Goal: Task Accomplishment & Management: Use online tool/utility

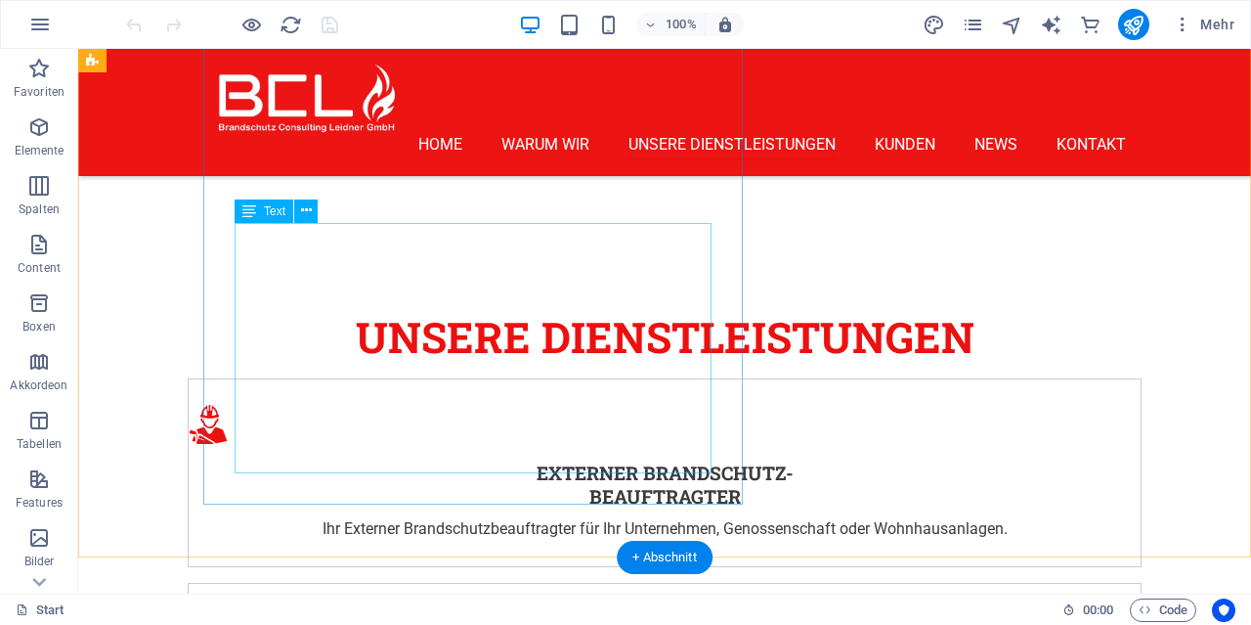
scroll to position [3044, 0]
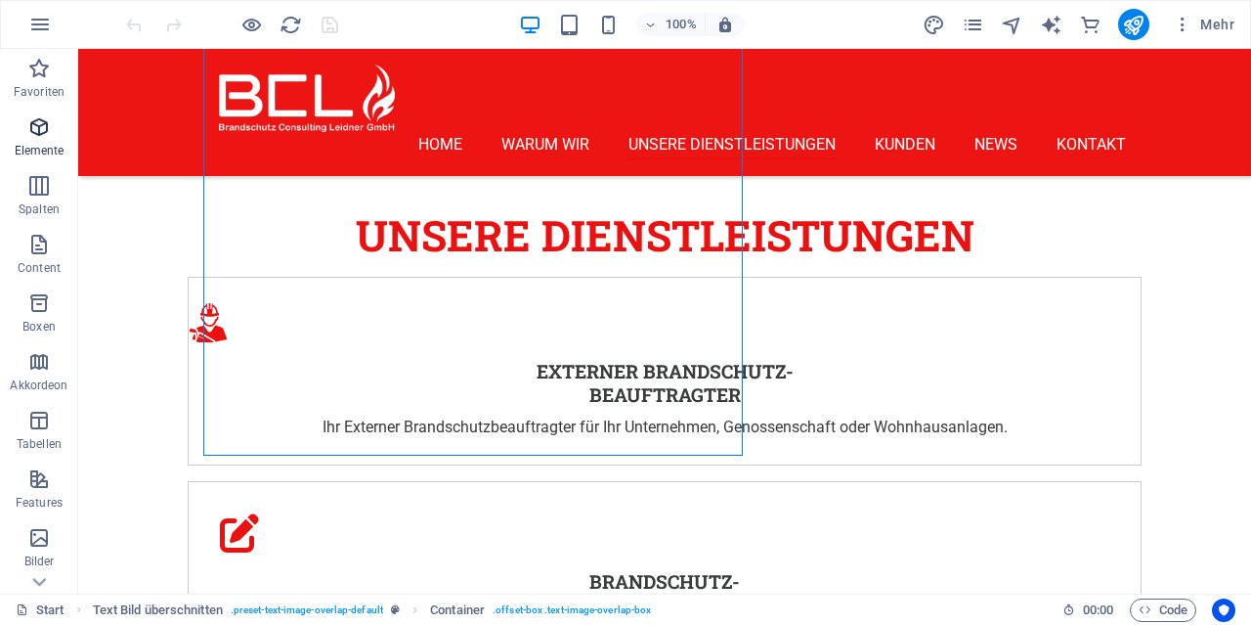
click at [42, 110] on button "Elemente" at bounding box center [39, 137] width 78 height 59
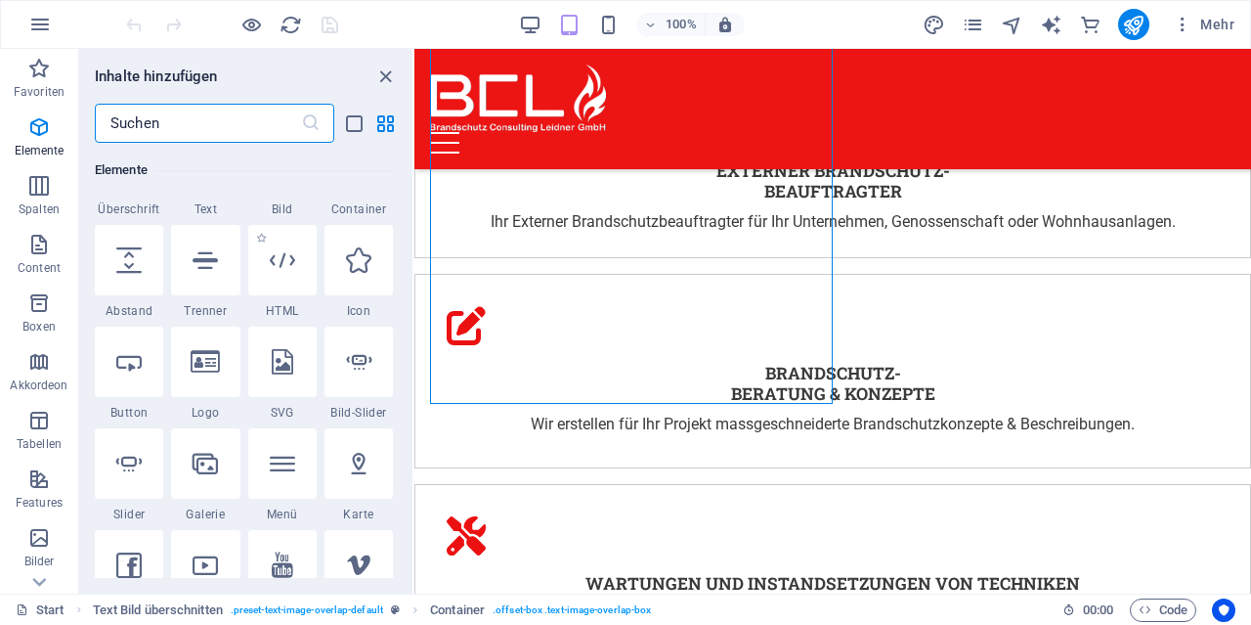
scroll to position [301, 0]
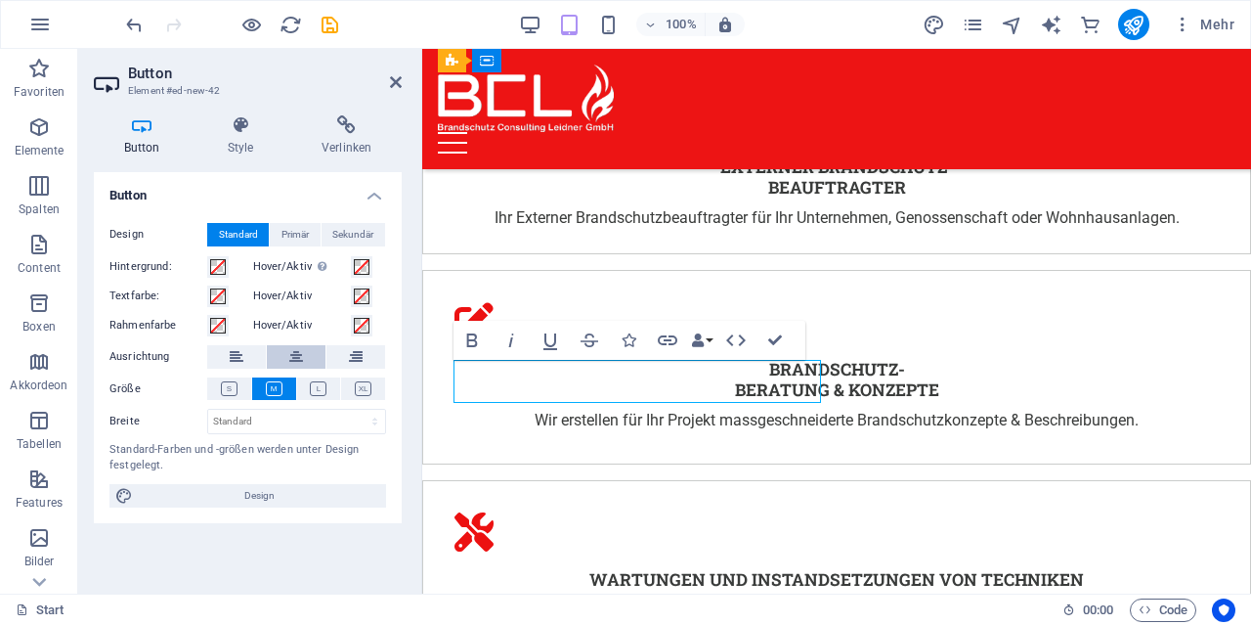
click at [301, 361] on icon at bounding box center [296, 356] width 14 height 23
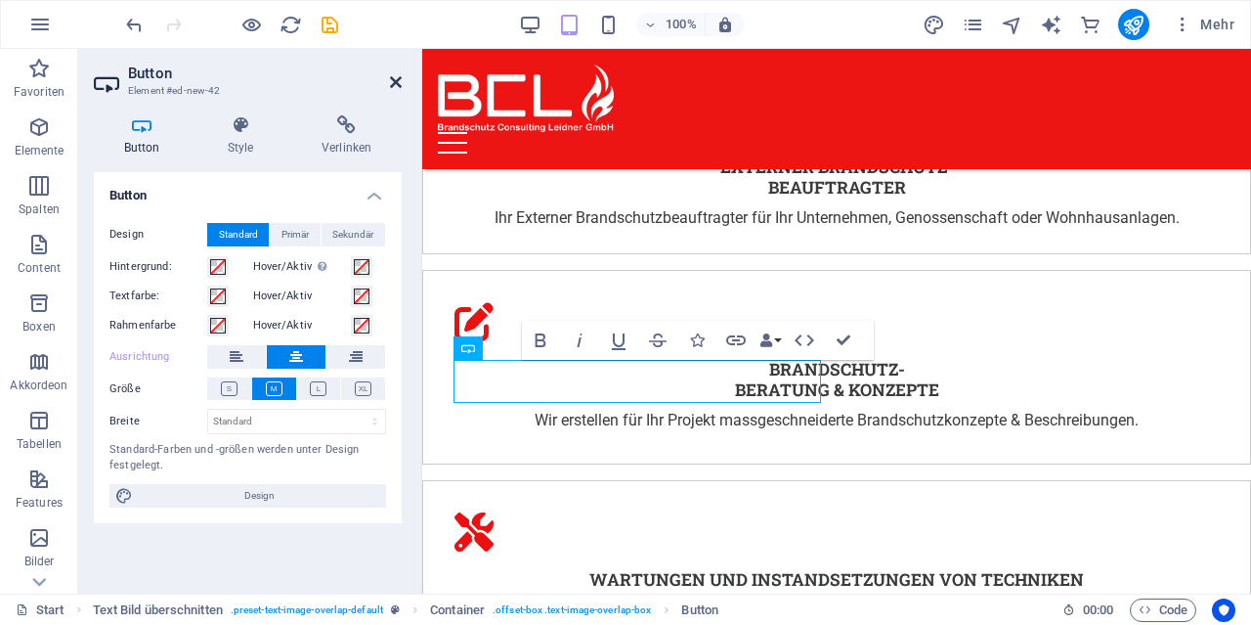
click at [394, 84] on icon at bounding box center [396, 82] width 12 height 16
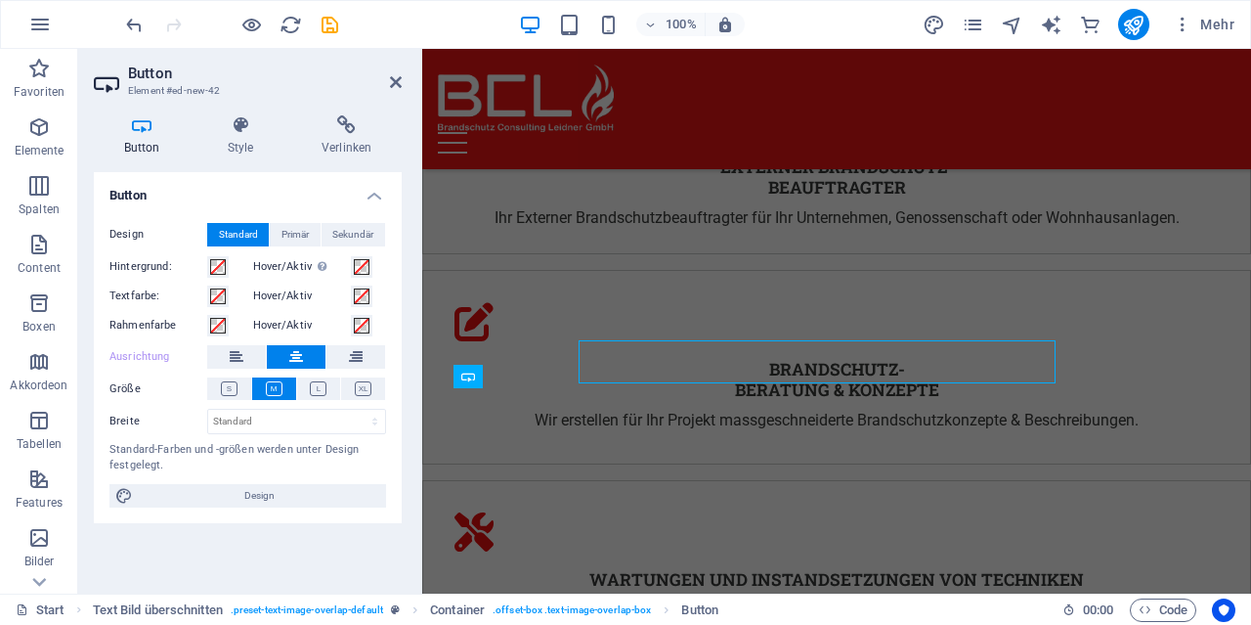
scroll to position [3105, 0]
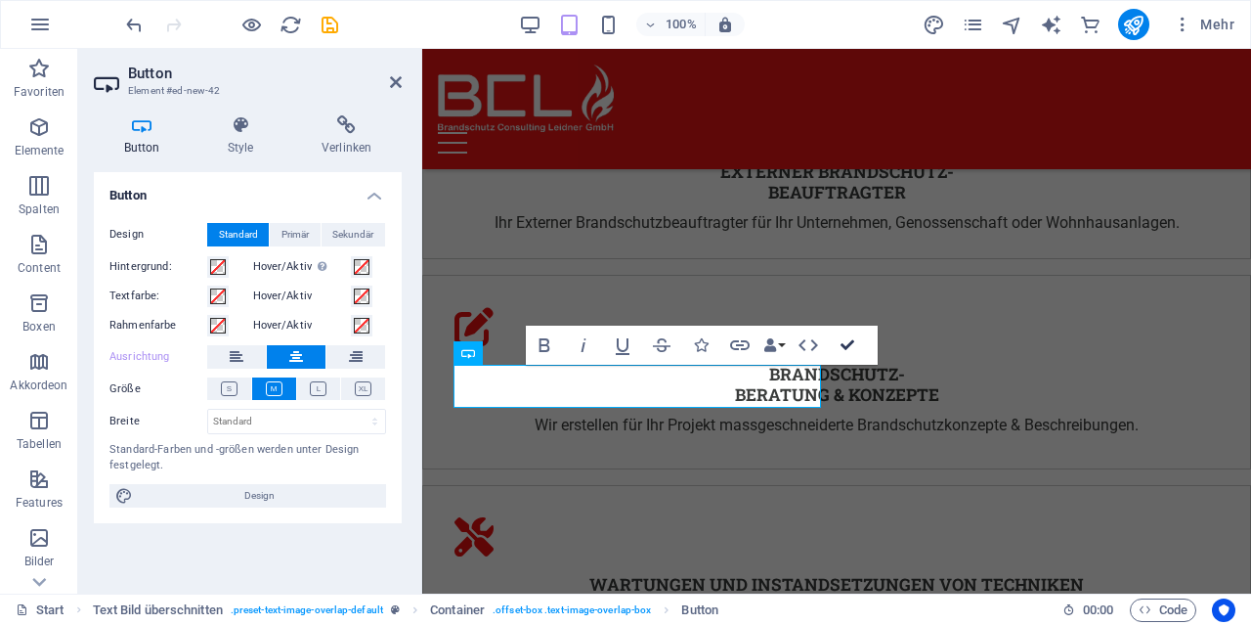
drag, startPoint x: 860, startPoint y: 351, endPoint x: 773, endPoint y: 298, distance: 101.8
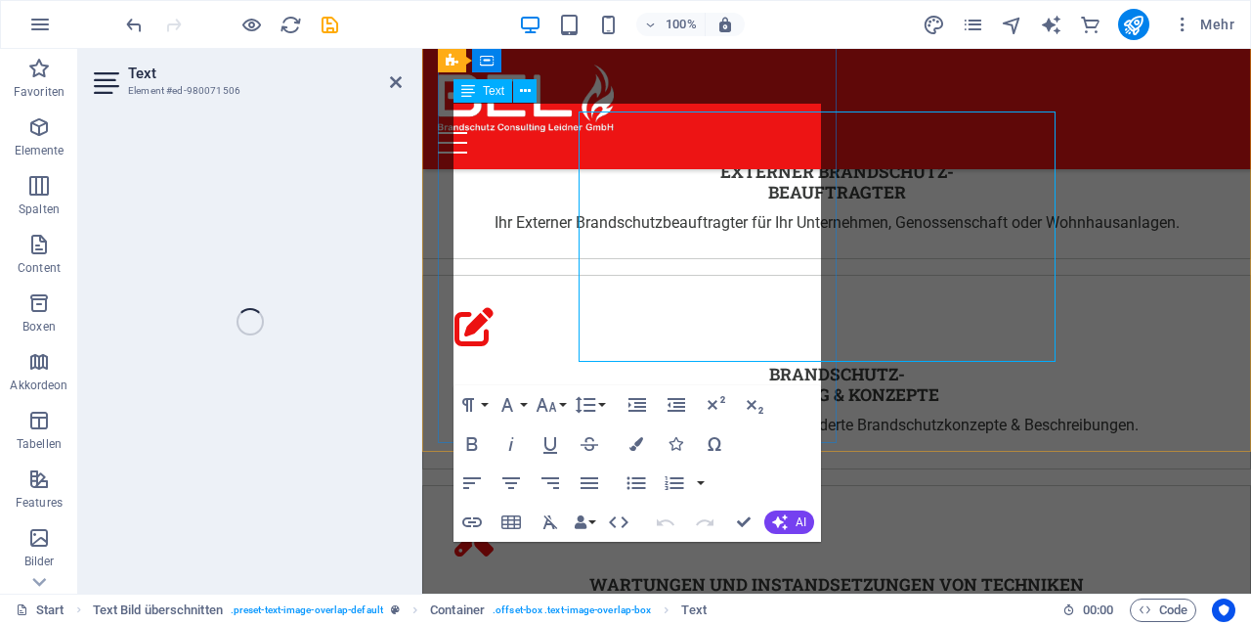
scroll to position [3085, 0]
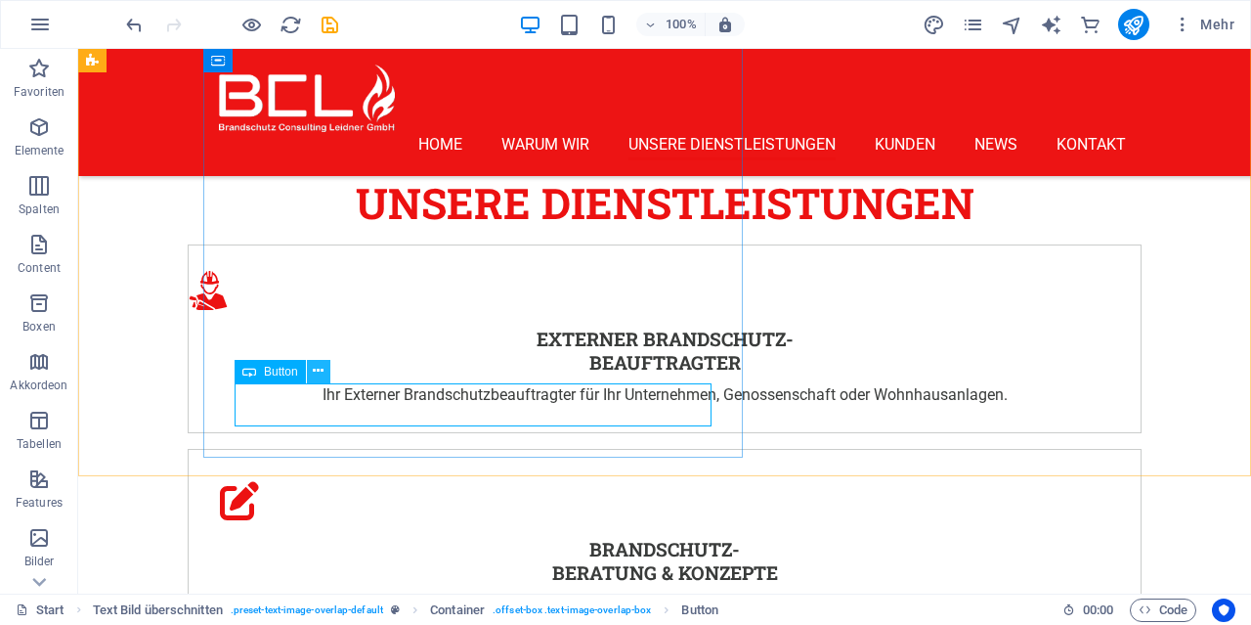
click at [320, 370] on icon at bounding box center [318, 371] width 11 height 21
click at [272, 374] on span "Button" at bounding box center [281, 372] width 34 height 12
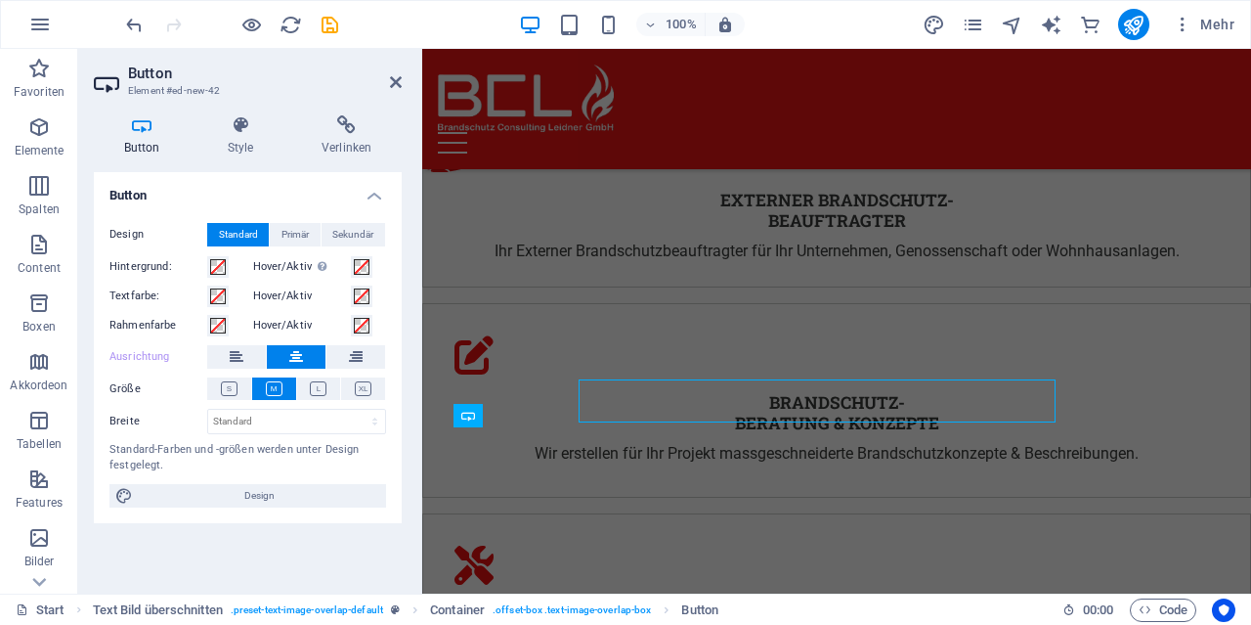
scroll to position [3075, 0]
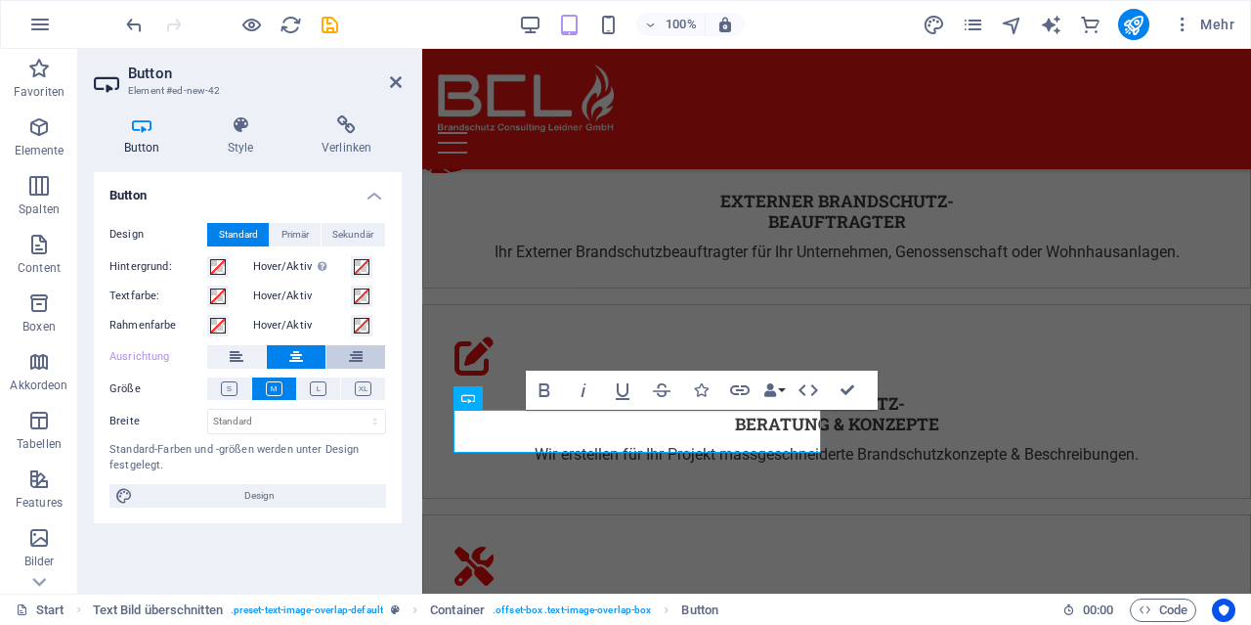
click at [344, 354] on button at bounding box center [355, 356] width 59 height 23
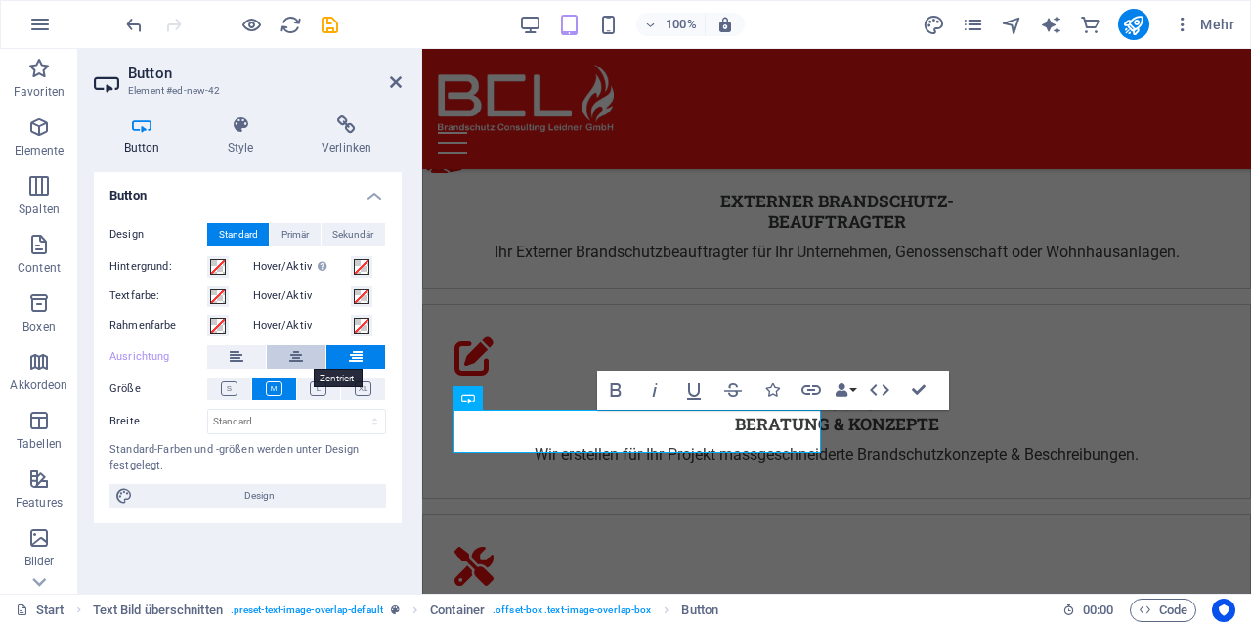
click at [303, 354] on icon at bounding box center [296, 356] width 14 height 23
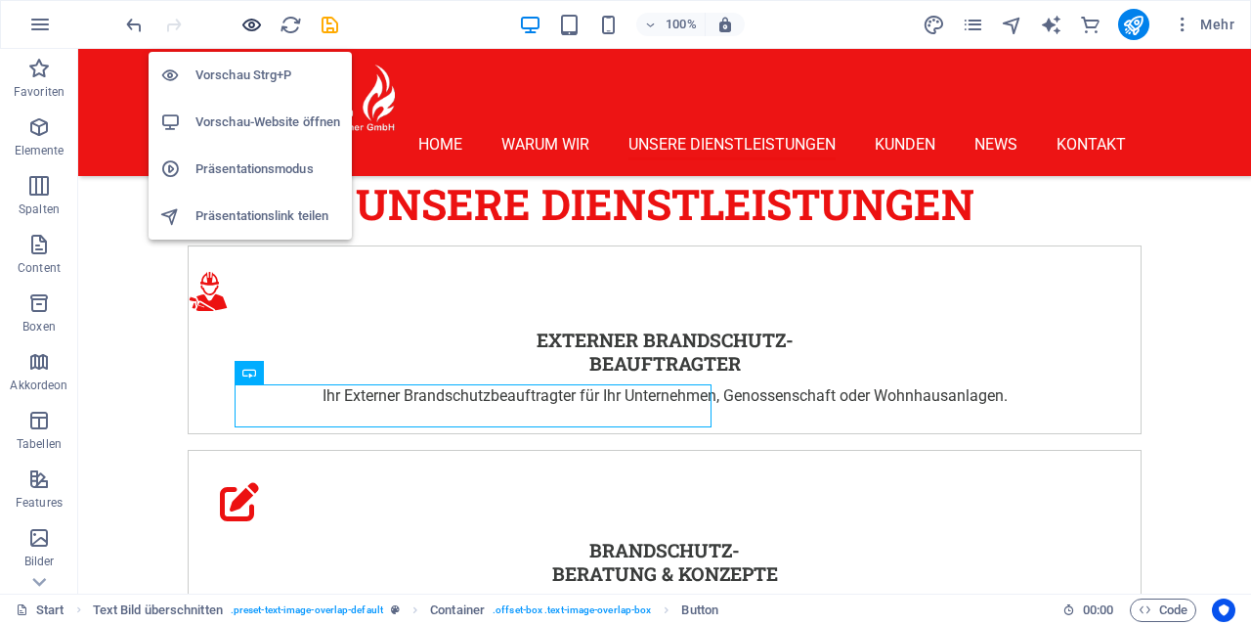
click at [248, 22] on icon "button" at bounding box center [251, 25] width 22 height 22
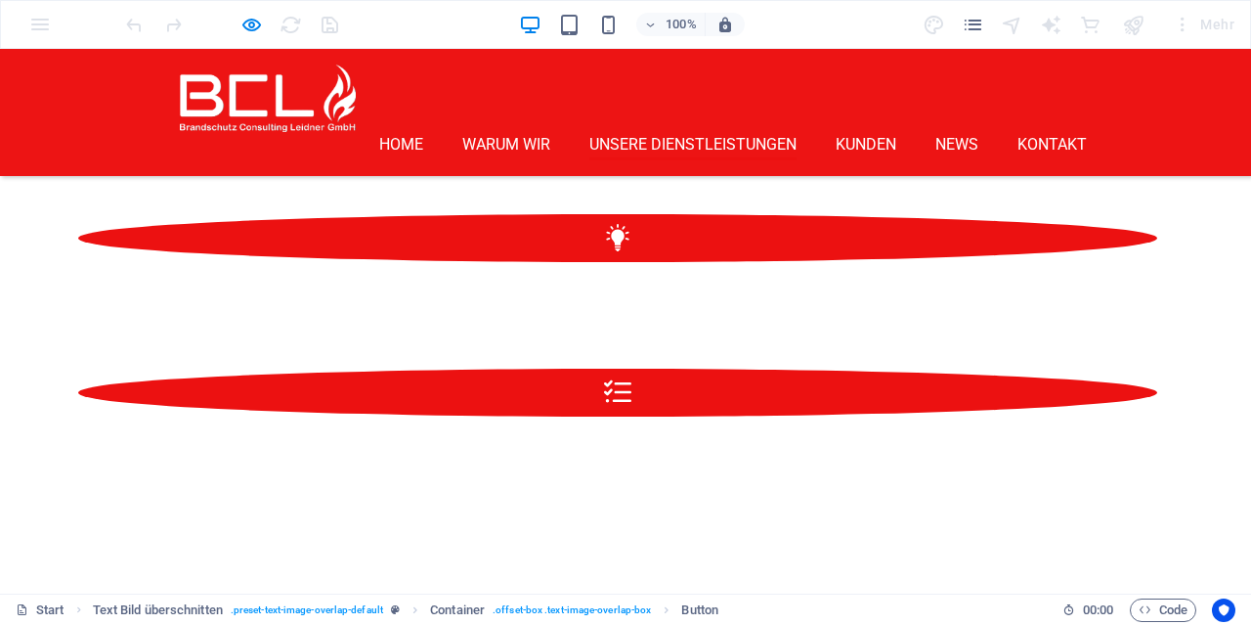
scroll to position [2924, 0]
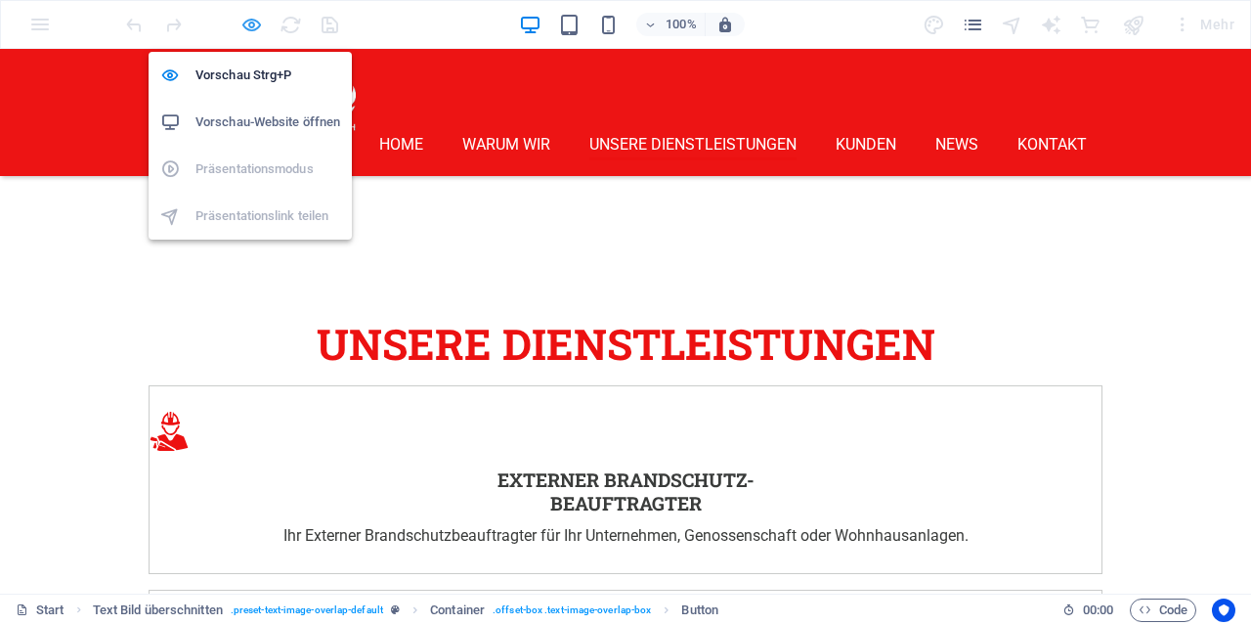
click at [249, 27] on icon "button" at bounding box center [251, 25] width 22 height 22
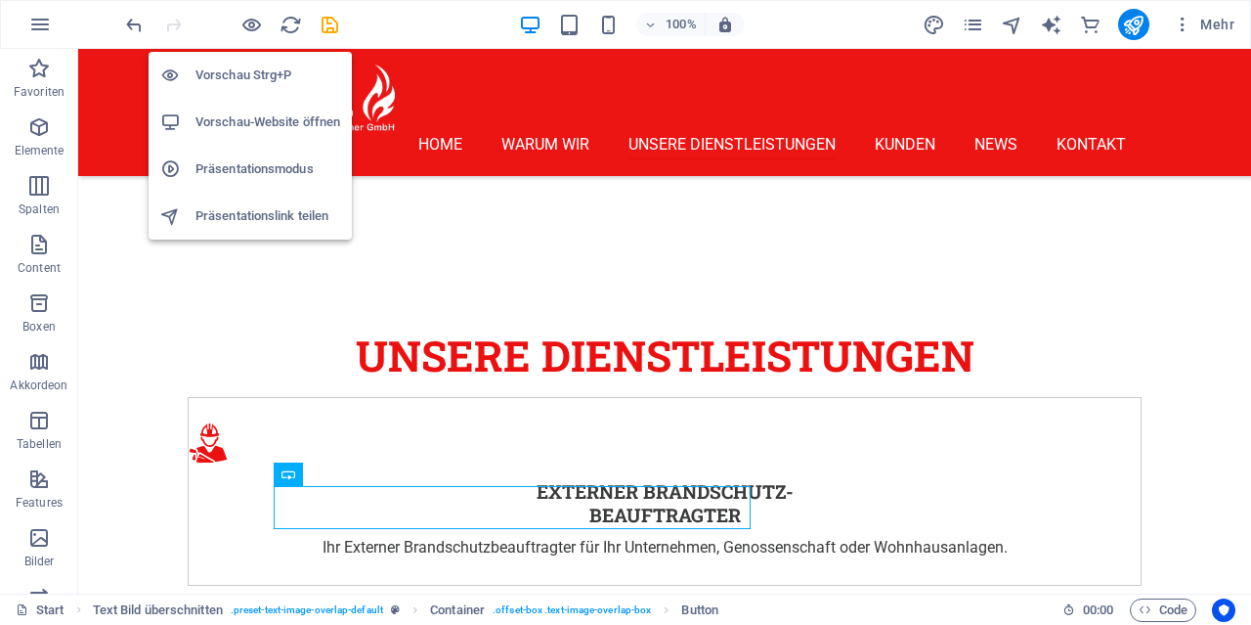
scroll to position [2974, 0]
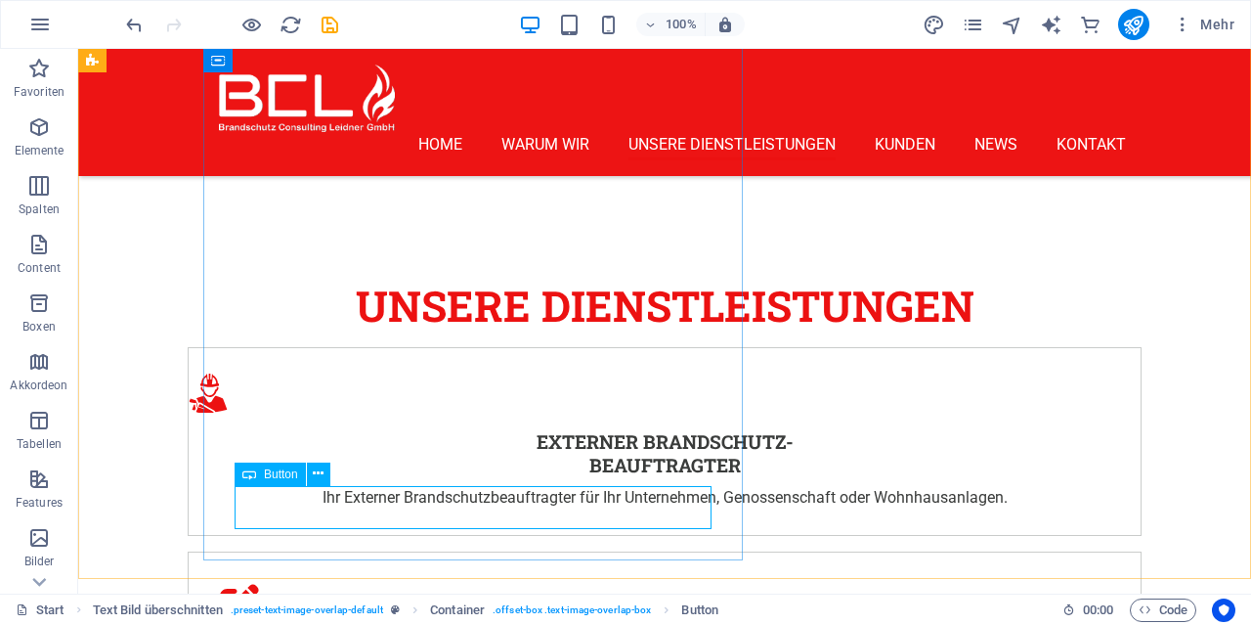
click at [260, 474] on div "Button" at bounding box center [270, 473] width 71 height 23
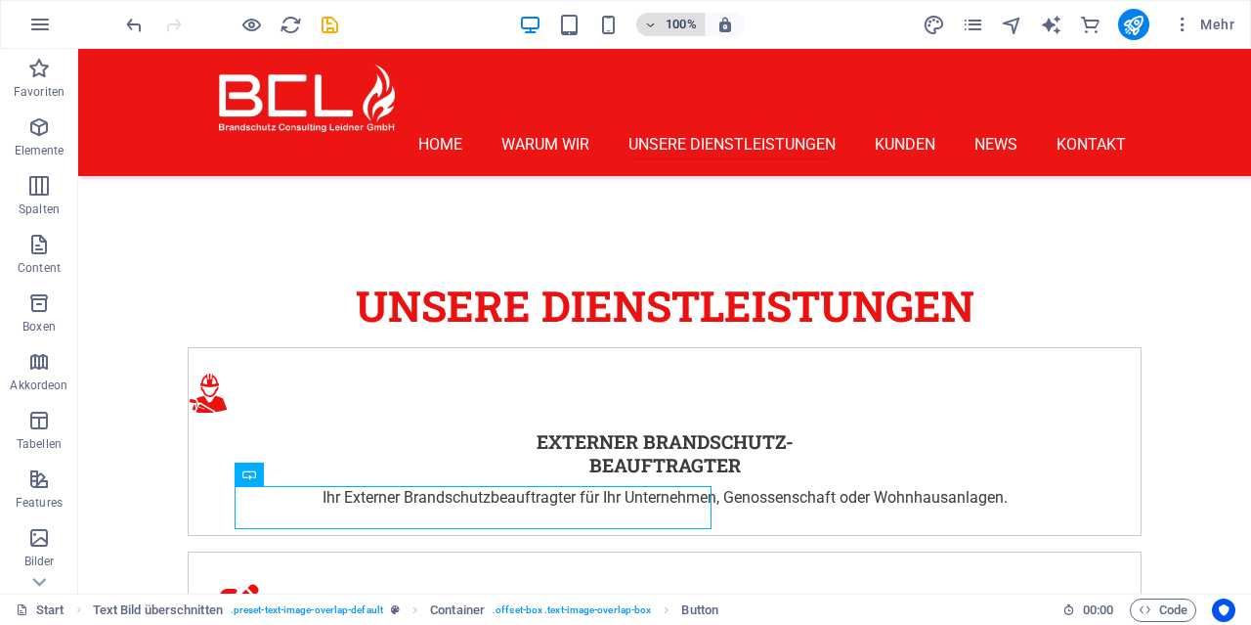
click at [675, 22] on h6 "100%" at bounding box center [681, 24] width 31 height 23
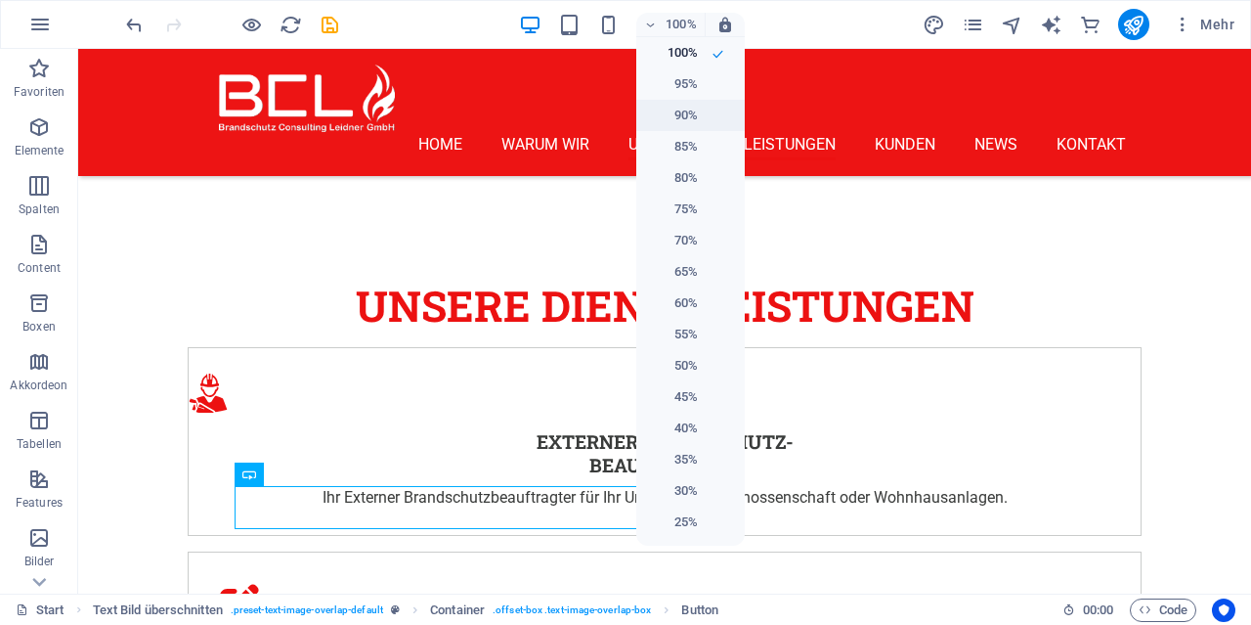
click at [677, 112] on h6 "90%" at bounding box center [673, 115] width 50 height 23
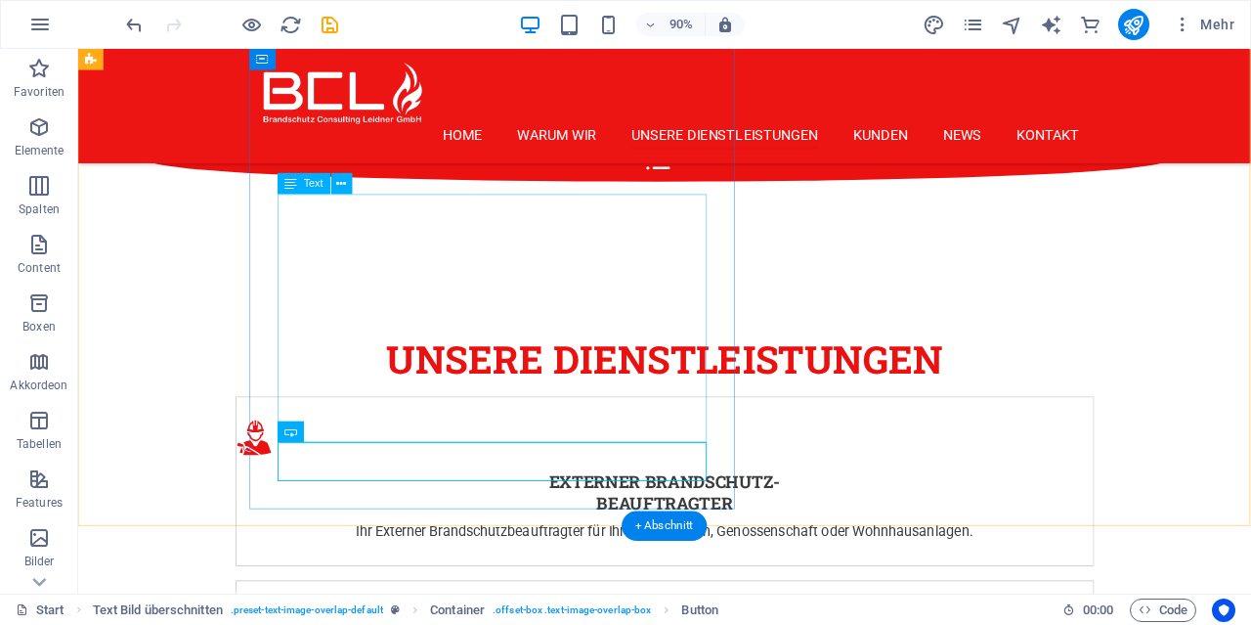
scroll to position [2961, 0]
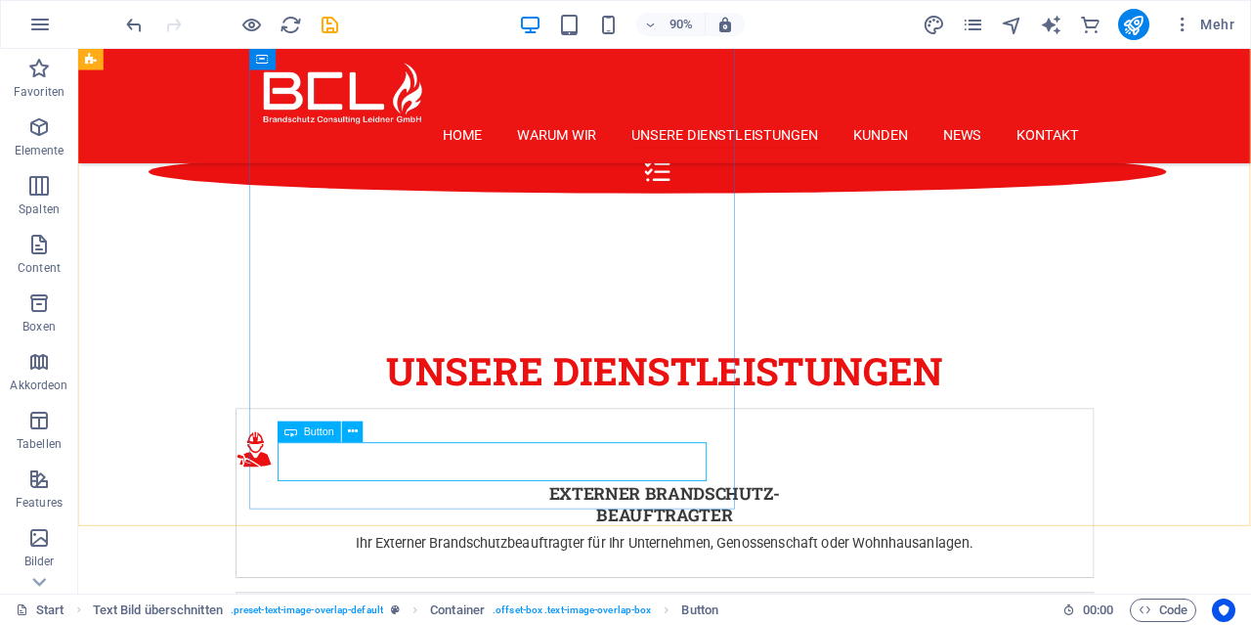
click at [323, 434] on span "Button" at bounding box center [319, 431] width 30 height 11
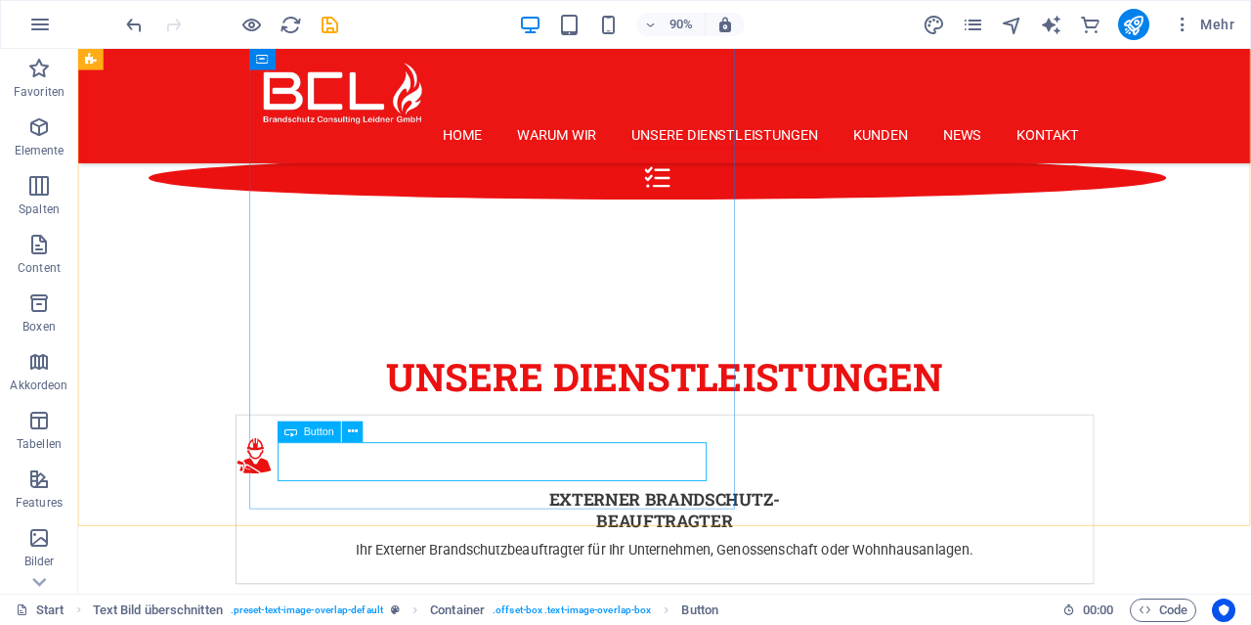
scroll to position [2978, 0]
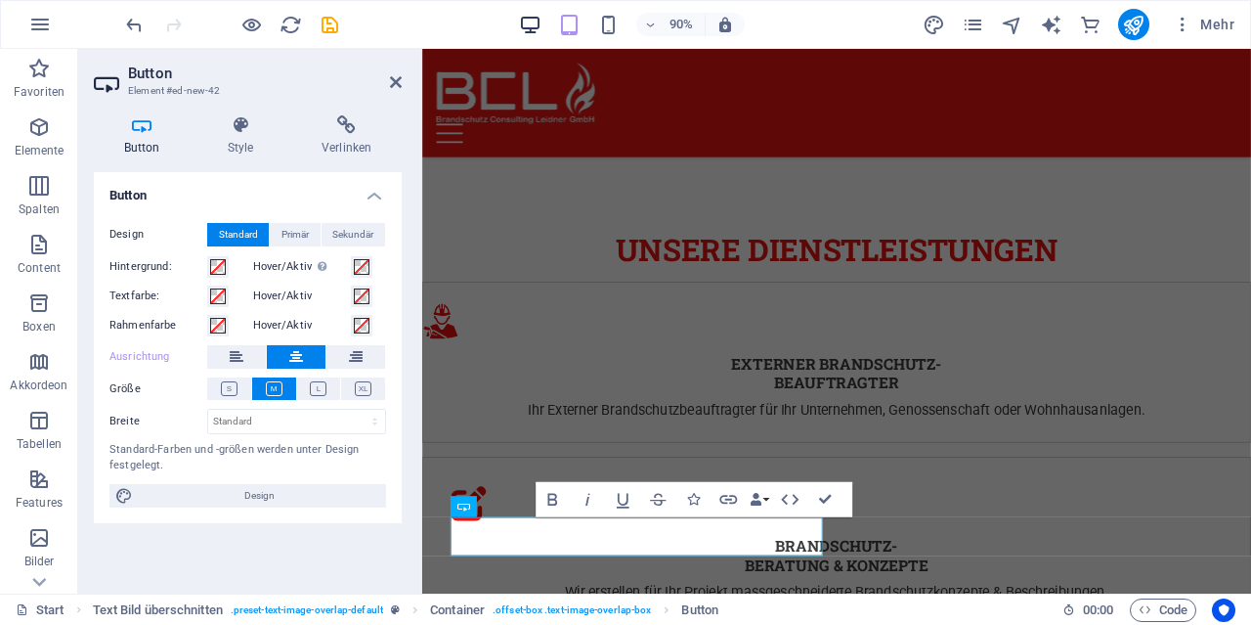
click at [530, 25] on icon "button" at bounding box center [530, 25] width 22 height 22
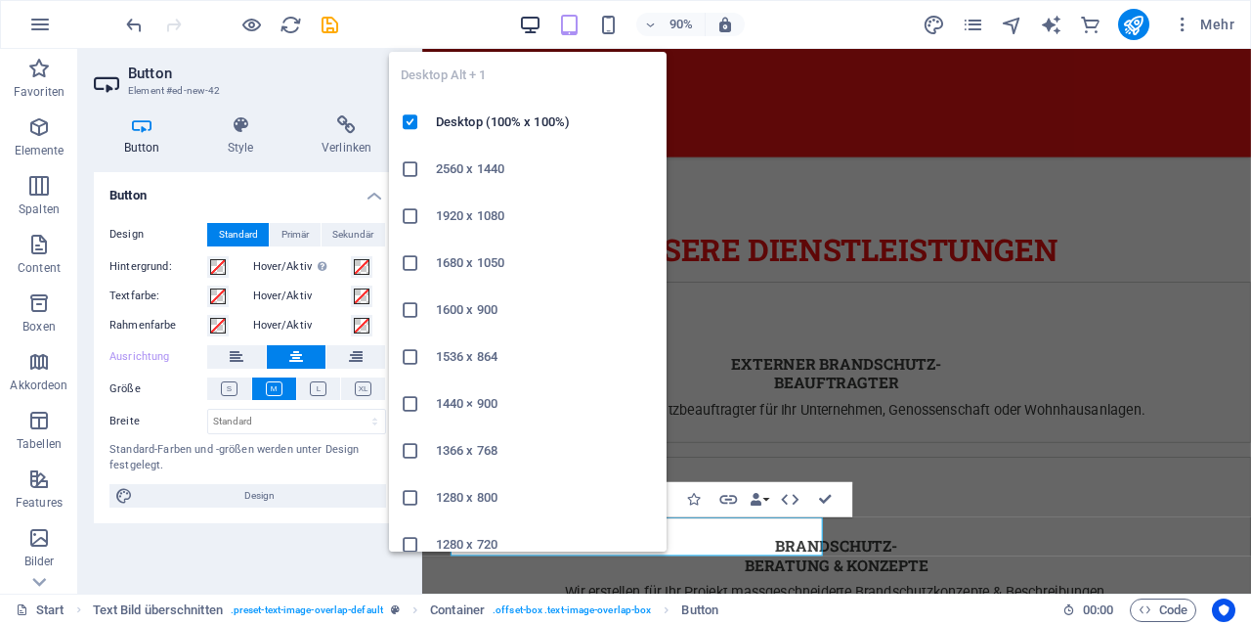
click at [535, 25] on icon "button" at bounding box center [530, 25] width 22 height 22
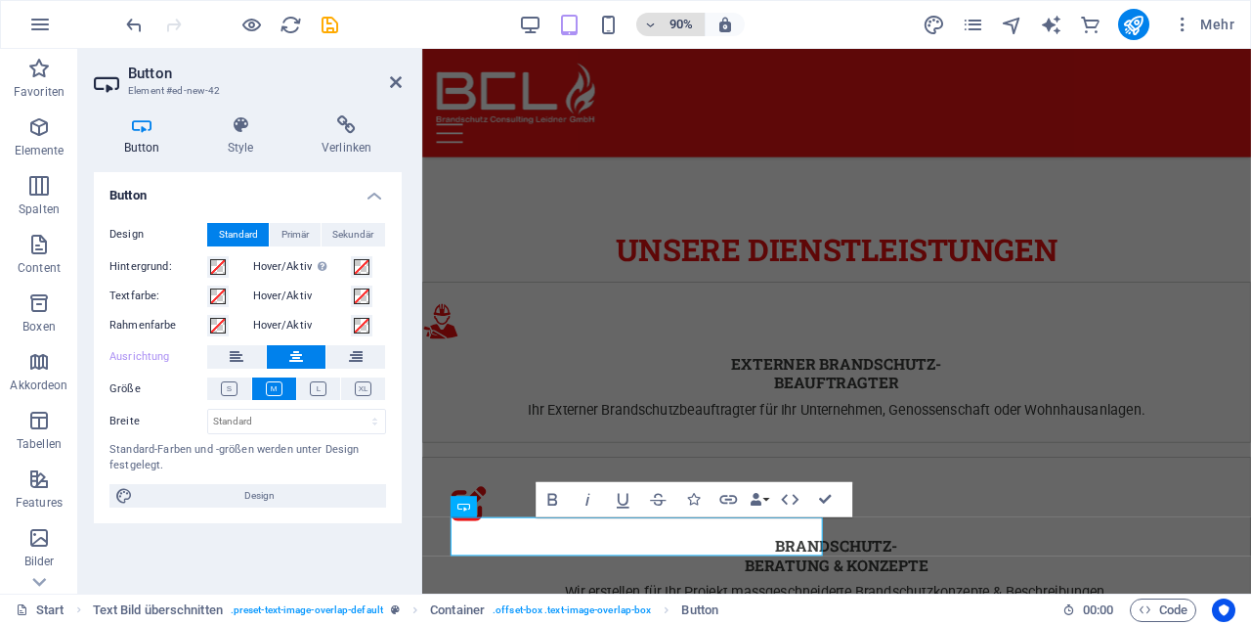
click at [684, 24] on h6 "90%" at bounding box center [681, 24] width 31 height 23
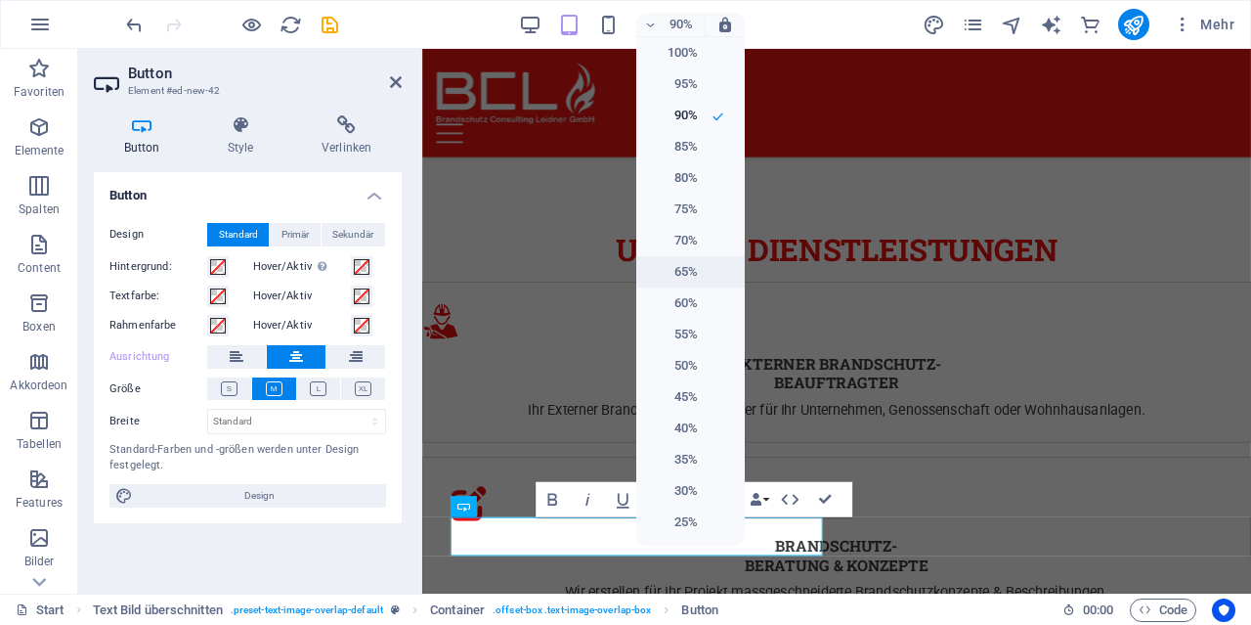
click at [707, 275] on li "65%" at bounding box center [690, 271] width 109 height 31
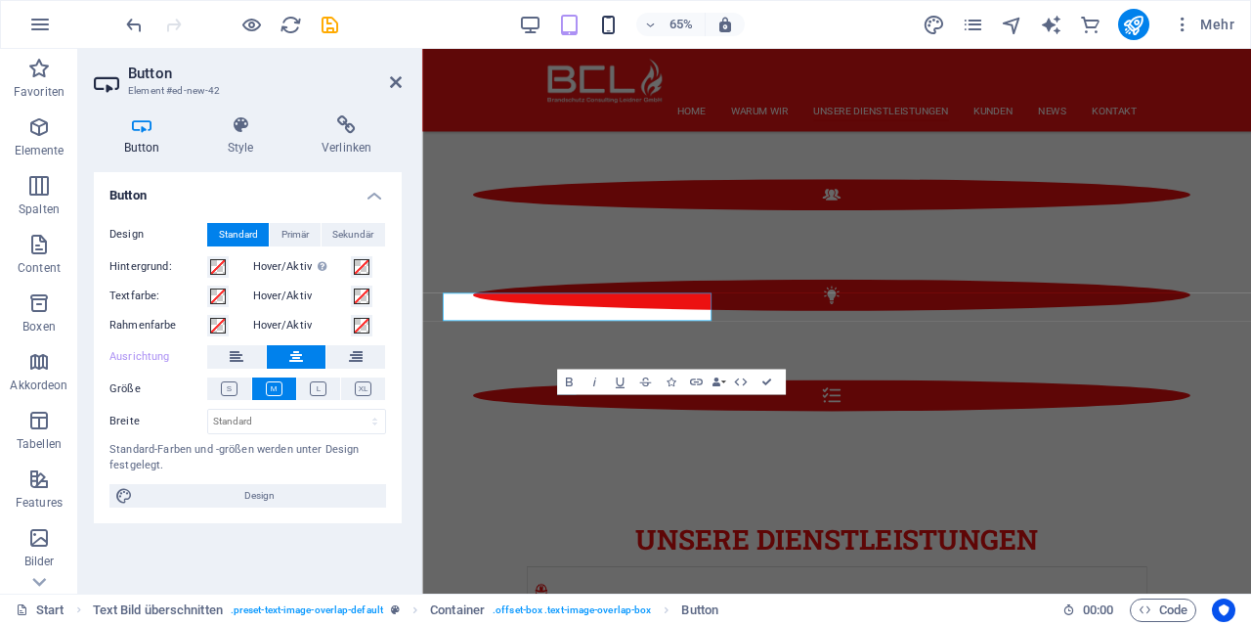
scroll to position [3122, 0]
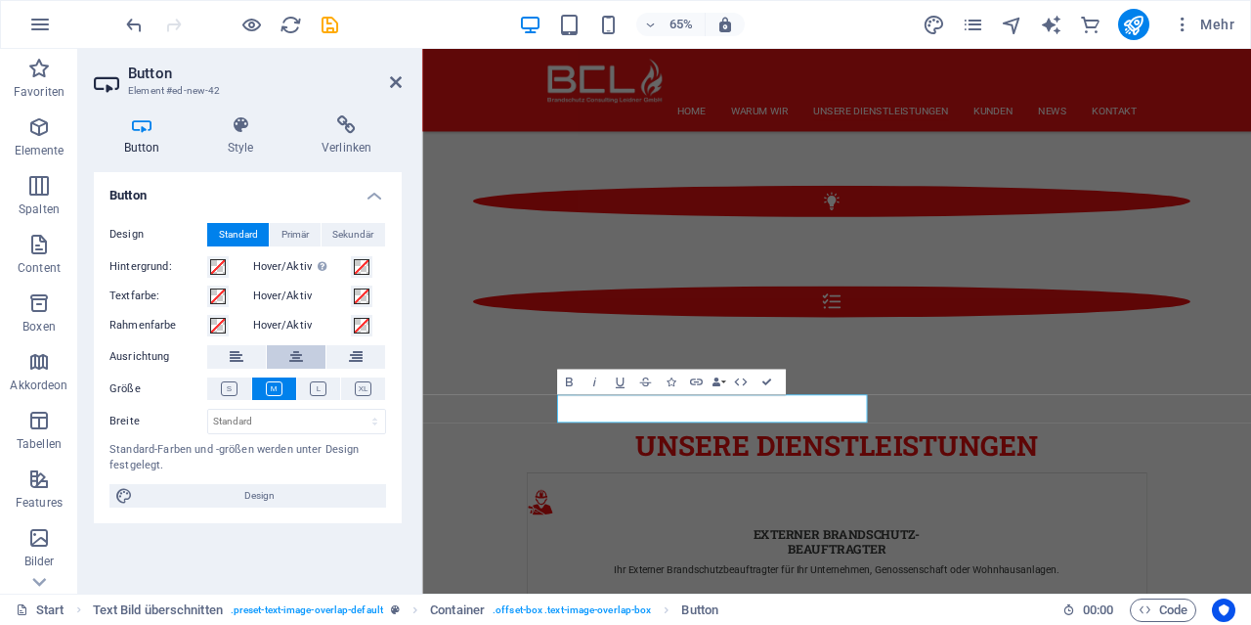
click at [285, 348] on button at bounding box center [296, 356] width 59 height 23
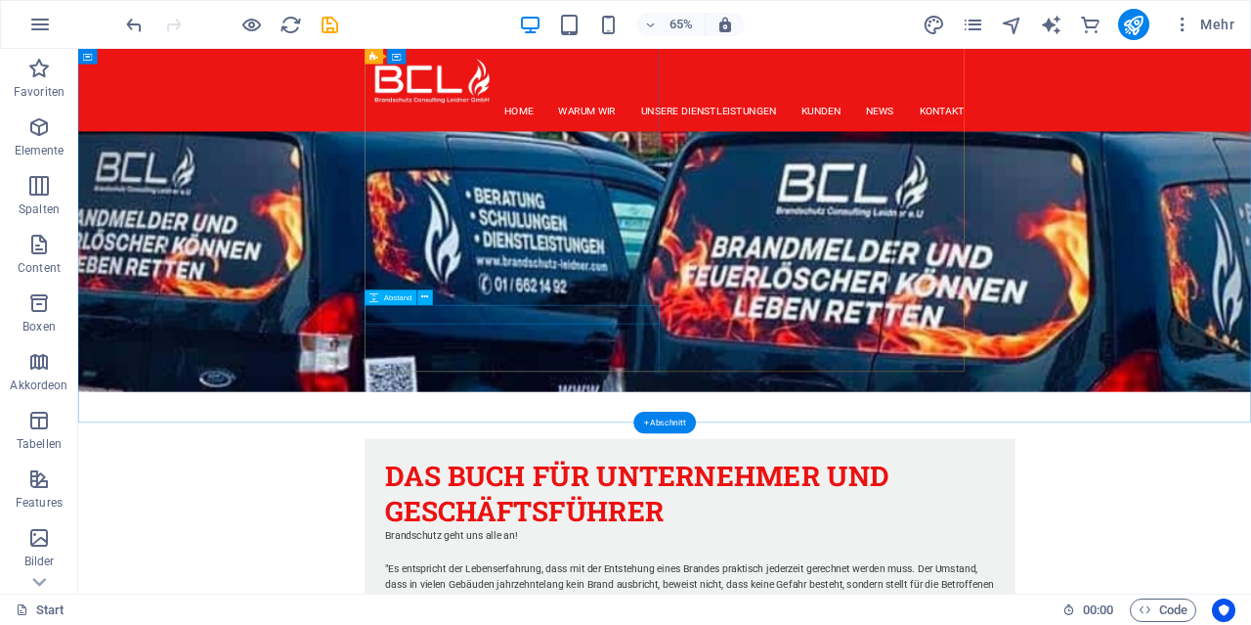
scroll to position [5392, 0]
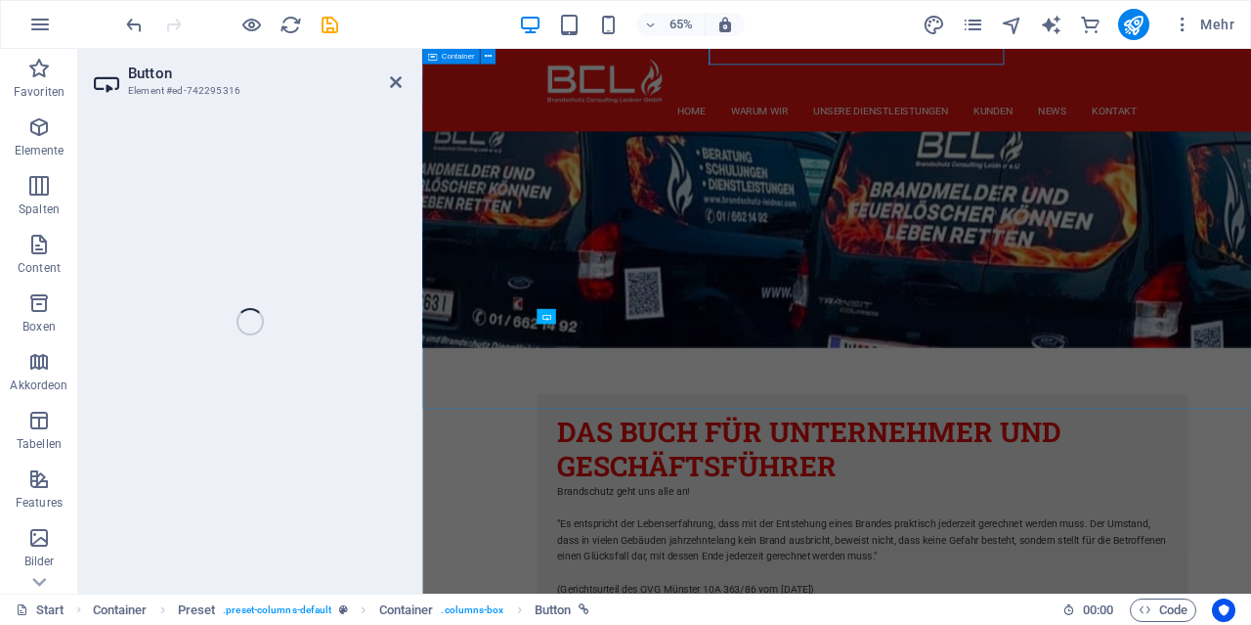
scroll to position [5813, 0]
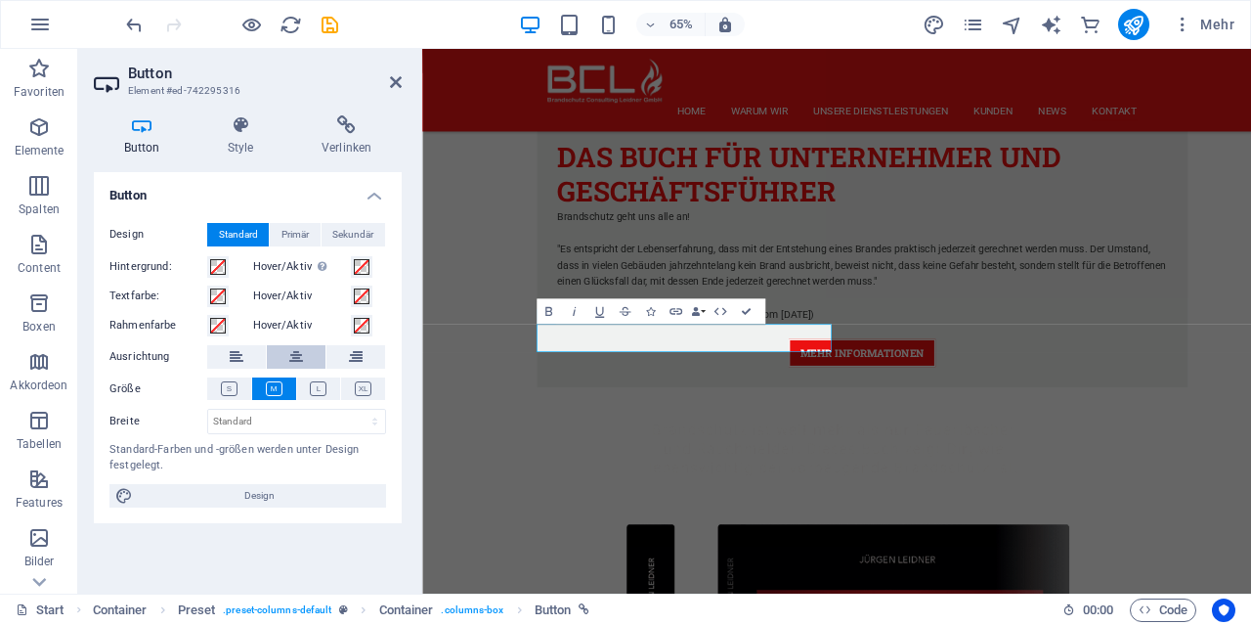
click at [290, 357] on button at bounding box center [296, 356] width 59 height 23
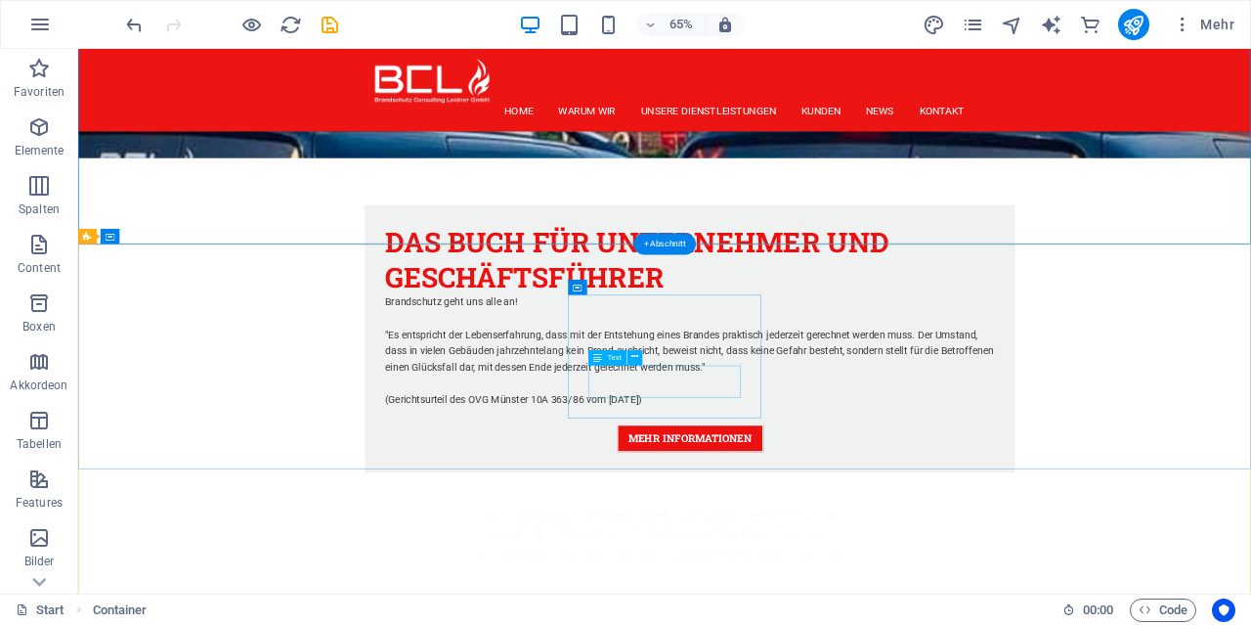
scroll to position [5667, 0]
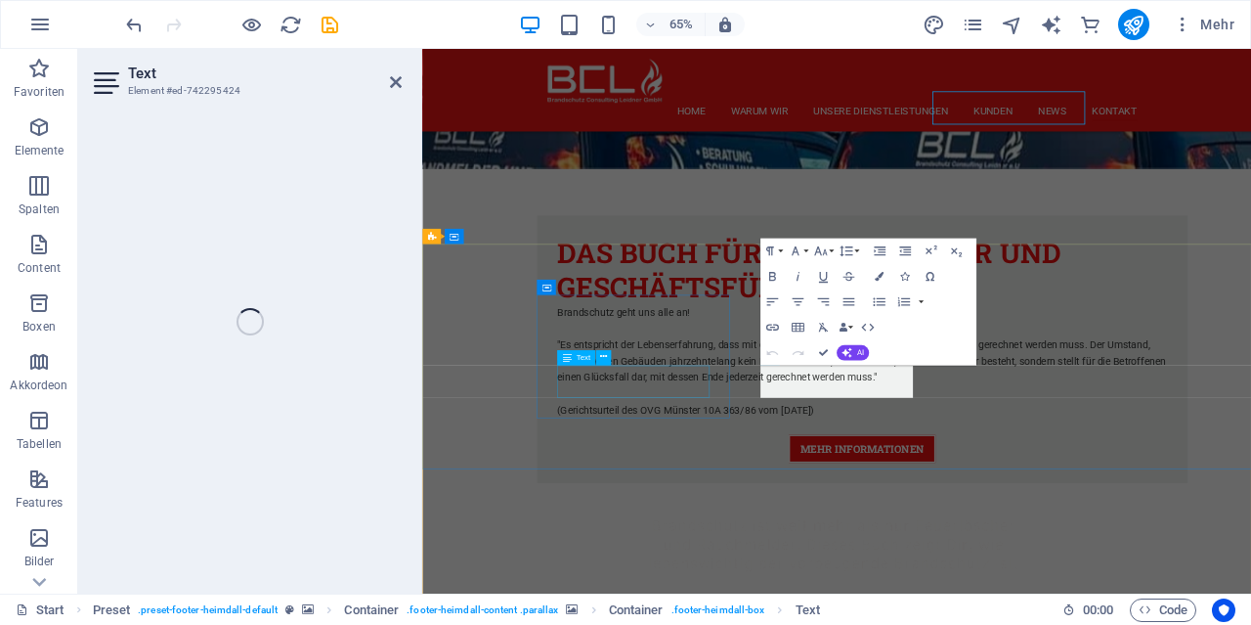
scroll to position [6088, 0]
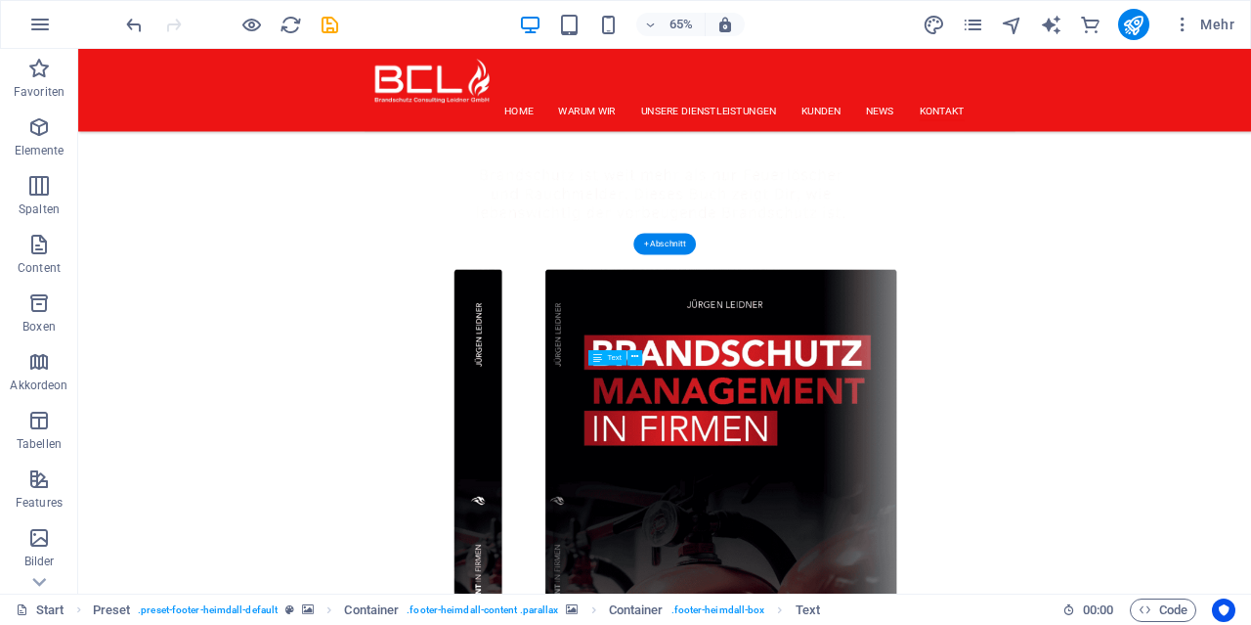
scroll to position [5667, 0]
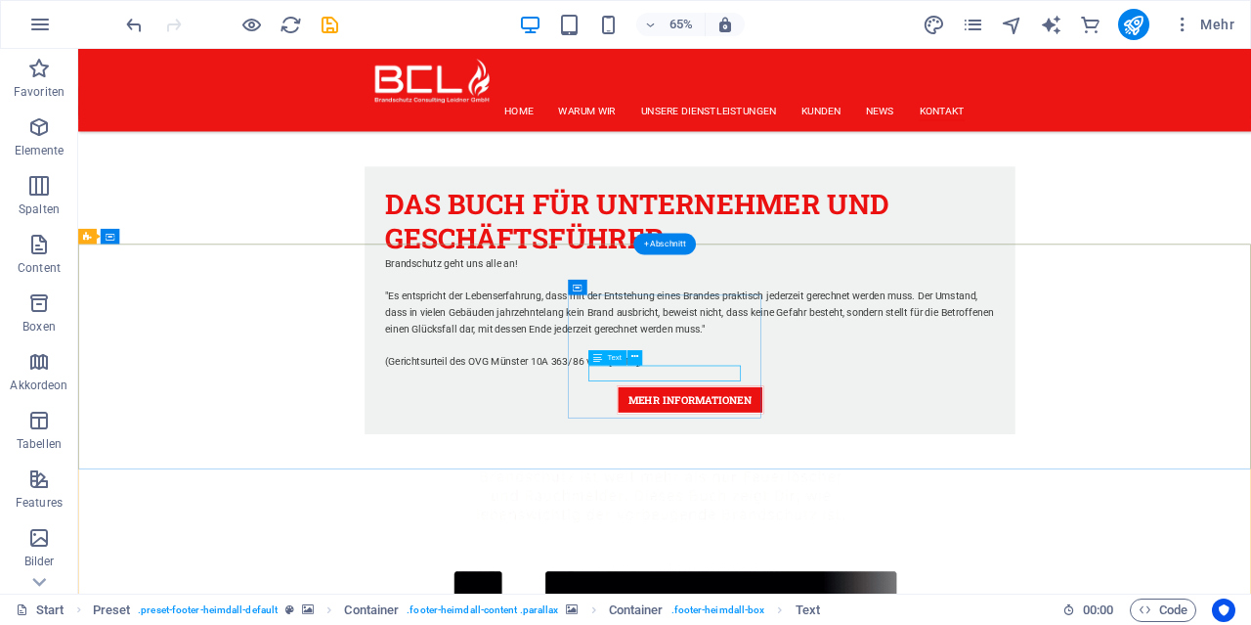
scroll to position [6088, 0]
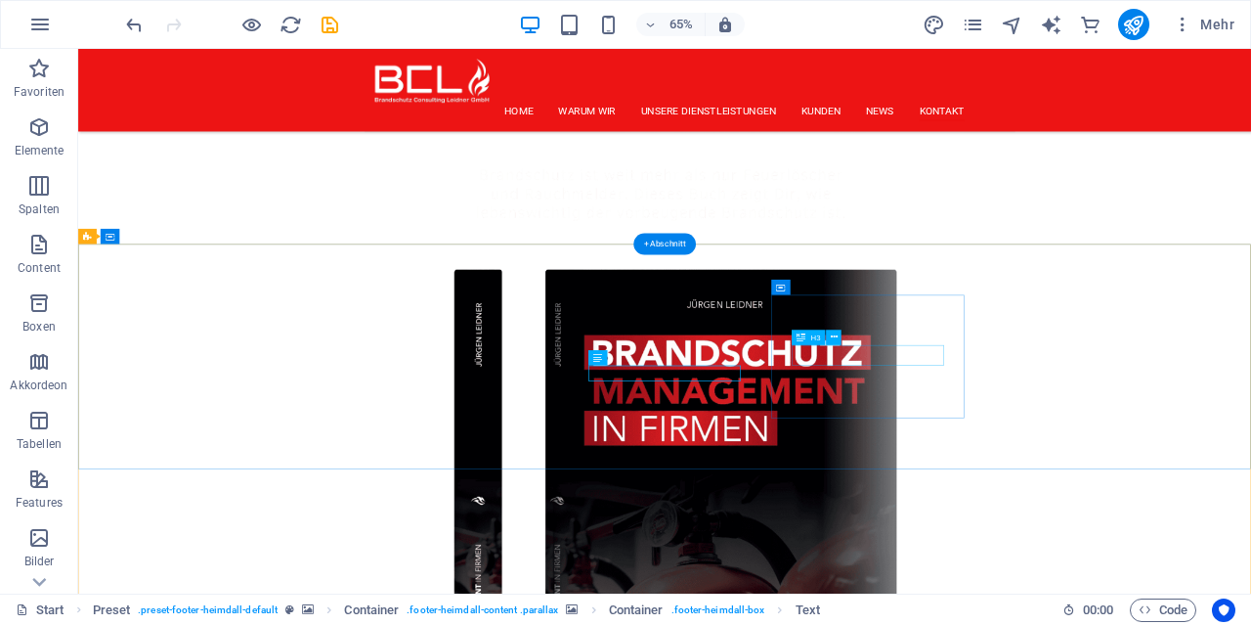
scroll to position [5667, 0]
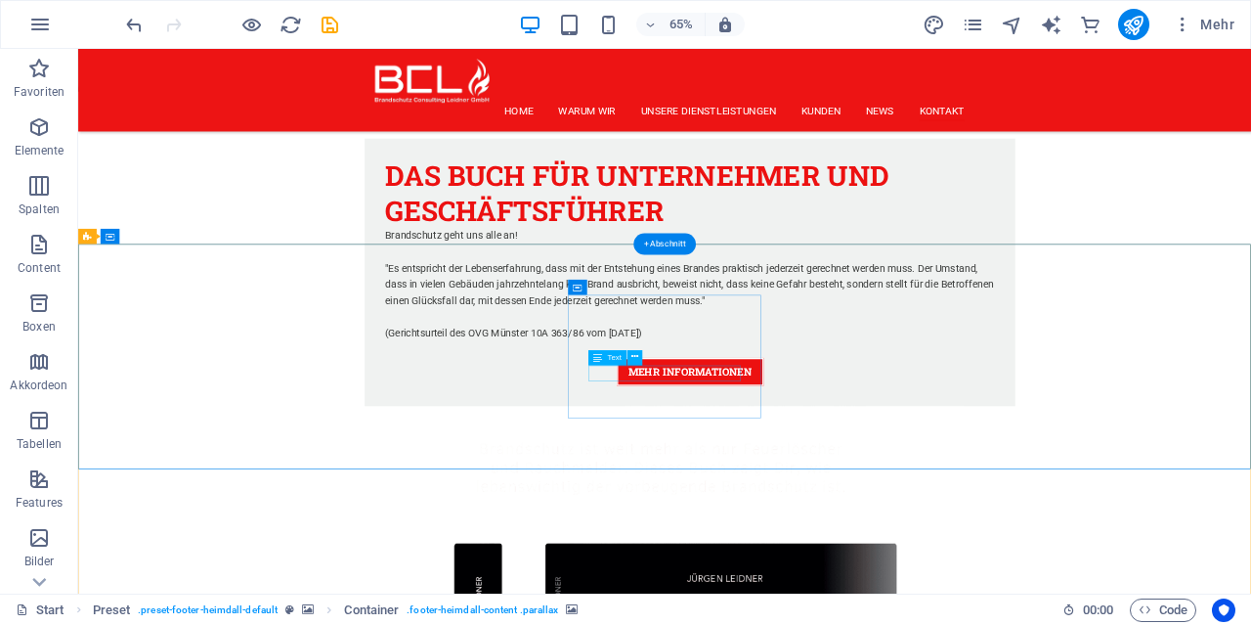
scroll to position [5768, 0]
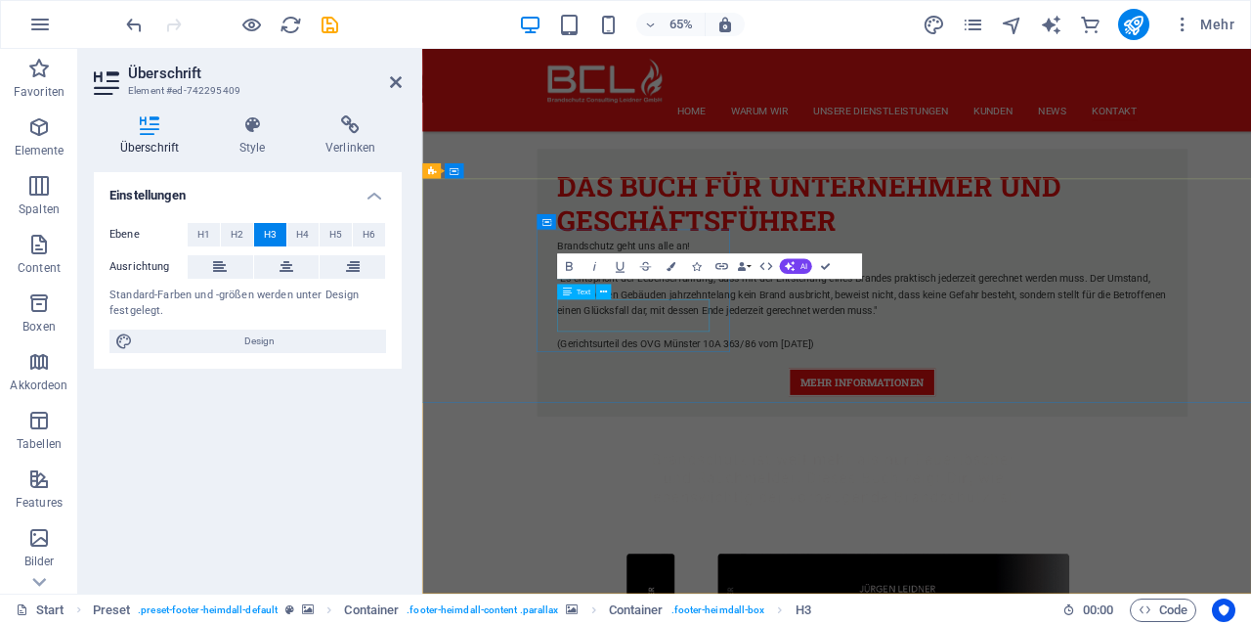
scroll to position [6189, 0]
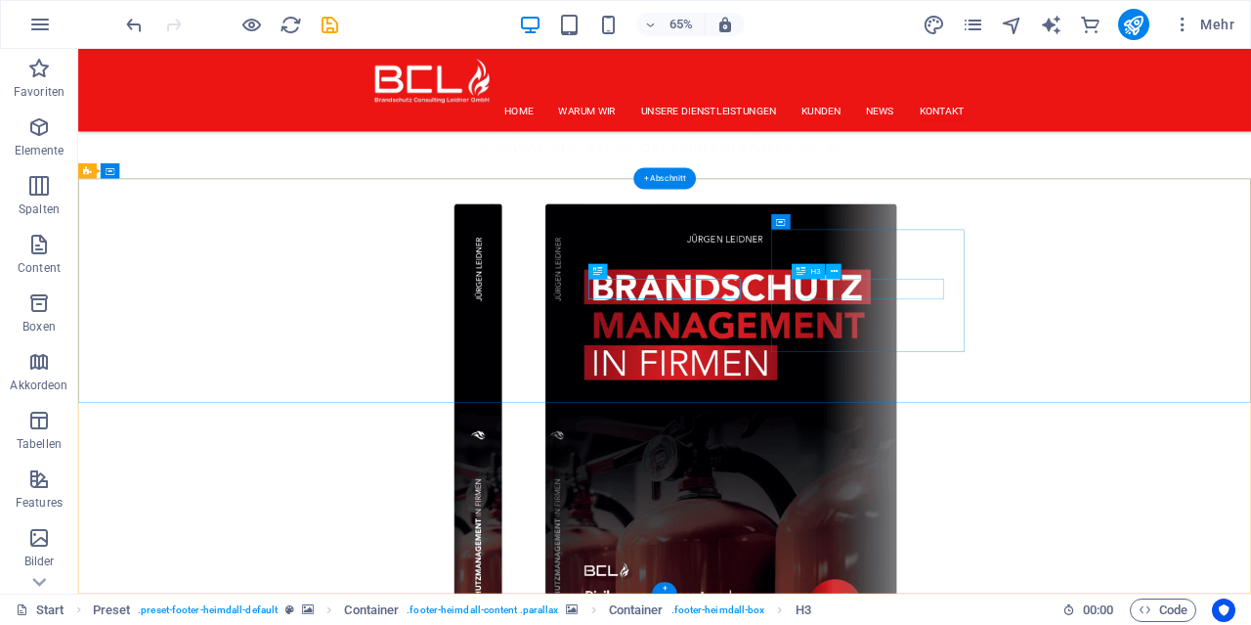
scroll to position [5767, 0]
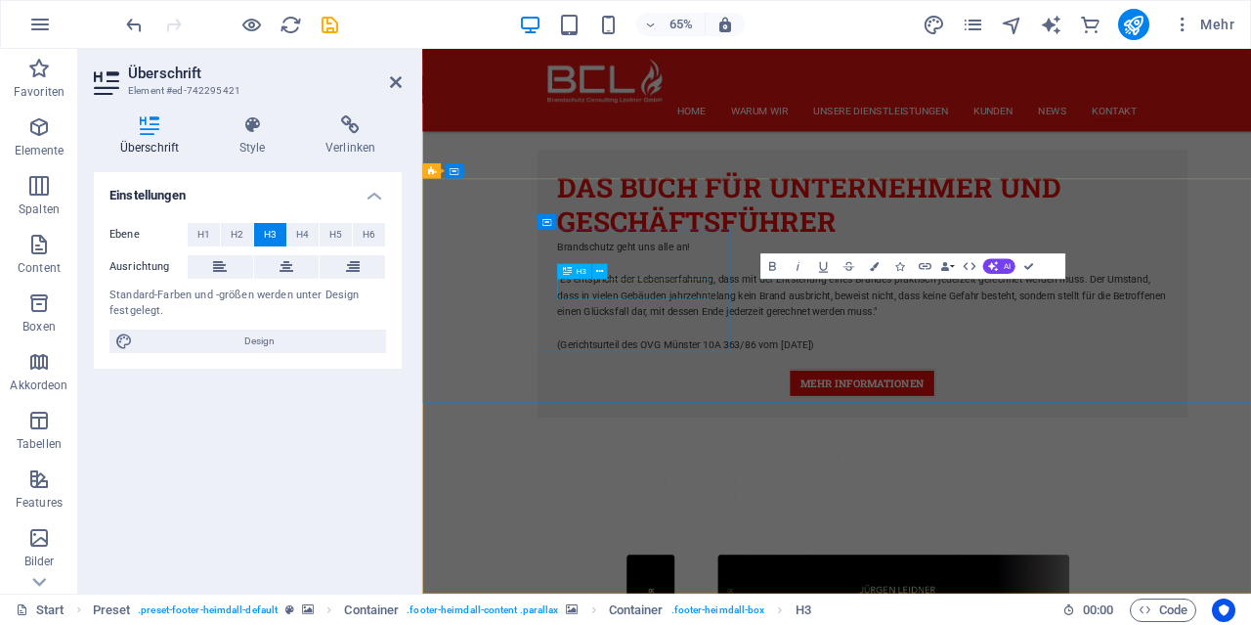
scroll to position [6189, 0]
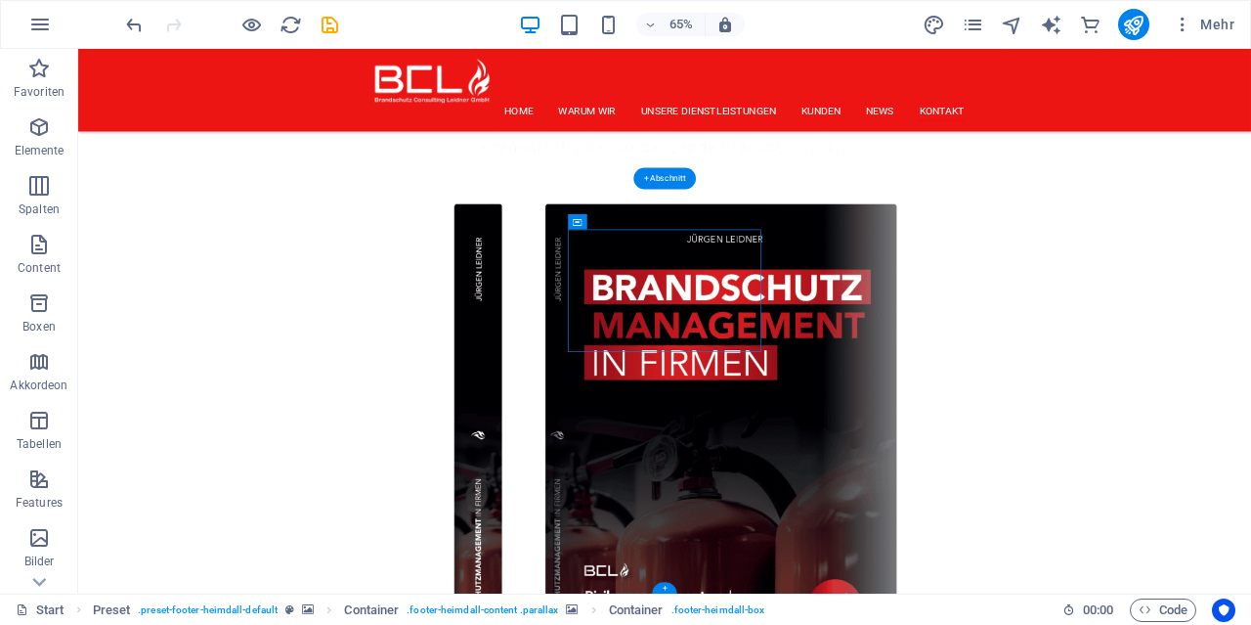
scroll to position [5767, 0]
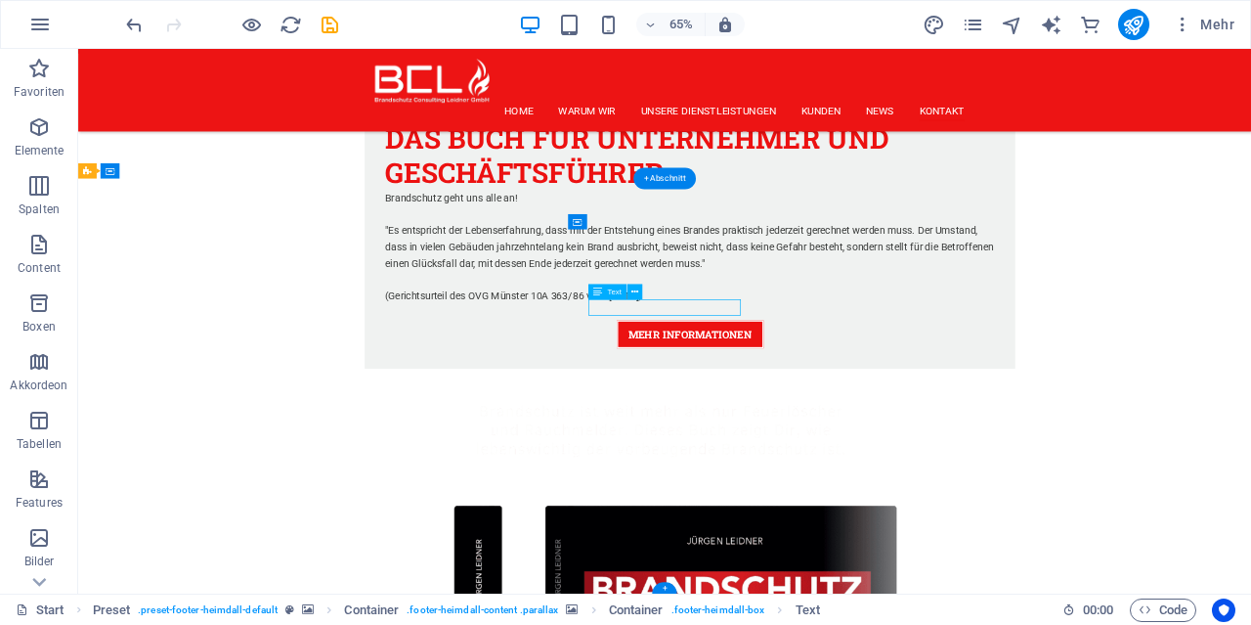
scroll to position [6189, 0]
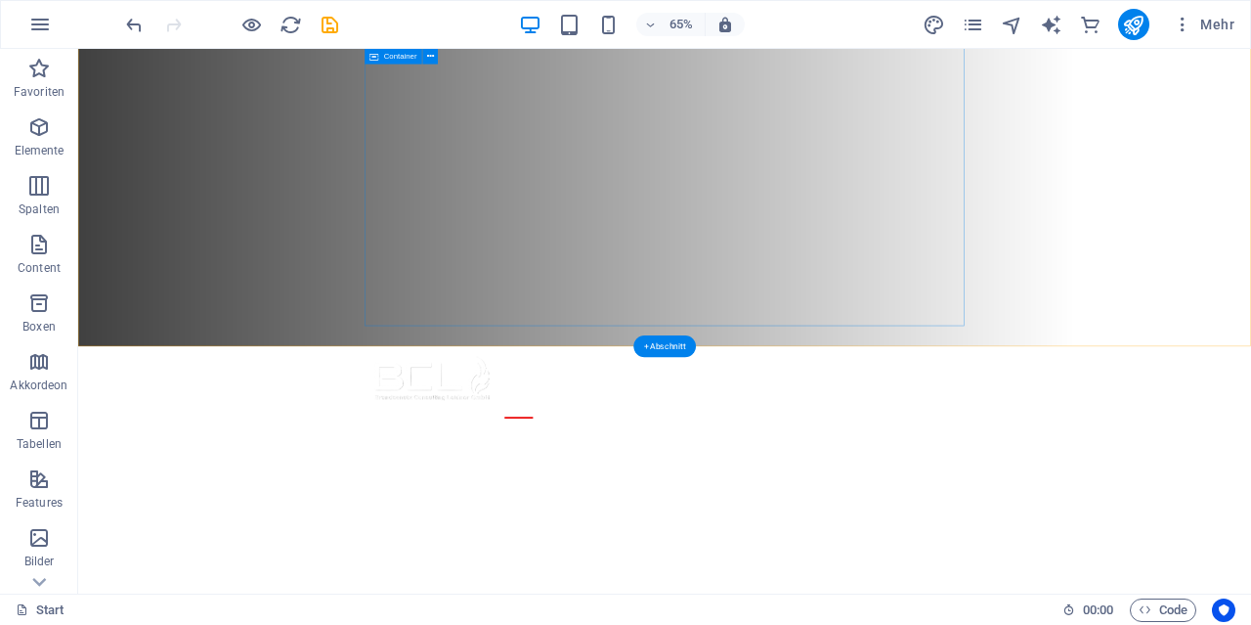
scroll to position [0, 0]
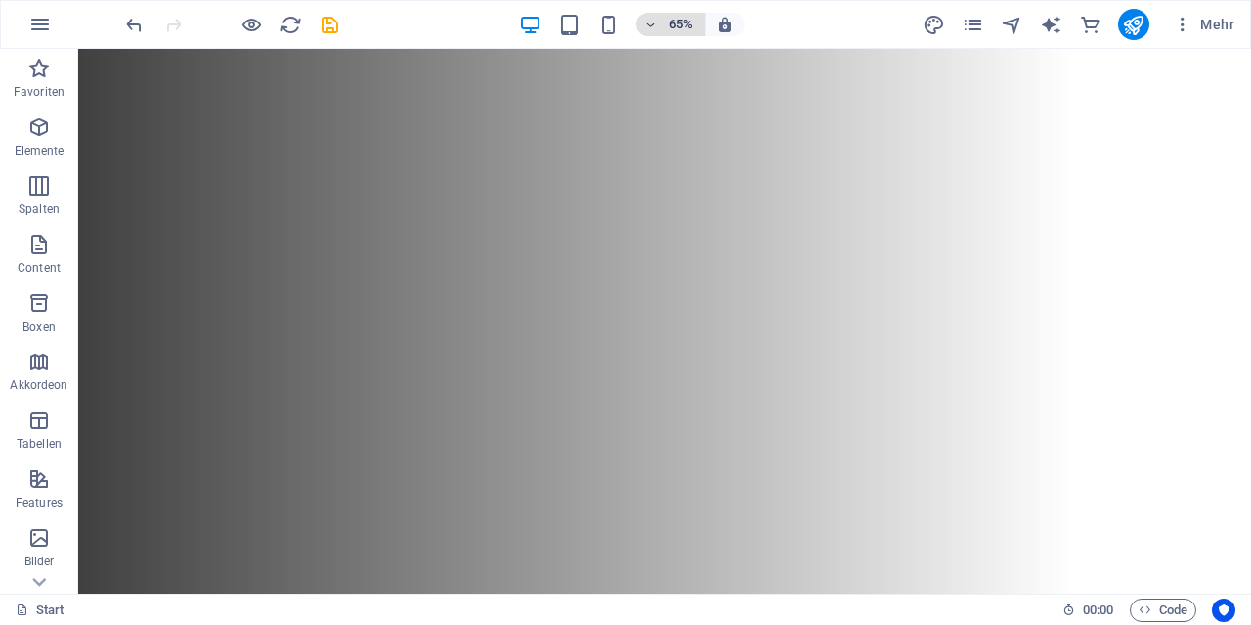
click at [664, 25] on span "65%" at bounding box center [670, 24] width 53 height 23
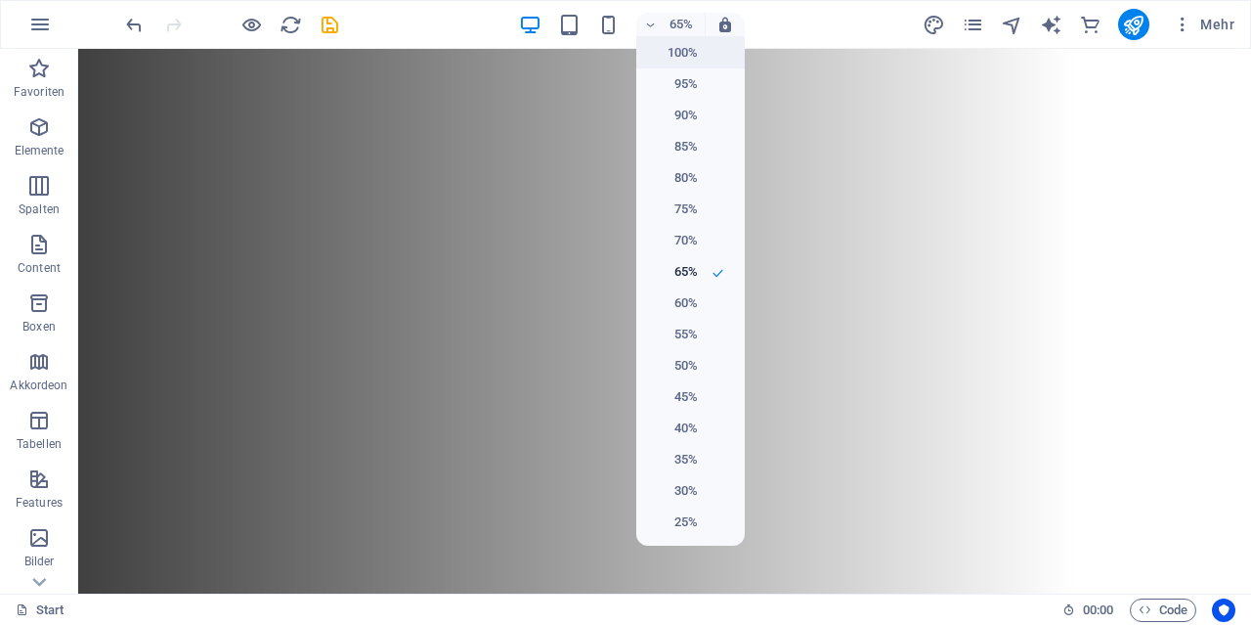
click at [688, 50] on h6 "100%" at bounding box center [673, 52] width 50 height 23
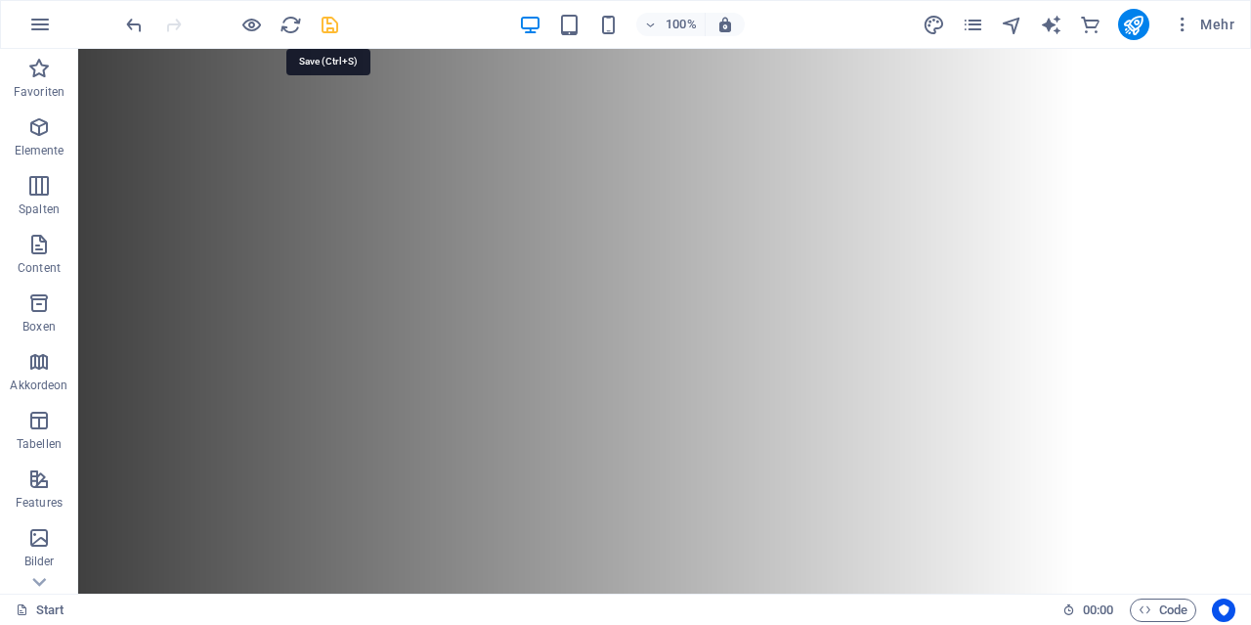
click at [331, 26] on icon "save" at bounding box center [330, 25] width 22 height 22
checkbox input "false"
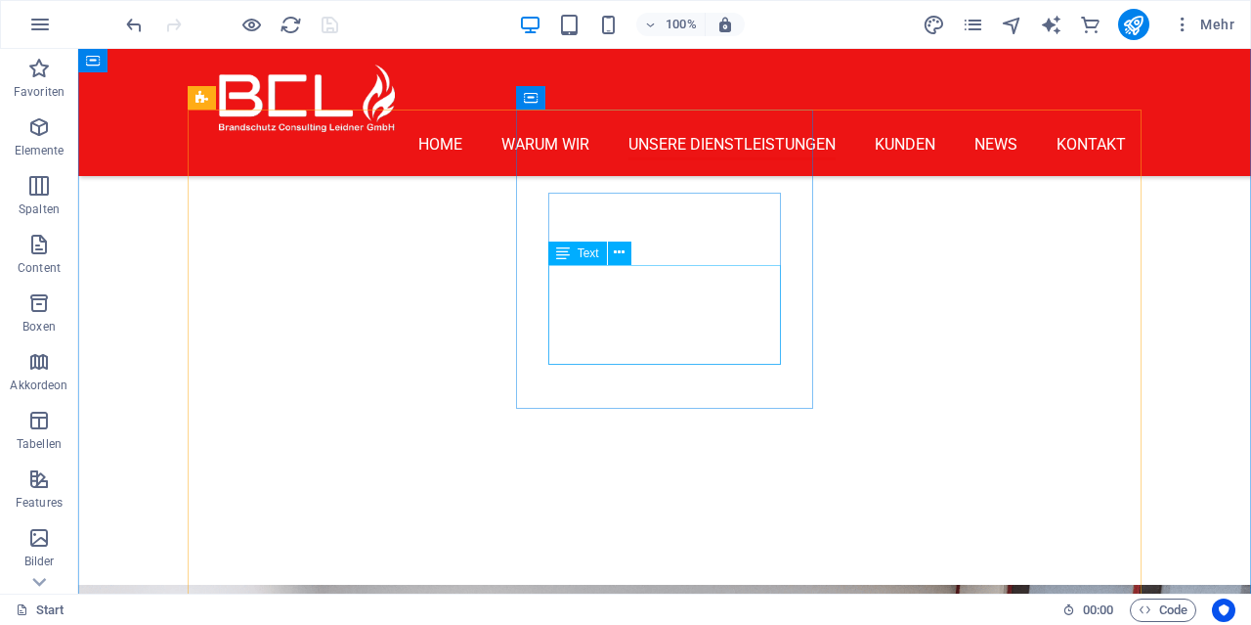
scroll to position [2033, 0]
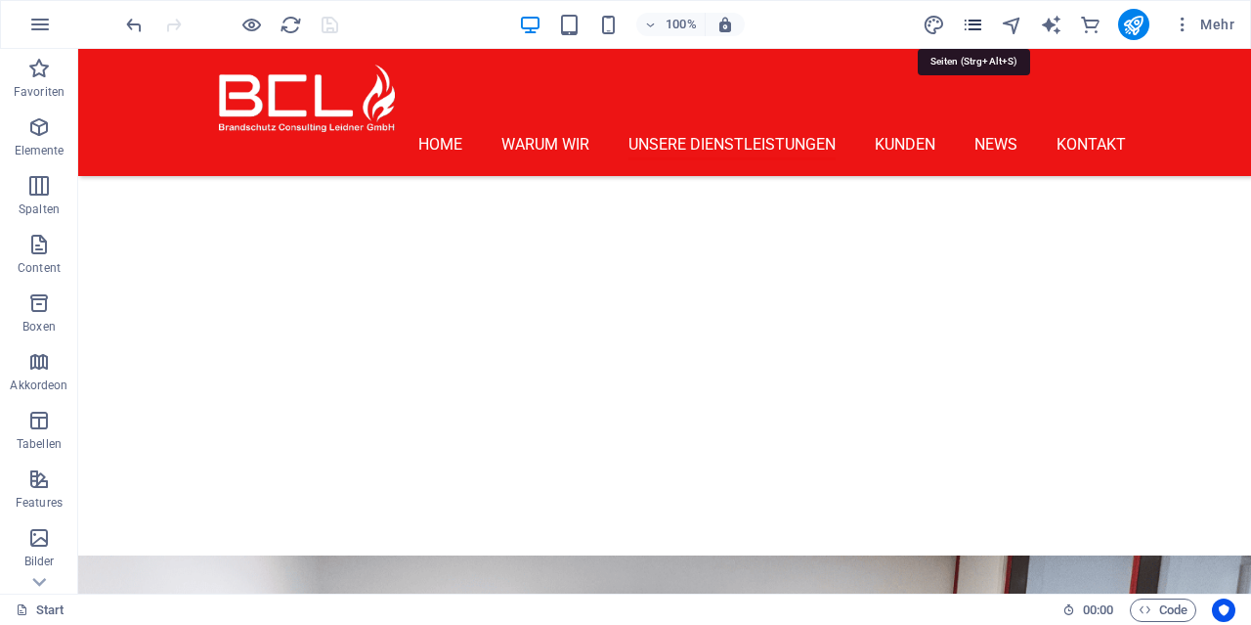
click at [973, 21] on icon "pages" at bounding box center [973, 25] width 22 height 22
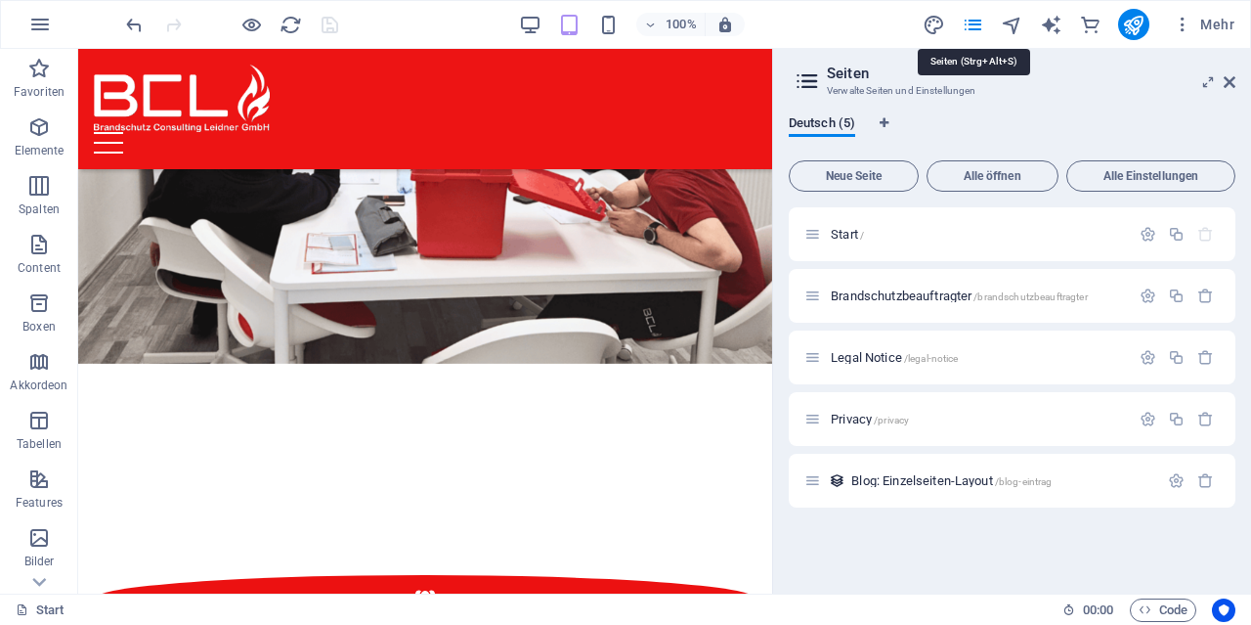
scroll to position [2035, 0]
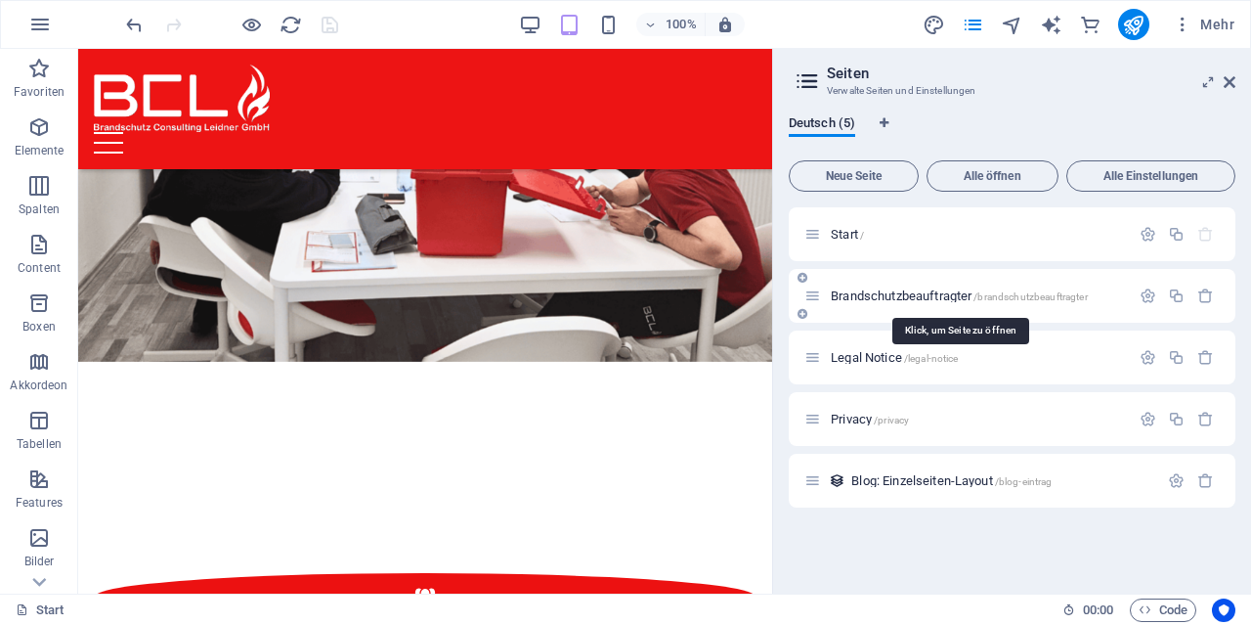
click at [908, 293] on span "Brandschutzbeauftragter /brandschutzbeauftragter" at bounding box center [959, 295] width 257 height 15
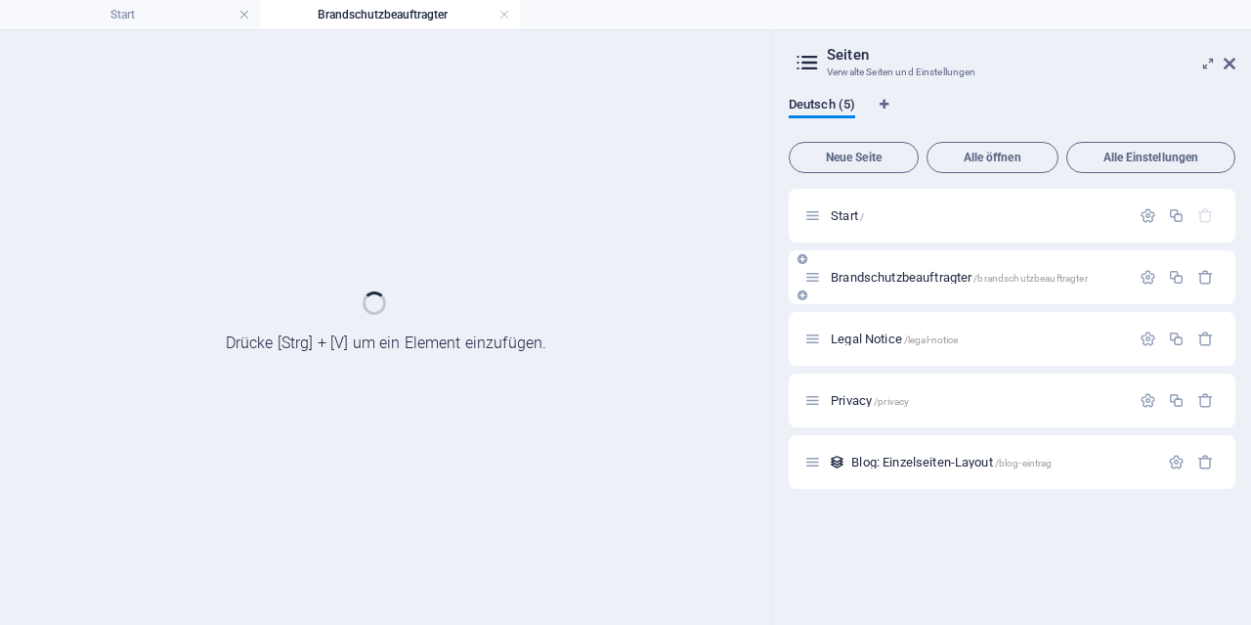
click at [908, 293] on div "Brandschutzbeauftragter /brandschutzbeauftragter" at bounding box center [1012, 277] width 447 height 54
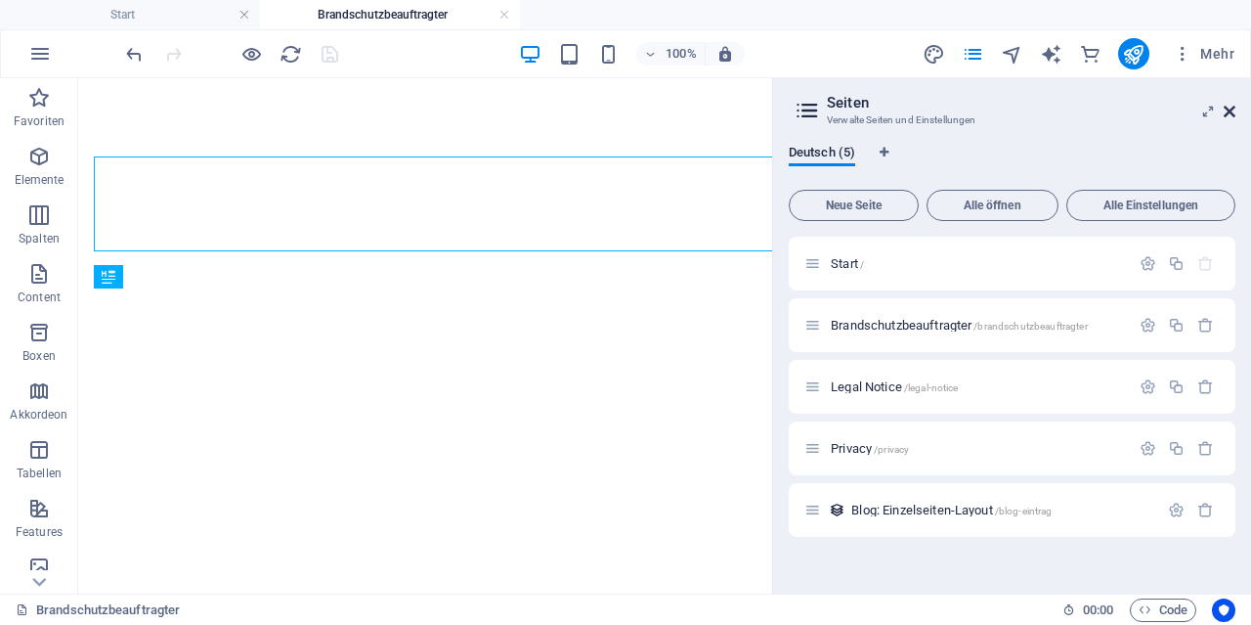
click at [1229, 109] on icon at bounding box center [1230, 112] width 12 height 16
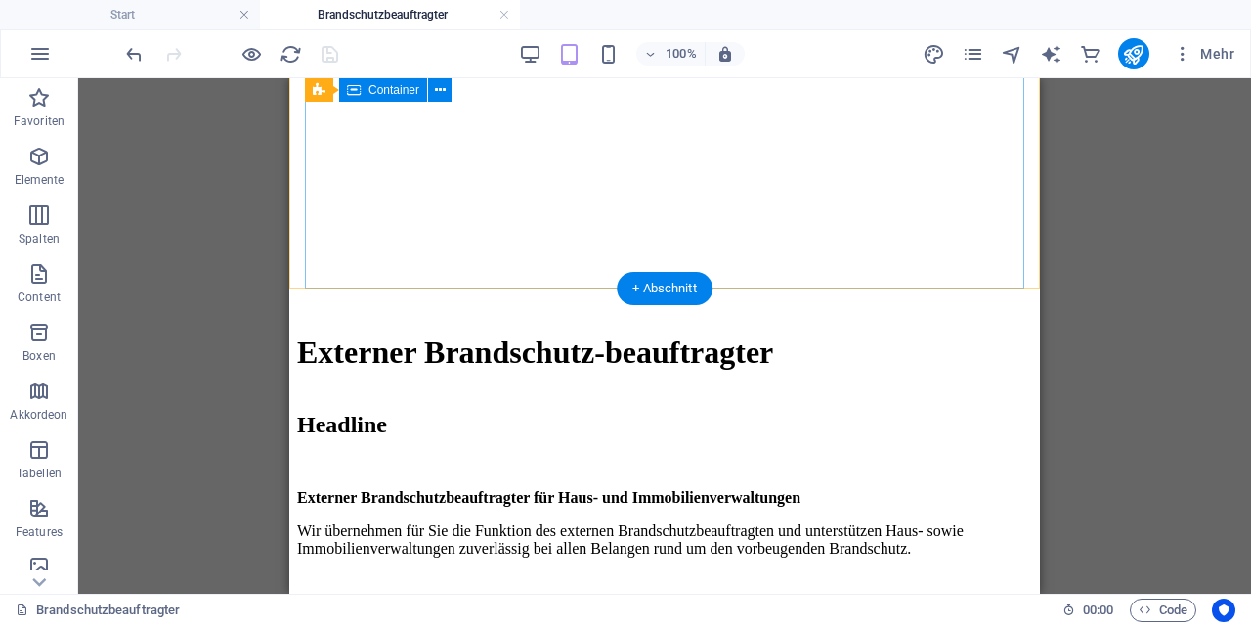
scroll to position [407, 0]
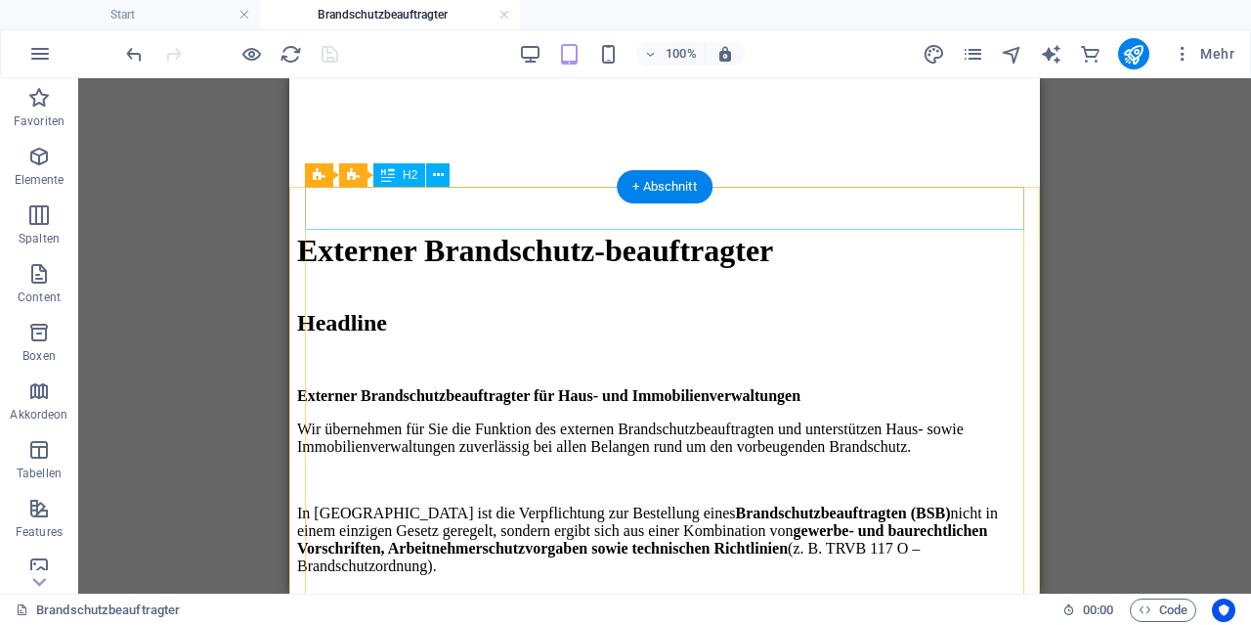
click at [472, 310] on div "Headline" at bounding box center [664, 323] width 735 height 26
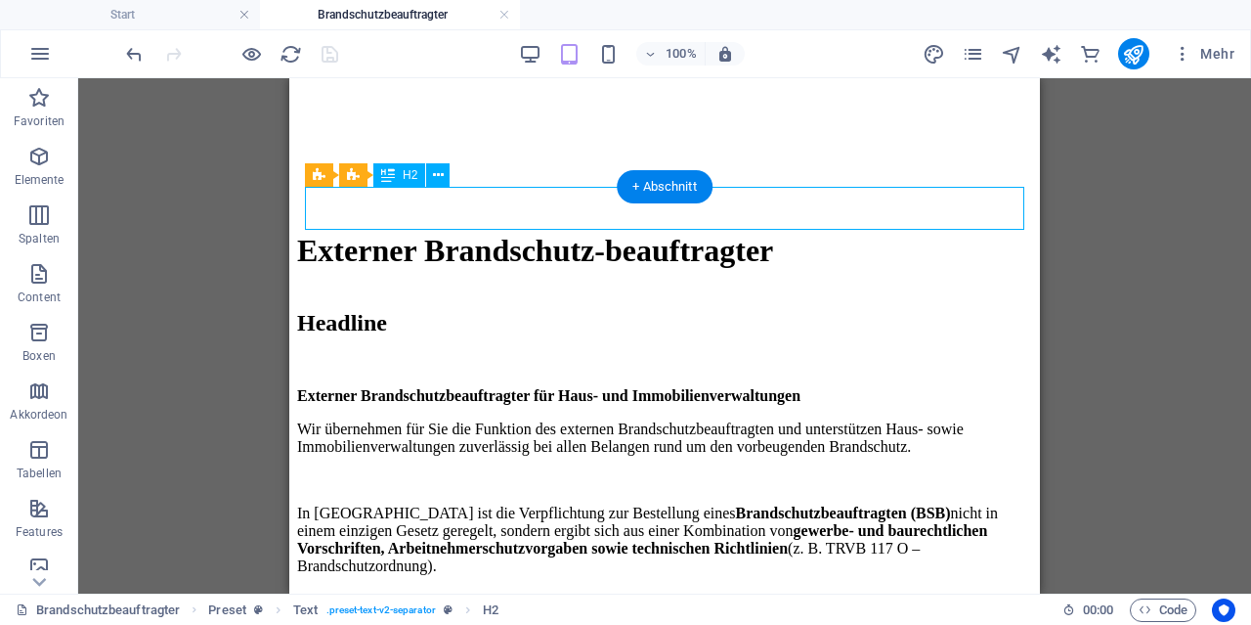
click at [472, 310] on div "Headline" at bounding box center [664, 323] width 735 height 26
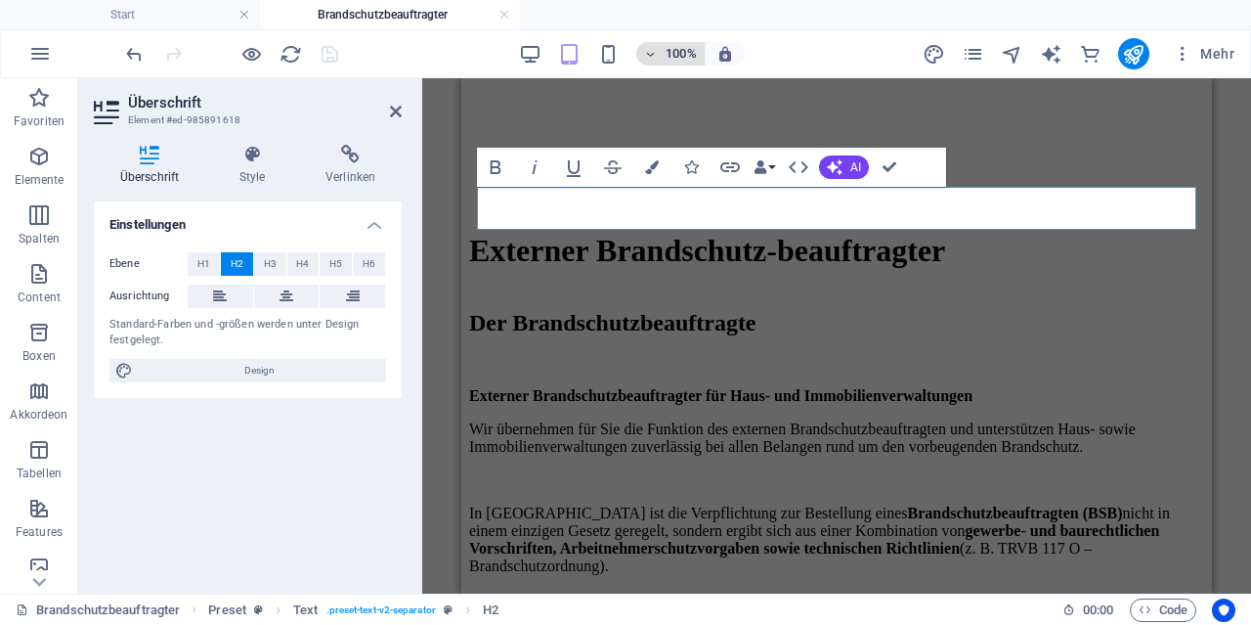
click at [684, 47] on h6 "100%" at bounding box center [681, 53] width 31 height 23
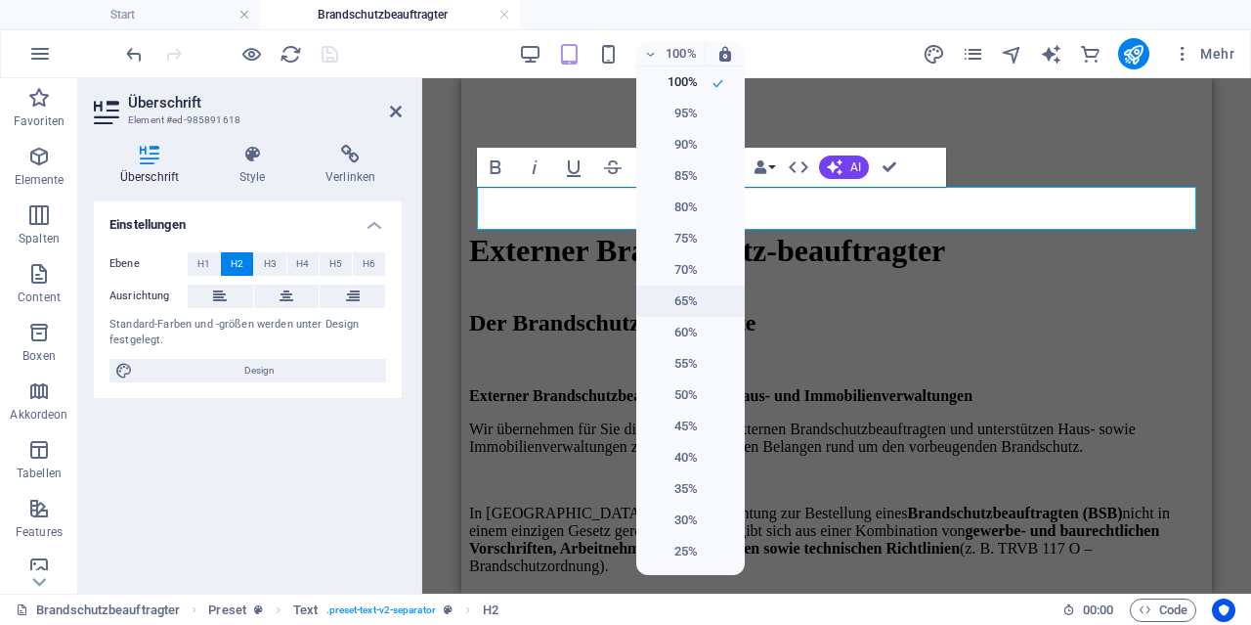
click at [681, 292] on h6 "65%" at bounding box center [673, 300] width 50 height 23
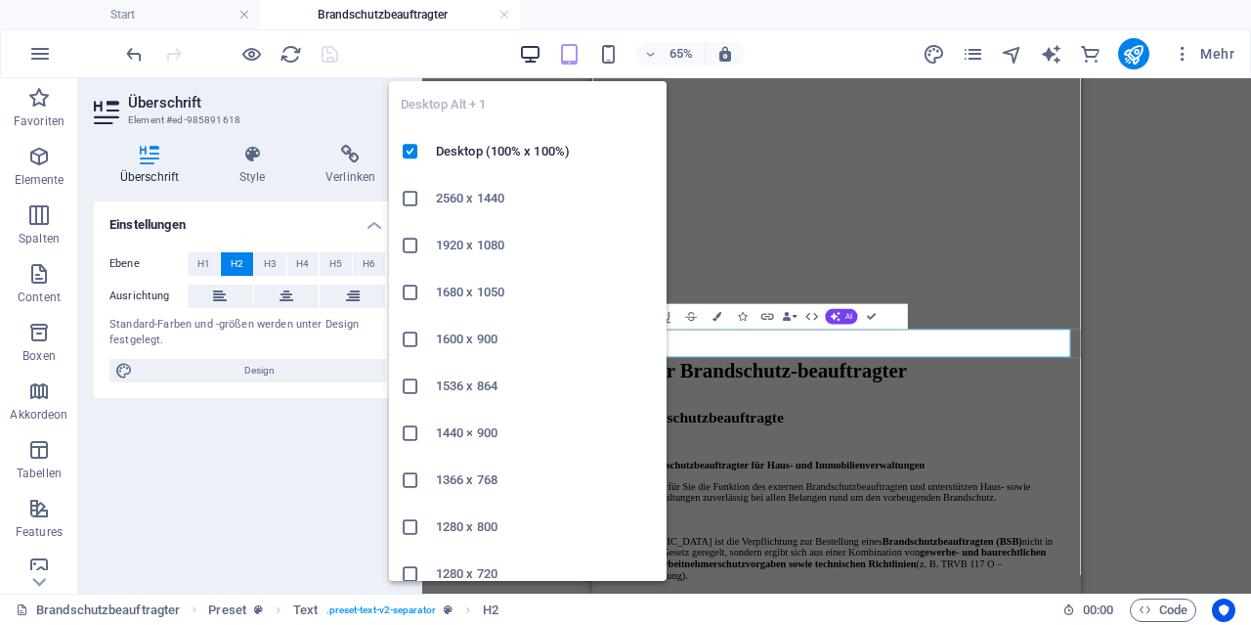
click at [542, 48] on icon "button" at bounding box center [530, 54] width 22 height 22
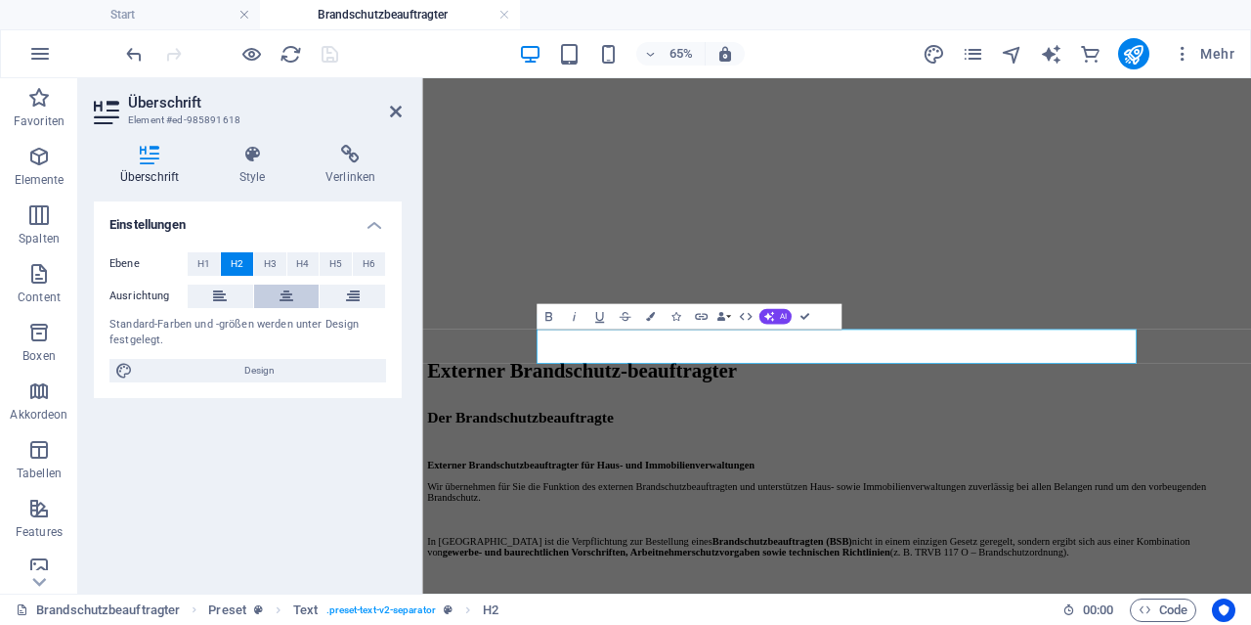
click at [289, 290] on icon at bounding box center [287, 295] width 14 height 23
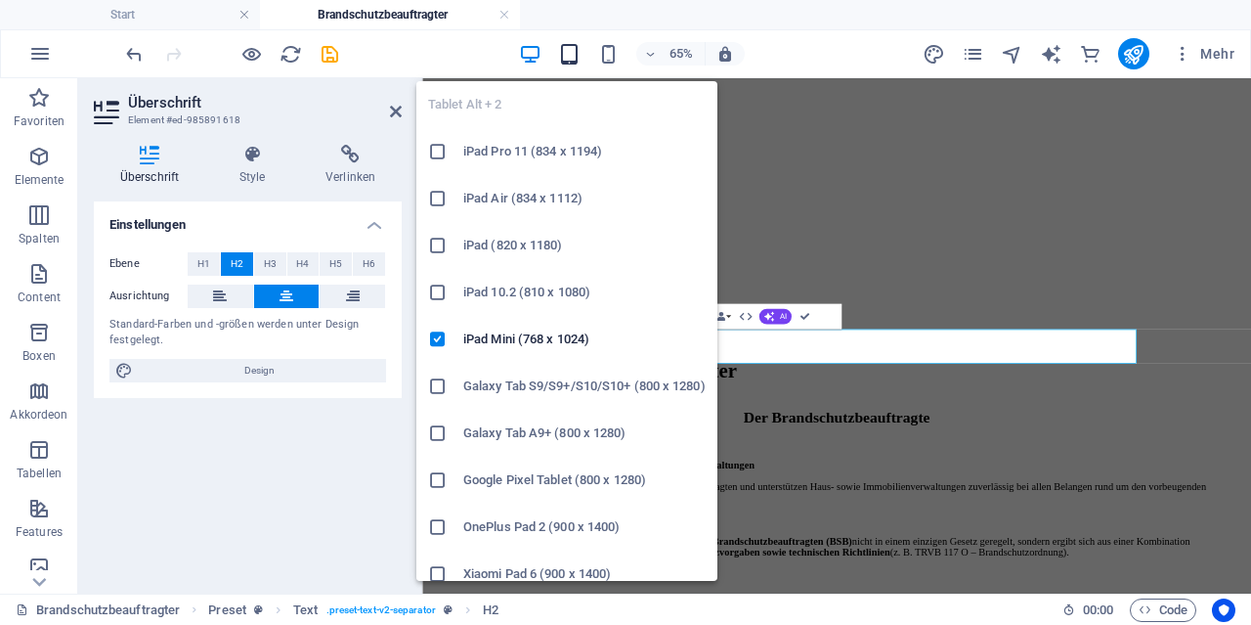
click at [564, 60] on icon "button" at bounding box center [569, 54] width 22 height 22
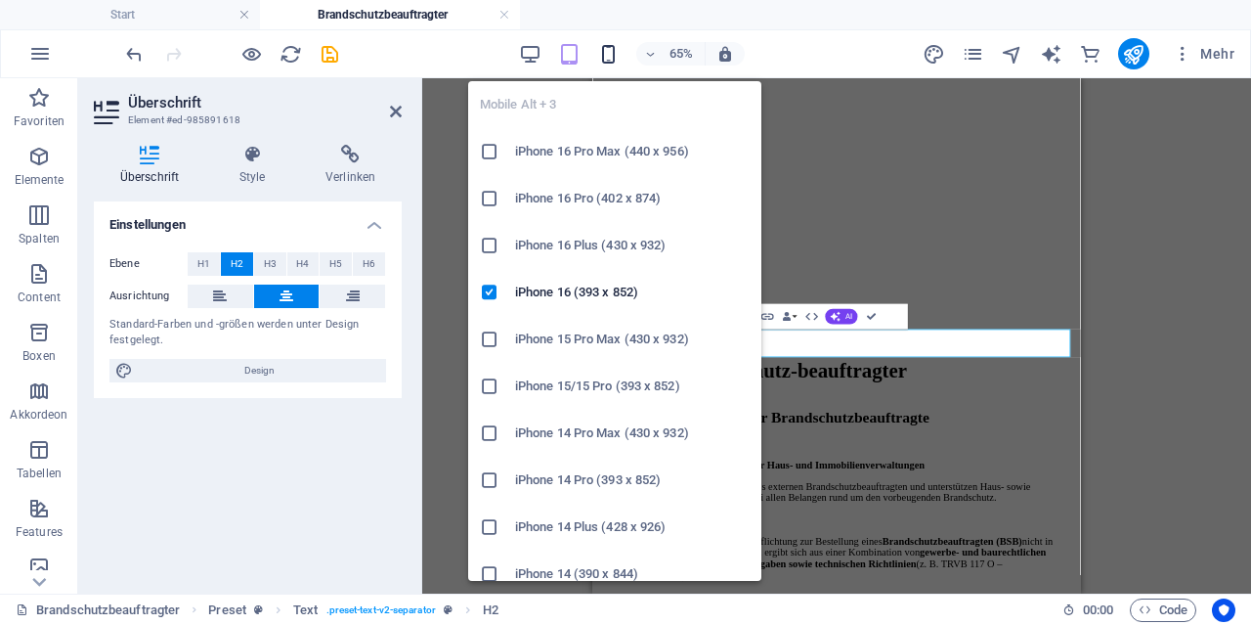
click at [612, 58] on icon "button" at bounding box center [608, 54] width 22 height 22
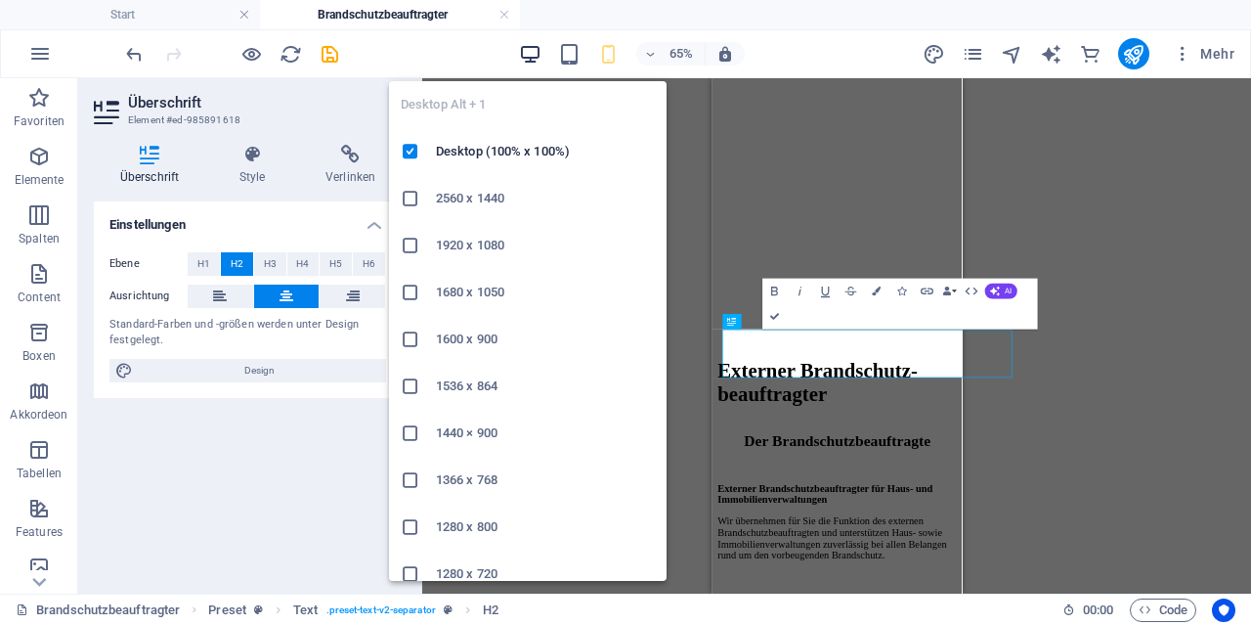
click at [534, 48] on icon "button" at bounding box center [530, 54] width 22 height 22
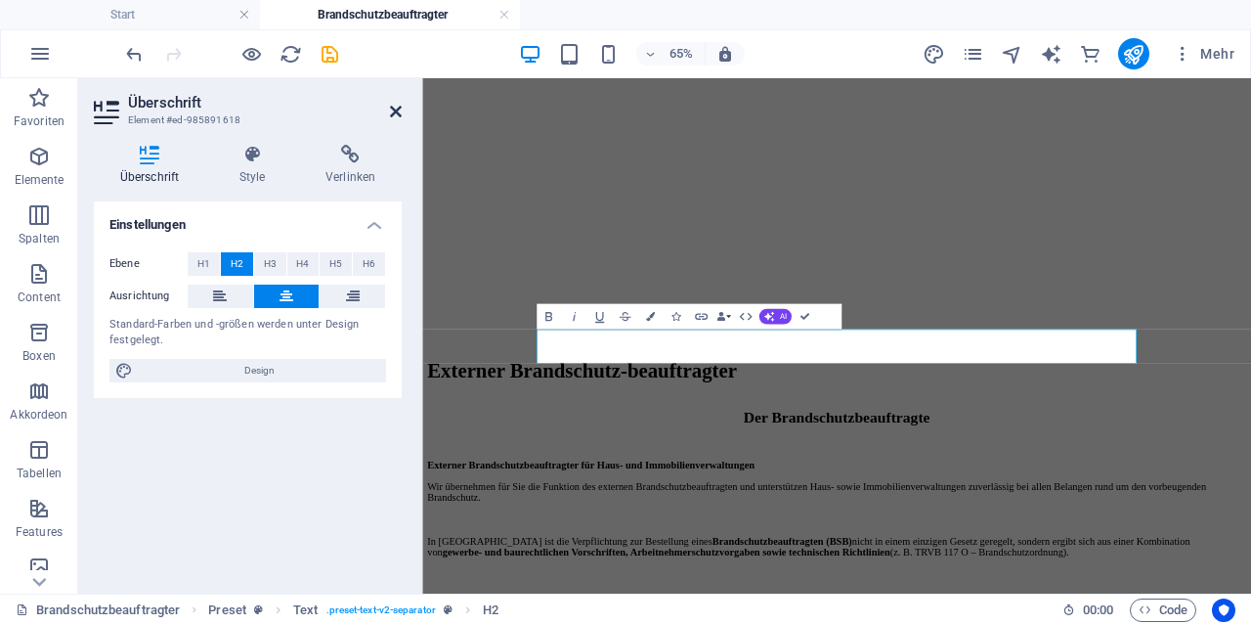
click at [400, 110] on icon at bounding box center [396, 112] width 12 height 16
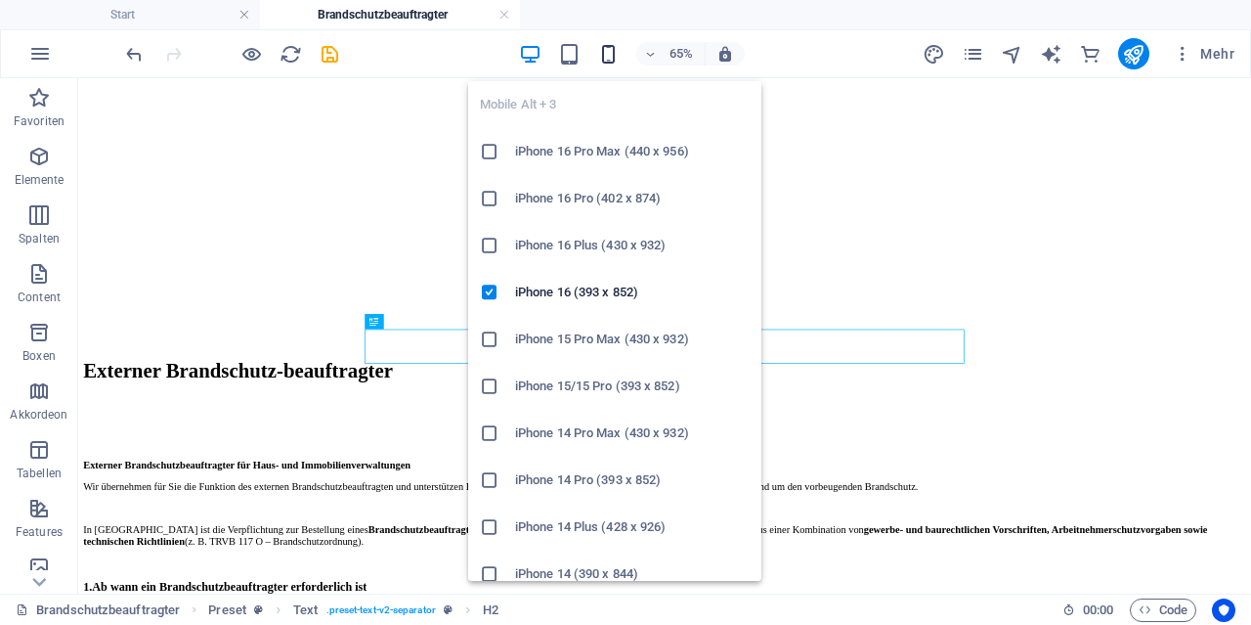
click at [605, 48] on icon "button" at bounding box center [608, 54] width 22 height 22
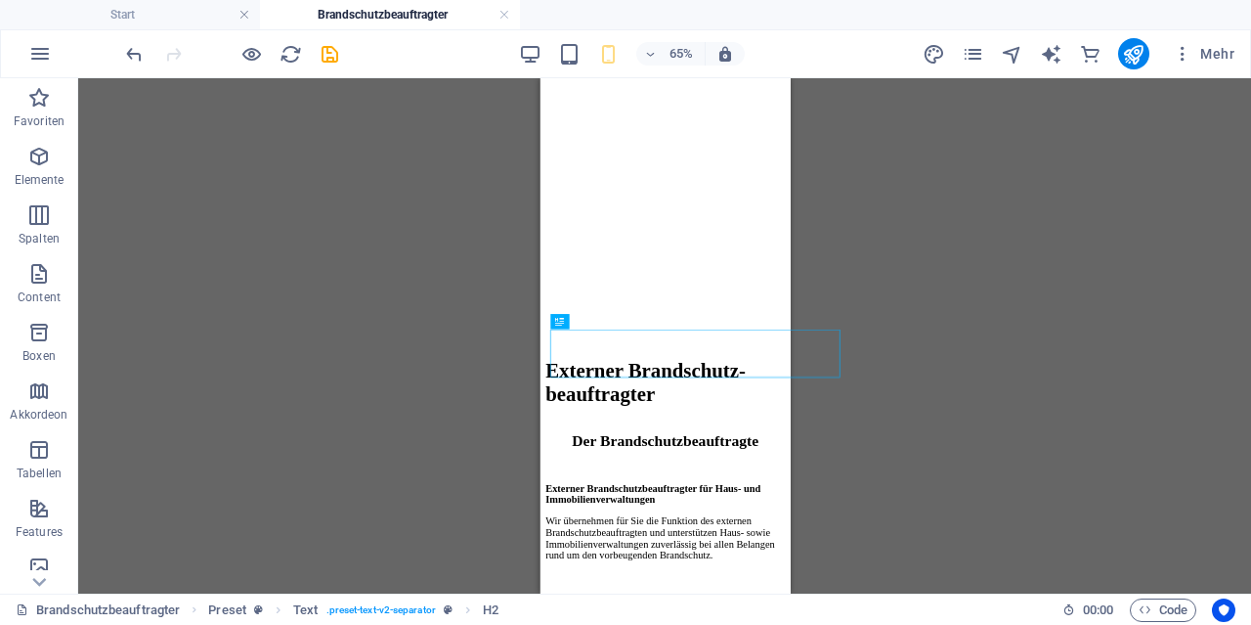
click at [990, 467] on div "Container H1 Banner Container Text Preset H2 Preset Text Abstand Text" at bounding box center [664, 335] width 1173 height 515
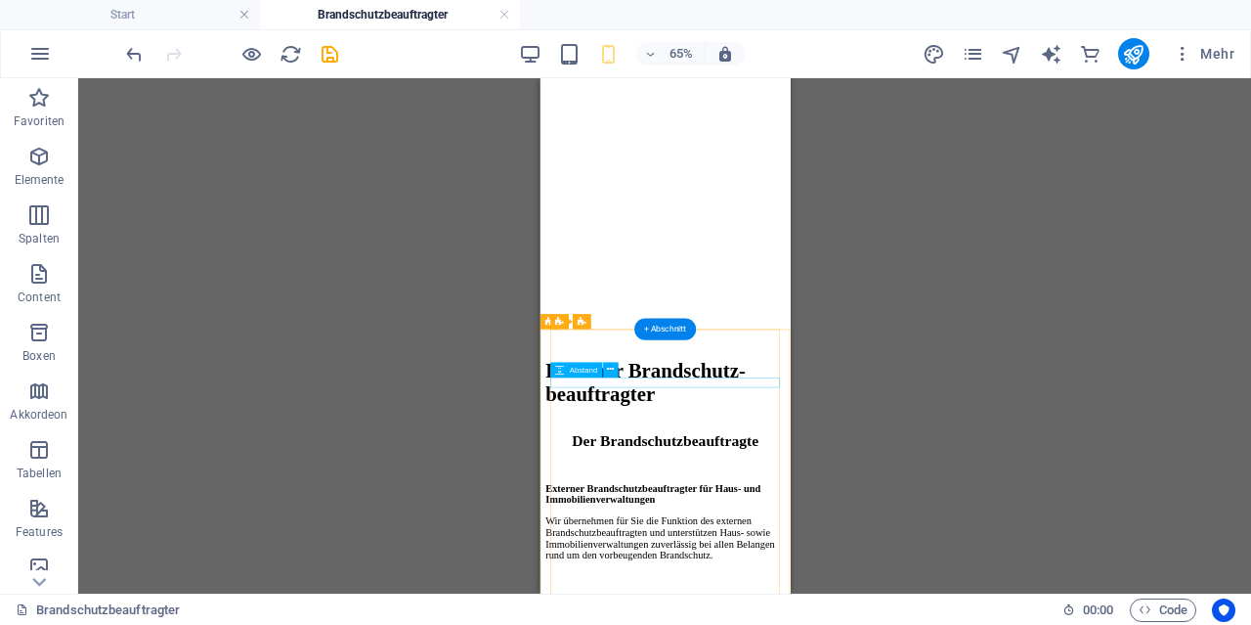
scroll to position [305, 0]
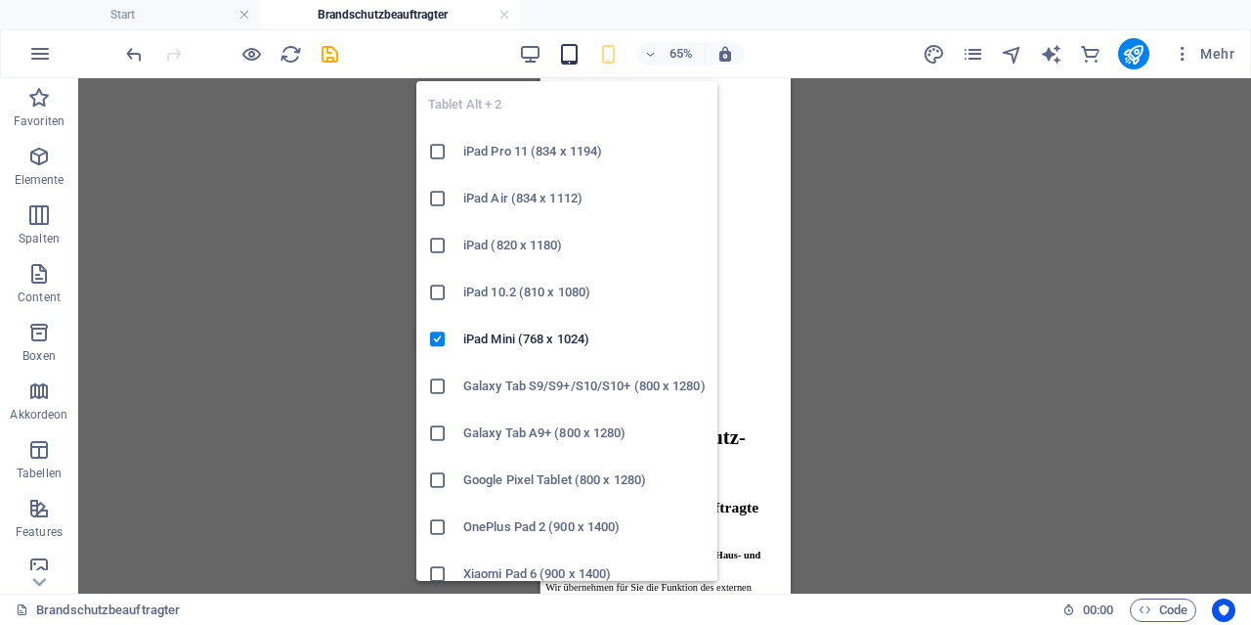
click at [567, 55] on icon "button" at bounding box center [569, 54] width 22 height 22
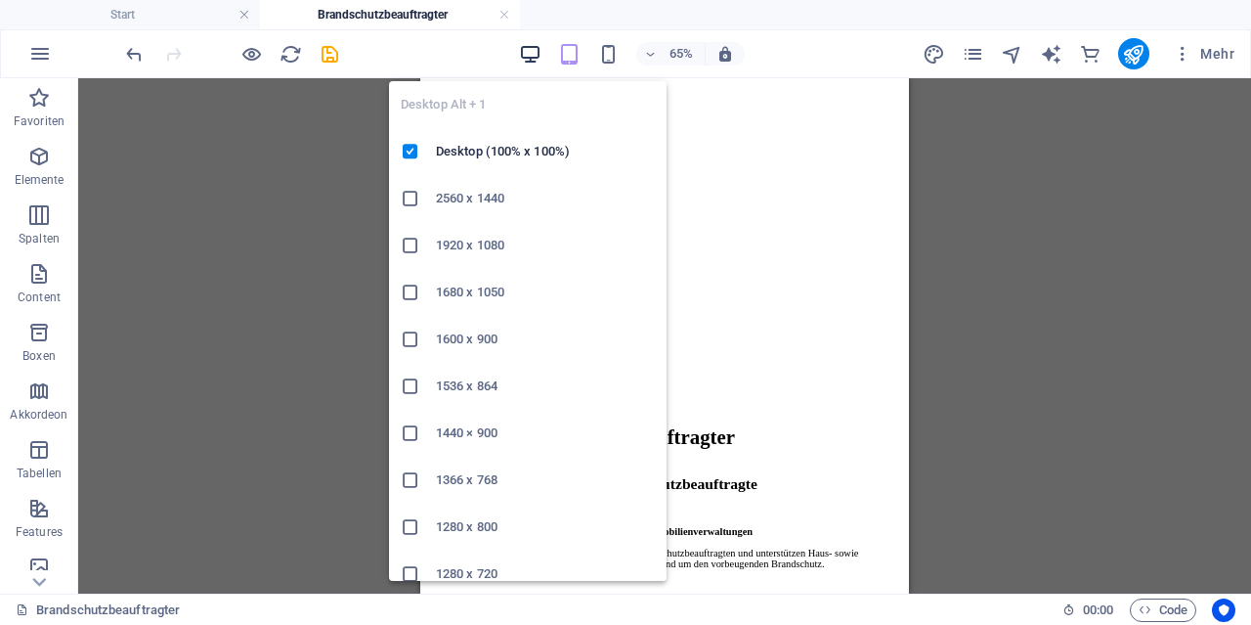
click at [542, 54] on icon "button" at bounding box center [530, 54] width 22 height 22
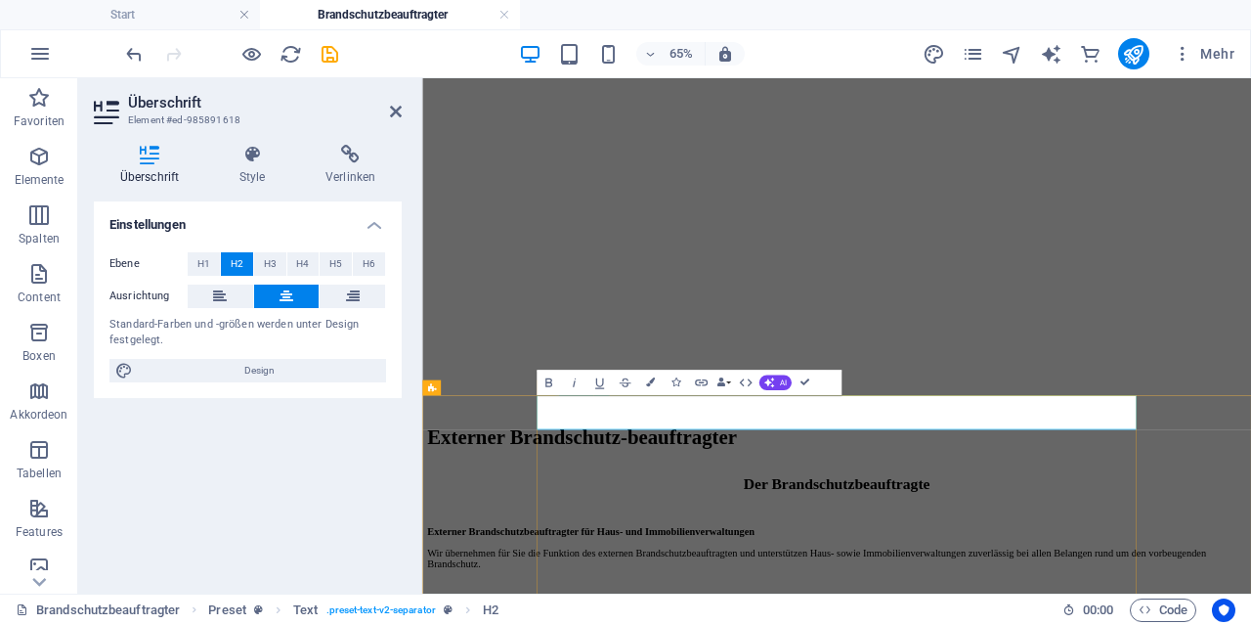
drag, startPoint x: 1430, startPoint y: 594, endPoint x: 706, endPoint y: 588, distance: 724.4
click at [222, 302] on icon at bounding box center [220, 295] width 14 height 23
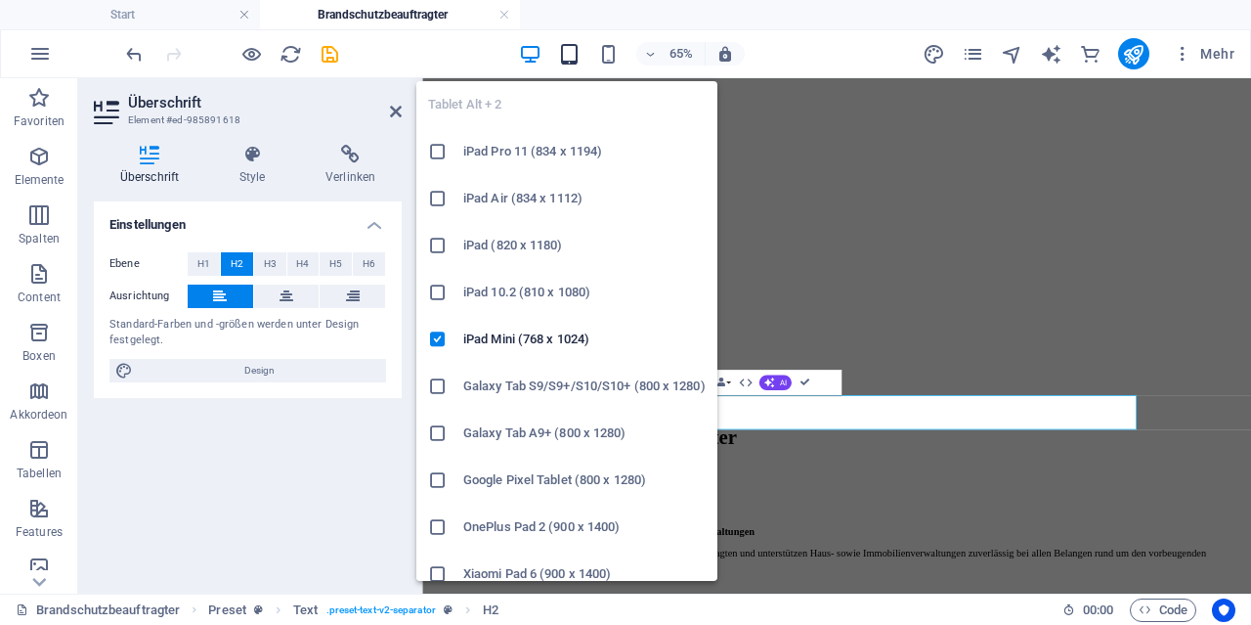
click at [572, 54] on icon "button" at bounding box center [569, 54] width 22 height 22
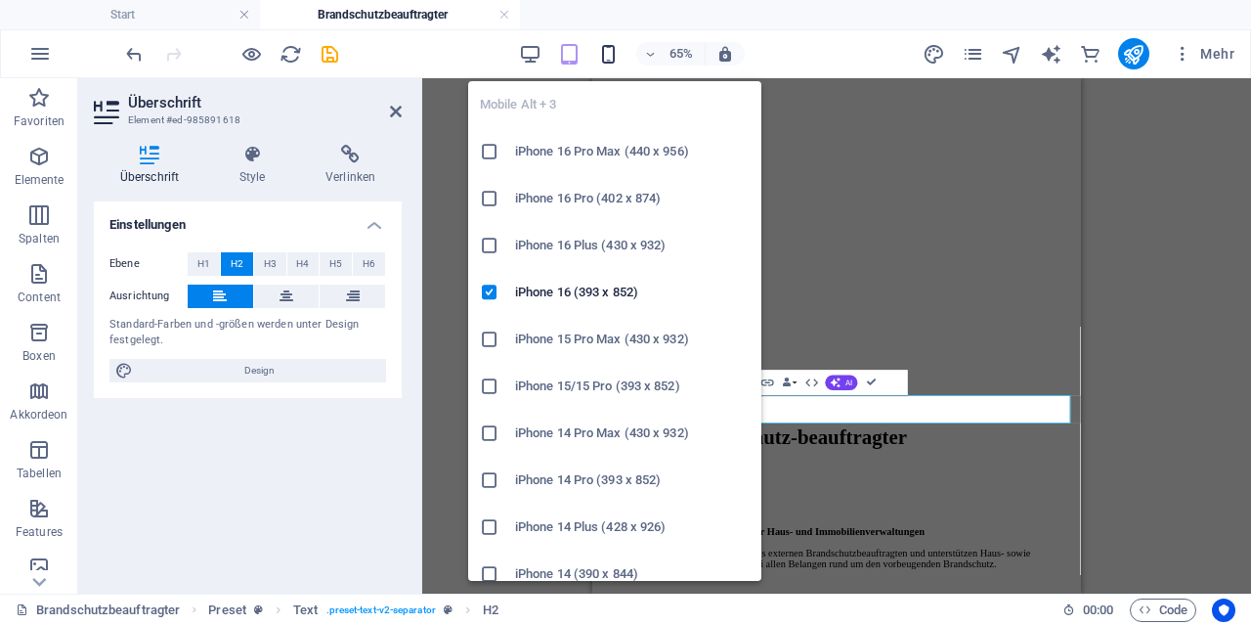
click at [619, 50] on icon "button" at bounding box center [608, 54] width 22 height 22
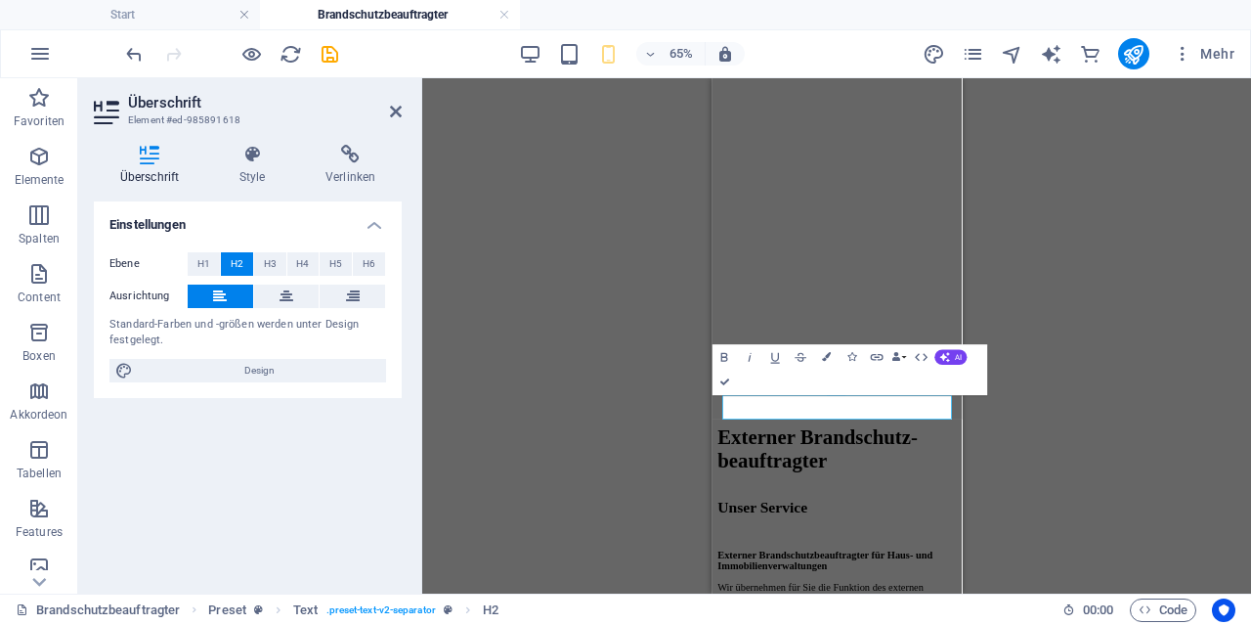
click at [1250, 457] on div "H1 Banner Banner Container Text H2 Preset Text Abstand Text 3-Bild-Slider Bild-…" at bounding box center [836, 335] width 829 height 515
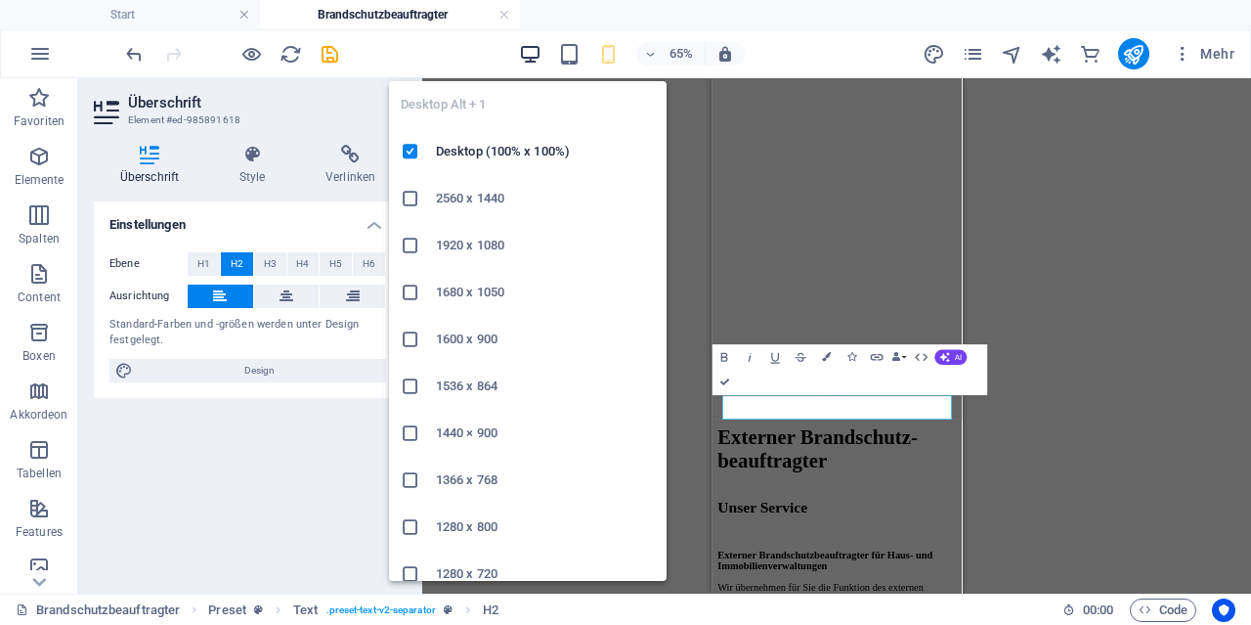
click at [530, 51] on icon "button" at bounding box center [530, 54] width 22 height 22
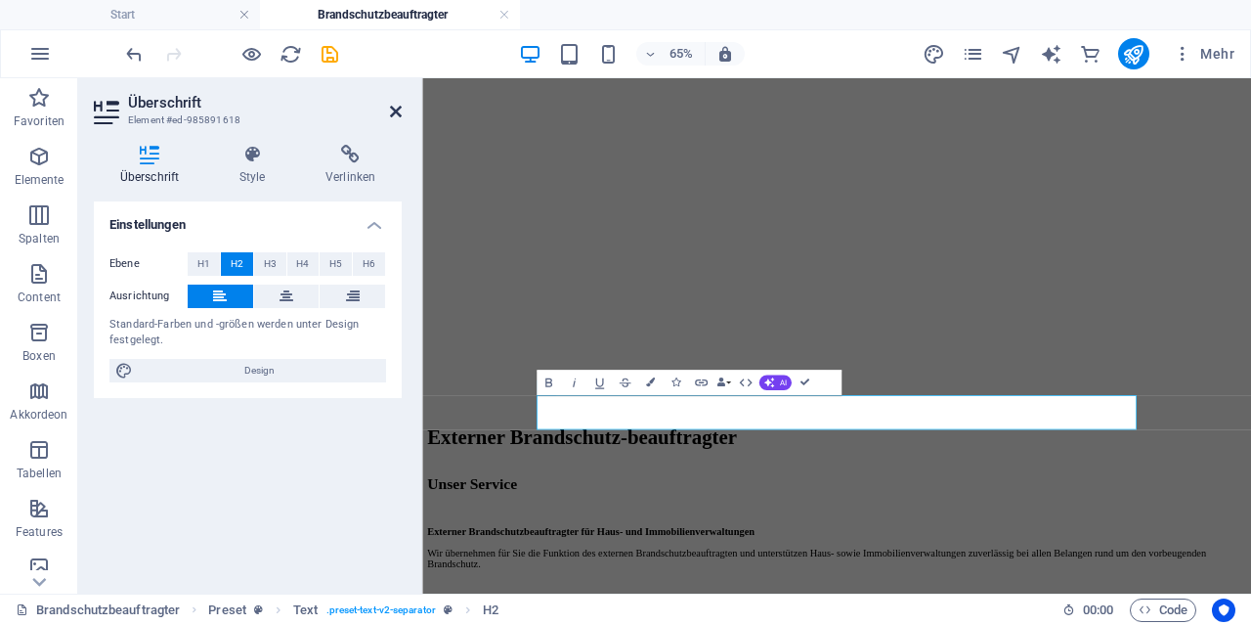
click at [397, 112] on icon at bounding box center [396, 112] width 12 height 16
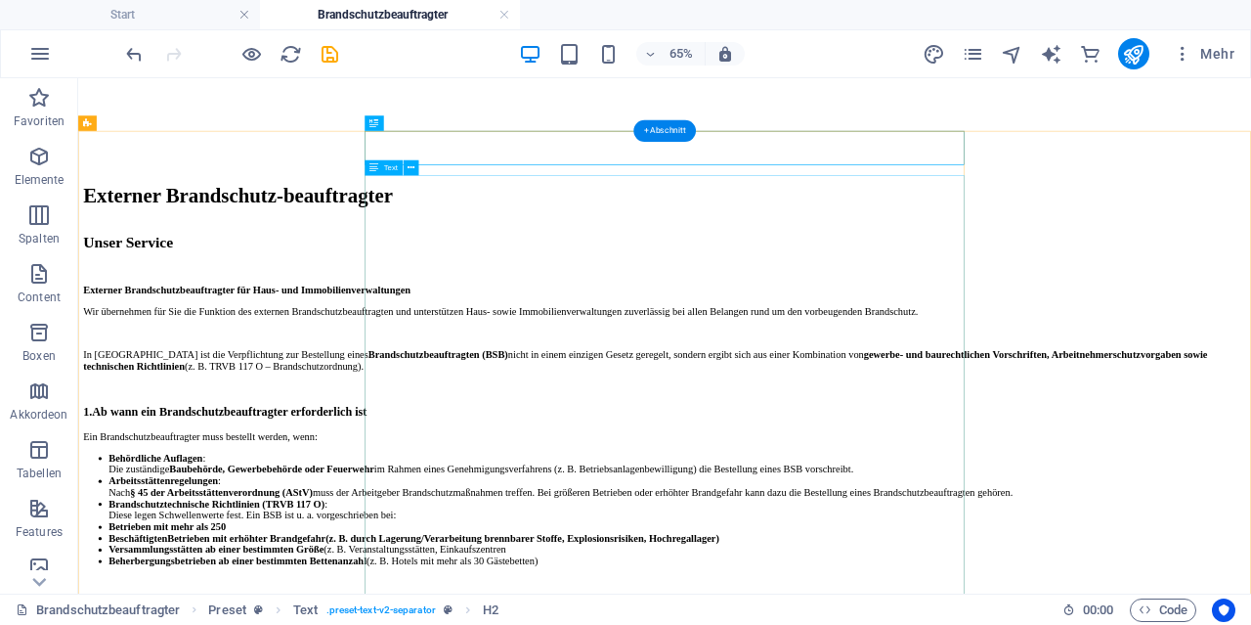
scroll to position [711, 0]
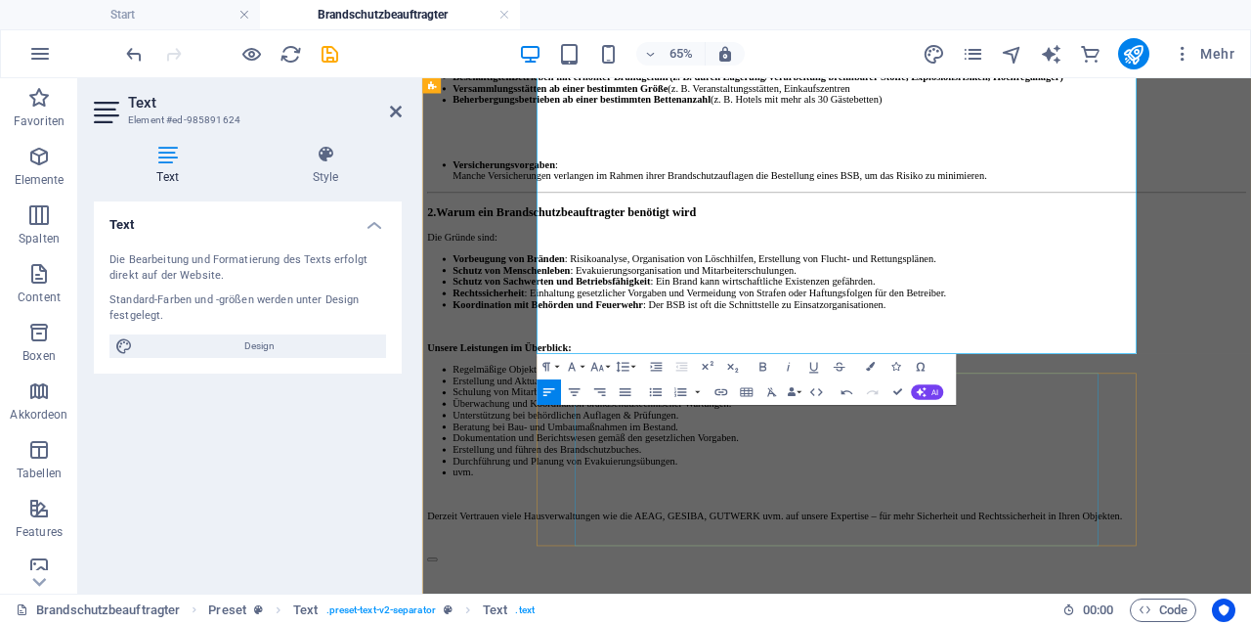
scroll to position [1422, 0]
click at [958, 119] on li "Beherbergungsbetrieben ab einer bestimmten Bettenanzahl (z. B. Hotels mit mehr …" at bounding box center [1079, 111] width 1221 height 18
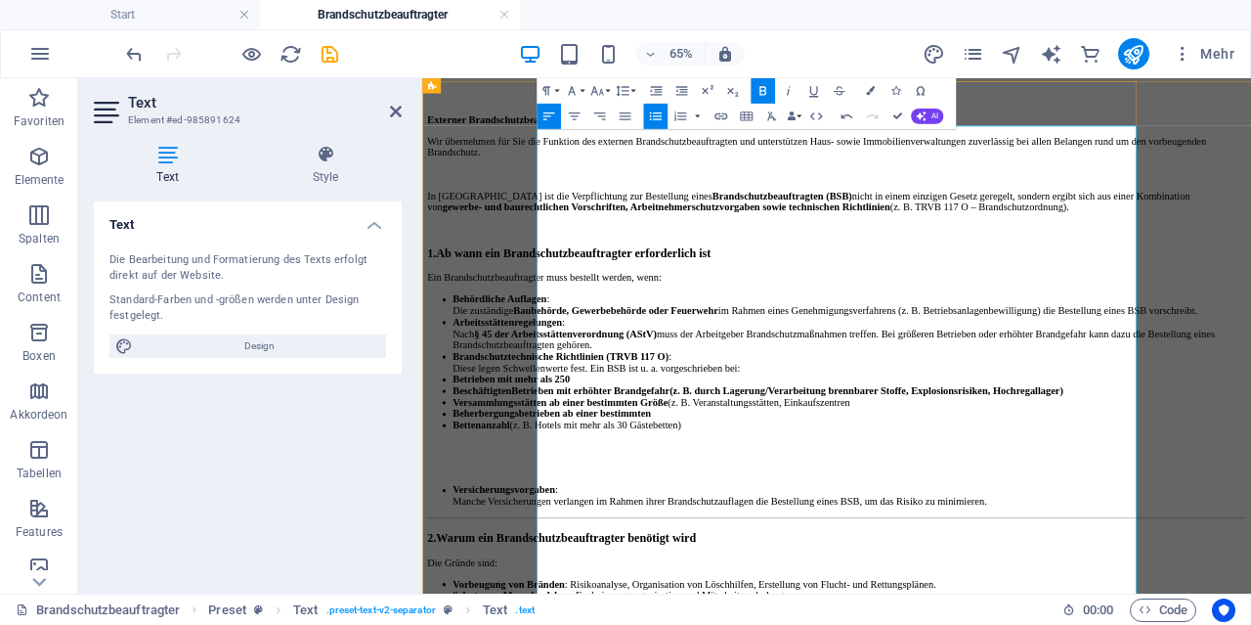
scroll to position [711, 0]
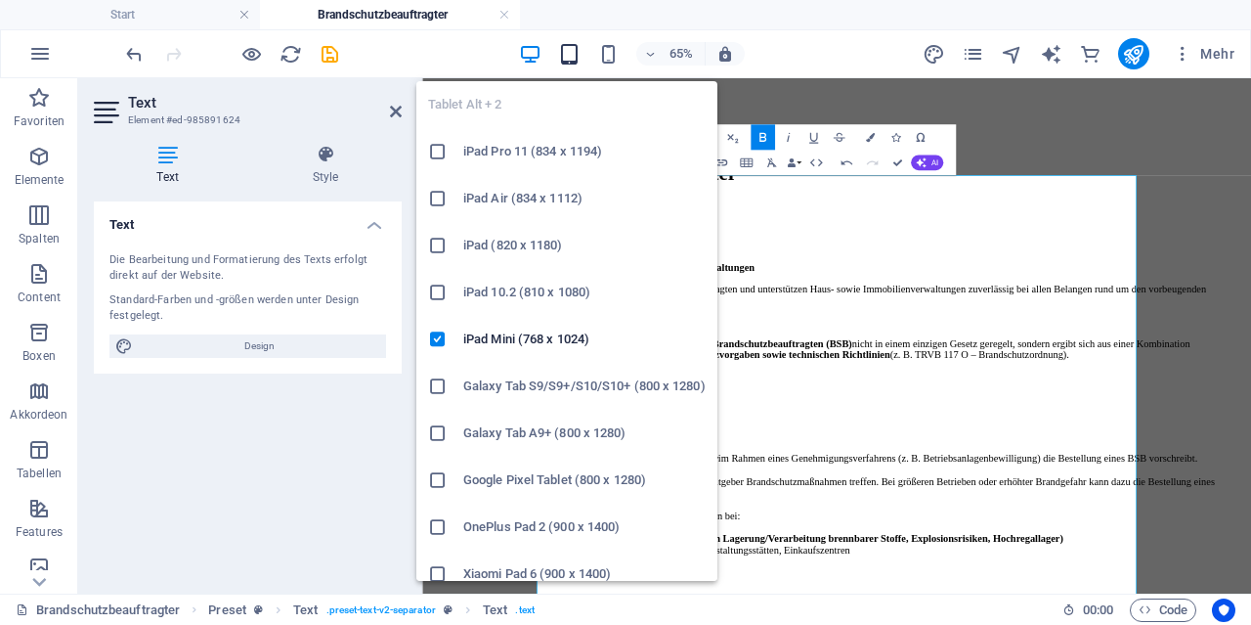
click at [571, 53] on icon "button" at bounding box center [569, 54] width 22 height 22
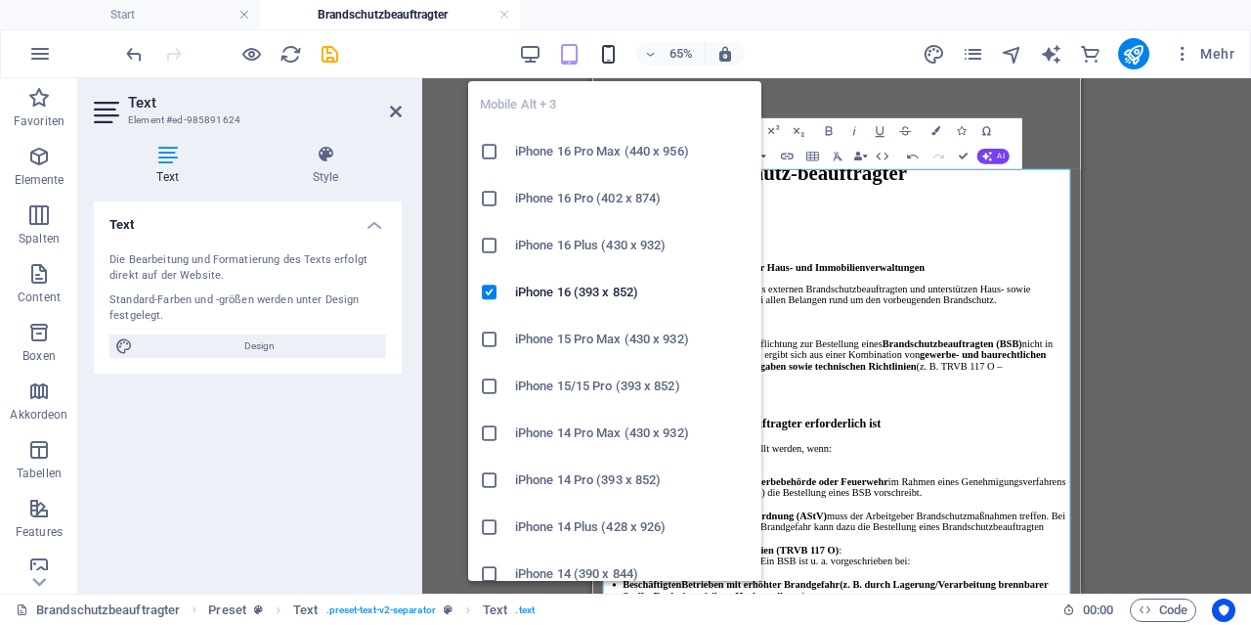
click at [609, 52] on icon "button" at bounding box center [608, 54] width 22 height 22
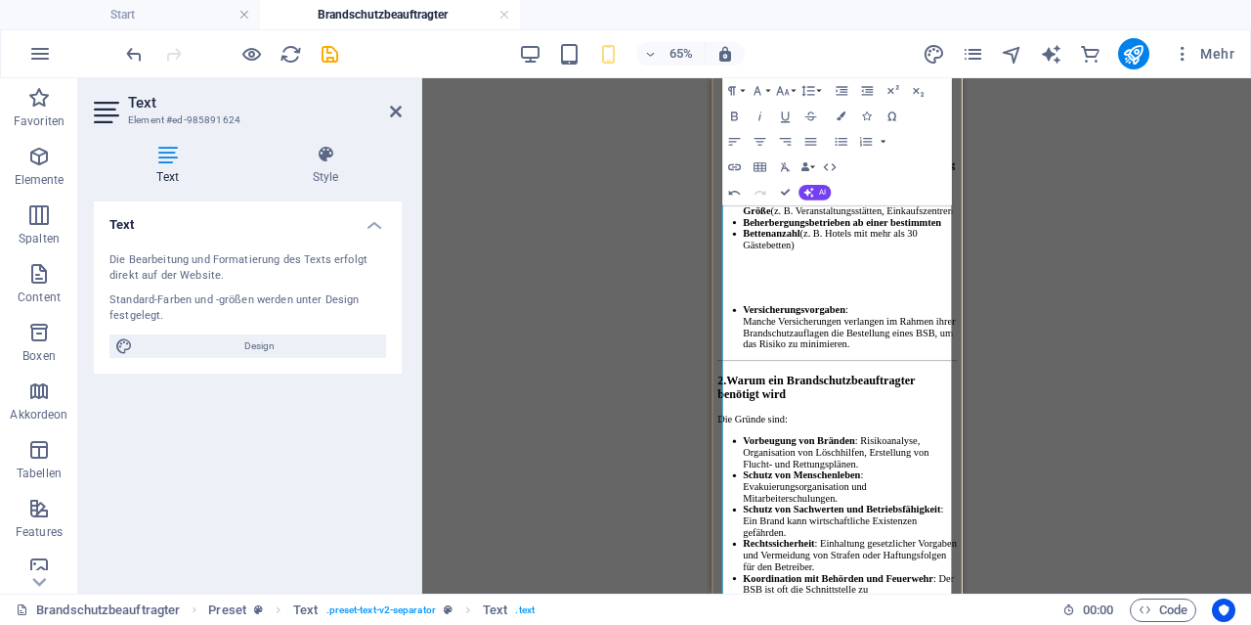
scroll to position [1727, 0]
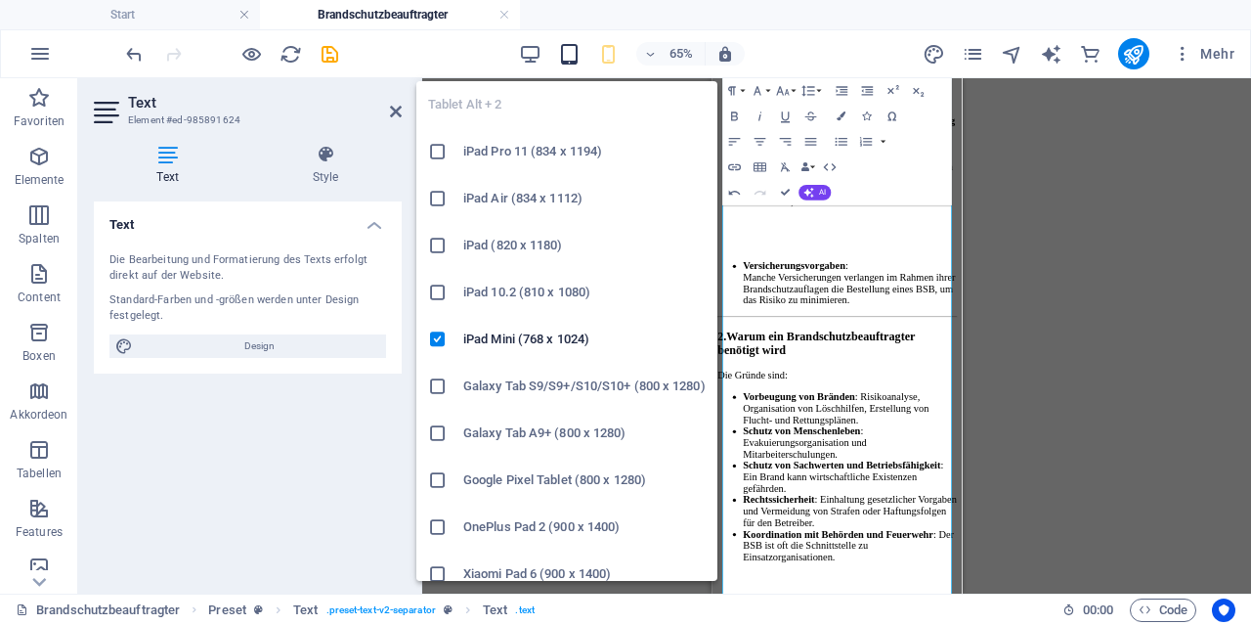
click at [562, 55] on icon "button" at bounding box center [569, 54] width 22 height 22
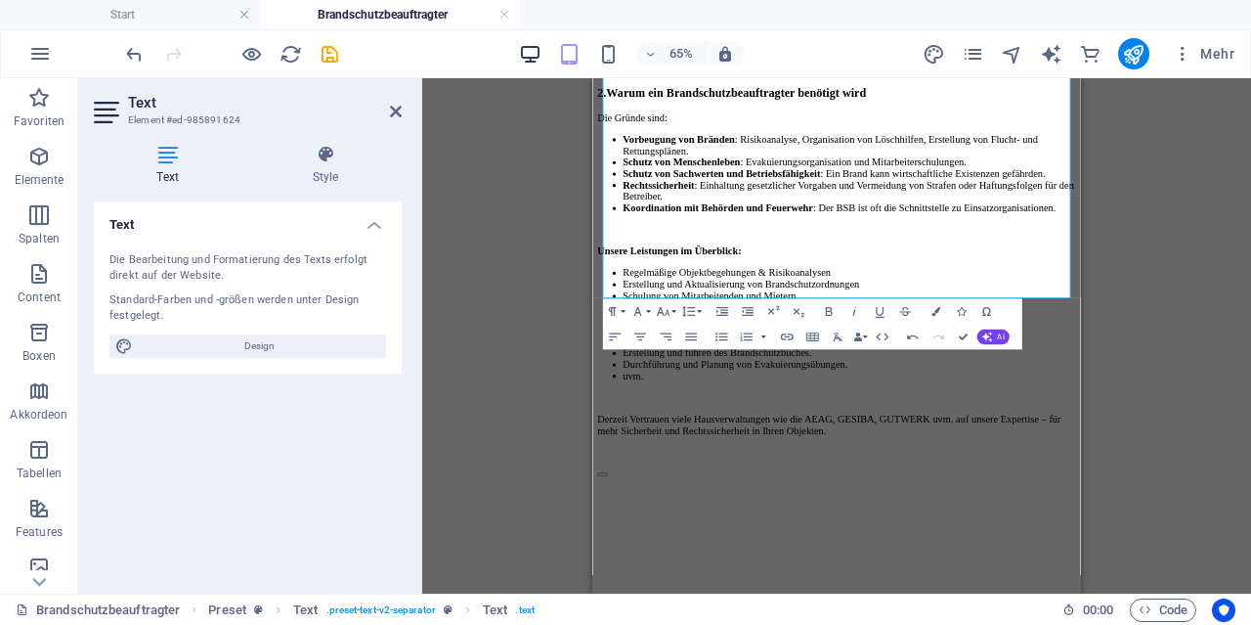
click at [541, 58] on icon "button" at bounding box center [530, 54] width 22 height 22
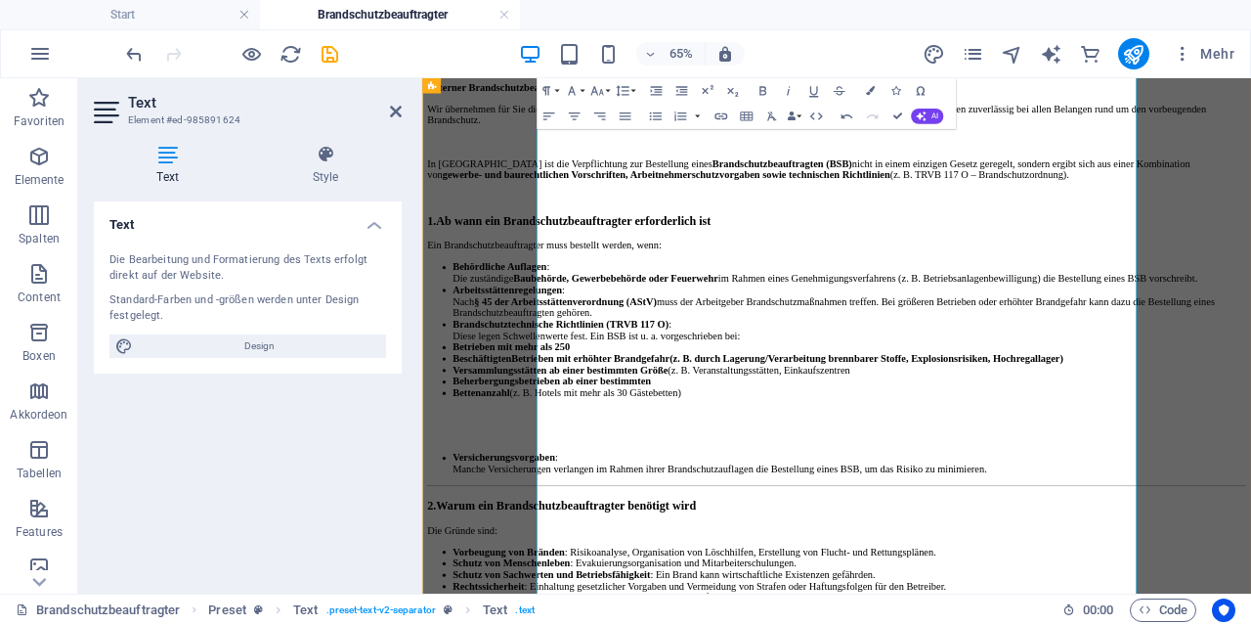
scroll to position [683, 0]
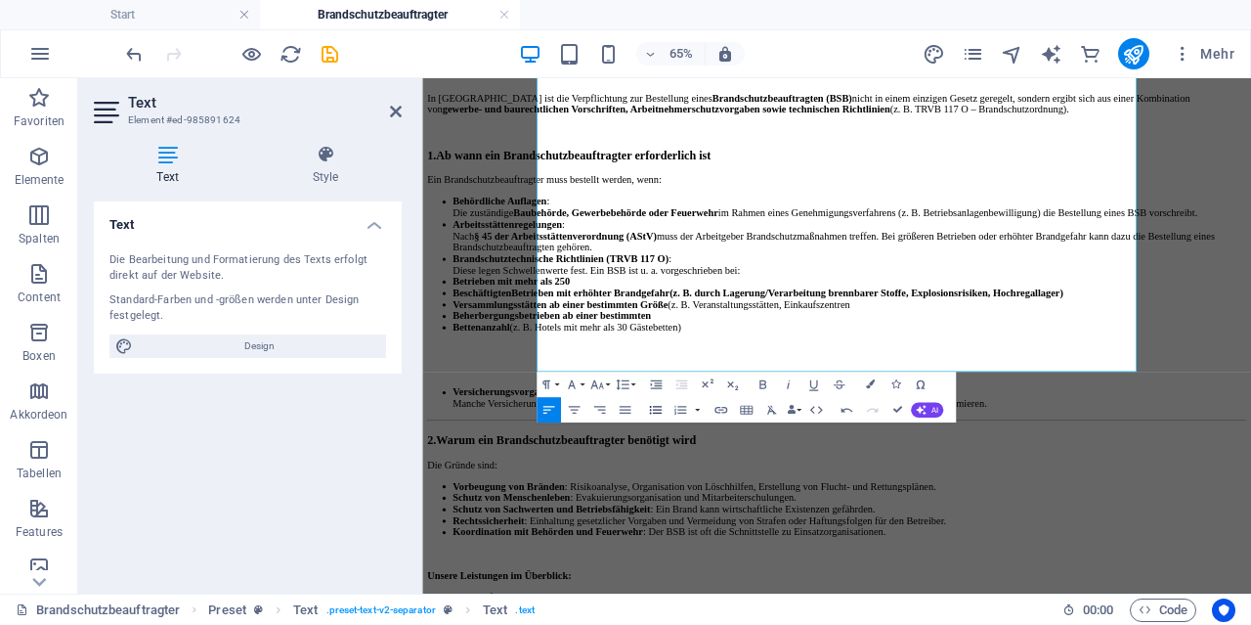
scroll to position [1394, 0]
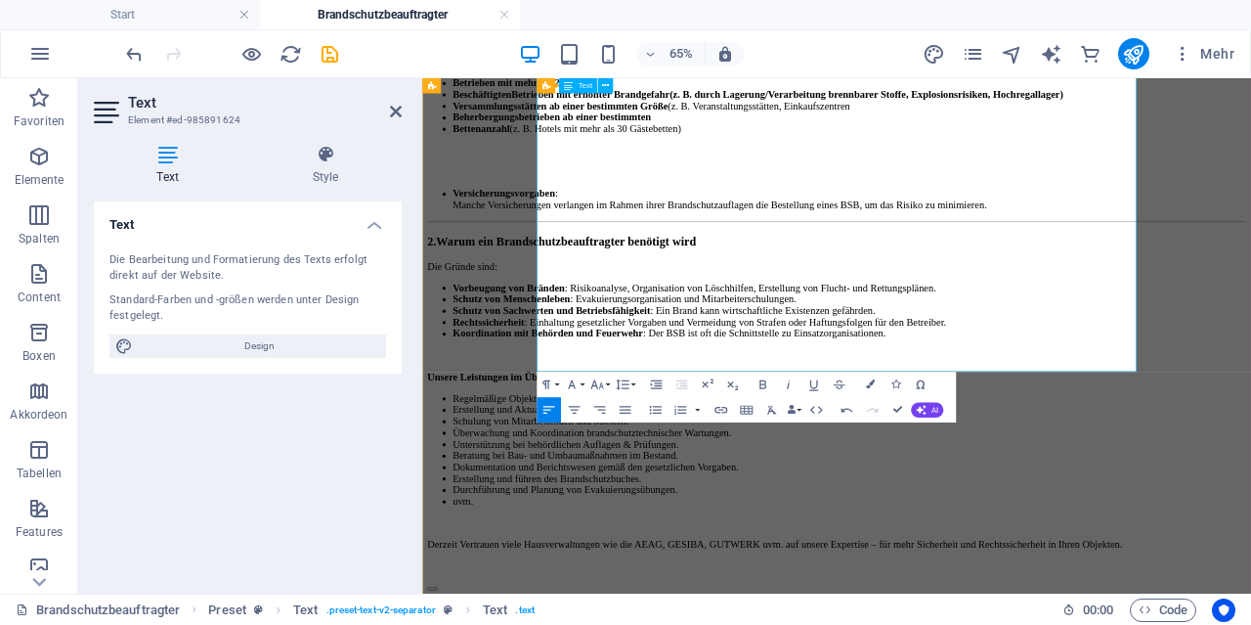
click at [1009, 165] on li "Bettenanzahl (z. B. Hotels mit mehr als 30 Gästebetten)" at bounding box center [1079, 157] width 1221 height 18
click at [1016, 165] on li "Bettenanzahl (z. B. Hotels mit mehr als 30 Gästebetten)" at bounding box center [1079, 157] width 1221 height 18
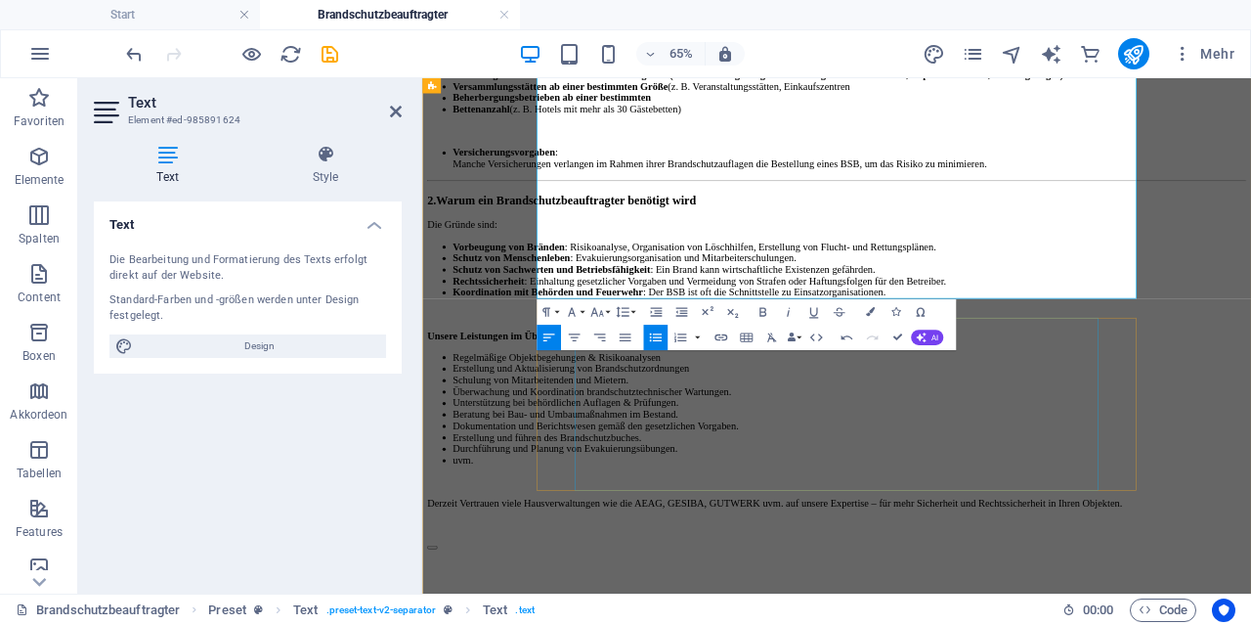
scroll to position [1497, 0]
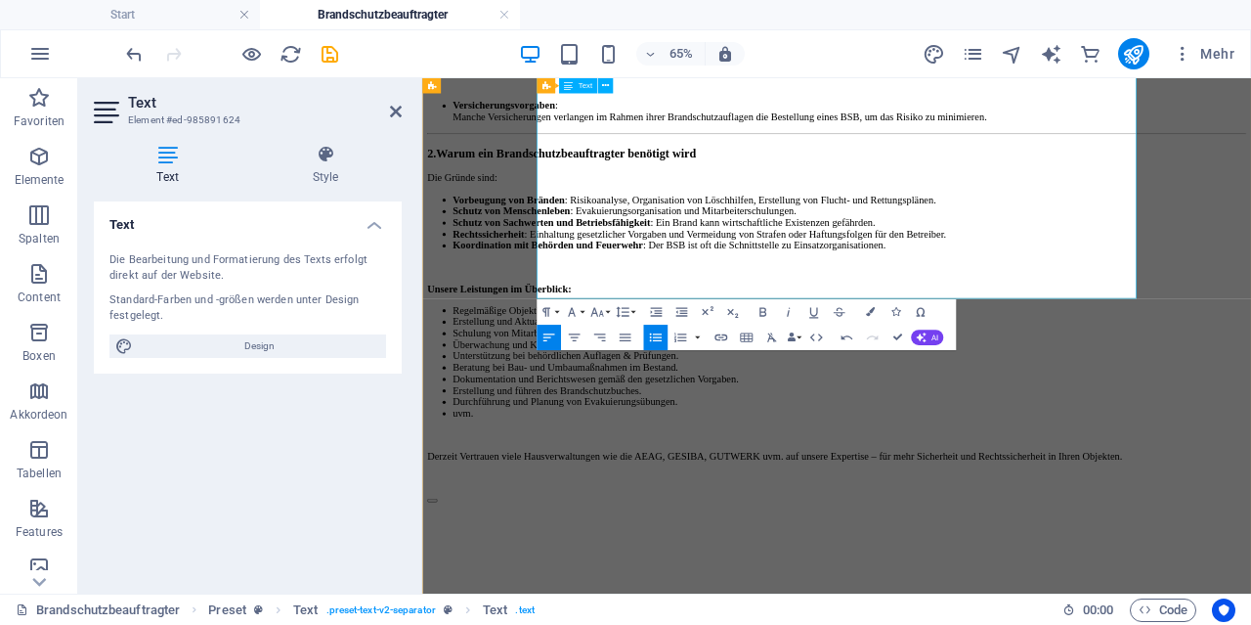
click at [1020, 63] on li "Bettenanzahl (z. B. Hotels mit mehr als 30 Gästebetten)" at bounding box center [1079, 54] width 1221 height 18
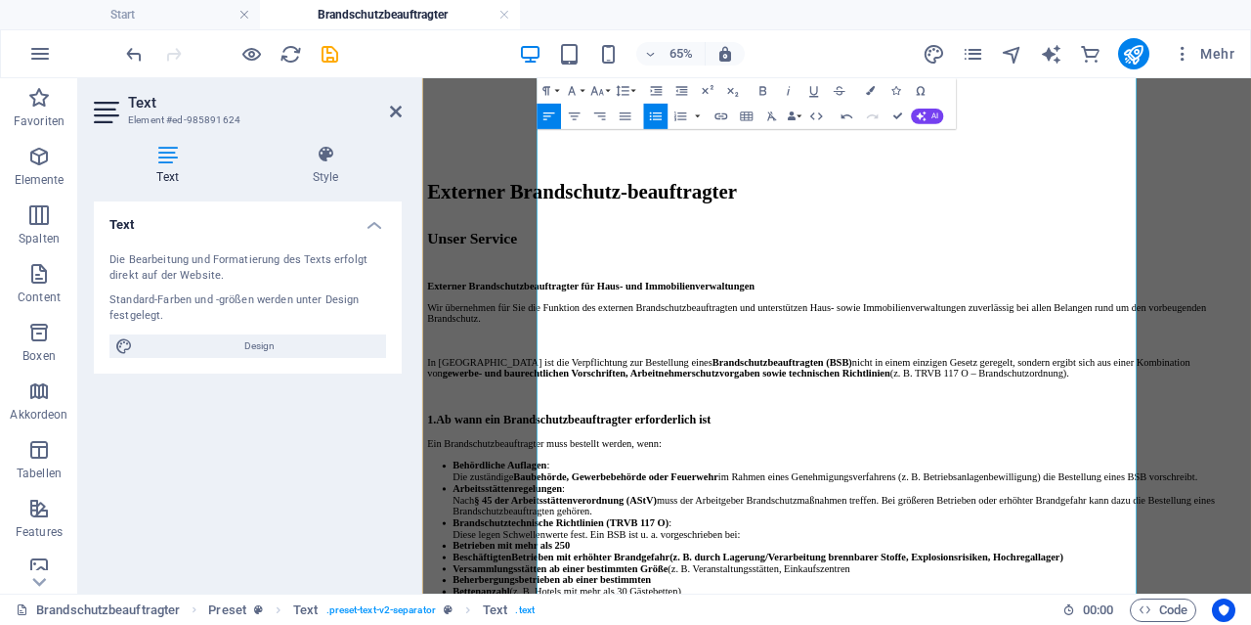
scroll to position [1394, 0]
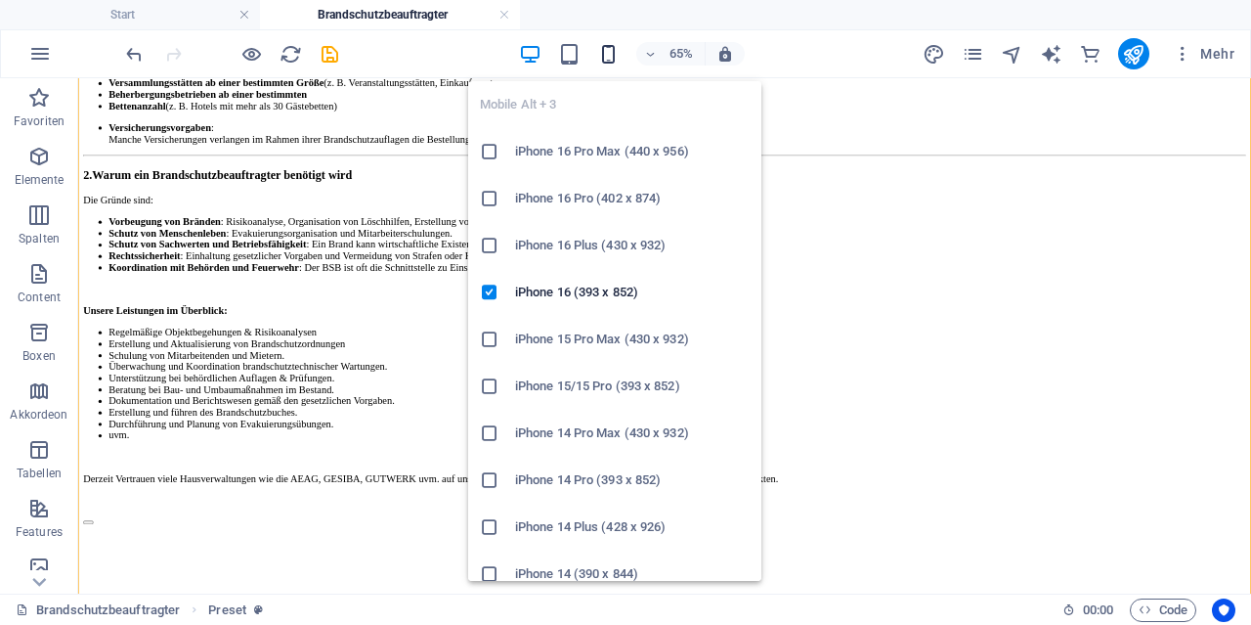
click at [616, 58] on icon "button" at bounding box center [608, 54] width 22 height 22
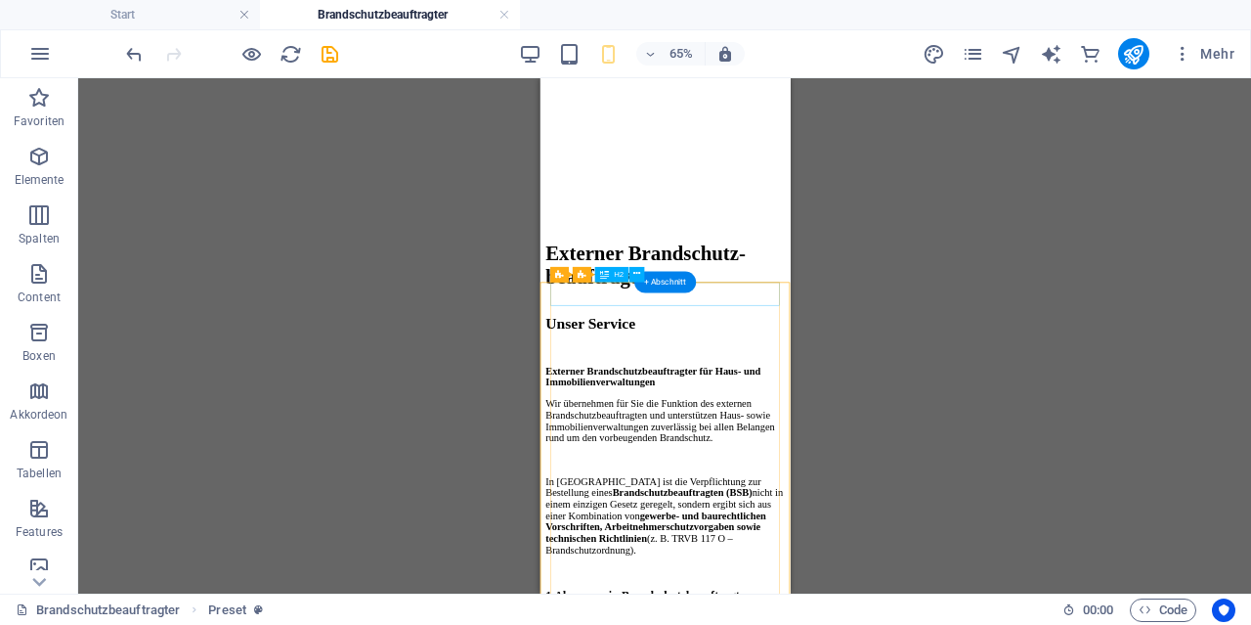
scroll to position [480, 0]
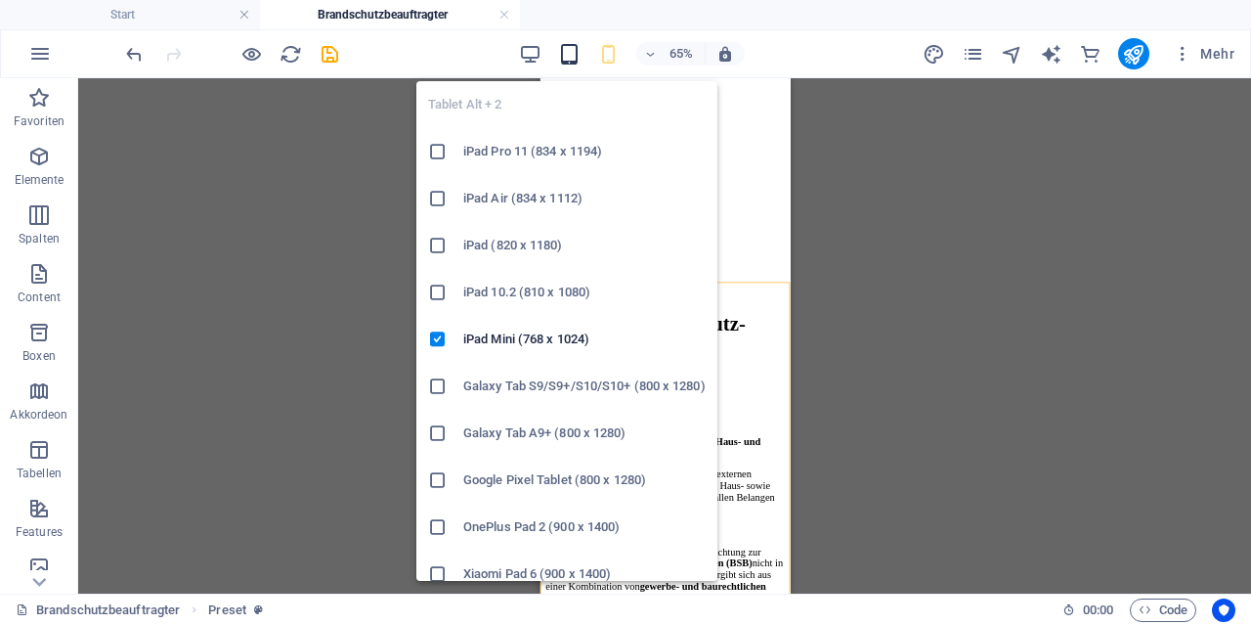
click at [574, 54] on icon "button" at bounding box center [569, 54] width 22 height 22
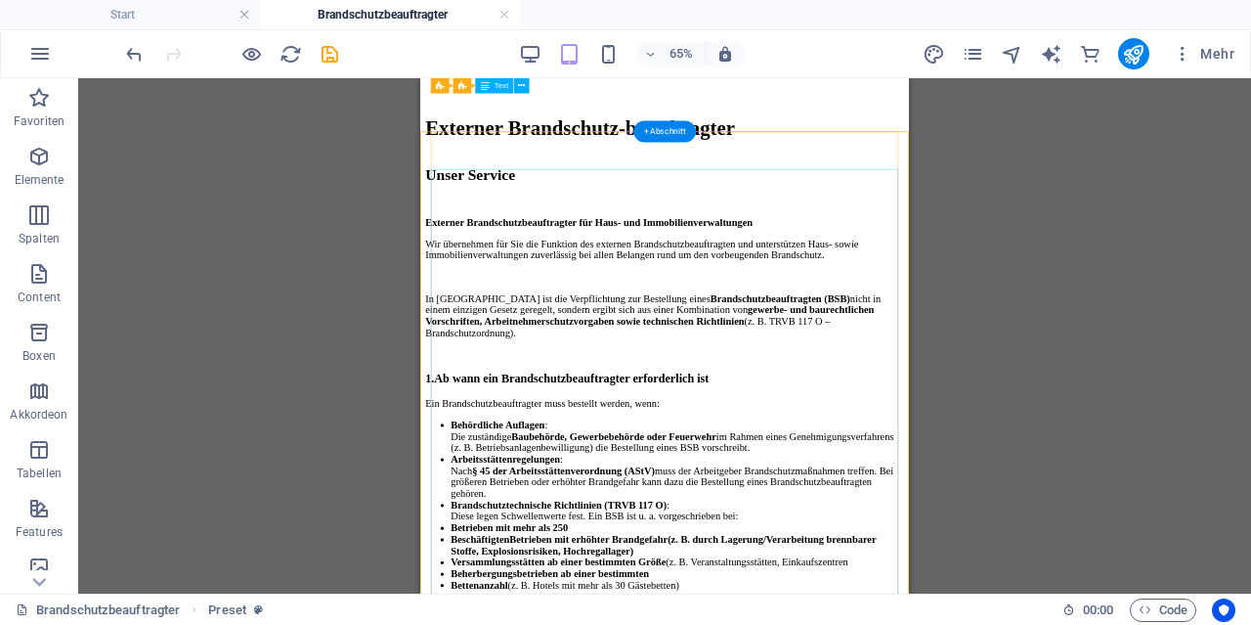
scroll to position [683, 0]
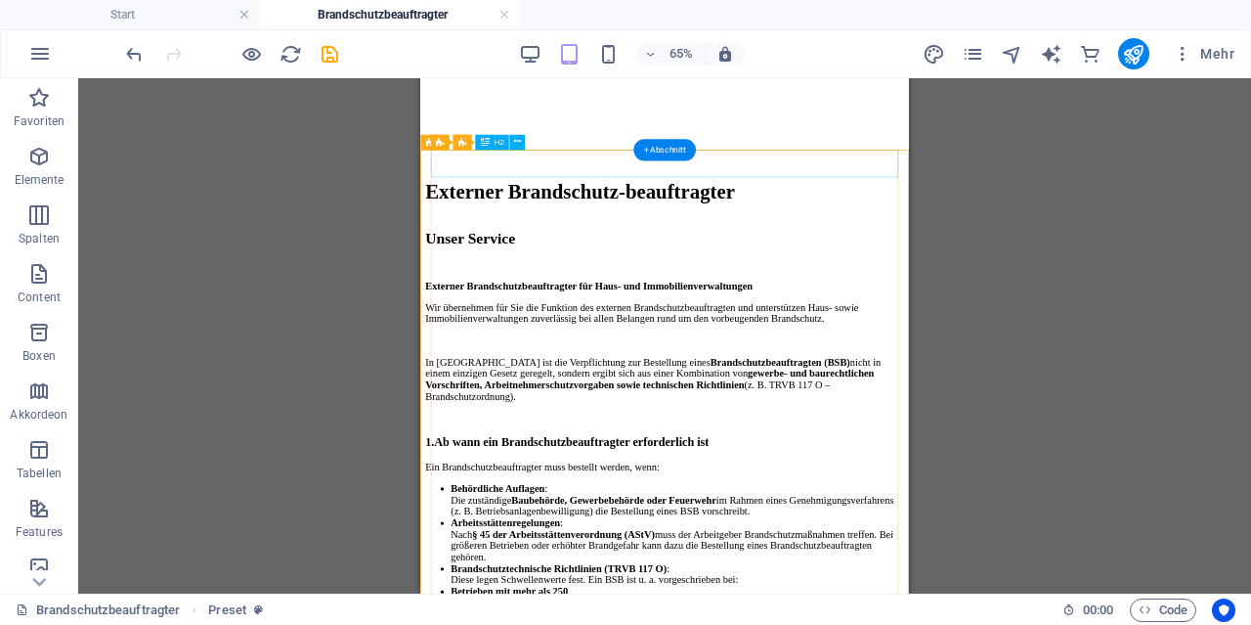
click at [714, 311] on div "Unser Service" at bounding box center [795, 324] width 735 height 26
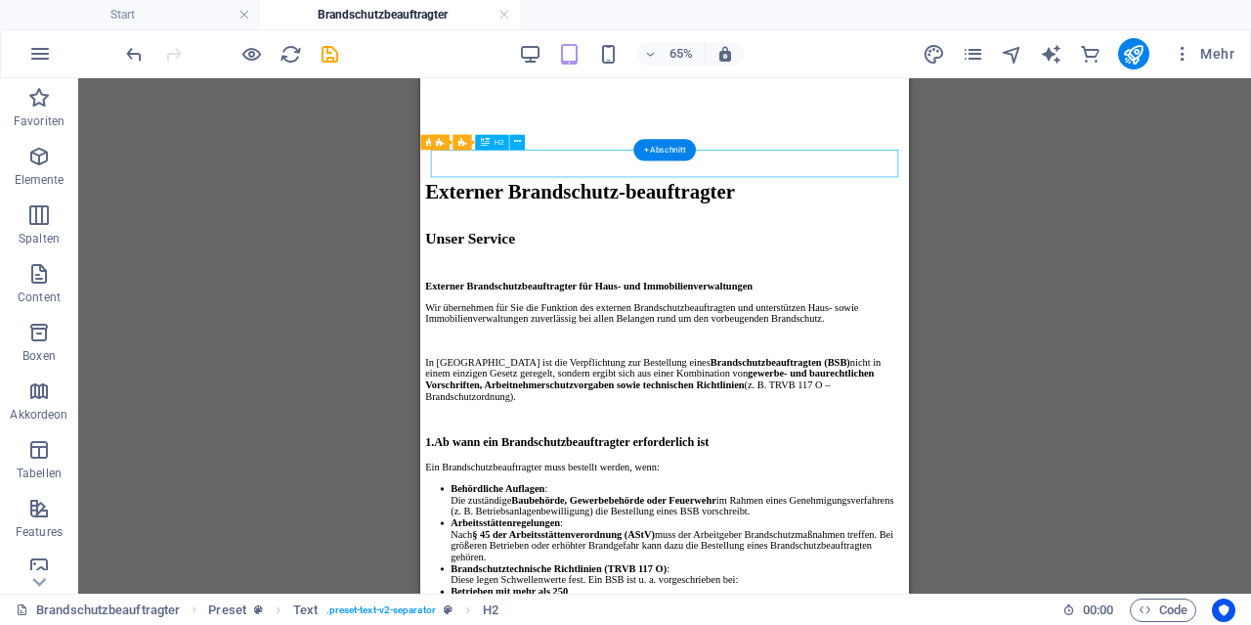
click at [714, 311] on div "Unser Service" at bounding box center [795, 324] width 735 height 26
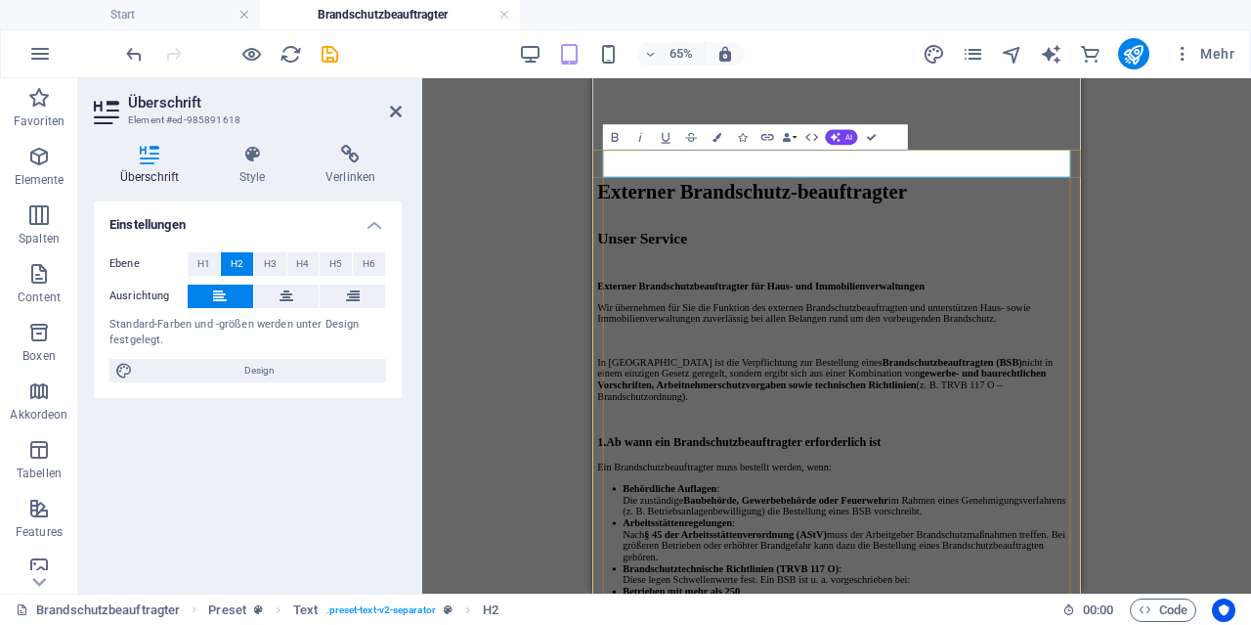
click at [907, 311] on h2 "Unser Service" at bounding box center [967, 324] width 735 height 26
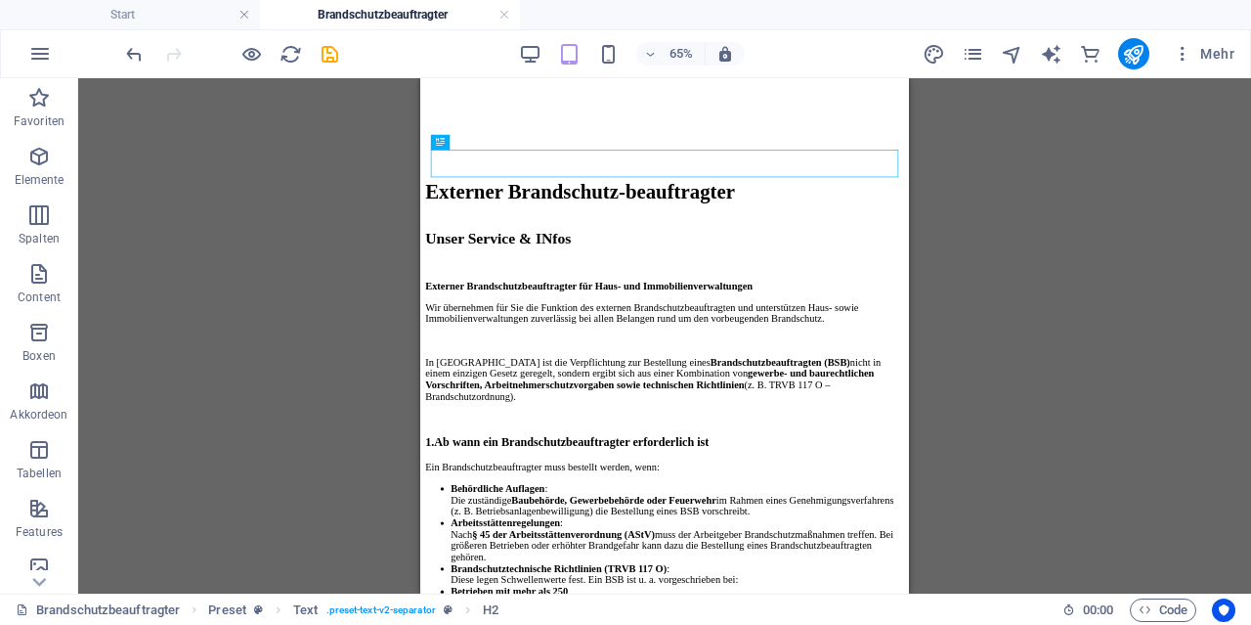
click at [1135, 326] on div "H1 Banner Banner Container Preset Text H2 Preset Preset Text Abstand Text Bild-…" at bounding box center [664, 335] width 1173 height 515
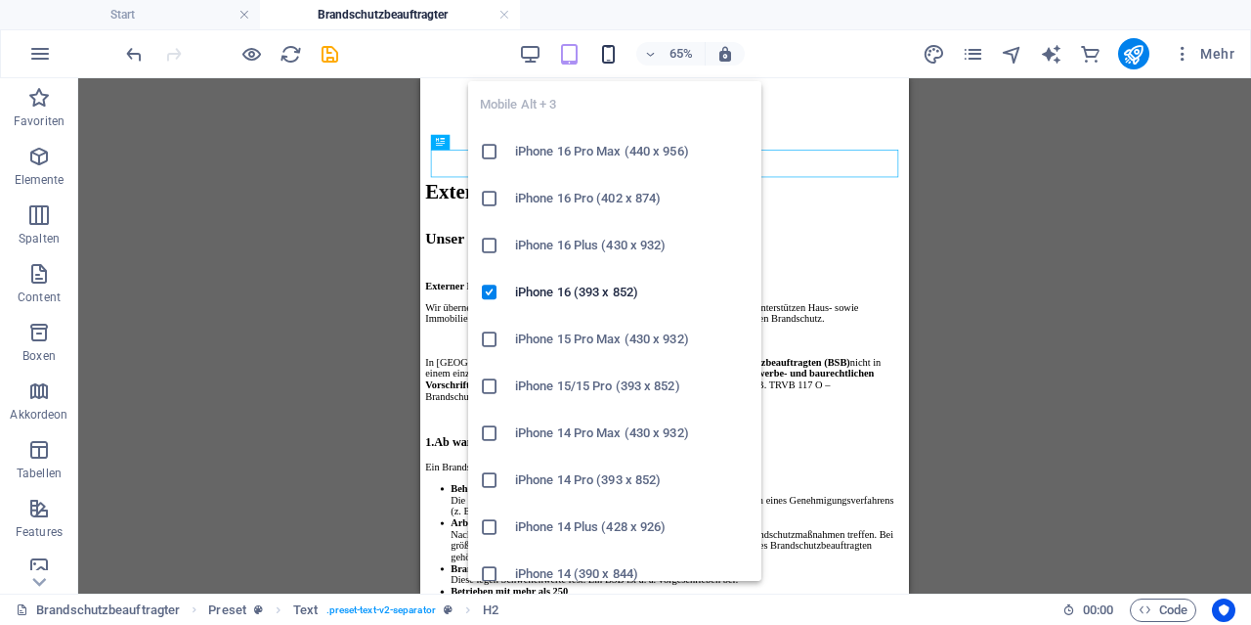
click at [614, 49] on icon "button" at bounding box center [608, 54] width 22 height 22
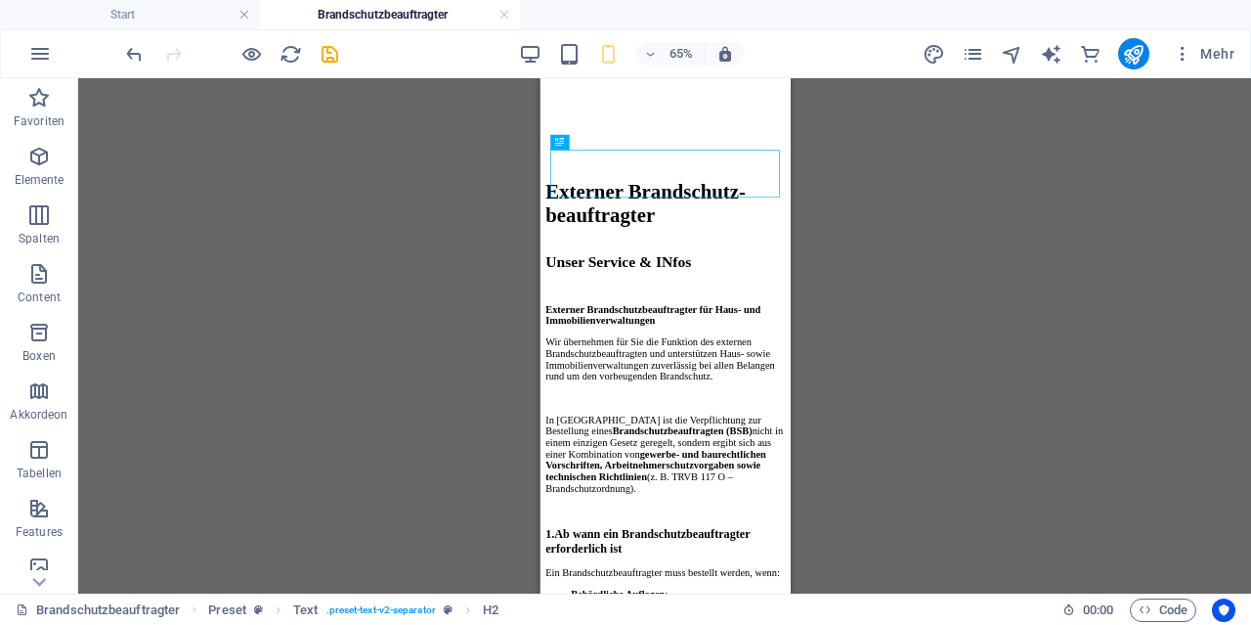
drag, startPoint x: 356, startPoint y: 108, endPoint x: 882, endPoint y: 215, distance: 536.8
click at [882, 215] on div "H1 Banner Banner Container Preset Text H2 Preset Preset Text Abstand Text Bild-…" at bounding box center [664, 335] width 1173 height 515
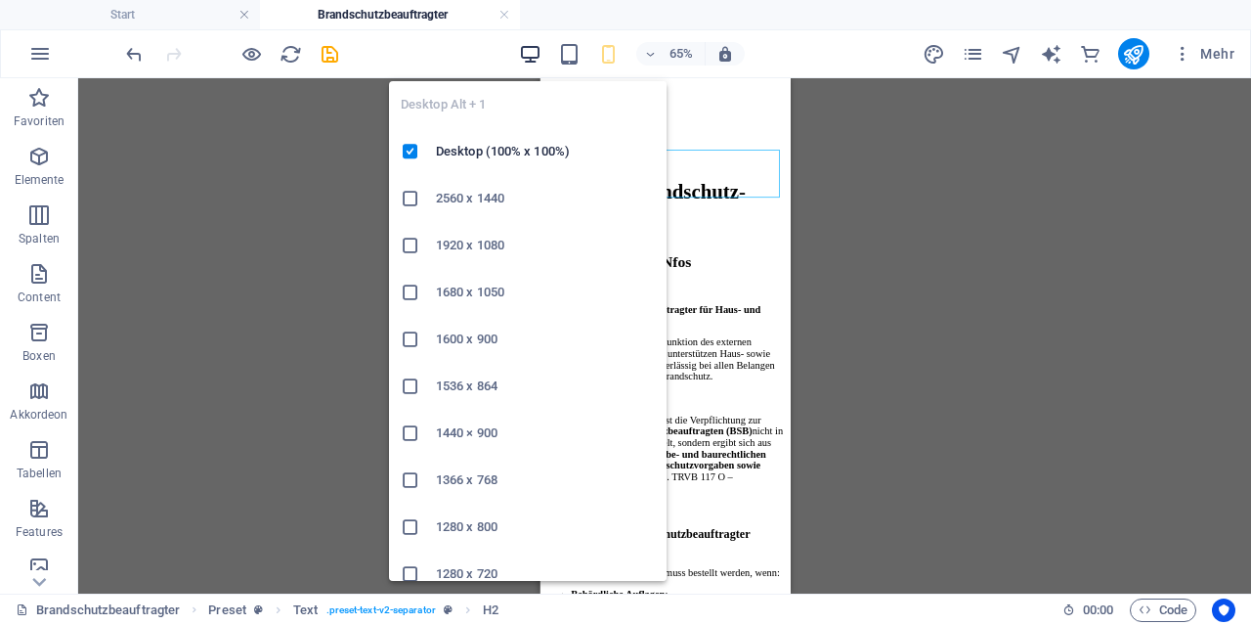
click at [525, 43] on icon "button" at bounding box center [530, 54] width 22 height 22
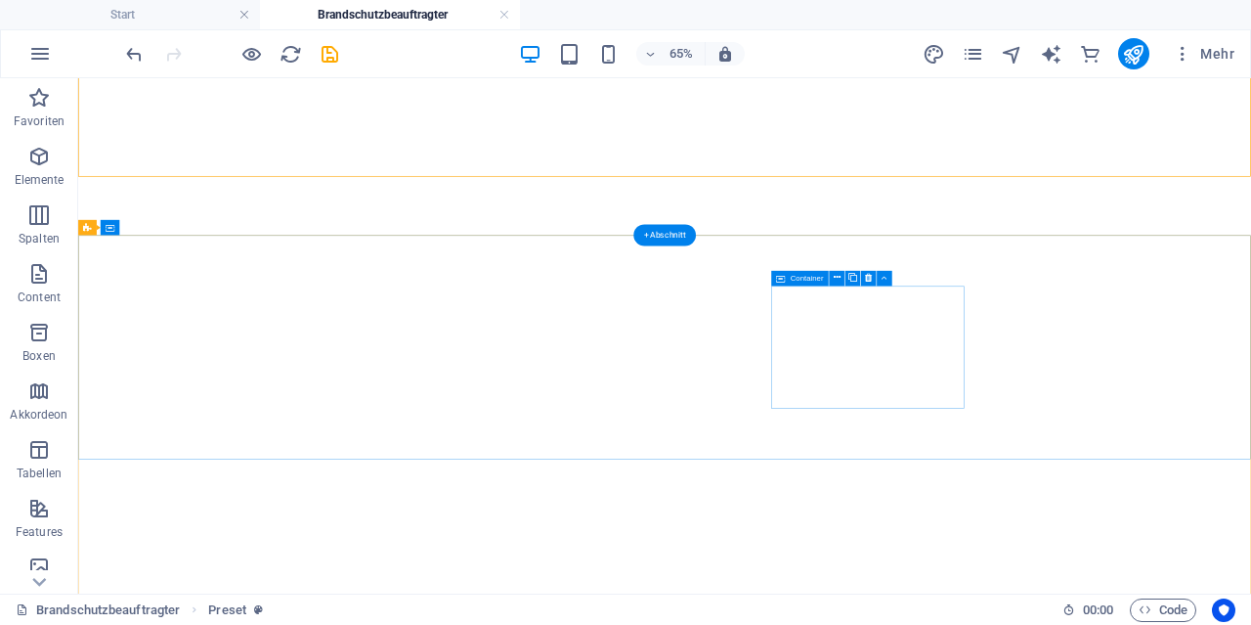
scroll to position [2552, 0]
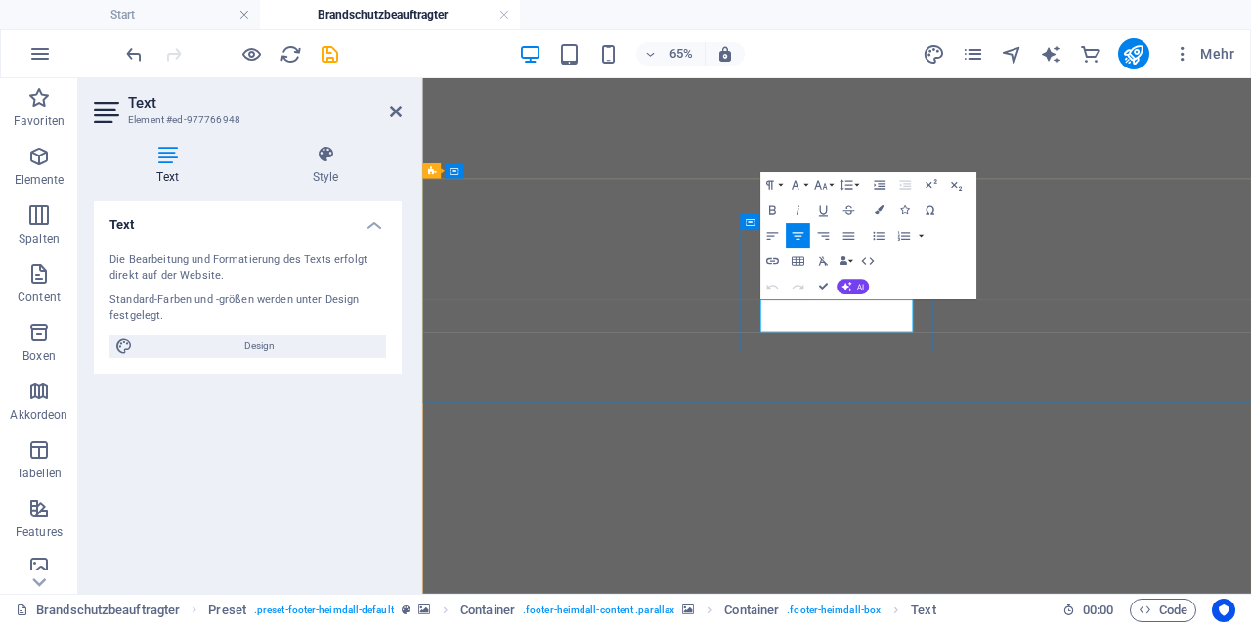
drag, startPoint x: 1402, startPoint y: 404, endPoint x: 1931, endPoint y: 404, distance: 528.8
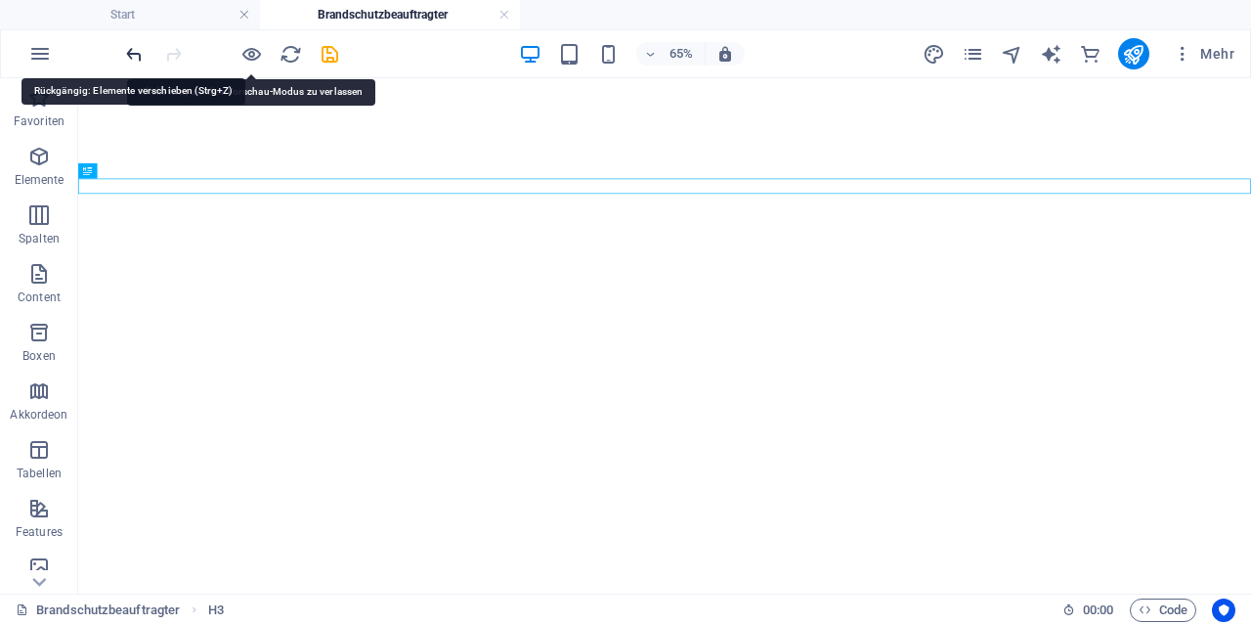
click at [134, 58] on icon "undo" at bounding box center [134, 54] width 22 height 22
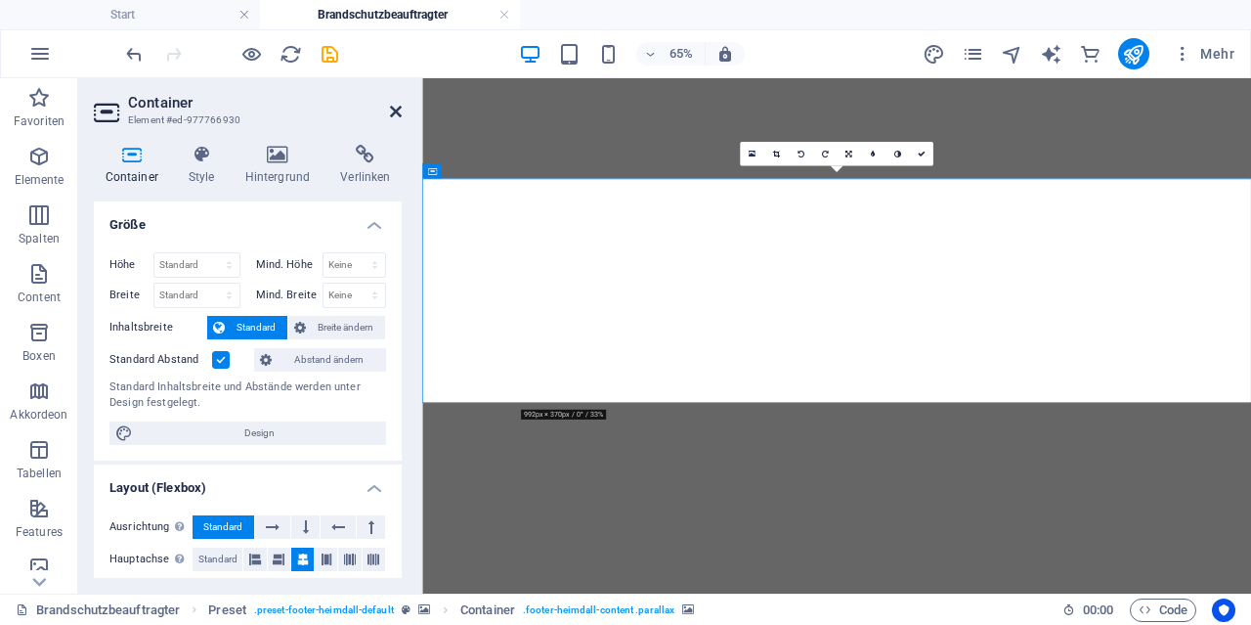
click at [398, 111] on icon at bounding box center [396, 112] width 12 height 16
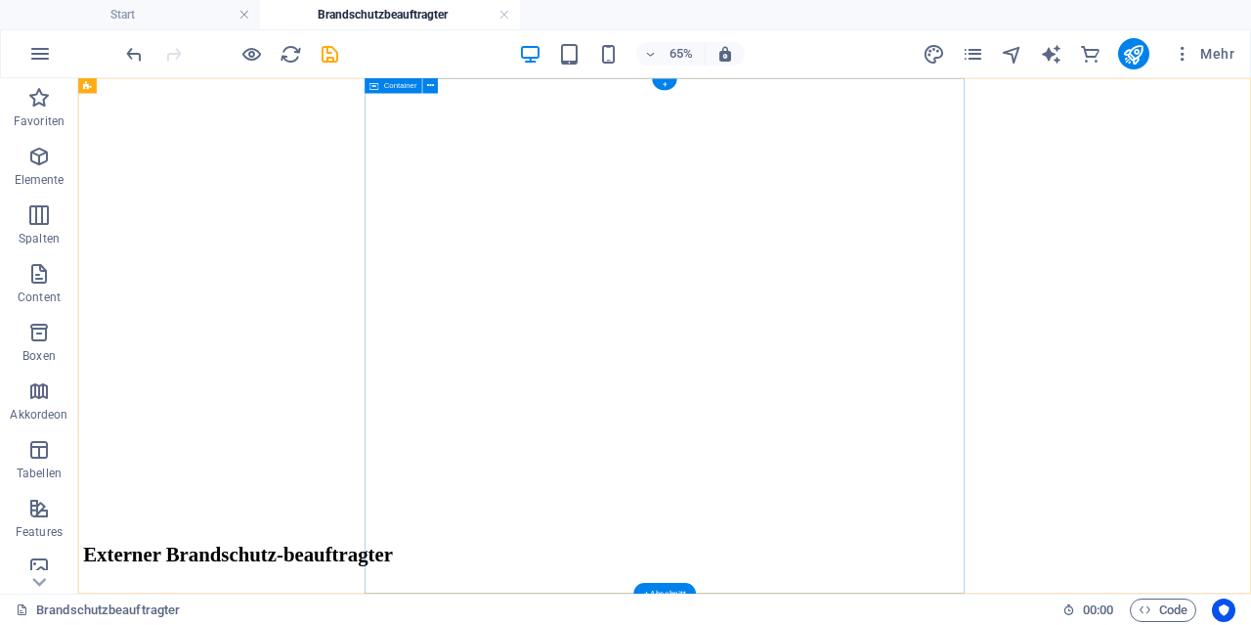
scroll to position [304, 0]
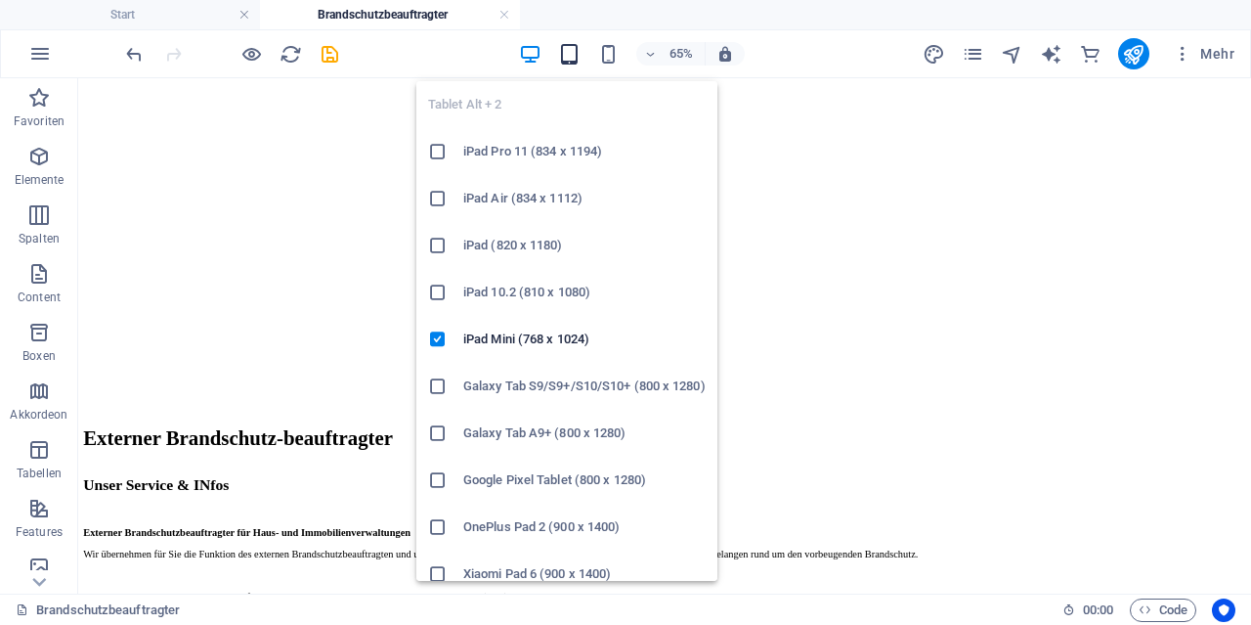
click at [562, 56] on icon "button" at bounding box center [569, 54] width 22 height 22
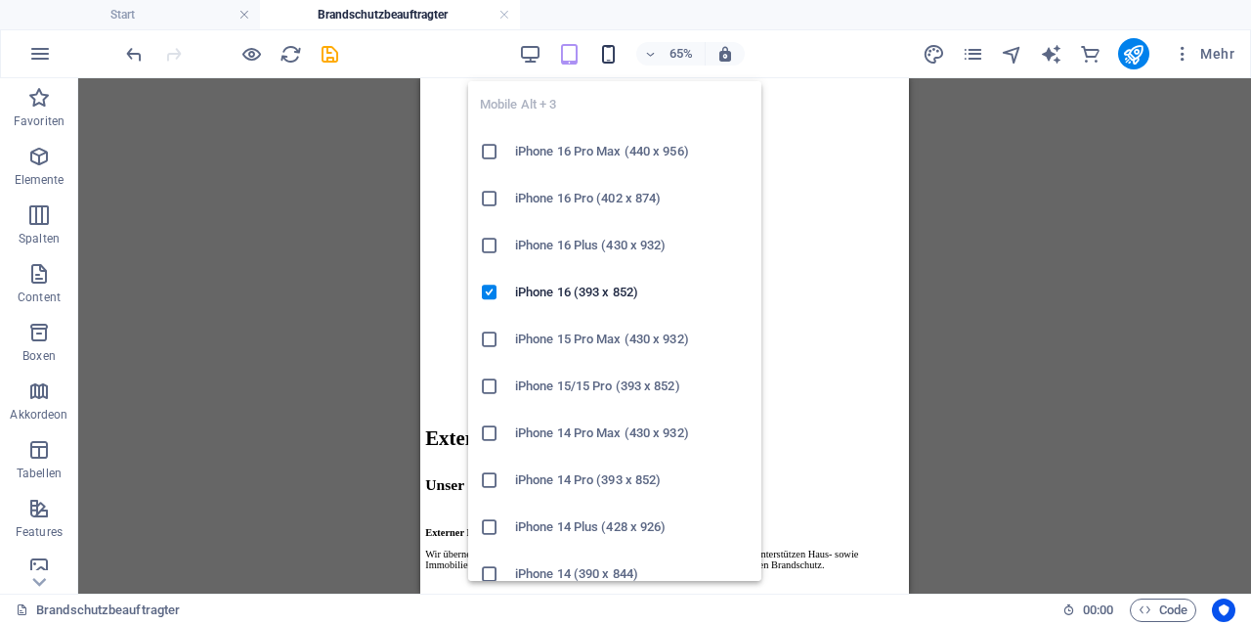
click at [607, 59] on icon "button" at bounding box center [608, 54] width 22 height 22
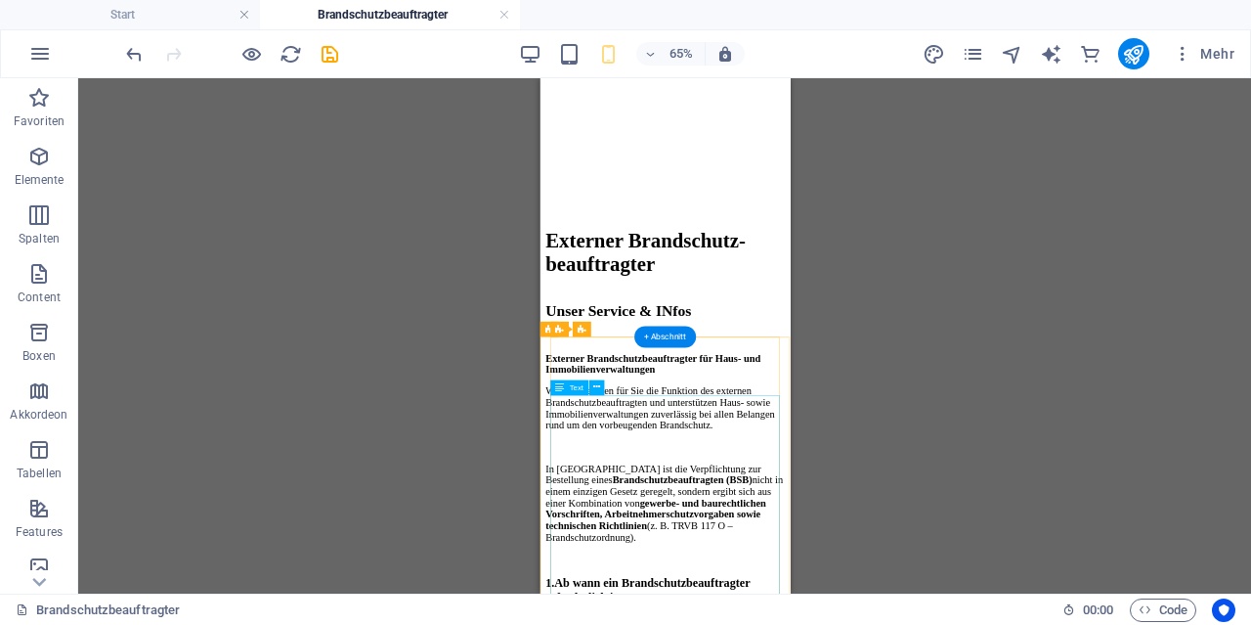
scroll to position [0, 0]
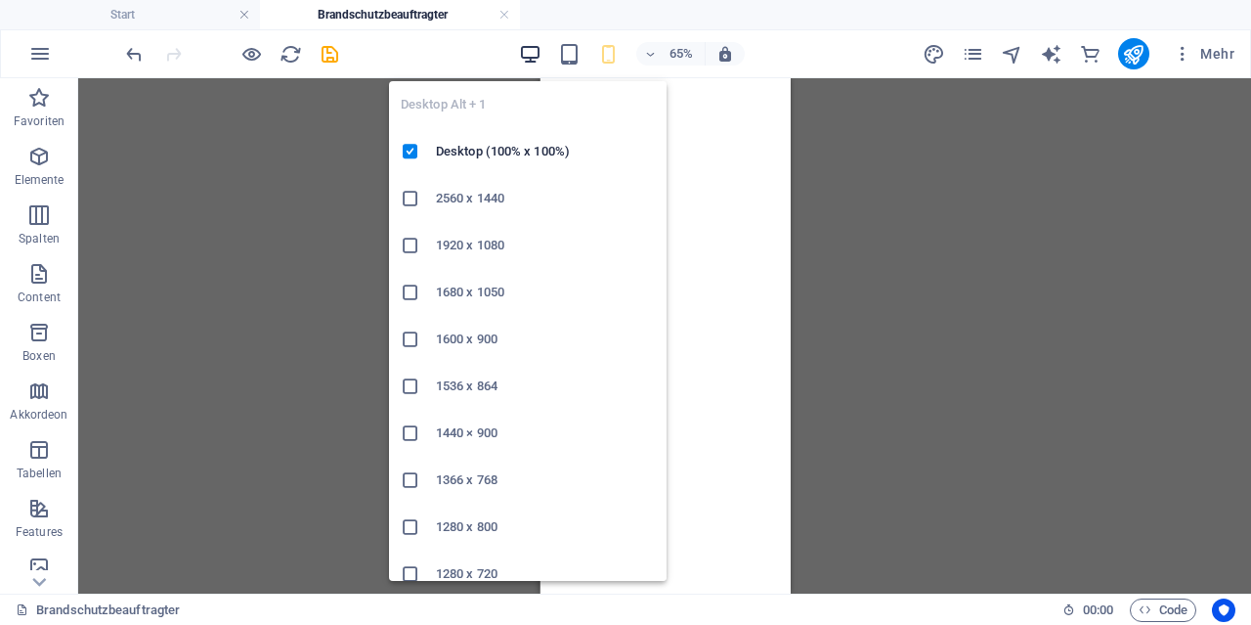
click at [539, 62] on icon "button" at bounding box center [530, 54] width 22 height 22
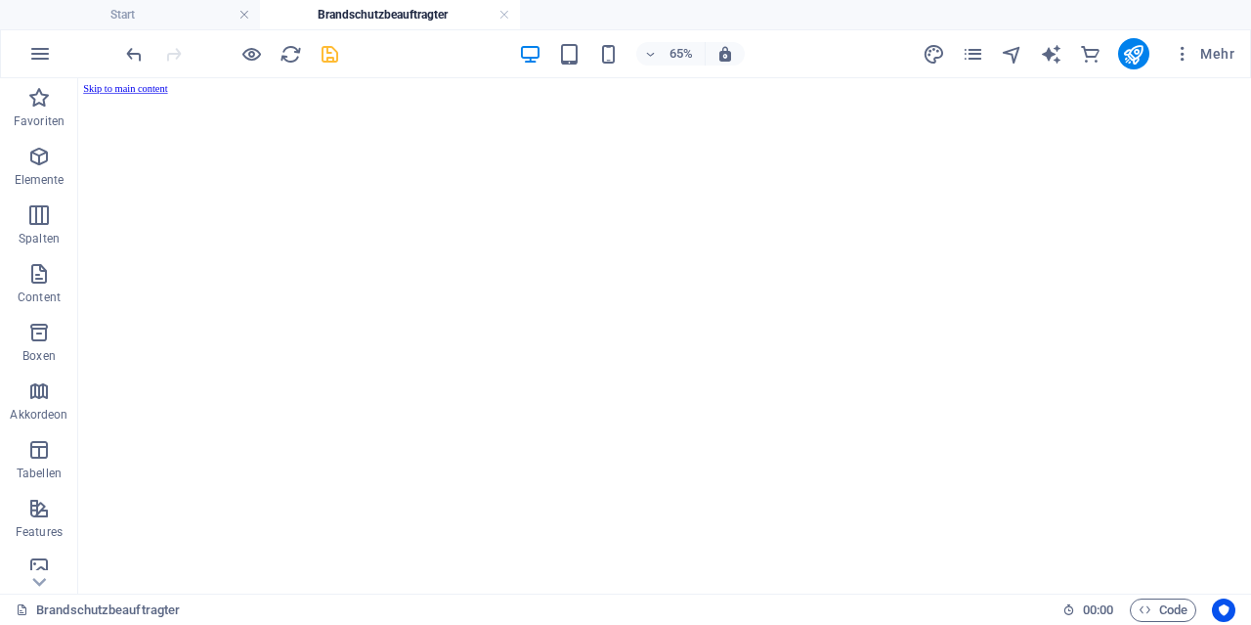
click at [320, 54] on icon "save" at bounding box center [330, 54] width 22 height 22
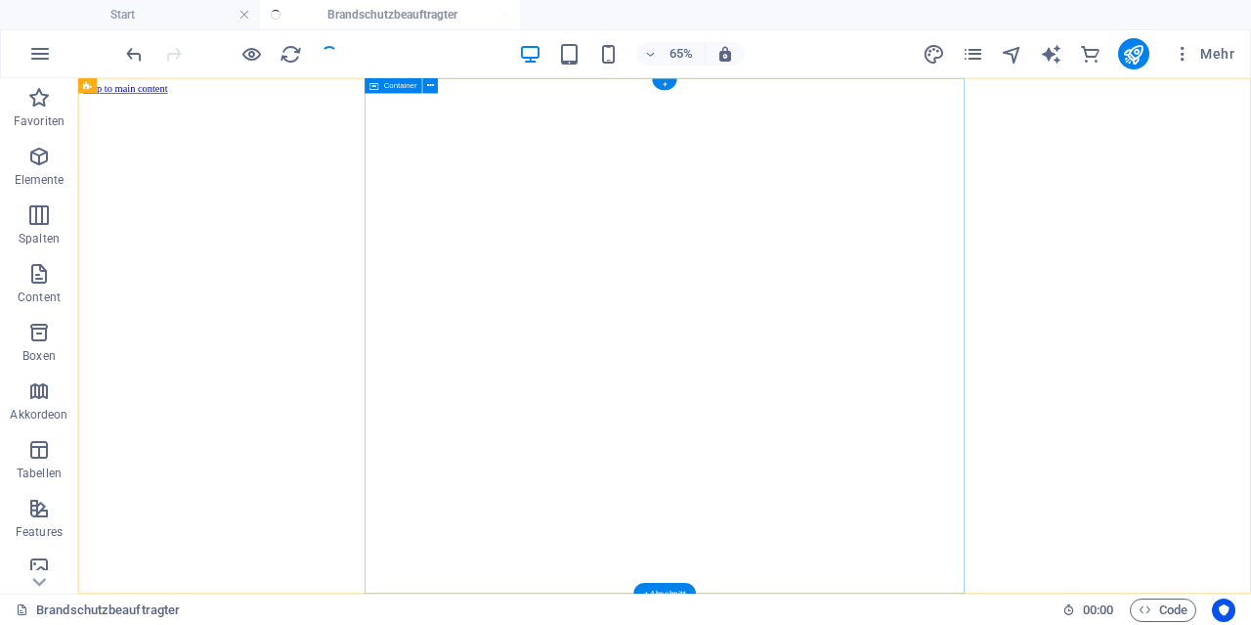
checkbox input "false"
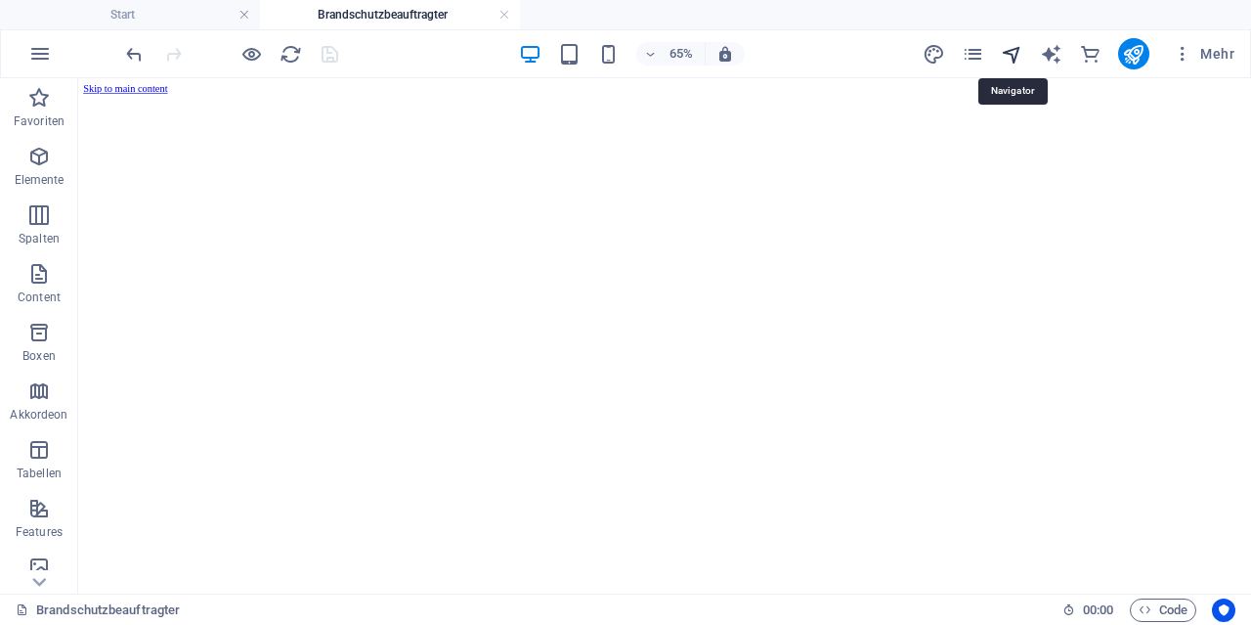
click at [1016, 52] on icon "navigator" at bounding box center [1012, 54] width 22 height 22
select select "15502285-de"
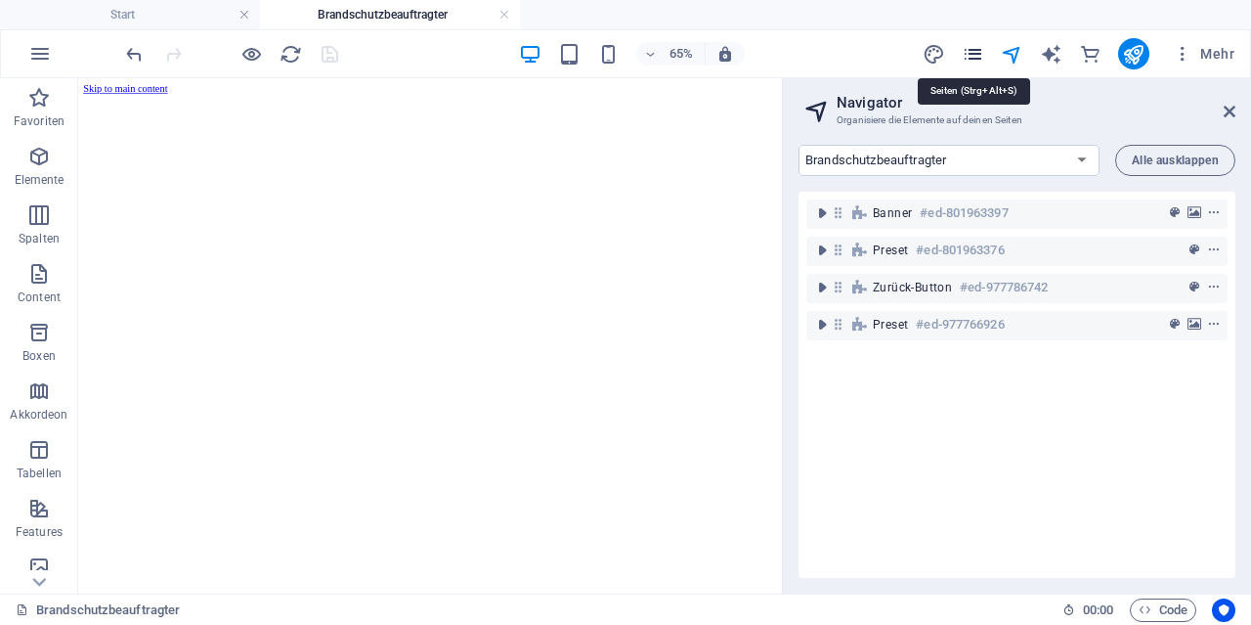
click at [976, 50] on icon "pages" at bounding box center [973, 54] width 22 height 22
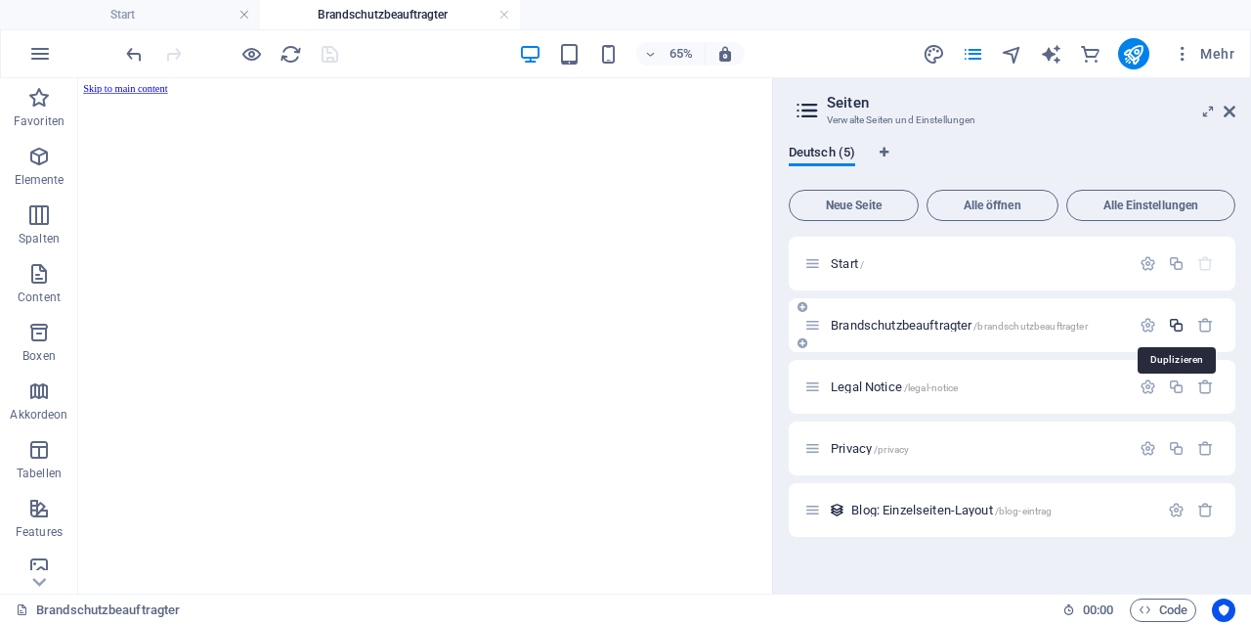
click at [1175, 324] on icon "button" at bounding box center [1176, 325] width 17 height 17
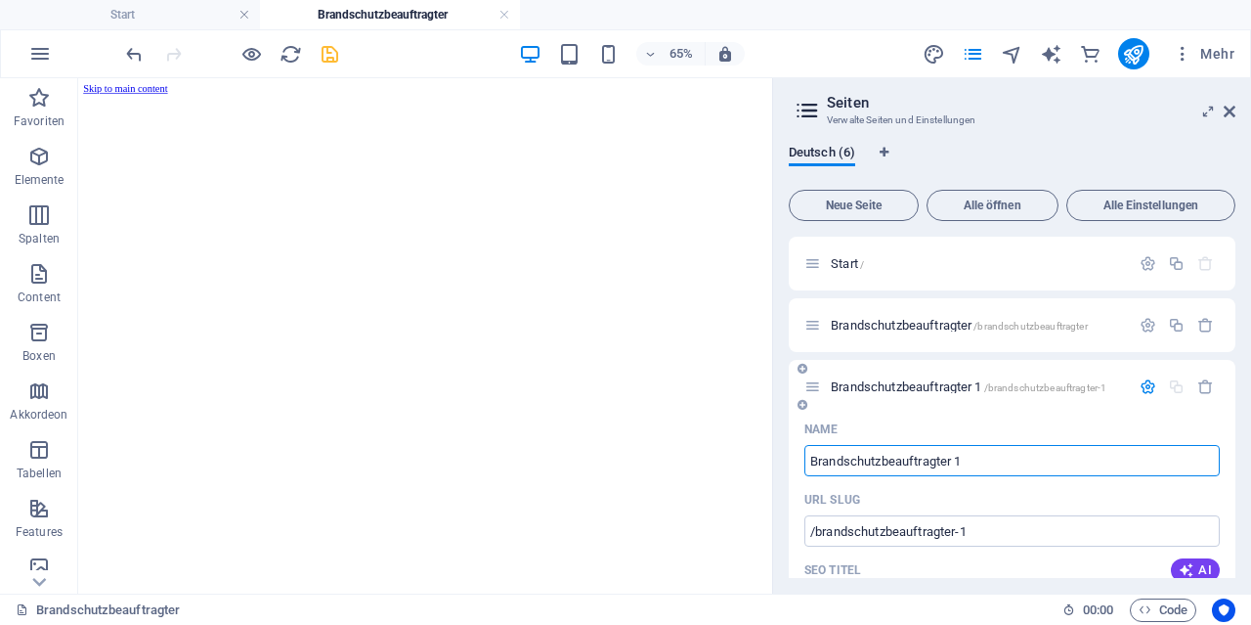
click at [999, 460] on input "Brandschutzbeauftragter 1" at bounding box center [1012, 460] width 415 height 31
type input "Brandschutzbeauftragte"
type input "/brandschutzbeauftragter-6"
type input "Brandschutzbeauftragter"
type input "B"
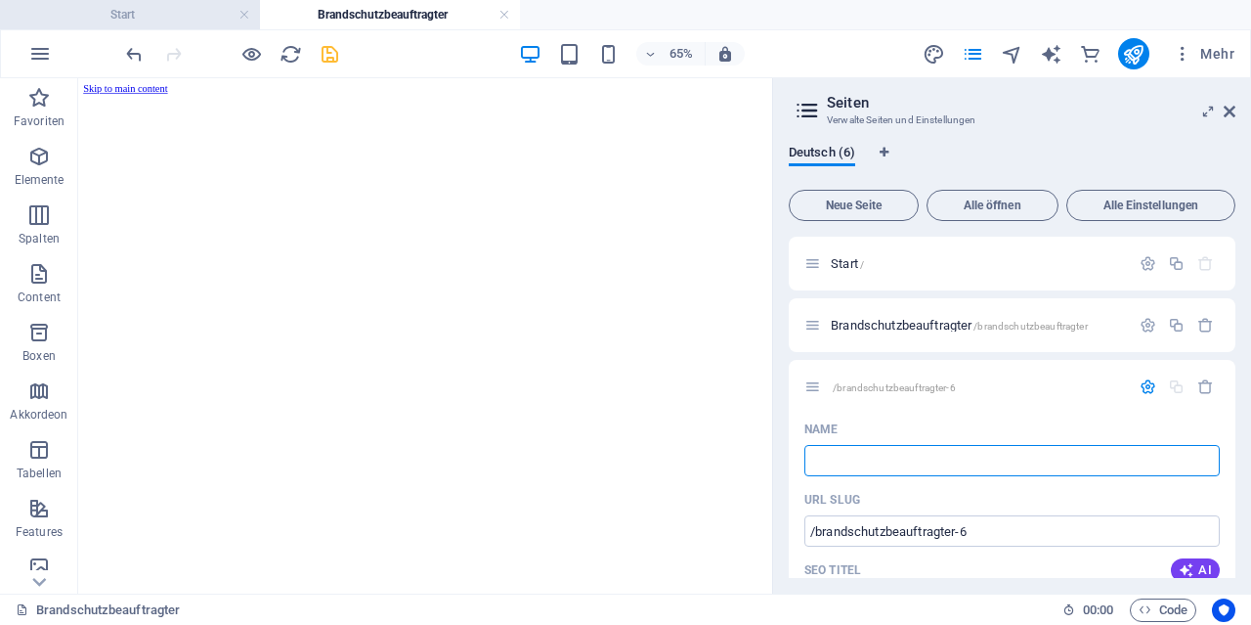
click at [138, 14] on h4 "Start" at bounding box center [130, 15] width 260 height 22
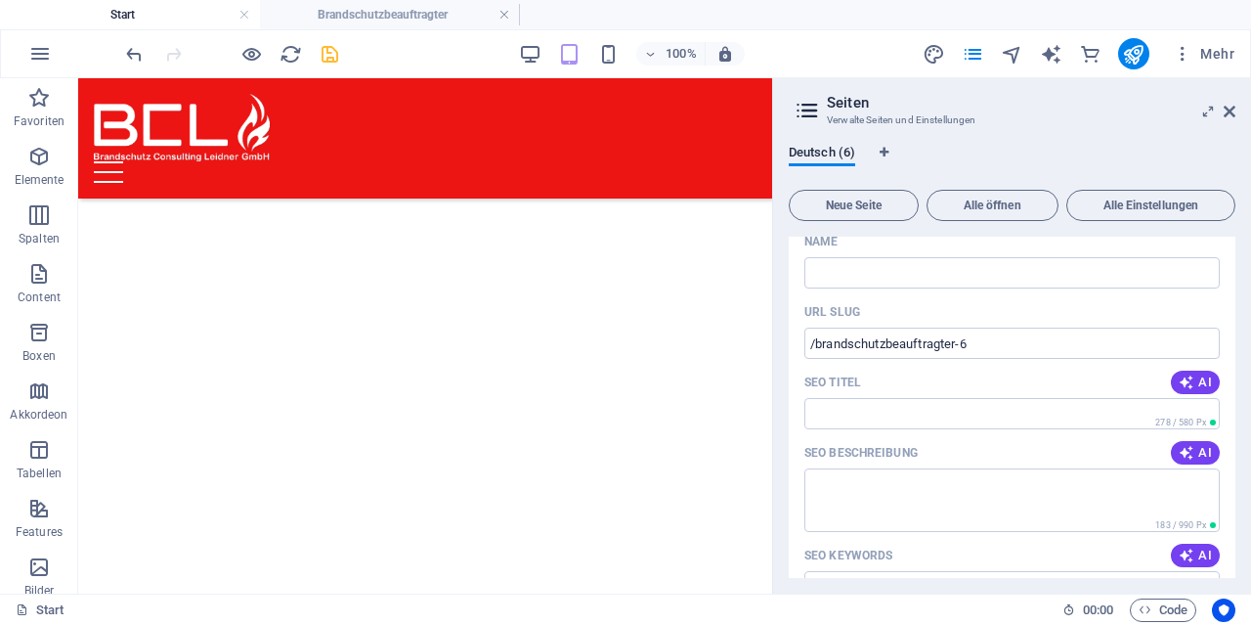
scroll to position [94, 0]
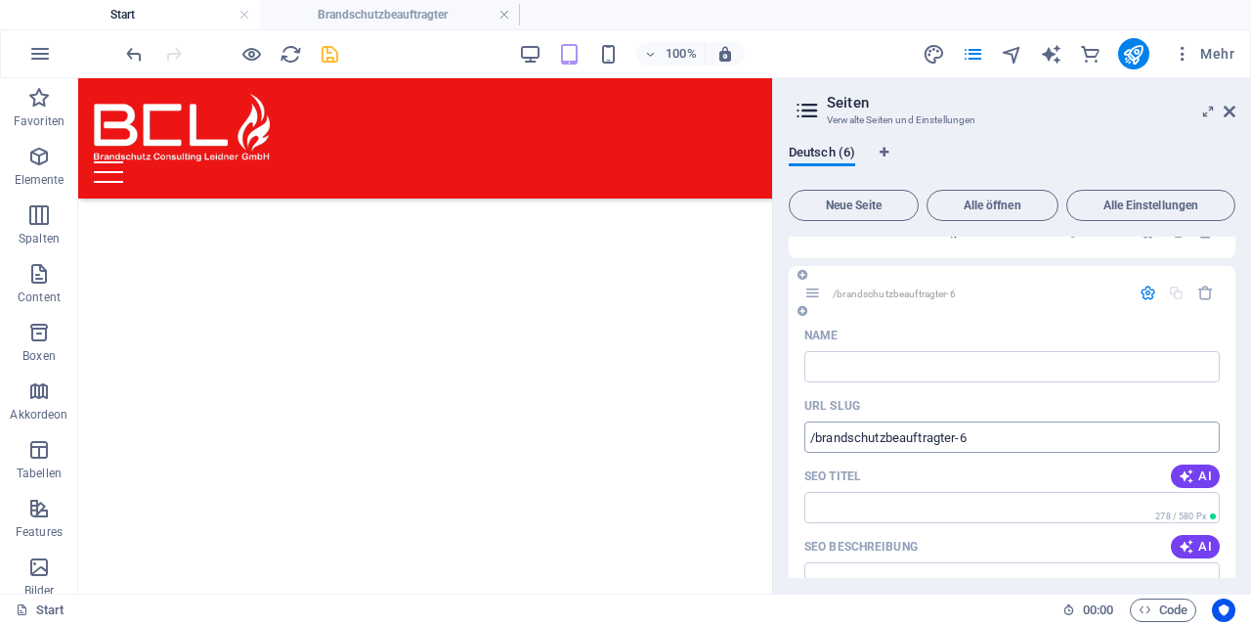
click at [984, 437] on input "/brandschutzbeauftragter-6" at bounding box center [1012, 436] width 415 height 31
click at [907, 368] on input "Name" at bounding box center [1012, 366] width 415 height 31
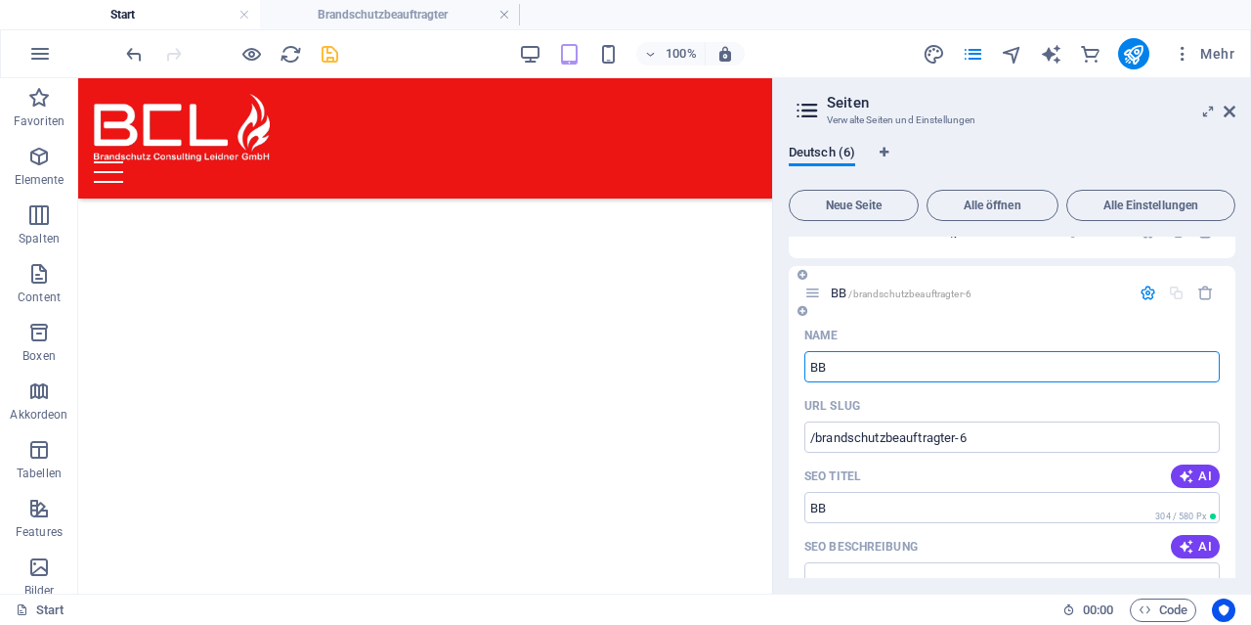
type input "BB"
type input "Br"
type input "B"
type input "Brandschutzberatung"
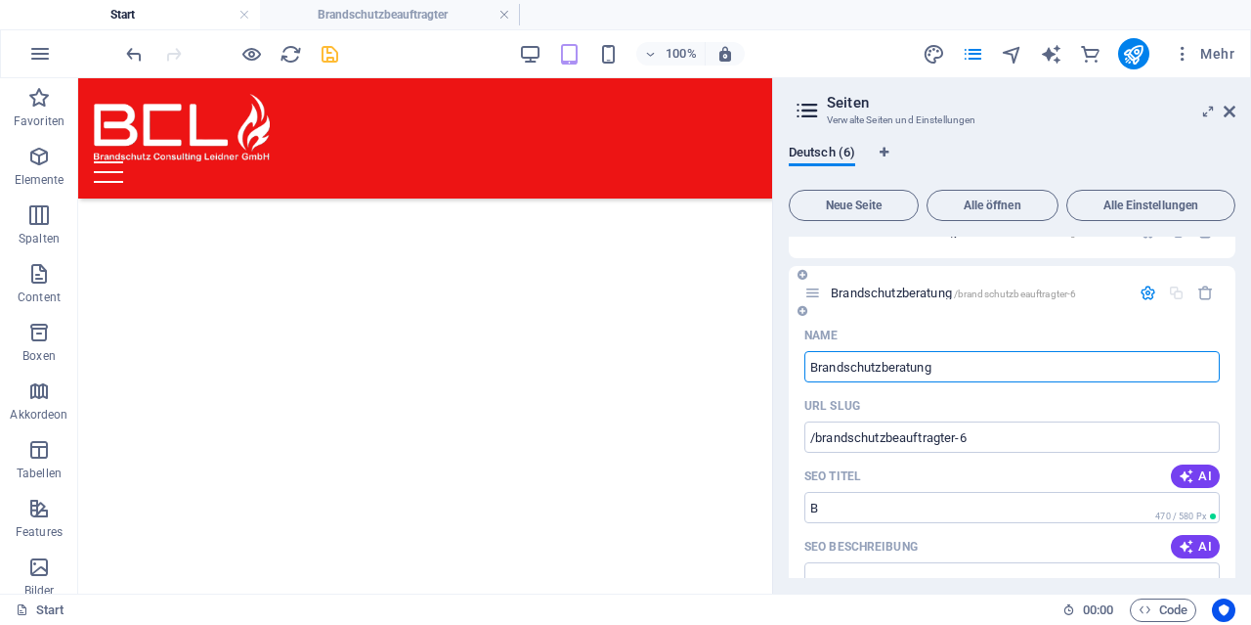
type input "Brandschutzberatung"
type input "Brandschutzberatung&"
type input "Brandschutzberatung&Kon"
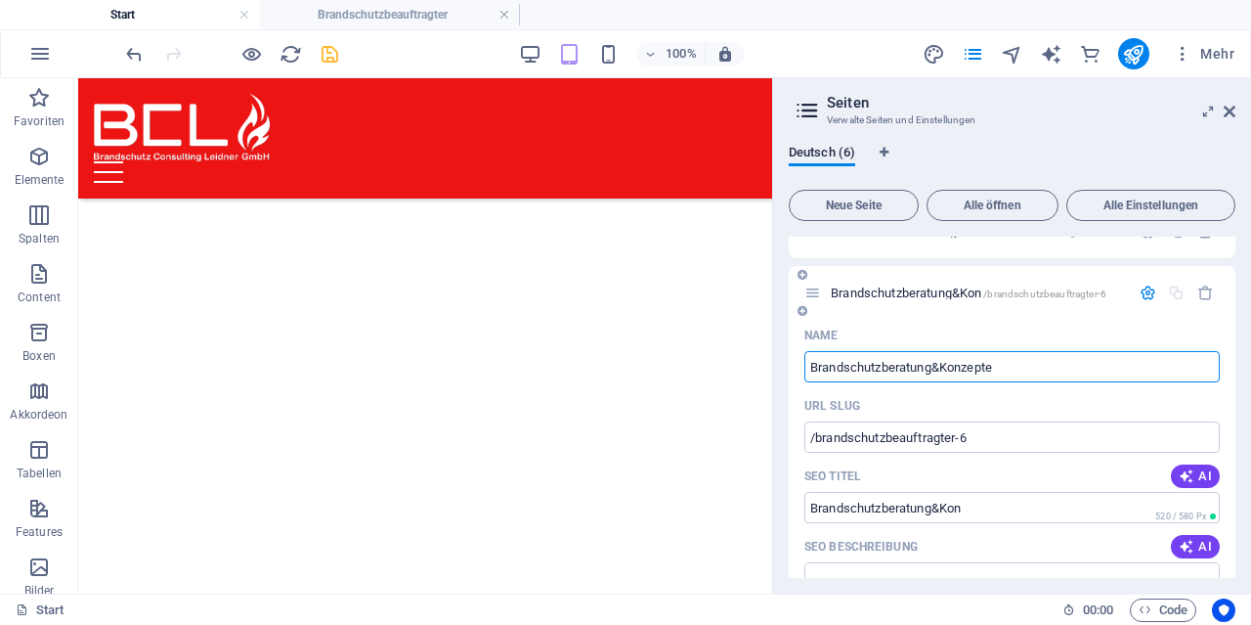
type input "Brandschutzberatung&Konzepte"
click at [938, 370] on input "Brandschutzberatung&Konzepte" at bounding box center [1012, 366] width 415 height 31
type input "Brandschutzberatung& Konzepte"
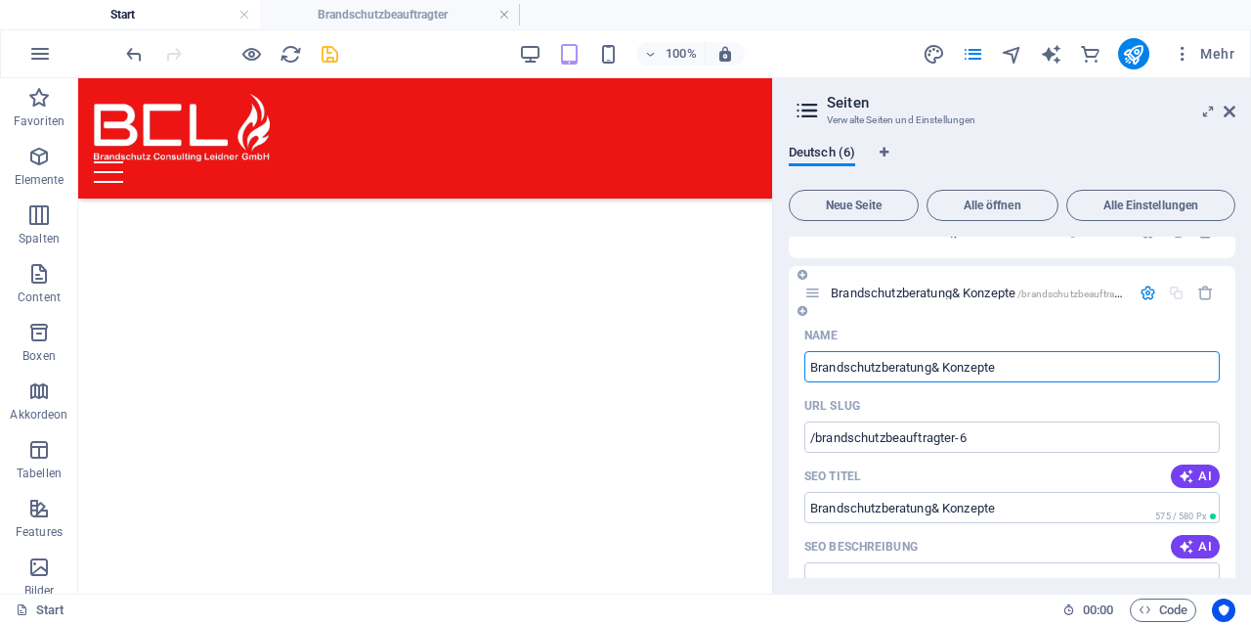
click at [935, 368] on input "Brandschutzberatung& Konzepte" at bounding box center [1012, 366] width 415 height 31
click at [985, 437] on input "/brandschutzbeauftragter-6" at bounding box center [1012, 436] width 415 height 31
type input "Brandschutzberatung & Konzepte"
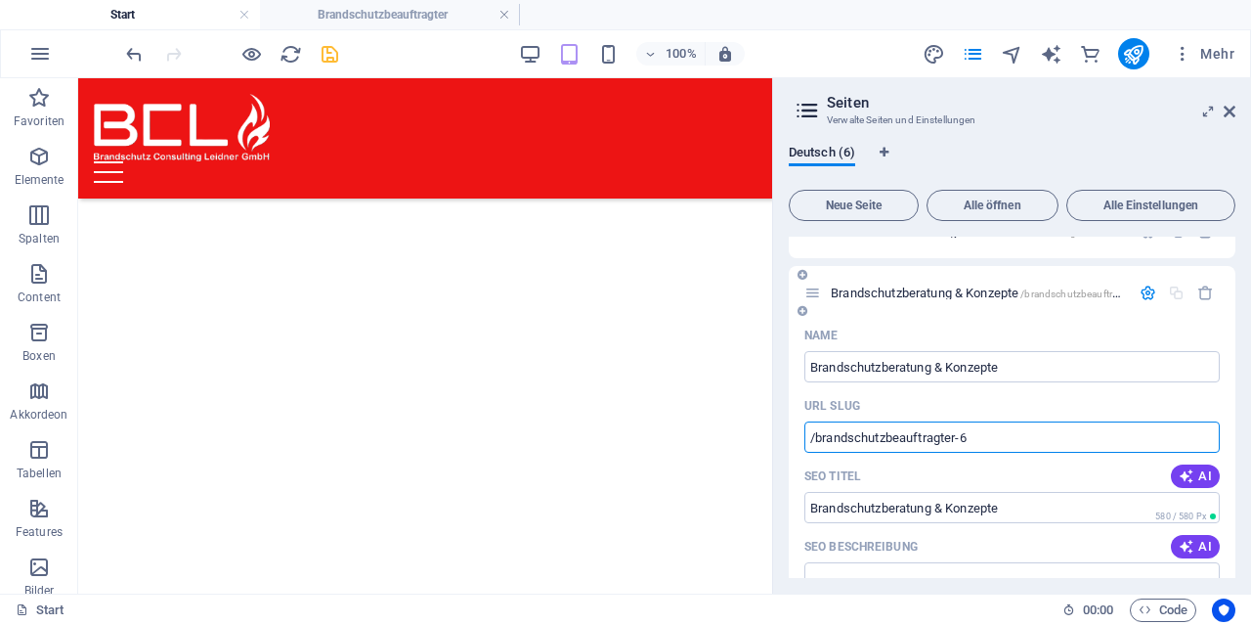
drag, startPoint x: 985, startPoint y: 437, endPoint x: 804, endPoint y: 438, distance: 181.8
click at [805, 438] on input "/brandschutzbeauftragter-6" at bounding box center [1012, 436] width 415 height 31
click at [984, 446] on input "/brandschutzbeauftragter-6" at bounding box center [1012, 436] width 415 height 31
drag, startPoint x: 964, startPoint y: 437, endPoint x: 814, endPoint y: 438, distance: 149.6
click at [814, 438] on input "/brandschutzbeauftragter-6" at bounding box center [1012, 436] width 415 height 31
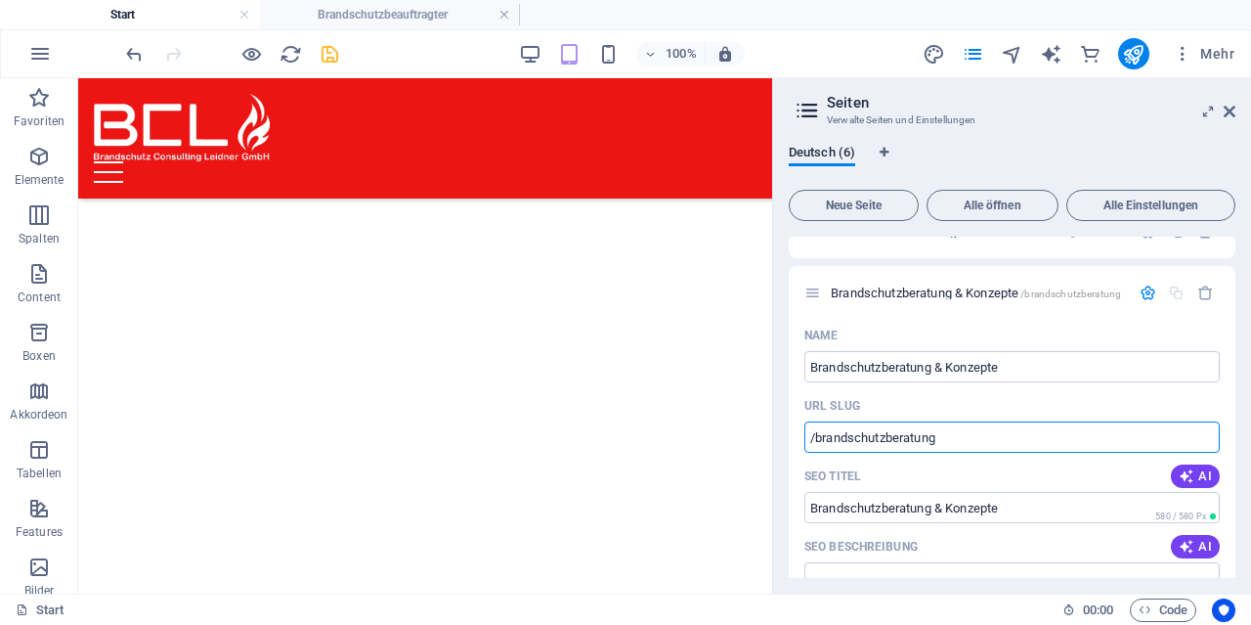
scroll to position [0, 0]
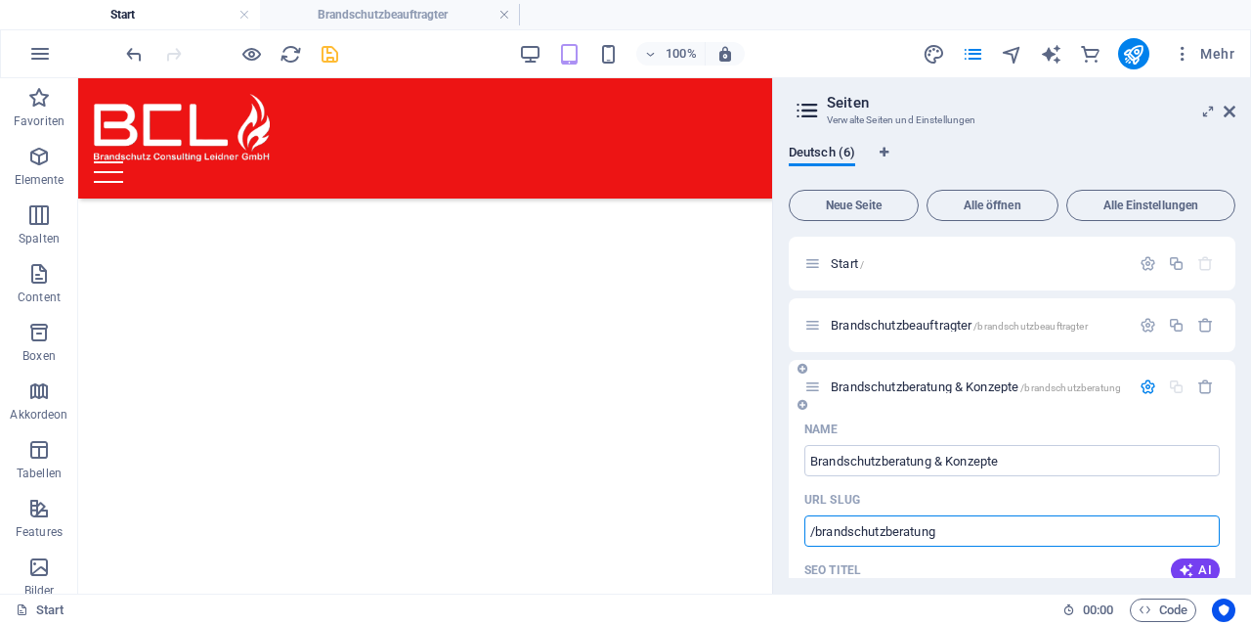
click at [963, 530] on input "/brandschutzberatung" at bounding box center [1012, 530] width 415 height 31
type input "/brandschutzberatung"
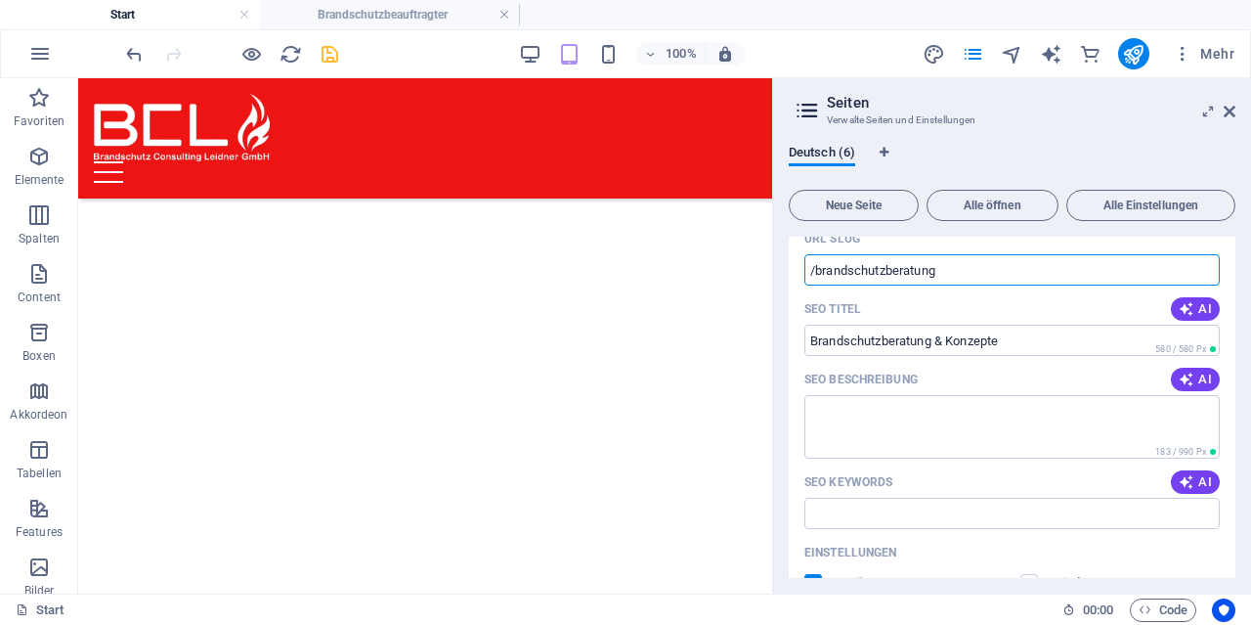
scroll to position [282, 0]
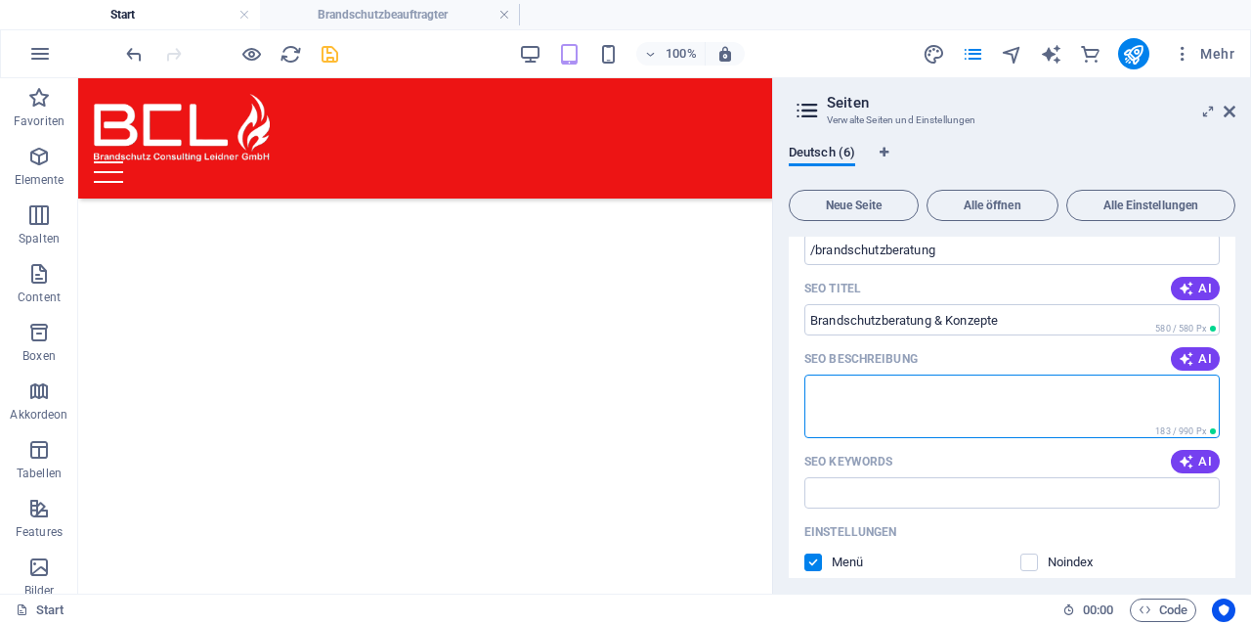
click at [863, 404] on textarea "SEO Beschreibung" at bounding box center [1012, 406] width 415 height 64
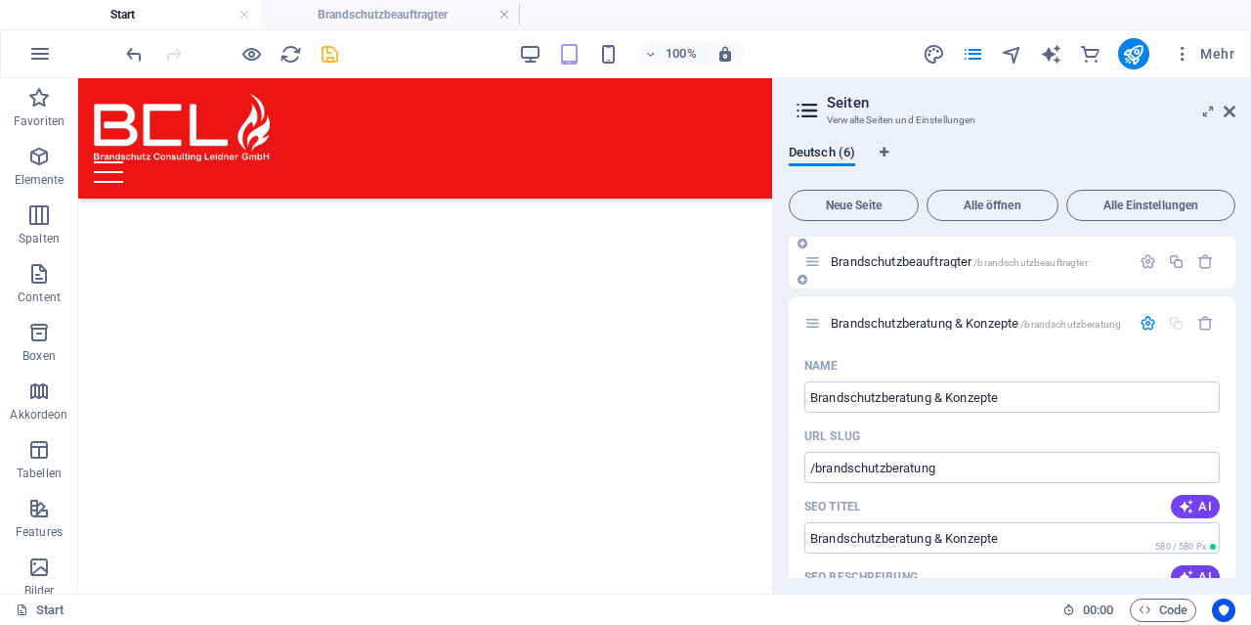
scroll to position [0, 0]
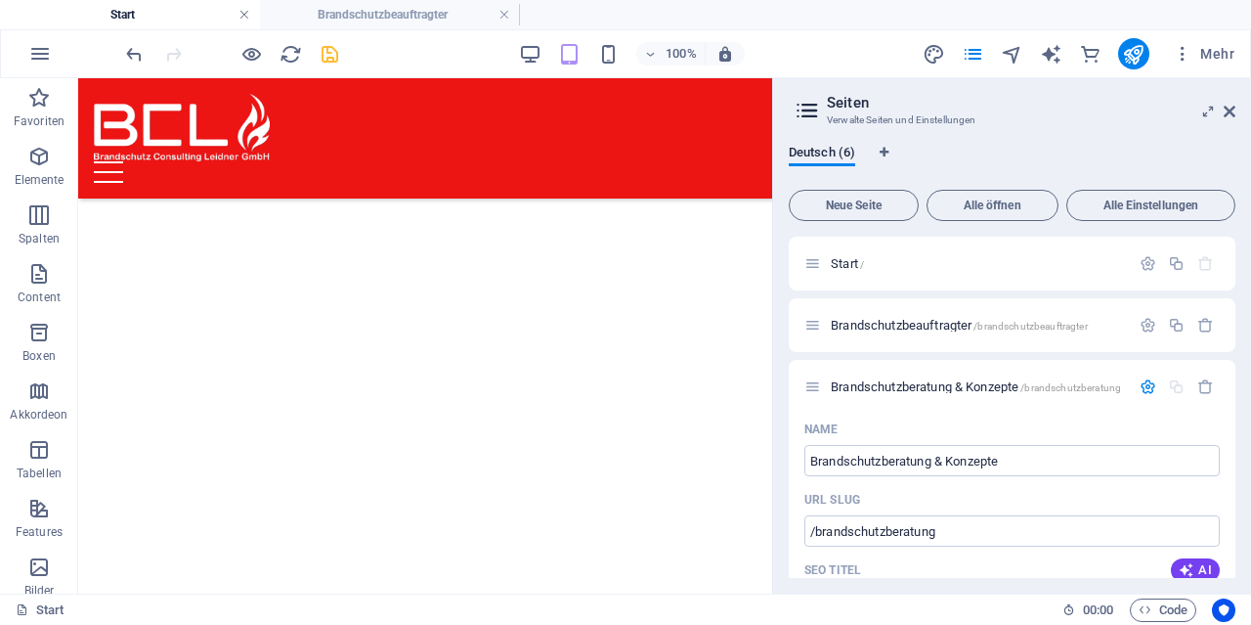
click at [243, 7] on link at bounding box center [245, 15] width 12 height 19
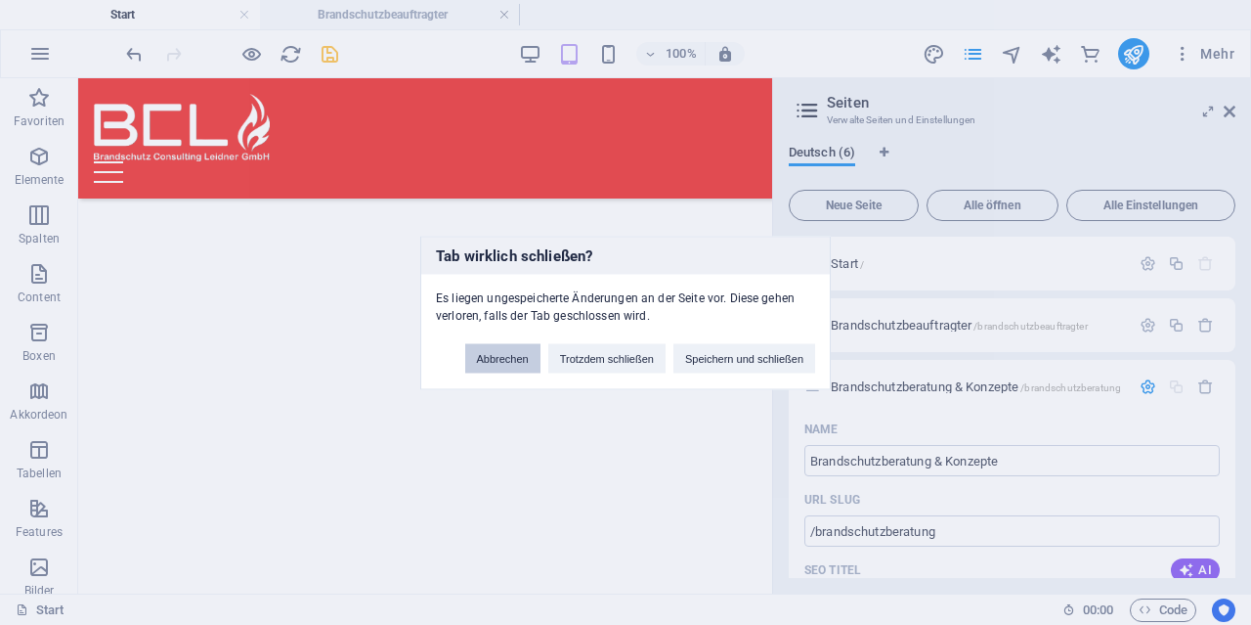
click at [523, 361] on button "Abbrechen" at bounding box center [502, 357] width 75 height 29
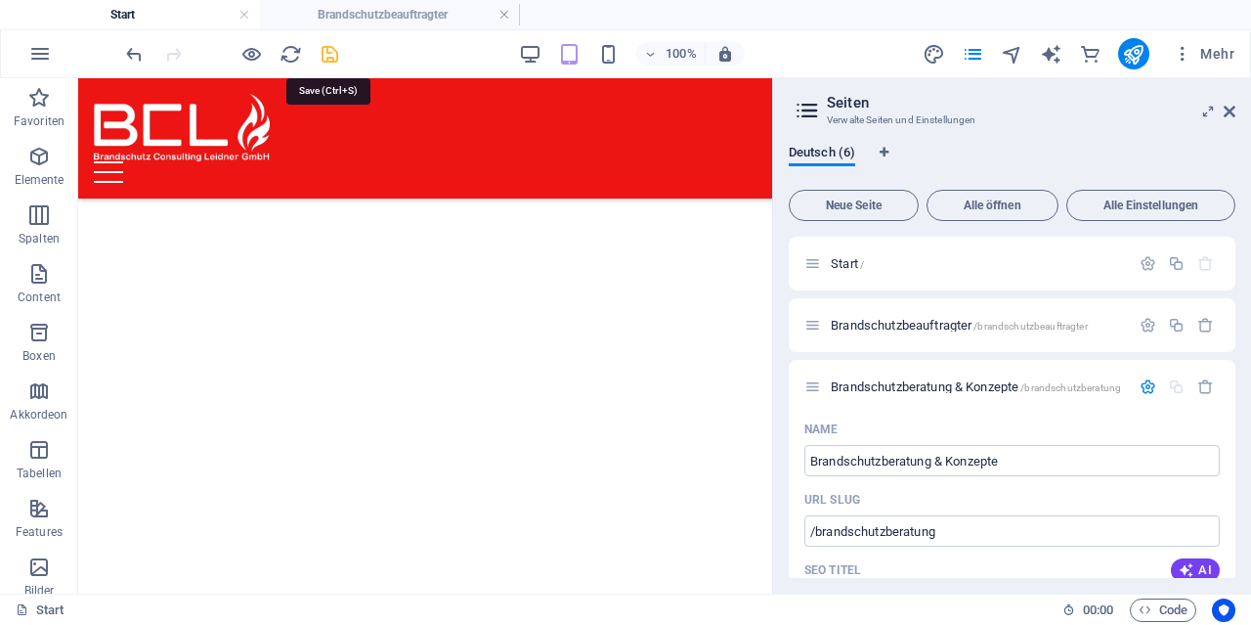
drag, startPoint x: 331, startPoint y: 60, endPoint x: 959, endPoint y: 126, distance: 631.1
click at [331, 60] on icon "save" at bounding box center [330, 54] width 22 height 22
checkbox input "false"
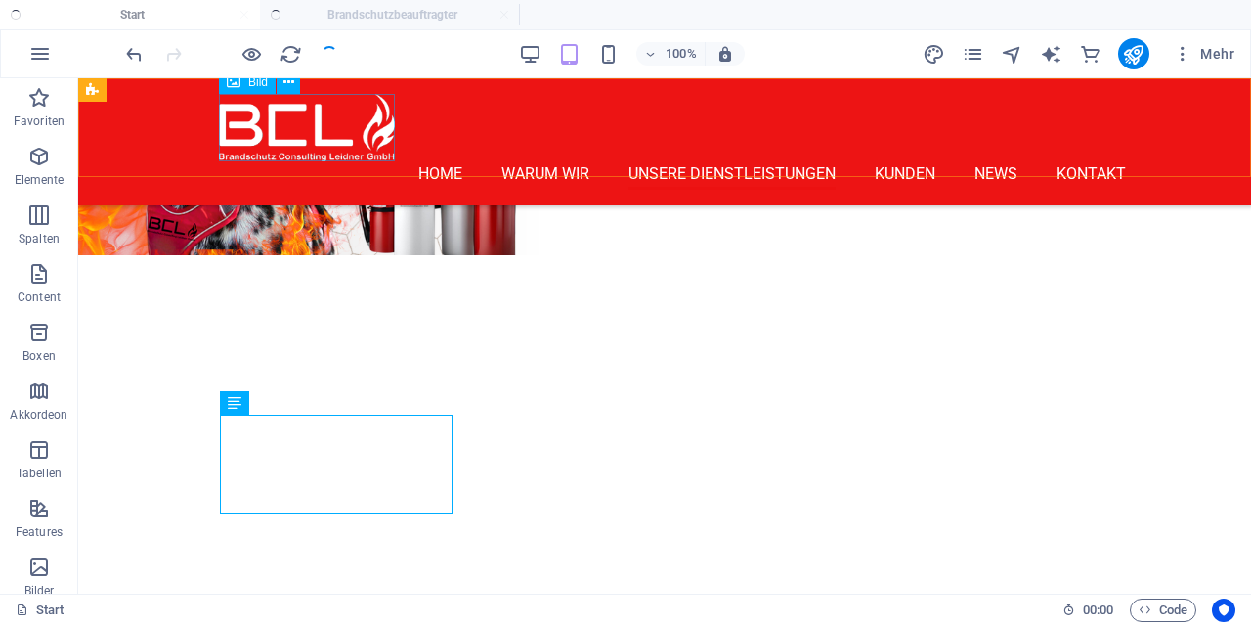
scroll to position [1895, 0]
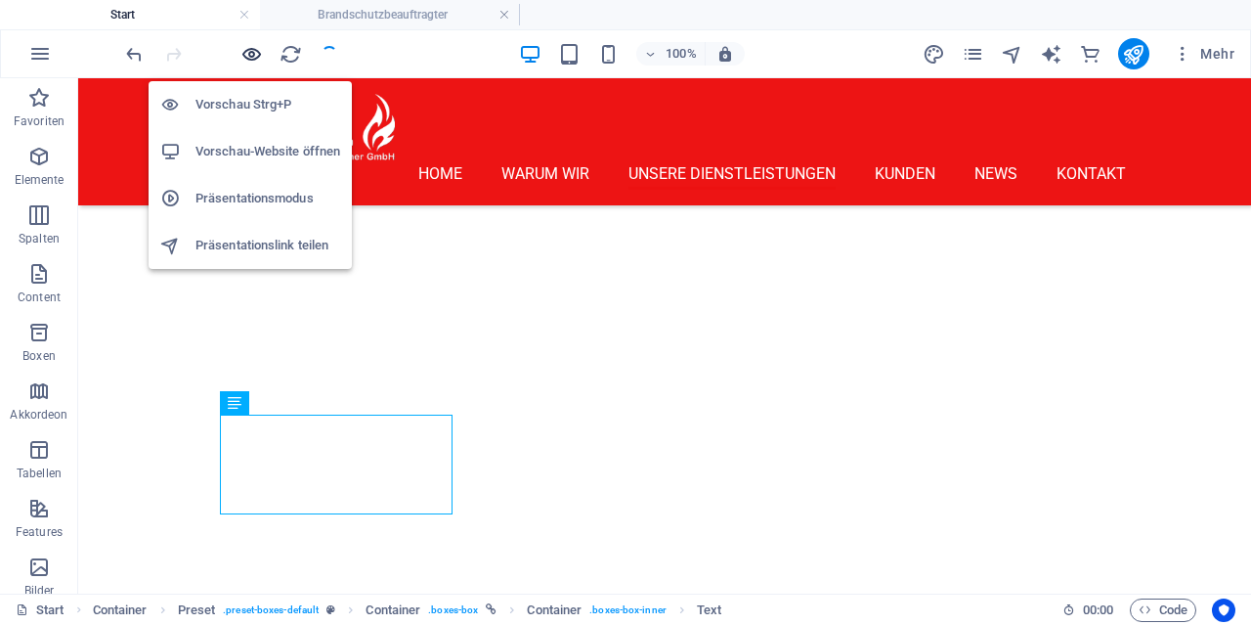
click at [247, 59] on icon "button" at bounding box center [251, 54] width 22 height 22
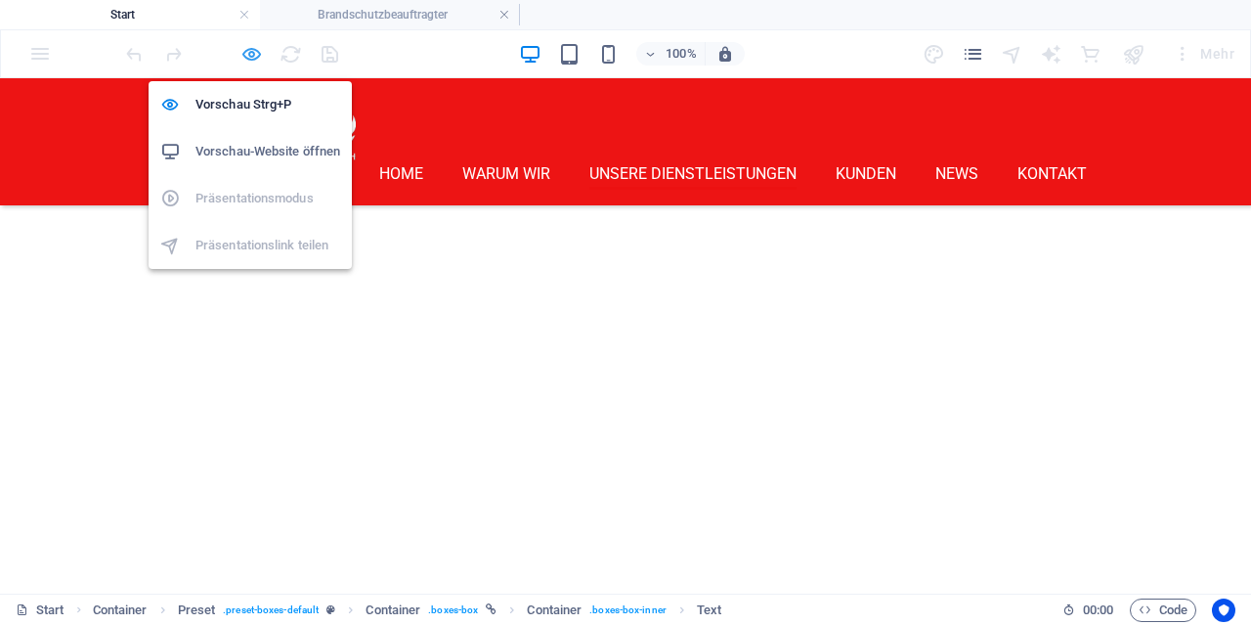
click at [254, 52] on icon "button" at bounding box center [251, 54] width 22 height 22
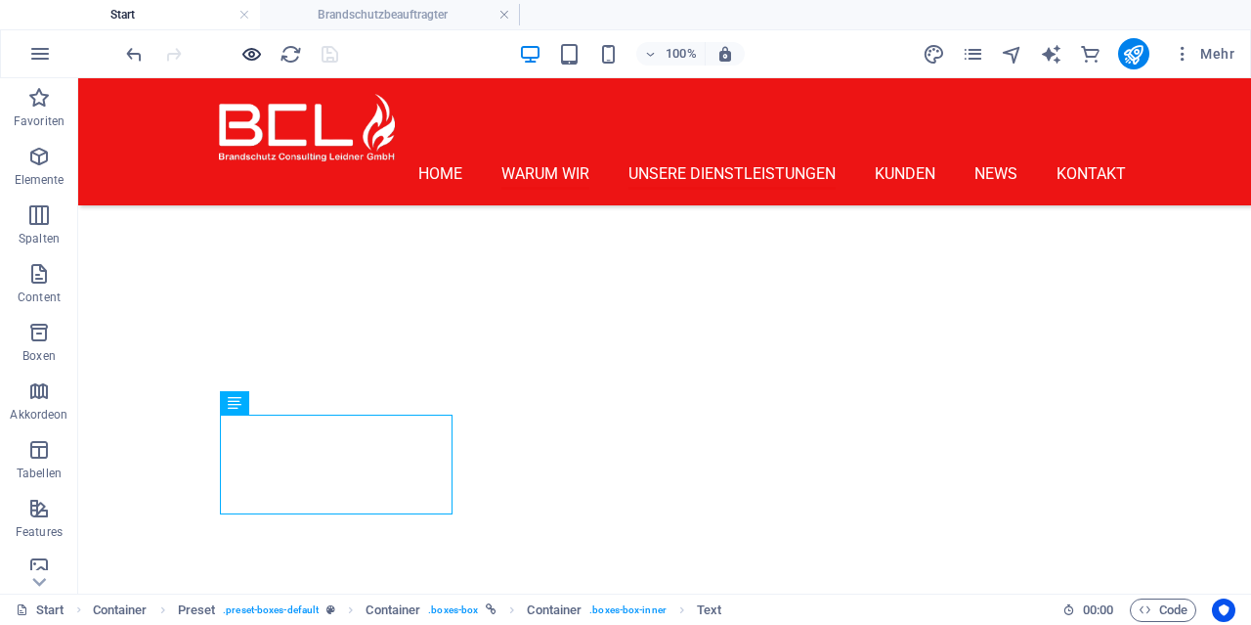
click at [258, 48] on icon "button" at bounding box center [251, 54] width 22 height 22
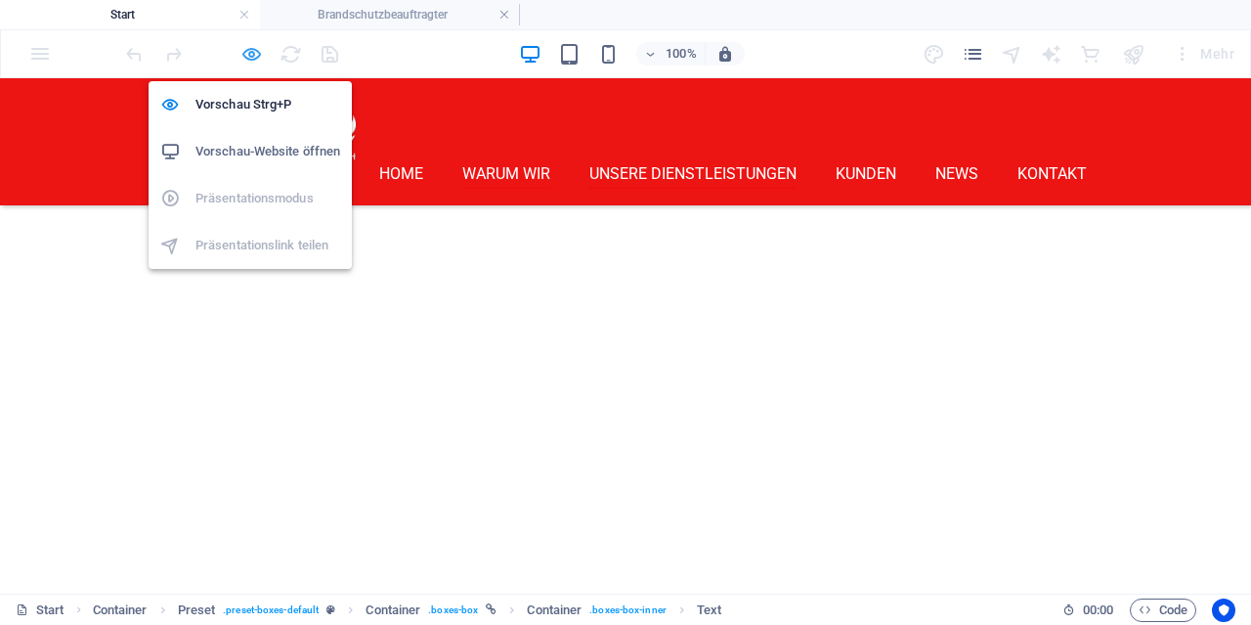
click at [256, 56] on icon "button" at bounding box center [251, 54] width 22 height 22
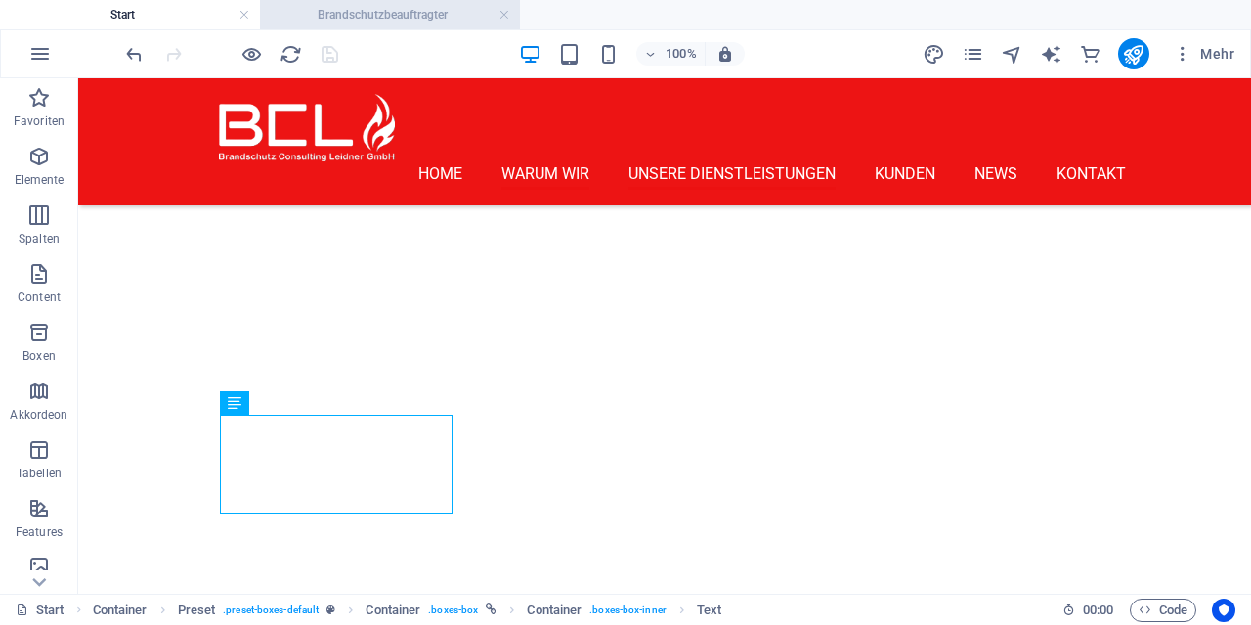
click at [439, 11] on h4 "Brandschutzbeauftragter" at bounding box center [390, 15] width 260 height 22
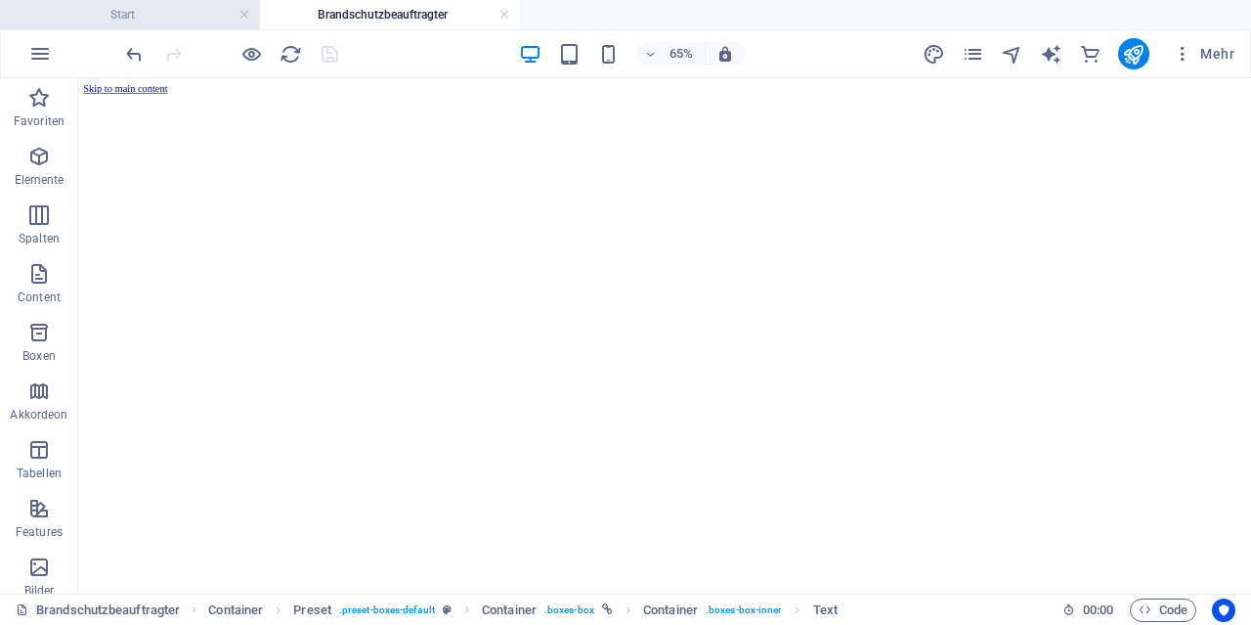
click at [145, 15] on h4 "Start" at bounding box center [130, 15] width 260 height 22
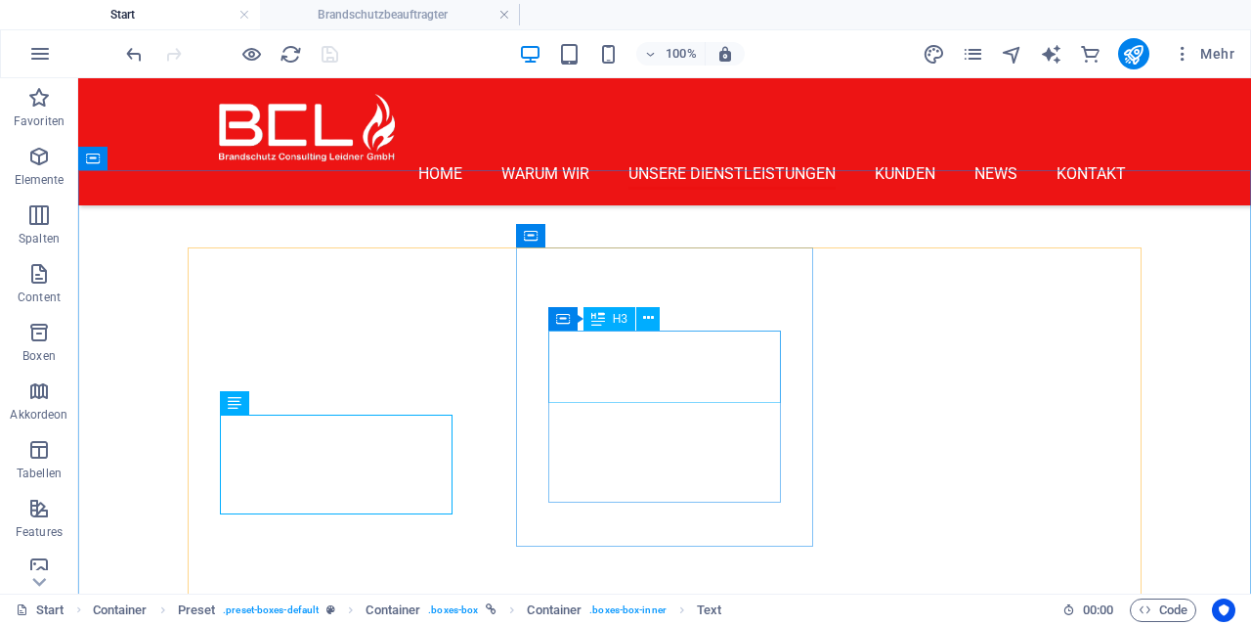
drag, startPoint x: 598, startPoint y: 314, endPoint x: 534, endPoint y: 253, distance: 88.5
click at [598, 314] on icon at bounding box center [598, 318] width 14 height 23
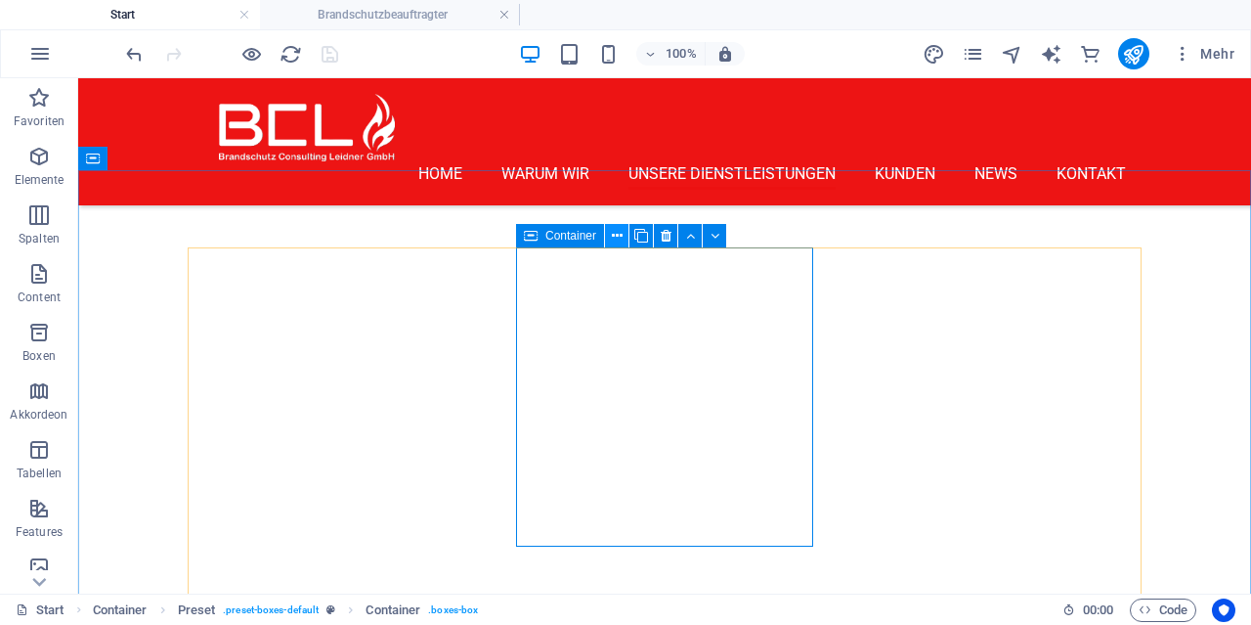
click at [616, 239] on icon at bounding box center [617, 236] width 11 height 21
click at [543, 238] on div "Container" at bounding box center [560, 235] width 88 height 23
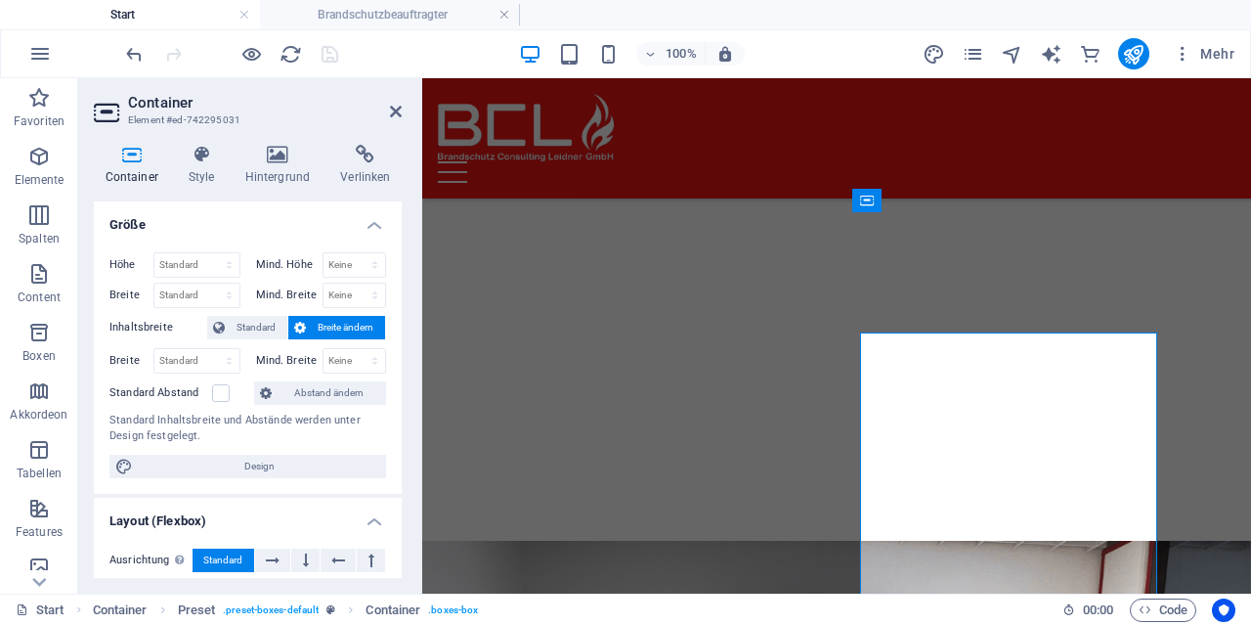
scroll to position [1810, 0]
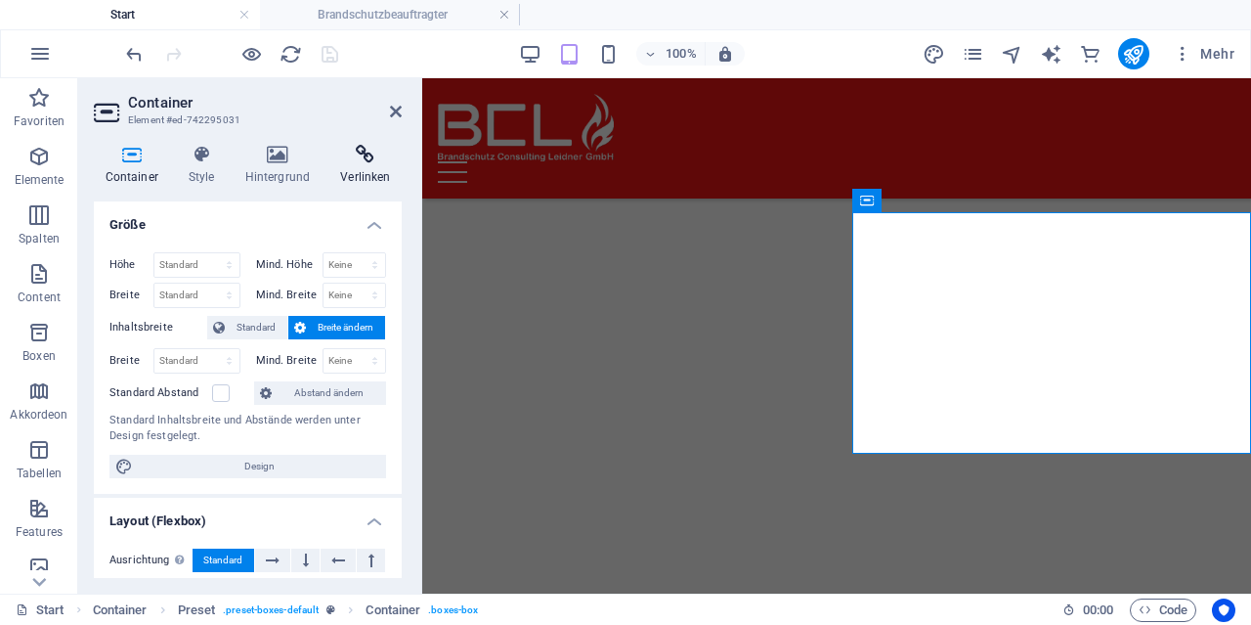
click at [363, 159] on icon at bounding box center [365, 155] width 72 height 20
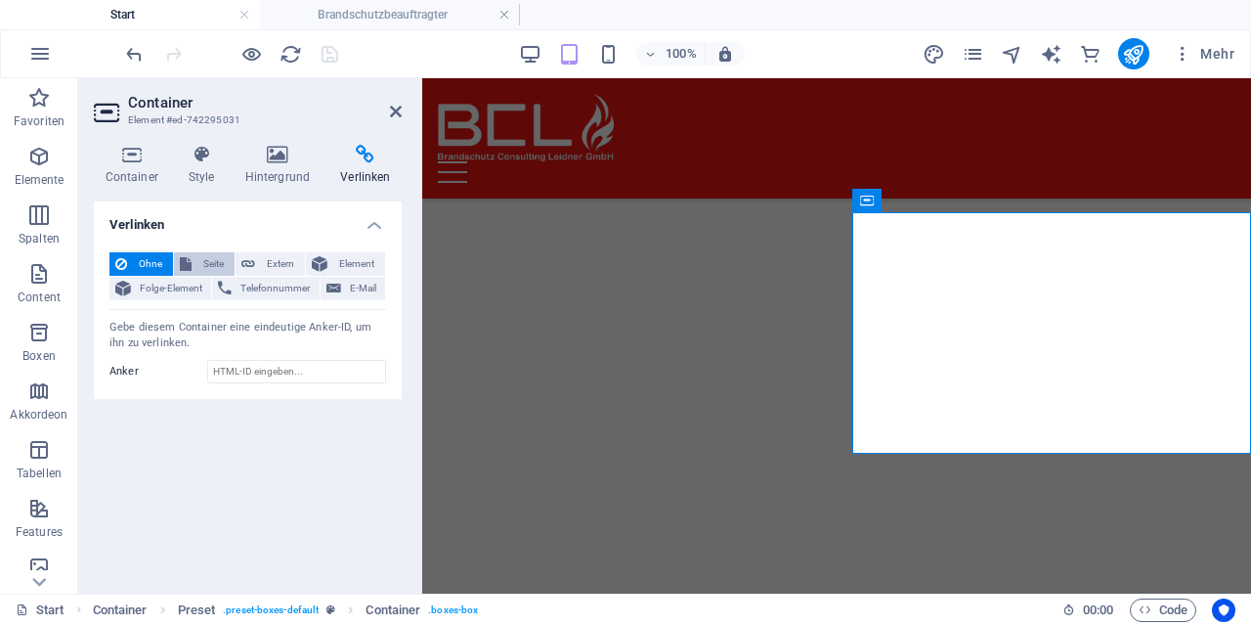
click at [210, 269] on span "Seite" at bounding box center [212, 263] width 31 height 23
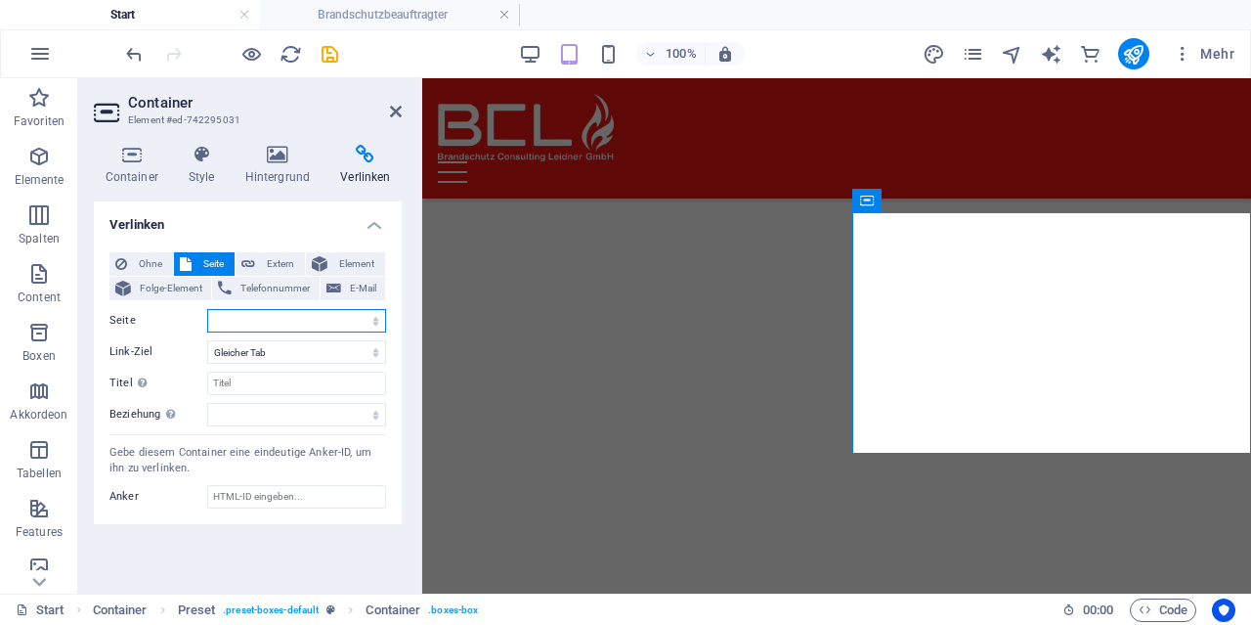
select select "2"
click option "Brandschutzberatung &amp; Konzepte" at bounding box center [0, 0] width 0 height 0
click at [396, 116] on icon at bounding box center [396, 112] width 12 height 16
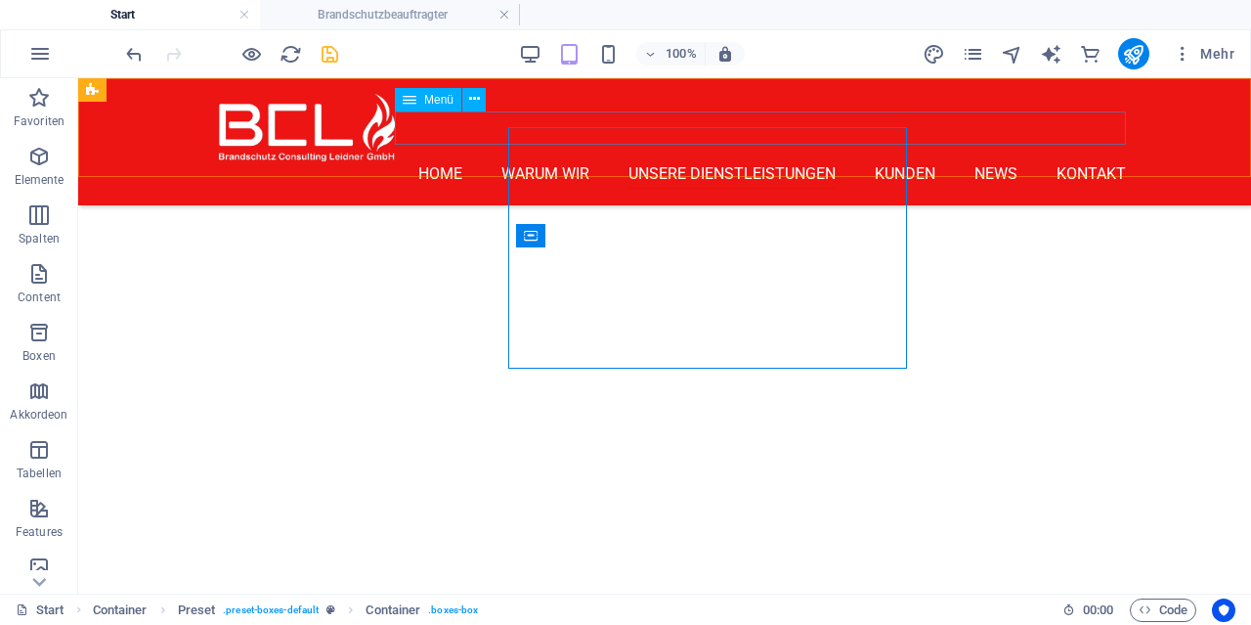
scroll to position [1895, 0]
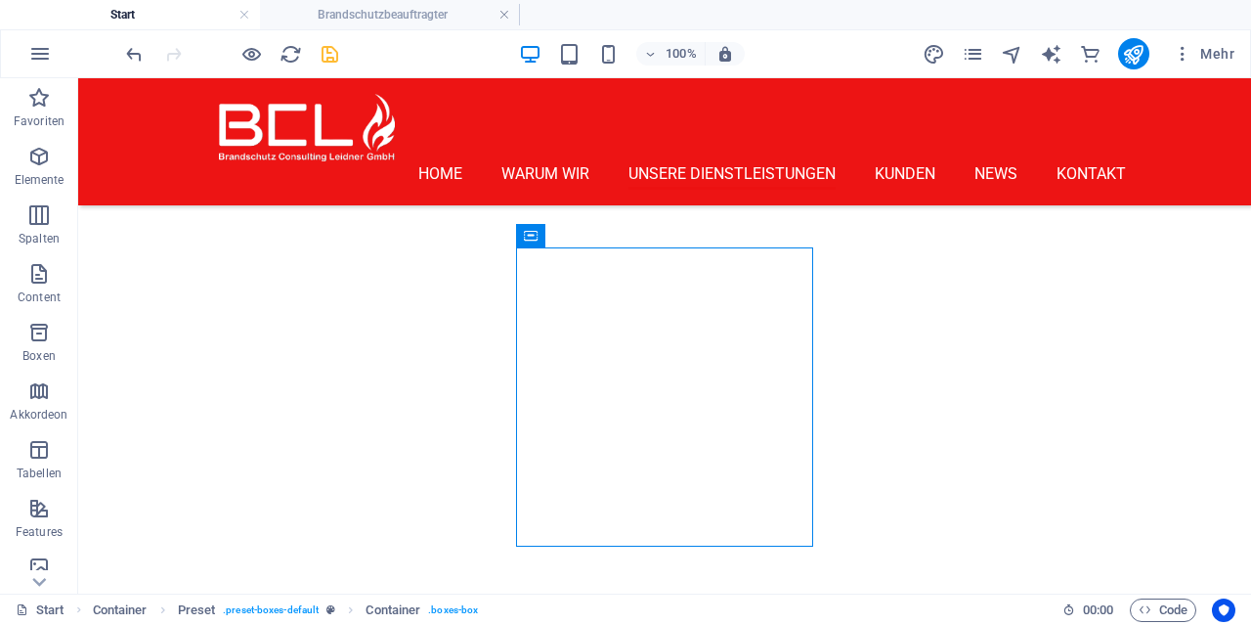
click at [326, 52] on icon "save" at bounding box center [330, 54] width 22 height 22
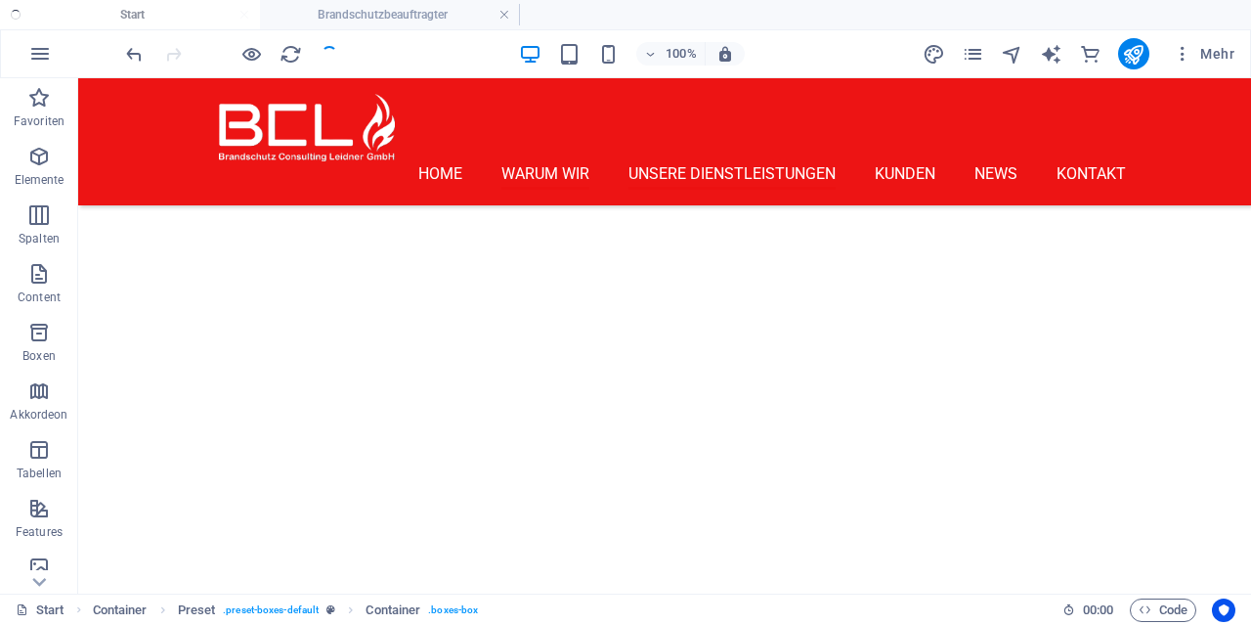
checkbox input "false"
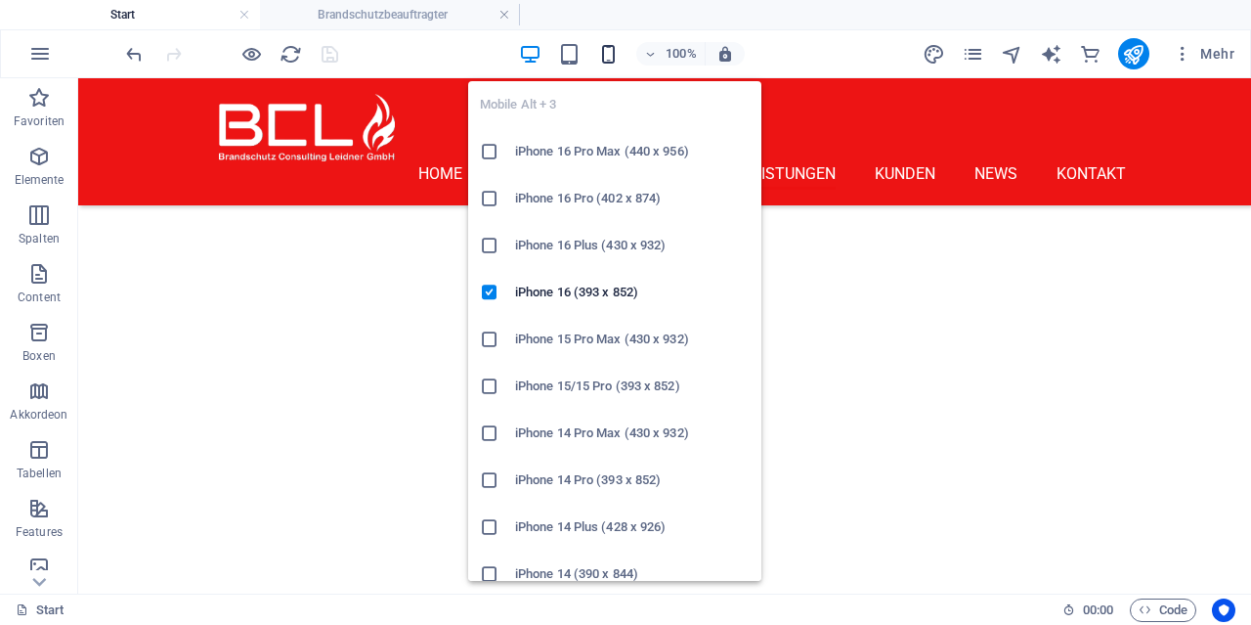
click at [609, 57] on icon "button" at bounding box center [608, 54] width 22 height 22
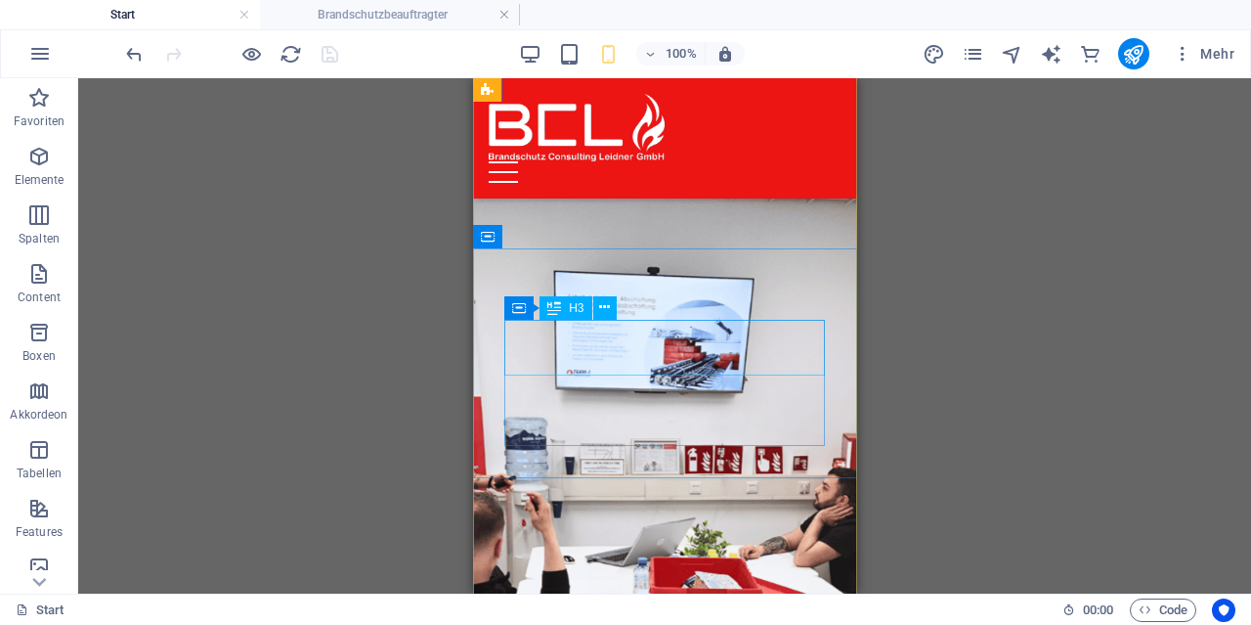
scroll to position [2502, 0]
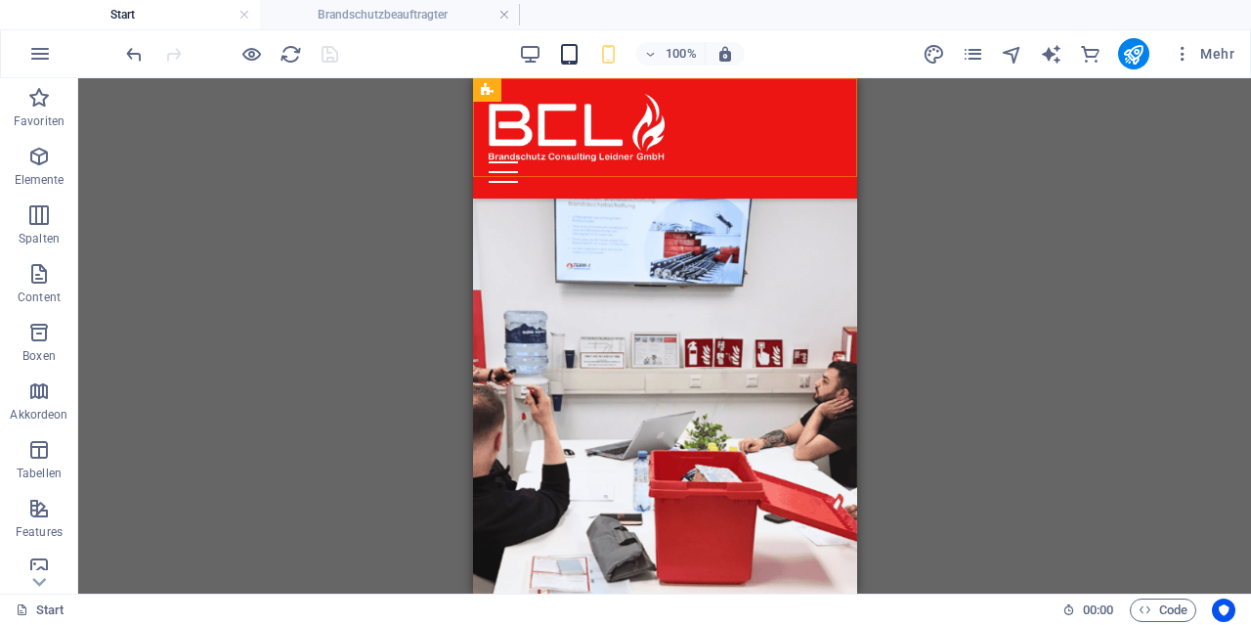
click at [573, 46] on icon "button" at bounding box center [569, 54] width 22 height 22
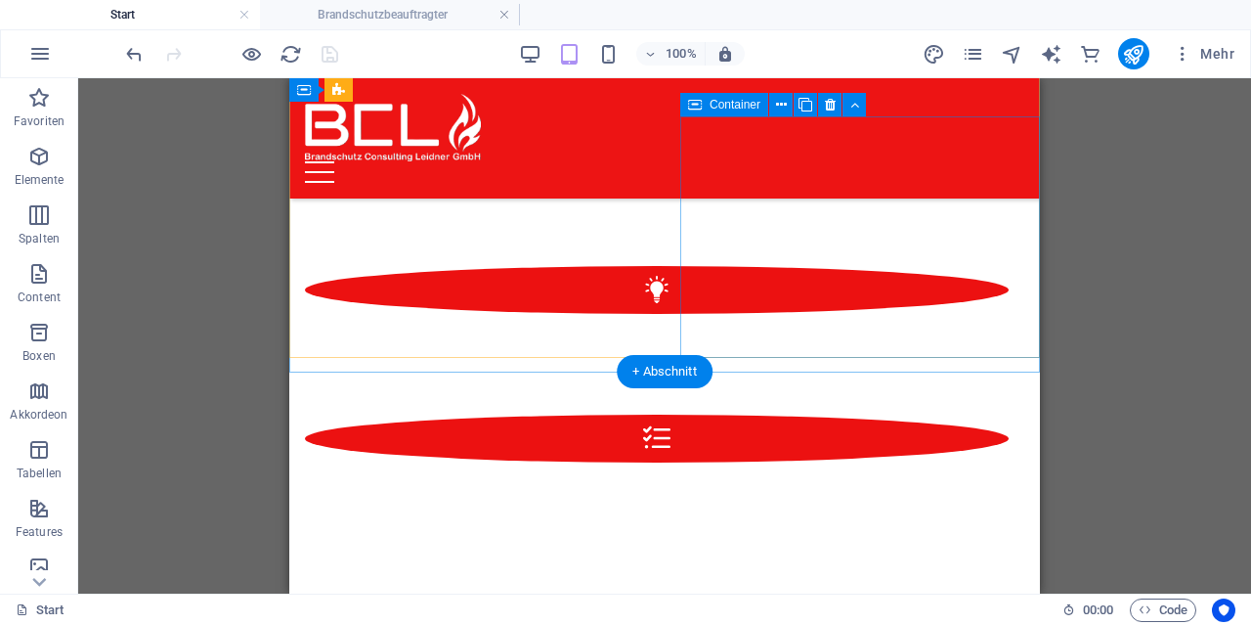
scroll to position [2299, 0]
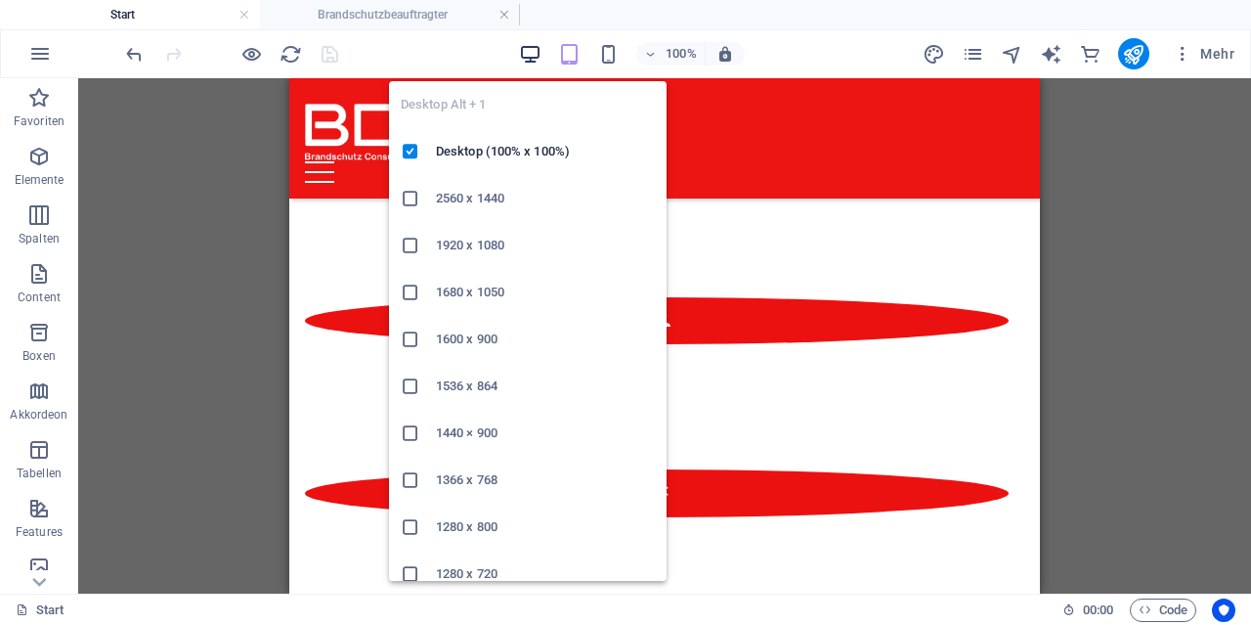
click at [529, 55] on icon "button" at bounding box center [530, 54] width 22 height 22
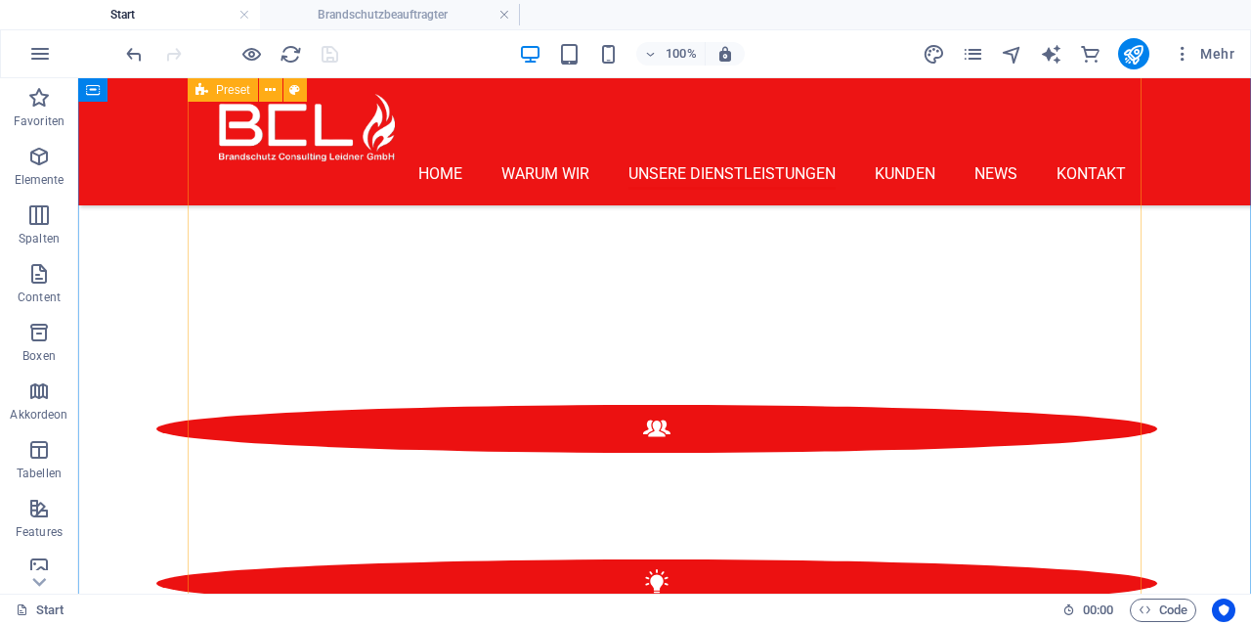
scroll to position [2116, 0]
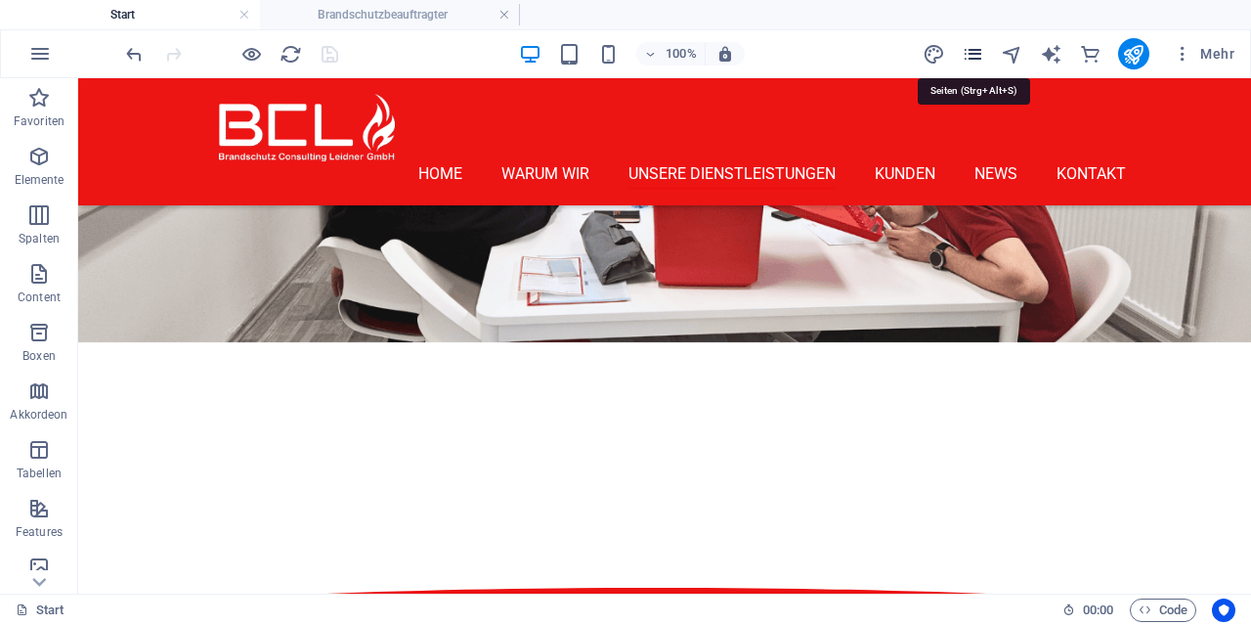
click at [979, 50] on icon "pages" at bounding box center [973, 54] width 22 height 22
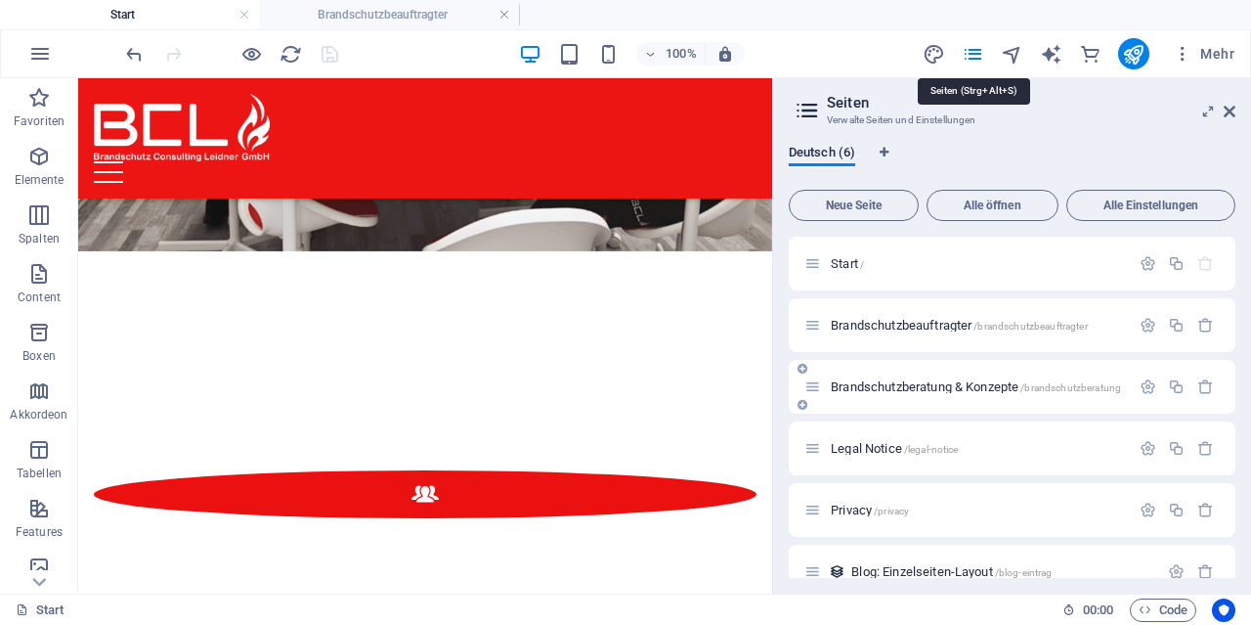
scroll to position [2224, 0]
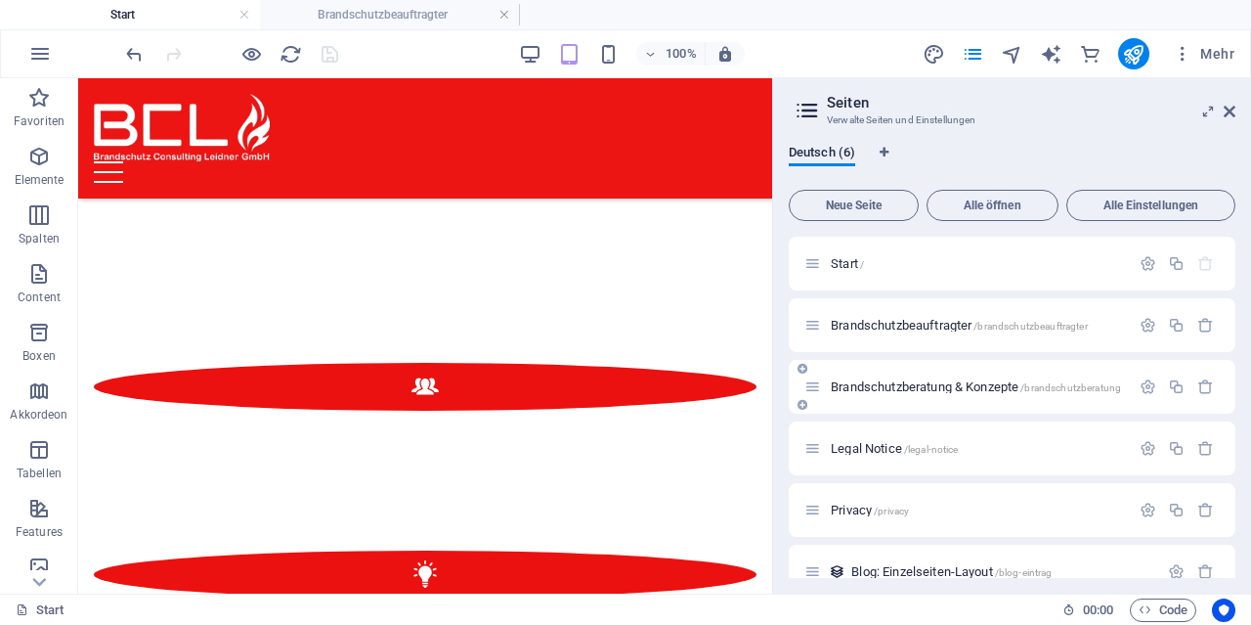
click at [909, 387] on span "Brandschutzberatung & Konzepte /brandschutzberatung" at bounding box center [976, 386] width 290 height 15
click at [909, 421] on div "Legal Notice /legal-notice" at bounding box center [1012, 448] width 447 height 54
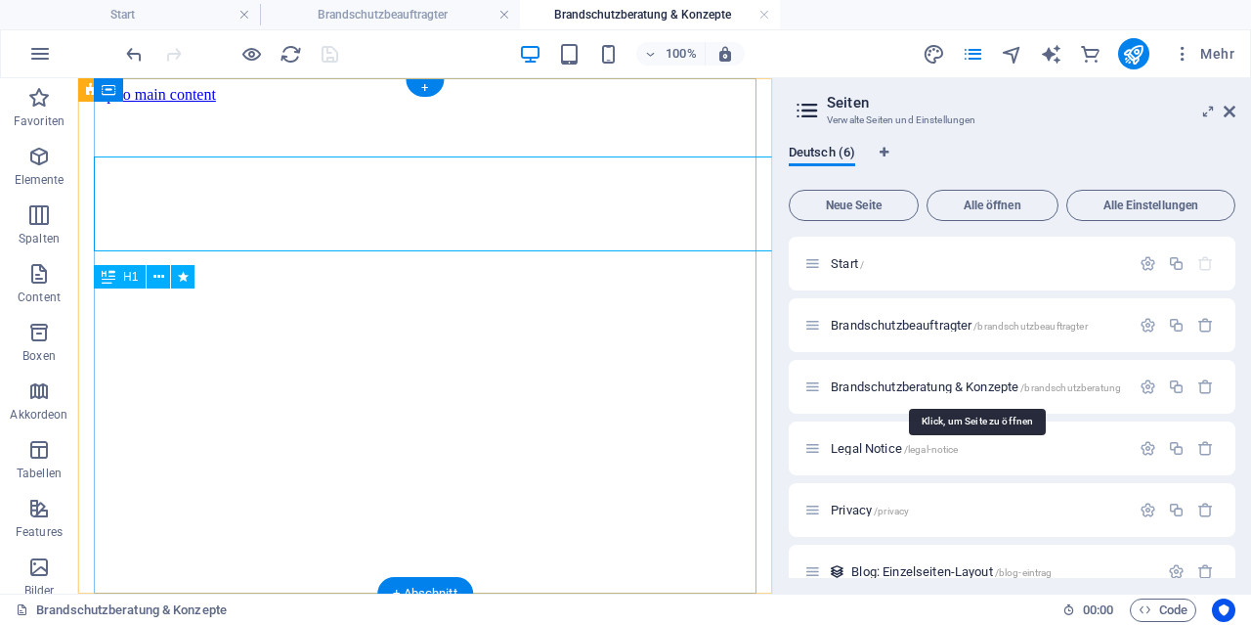
scroll to position [0, 0]
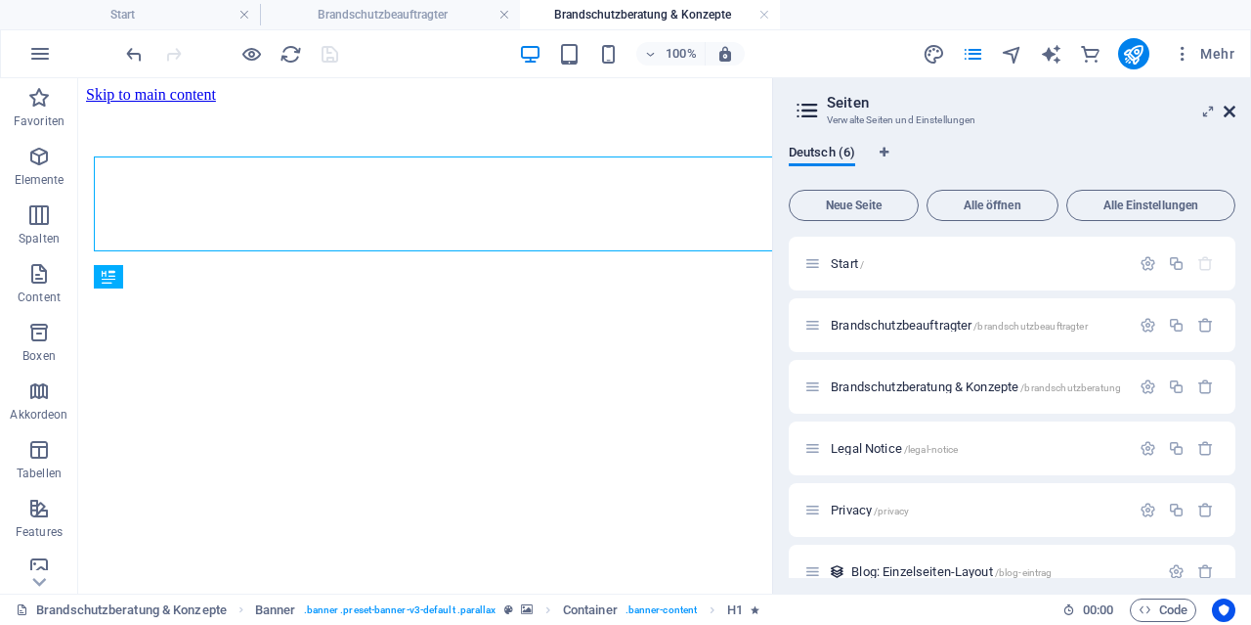
click at [1231, 107] on icon at bounding box center [1230, 112] width 12 height 16
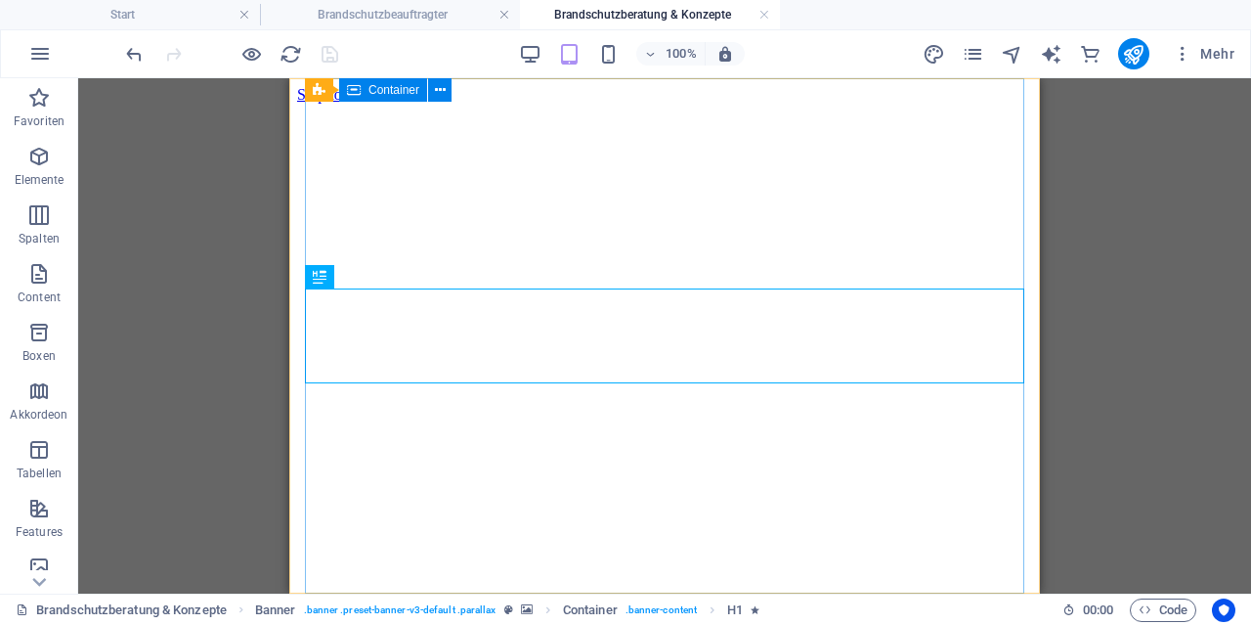
click at [396, 89] on span "Container" at bounding box center [394, 90] width 51 height 12
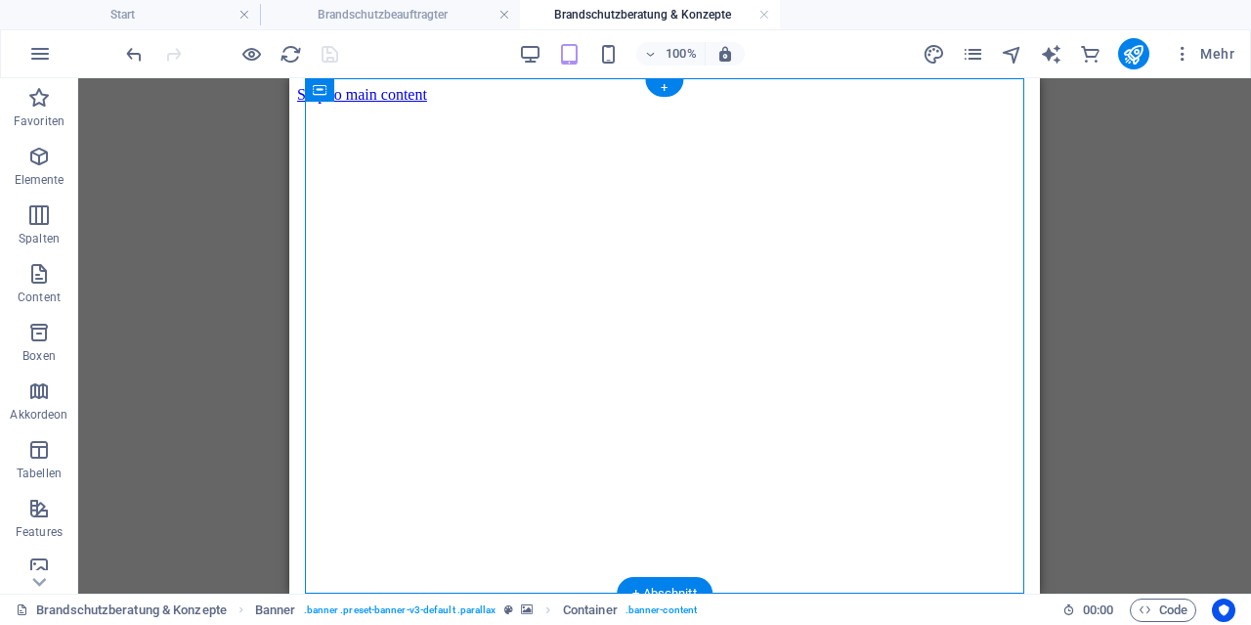
click at [297, 104] on figure at bounding box center [664, 104] width 735 height 0
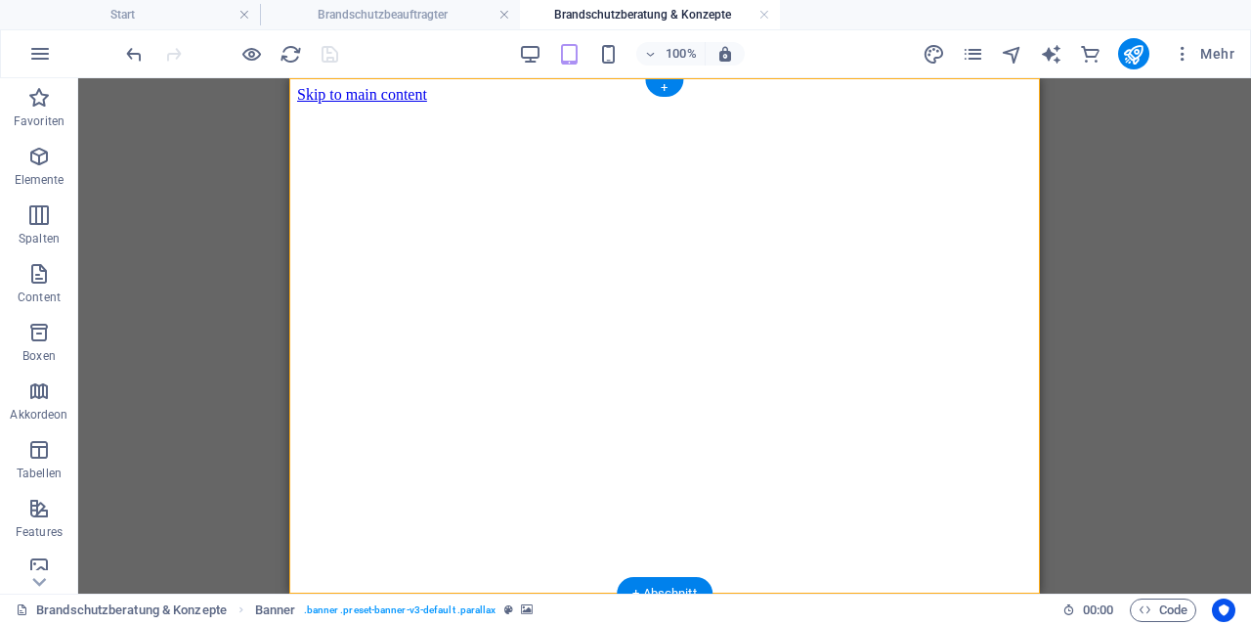
click at [297, 104] on figure at bounding box center [664, 104] width 735 height 0
select select "vh"
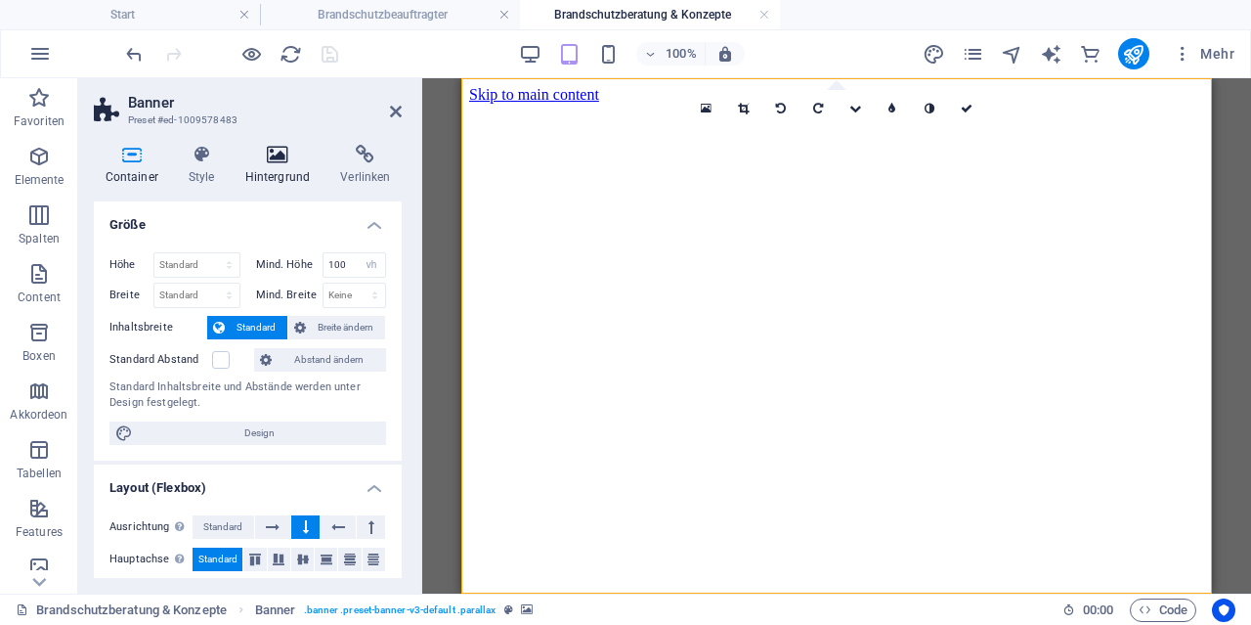
click at [286, 157] on icon at bounding box center [278, 155] width 88 height 20
click at [0, 0] on div "Ziehe Dateien zum Hochladen hierher oder klicke hier, um aus Dateien oder koste…" at bounding box center [0, 0] width 0 height 0
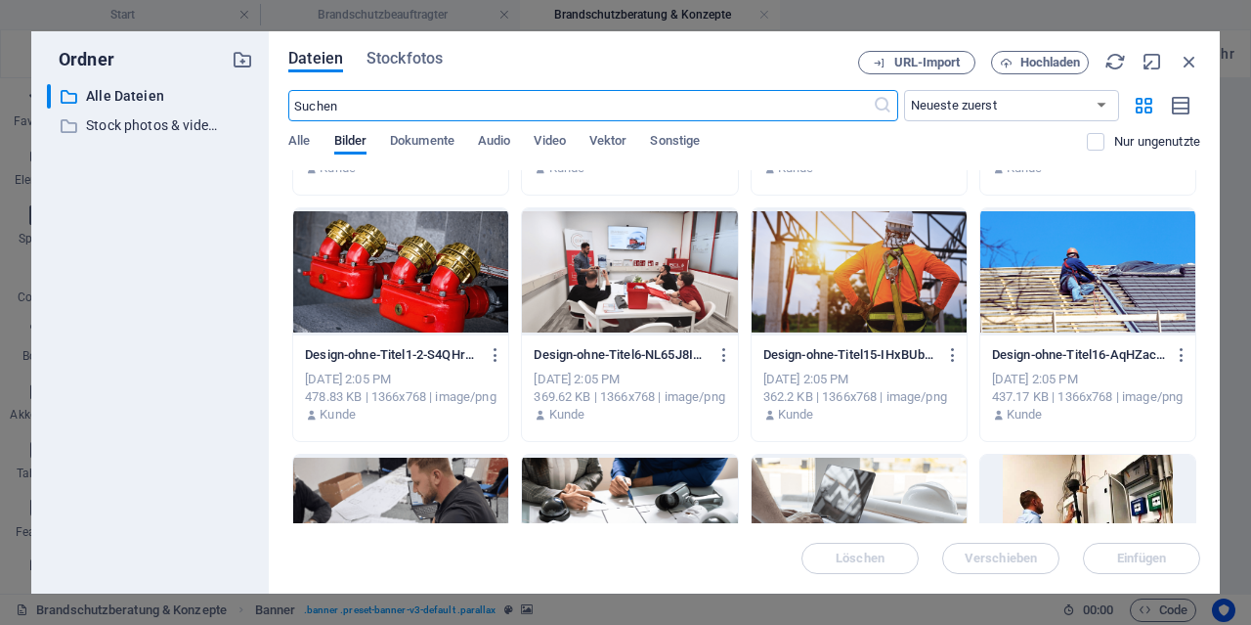
scroll to position [3200, 0]
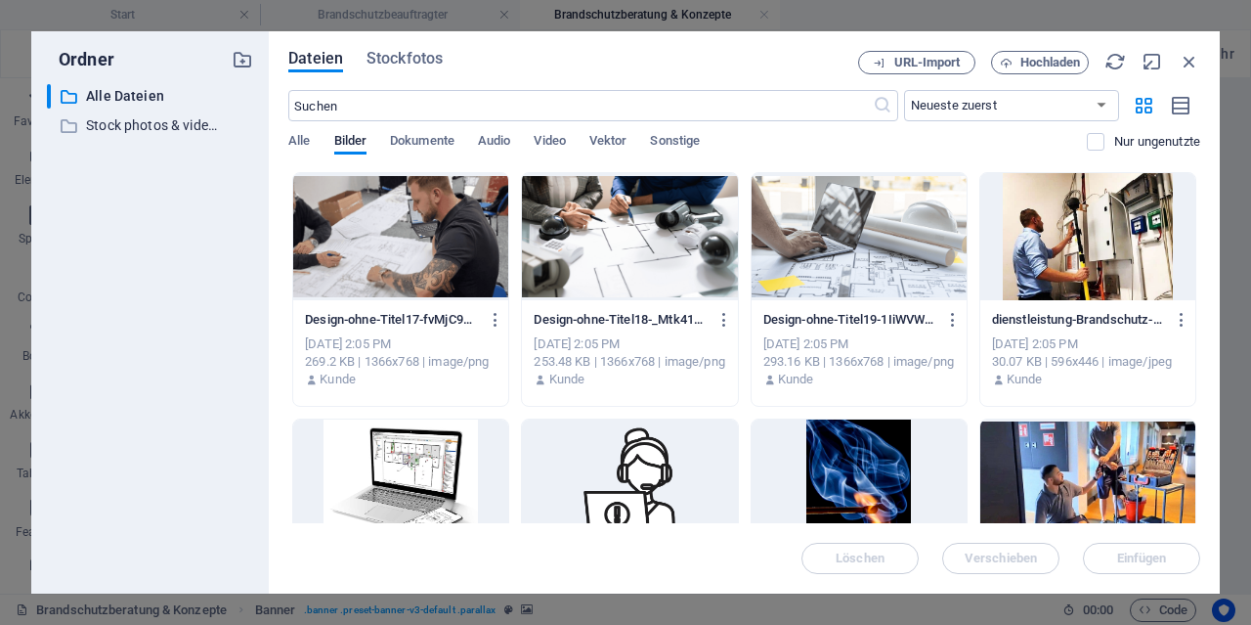
click at [423, 234] on div at bounding box center [400, 236] width 215 height 127
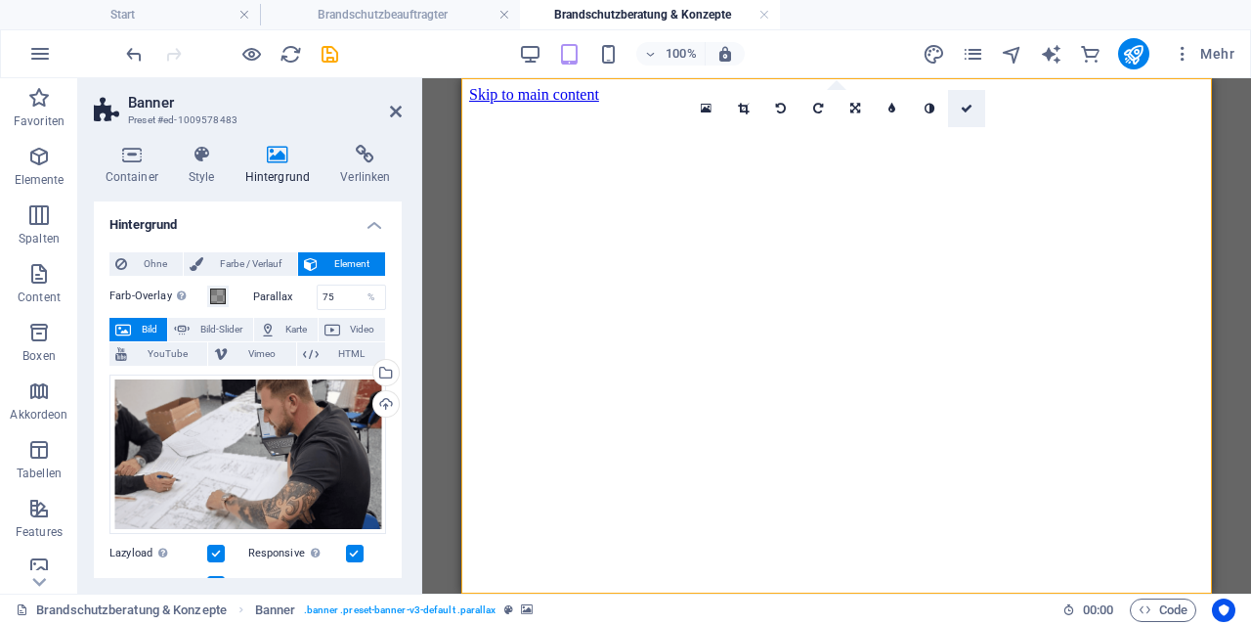
click at [967, 110] on icon at bounding box center [967, 109] width 12 height 12
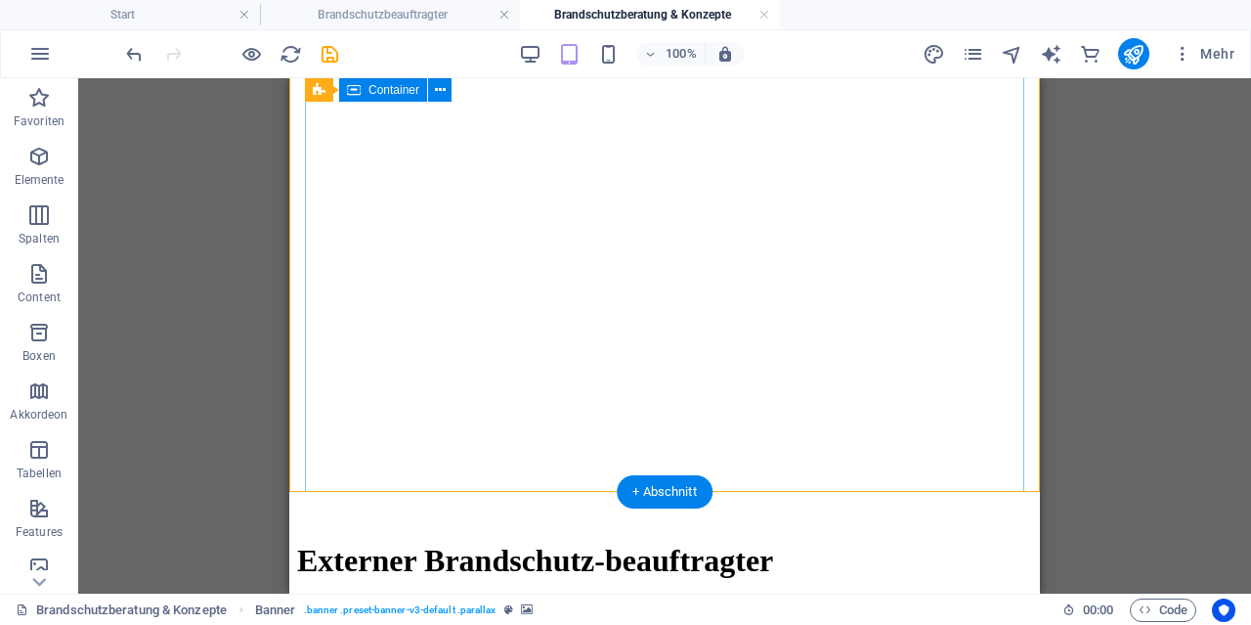
scroll to position [102, 0]
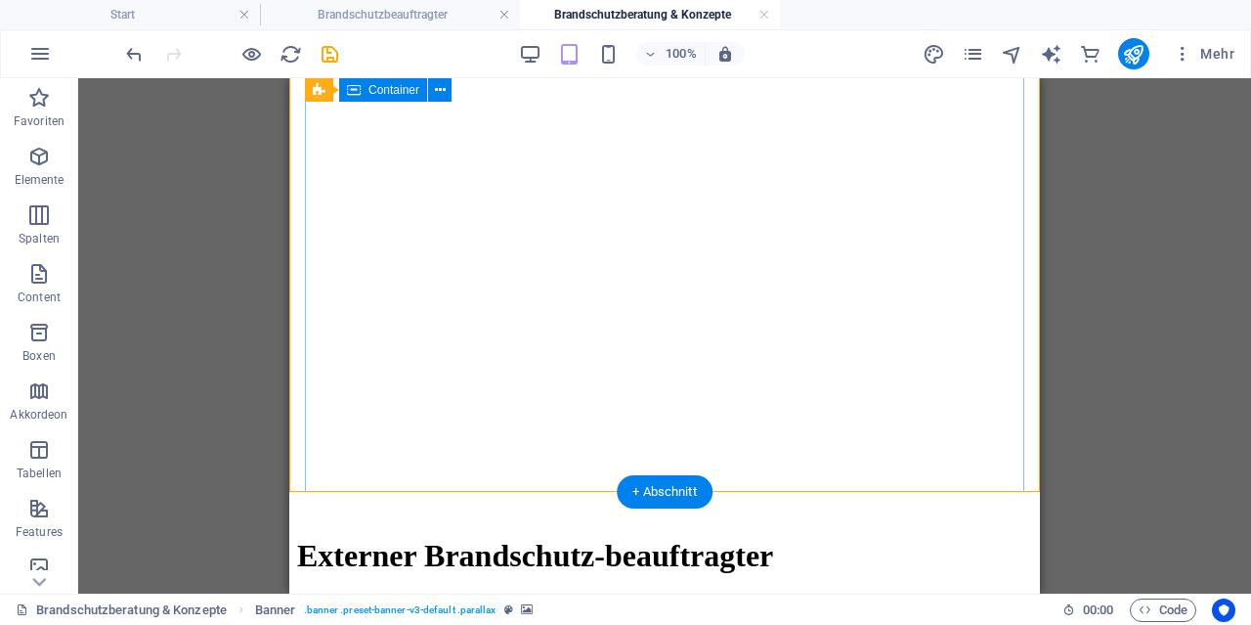
click at [688, 538] on div "Externer Brandschutz-beauftragter" at bounding box center [664, 556] width 735 height 36
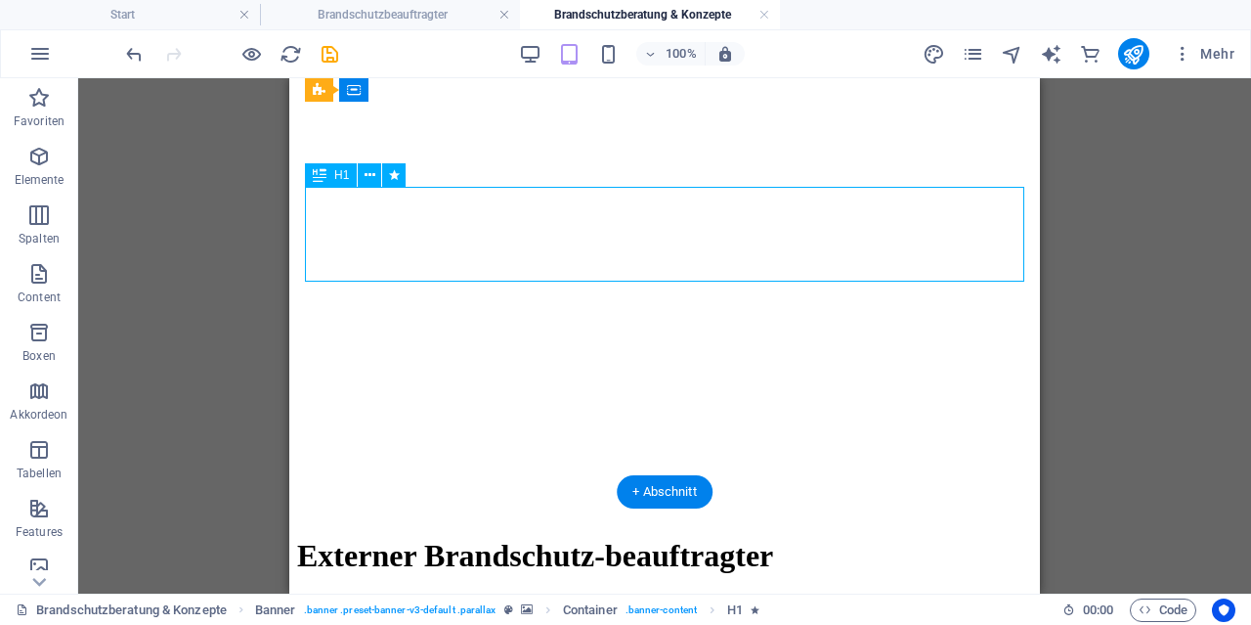
click at [708, 538] on div "Externer Brandschutz-beauftragter" at bounding box center [664, 556] width 735 height 36
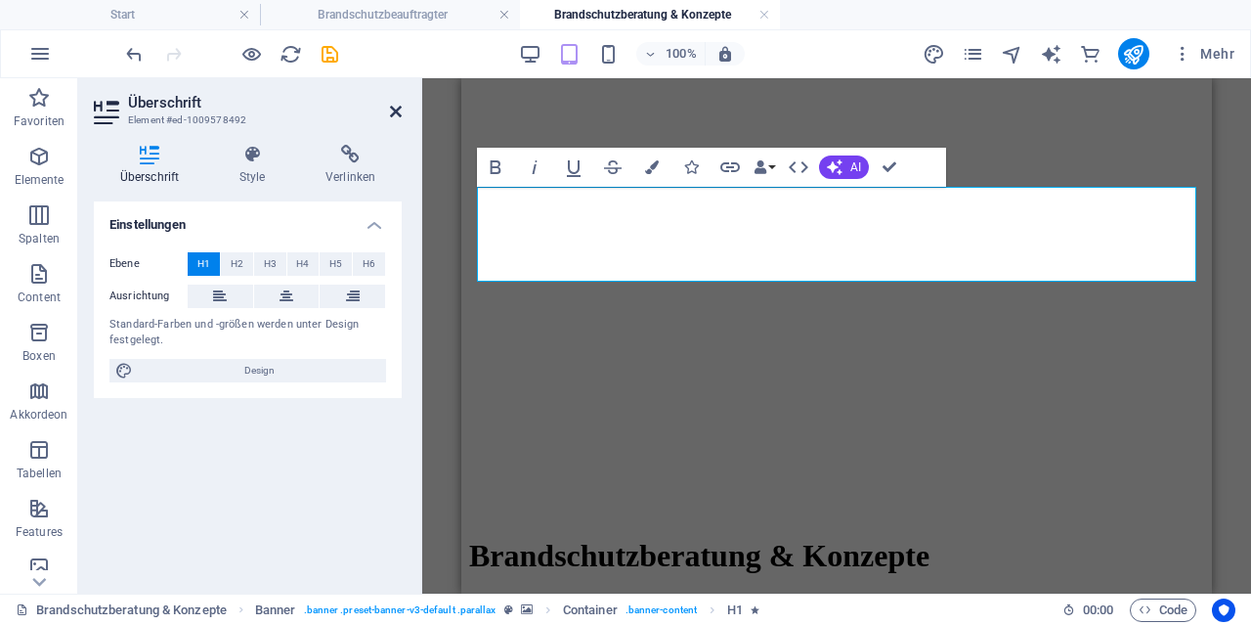
click at [397, 117] on icon at bounding box center [396, 112] width 12 height 16
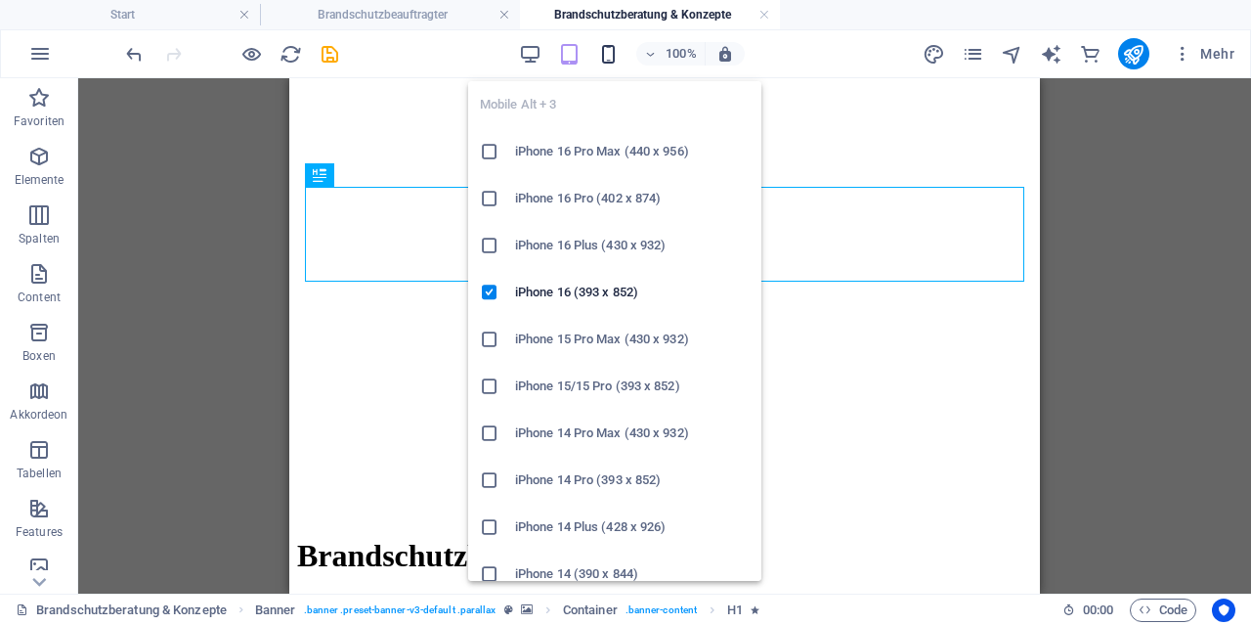
click at [602, 56] on icon "button" at bounding box center [608, 54] width 22 height 22
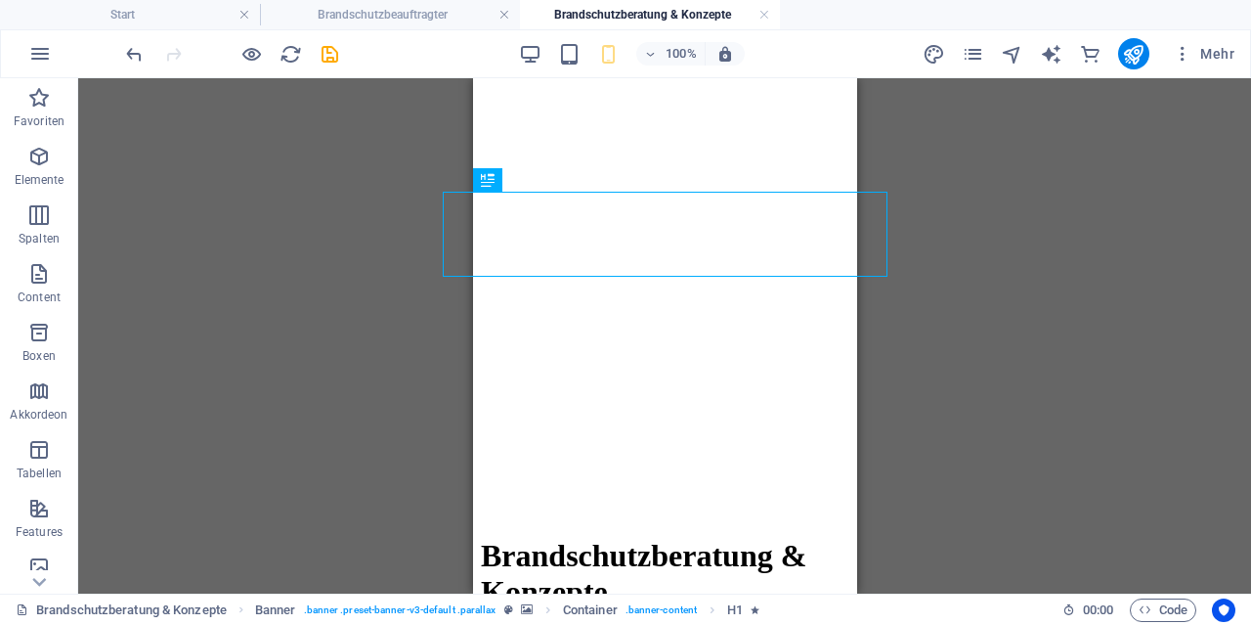
drag, startPoint x: 1003, startPoint y: 218, endPoint x: 293, endPoint y: 50, distance: 729.3
click at [1003, 218] on div "H1 Banner Banner Container" at bounding box center [664, 335] width 1173 height 515
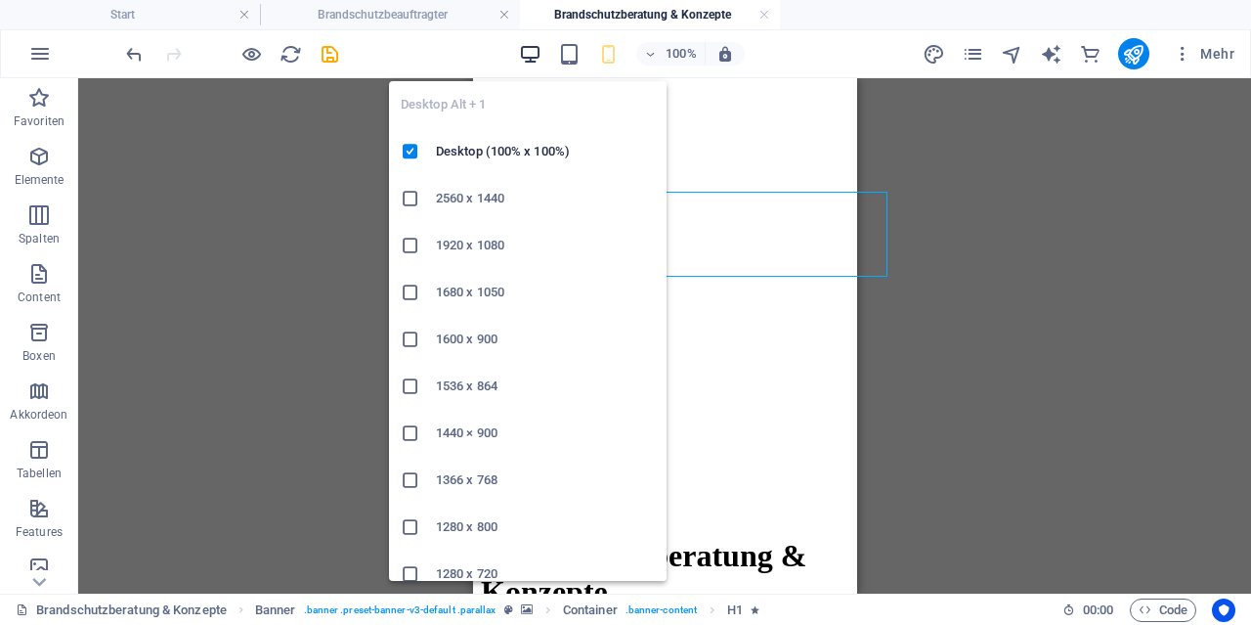
click at [531, 53] on icon "button" at bounding box center [530, 54] width 22 height 22
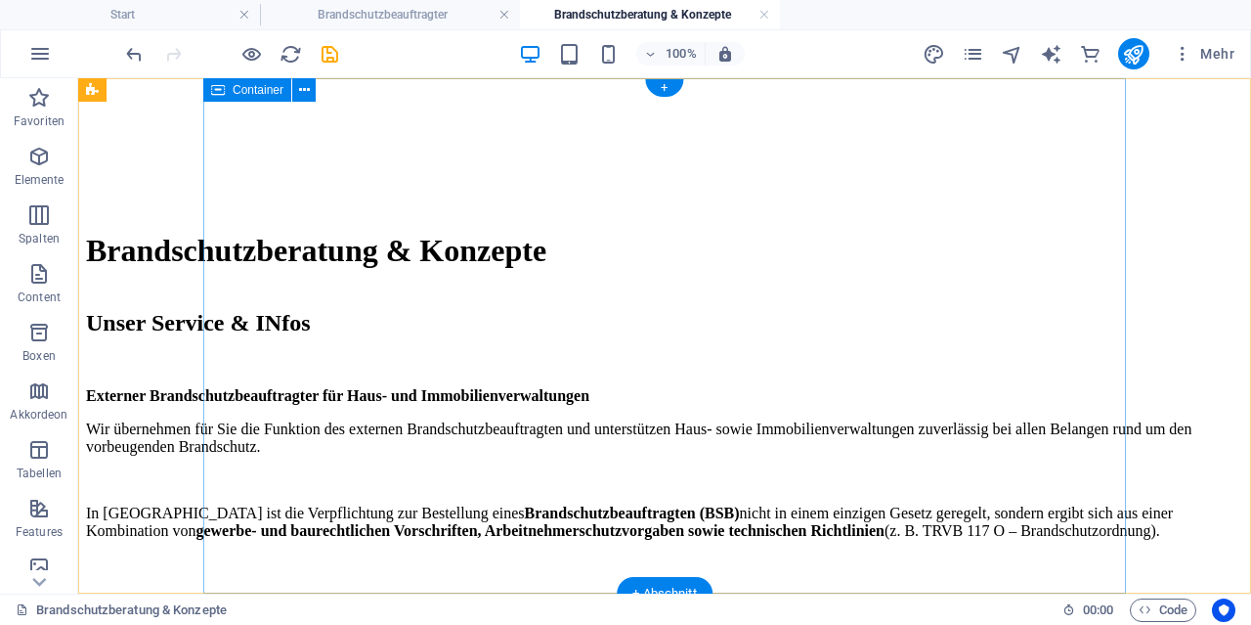
scroll to position [0, 0]
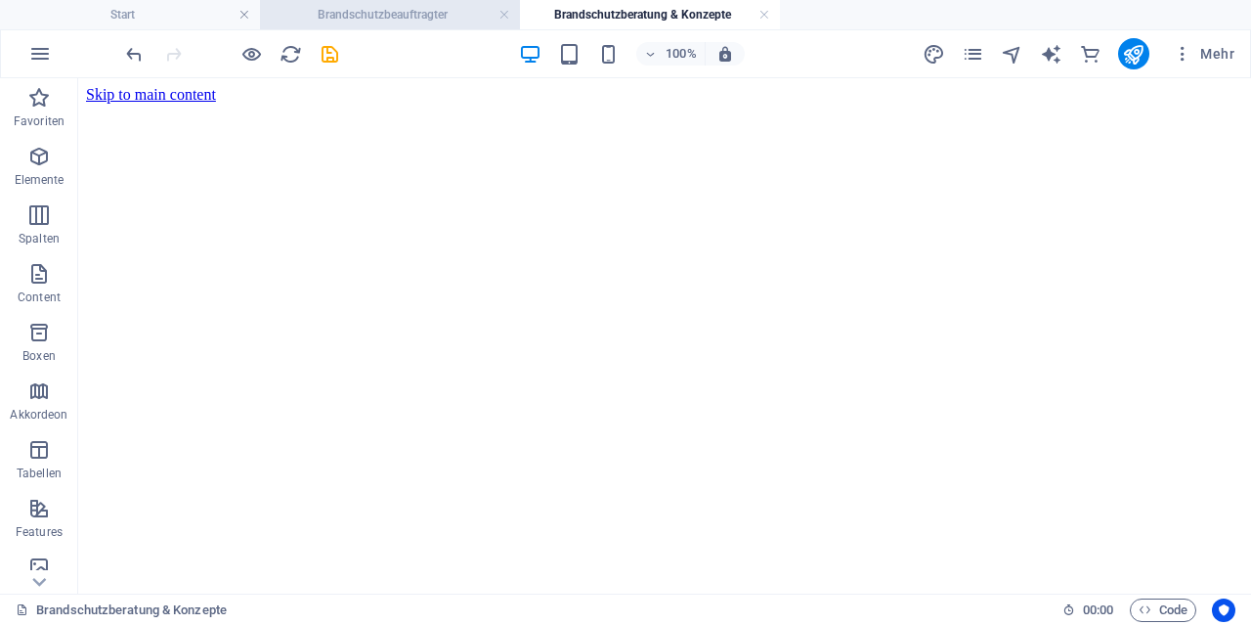
click at [436, 15] on h4 "Brandschutzbeauftragter" at bounding box center [390, 15] width 260 height 22
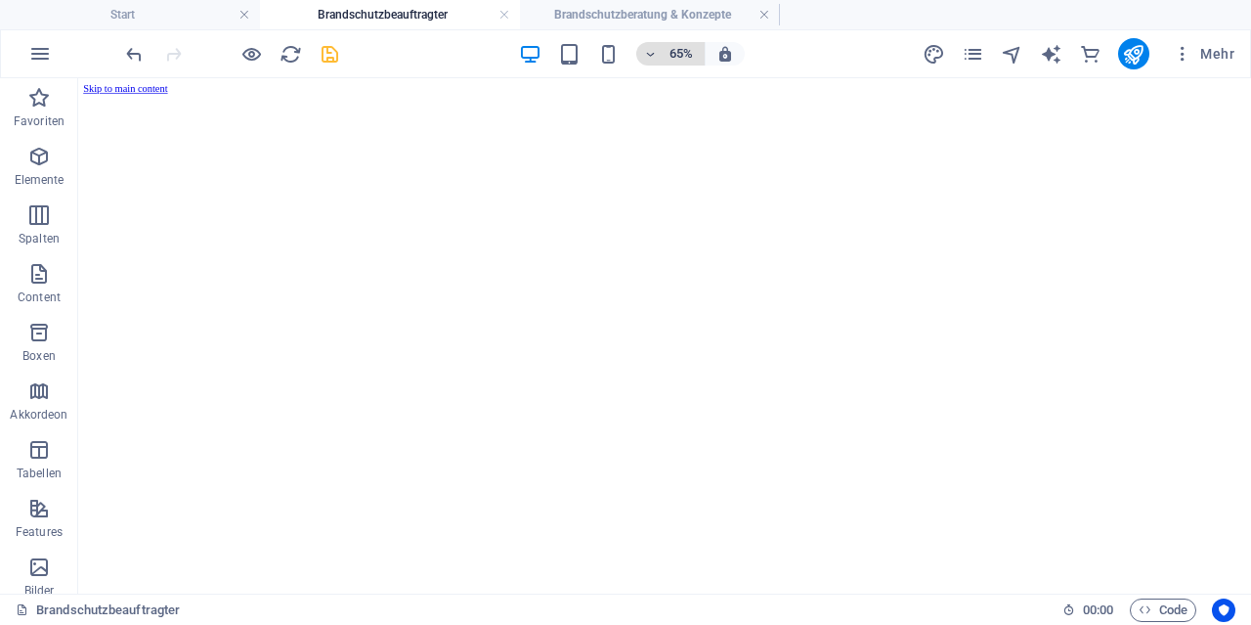
click at [668, 56] on h6 "65%" at bounding box center [681, 53] width 31 height 23
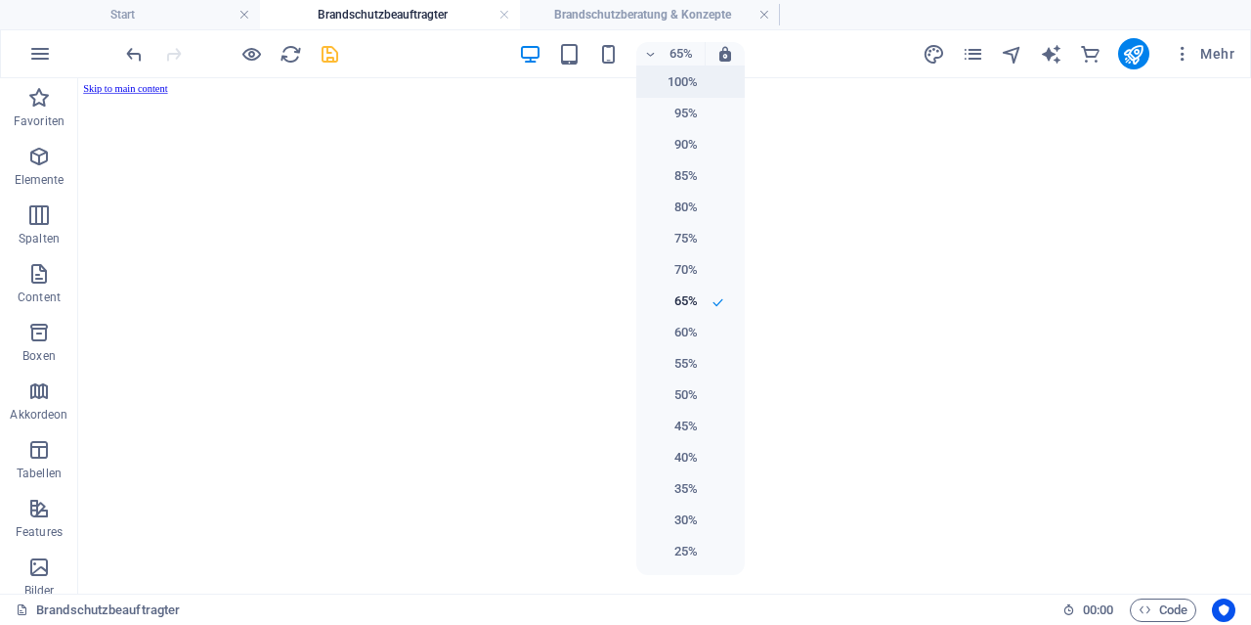
click at [668, 73] on h6 "100%" at bounding box center [673, 81] width 50 height 23
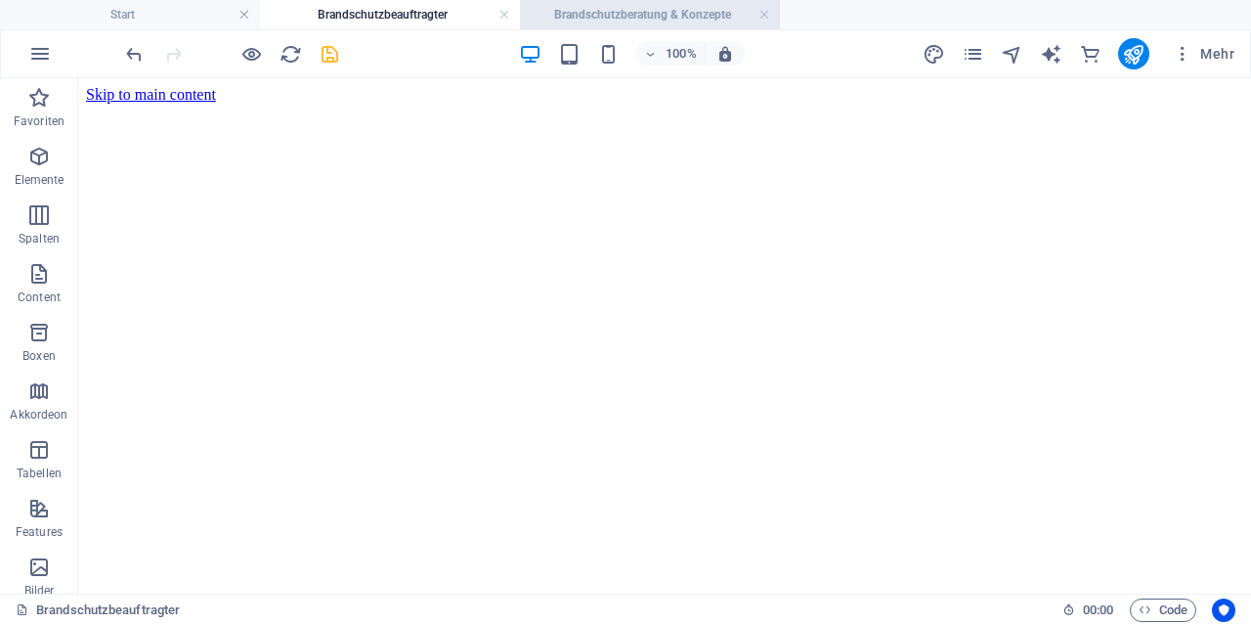
click at [644, 19] on h4 "Brandschutzberatung & Konzepte" at bounding box center [650, 15] width 260 height 22
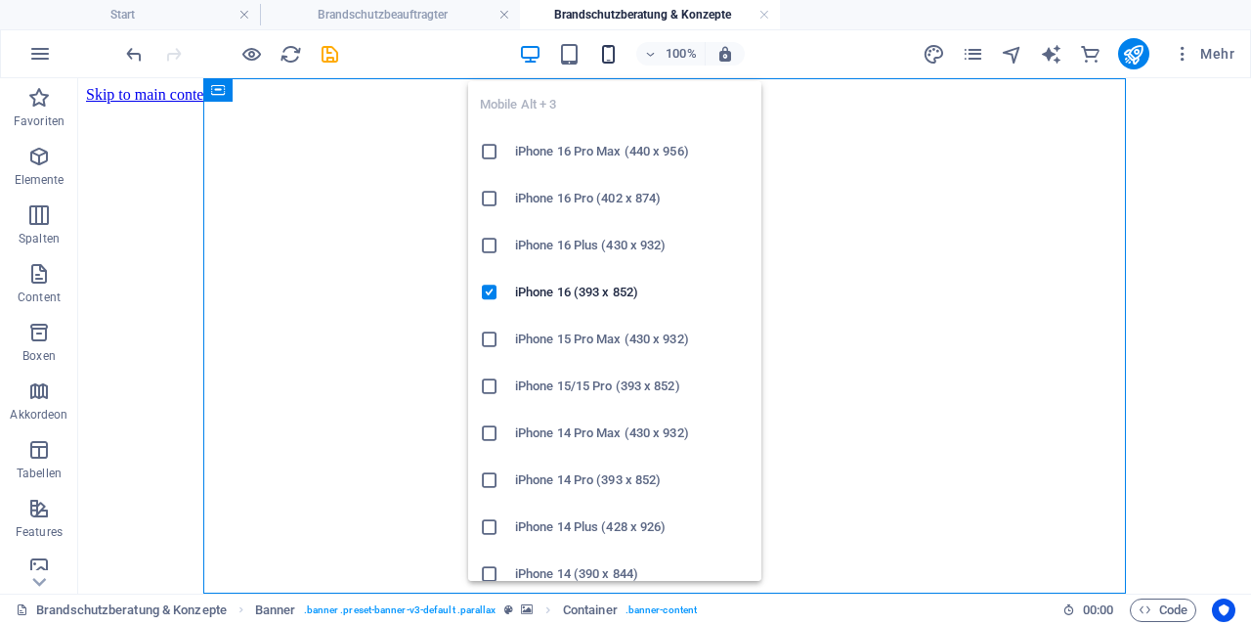
click at [613, 55] on icon "button" at bounding box center [608, 54] width 22 height 22
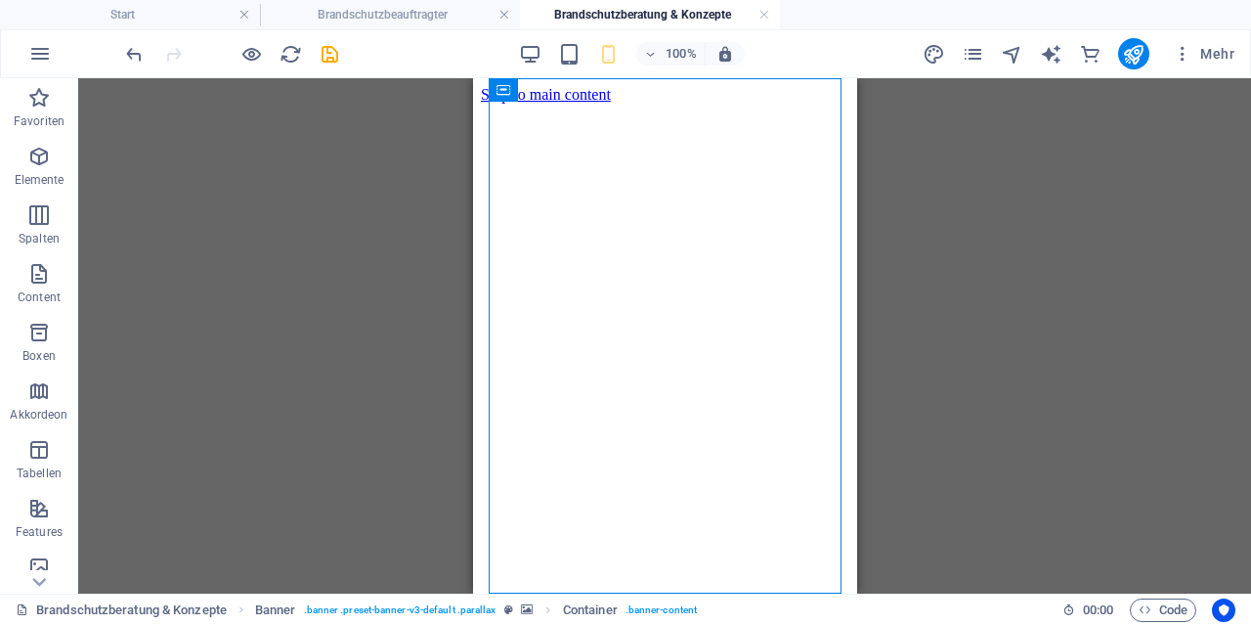
click at [965, 330] on div "H1 Banner Banner Container Text Preset Text Text H2" at bounding box center [664, 335] width 1173 height 515
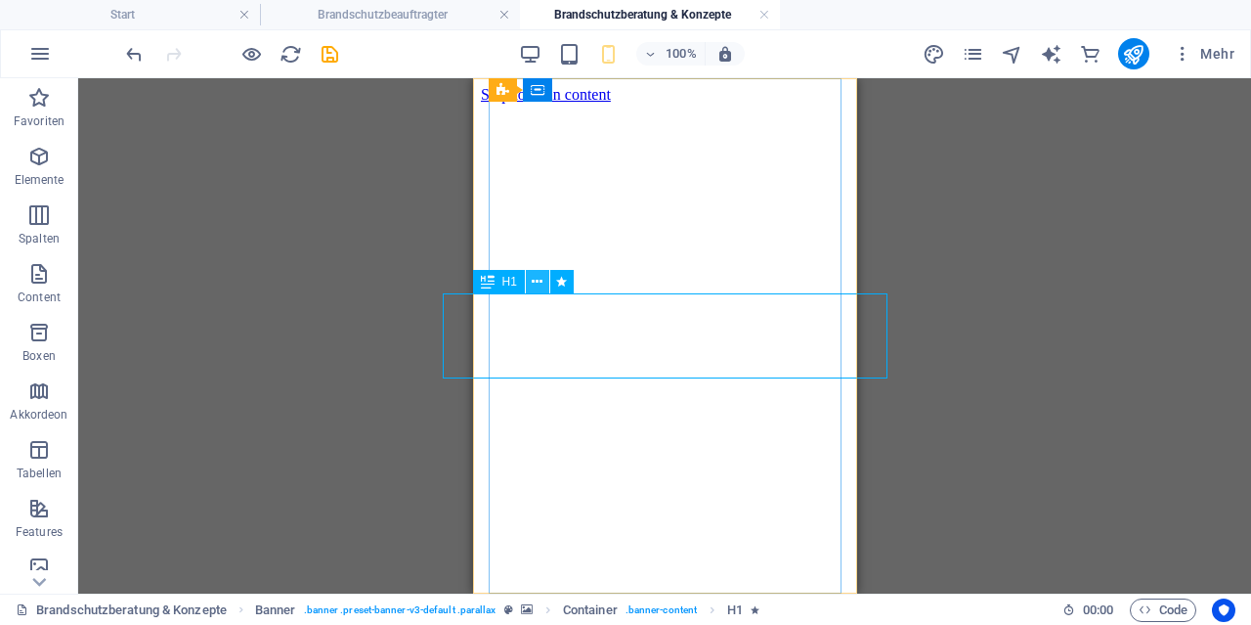
click at [533, 284] on icon at bounding box center [537, 282] width 11 height 21
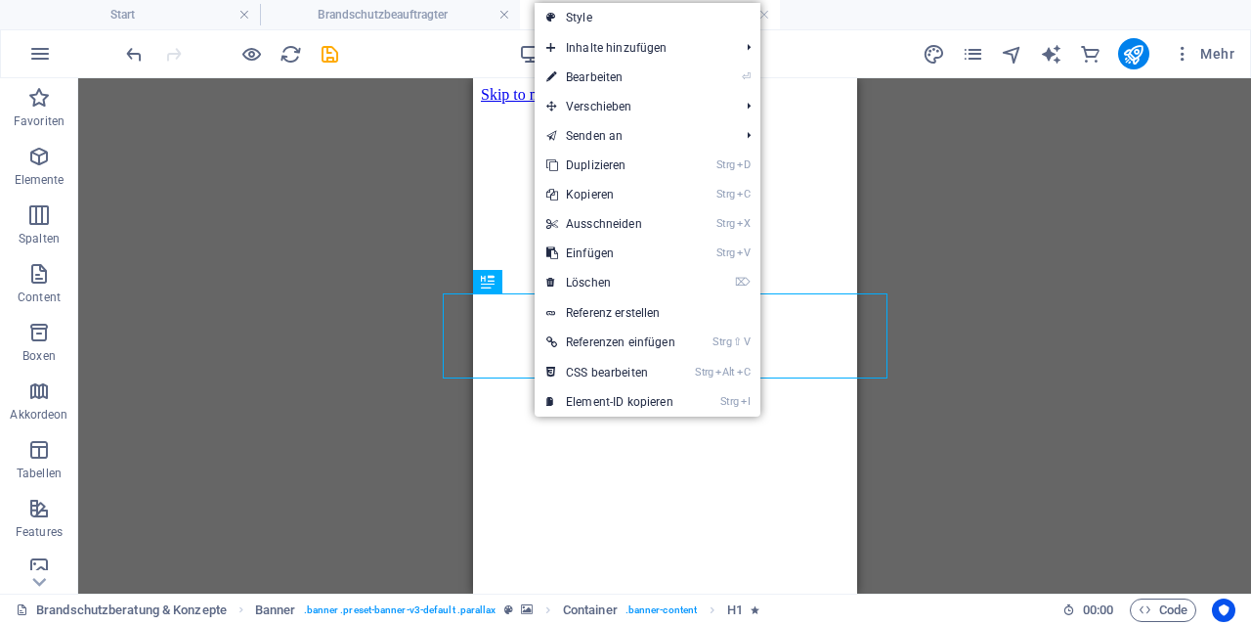
drag, startPoint x: 369, startPoint y: 304, endPoint x: 37, endPoint y: 296, distance: 331.5
click at [369, 304] on div "H1 Banner Banner Container Text Preset Text Text H2" at bounding box center [664, 335] width 1173 height 515
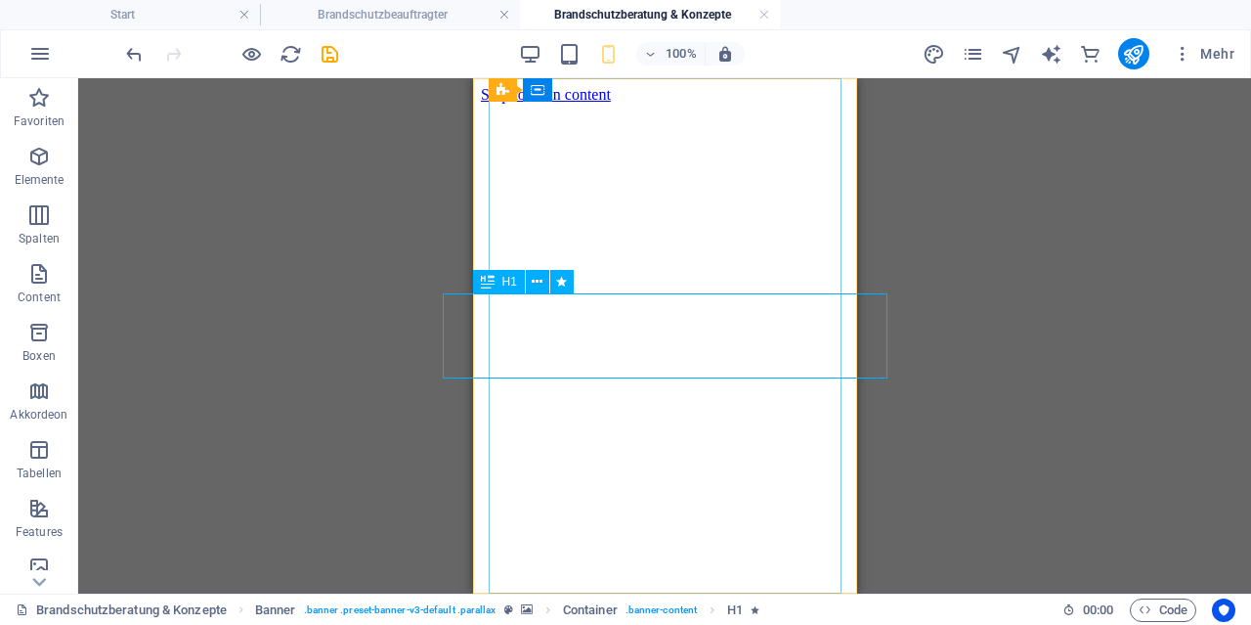
click at [487, 281] on icon at bounding box center [488, 281] width 14 height 23
click at [0, 0] on span "Banner" at bounding box center [0, 0] width 0 height 0
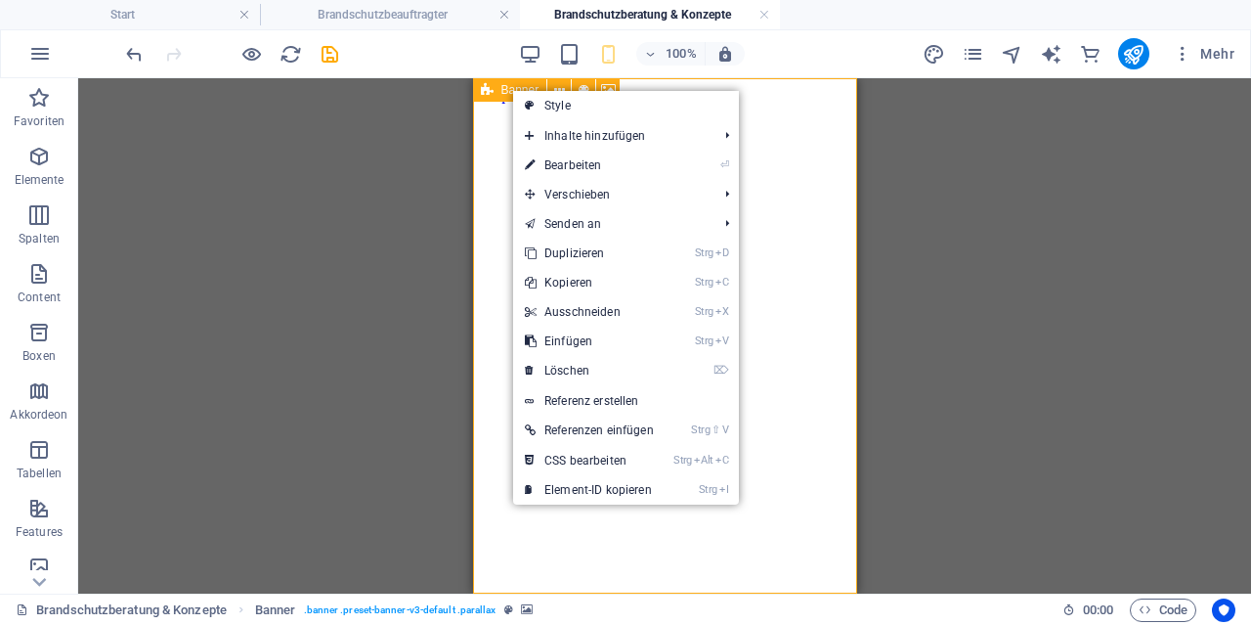
click at [511, 89] on span "Banner" at bounding box center [520, 90] width 38 height 12
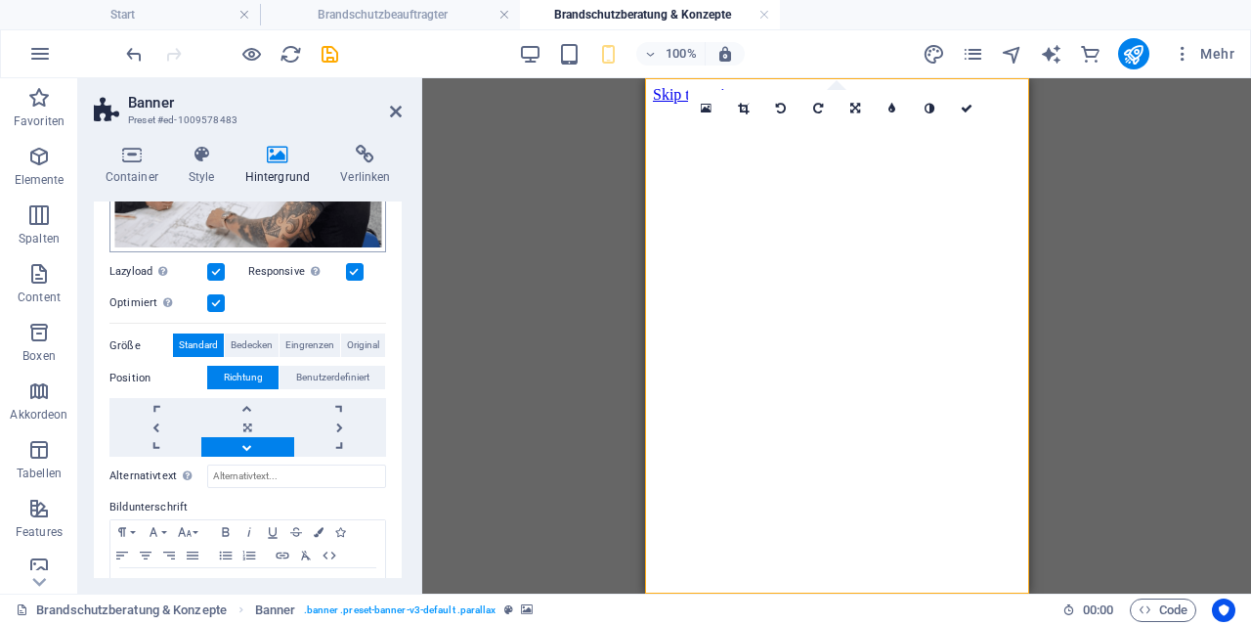
scroll to position [346, 0]
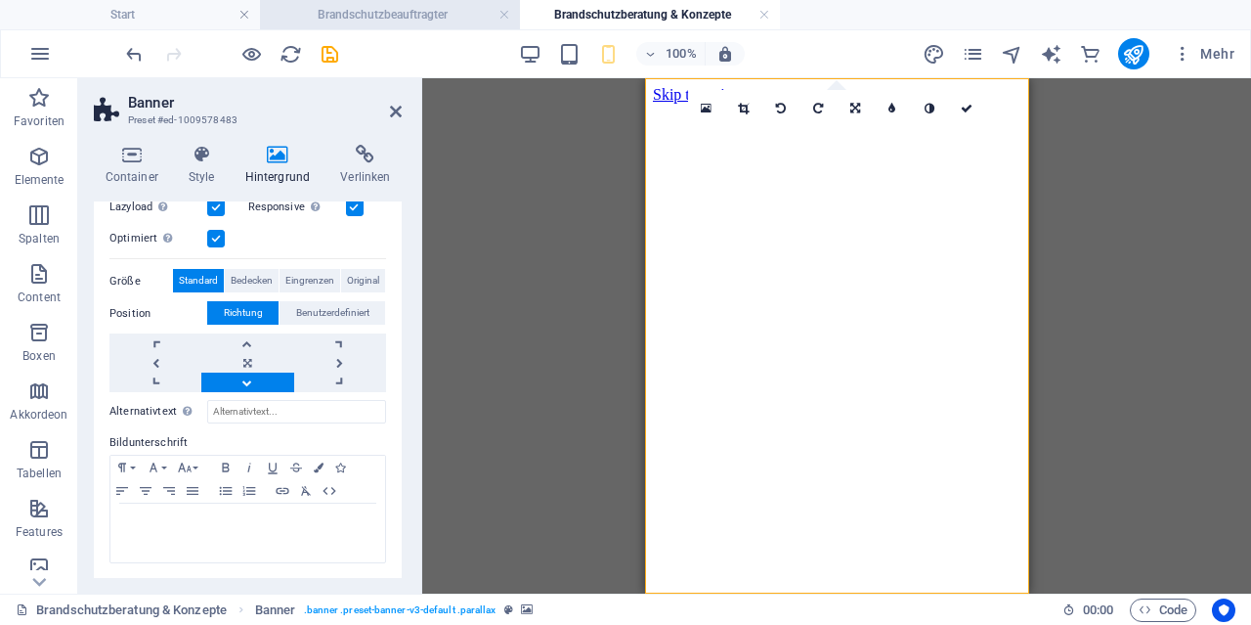
click at [441, 18] on h4 "Brandschutzbeauftragter" at bounding box center [390, 15] width 260 height 22
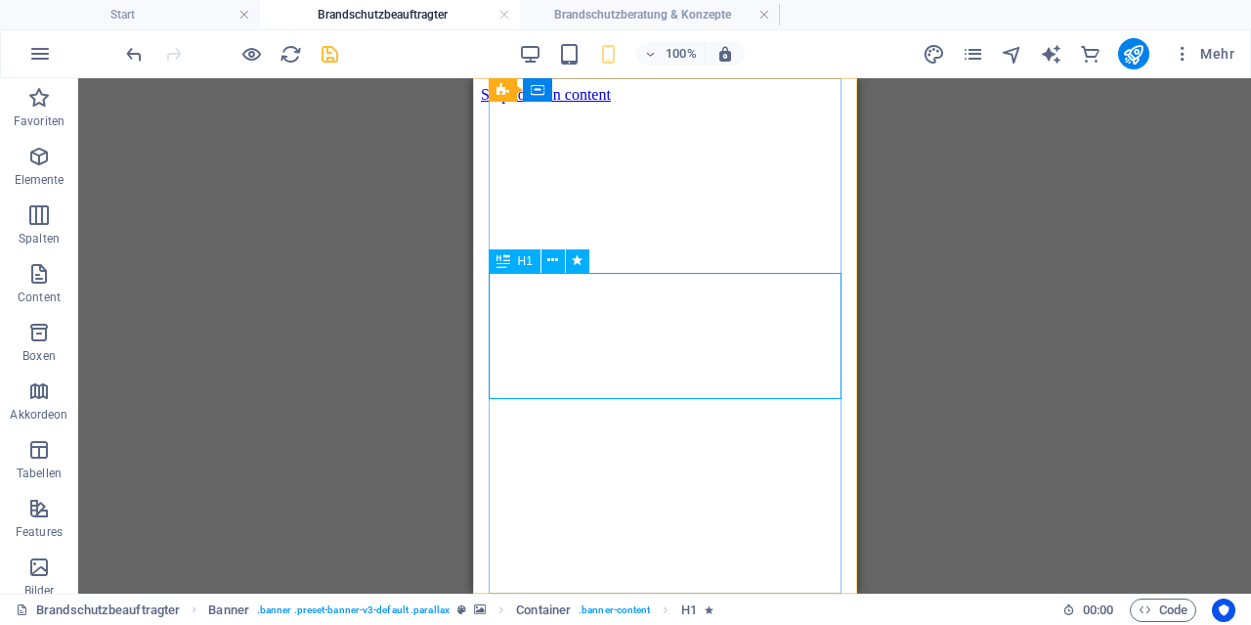
click at [517, 261] on div "H1" at bounding box center [515, 260] width 52 height 23
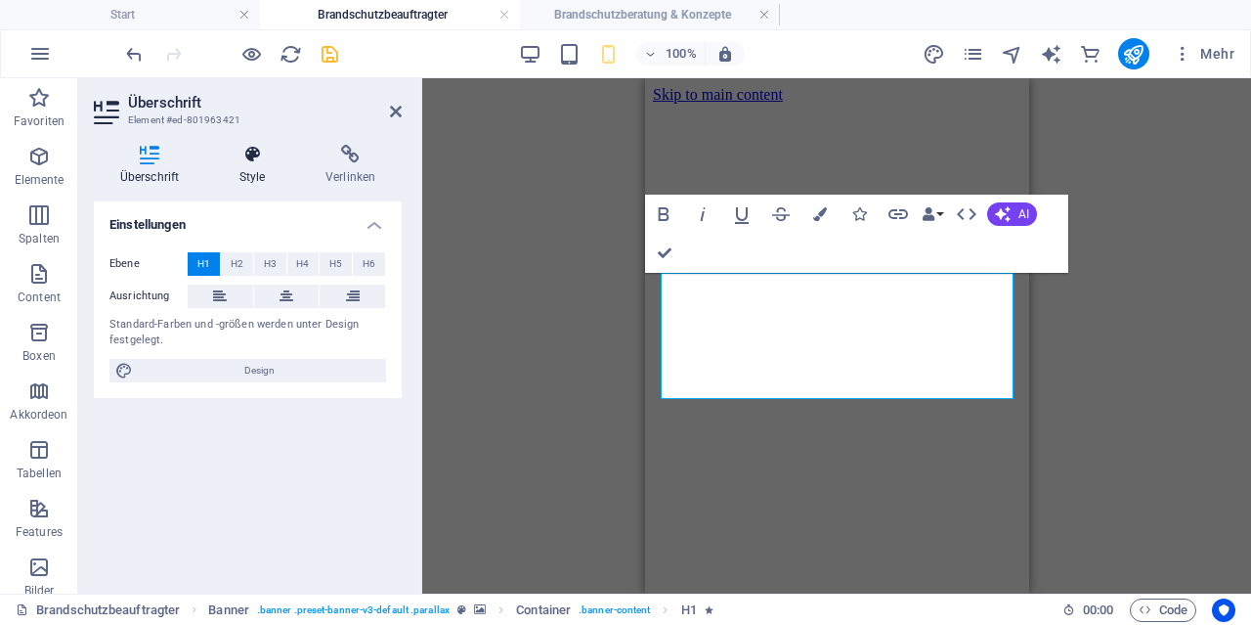
click at [262, 167] on h4 "Style" at bounding box center [256, 165] width 86 height 41
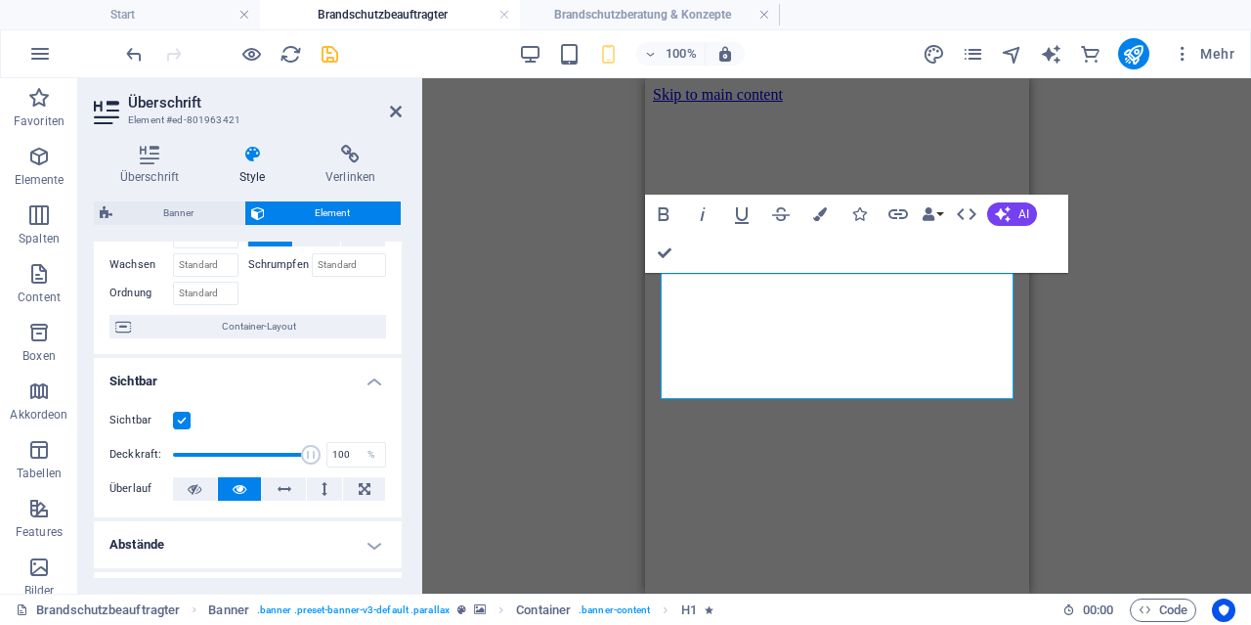
scroll to position [188, 0]
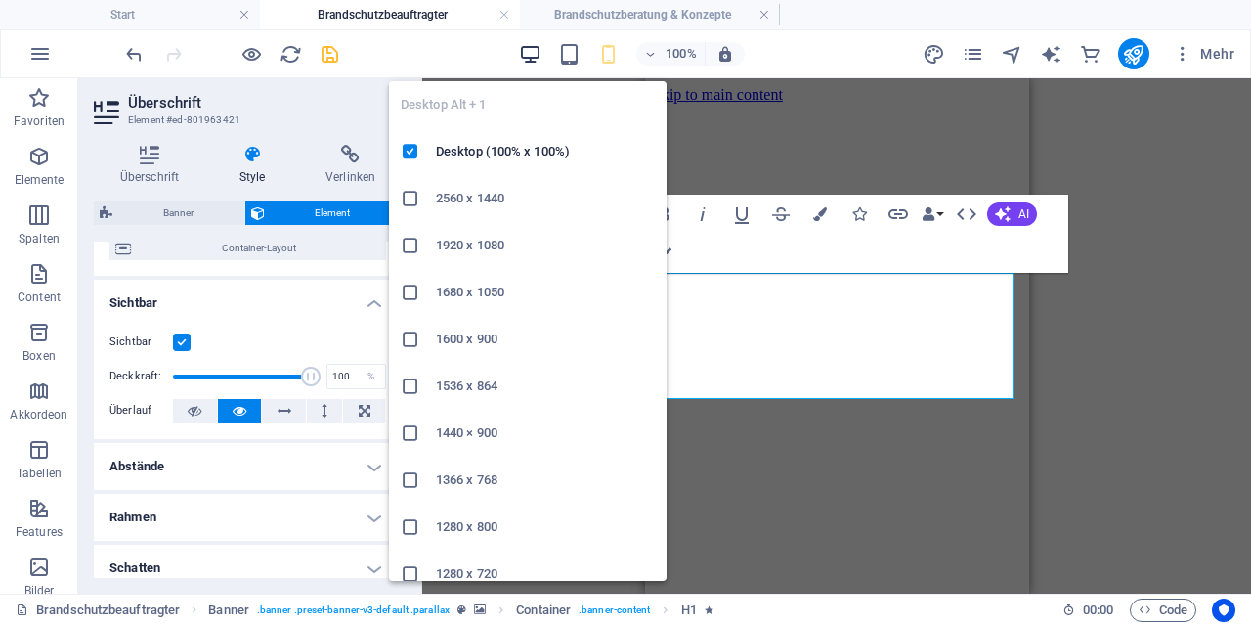
click at [533, 48] on icon "button" at bounding box center [530, 54] width 22 height 22
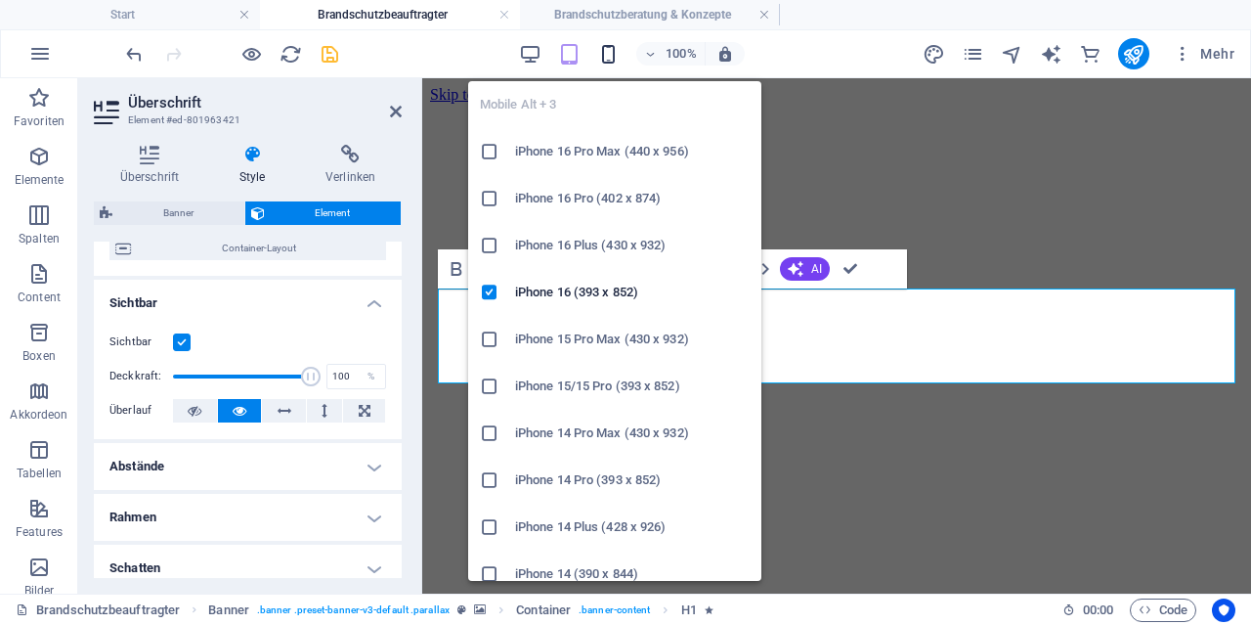
click at [607, 56] on icon "button" at bounding box center [608, 54] width 22 height 22
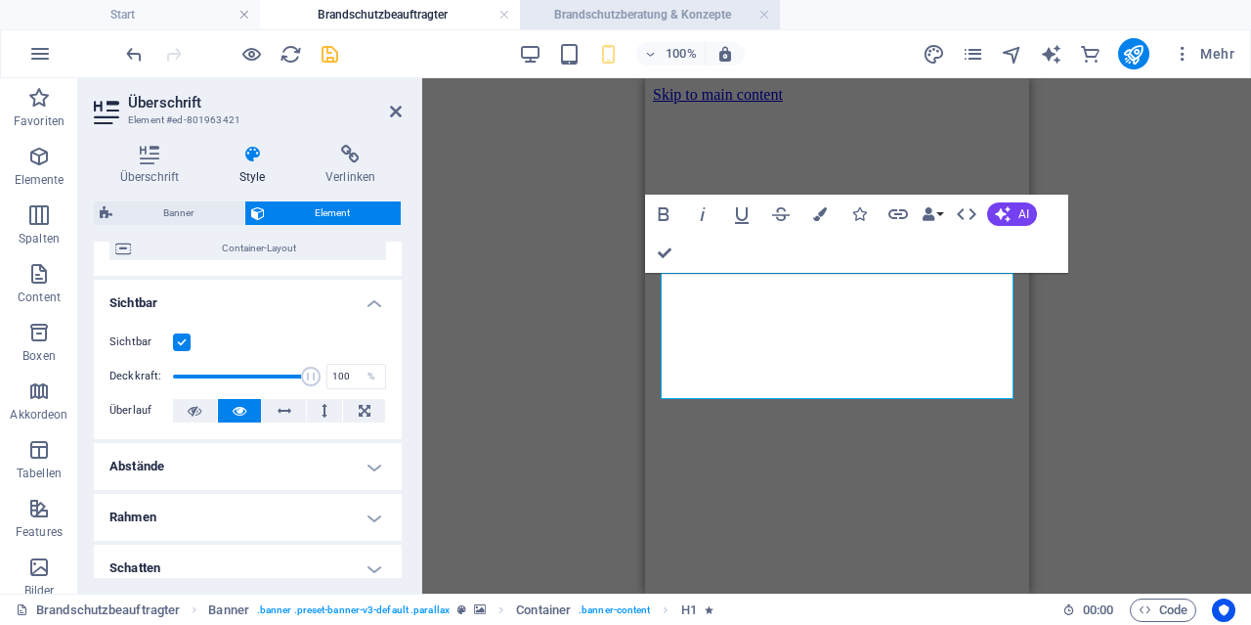
click at [641, 18] on h4 "Brandschutzberatung & Konzepte" at bounding box center [650, 15] width 260 height 22
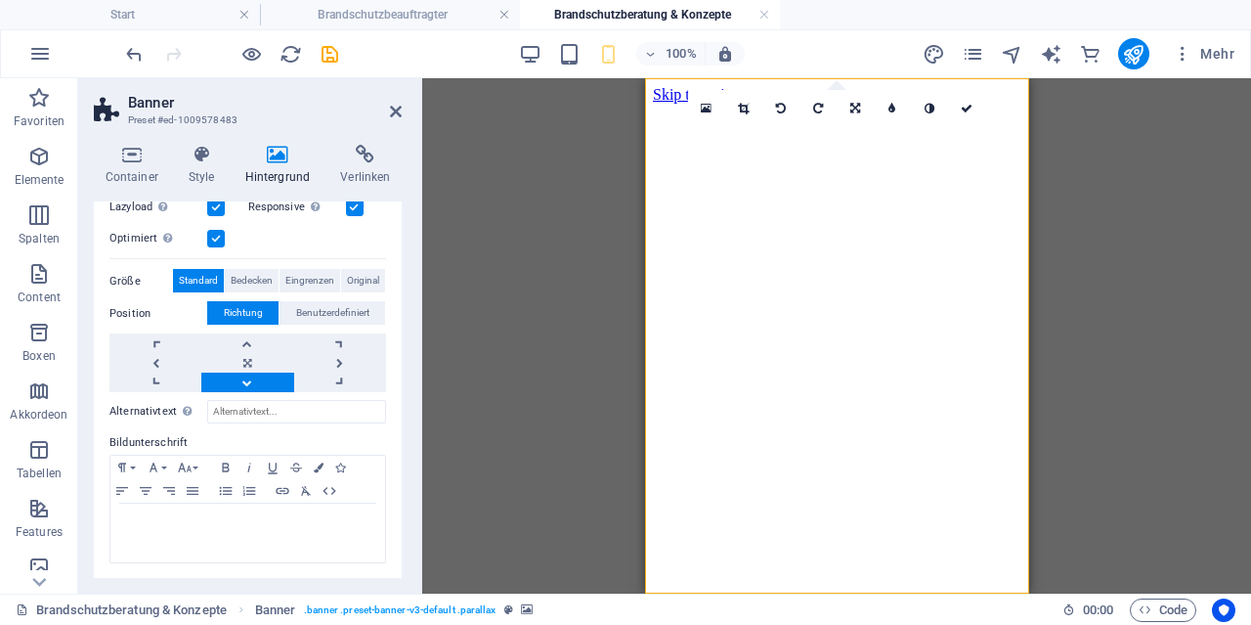
scroll to position [346, 0]
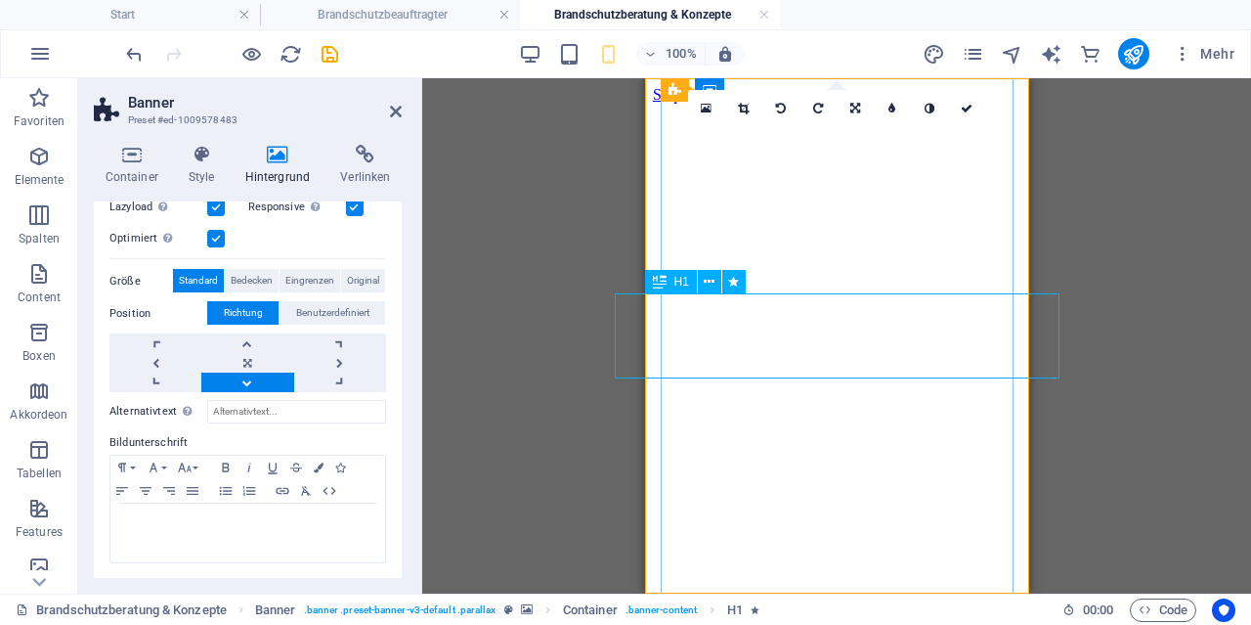
click at [677, 283] on span "H1" at bounding box center [681, 282] width 15 height 12
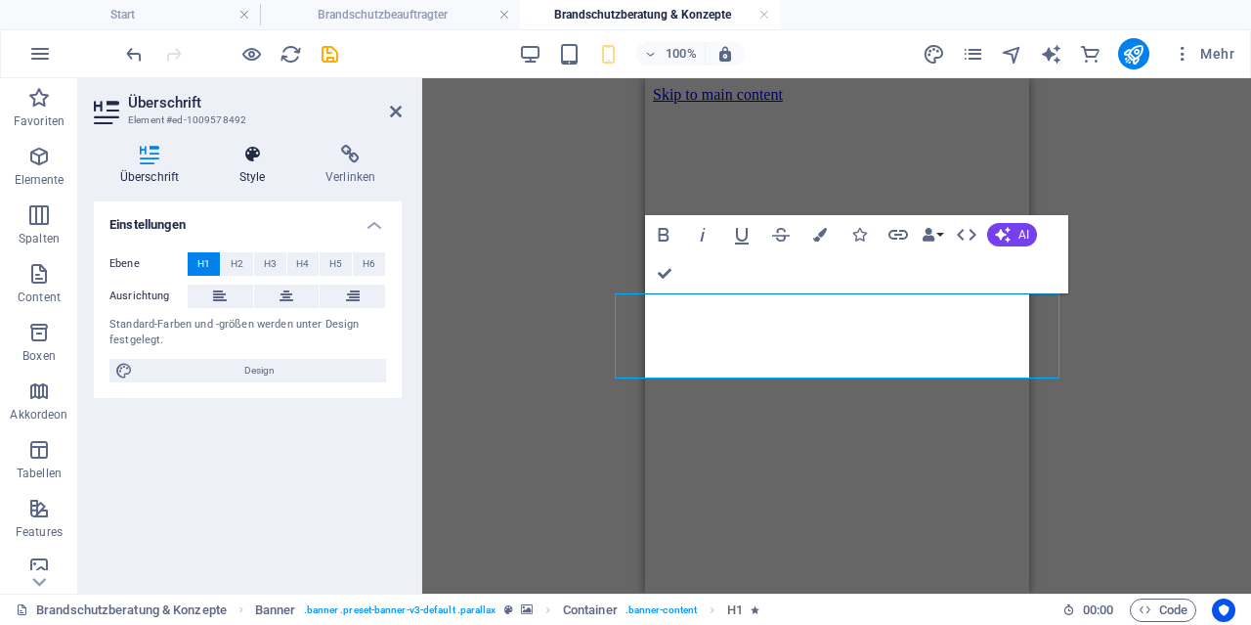
click at [260, 164] on h4 "Style" at bounding box center [256, 165] width 86 height 41
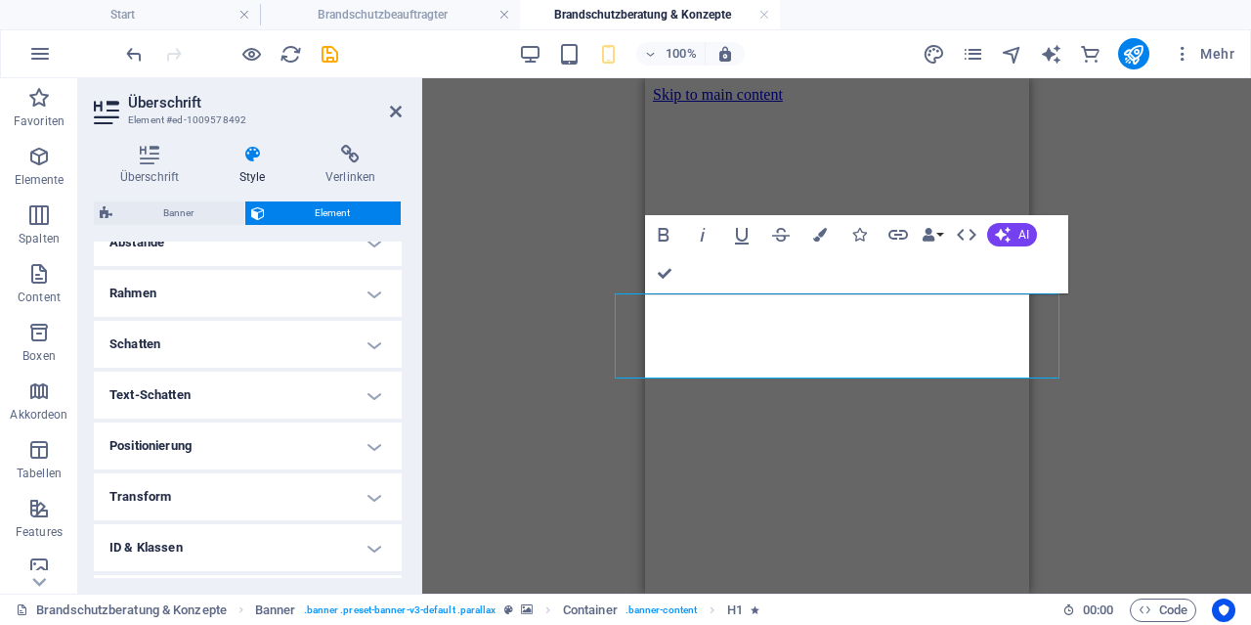
scroll to position [504, 0]
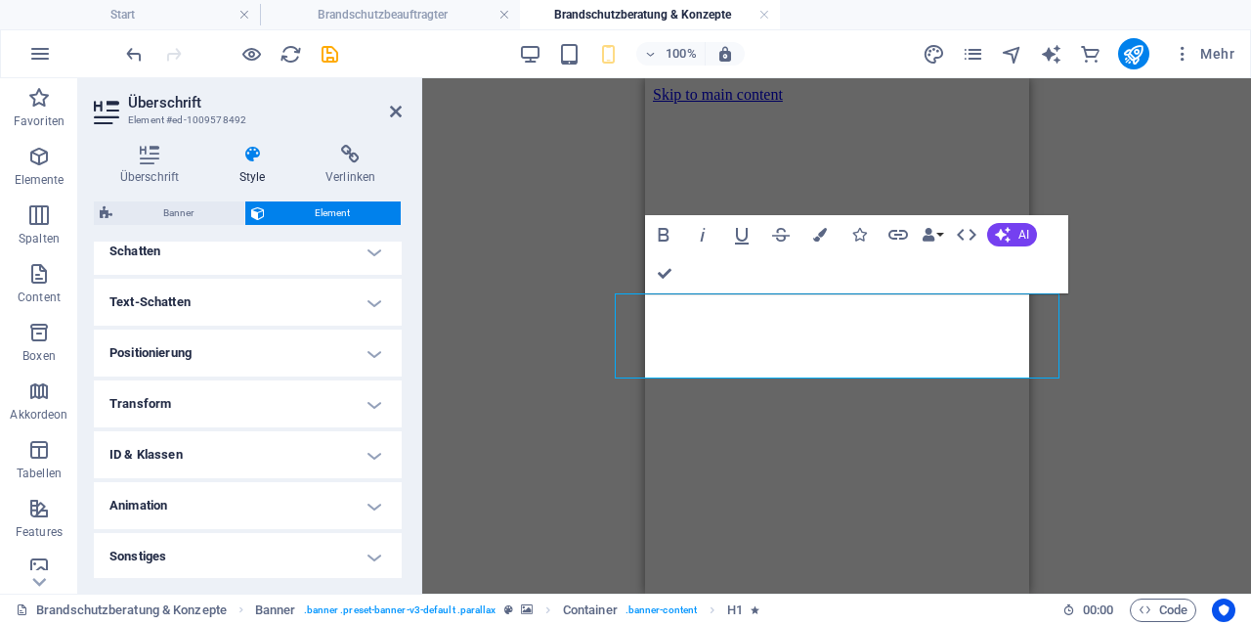
click at [230, 352] on h4 "Positionierung" at bounding box center [248, 352] width 308 height 47
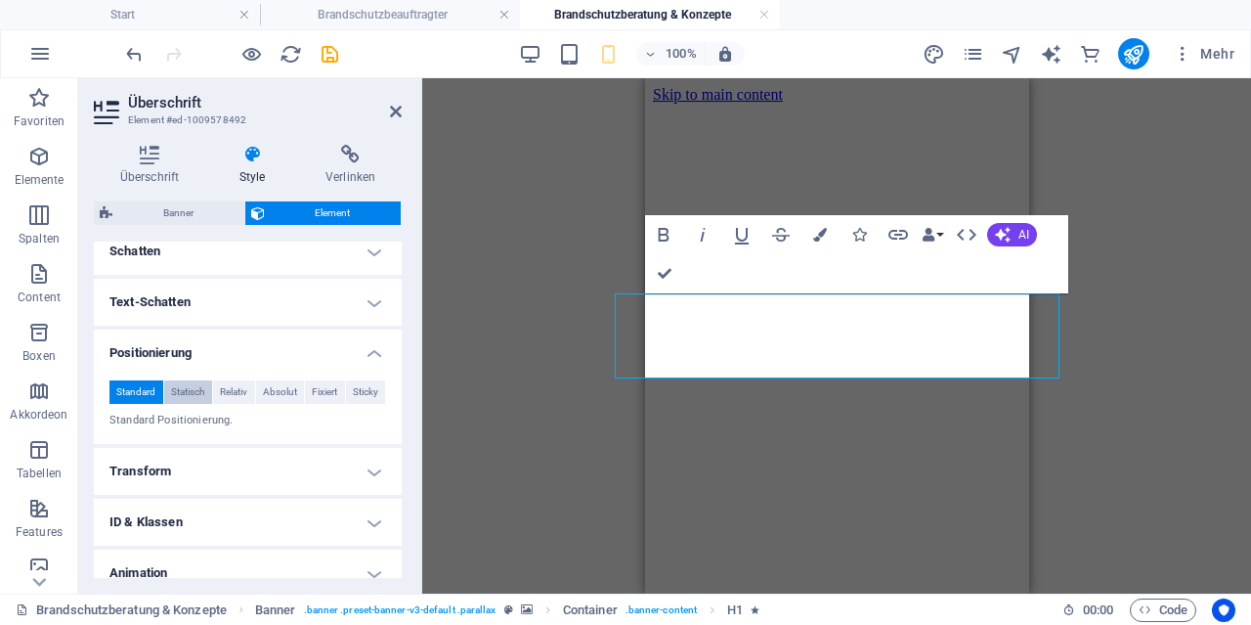
click at [185, 389] on span "Statisch" at bounding box center [188, 391] width 34 height 23
click at [254, 392] on button "Relativ" at bounding box center [234, 391] width 42 height 23
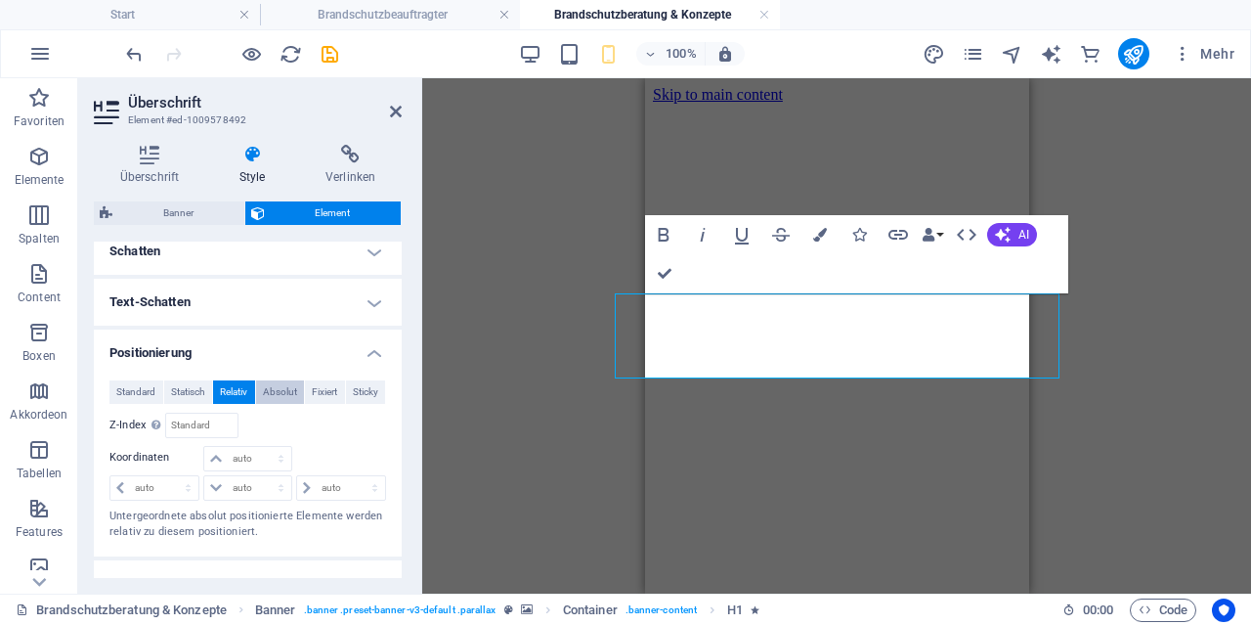
click at [277, 390] on span "Absolut" at bounding box center [280, 391] width 34 height 23
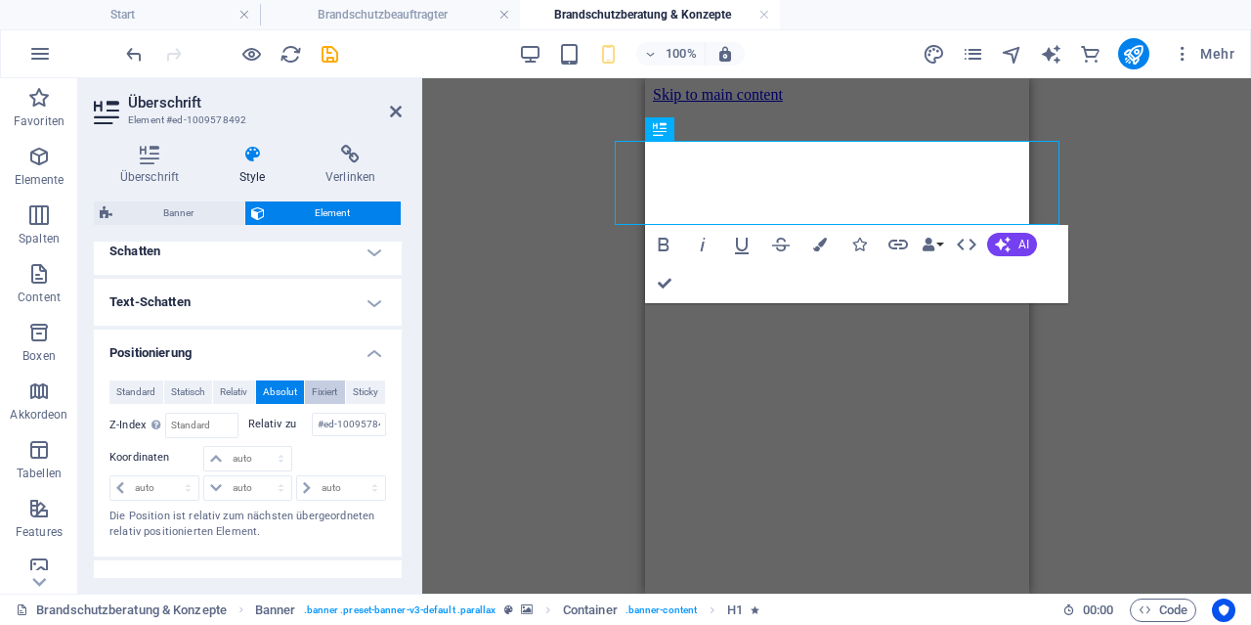
click at [326, 390] on span "Fixiert" at bounding box center [324, 391] width 25 height 23
click at [280, 389] on span "Absolut" at bounding box center [280, 391] width 34 height 23
click at [146, 389] on span "Standard" at bounding box center [135, 391] width 39 height 23
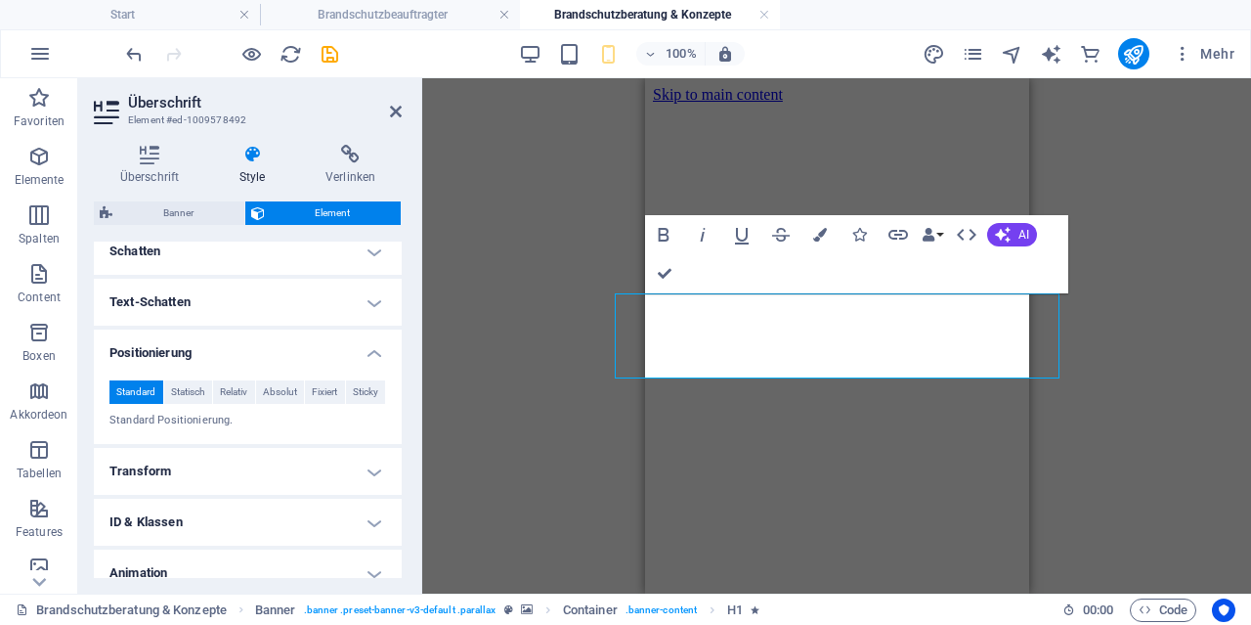
scroll to position [573, 0]
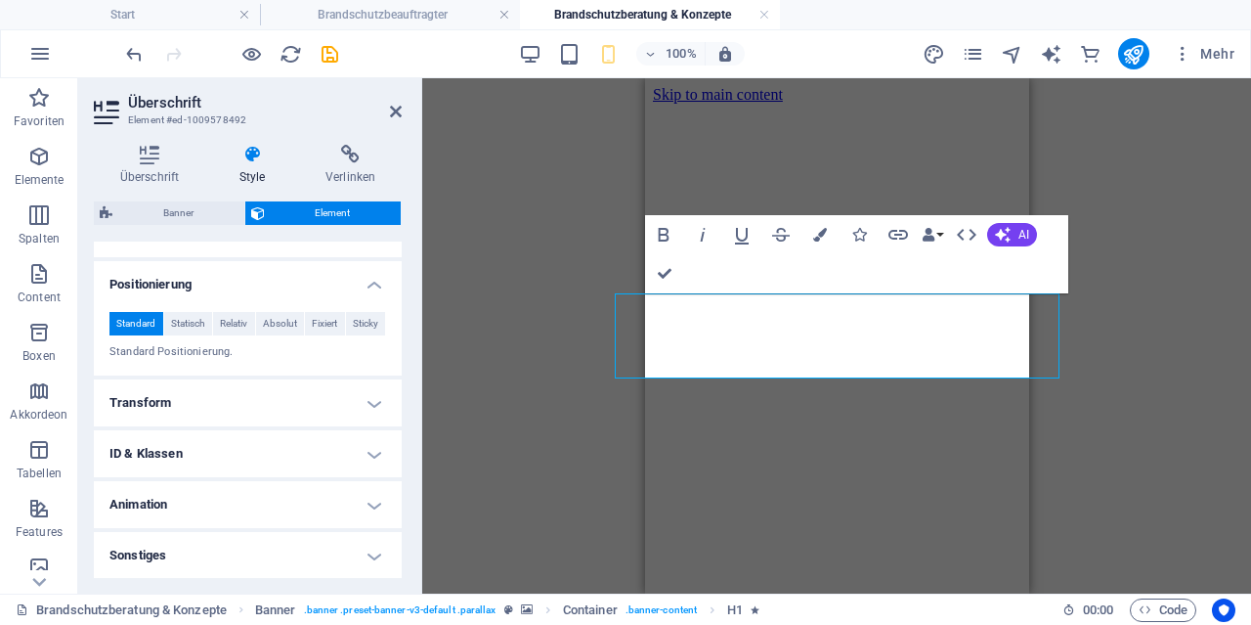
click at [181, 409] on h4 "Transform" at bounding box center [248, 402] width 308 height 47
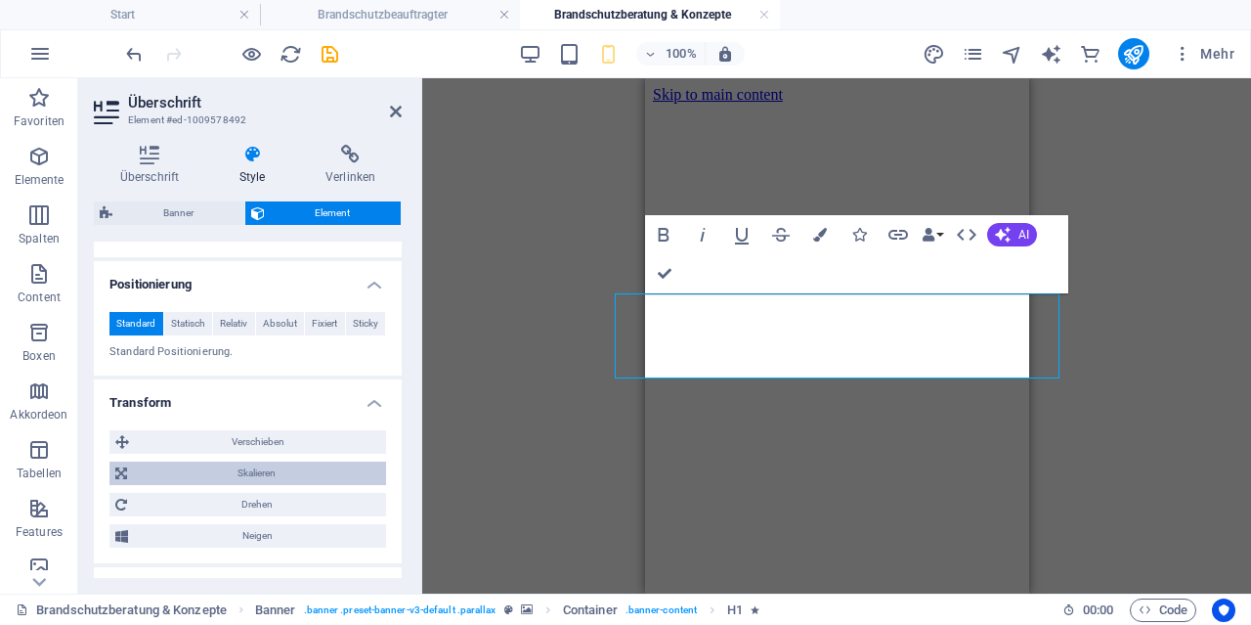
click at [247, 472] on span "Skalieren" at bounding box center [256, 472] width 247 height 23
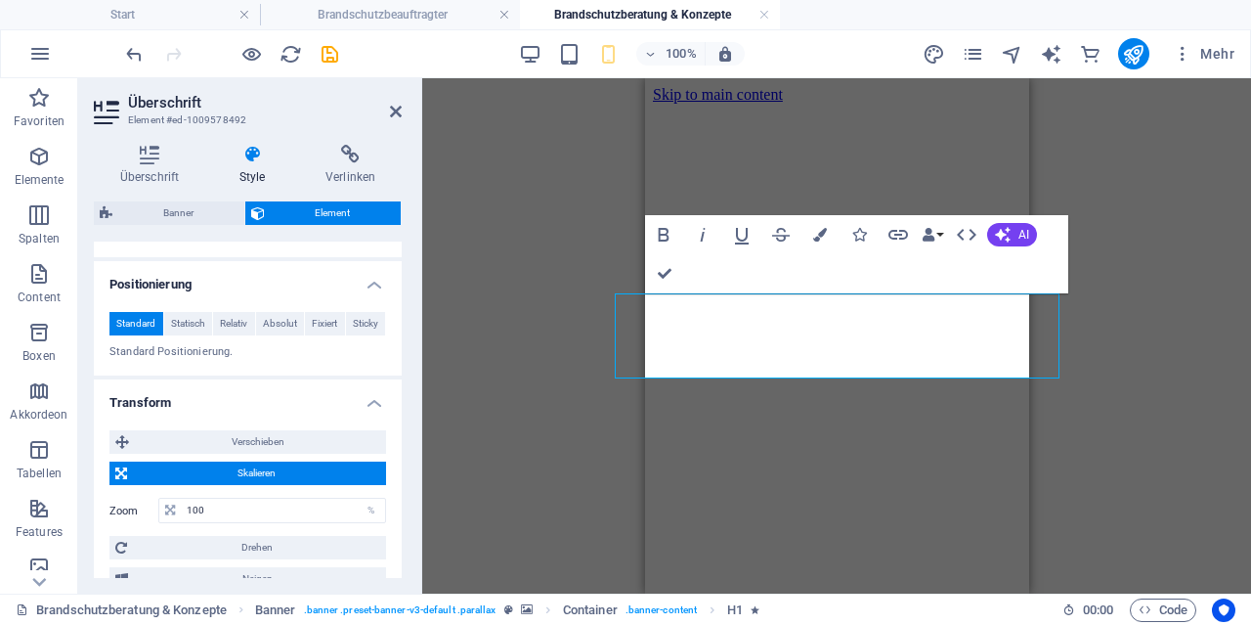
click at [247, 472] on span "Skalieren" at bounding box center [256, 472] width 247 height 23
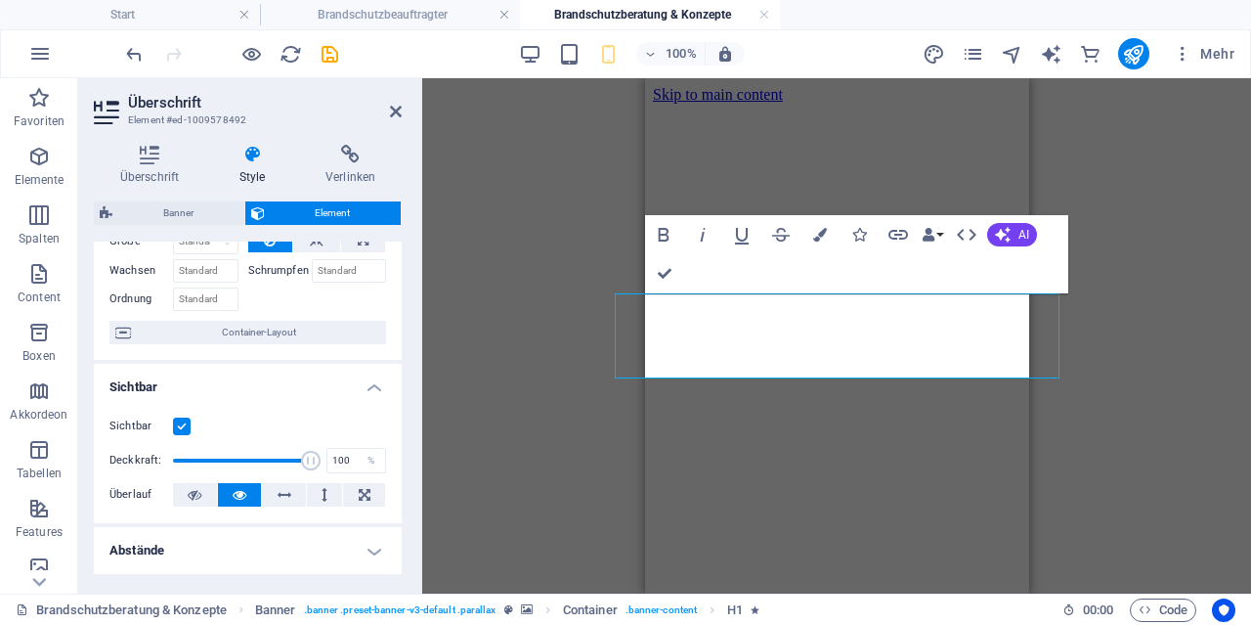
scroll to position [0, 0]
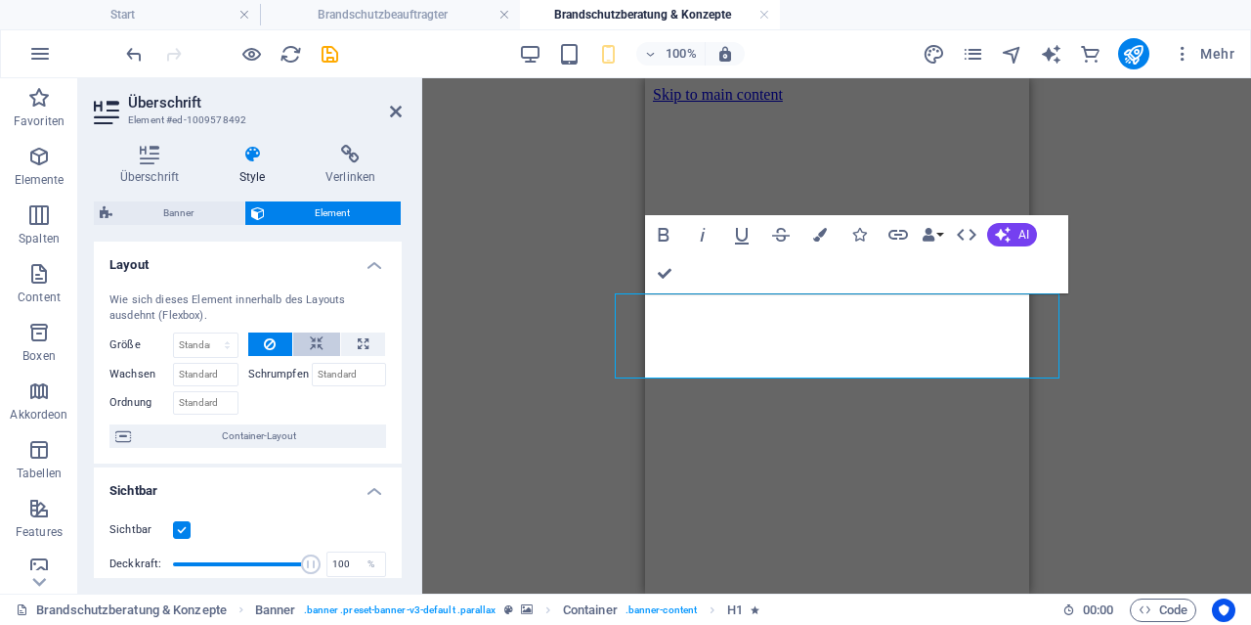
click at [312, 337] on icon at bounding box center [317, 343] width 14 height 23
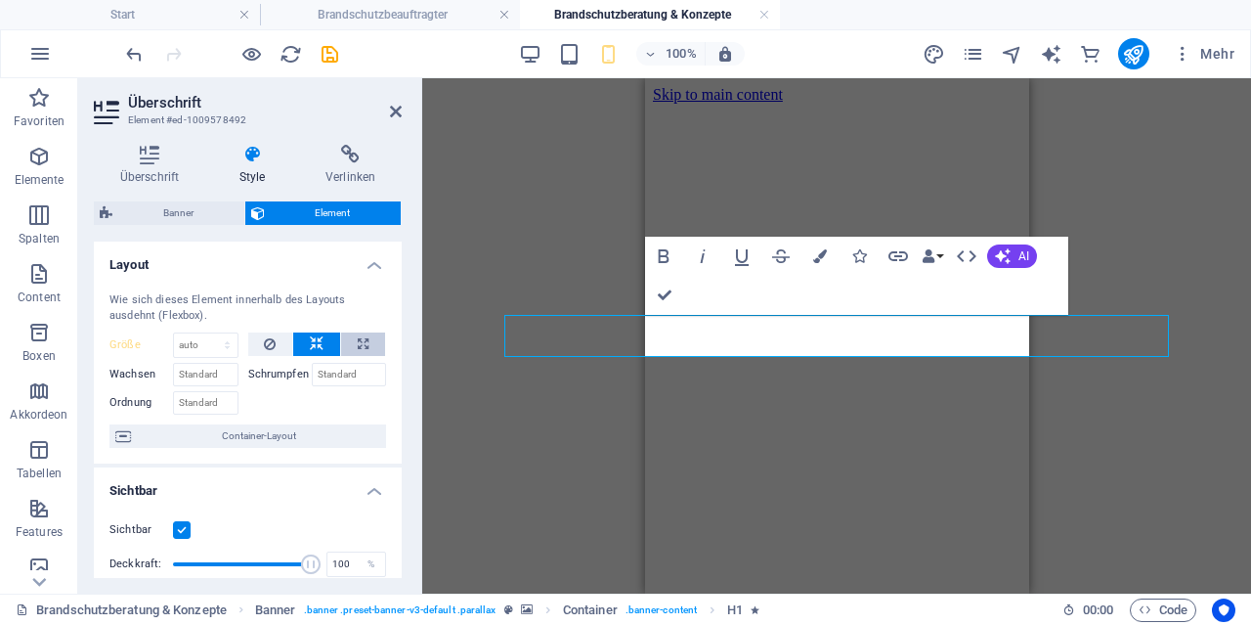
click at [366, 345] on icon at bounding box center [363, 343] width 11 height 23
type input "100"
select select "%"
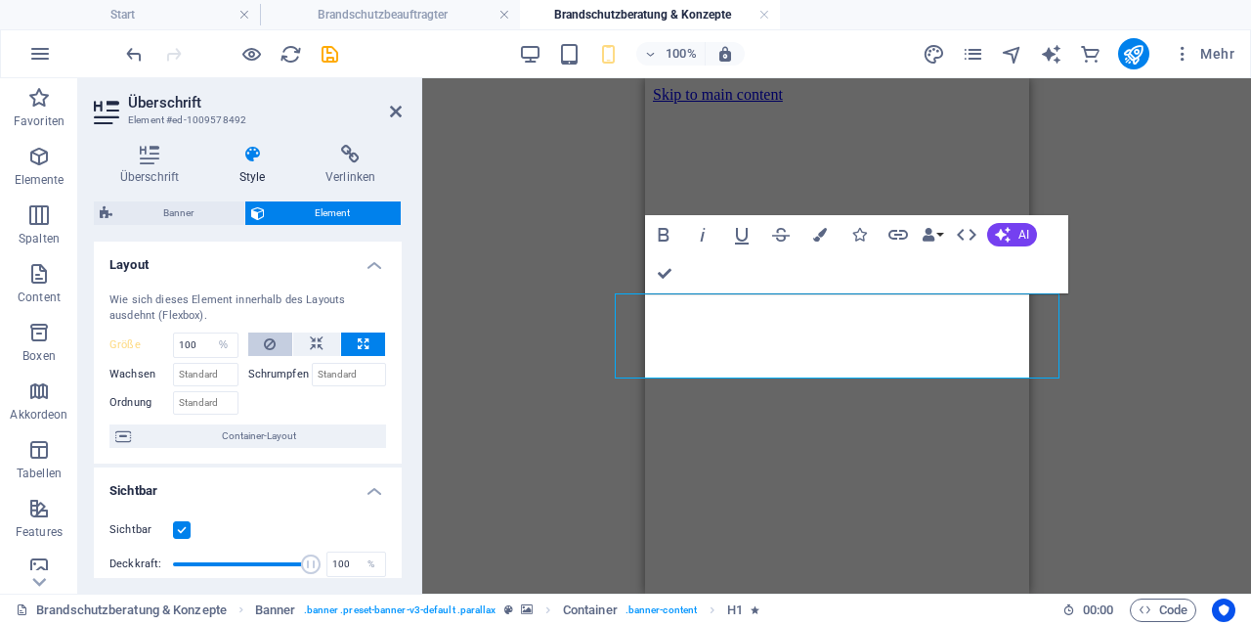
click at [275, 343] on icon at bounding box center [270, 343] width 12 height 23
click option "auto" at bounding box center [0, 0] width 0 height 0
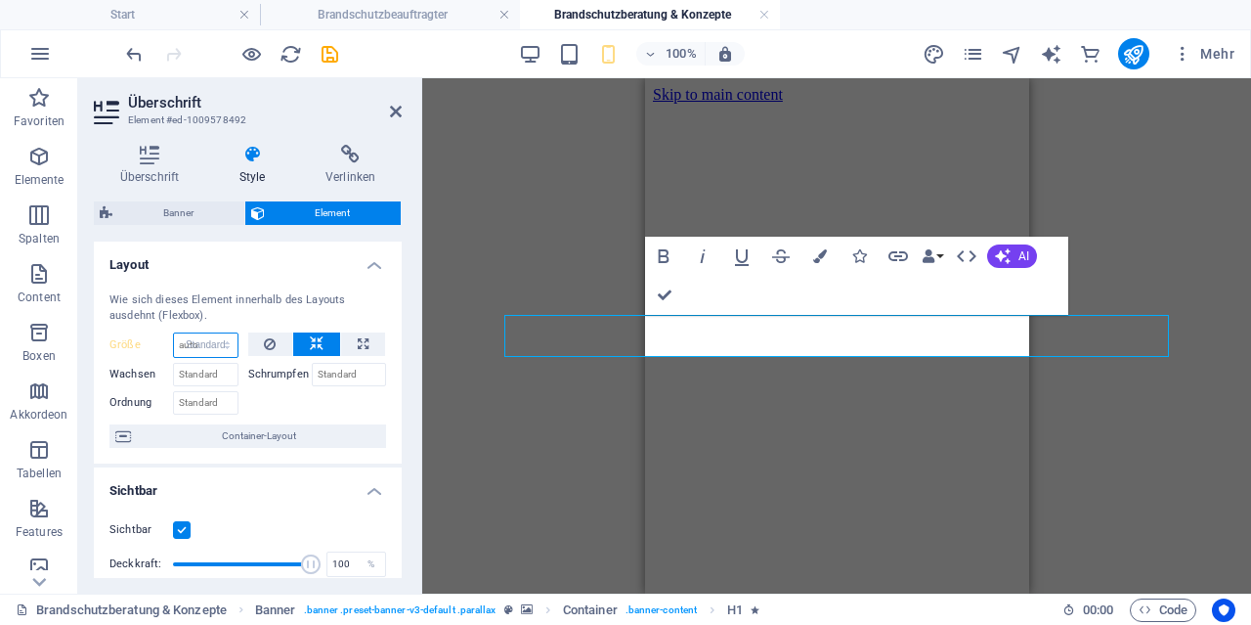
click option "Standard" at bounding box center [0, 0] width 0 height 0
select select "DISABLED_OPTION_VALUE"
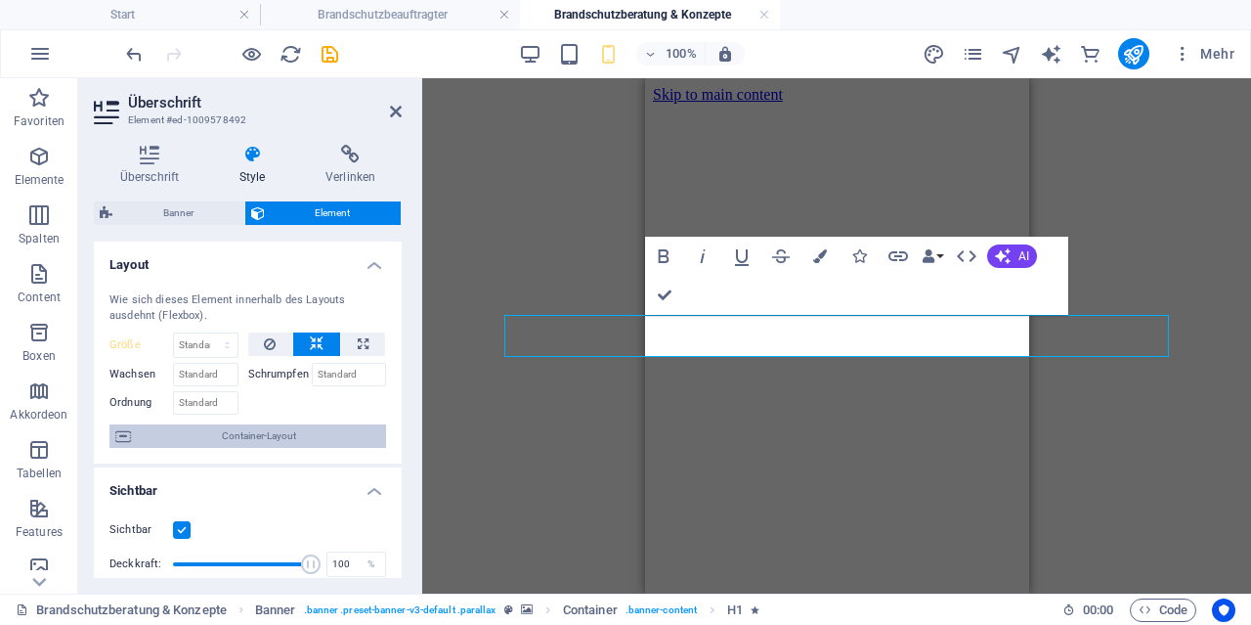
click at [236, 435] on span "Container-Layout" at bounding box center [258, 435] width 243 height 23
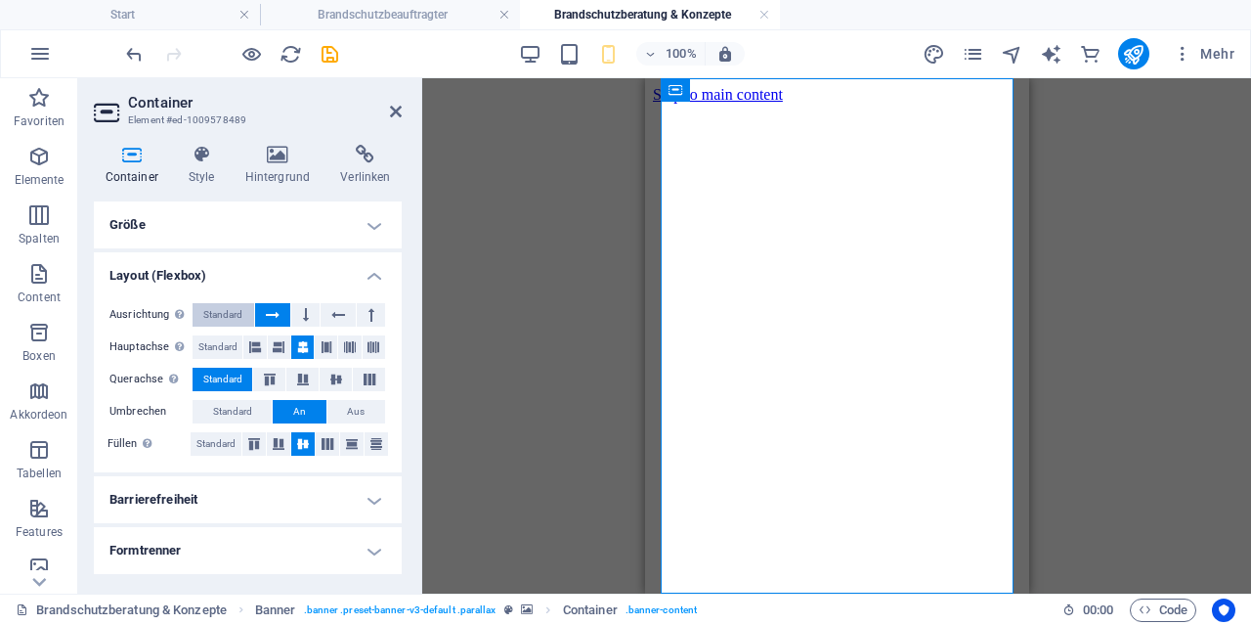
click at [226, 314] on span "Standard" at bounding box center [222, 314] width 39 height 23
click at [218, 313] on span "Standard" at bounding box center [222, 314] width 39 height 23
click at [344, 412] on button "Aus" at bounding box center [356, 411] width 58 height 23
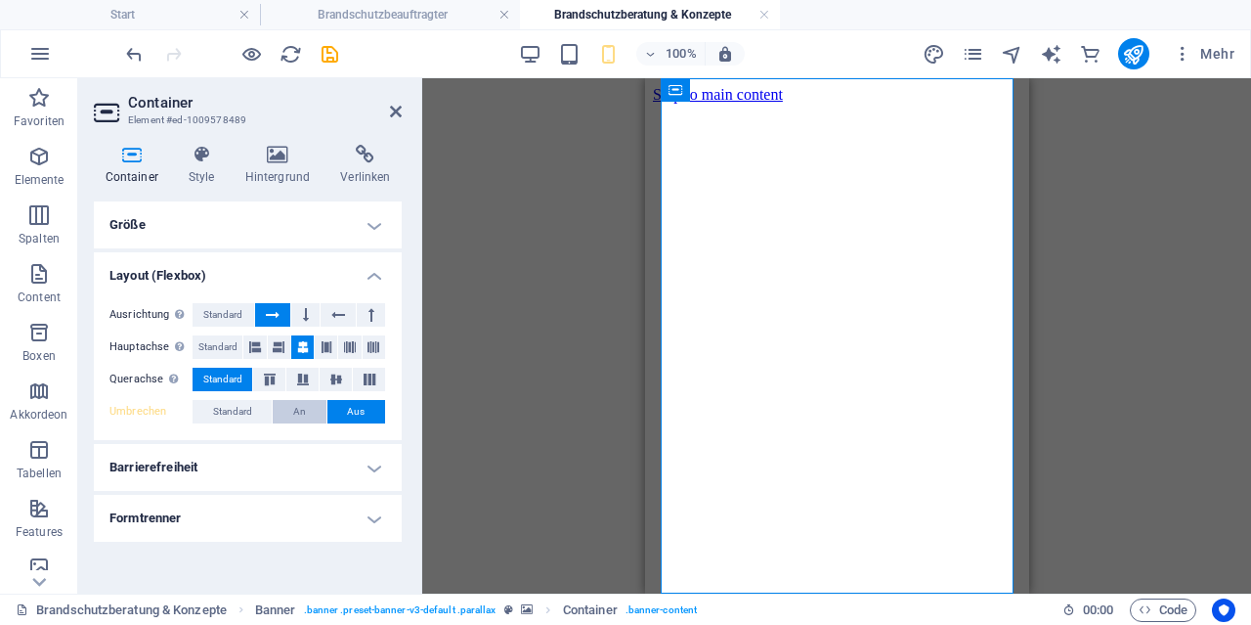
click at [299, 412] on span "An" at bounding box center [299, 411] width 13 height 23
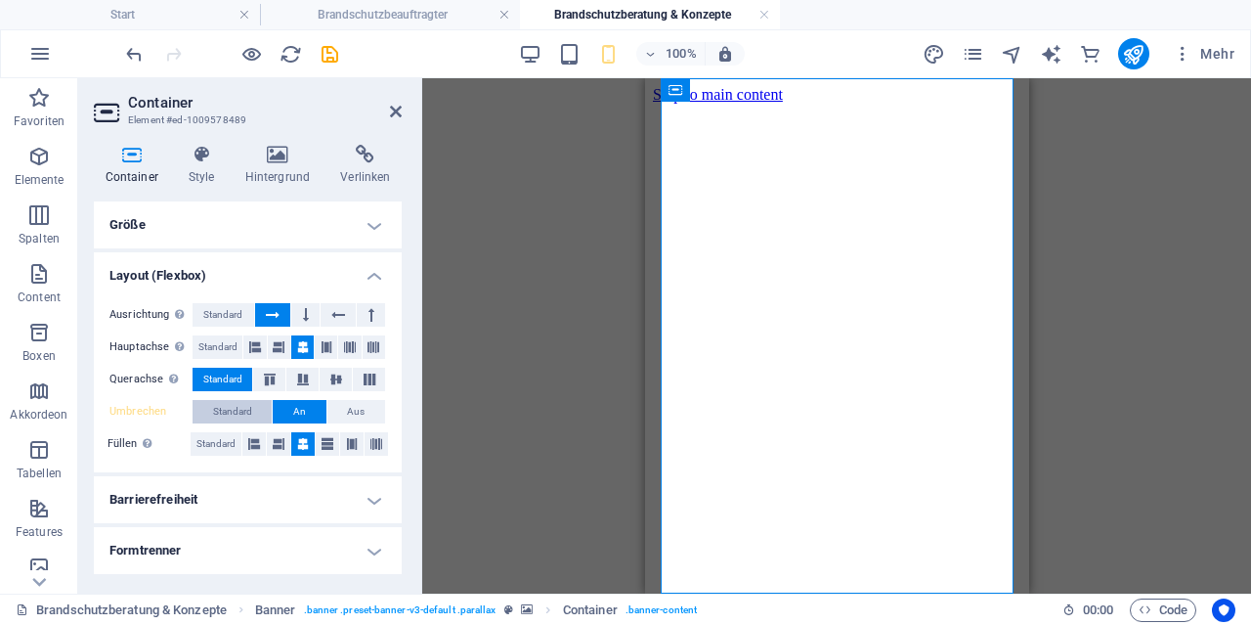
click at [252, 410] on span "Standard" at bounding box center [232, 411] width 39 height 23
click at [305, 413] on span "An" at bounding box center [299, 411] width 13 height 23
click at [214, 447] on span "Standard" at bounding box center [215, 443] width 39 height 23
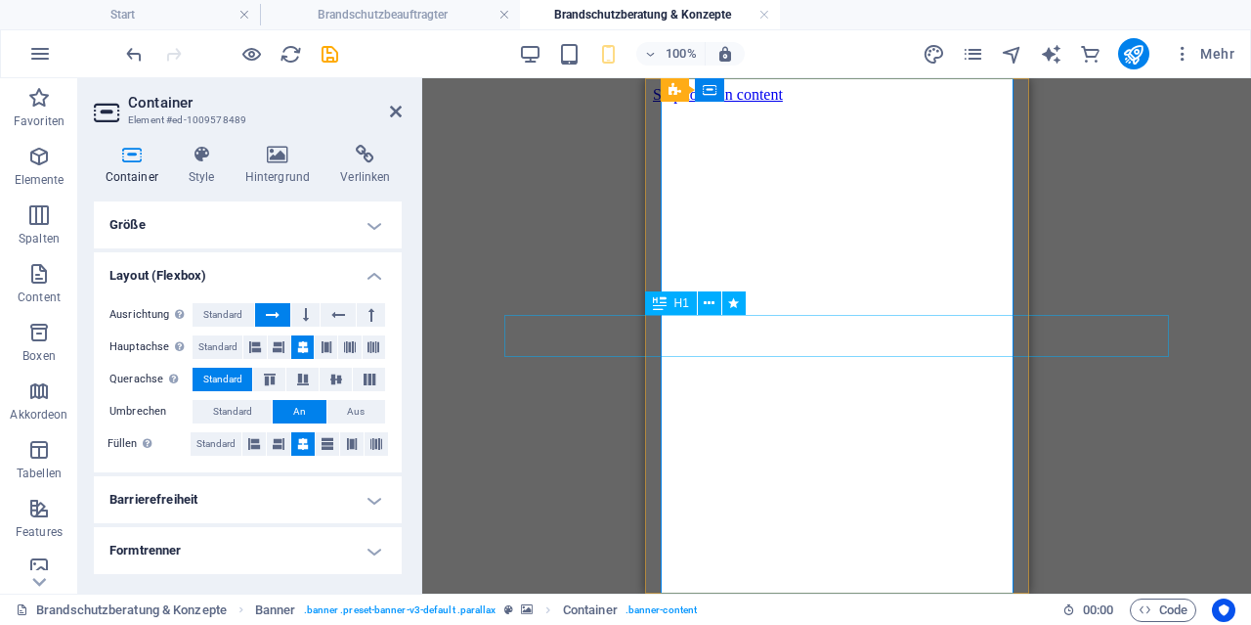
click at [656, 303] on icon at bounding box center [660, 302] width 14 height 23
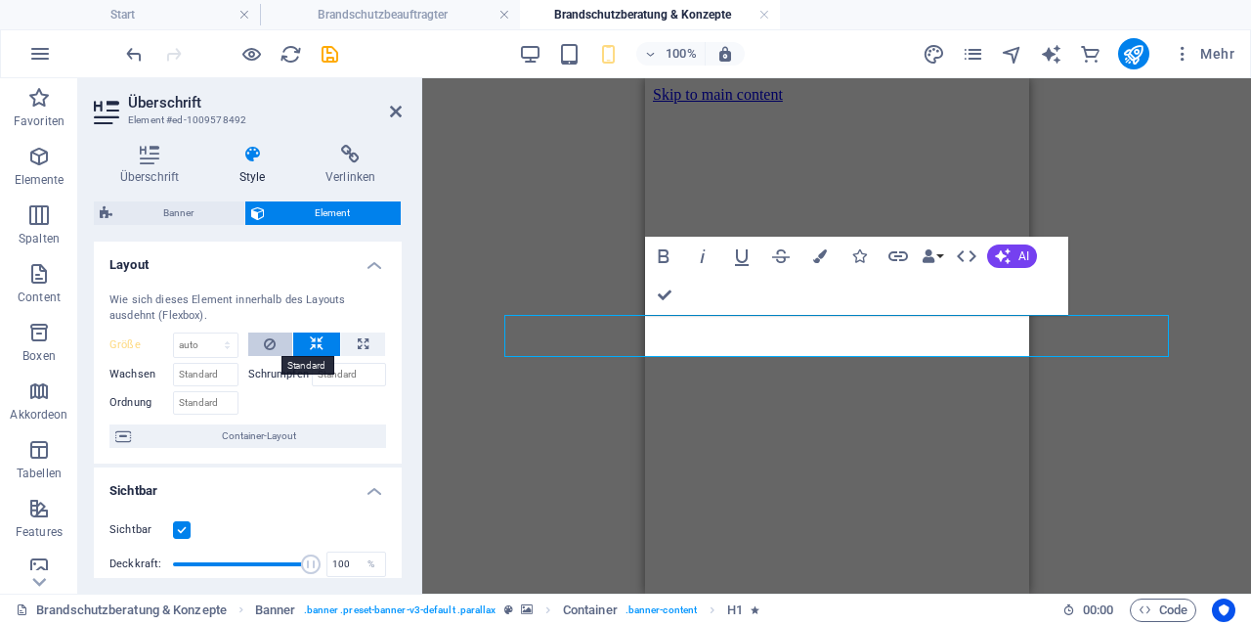
click at [284, 342] on button at bounding box center [270, 343] width 45 height 23
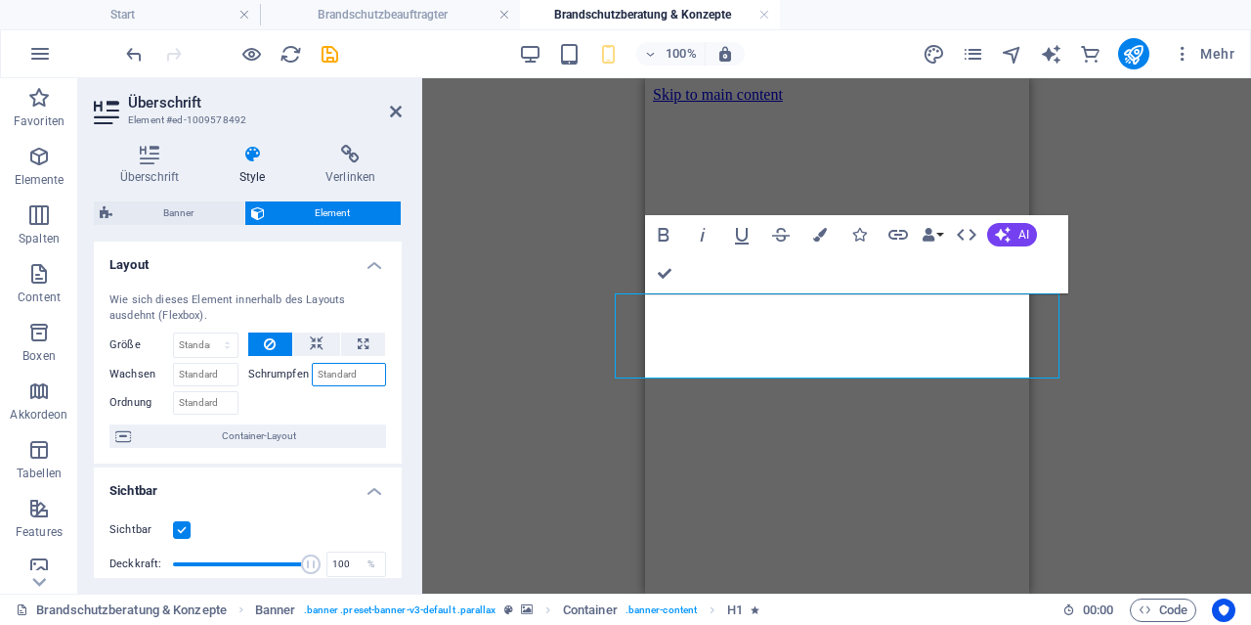
click at [345, 373] on input "Schrumpfen" at bounding box center [349, 374] width 75 height 23
click at [325, 343] on button at bounding box center [316, 343] width 47 height 23
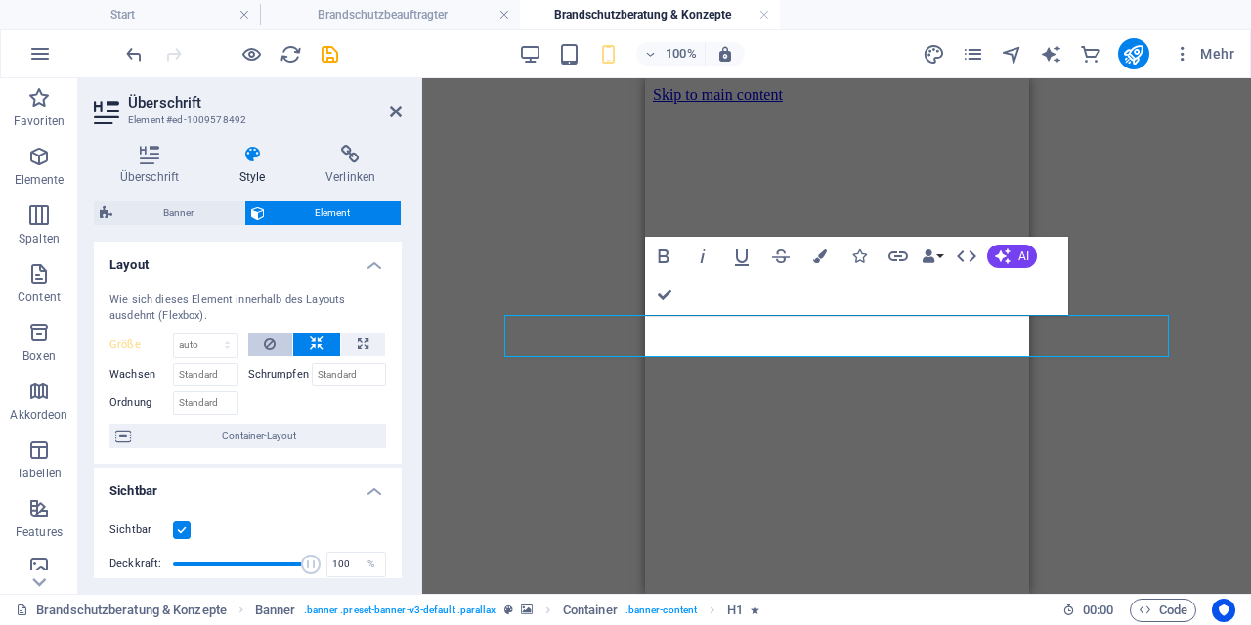
click at [271, 343] on icon at bounding box center [270, 343] width 12 height 23
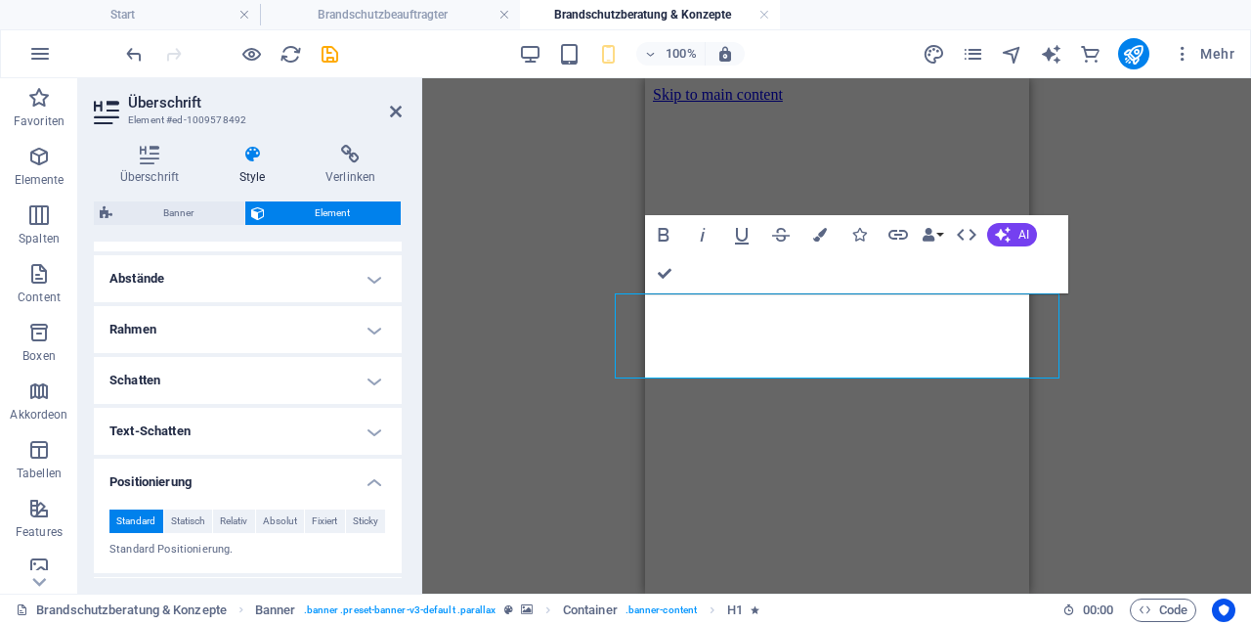
scroll to position [188, 0]
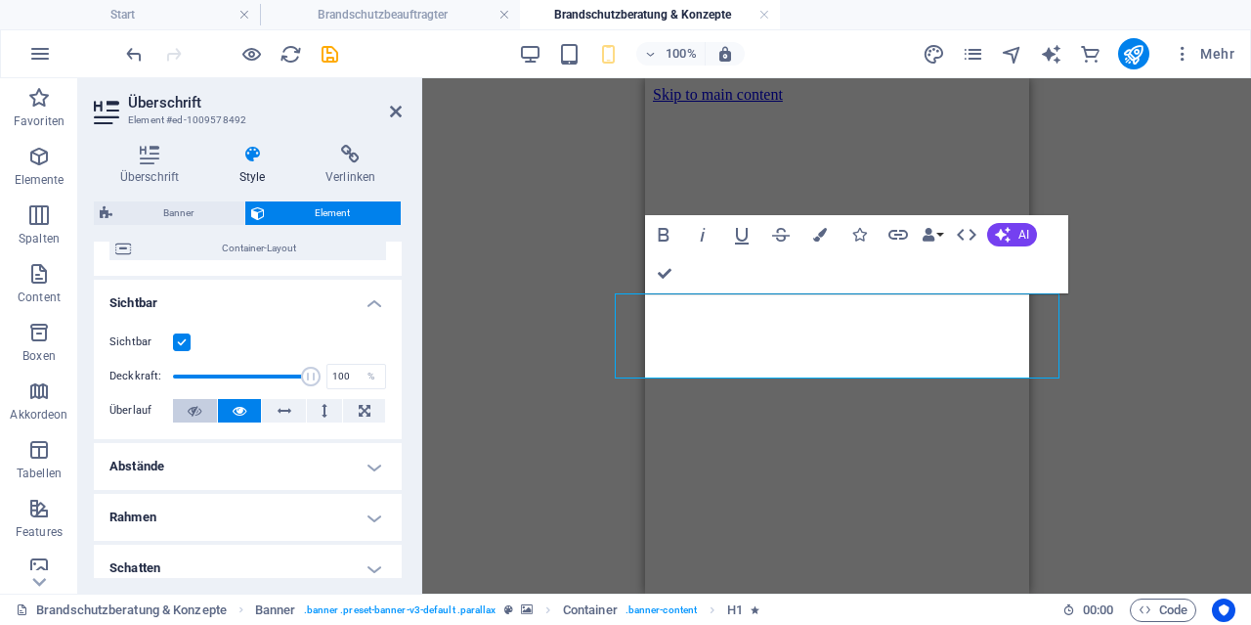
click at [198, 406] on icon at bounding box center [195, 410] width 14 height 23
click at [240, 408] on icon at bounding box center [240, 410] width 14 height 23
click at [199, 408] on icon at bounding box center [195, 410] width 14 height 23
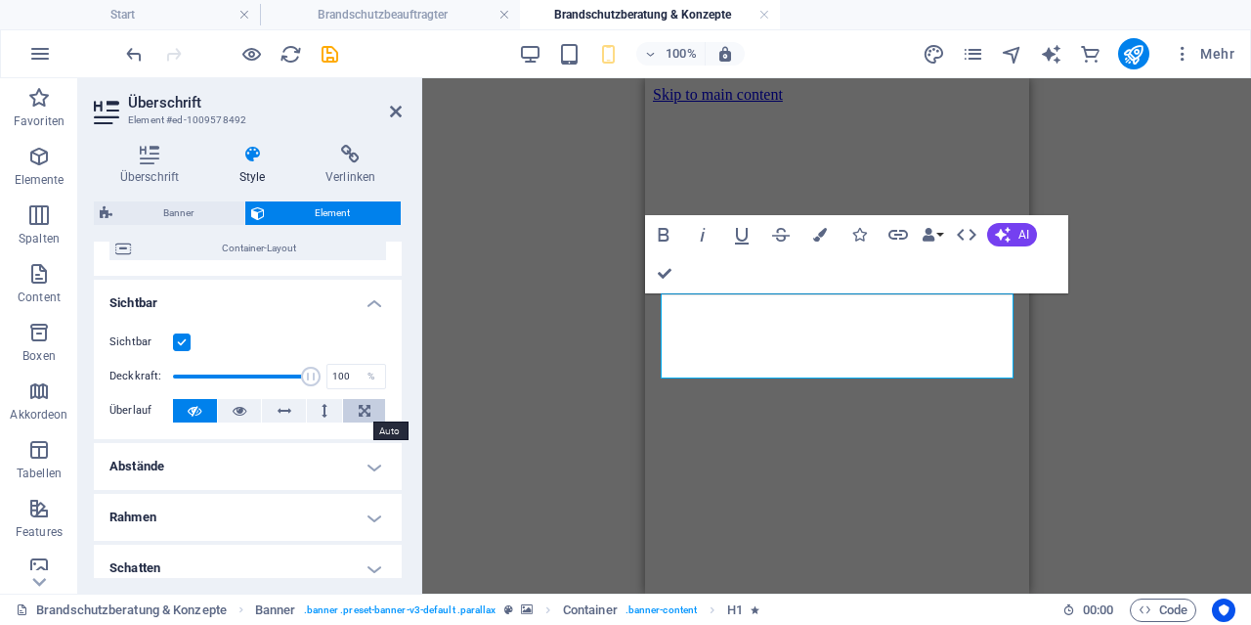
click at [367, 405] on icon at bounding box center [365, 410] width 12 height 23
click at [195, 406] on icon at bounding box center [195, 410] width 14 height 23
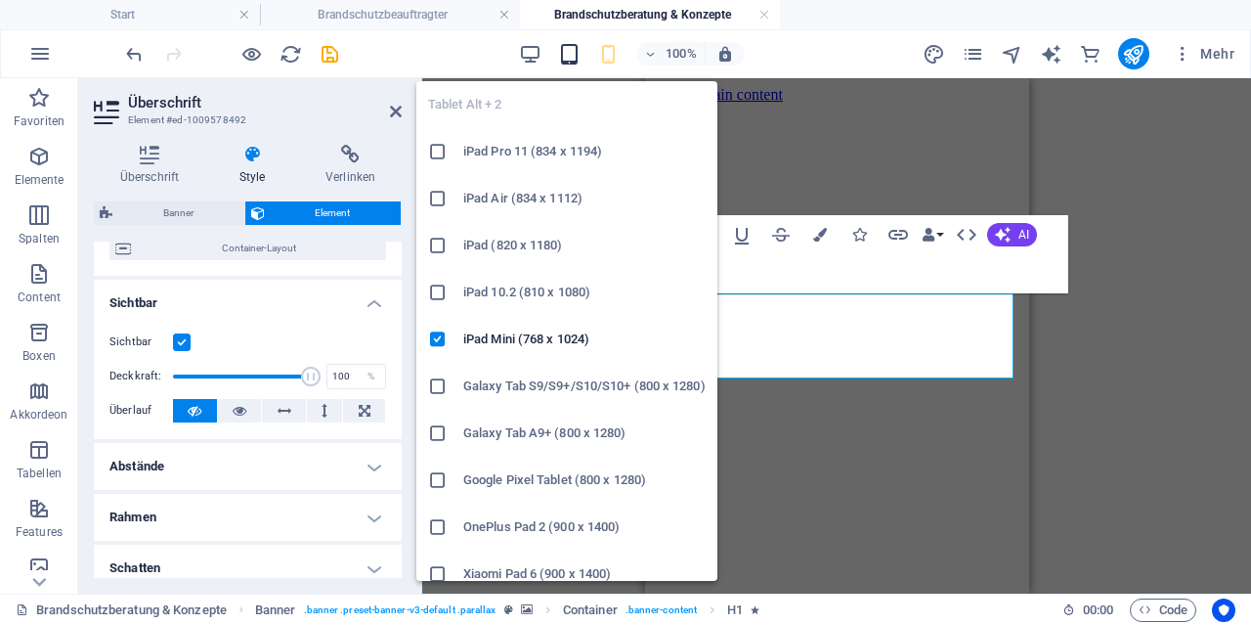
click at [573, 53] on icon "button" at bounding box center [569, 54] width 22 height 22
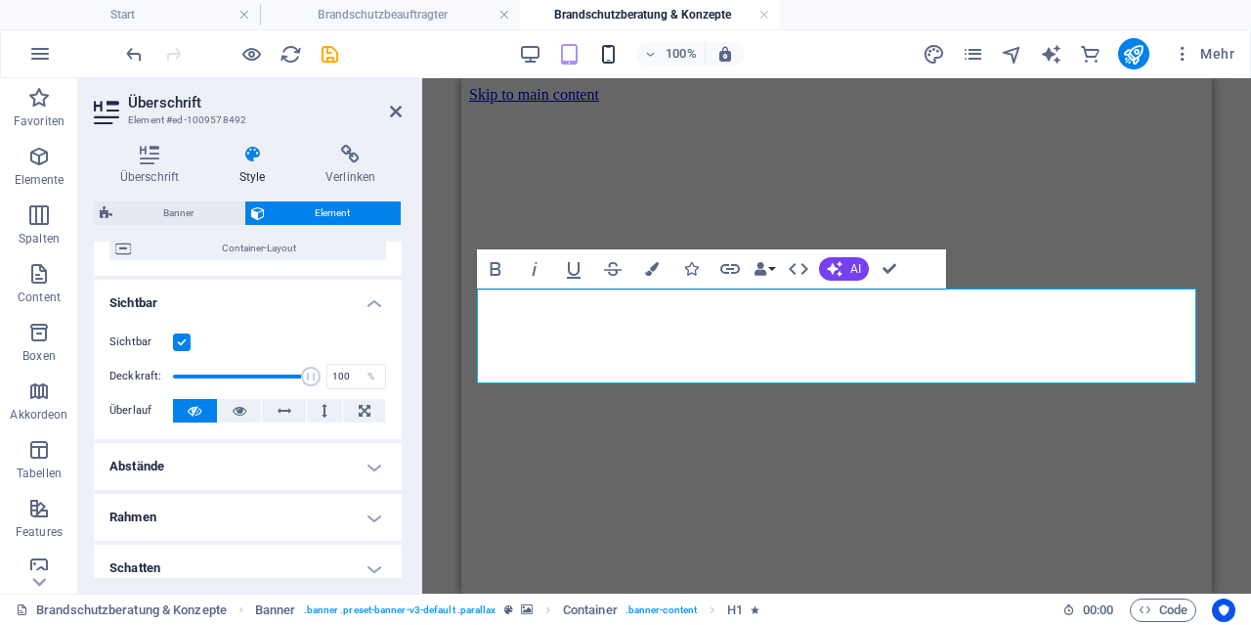
click at [613, 58] on icon "button" at bounding box center [608, 54] width 22 height 22
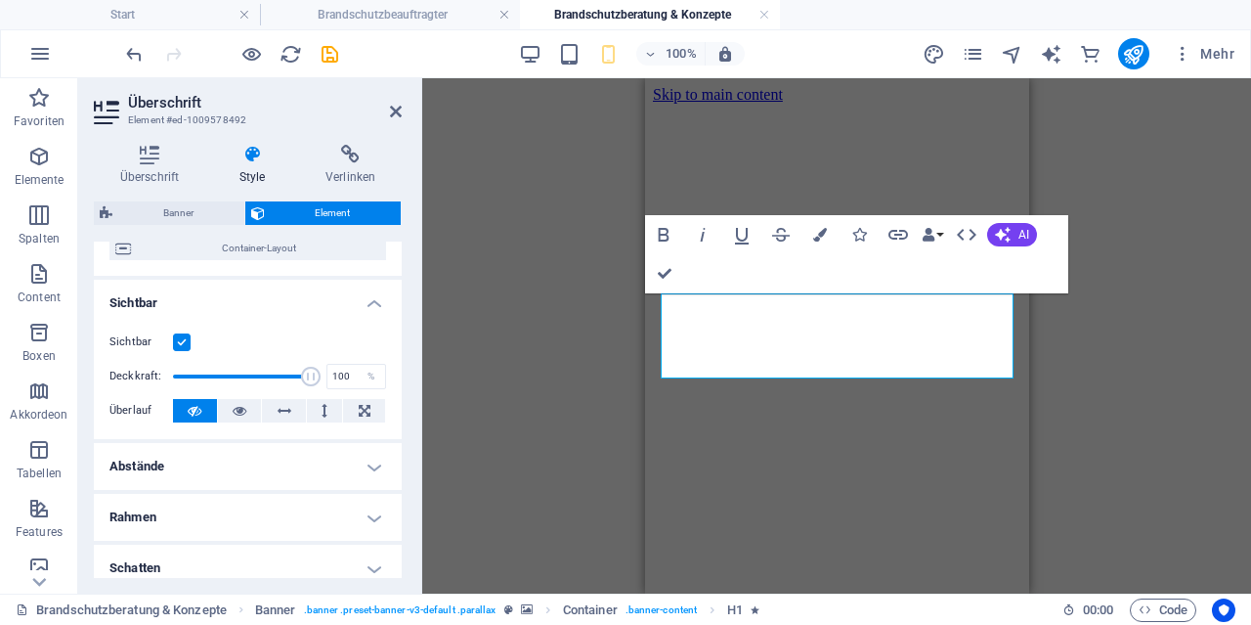
click at [1180, 427] on div "H1 Banner Banner Container Text Preset Preset Text Text Preset H2 Bold Italic U…" at bounding box center [836, 335] width 829 height 515
click at [189, 460] on h4 "Abstände" at bounding box center [248, 466] width 308 height 47
click at [189, 460] on h4 "Abstände" at bounding box center [248, 460] width 308 height 35
click at [185, 336] on label at bounding box center [182, 342] width 18 height 18
click at [0, 0] on input "Sichtbar" at bounding box center [0, 0] width 0 height 0
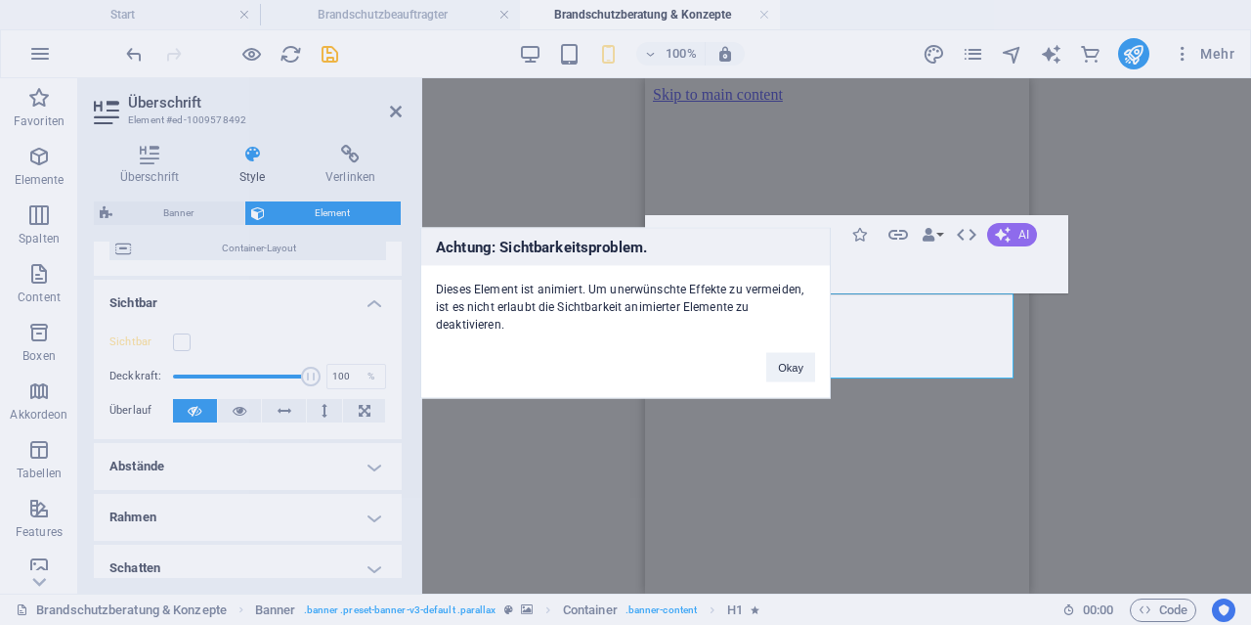
click at [327, 343] on div "Achtung: Sichtbarkeitsproblem. Dieses Element ist animiert. Um unerwünschte Eff…" at bounding box center [625, 312] width 1251 height 625
click at [784, 367] on button "Okay" at bounding box center [790, 366] width 49 height 29
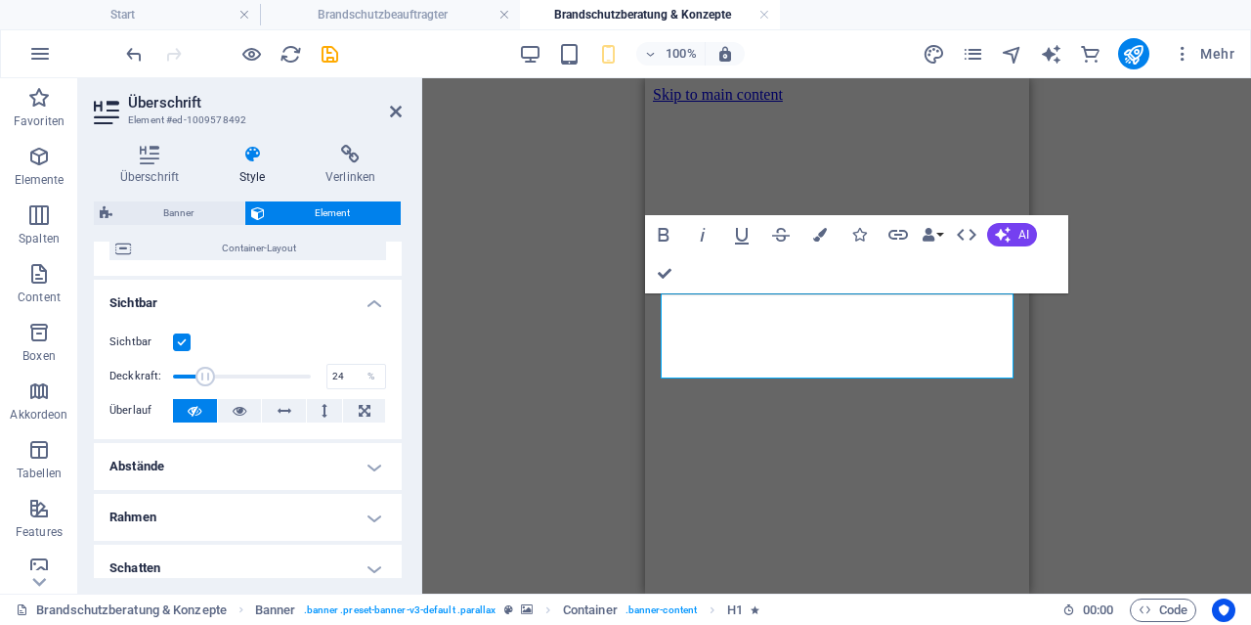
drag, startPoint x: 312, startPoint y: 370, endPoint x: 205, endPoint y: 369, distance: 106.6
click at [205, 369] on span at bounding box center [206, 377] width 20 height 20
type input "100"
drag, startPoint x: 205, startPoint y: 369, endPoint x: 358, endPoint y: 372, distance: 152.5
click at [358, 372] on div "Deckkraft: 100 %" at bounding box center [247, 376] width 277 height 29
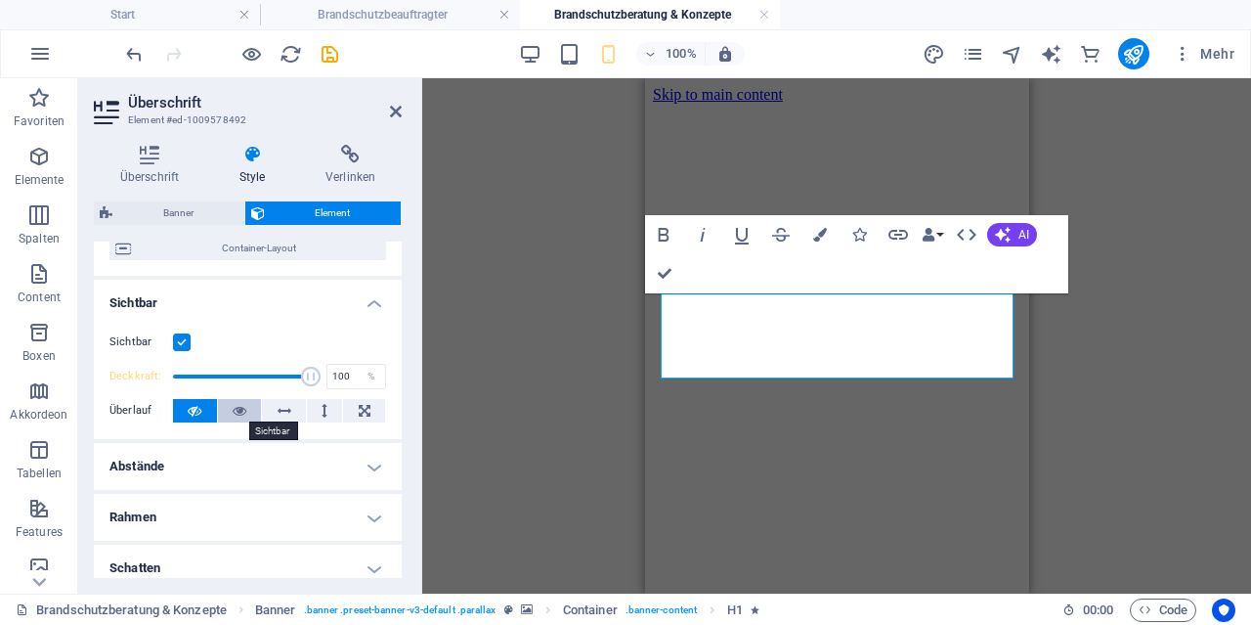
click at [245, 408] on icon at bounding box center [240, 410] width 14 height 23
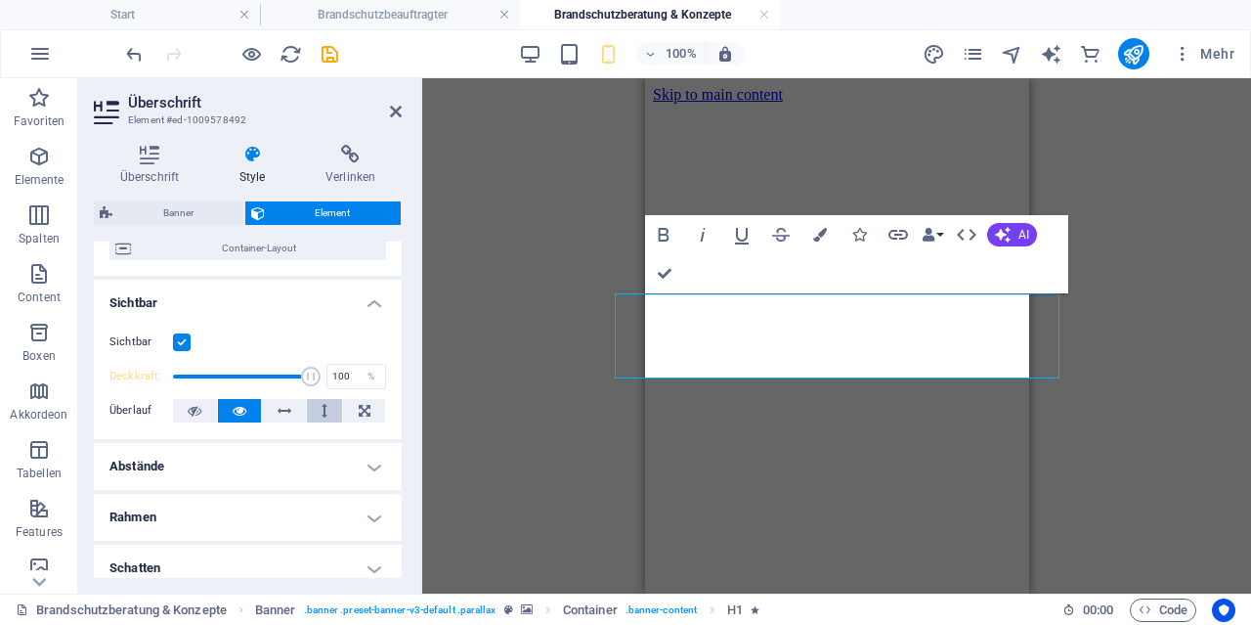
click at [321, 417] on button at bounding box center [325, 410] width 36 height 23
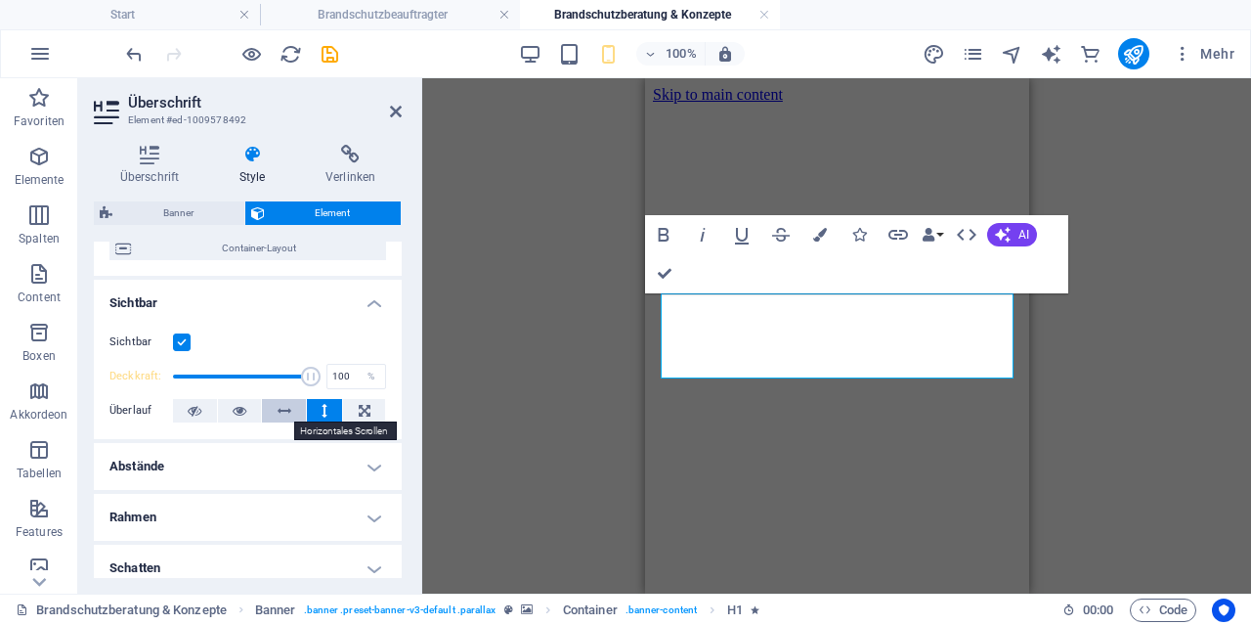
click at [279, 411] on icon at bounding box center [285, 410] width 14 height 23
click at [244, 411] on icon at bounding box center [240, 410] width 14 height 23
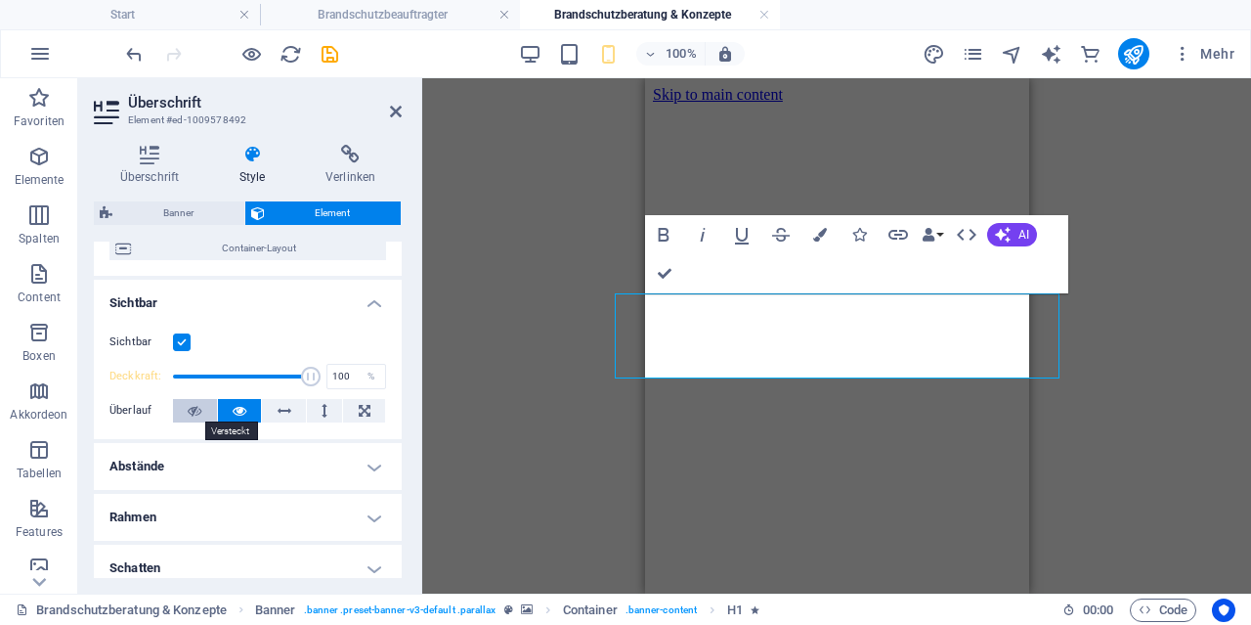
click at [195, 410] on icon at bounding box center [195, 410] width 14 height 23
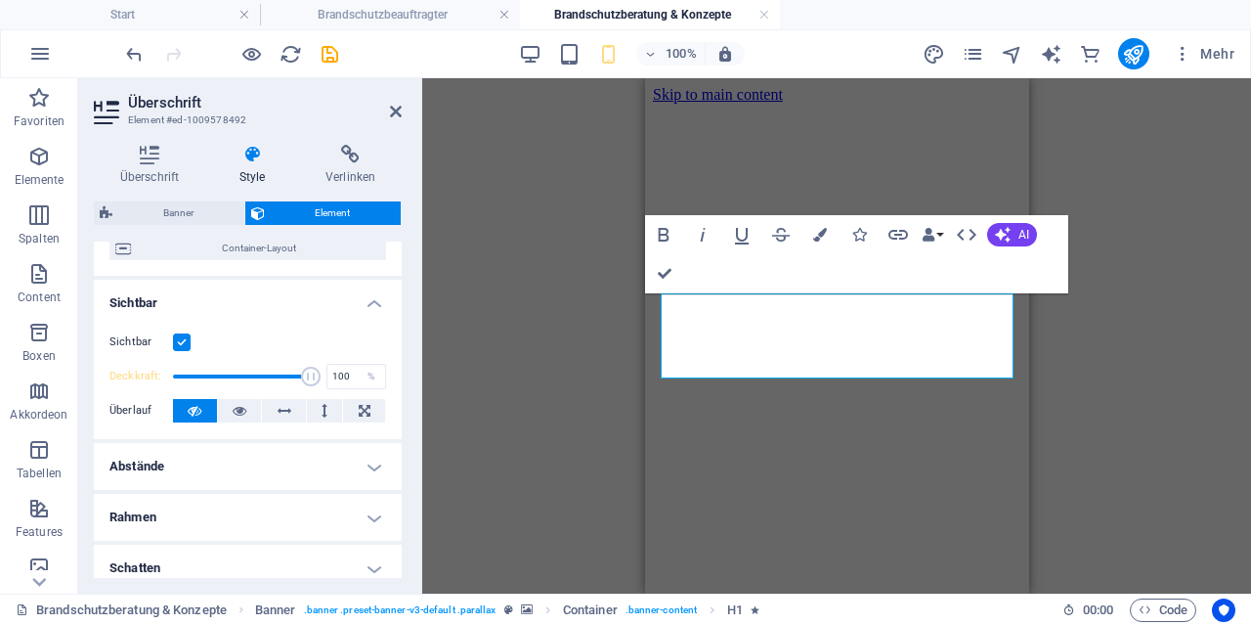
click at [1091, 309] on div "H1 Banner Banner Container Text Preset Preset Text Text Preset H2 Bold Italic U…" at bounding box center [836, 335] width 829 height 515
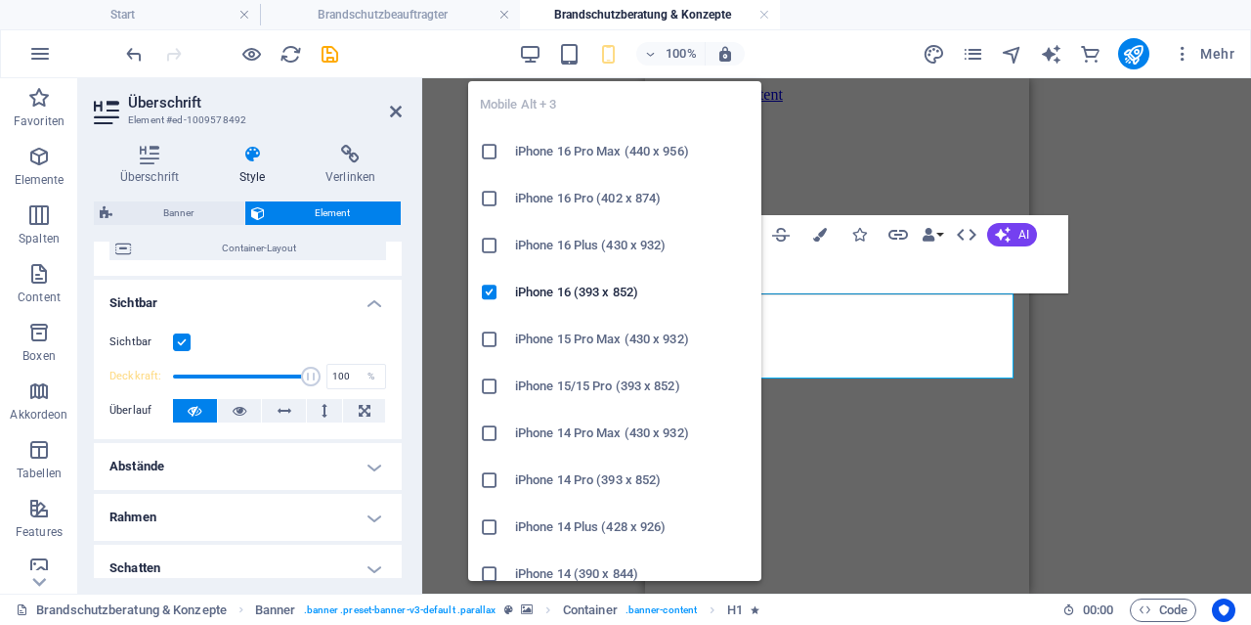
click at [552, 154] on h6 "iPhone 16 Pro Max (440 x 956)" at bounding box center [632, 151] width 235 height 23
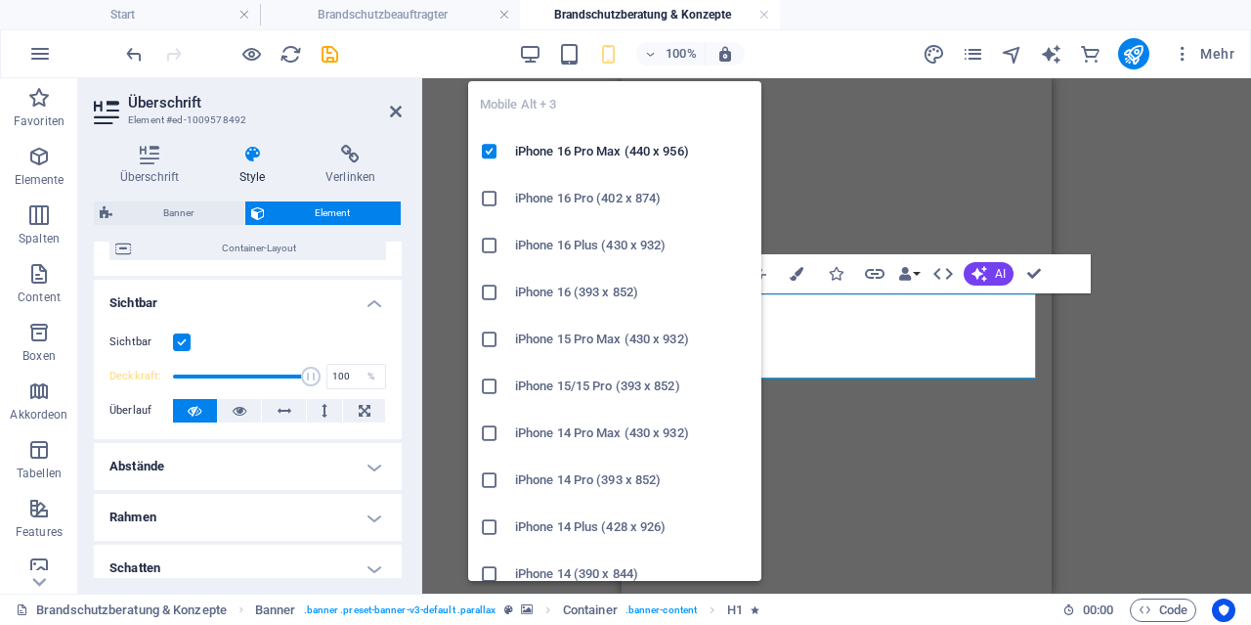
click at [531, 286] on h6 "iPhone 16 (393 x 852)" at bounding box center [632, 292] width 235 height 23
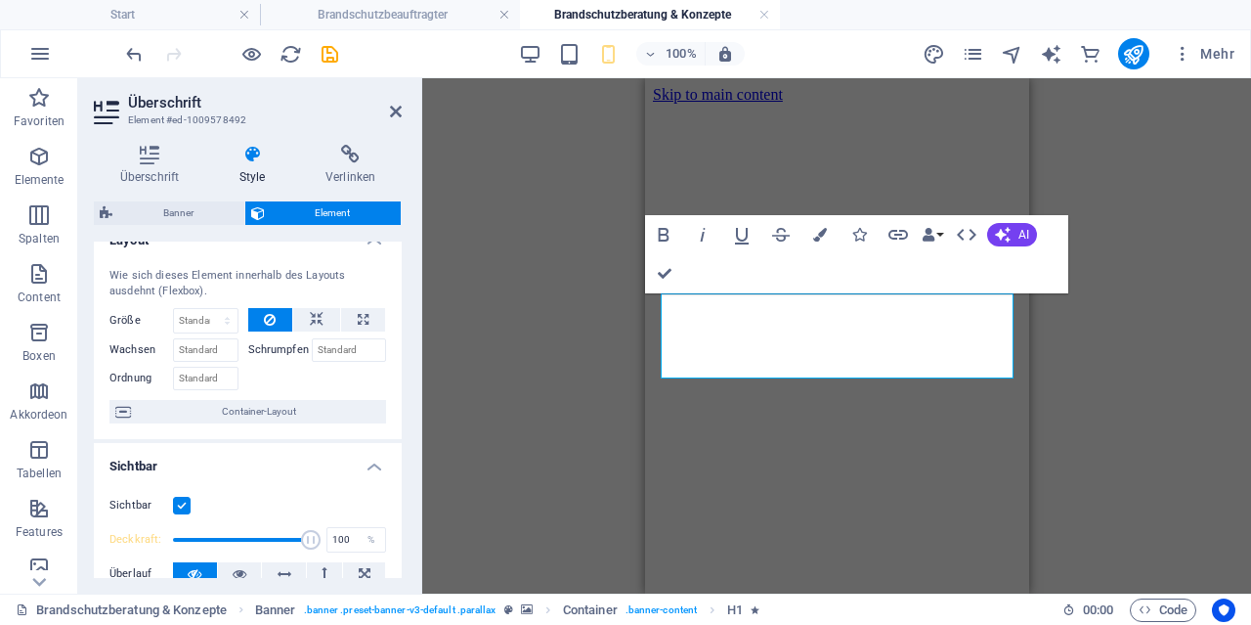
scroll to position [0, 0]
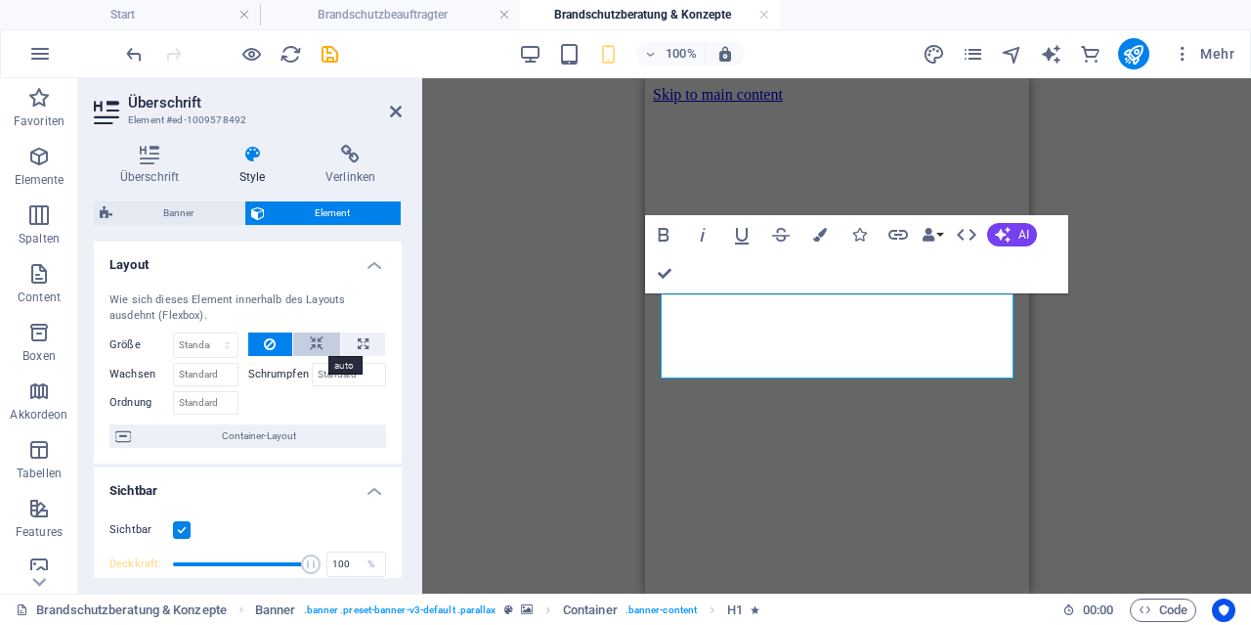
click at [329, 340] on button at bounding box center [316, 343] width 47 height 23
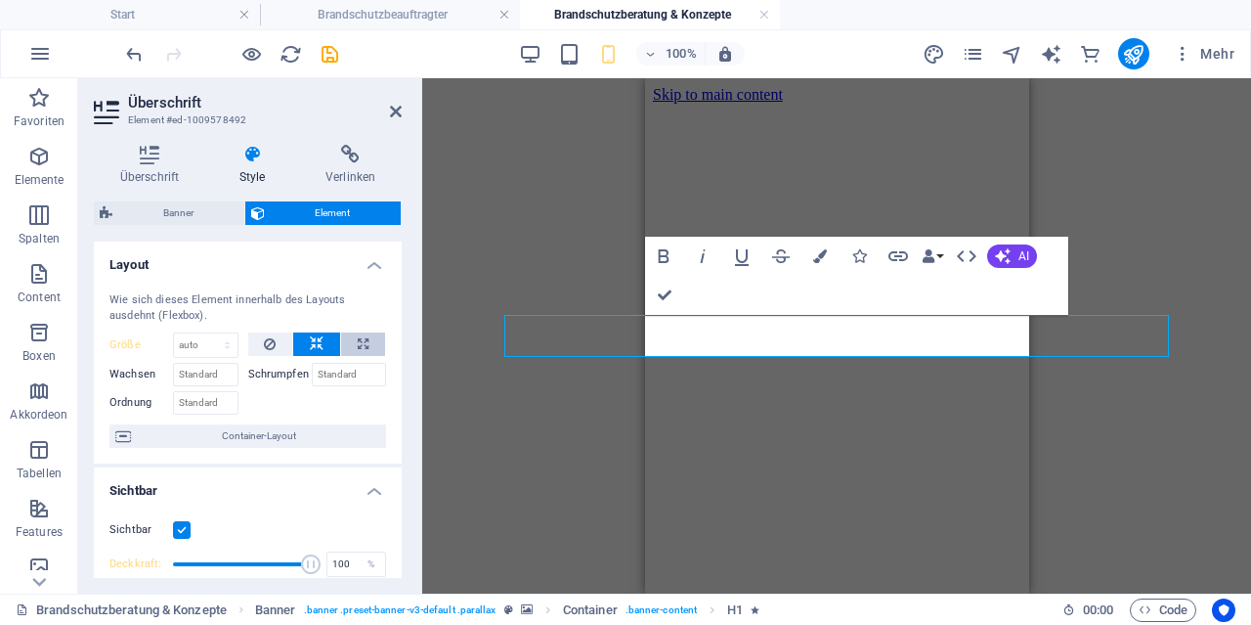
click at [360, 342] on icon at bounding box center [363, 343] width 11 height 23
type input "100"
select select "%"
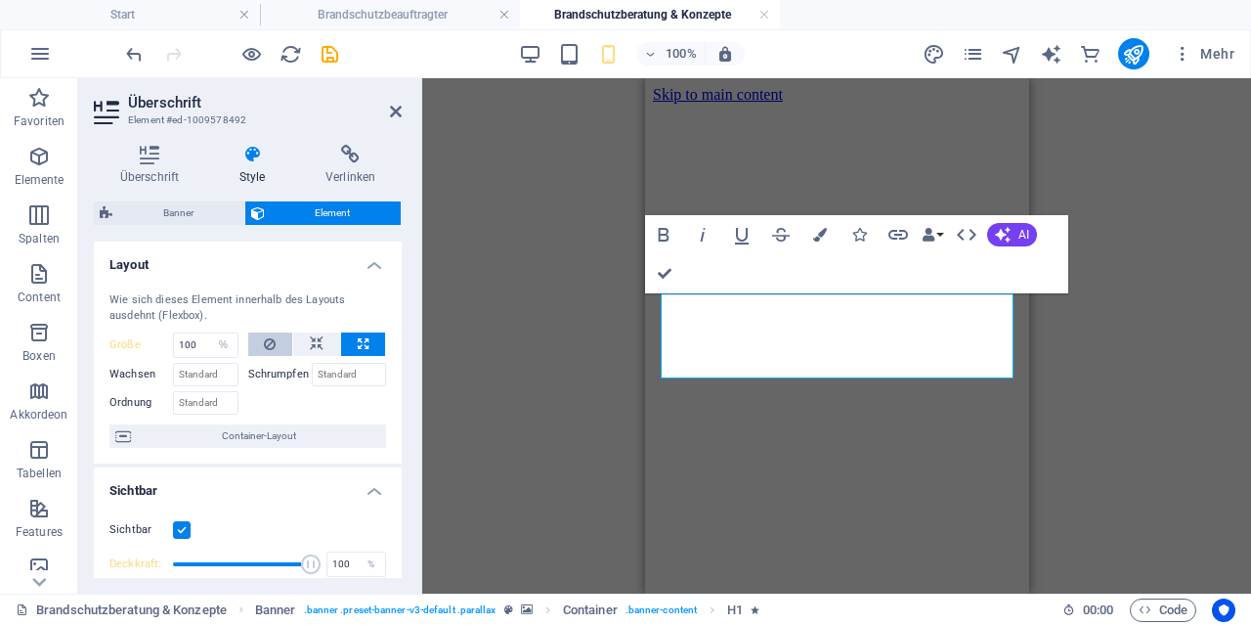
click at [283, 343] on button at bounding box center [270, 343] width 45 height 23
select select "DISABLED_OPTION_VALUE"
click at [339, 380] on input "Schrumpfen" at bounding box center [349, 374] width 75 height 23
click at [334, 371] on input "Schrumpfen" at bounding box center [349, 374] width 75 height 23
click at [218, 369] on input "Wachsen" at bounding box center [205, 374] width 65 height 23
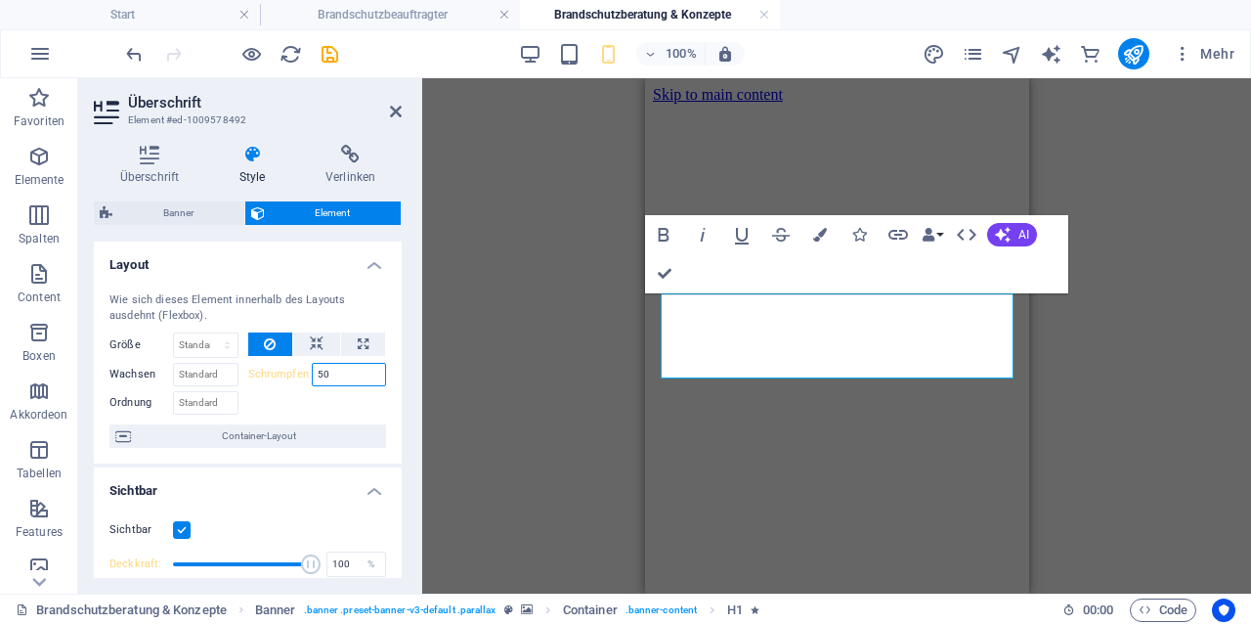
click at [327, 370] on input "50" at bounding box center [349, 374] width 75 height 23
type input "5"
click at [203, 366] on input "Wachsen" at bounding box center [205, 374] width 65 height 23
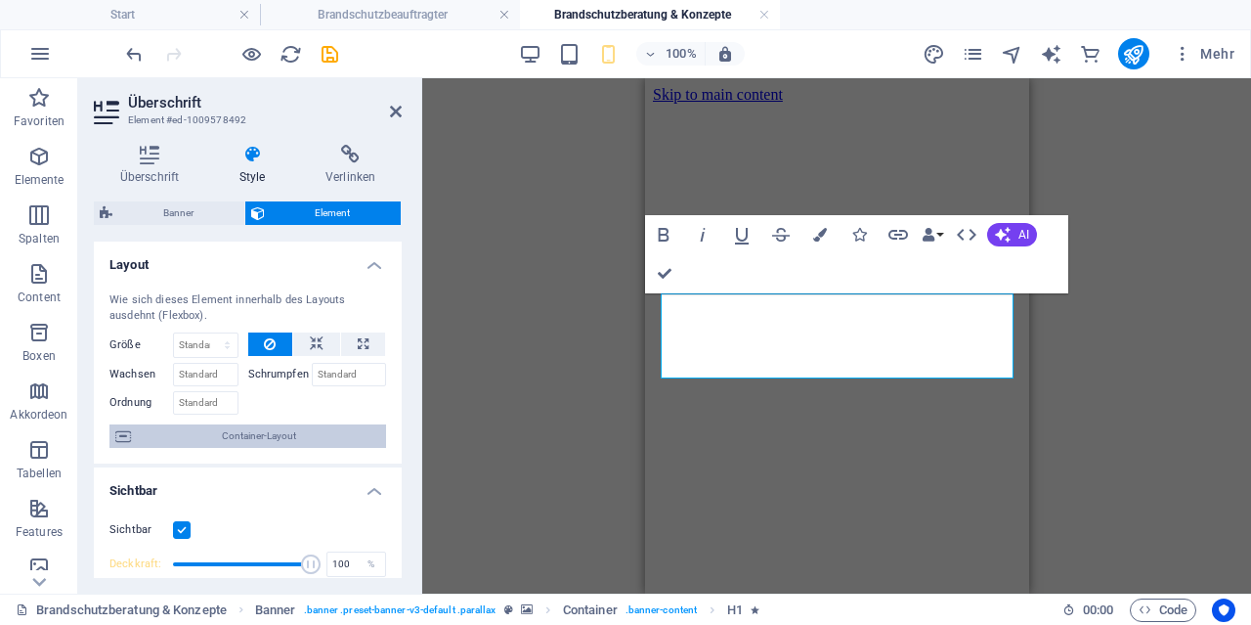
click at [239, 436] on span "Container-Layout" at bounding box center [258, 435] width 243 height 23
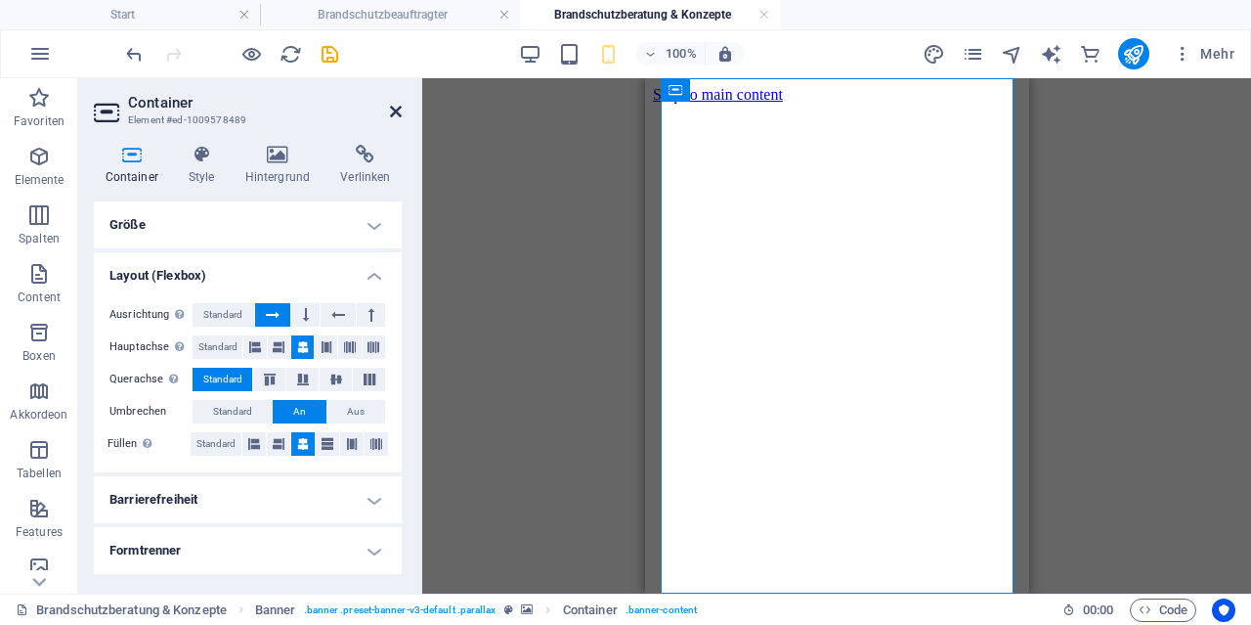
click at [399, 111] on icon at bounding box center [396, 112] width 12 height 16
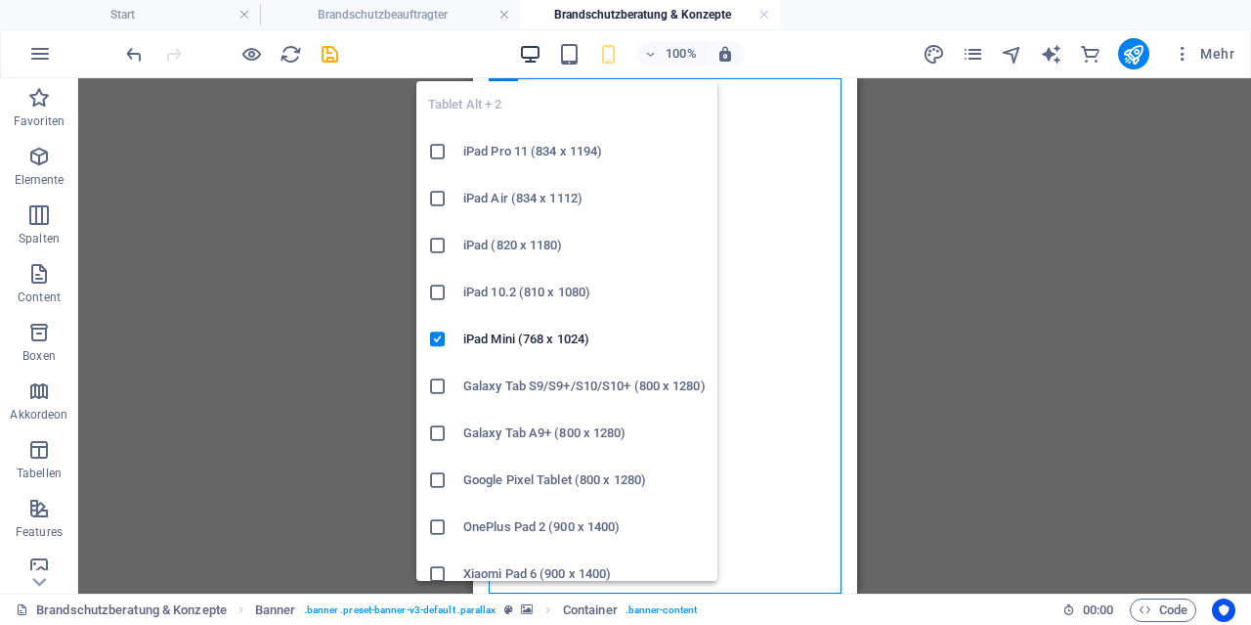
click at [539, 51] on icon "button" at bounding box center [530, 54] width 22 height 22
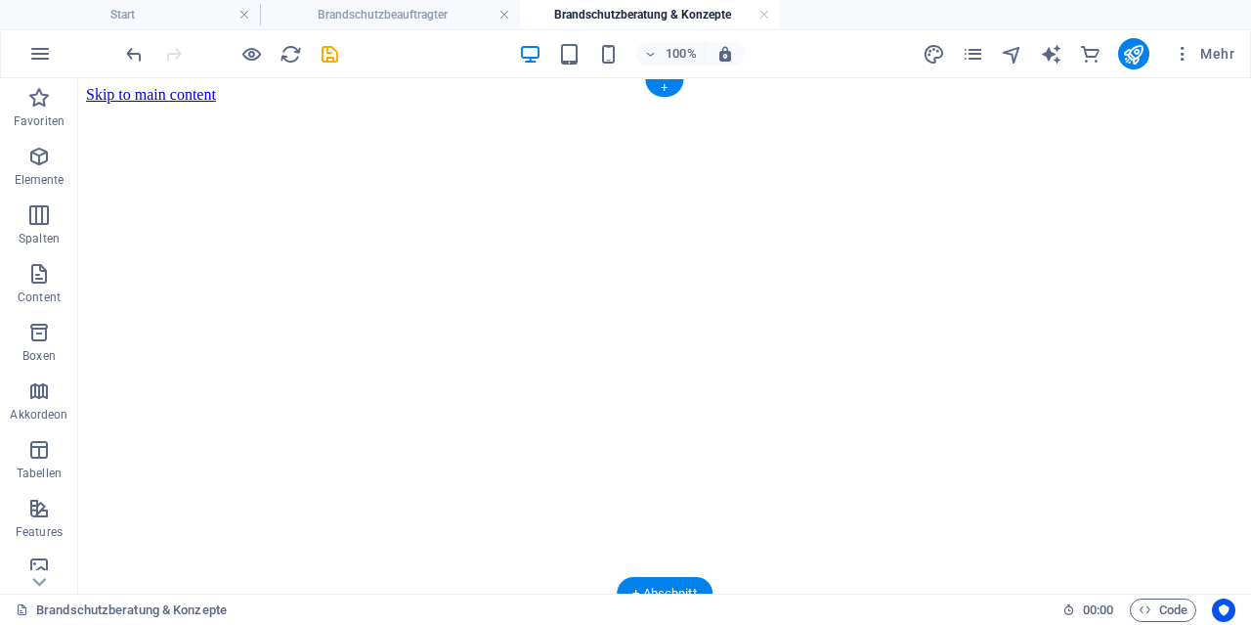
click at [159, 104] on figure at bounding box center [664, 104] width 1157 height 0
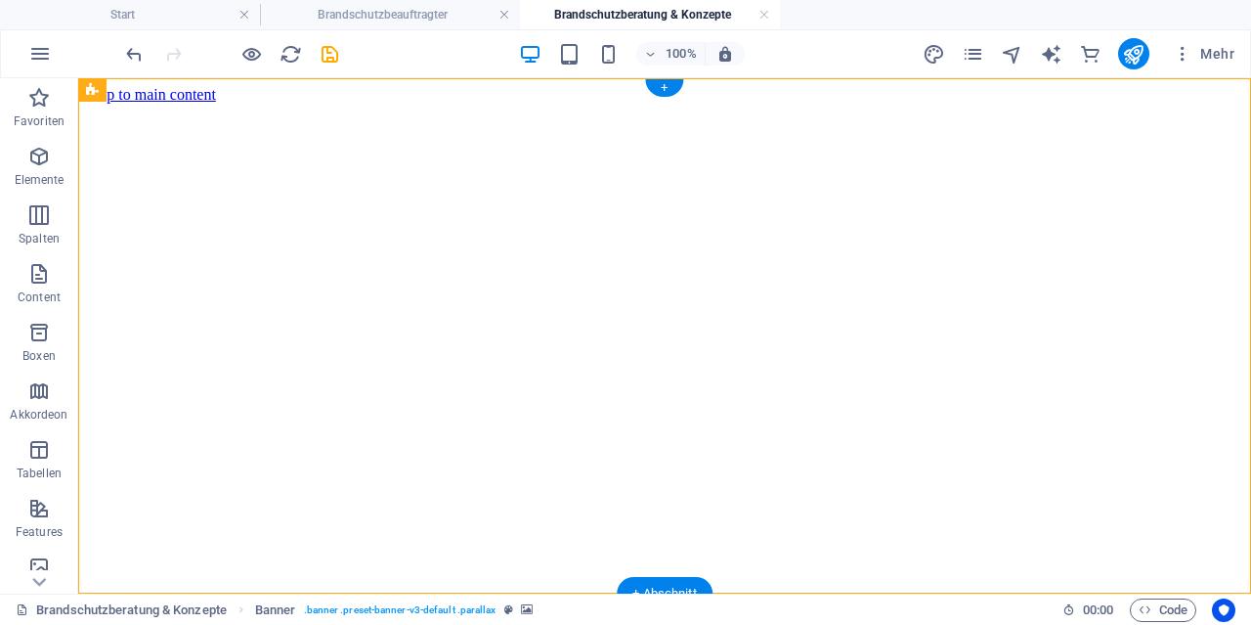
click at [157, 104] on figure at bounding box center [664, 104] width 1157 height 0
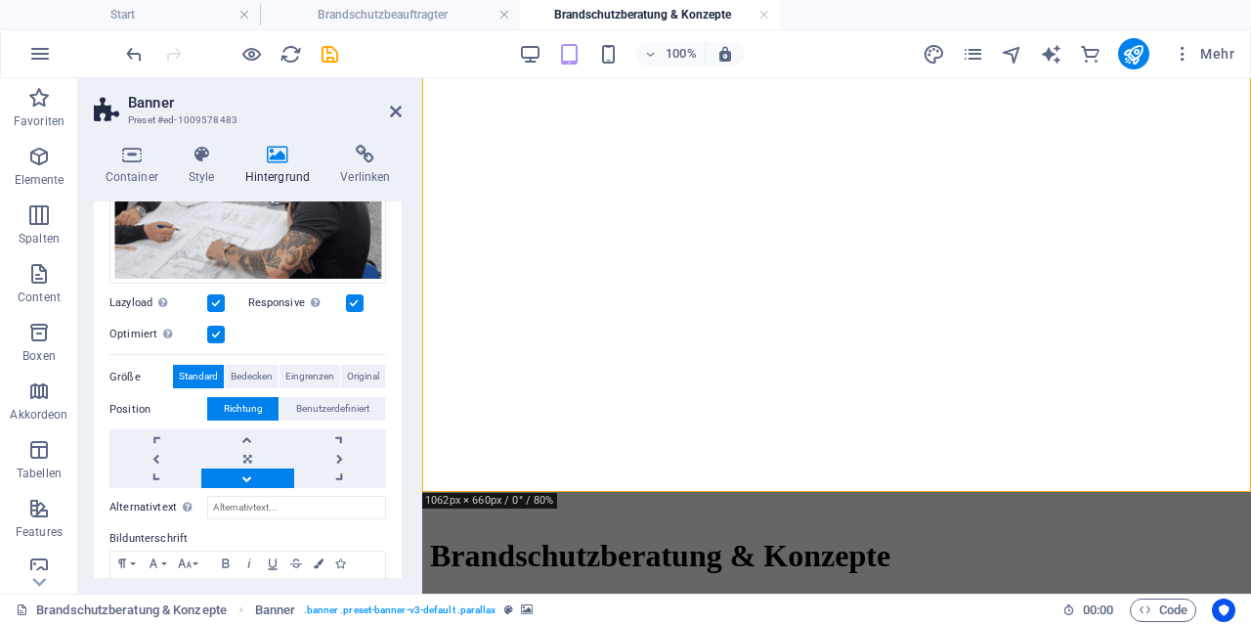
scroll to position [282, 0]
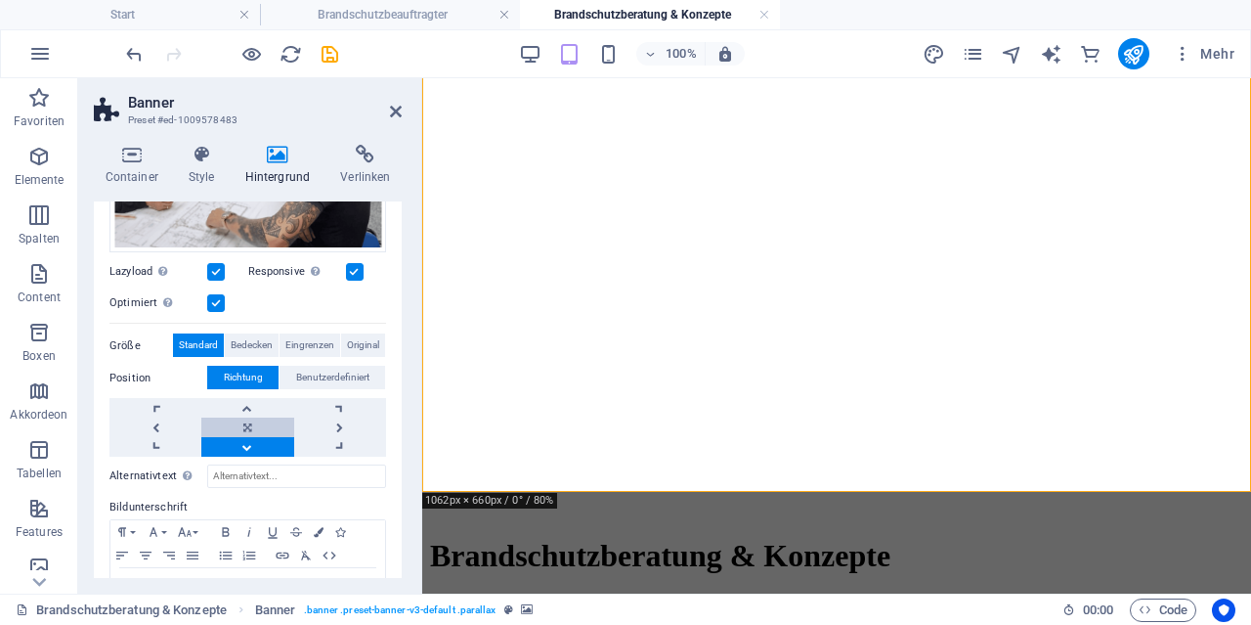
click at [247, 424] on link at bounding box center [247, 427] width 92 height 20
click at [263, 413] on link at bounding box center [247, 408] width 92 height 20
click at [259, 428] on link at bounding box center [247, 427] width 92 height 20
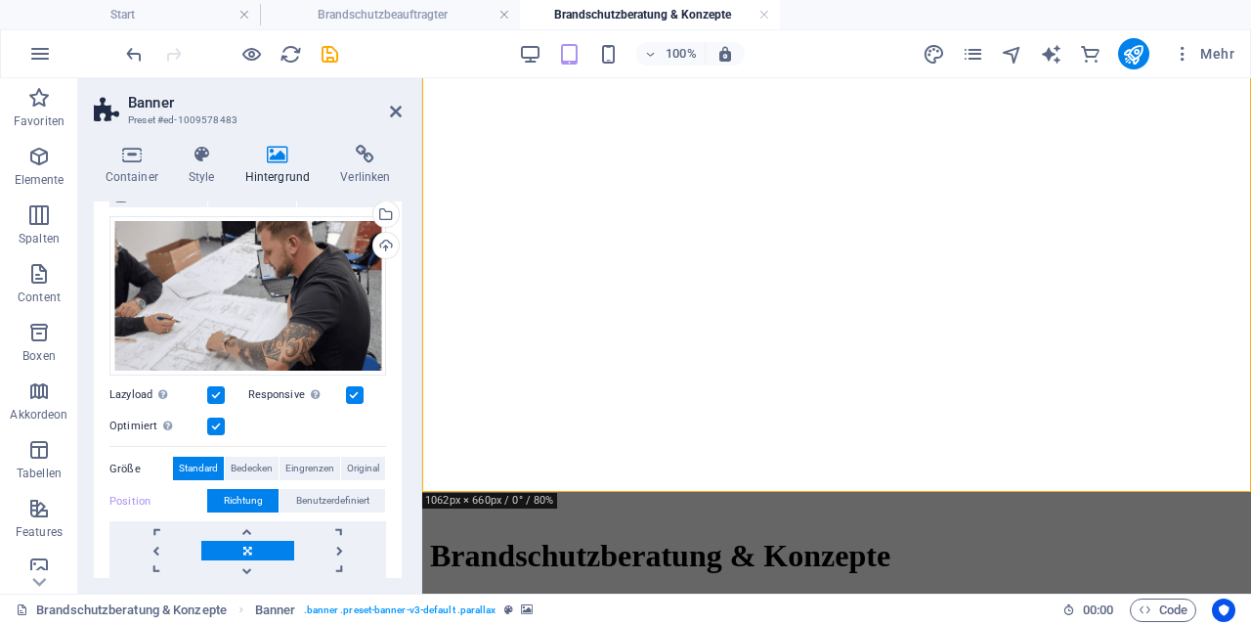
scroll to position [0, 0]
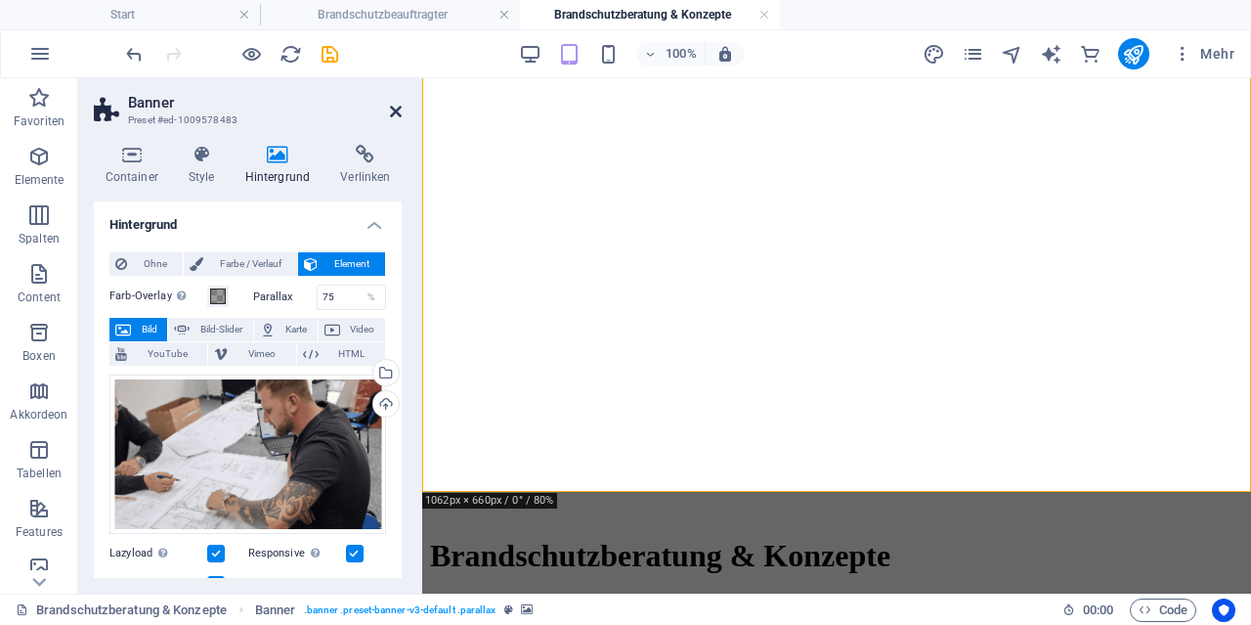
click at [391, 110] on icon at bounding box center [396, 112] width 12 height 16
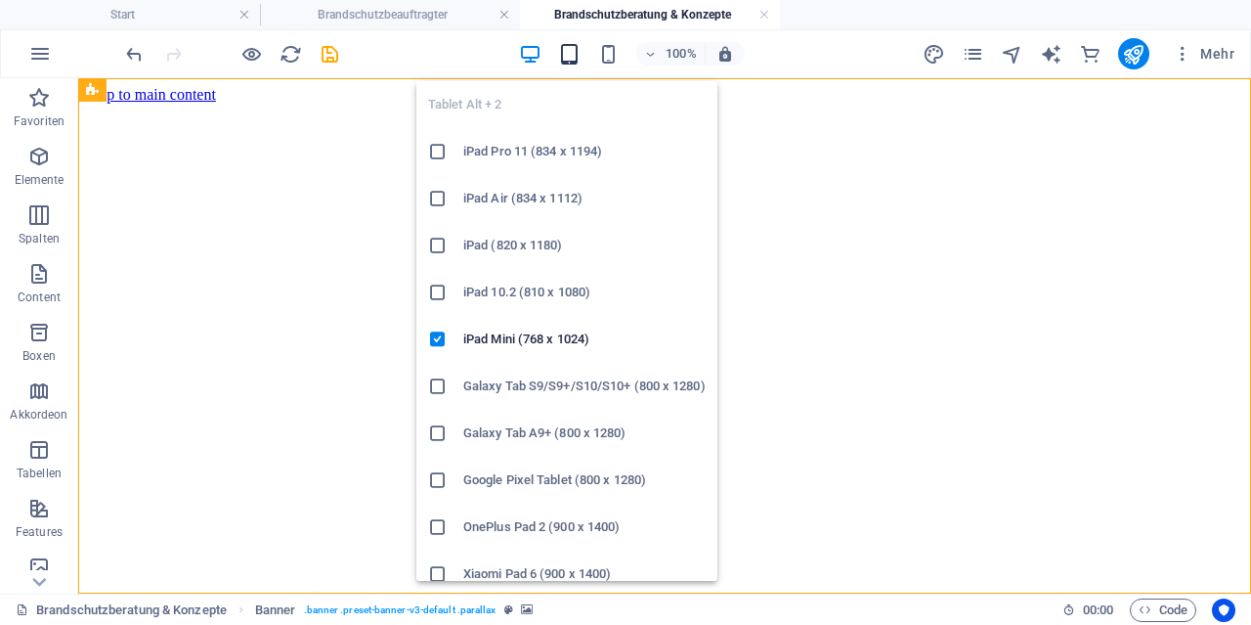
click at [567, 58] on icon "button" at bounding box center [569, 54] width 22 height 22
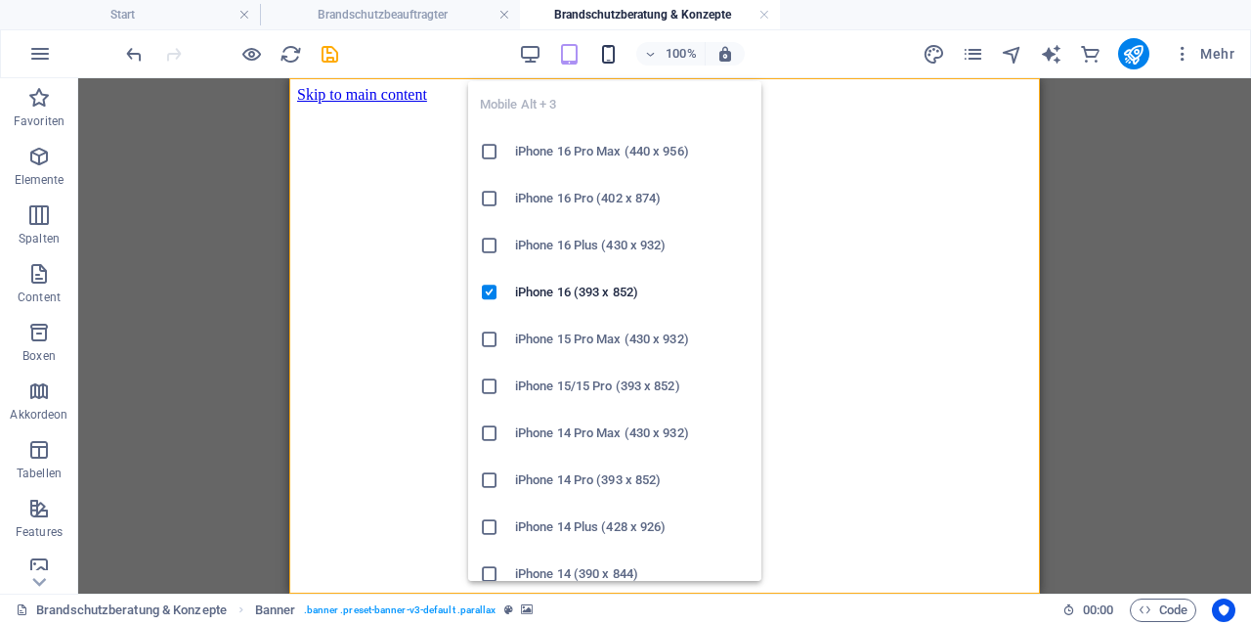
click at [618, 52] on icon "button" at bounding box center [608, 54] width 22 height 22
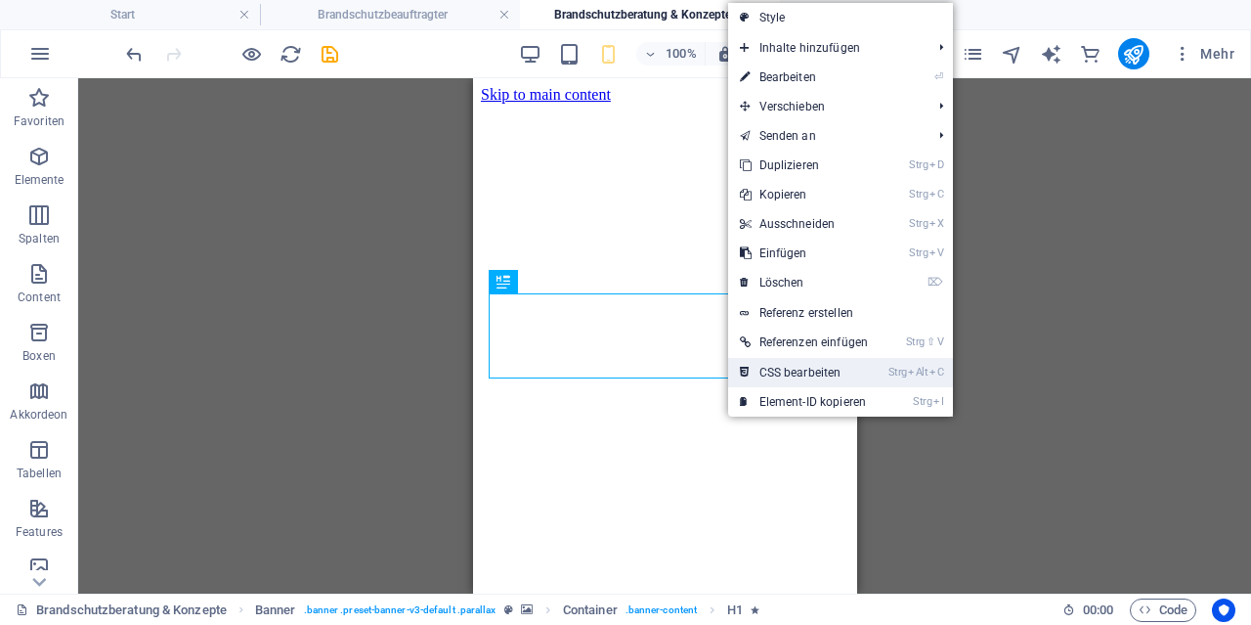
click at [803, 381] on link "Strg Alt C CSS bearbeiten" at bounding box center [804, 372] width 152 height 29
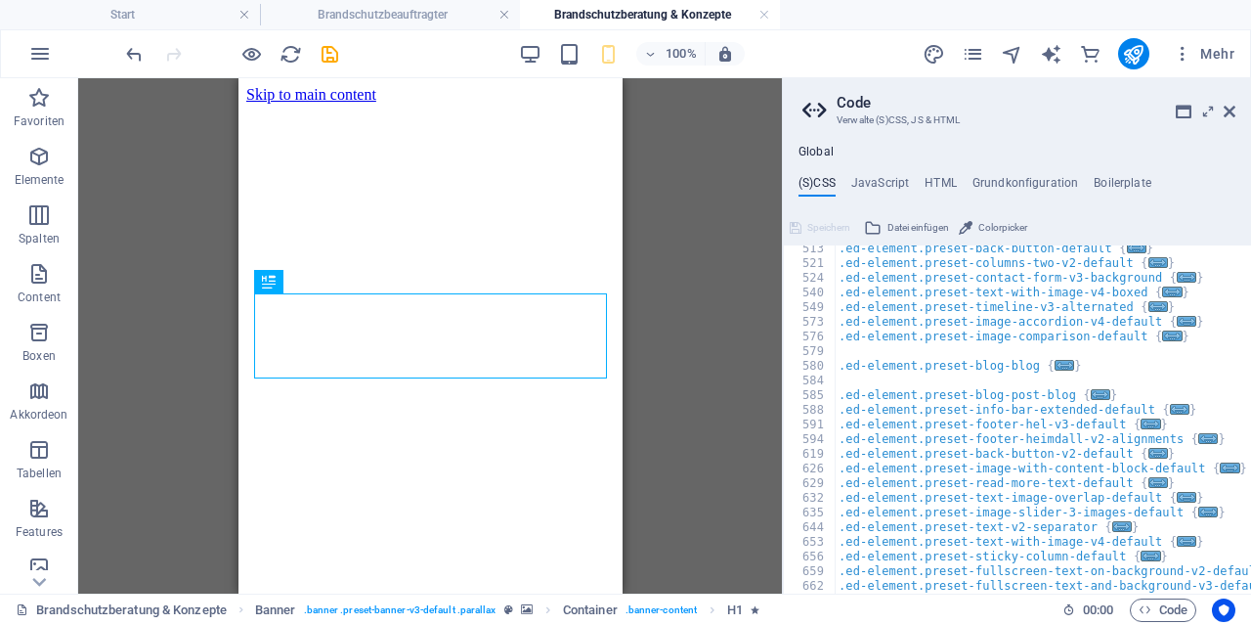
scroll to position [1601, 0]
click at [1231, 118] on icon at bounding box center [1230, 112] width 12 height 16
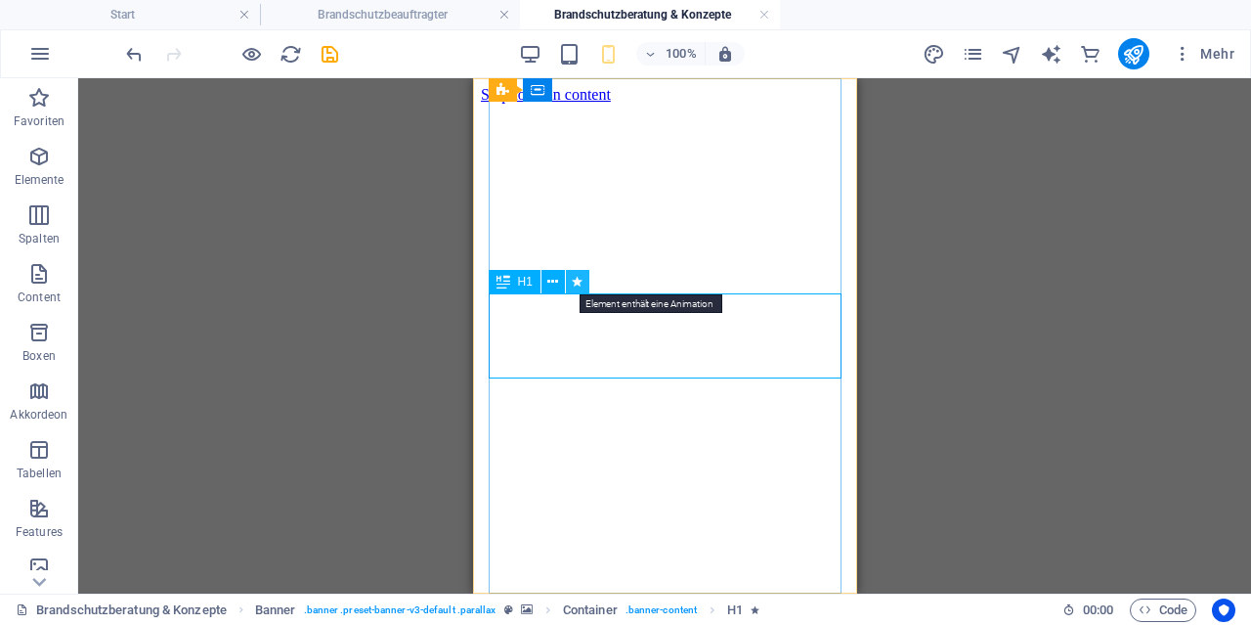
click at [576, 284] on icon at bounding box center [577, 282] width 11 height 21
select select "fade"
select select "s"
select select "onload"
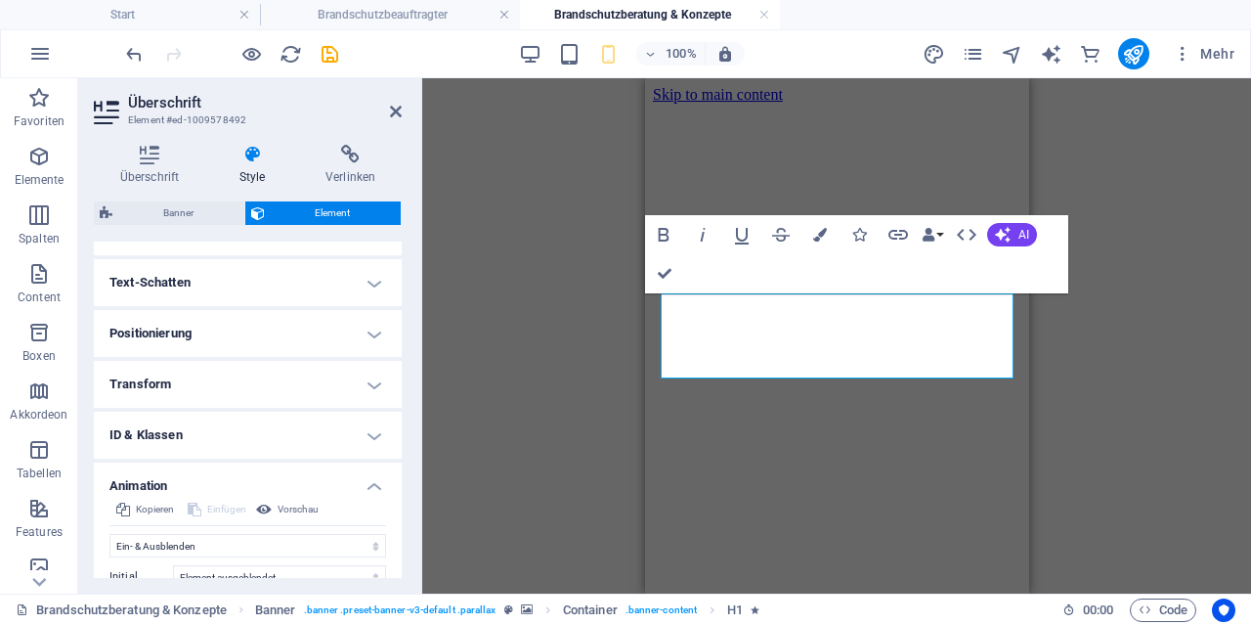
scroll to position [231, 0]
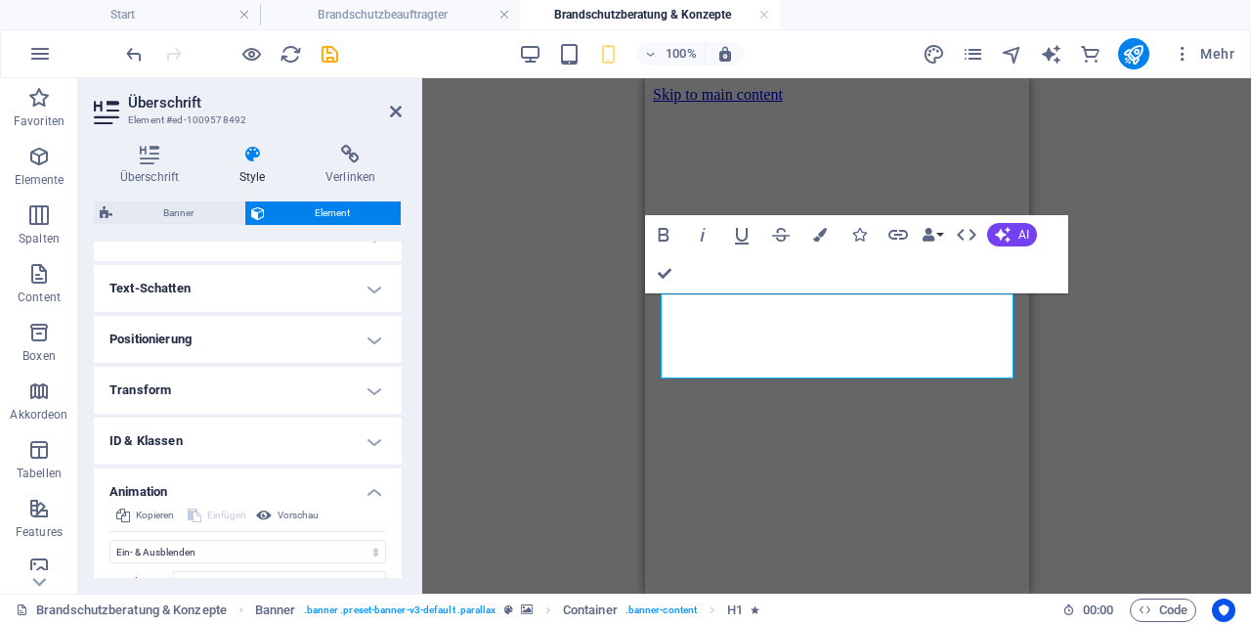
click at [222, 347] on h4 "Positionierung" at bounding box center [248, 339] width 308 height 47
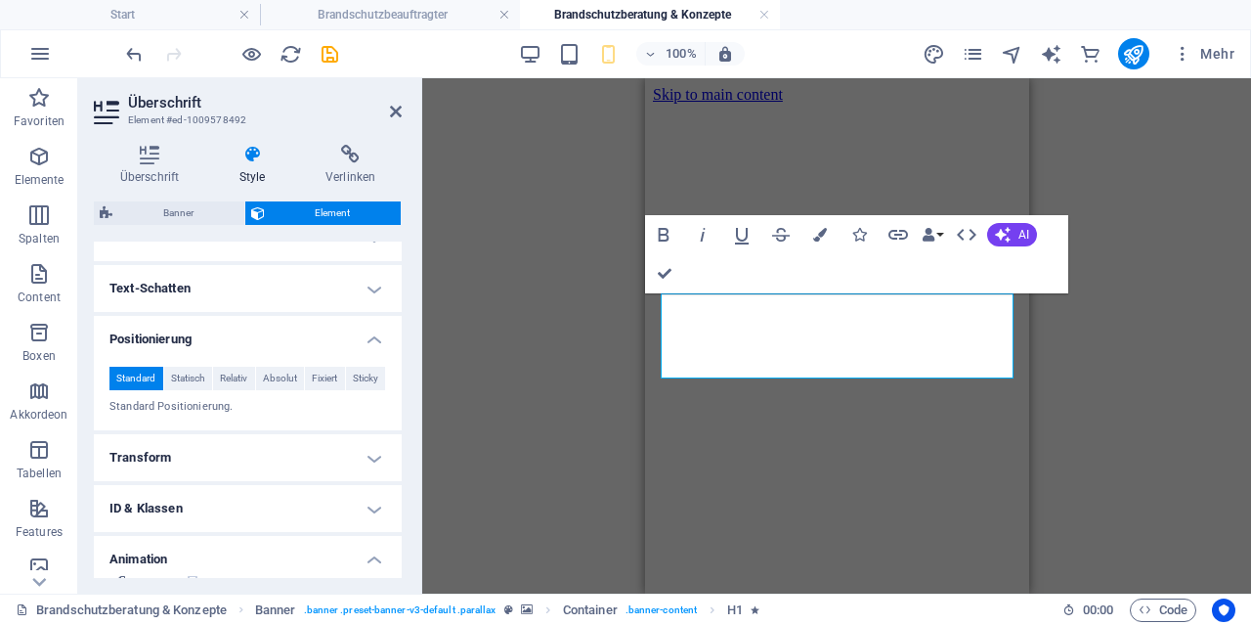
click at [180, 459] on h4 "Transform" at bounding box center [248, 457] width 308 height 47
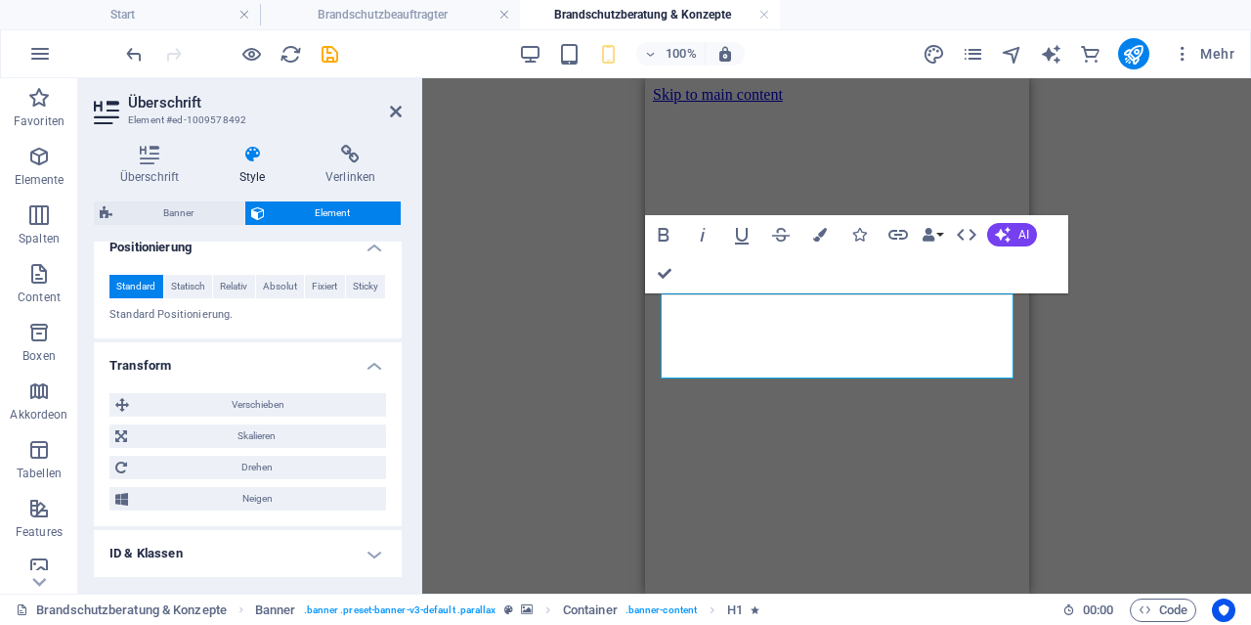
scroll to position [418, 0]
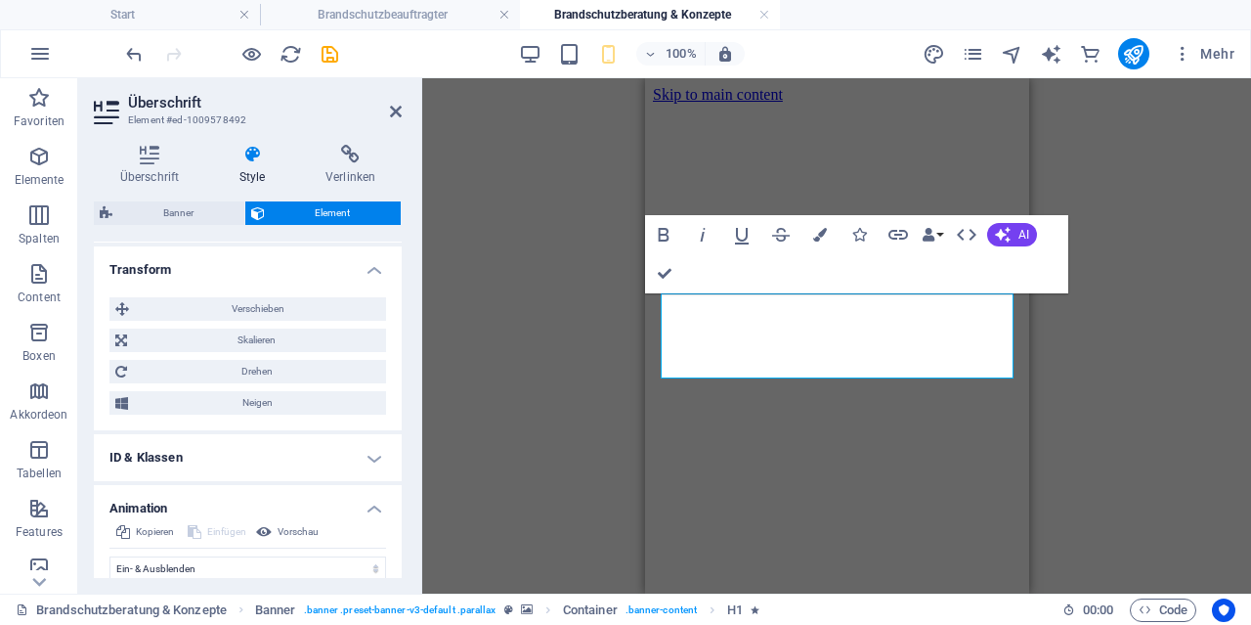
click at [178, 445] on h4 "ID & Klassen" at bounding box center [248, 457] width 308 height 47
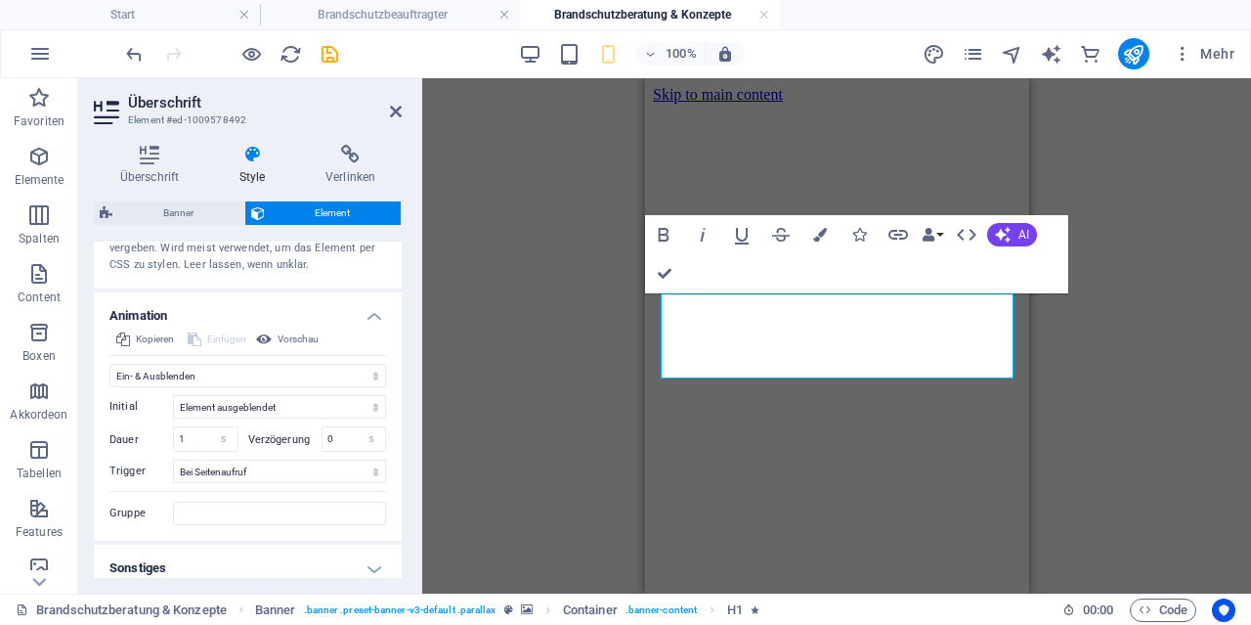
scroll to position [853, 0]
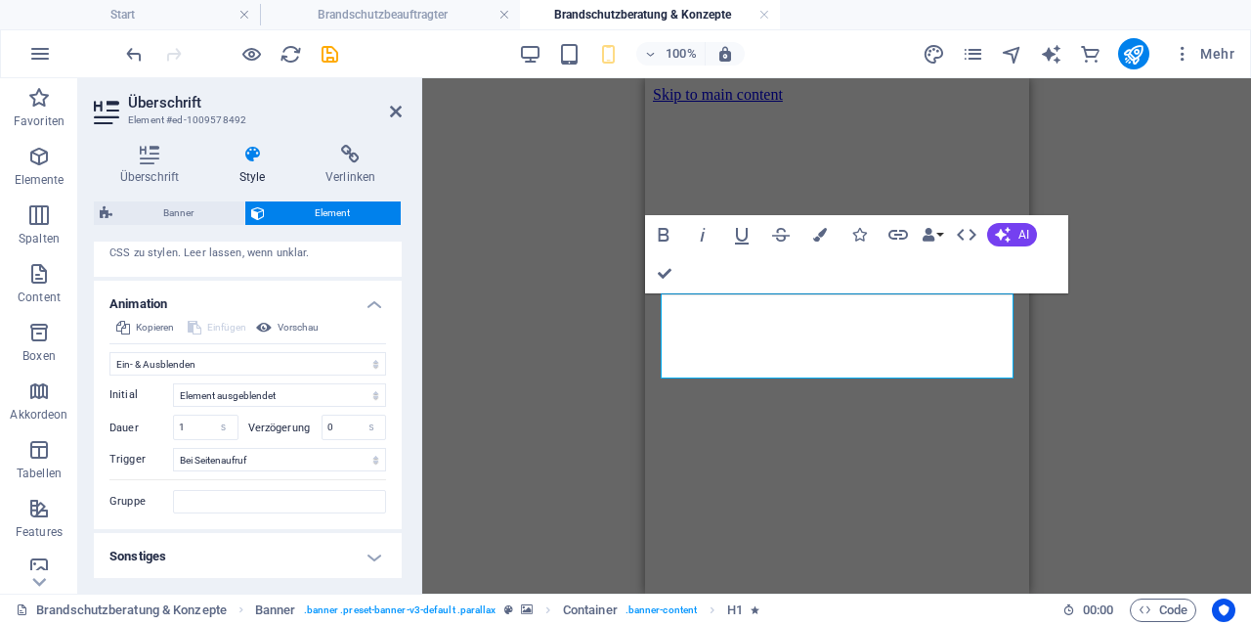
click at [173, 554] on h4 "Sonstiges" at bounding box center [248, 556] width 308 height 47
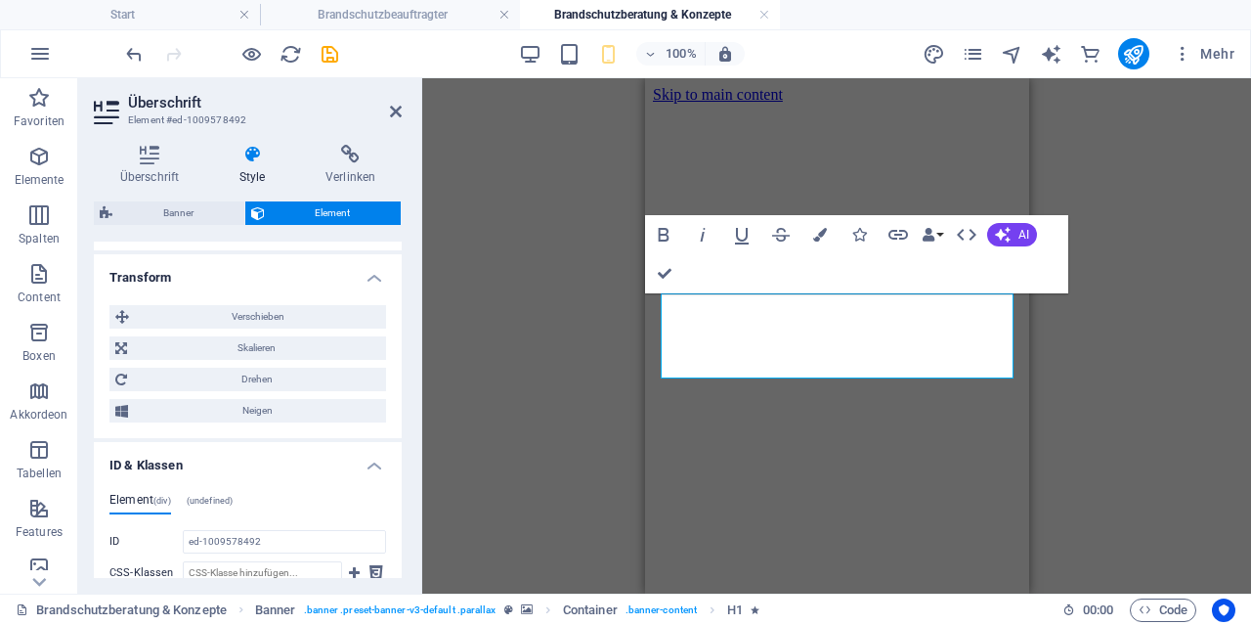
scroll to position [0, 0]
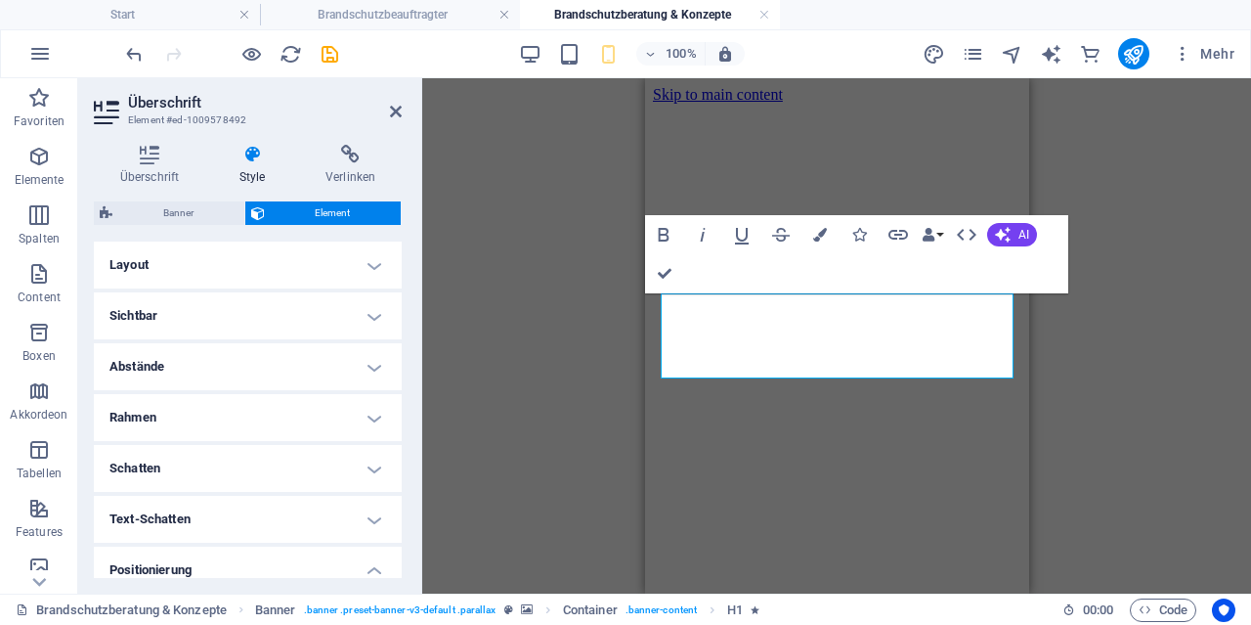
click at [193, 313] on h4 "Sichtbar" at bounding box center [248, 315] width 308 height 47
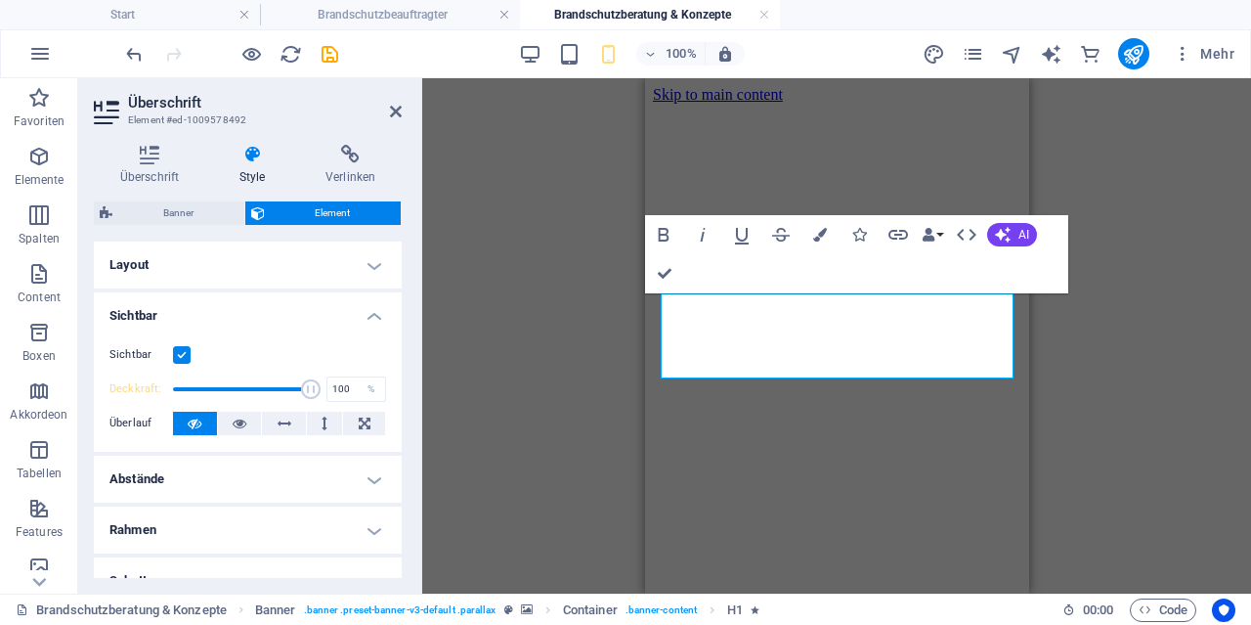
click at [193, 313] on h4 "Sichtbar" at bounding box center [248, 309] width 308 height 35
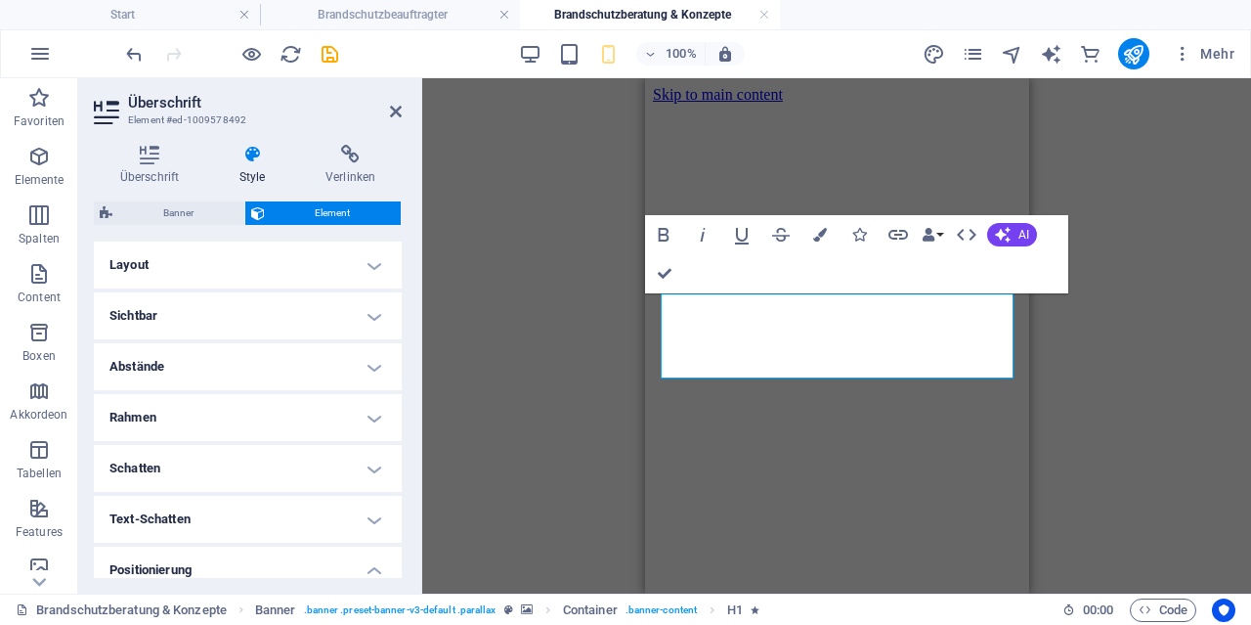
click at [179, 269] on h4 "Layout" at bounding box center [248, 264] width 308 height 47
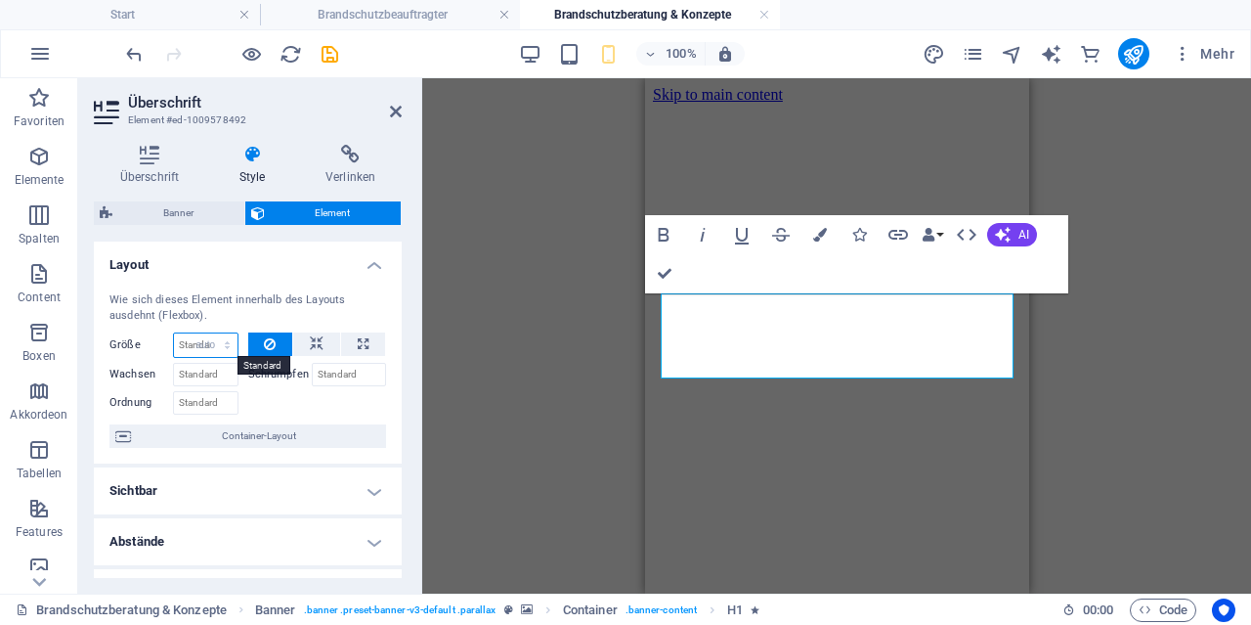
click option "auto" at bounding box center [0, 0] width 0 height 0
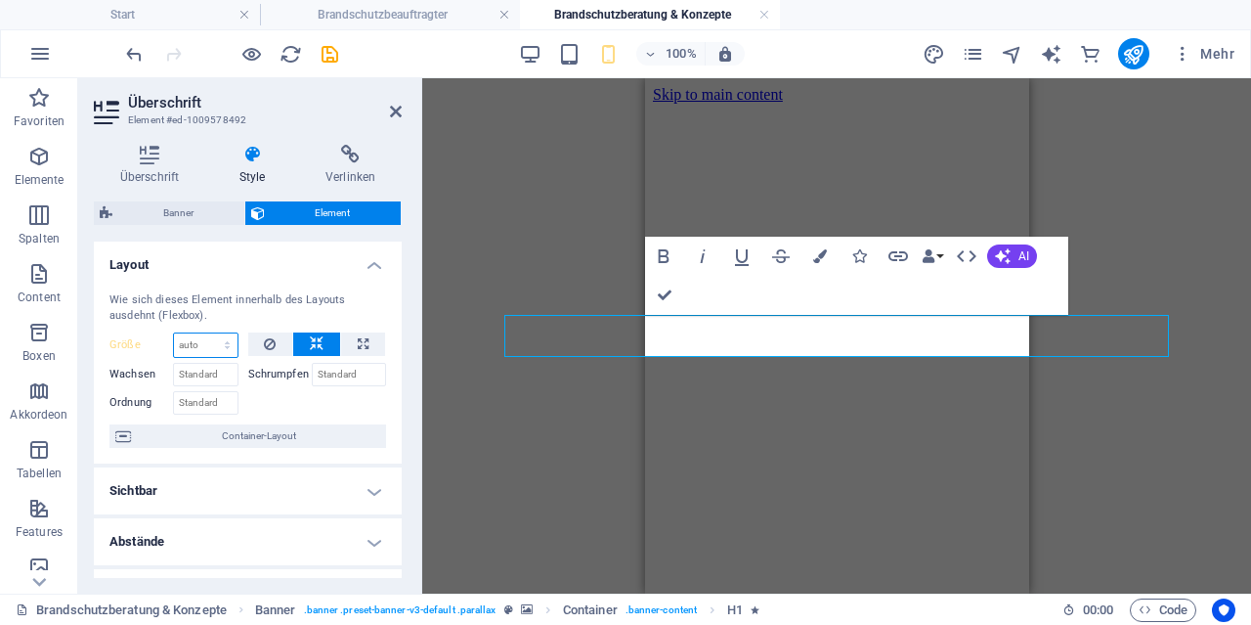
select select "px"
click option "px" at bounding box center [0, 0] width 0 height 0
type input "0"
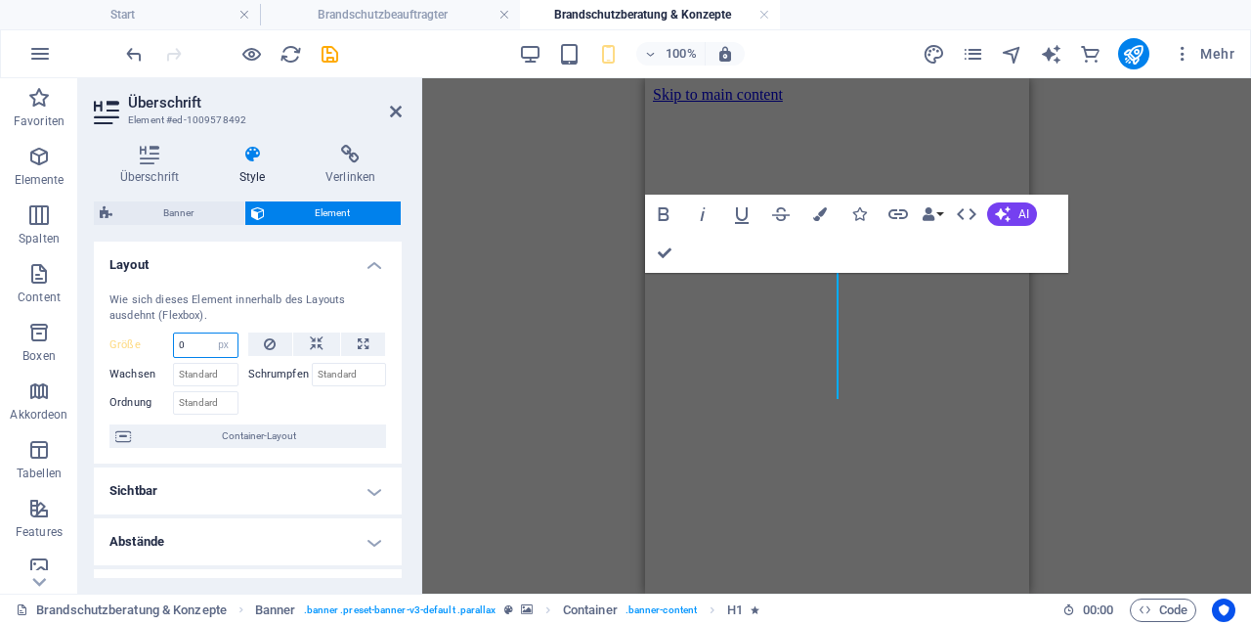
click at [206, 348] on input "0" at bounding box center [206, 344] width 64 height 23
type input "5"
click at [212, 387] on div "Ordnung" at bounding box center [178, 400] width 139 height 28
select select "3tfodn9e234"
click option "Standard" at bounding box center [0, 0] width 0 height 0
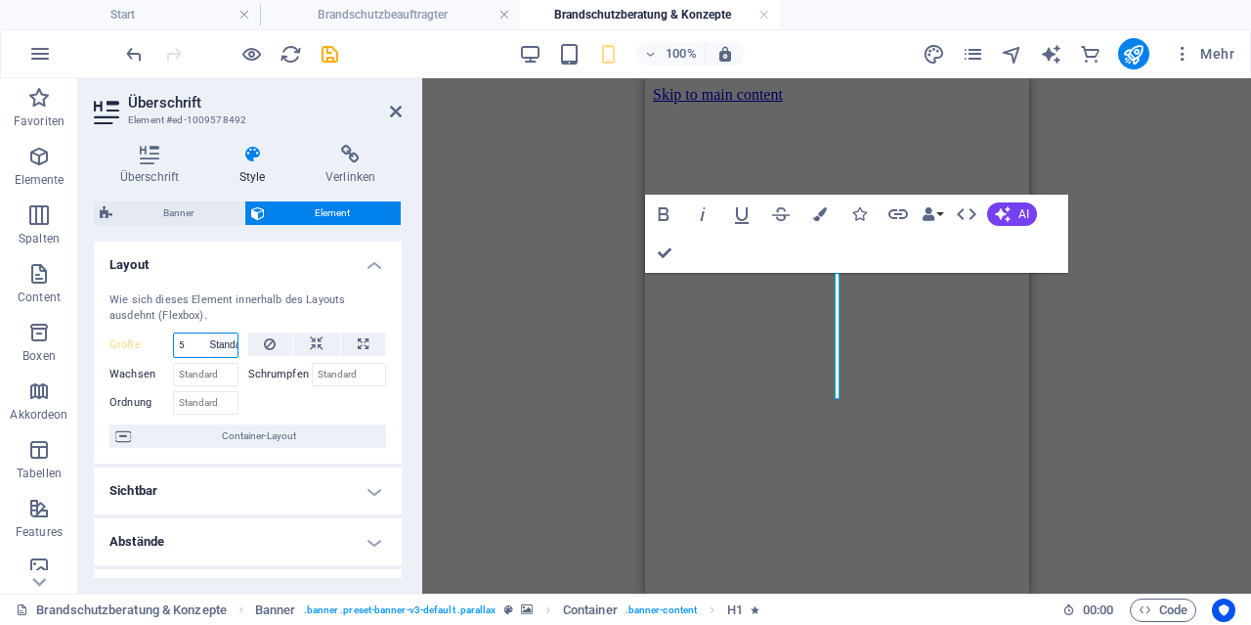
select select "DISABLED_OPTION_VALUE"
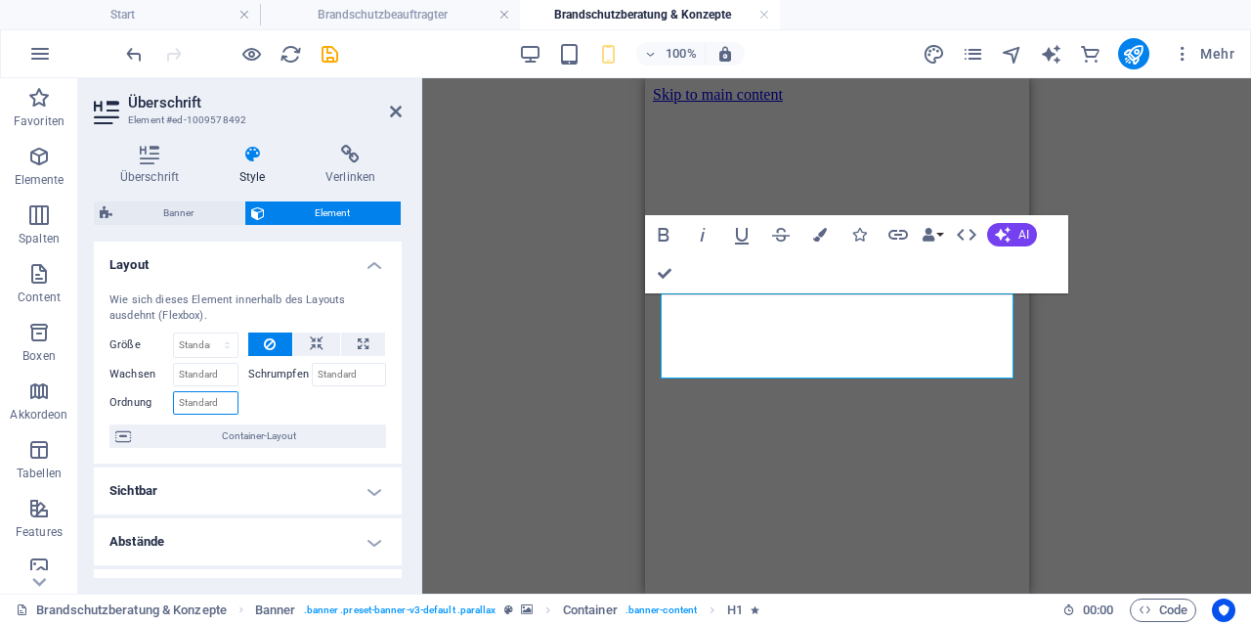
click at [198, 410] on input "Ordnung" at bounding box center [205, 402] width 65 height 23
click at [216, 378] on input "Wachsen" at bounding box center [205, 374] width 65 height 23
click at [209, 404] on input "100" at bounding box center [205, 402] width 65 height 23
type input "1"
type input "3"
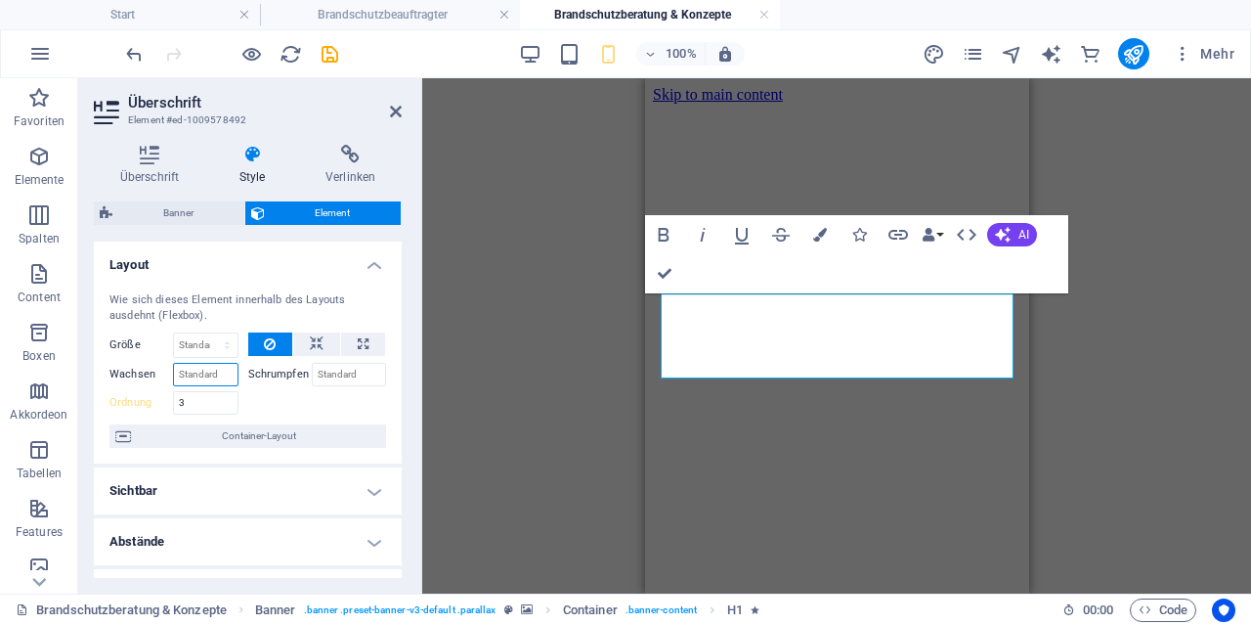
click at [207, 383] on input "Wachsen" at bounding box center [205, 374] width 65 height 23
click at [203, 404] on input "3" at bounding box center [205, 402] width 65 height 23
click at [577, 61] on icon "button" at bounding box center [569, 54] width 22 height 22
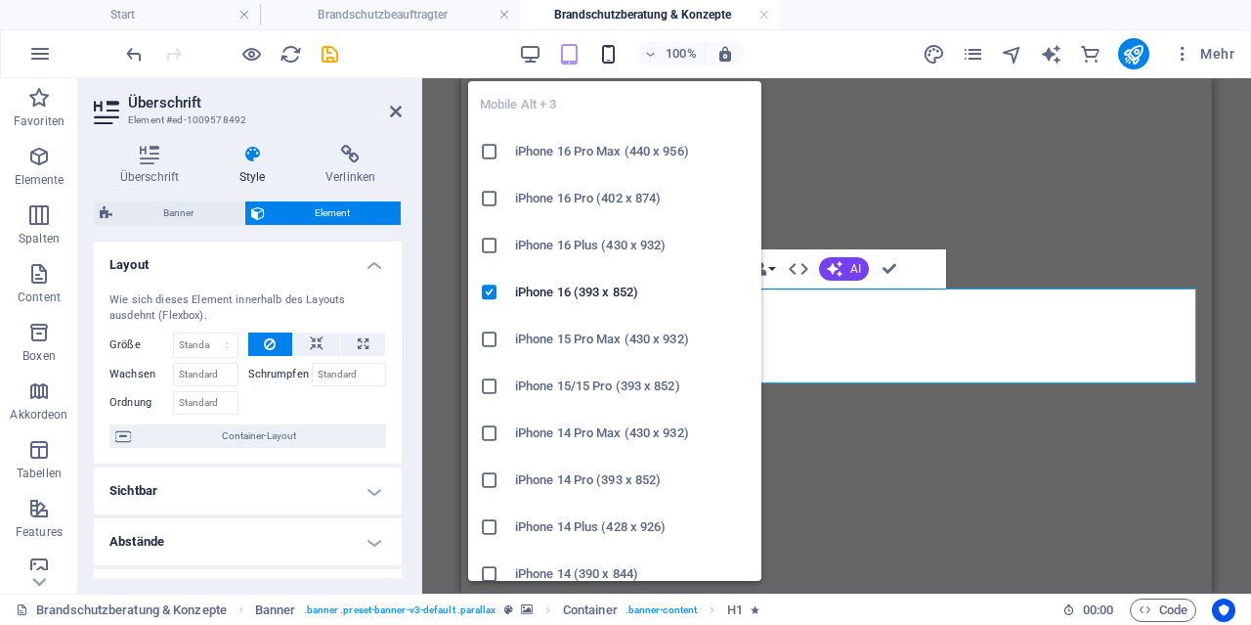
click at [609, 53] on icon "button" at bounding box center [608, 54] width 22 height 22
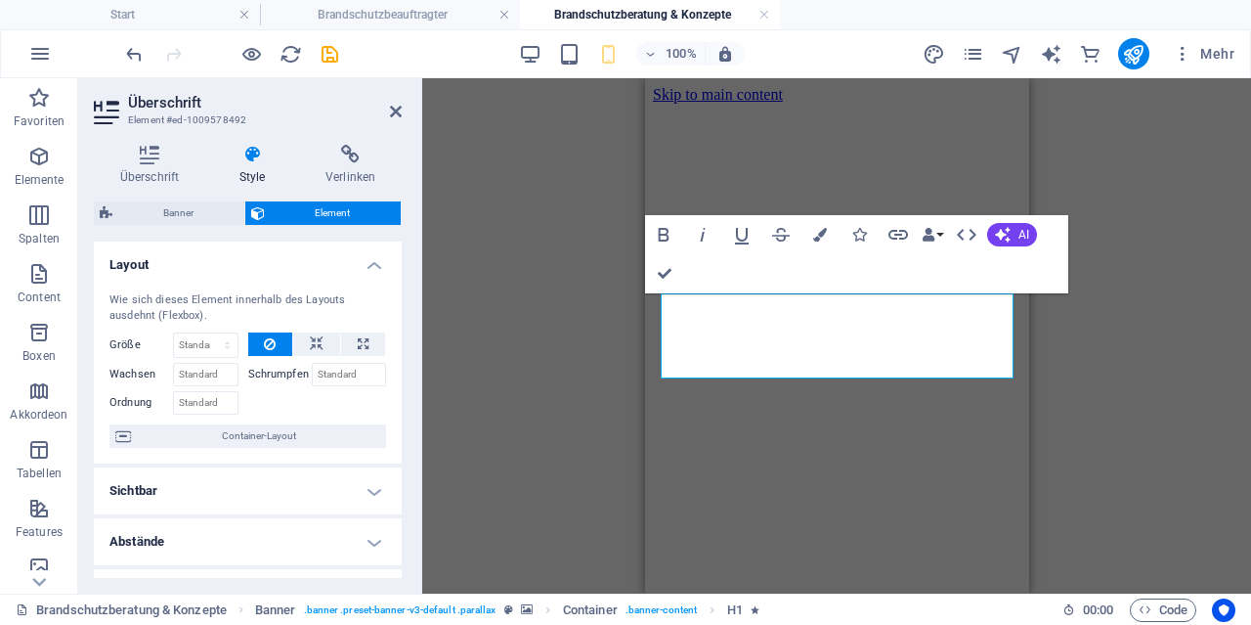
click at [1096, 367] on div "H1 Banner Banner Container Text Preset Preset Text Text Preset H2 Bold Italic U…" at bounding box center [836, 335] width 829 height 515
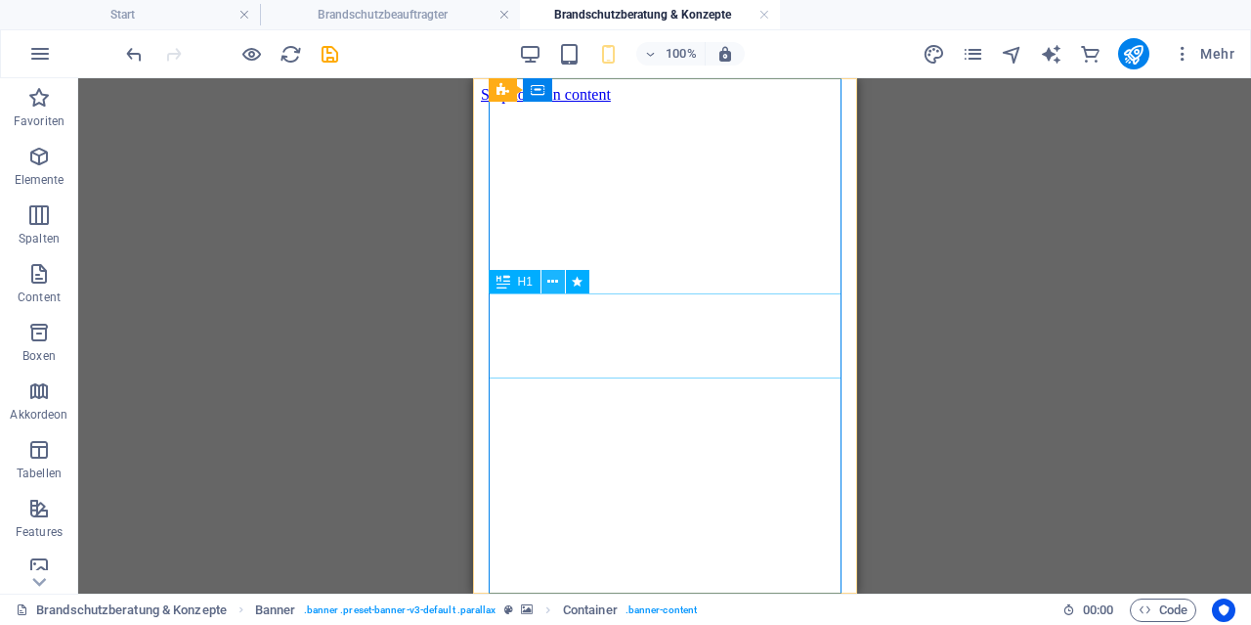
click at [556, 279] on icon at bounding box center [552, 282] width 11 height 21
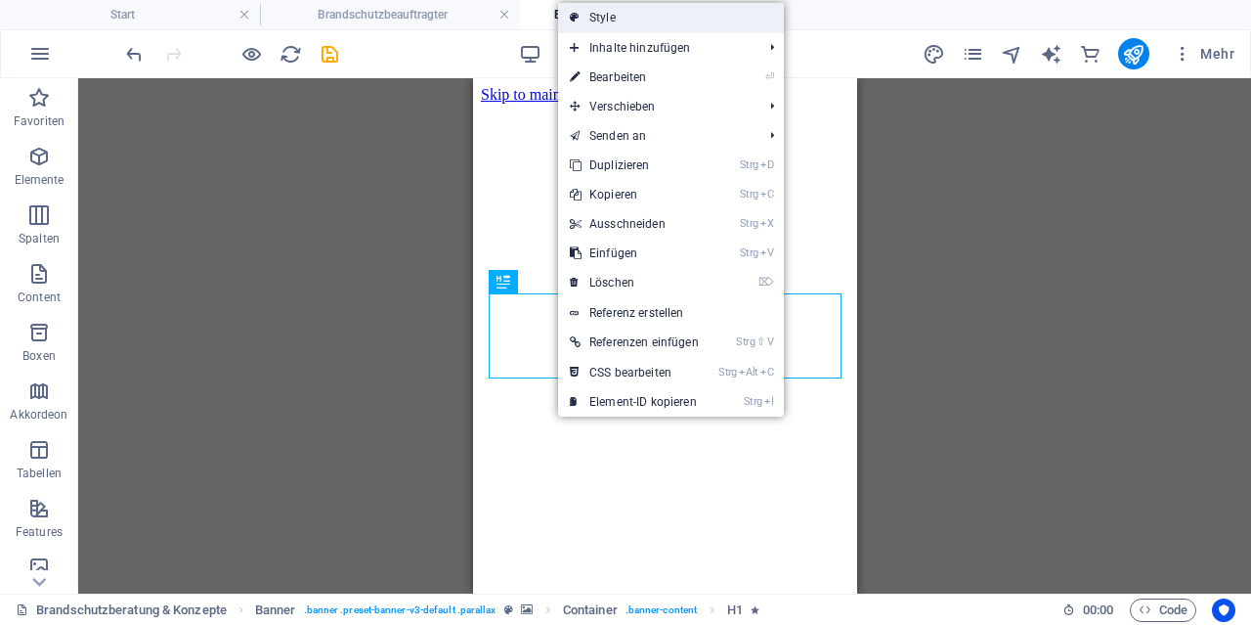
click at [631, 22] on link "Style" at bounding box center [671, 17] width 226 height 29
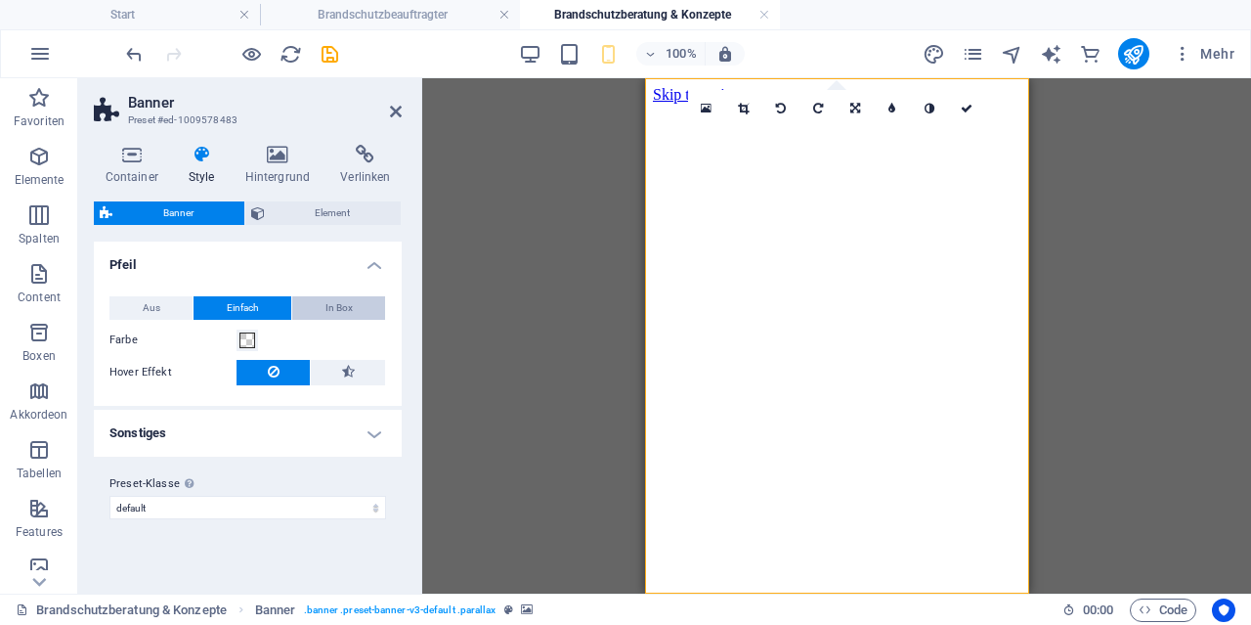
click at [350, 313] on span "In Box" at bounding box center [339, 307] width 27 height 23
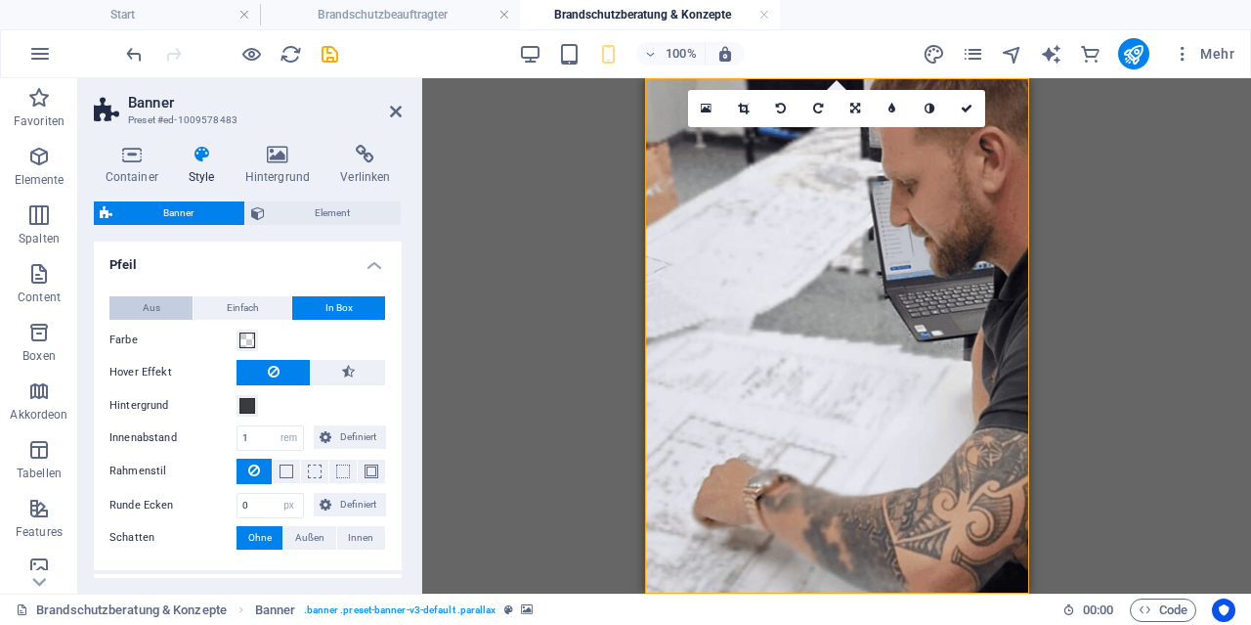
click at [159, 310] on button "Aus" at bounding box center [150, 307] width 83 height 23
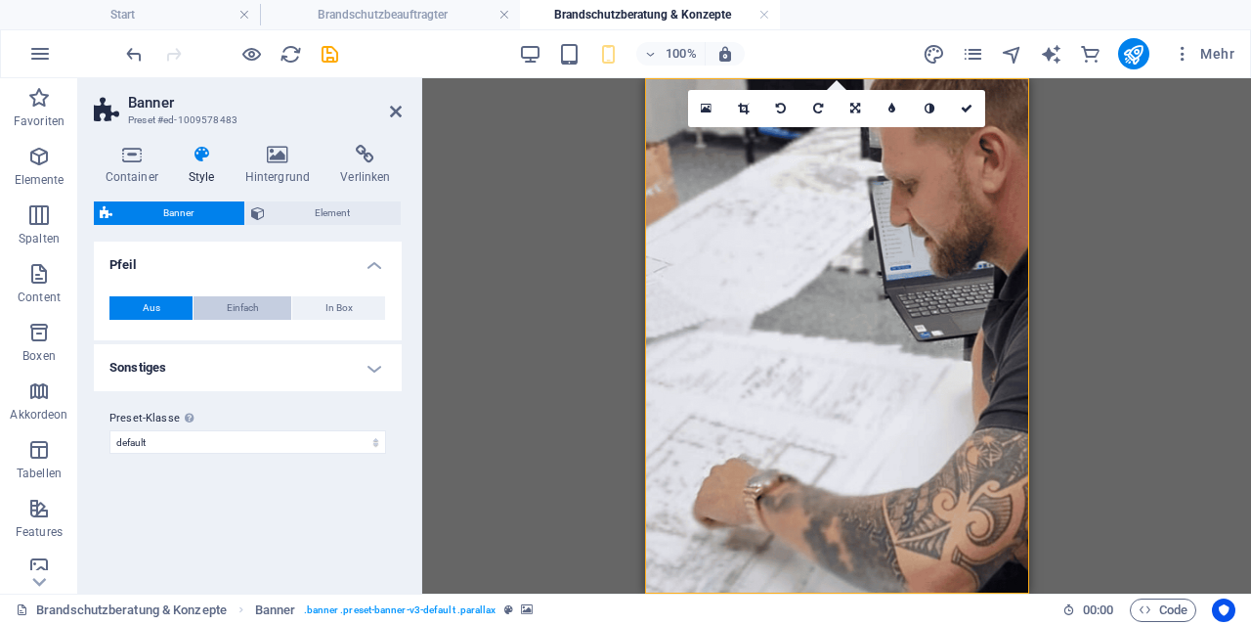
click at [240, 308] on span "Einfach" at bounding box center [243, 307] width 32 height 23
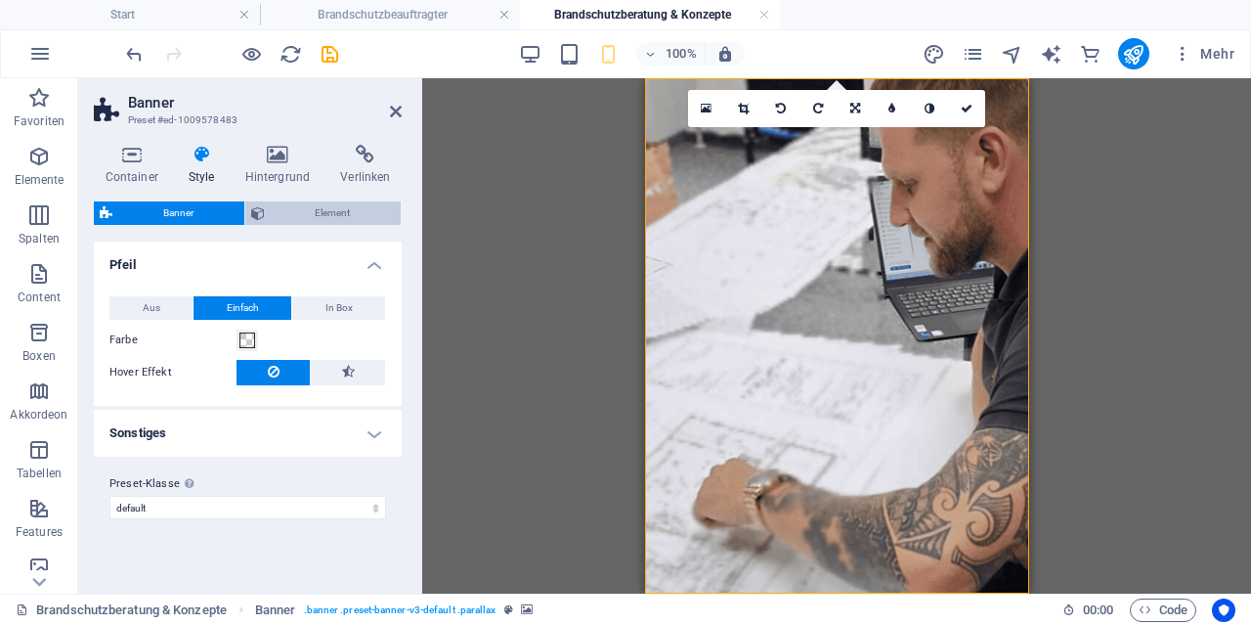
click at [298, 214] on span "Element" at bounding box center [333, 212] width 125 height 23
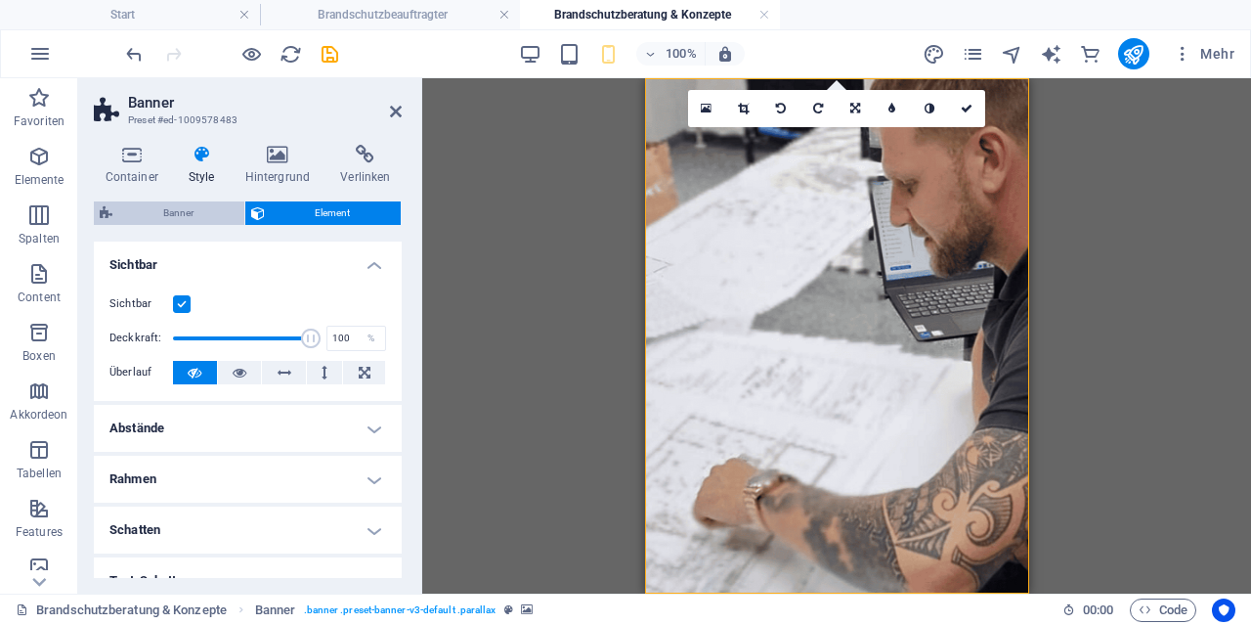
click at [202, 211] on span "Banner" at bounding box center [178, 212] width 120 height 23
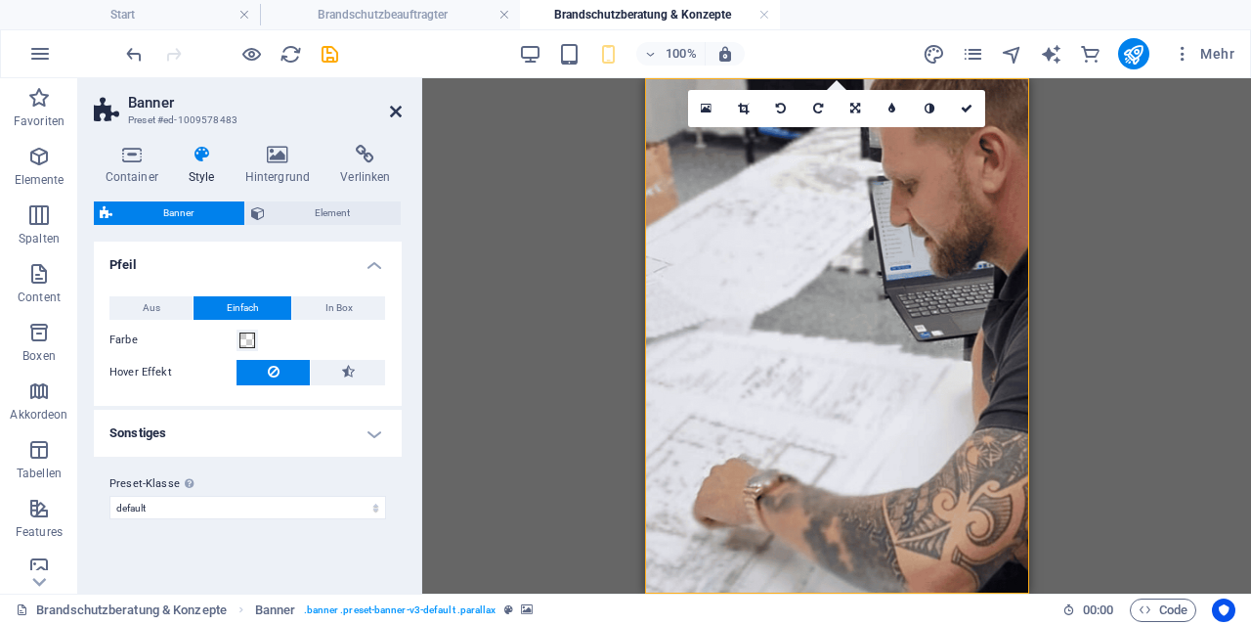
click at [398, 107] on icon at bounding box center [396, 112] width 12 height 16
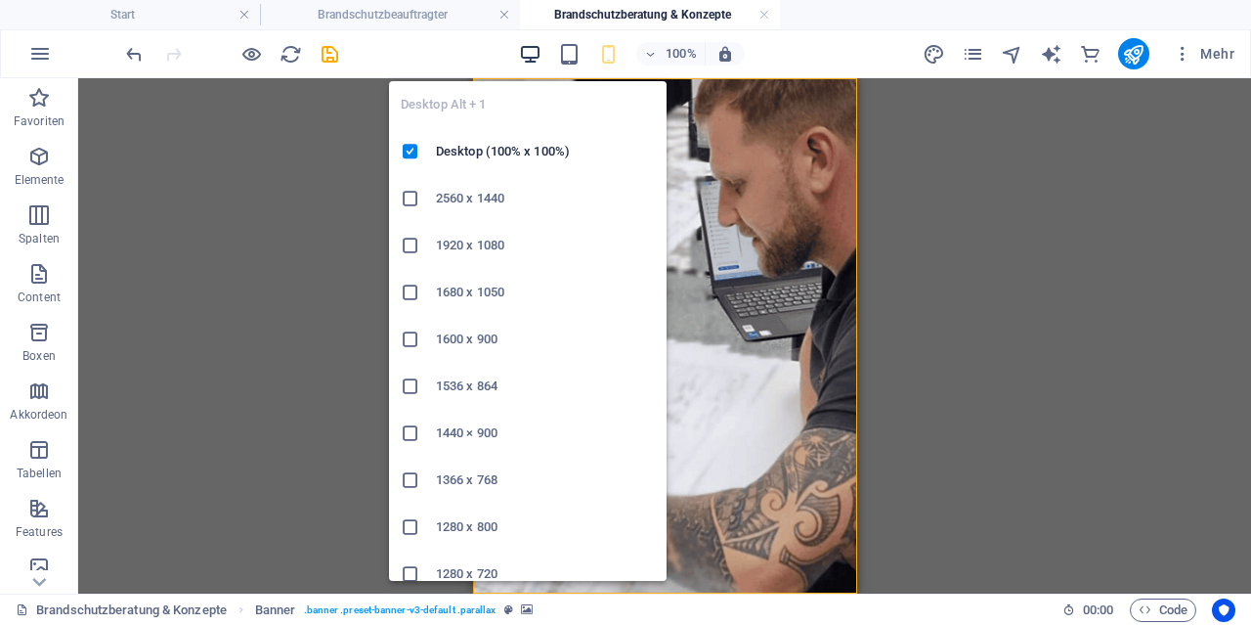
click at [540, 56] on icon "button" at bounding box center [530, 54] width 22 height 22
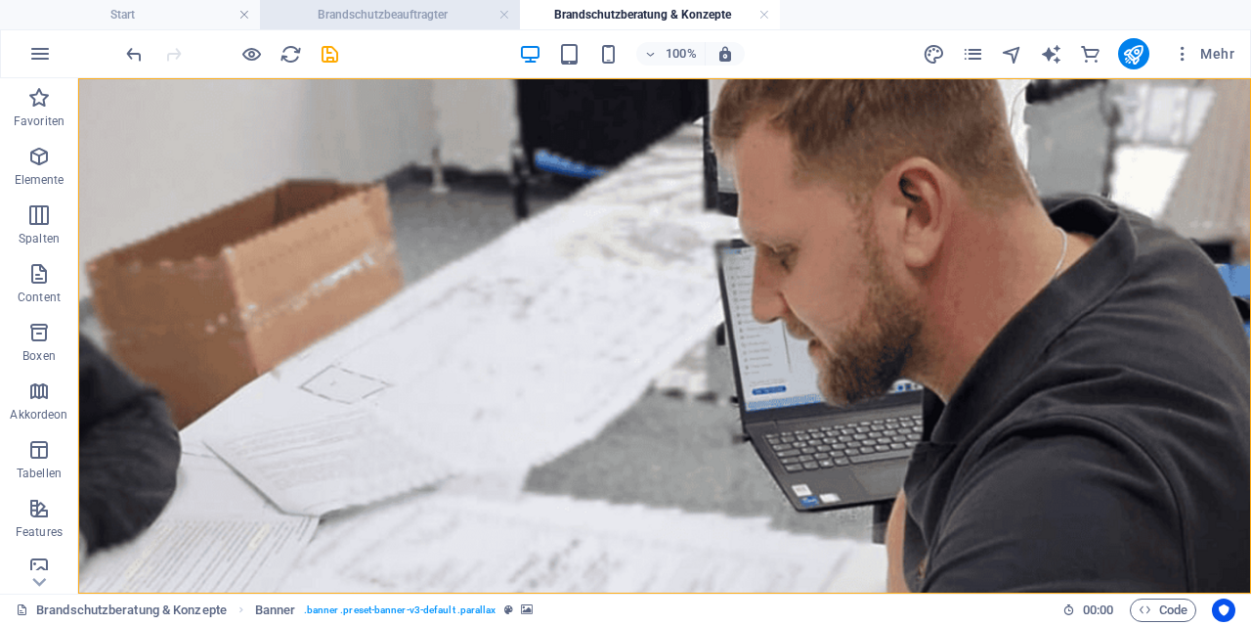
click at [433, 24] on h4 "Brandschutzbeauftragter" at bounding box center [390, 15] width 260 height 22
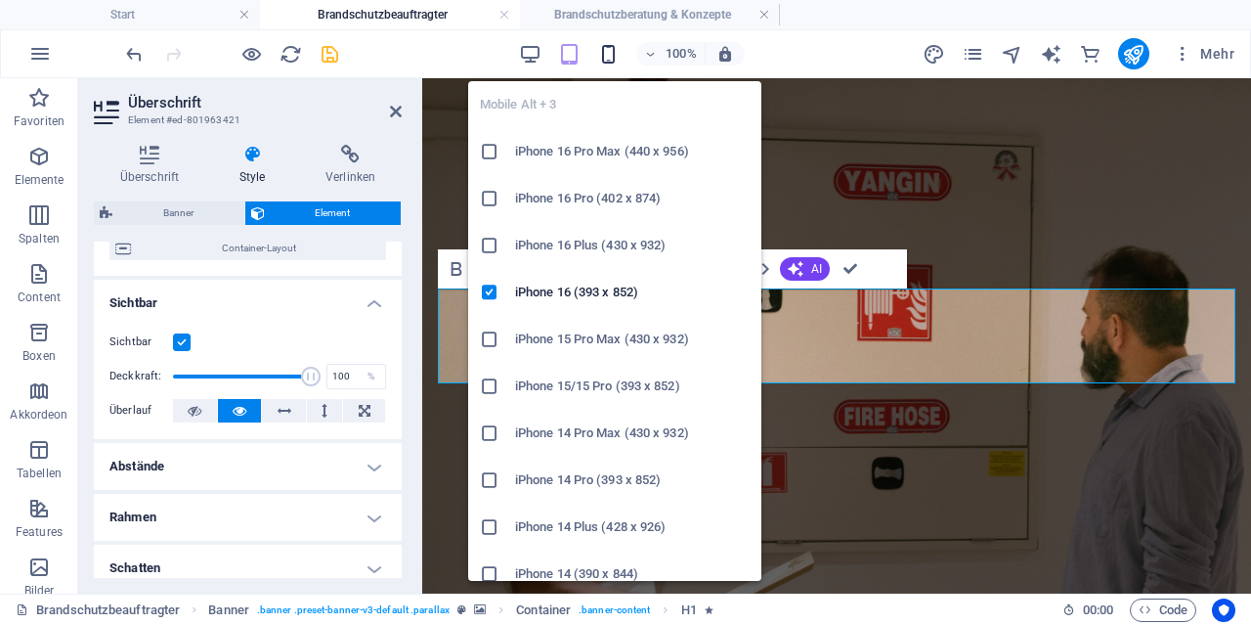
click at [605, 55] on icon "button" at bounding box center [608, 54] width 22 height 22
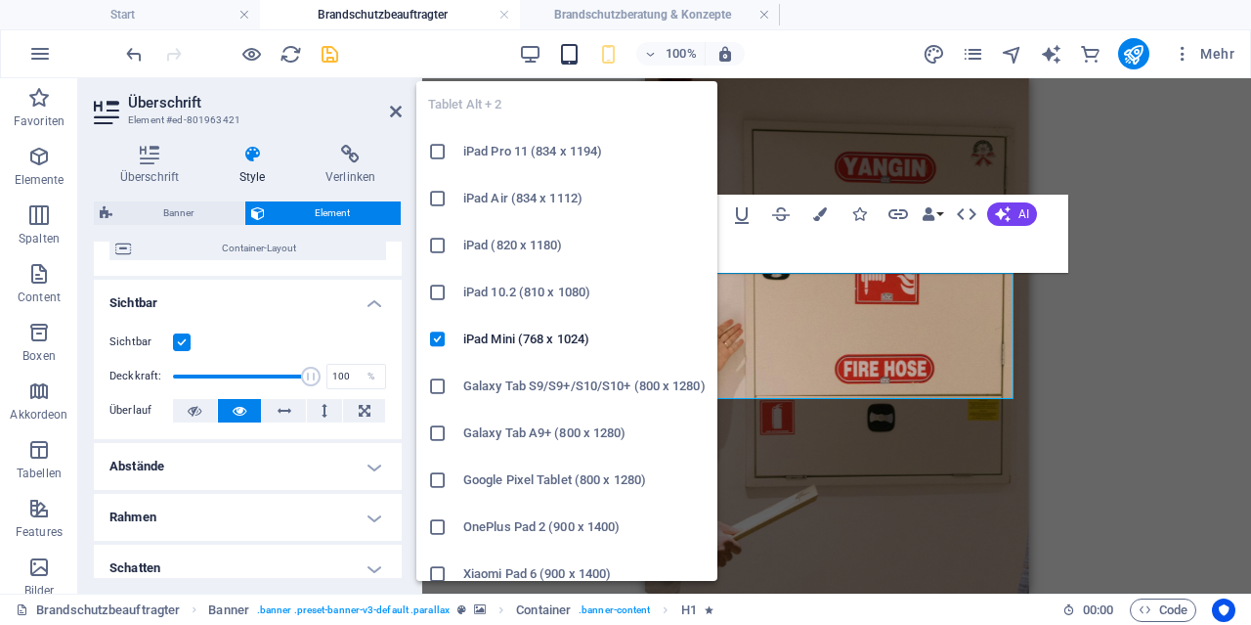
click at [574, 56] on icon "button" at bounding box center [569, 54] width 22 height 22
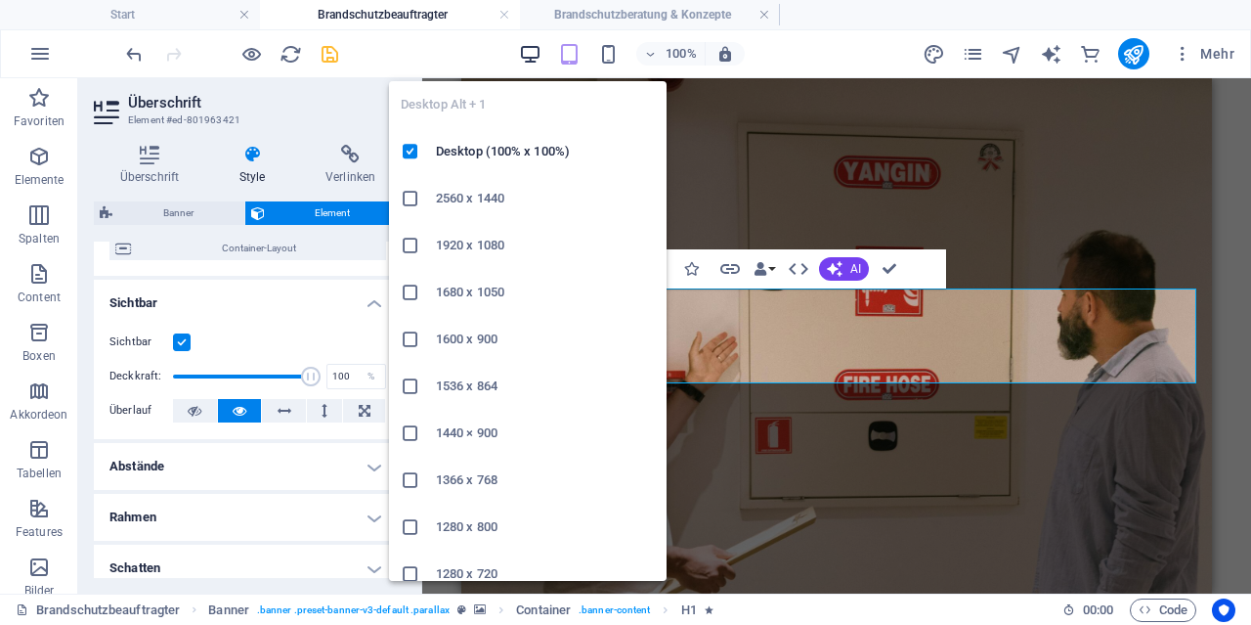
click at [539, 54] on icon "button" at bounding box center [530, 54] width 22 height 22
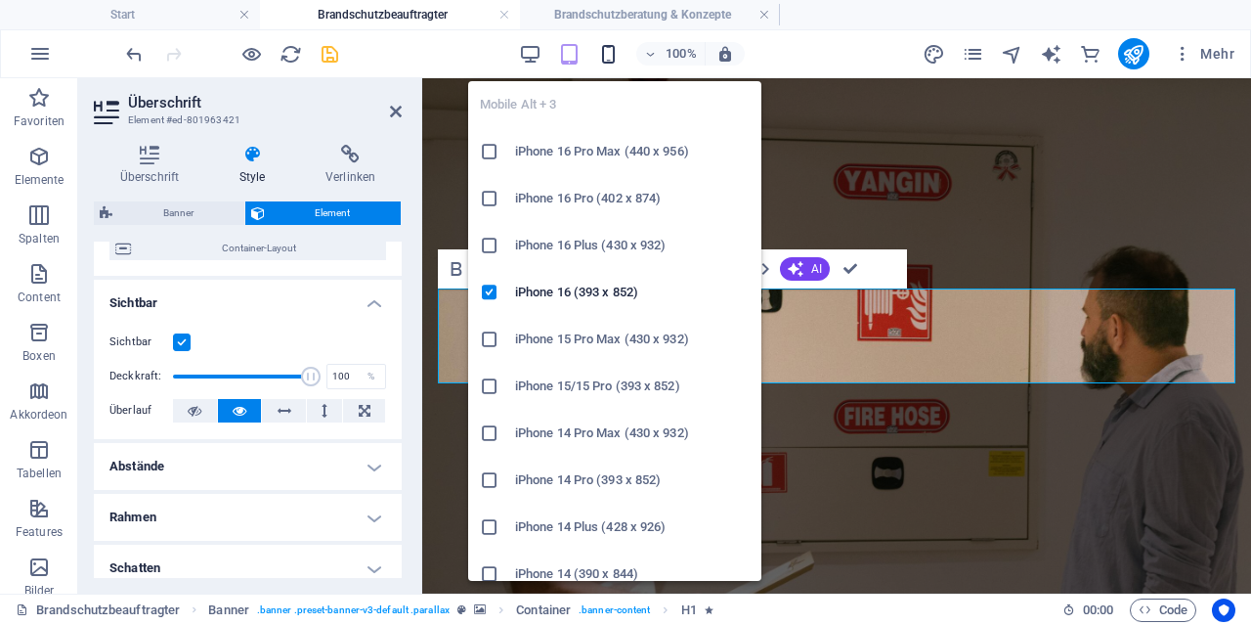
click at [607, 50] on icon "button" at bounding box center [608, 54] width 22 height 22
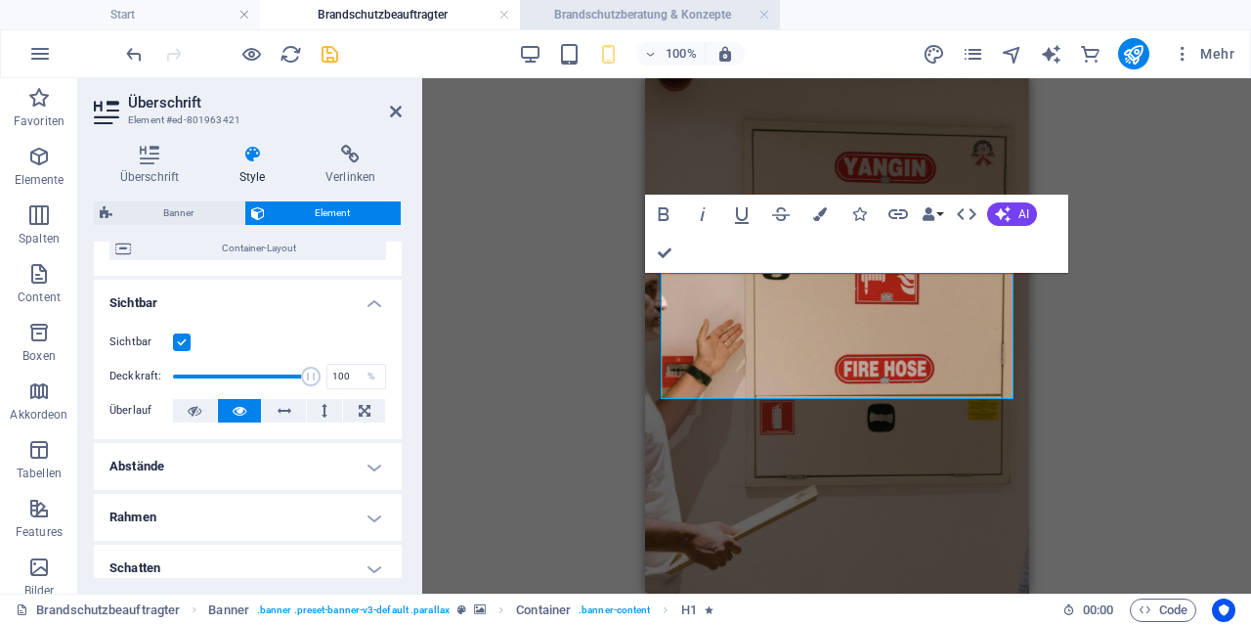
click at [615, 17] on h4 "Brandschutzberatung & Konzepte" at bounding box center [650, 15] width 260 height 22
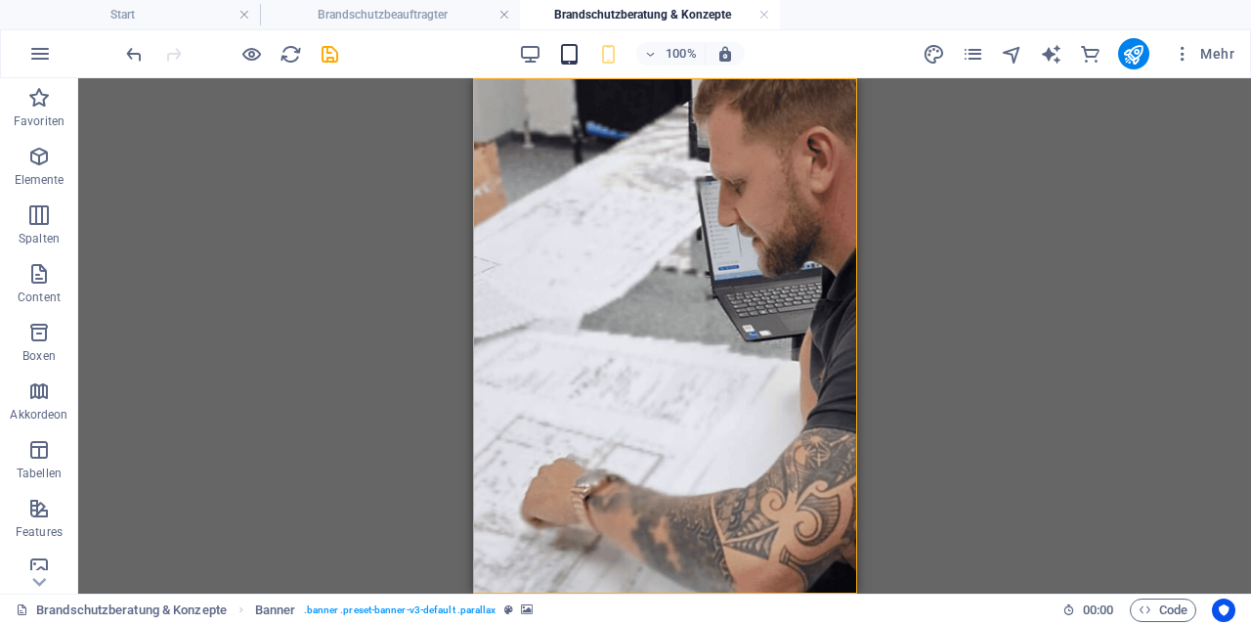
click at [571, 58] on icon "button" at bounding box center [569, 54] width 22 height 22
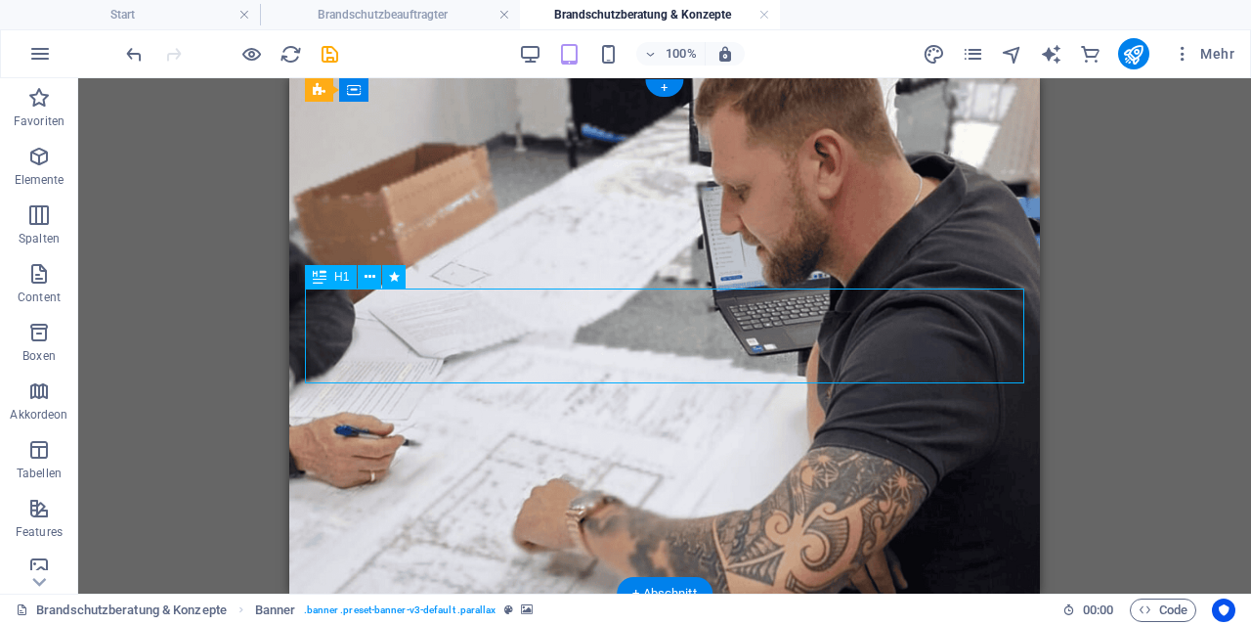
select select "fade"
select select "s"
select select "onload"
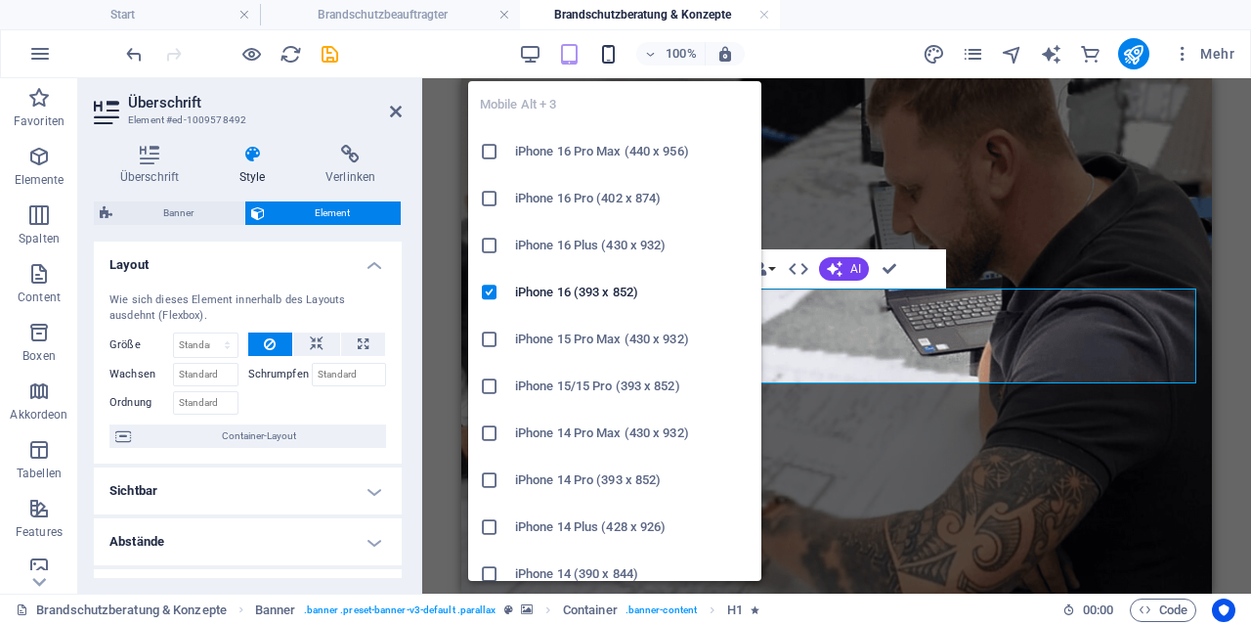
click at [611, 61] on icon "button" at bounding box center [608, 54] width 22 height 22
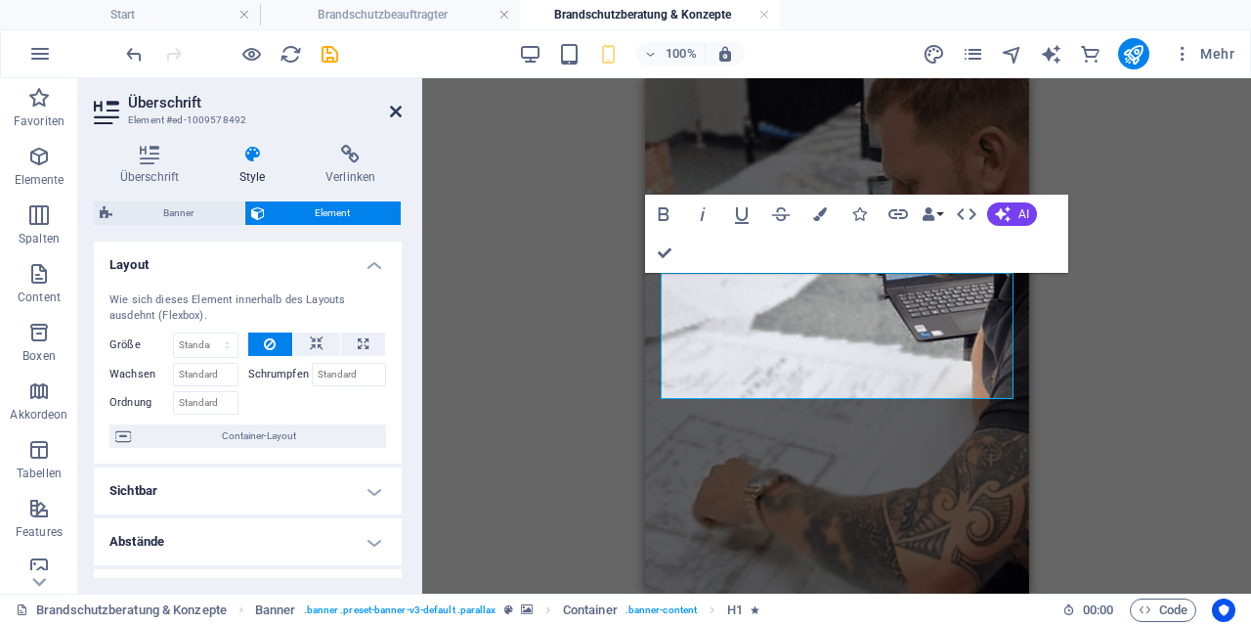
click at [394, 110] on icon at bounding box center [396, 112] width 12 height 16
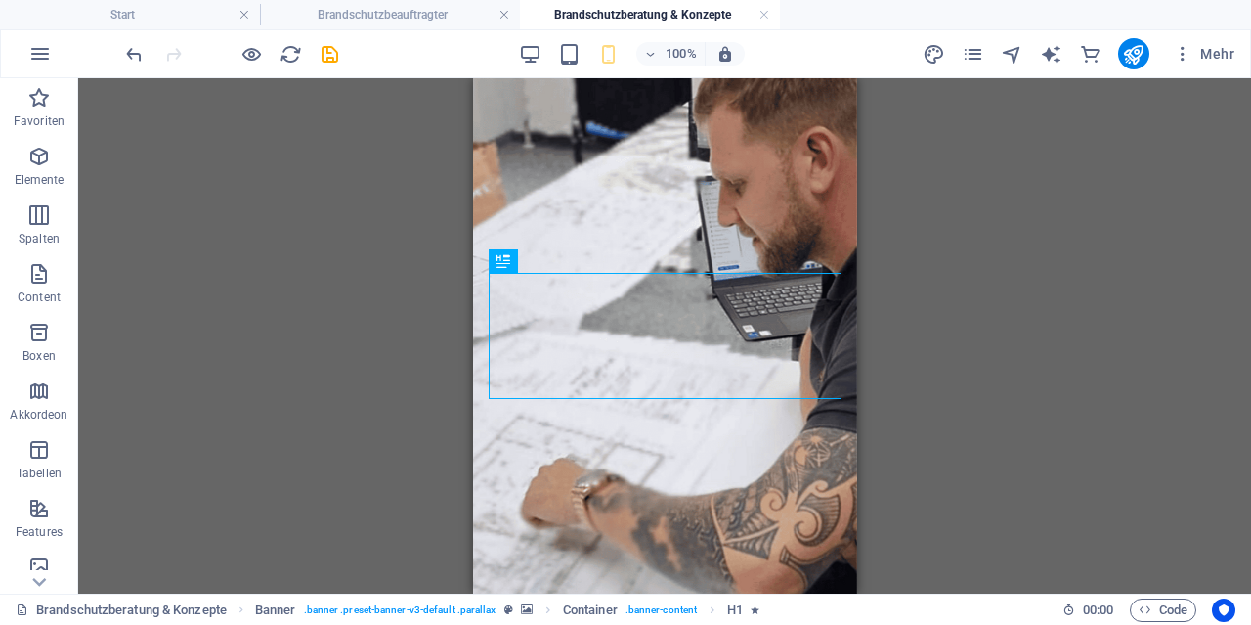
click at [1114, 309] on div "Ziehe hier rein, um den vorhandenen Inhalt zu ersetzen. Drücke "Strg", wenn du …" at bounding box center [664, 335] width 1173 height 515
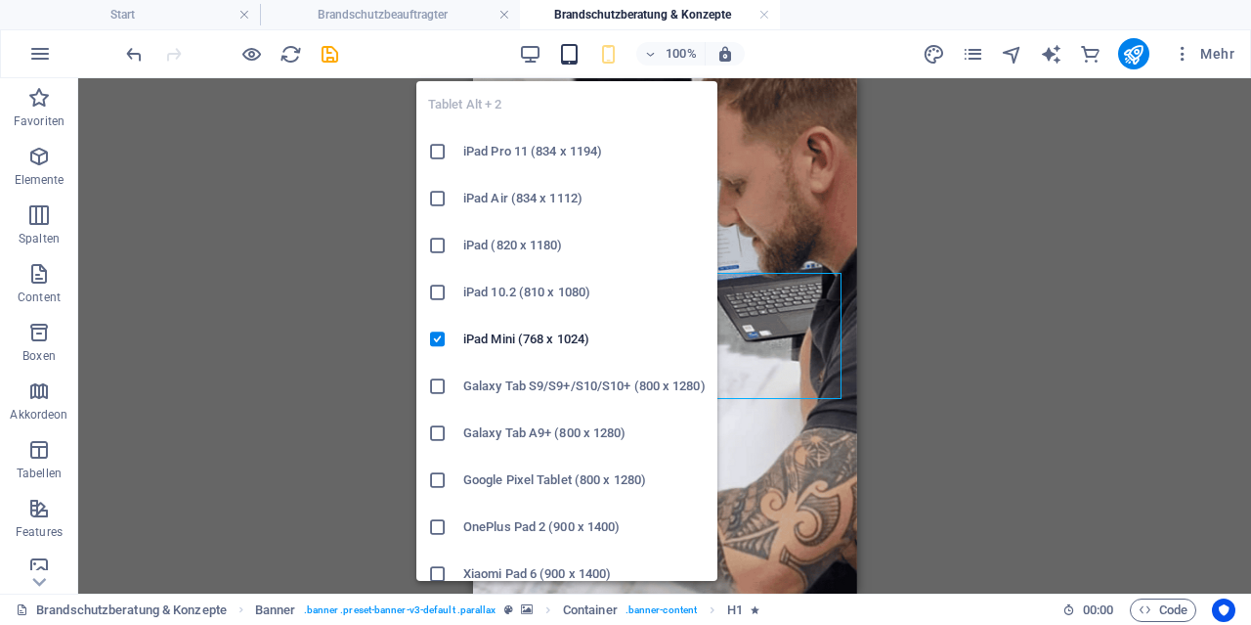
click at [573, 58] on icon "button" at bounding box center [569, 54] width 22 height 22
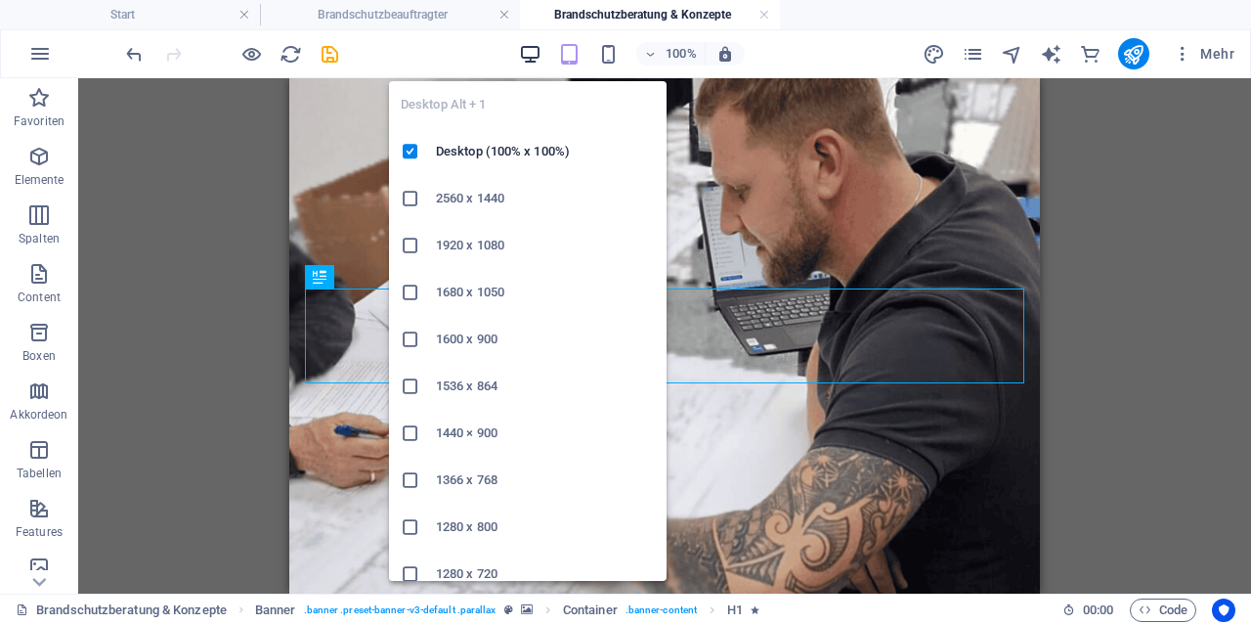
click at [535, 54] on icon "button" at bounding box center [530, 54] width 22 height 22
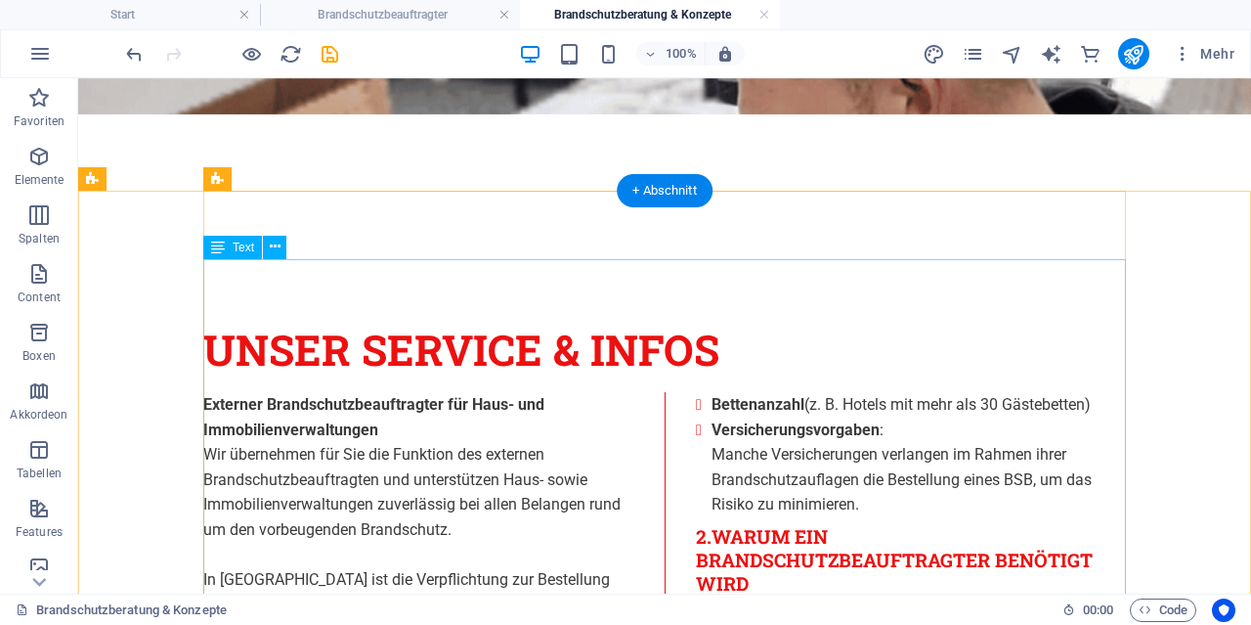
scroll to position [508, 0]
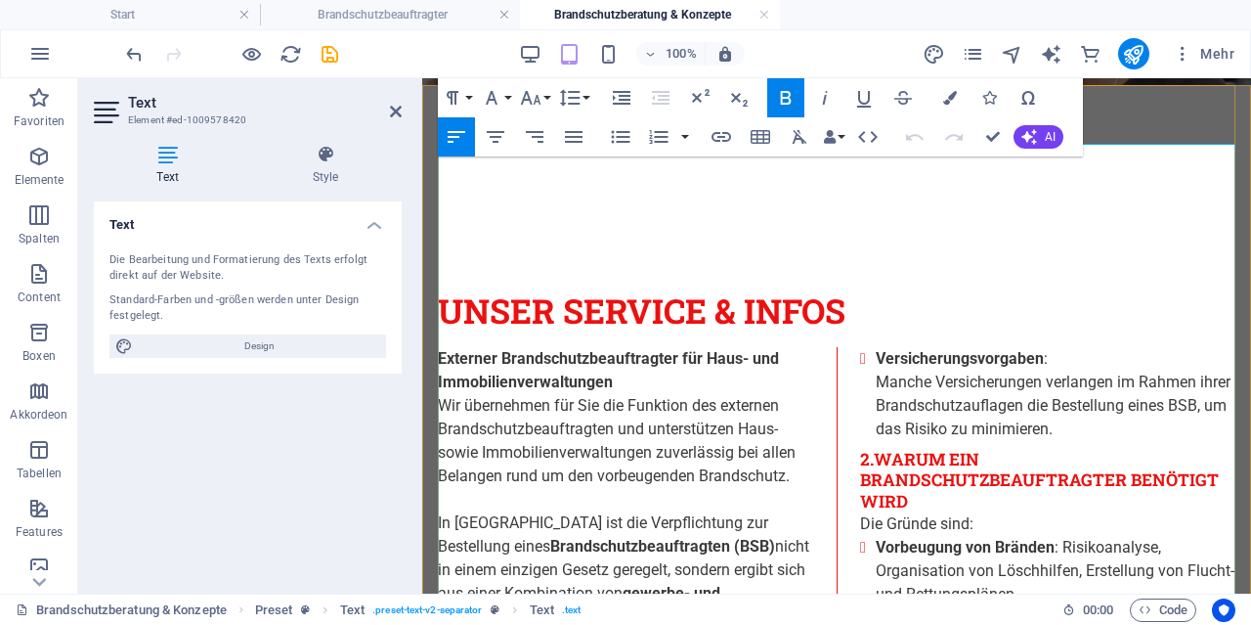
click at [664, 511] on p "In [GEOGRAPHIC_DATA] ist die Verpflichtung zur Bestellung eines Brandschutzbeau…" at bounding box center [625, 593] width 375 height 164
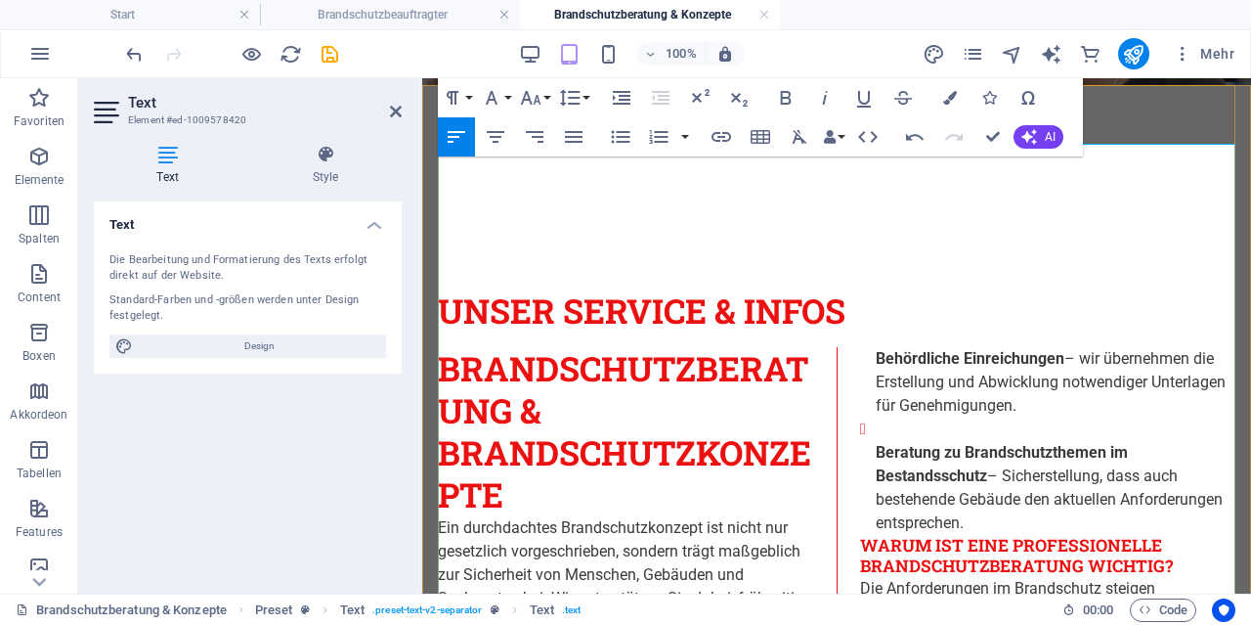
click at [696, 347] on h2 "Brandschutzberatung & Brandschutzkonzepte" at bounding box center [625, 431] width 375 height 169
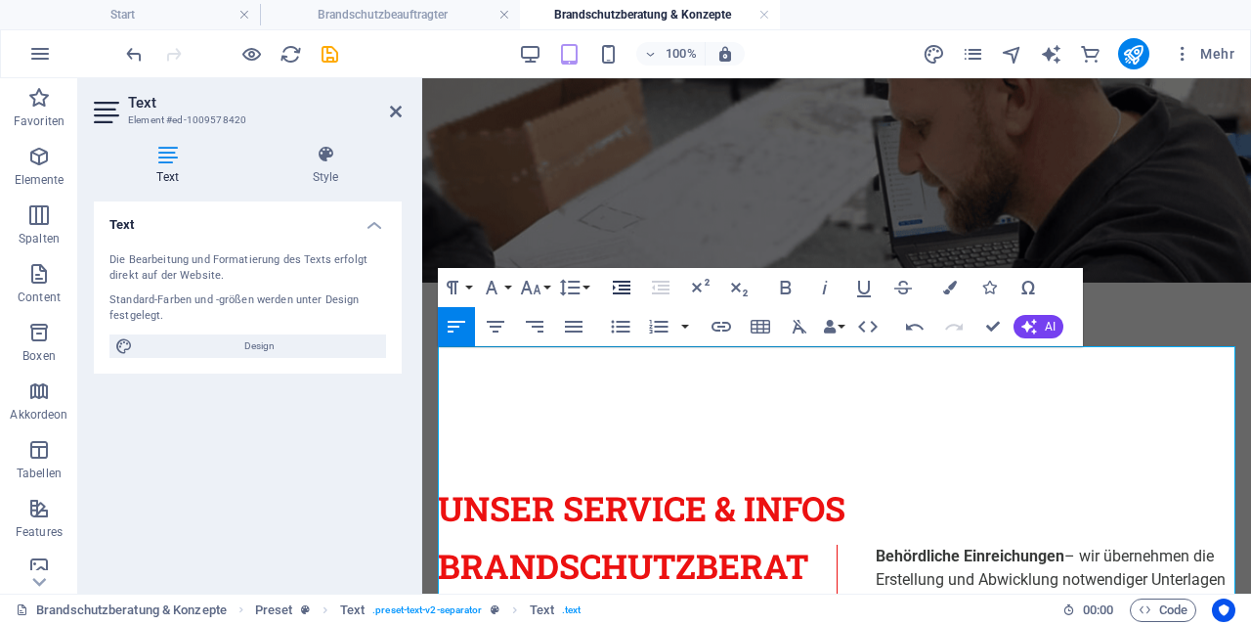
scroll to position [305, 0]
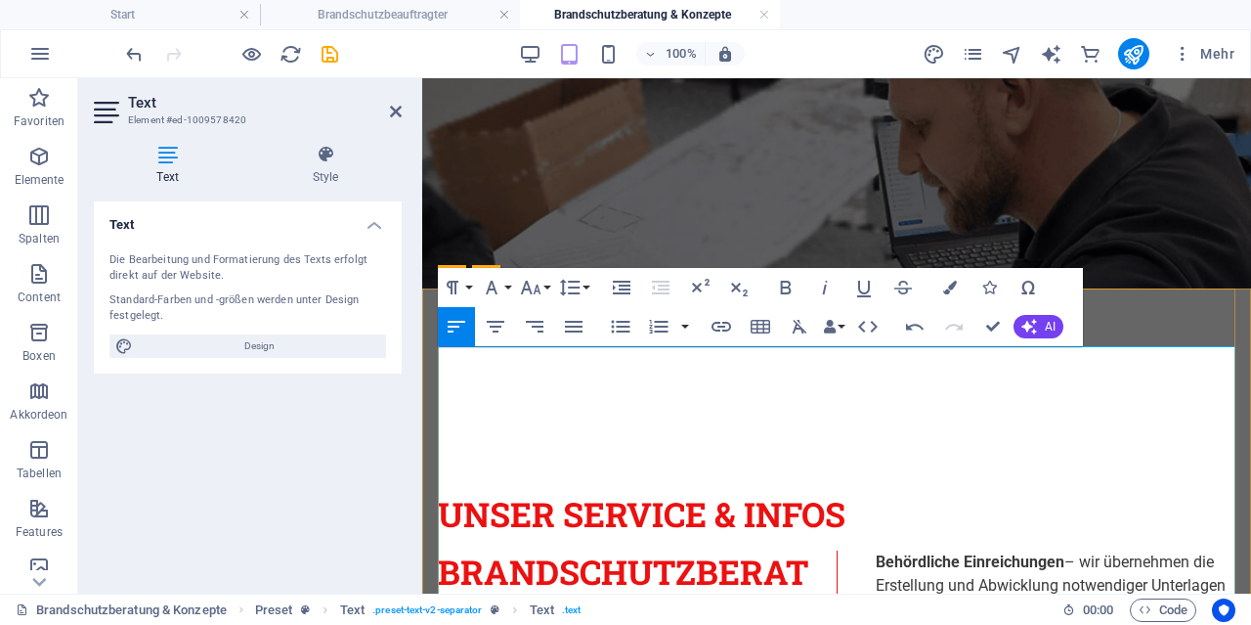
click at [559, 550] on h2 "Brandschutzberatung & Brandschutzkonzepte" at bounding box center [625, 634] width 375 height 169
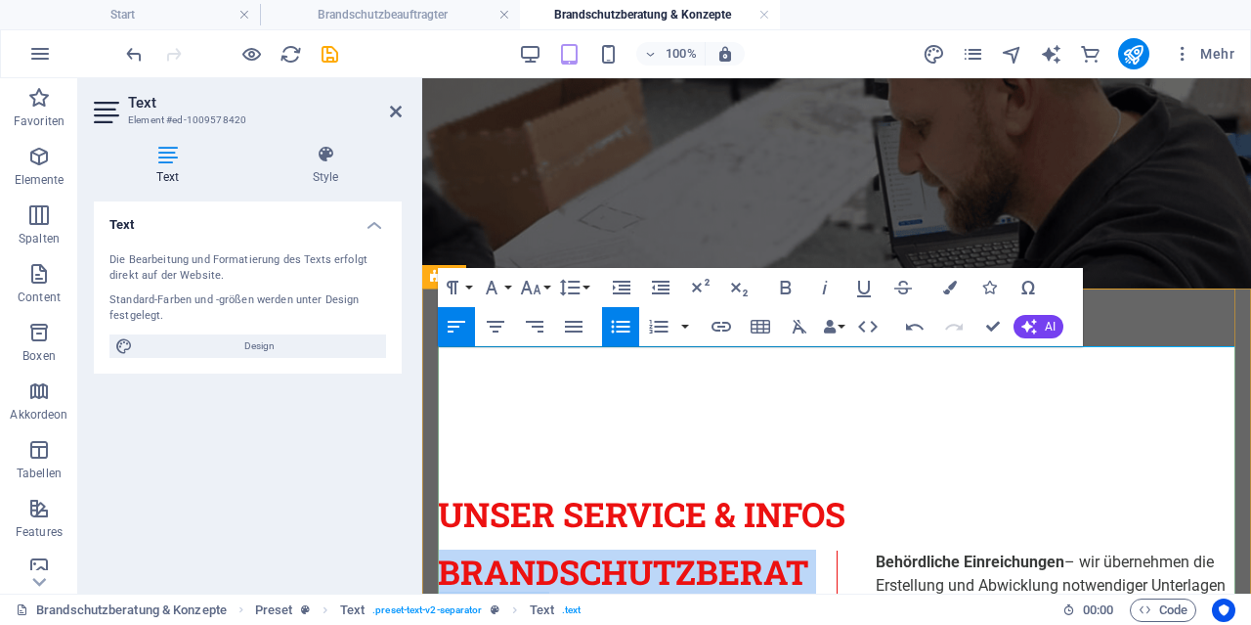
drag, startPoint x: 445, startPoint y: 370, endPoint x: 868, endPoint y: 452, distance: 431.0
click at [813, 550] on h2 "Brandschutzberatung & Brandschutzkonzepte" at bounding box center [625, 634] width 375 height 169
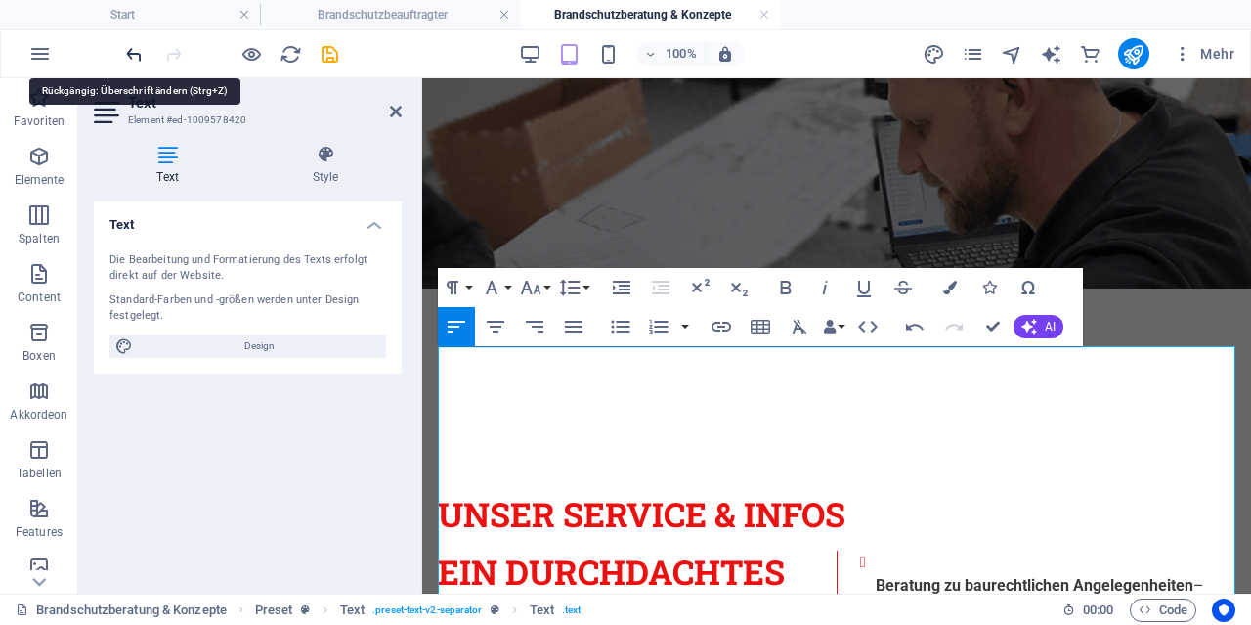
click at [137, 56] on icon "undo" at bounding box center [134, 54] width 22 height 22
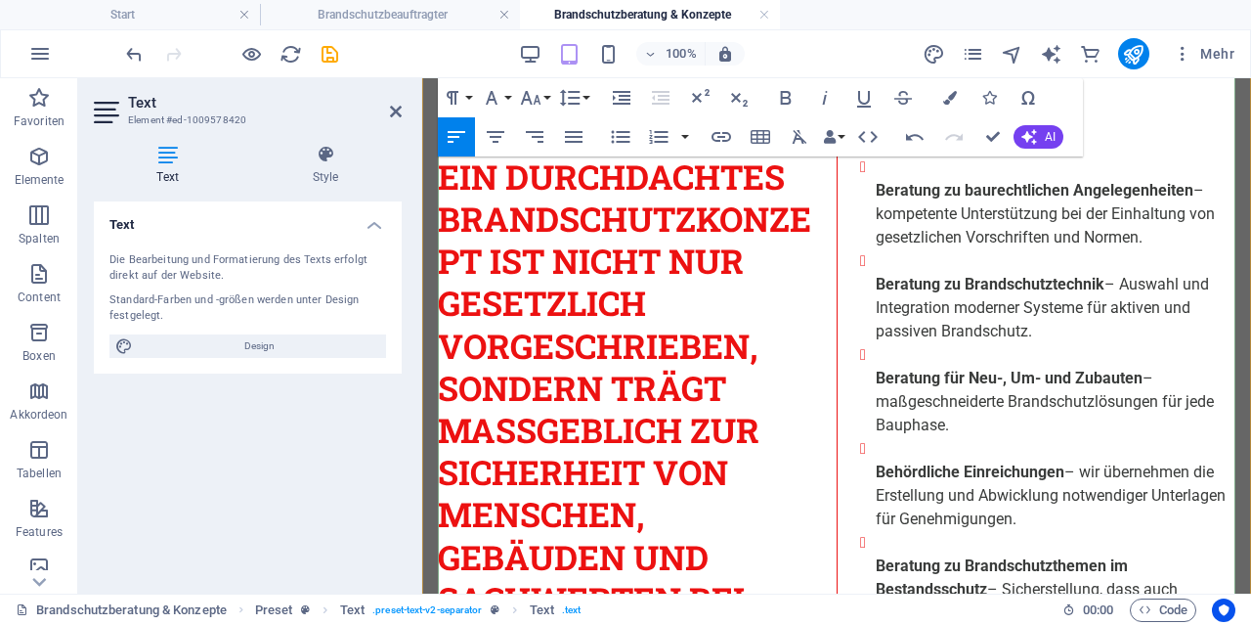
scroll to position [712, 0]
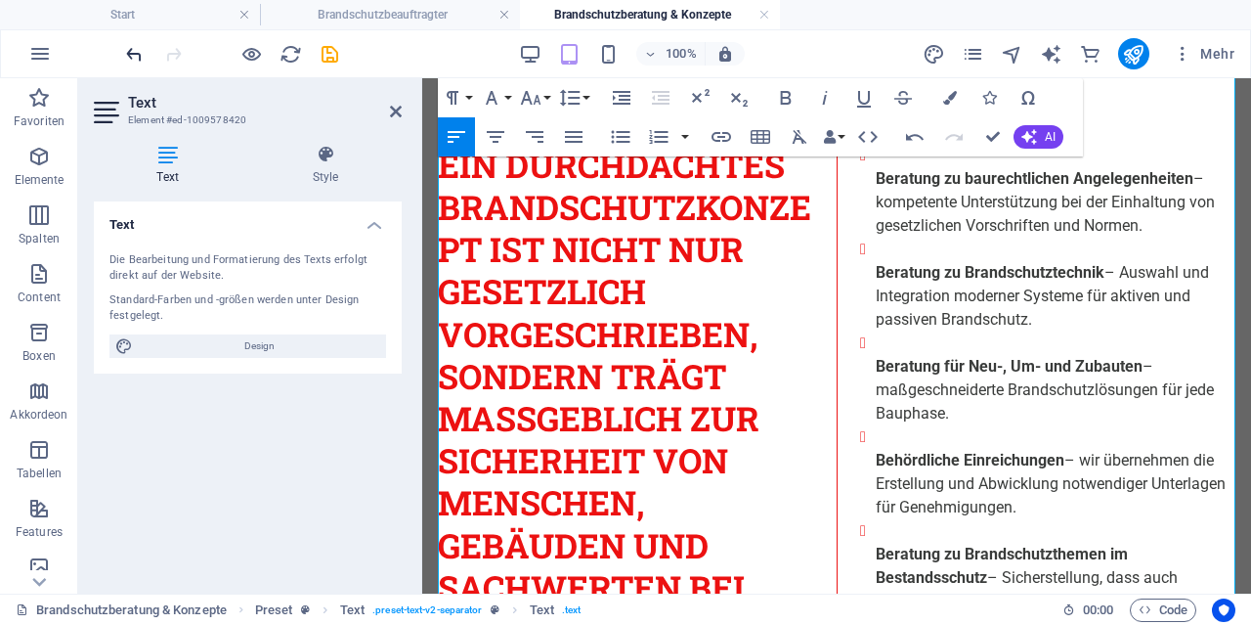
click at [136, 43] on icon "undo" at bounding box center [134, 54] width 22 height 22
click at [136, 49] on icon "undo" at bounding box center [134, 54] width 22 height 22
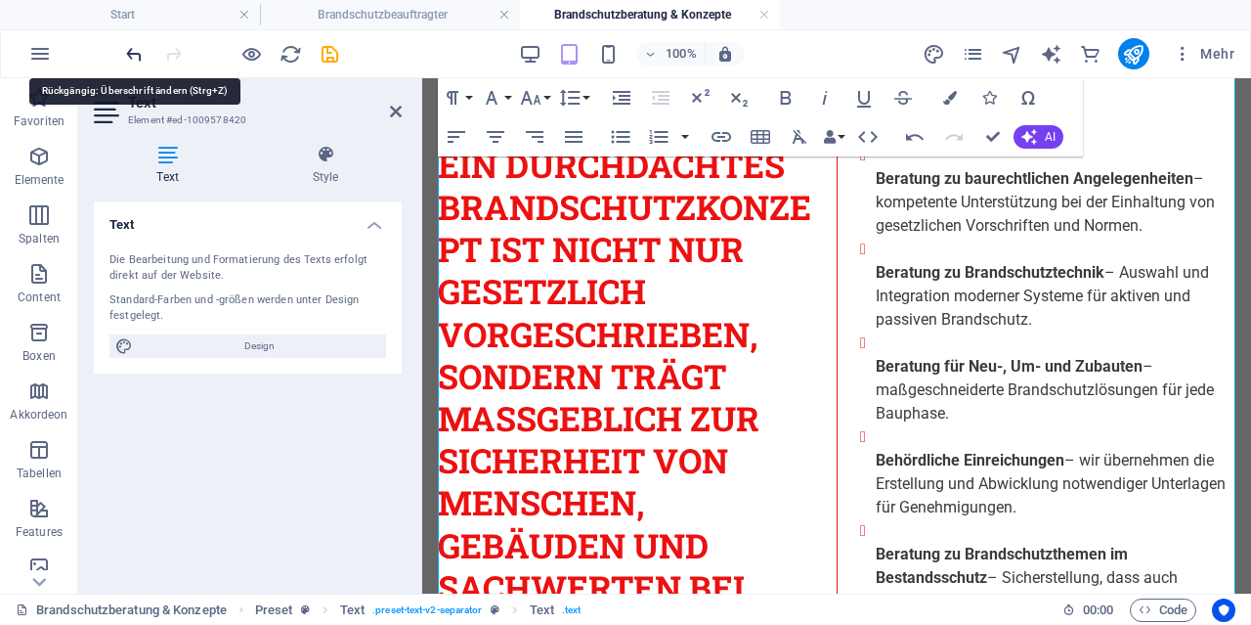
click at [136, 49] on icon "undo" at bounding box center [134, 54] width 22 height 22
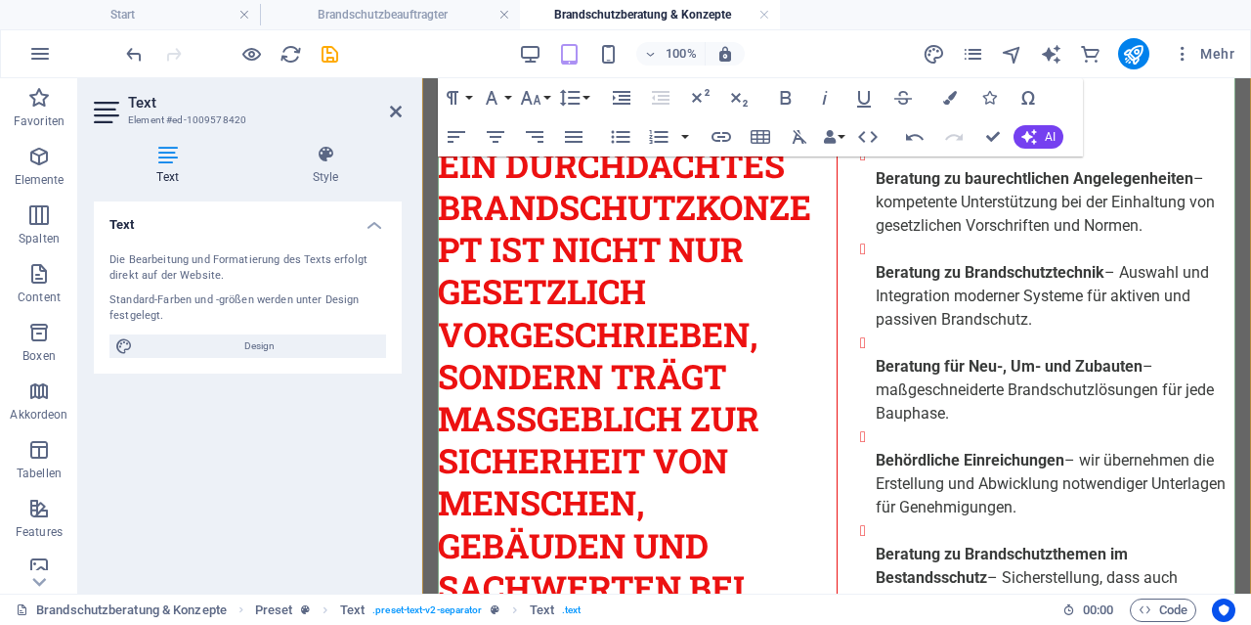
click at [761, 292] on h2 "Ein durchdachtes Brandschutzkonzept ist nicht nur gesetzlich vorgeschrieben, so…" at bounding box center [625, 630] width 375 height 972
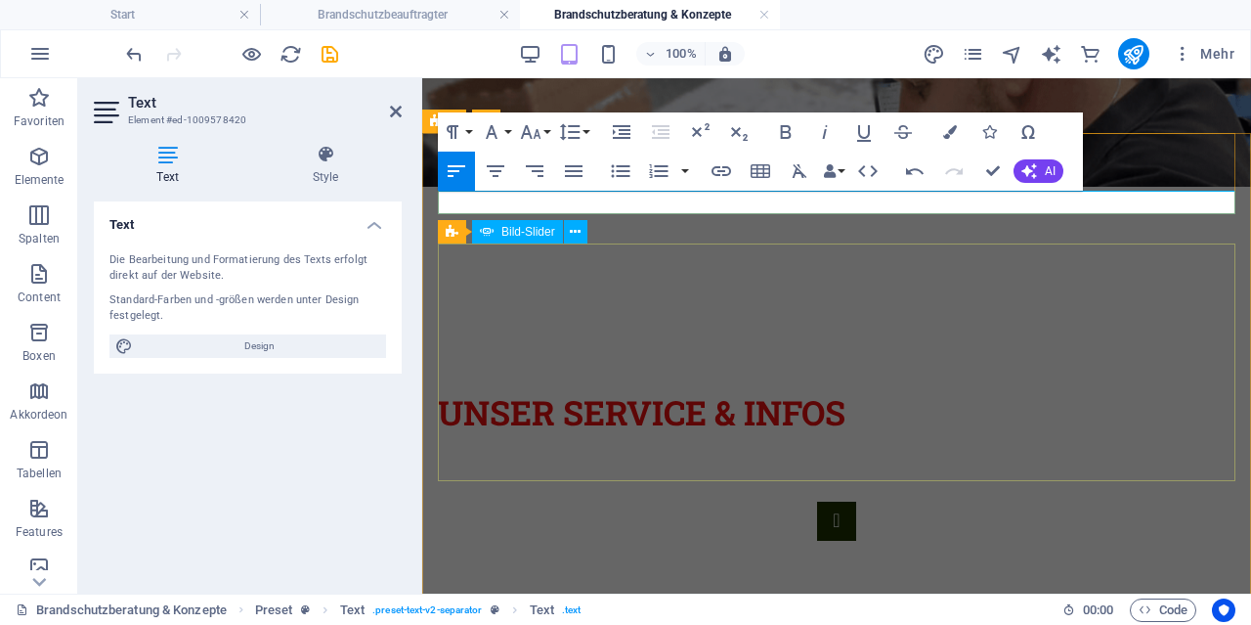
scroll to position [508, 0]
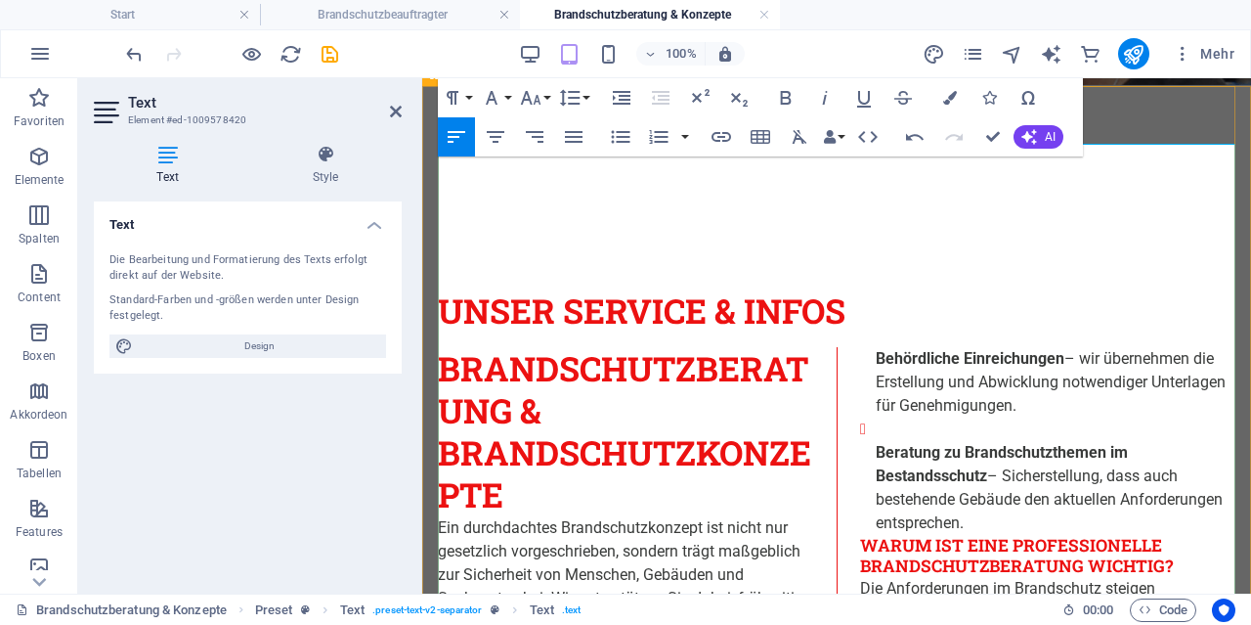
click at [881, 441] on p "Beratung zu Brandschutzthemen im Bestandsschutz – Sicherstellung, dass auch bes…" at bounding box center [1056, 488] width 360 height 94
click at [813, 347] on h2 "Brandschutzberatung & Brandschutzkonzepte" at bounding box center [625, 431] width 375 height 169
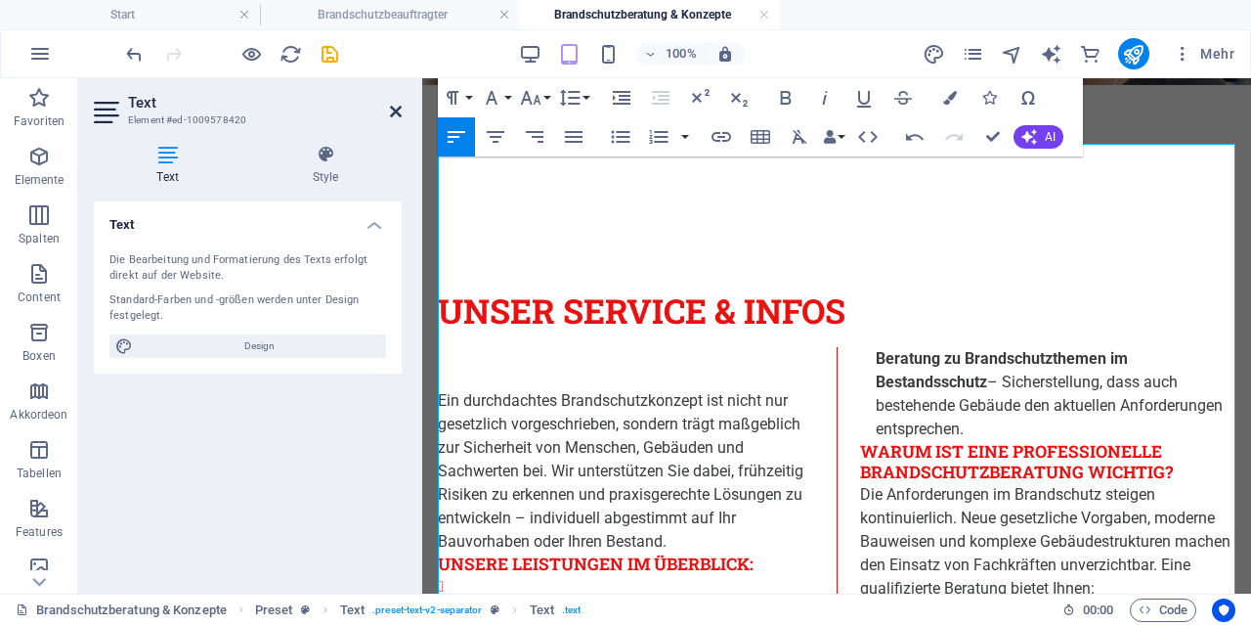
click at [398, 116] on icon at bounding box center [396, 112] width 12 height 16
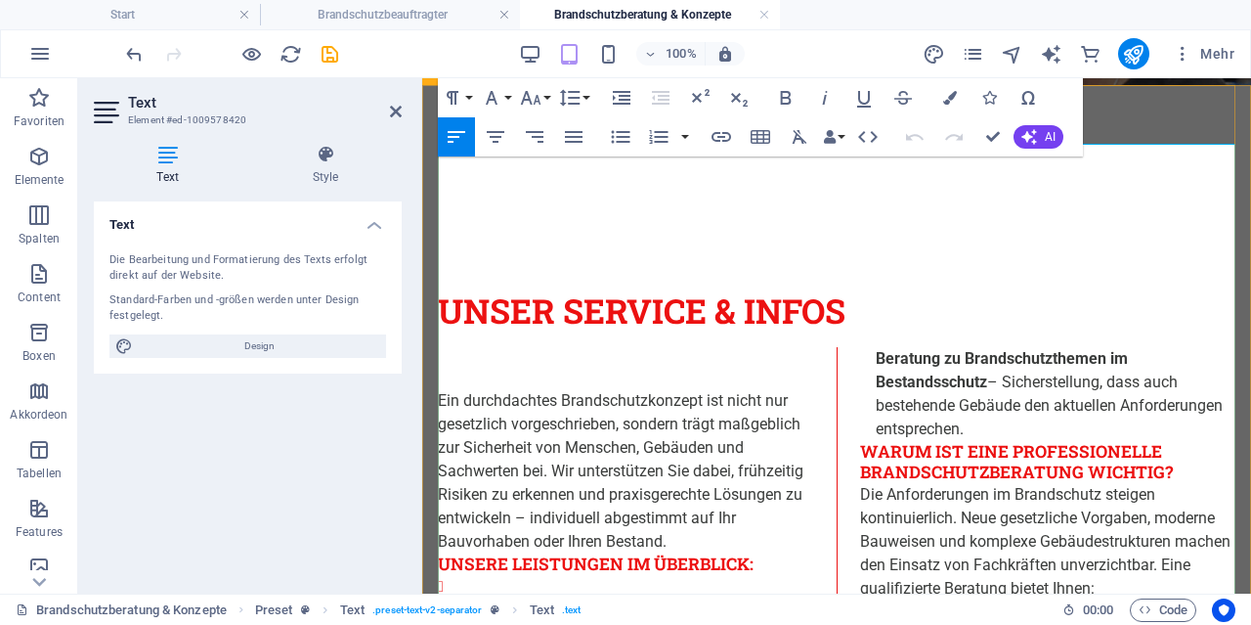
click at [479, 347] on h2 at bounding box center [625, 368] width 375 height 42
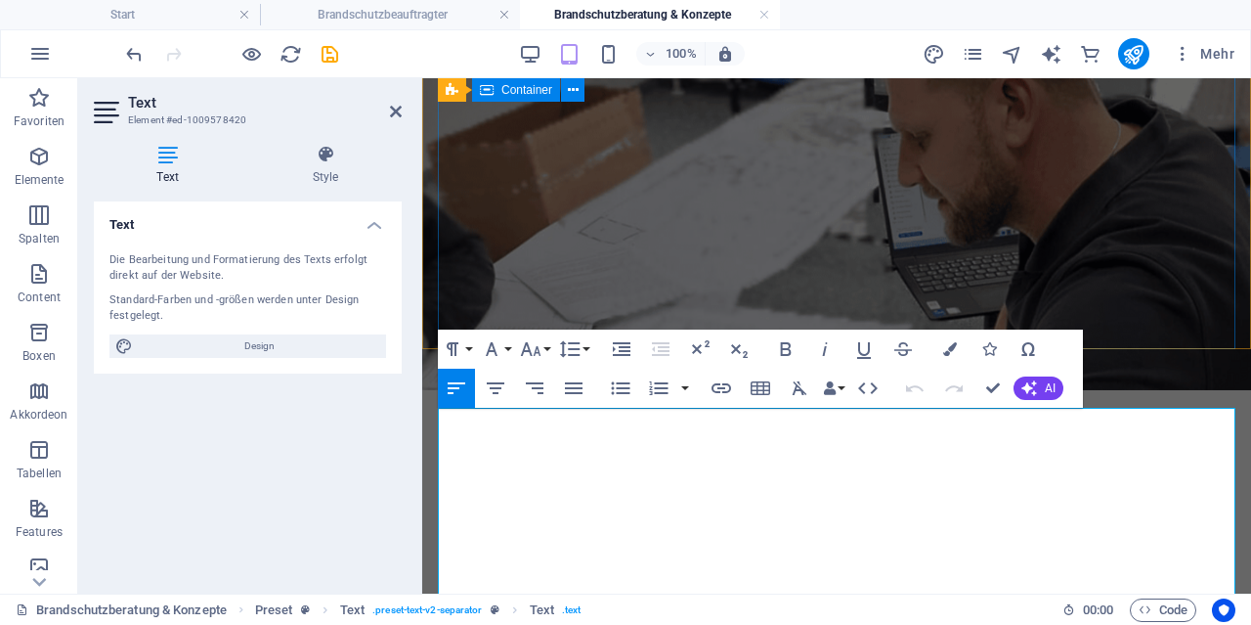
scroll to position [305, 0]
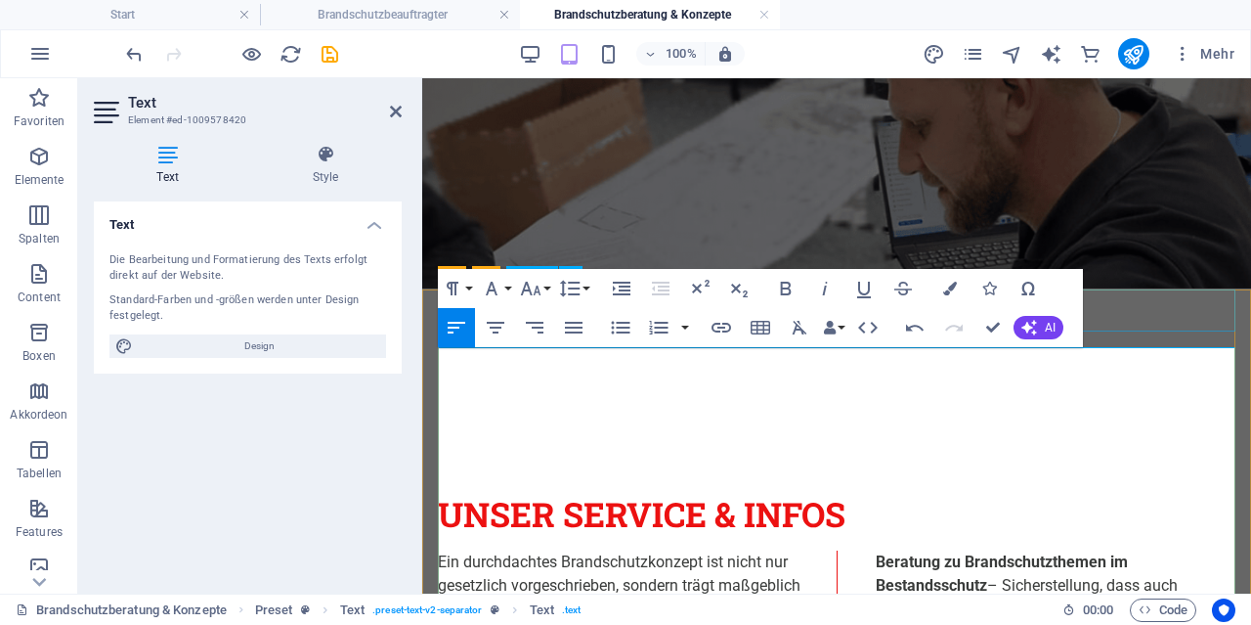
click at [1166, 493] on div "Unser Service & INfos" at bounding box center [837, 514] width 798 height 42
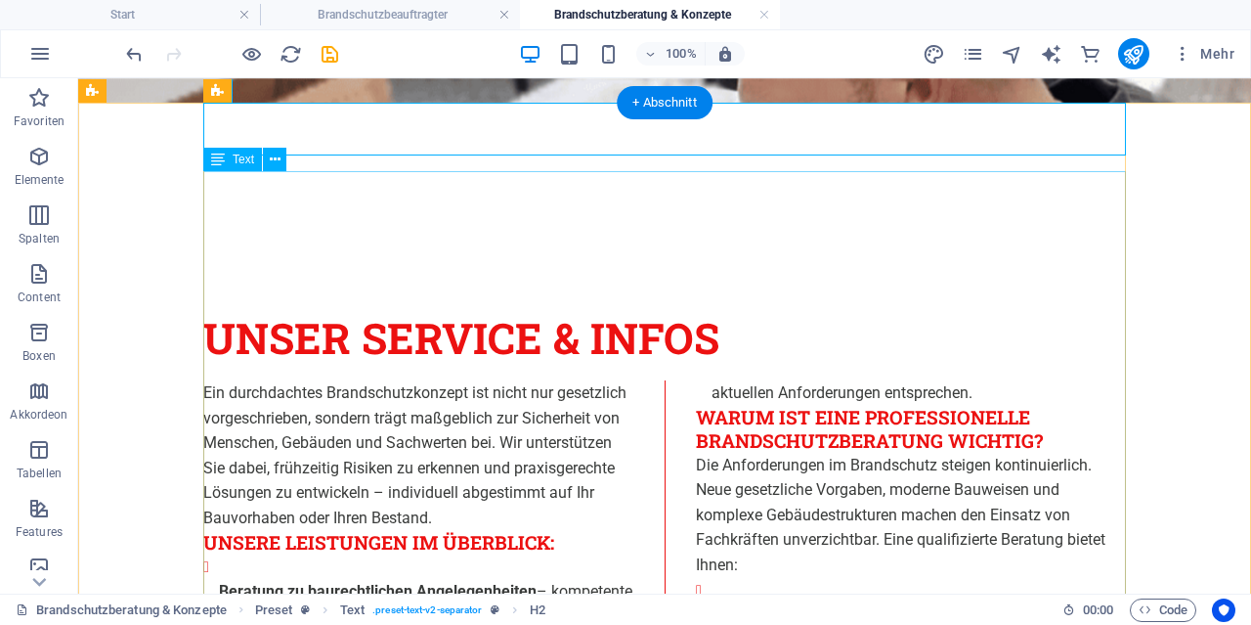
scroll to position [508, 0]
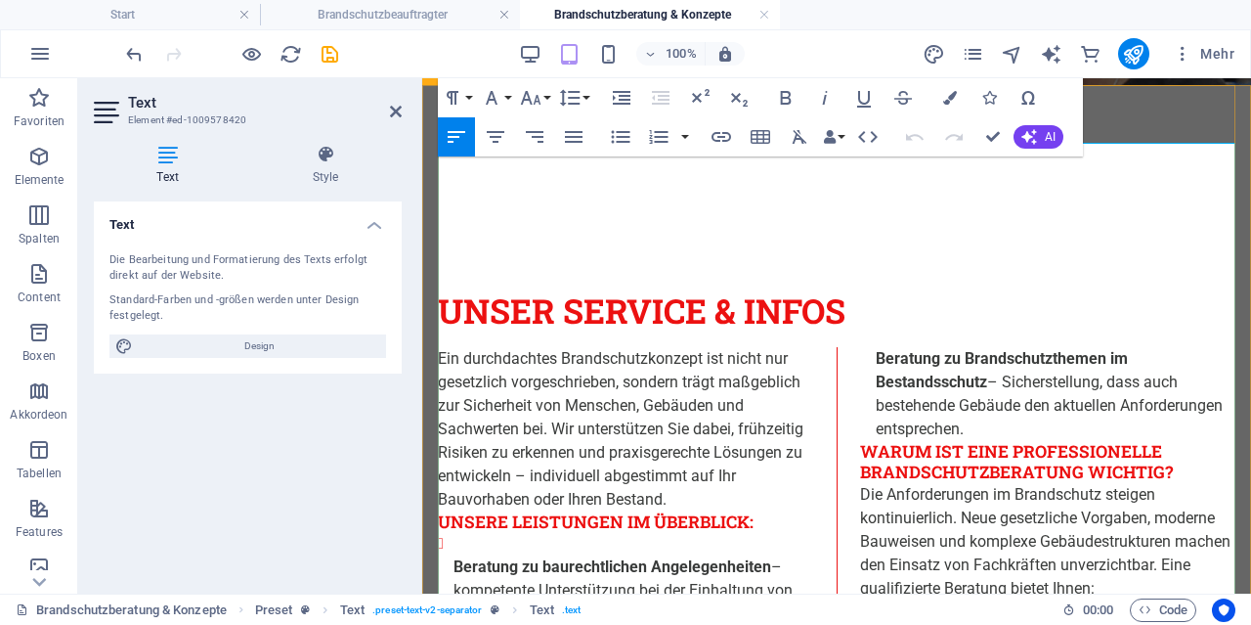
click at [990, 347] on p "Beratung zu Brandschutzthemen im Bestandsschutz – Sicherstellung, dass auch bes…" at bounding box center [1056, 394] width 360 height 94
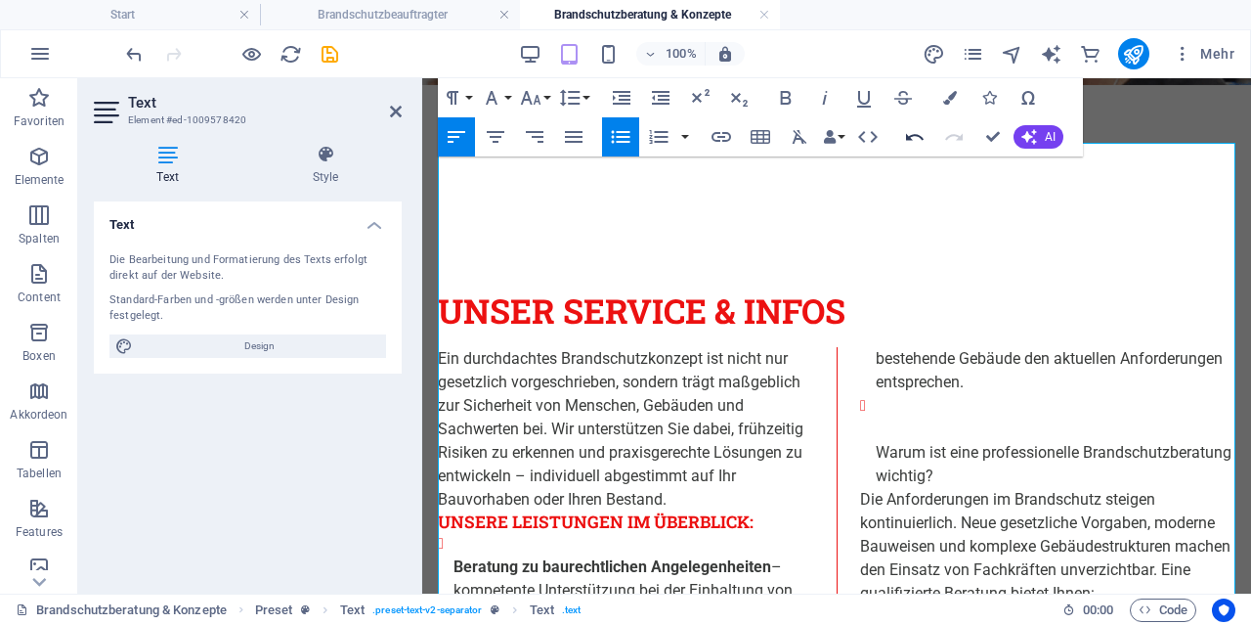
click at [906, 137] on icon "button" at bounding box center [915, 137] width 18 height 7
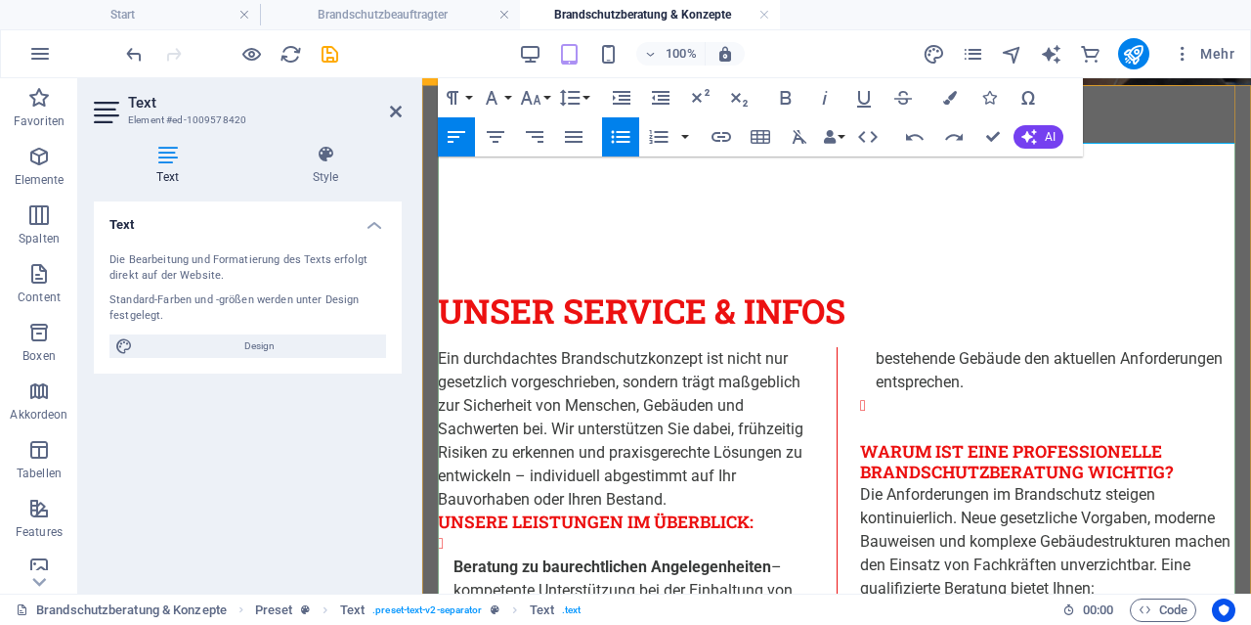
click at [890, 394] on li at bounding box center [1056, 417] width 360 height 47
click at [887, 394] on li at bounding box center [1056, 417] width 360 height 47
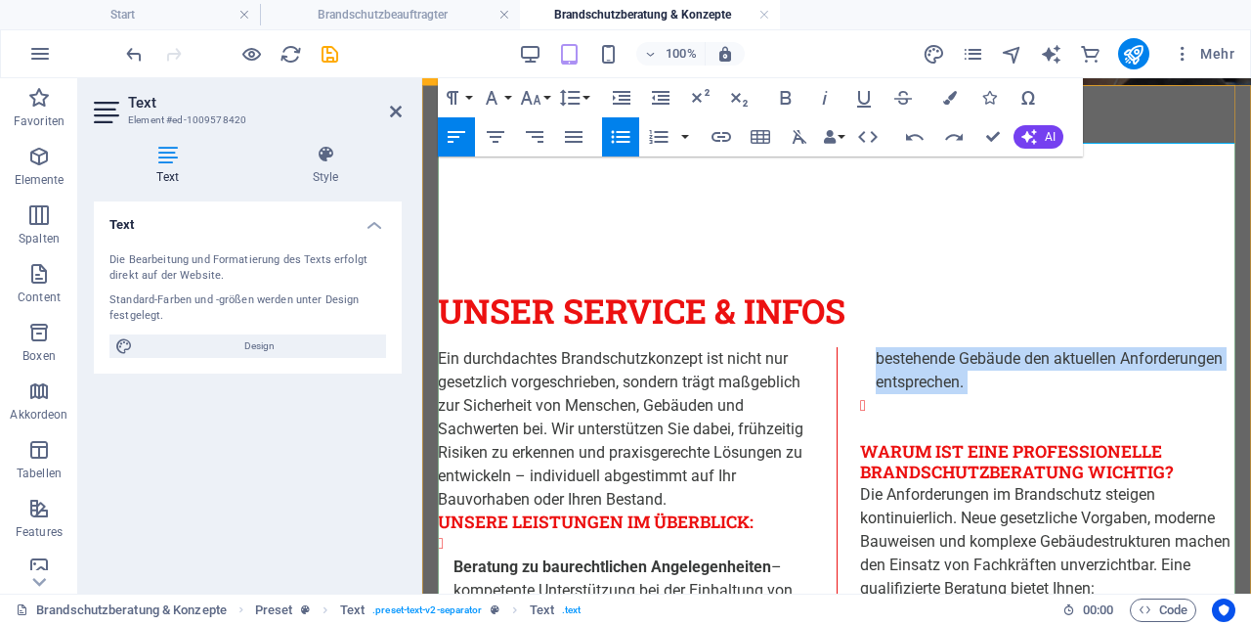
click at [887, 394] on li at bounding box center [1056, 417] width 360 height 47
click at [945, 417] on p at bounding box center [1056, 428] width 360 height 23
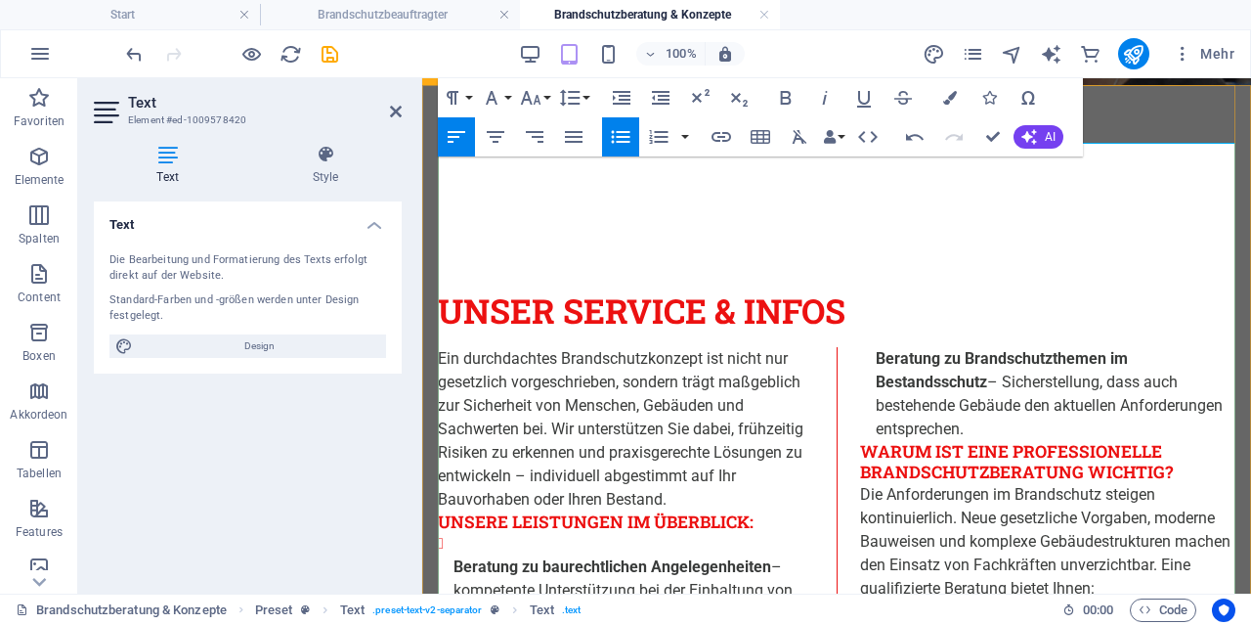
click at [867, 441] on h3 "Warum ist eine professionelle Brandschutzberatung wichtig?" at bounding box center [1047, 462] width 375 height 42
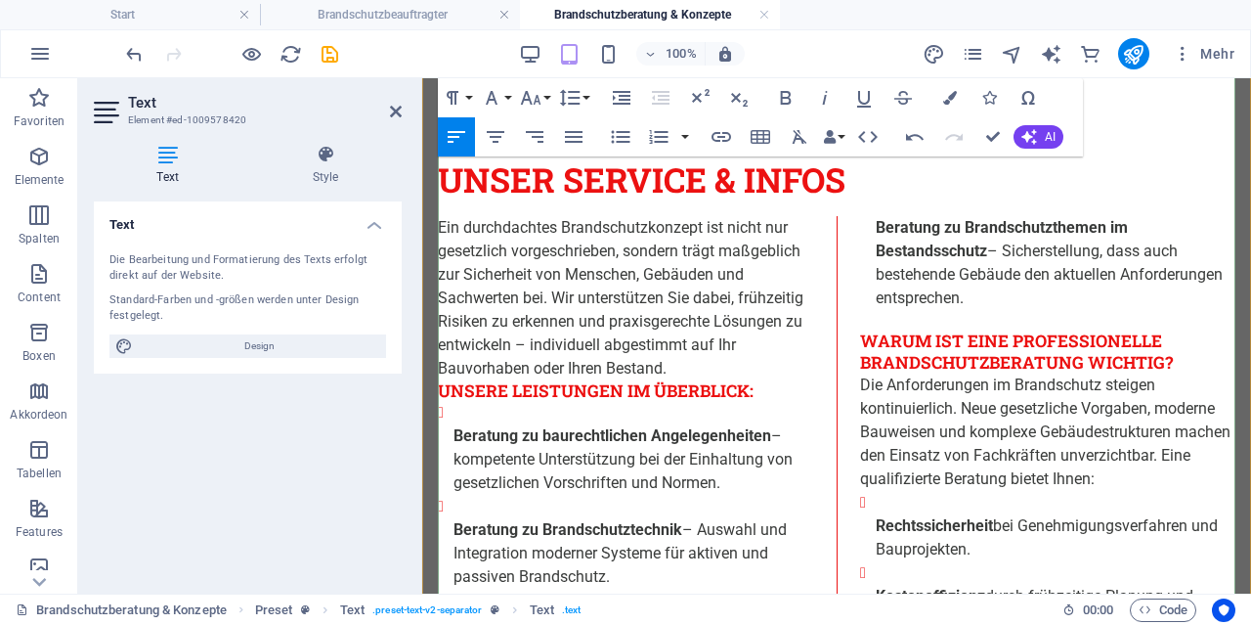
scroll to position [610, 0]
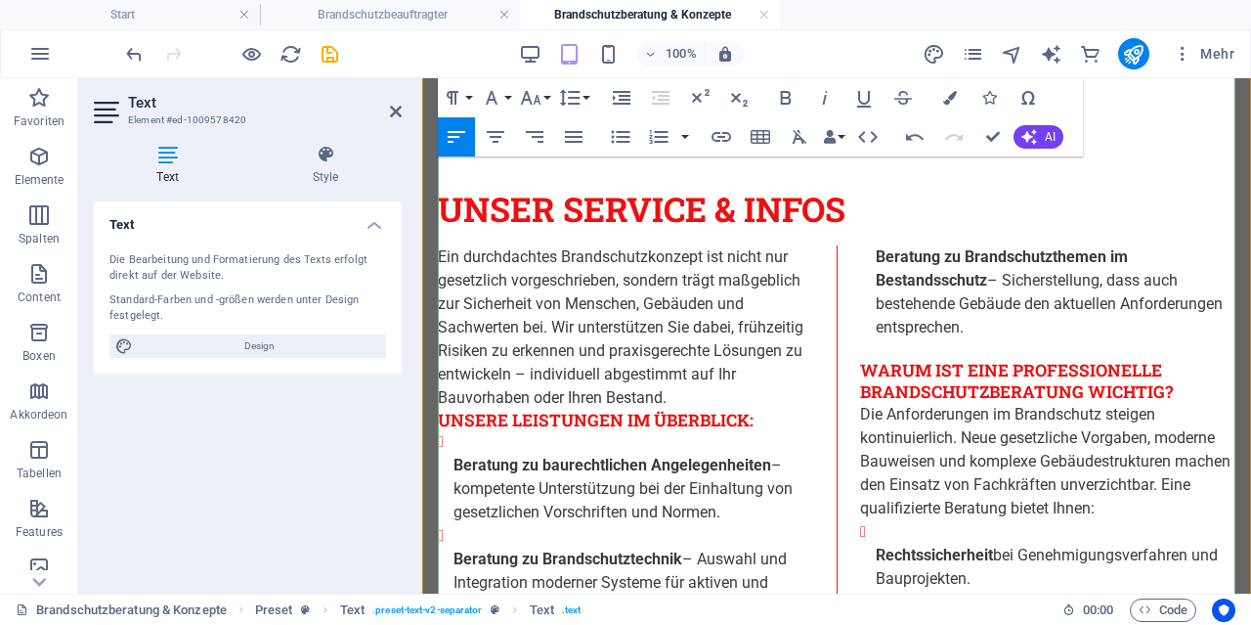
click at [479, 430] on li "Beratung zu baurechtlichen Angelegenheiten – kompetente Unterstützung bei der E…" at bounding box center [634, 477] width 360 height 94
click at [464, 430] on li "Beratung zu baurechtlichen Angelegenheiten – kompetente Unterstützung bei der E…" at bounding box center [634, 477] width 360 height 94
click at [458, 456] on strong "Beratung zu baurechtlichen Angelegenheiten" at bounding box center [613, 465] width 318 height 19
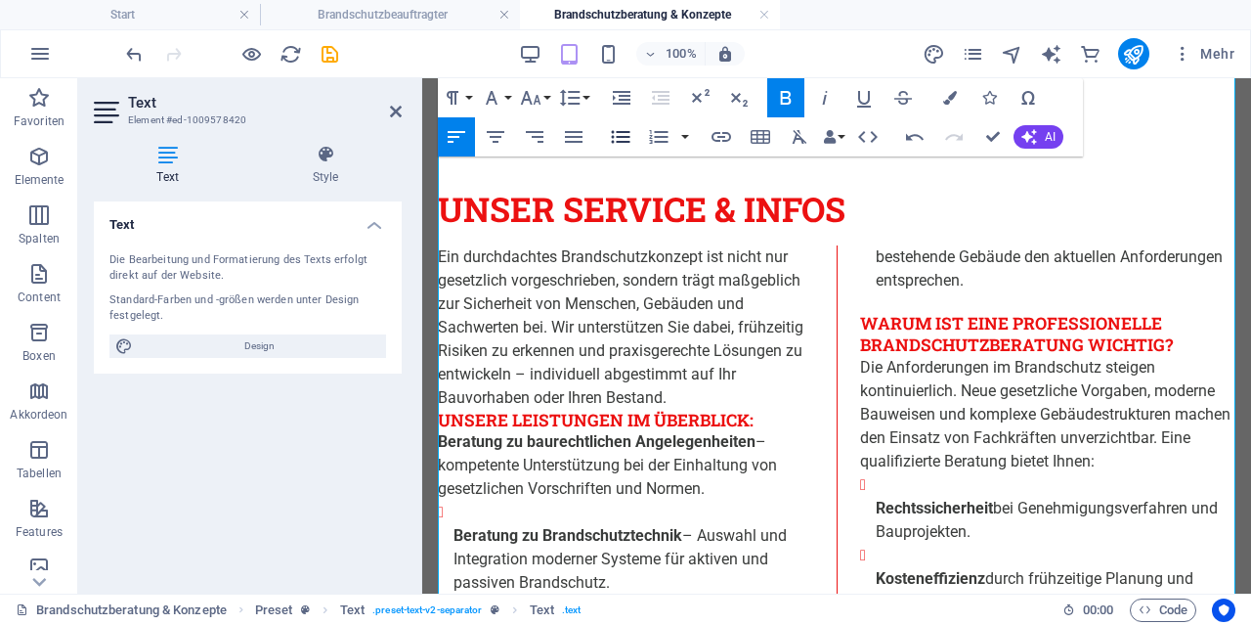
click at [631, 138] on icon "button" at bounding box center [620, 136] width 23 height 23
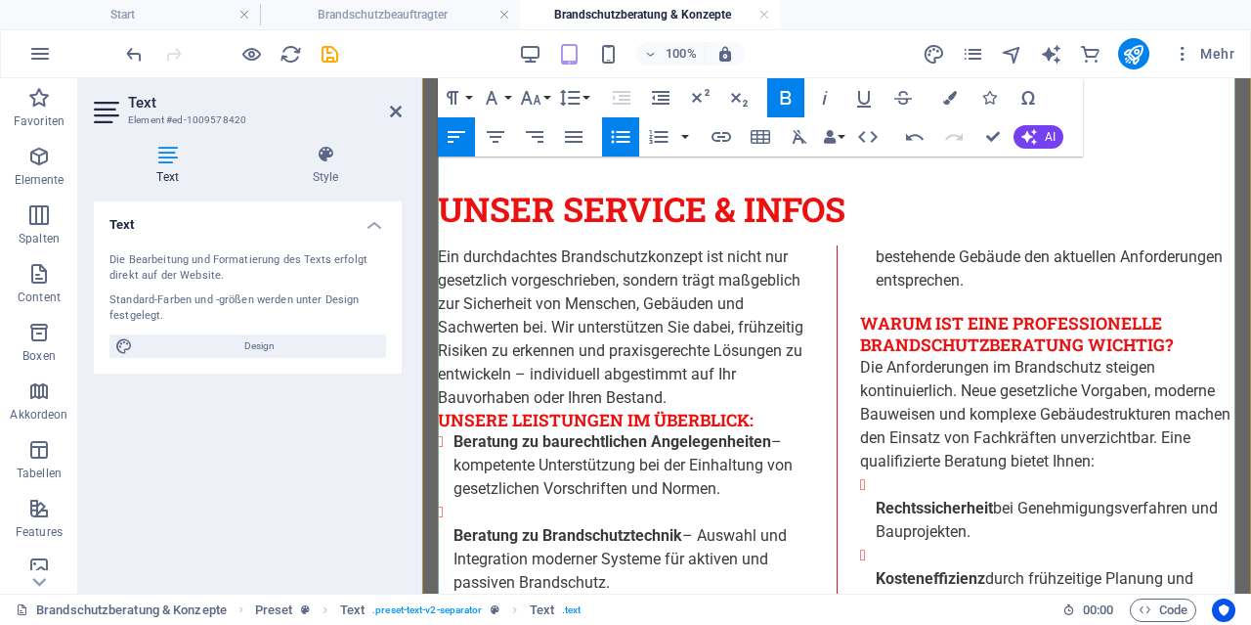
click at [455, 526] on strong "Beratung zu Brandschutztechnik" at bounding box center [568, 535] width 229 height 19
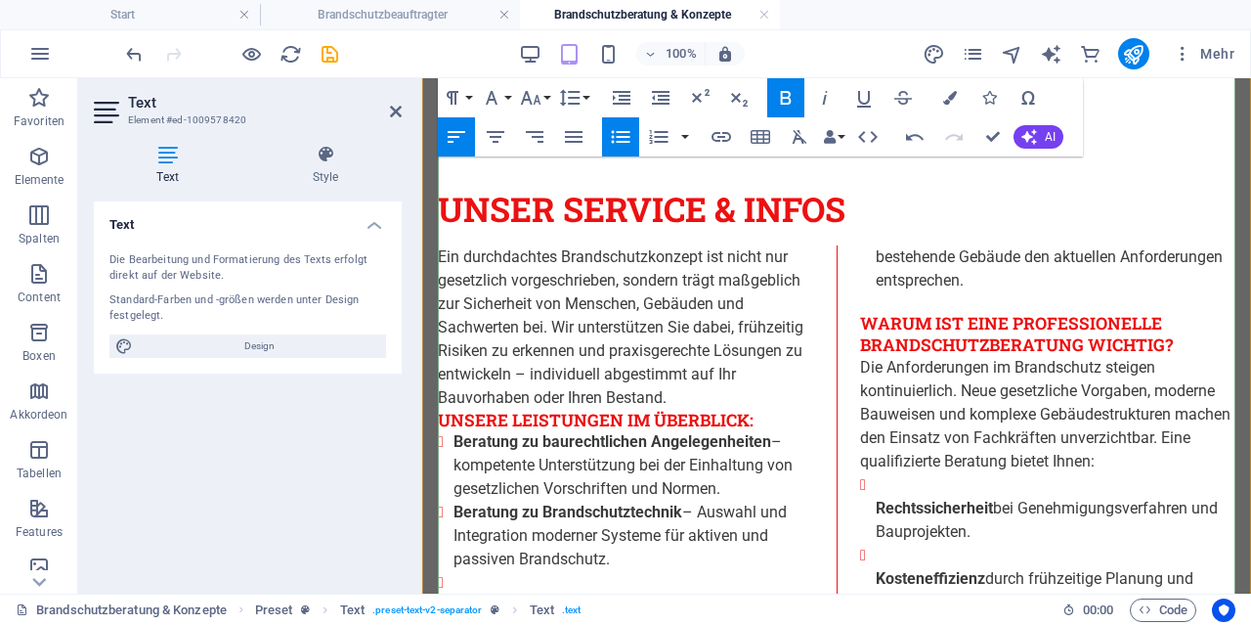
click at [460, 596] on strong "Beratung für Neu-, Um- und Zubauten" at bounding box center [587, 605] width 267 height 19
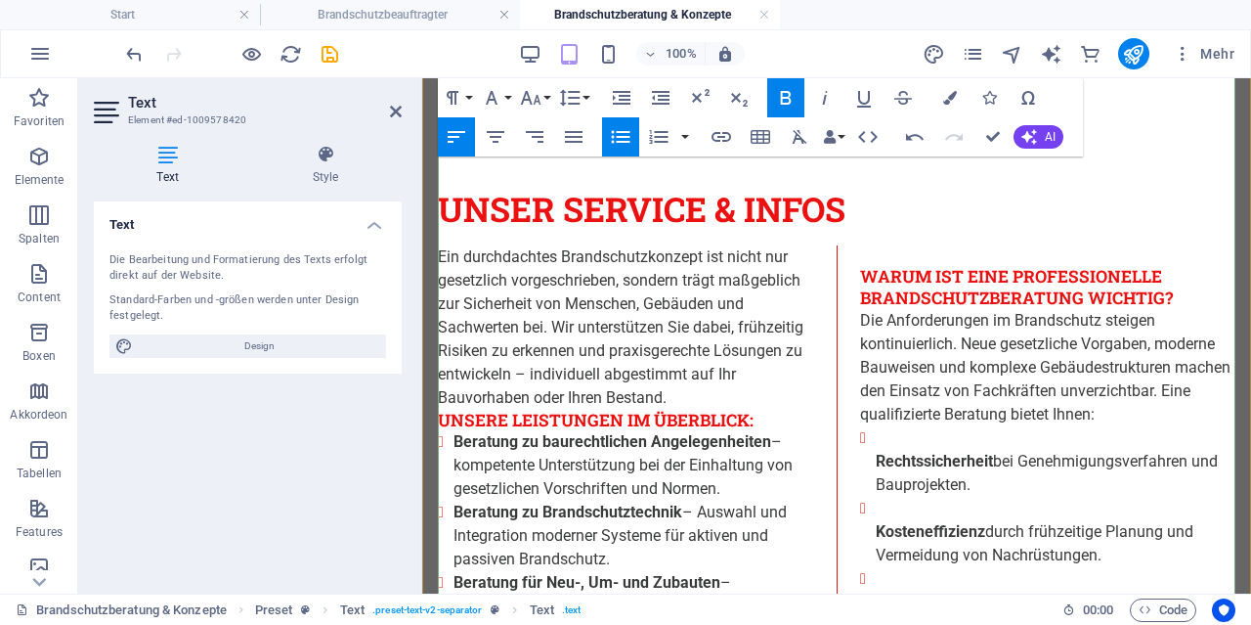
click at [879, 452] on strong "Rechtssicherheit" at bounding box center [934, 461] width 117 height 19
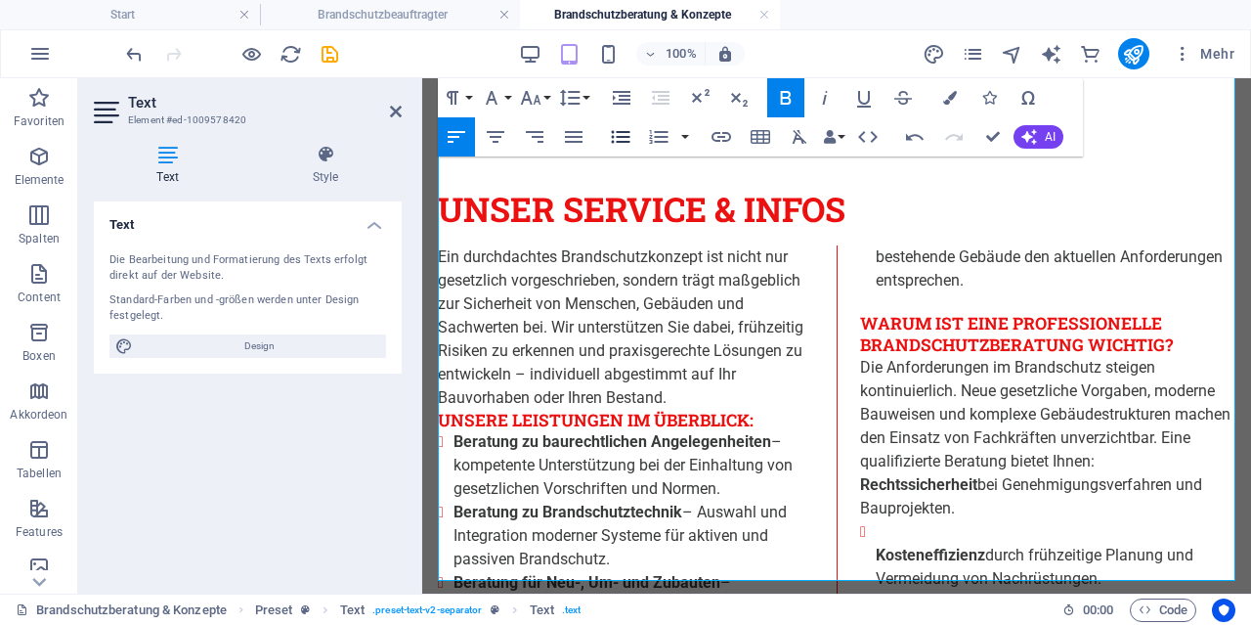
click at [612, 131] on icon "button" at bounding box center [620, 136] width 23 height 23
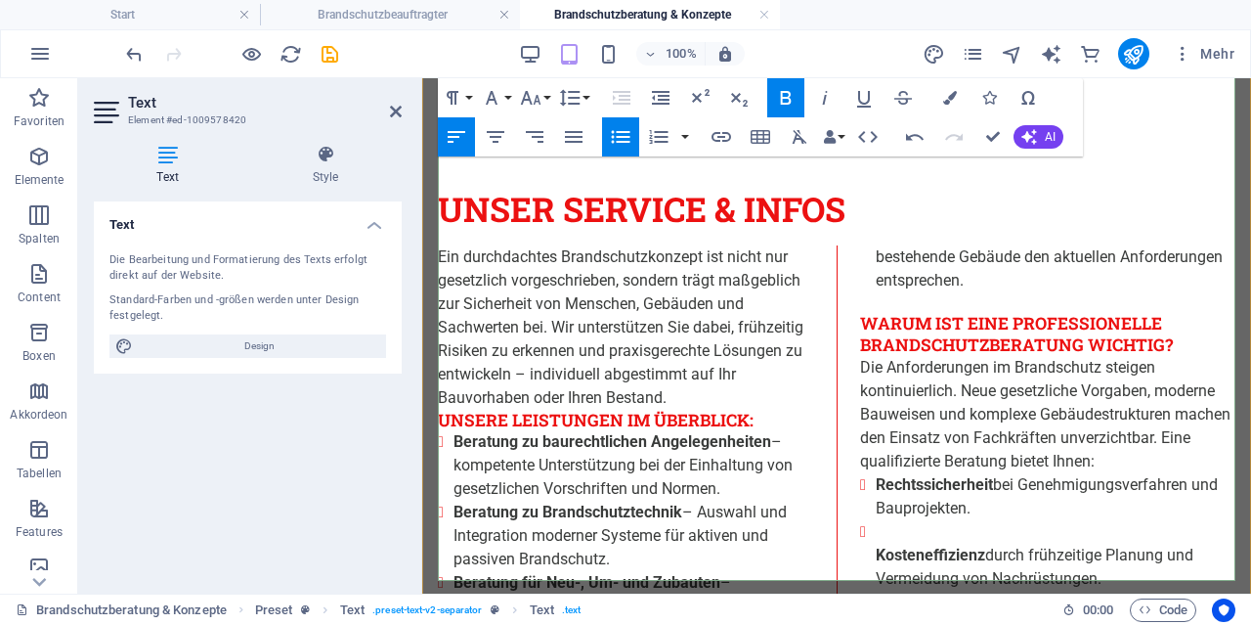
click at [875, 520] on ul "Kosteneffizienz durch frühzeitige Planung und Vermeidung von Nachrüstungen. Sic…" at bounding box center [1047, 625] width 375 height 211
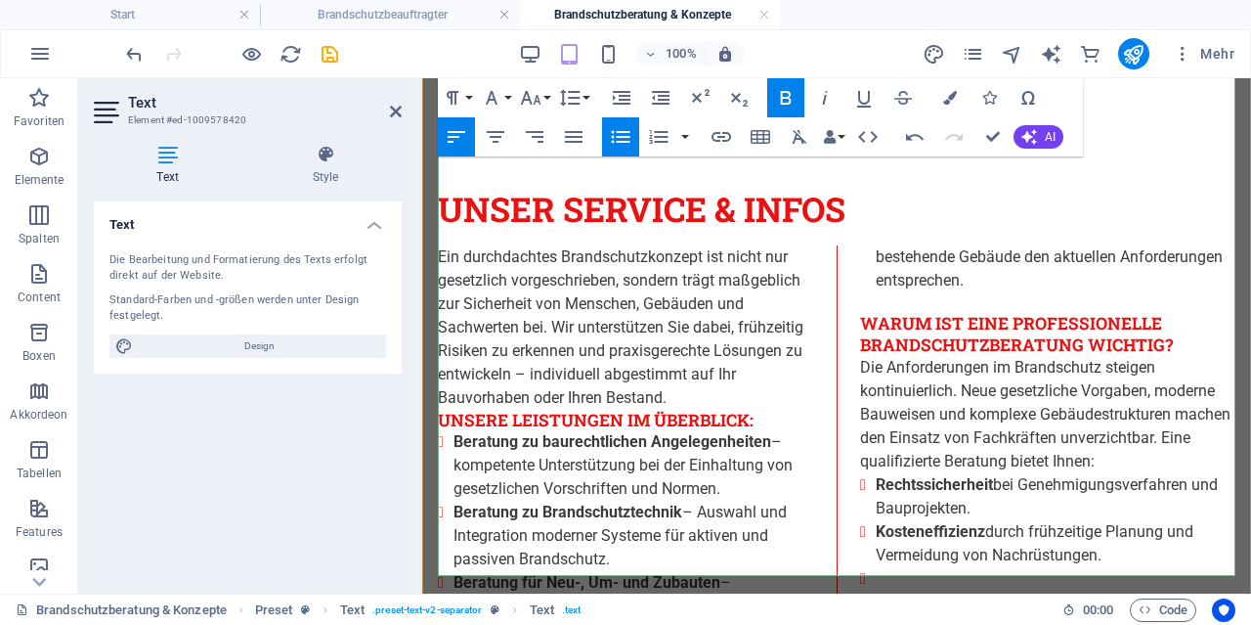
click at [875, 567] on ul "Sicherheit für Menschenleben und Werte durch fachgerechte Schutzmaßnahmen. Nach…" at bounding box center [1047, 637] width 375 height 141
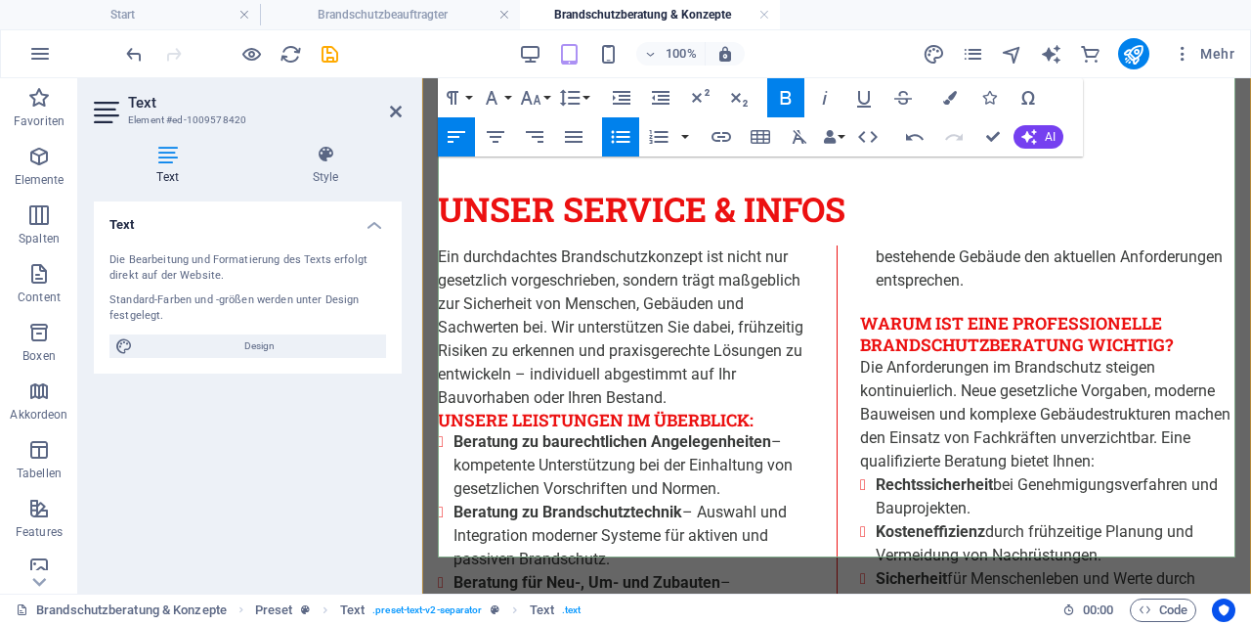
click at [988, 473] on li "Rechtssicherheit bei Genehmigungsverfahren und Bauprojekten." at bounding box center [1056, 496] width 360 height 47
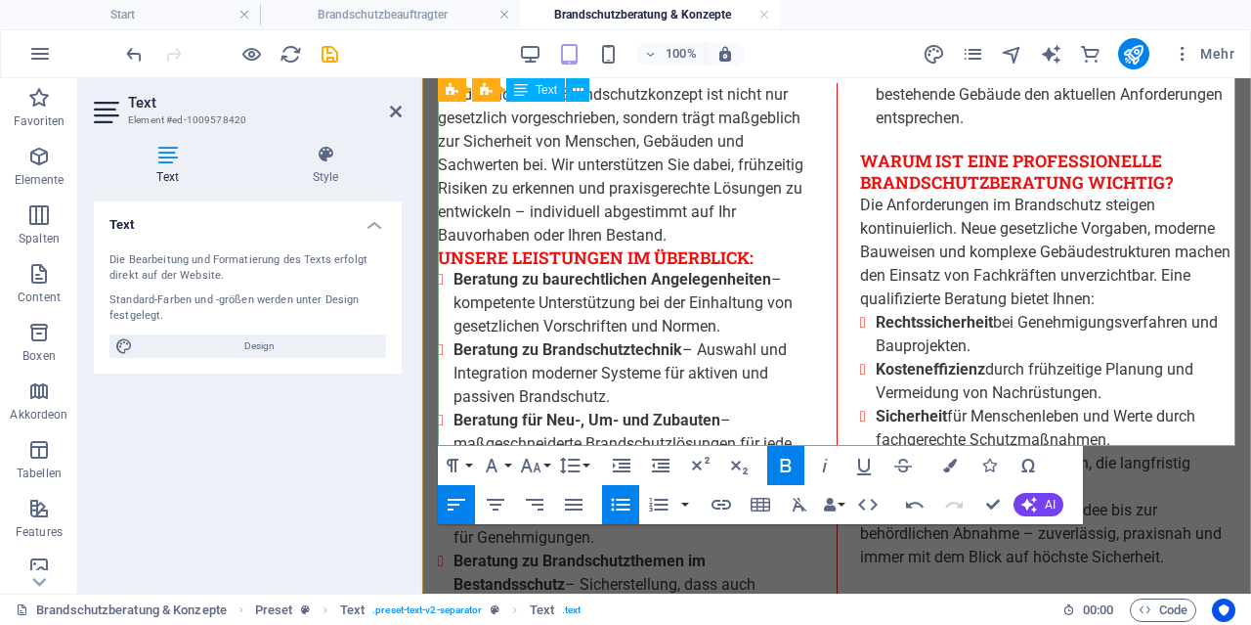
scroll to position [813, 0]
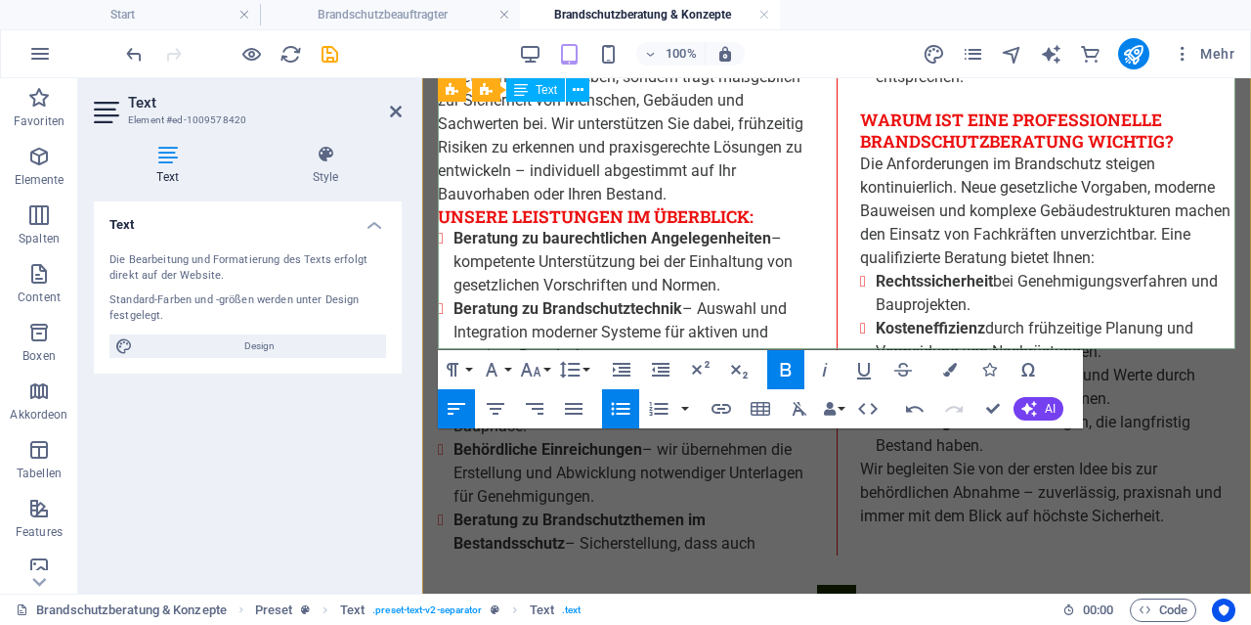
click at [984, 411] on li "Nachhaltigkeit durch Lösungen, die langfristig Bestand haben." at bounding box center [1056, 434] width 360 height 47
click at [990, 411] on li "Nachhaltigkeit durch Lösungen, die langfristig Bestand haben." at bounding box center [1056, 434] width 360 height 47
click at [879, 457] on li "Wir begleiten Sie von der ersten Idee bis zur behördlichen Abnahme – zuverlässi…" at bounding box center [1056, 492] width 360 height 70
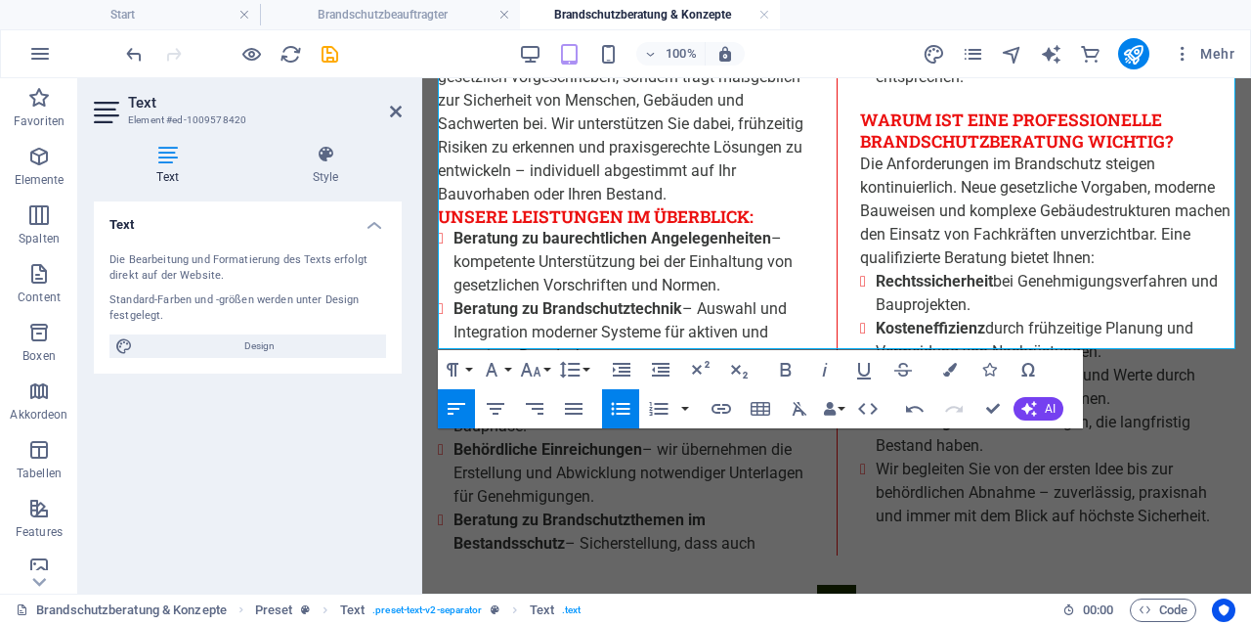
click at [629, 403] on icon "button" at bounding box center [621, 408] width 19 height 13
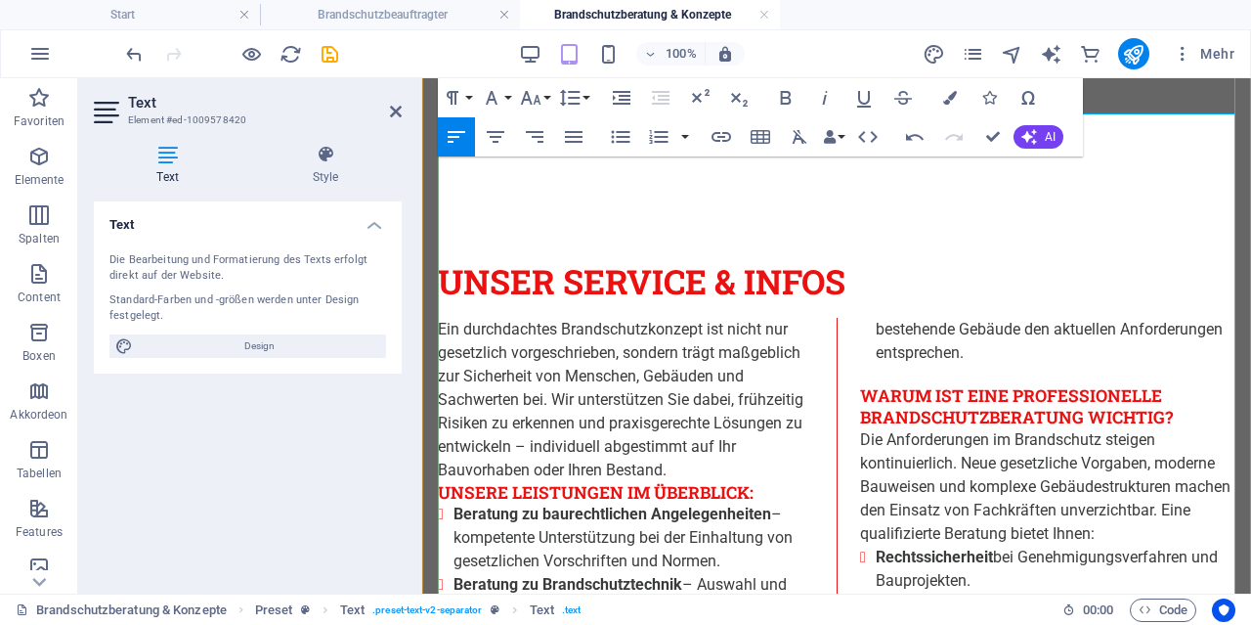
scroll to position [508, 0]
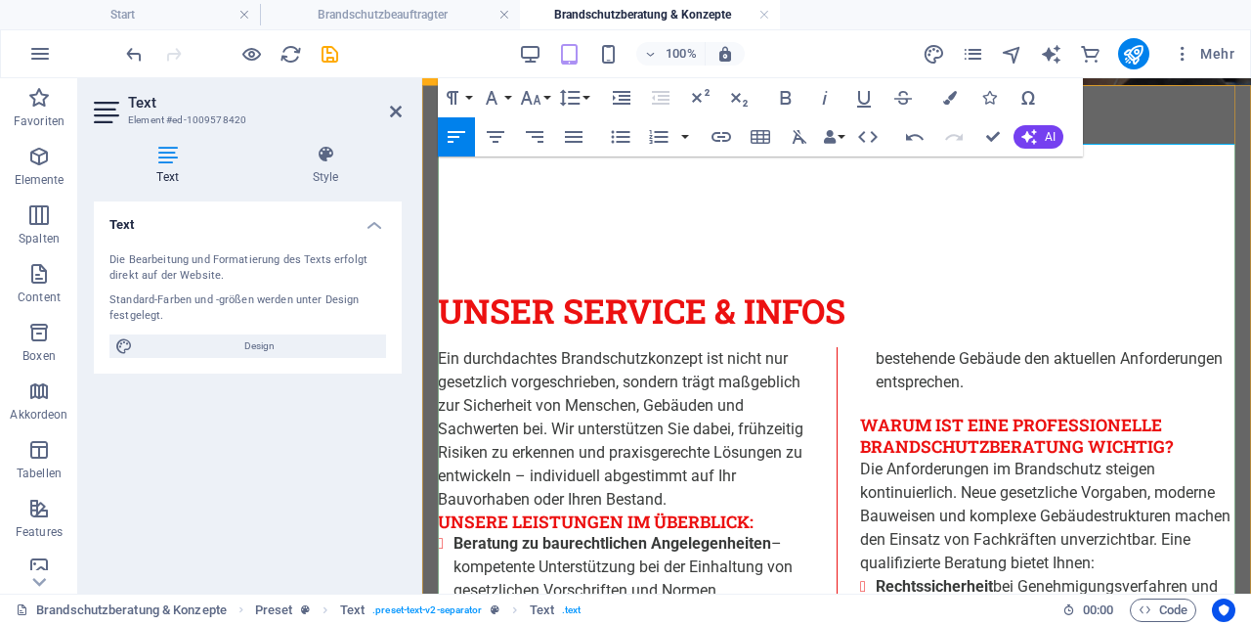
click at [443, 511] on h3 "Unsere Leistungen im Überblick:" at bounding box center [625, 522] width 375 height 22
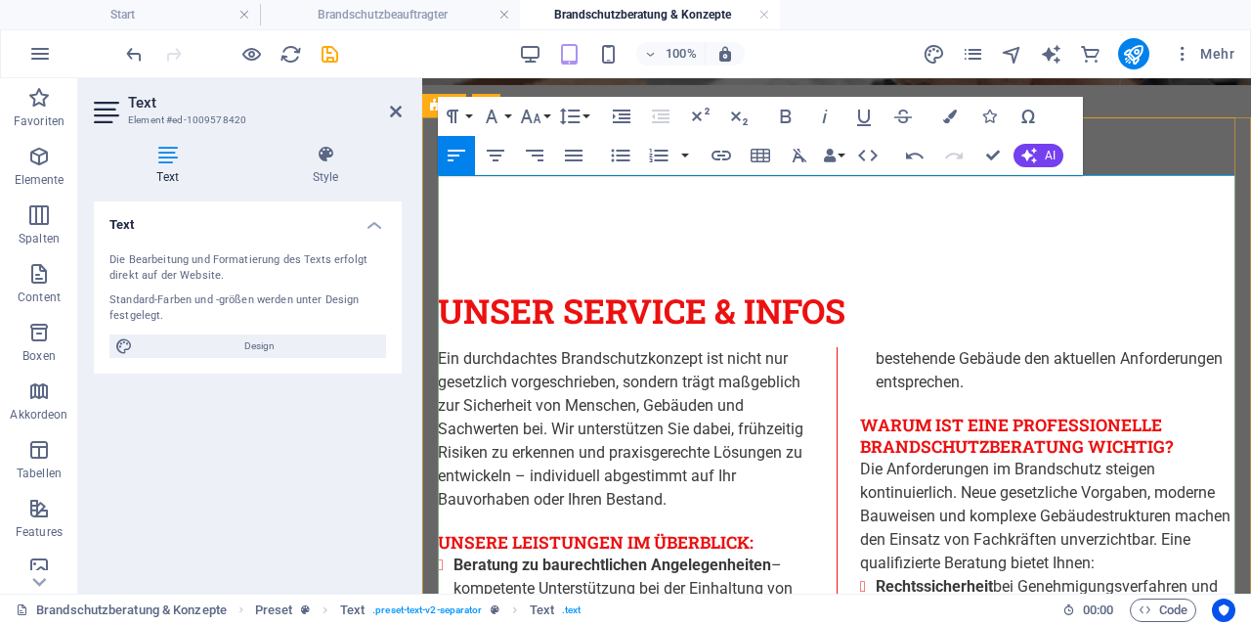
scroll to position [407, 0]
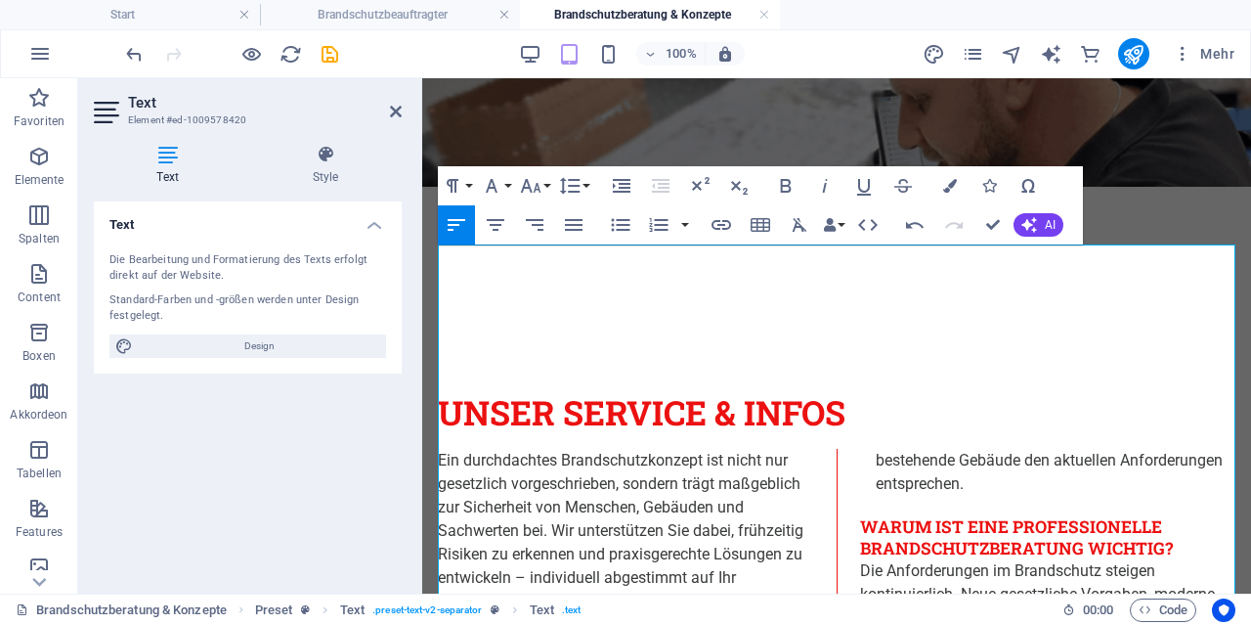
click at [403, 116] on aside "Text Element #ed-1009578420 Text Style Text Die Bearbeitung und Formatierung de…" at bounding box center [250, 335] width 344 height 515
click at [398, 115] on icon at bounding box center [396, 112] width 12 height 16
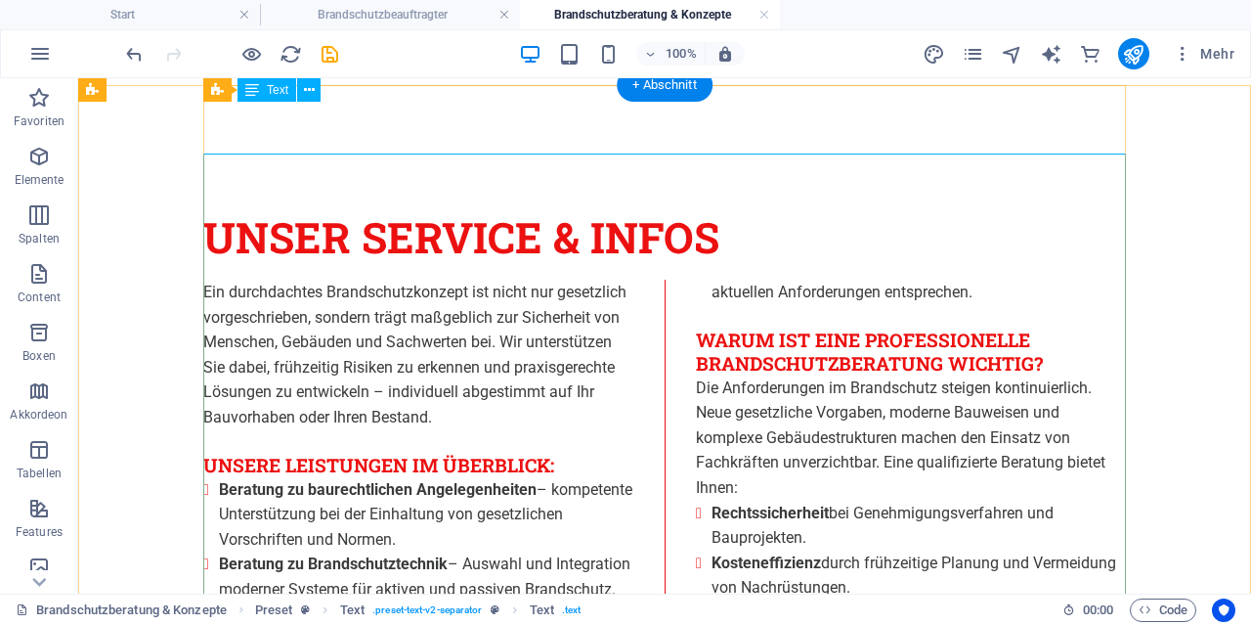
scroll to position [508, 0]
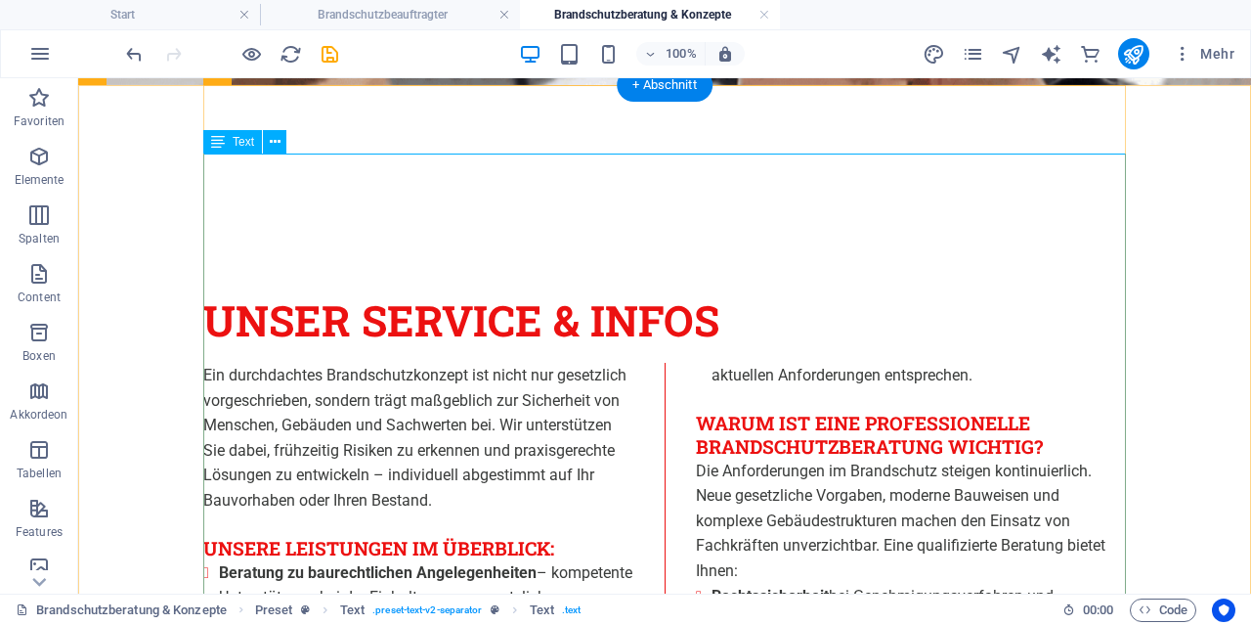
click at [689, 363] on div "Ein durchdachtes Brandschutzkonzept ist nicht nur gesetzlich vorgeschrieben, so…" at bounding box center [664, 623] width 923 height 521
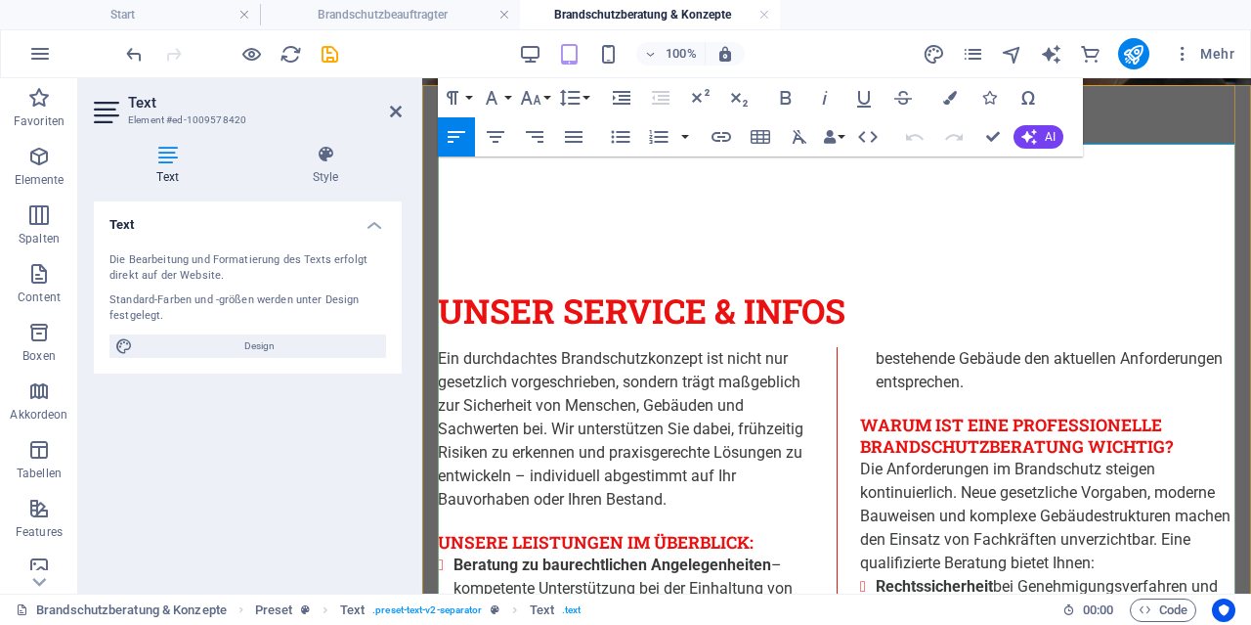
click at [860, 414] on h3 "Warum ist eine professionelle Brandschutzberatung wichtig?" at bounding box center [1047, 435] width 375 height 42
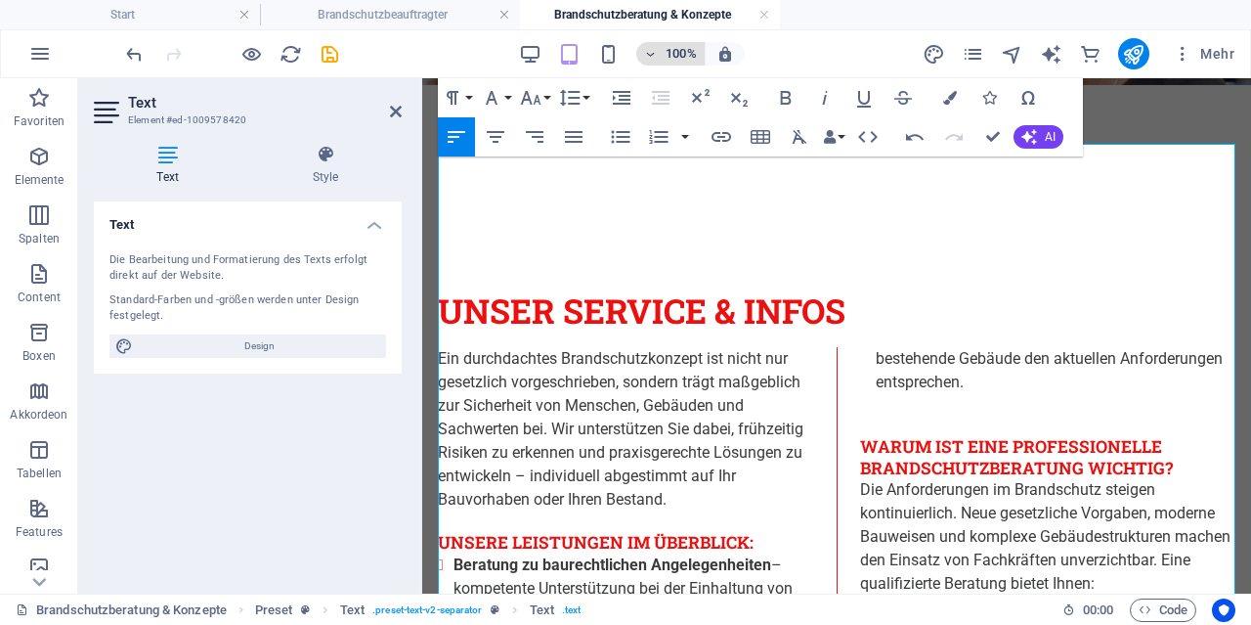
click at [682, 54] on h6 "100%" at bounding box center [681, 53] width 31 height 23
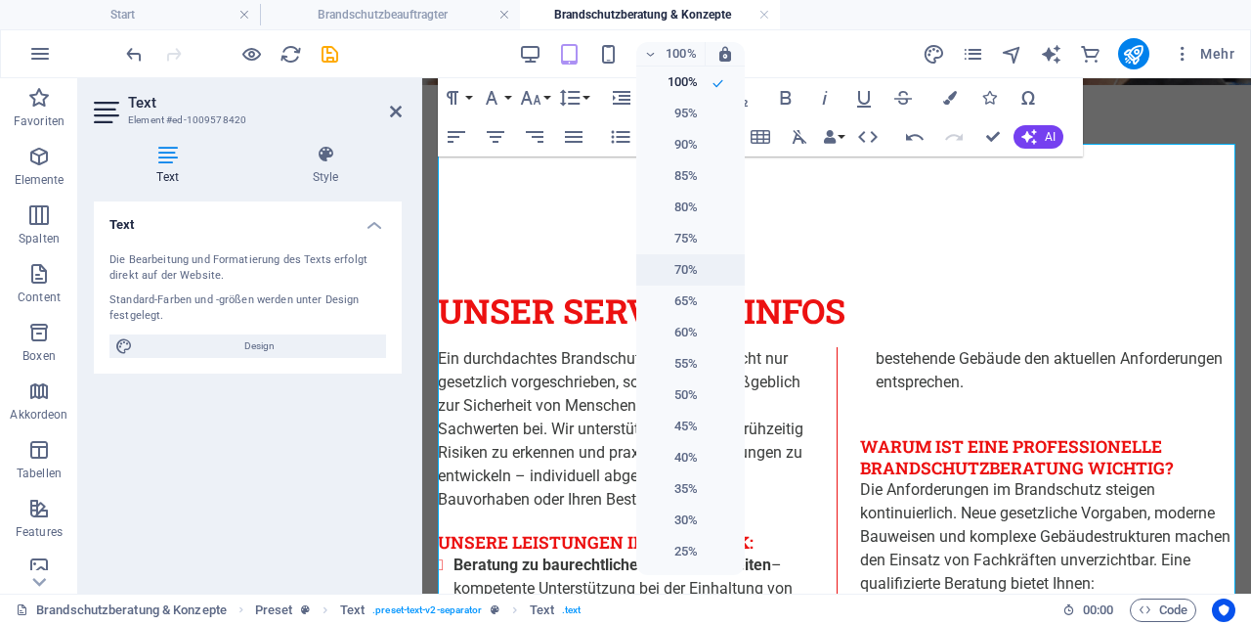
click at [691, 263] on h6 "70%" at bounding box center [673, 269] width 50 height 23
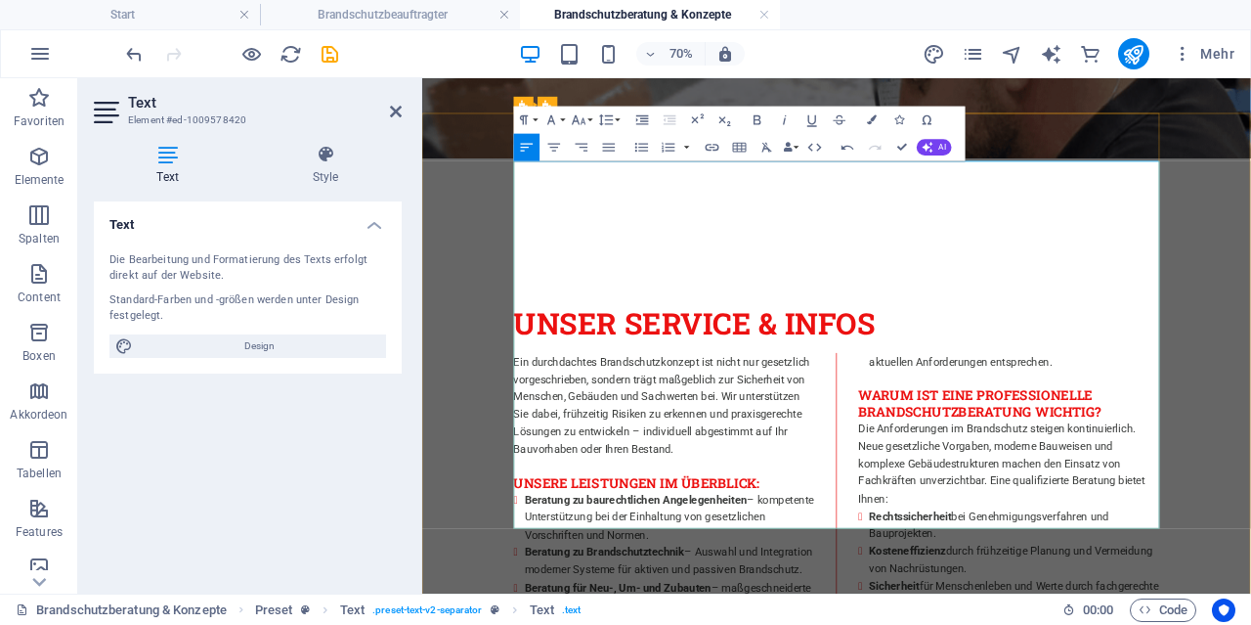
scroll to position [711, 0]
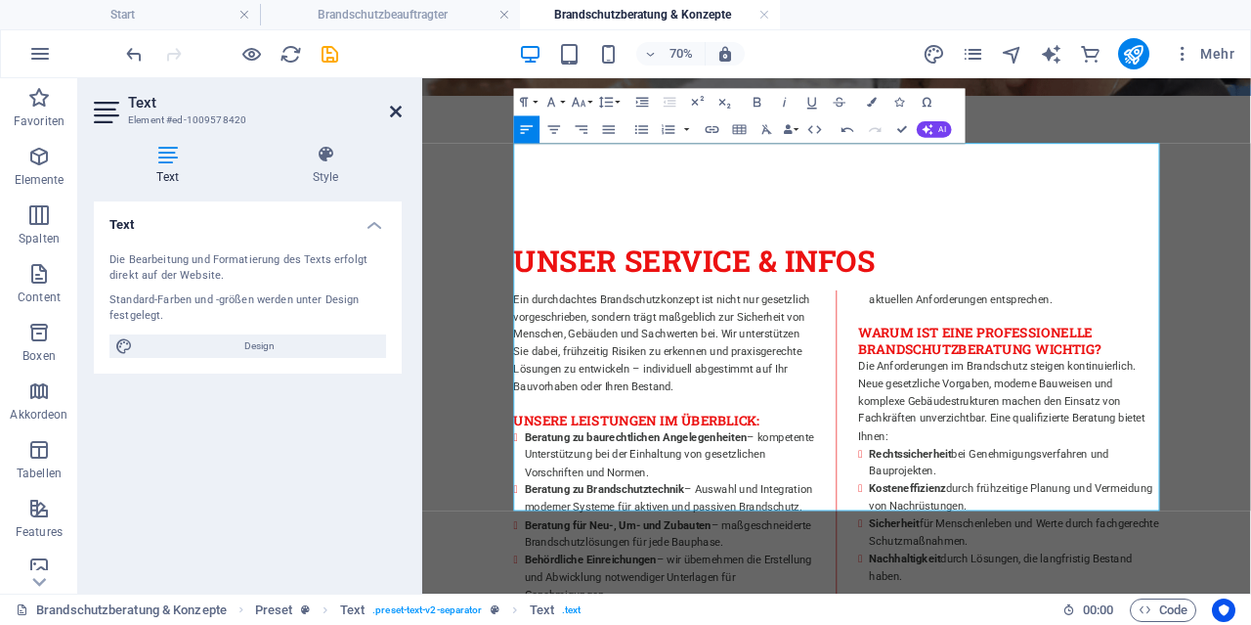
click at [397, 105] on icon at bounding box center [396, 112] width 12 height 16
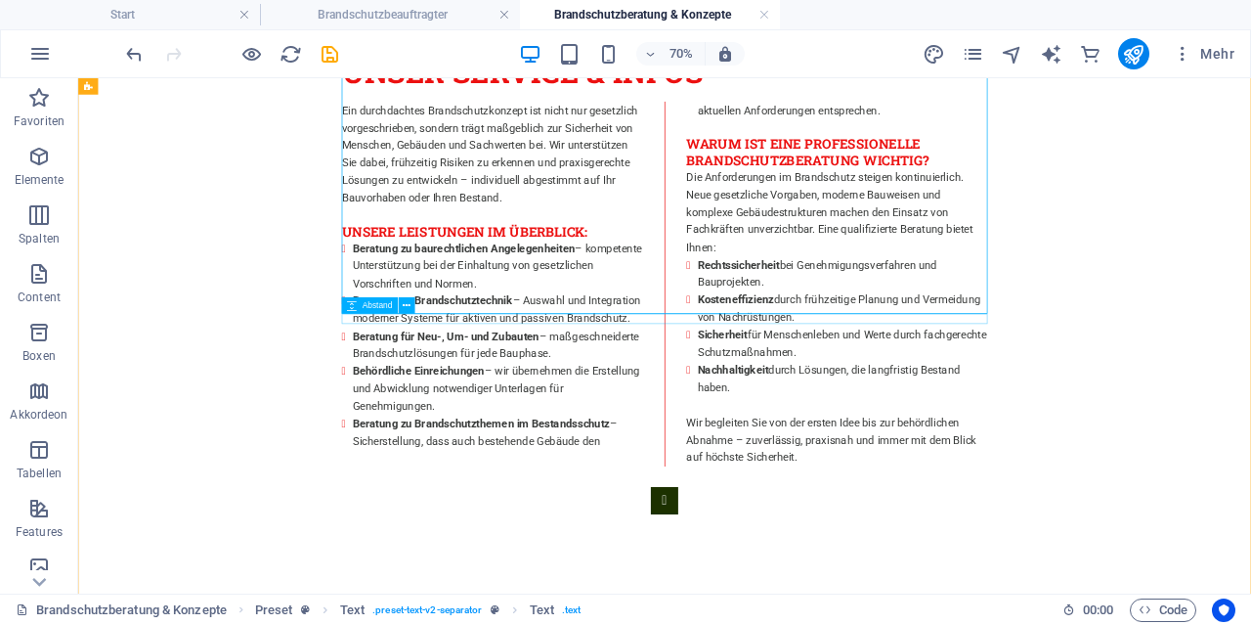
scroll to position [1117, 0]
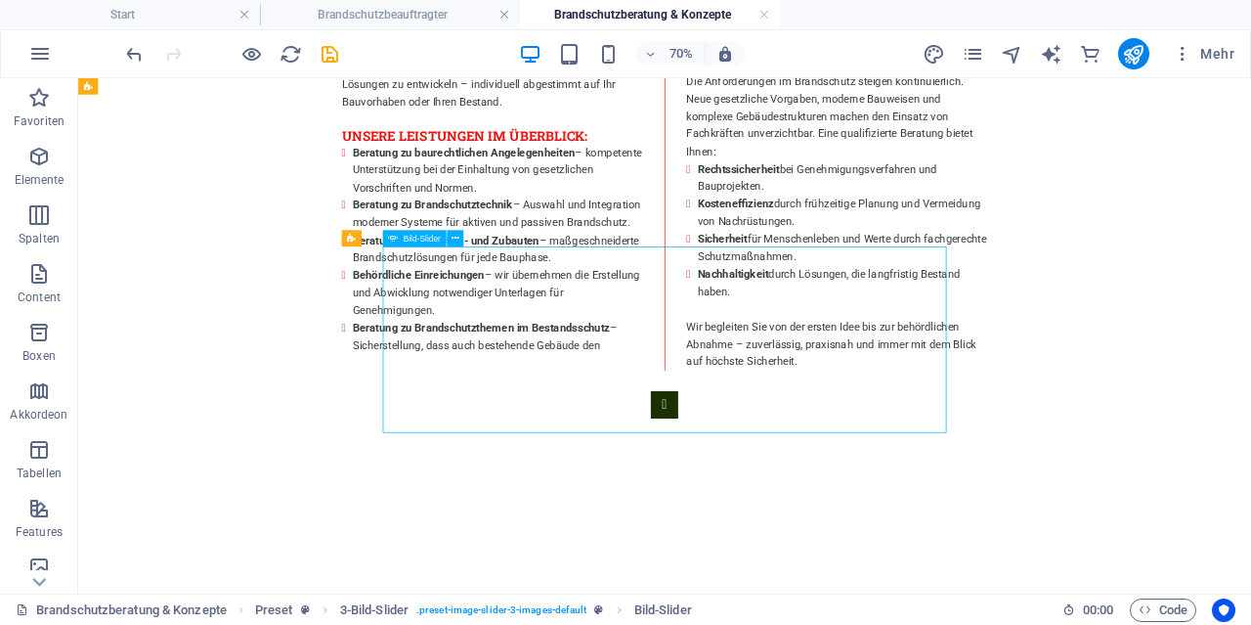
select select "ms"
select select "s"
select select "progressive"
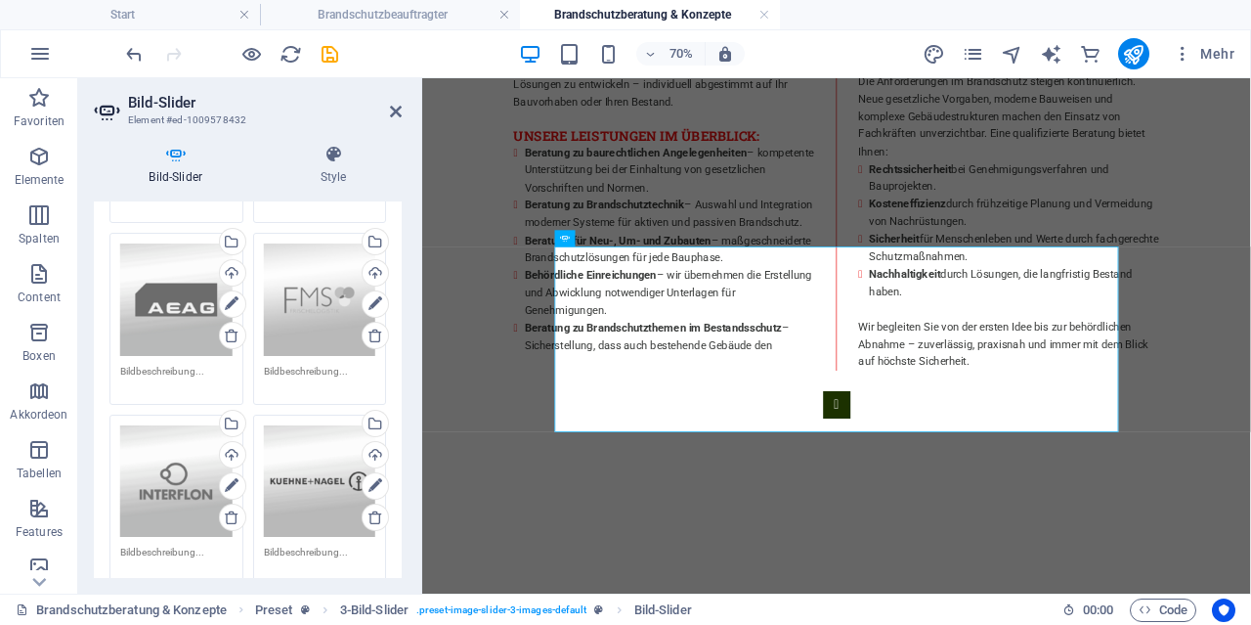
scroll to position [0, 0]
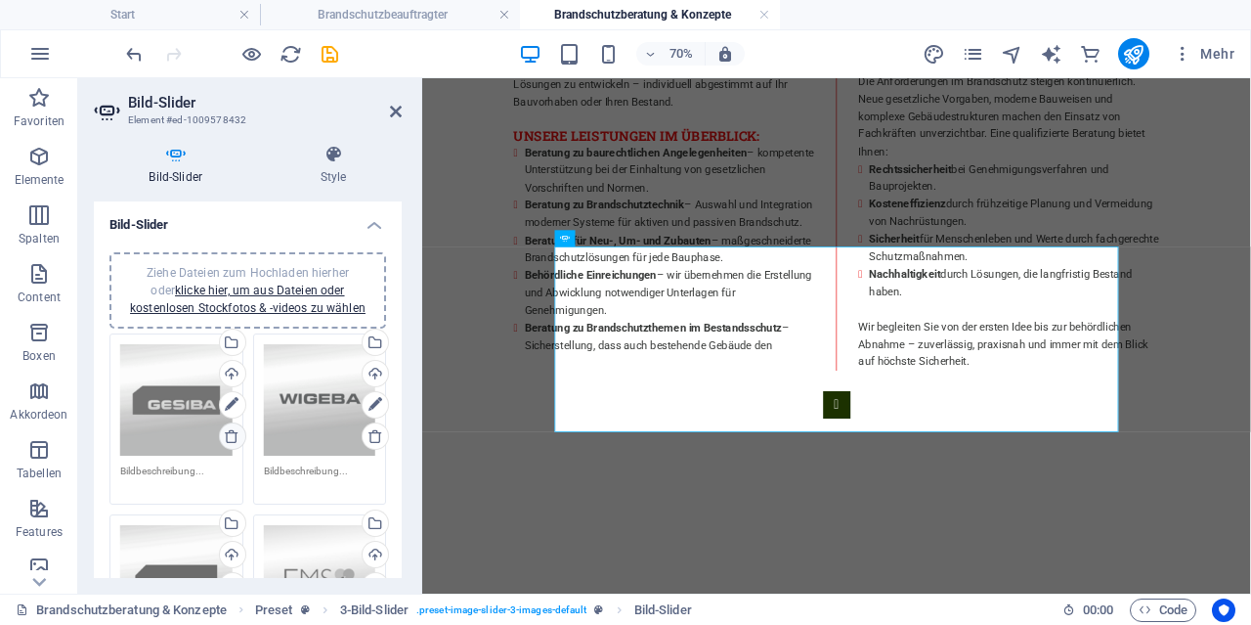
click at [238, 432] on icon at bounding box center [232, 436] width 16 height 16
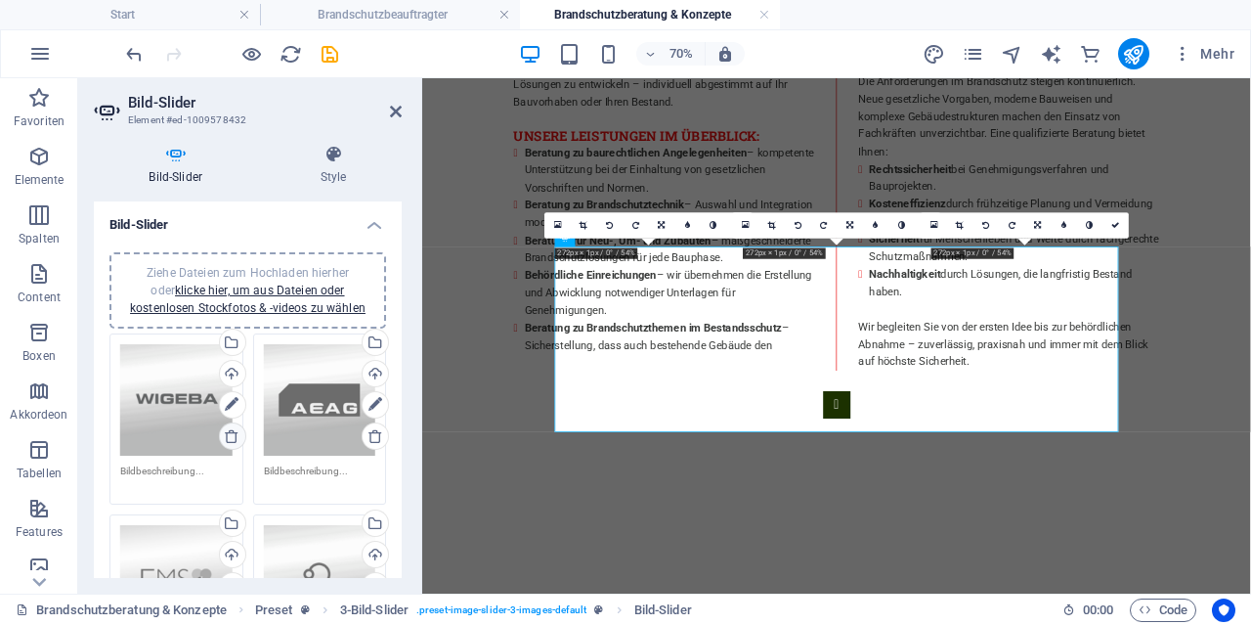
click at [235, 432] on icon at bounding box center [232, 436] width 16 height 16
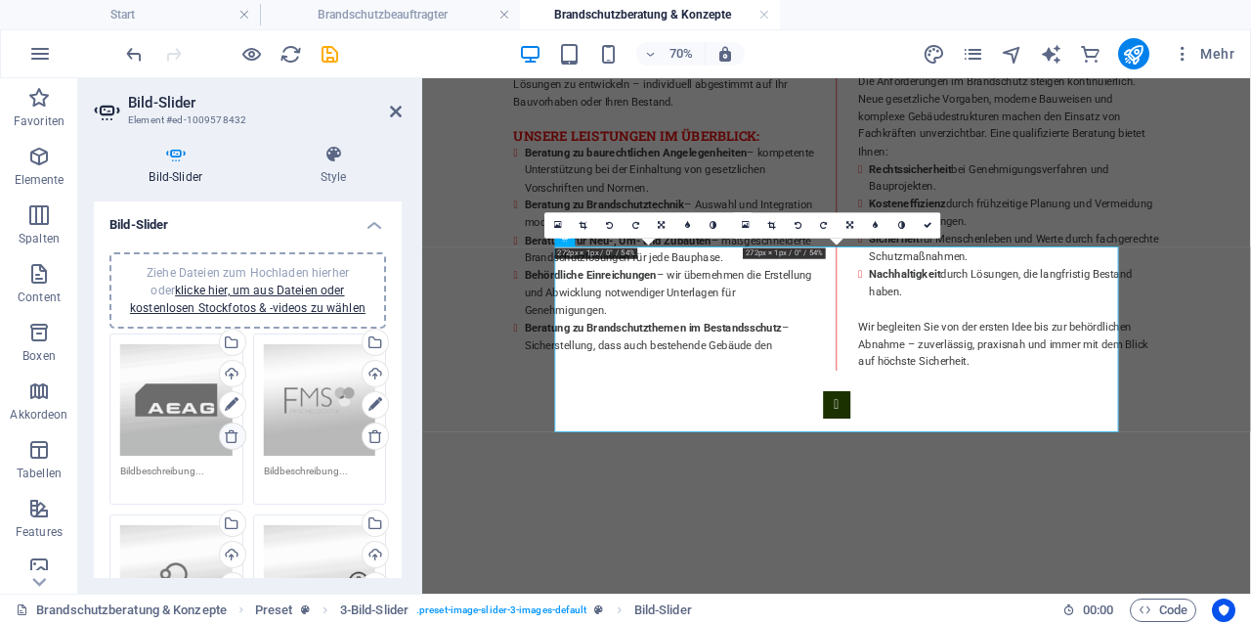
click at [234, 432] on icon at bounding box center [232, 436] width 16 height 16
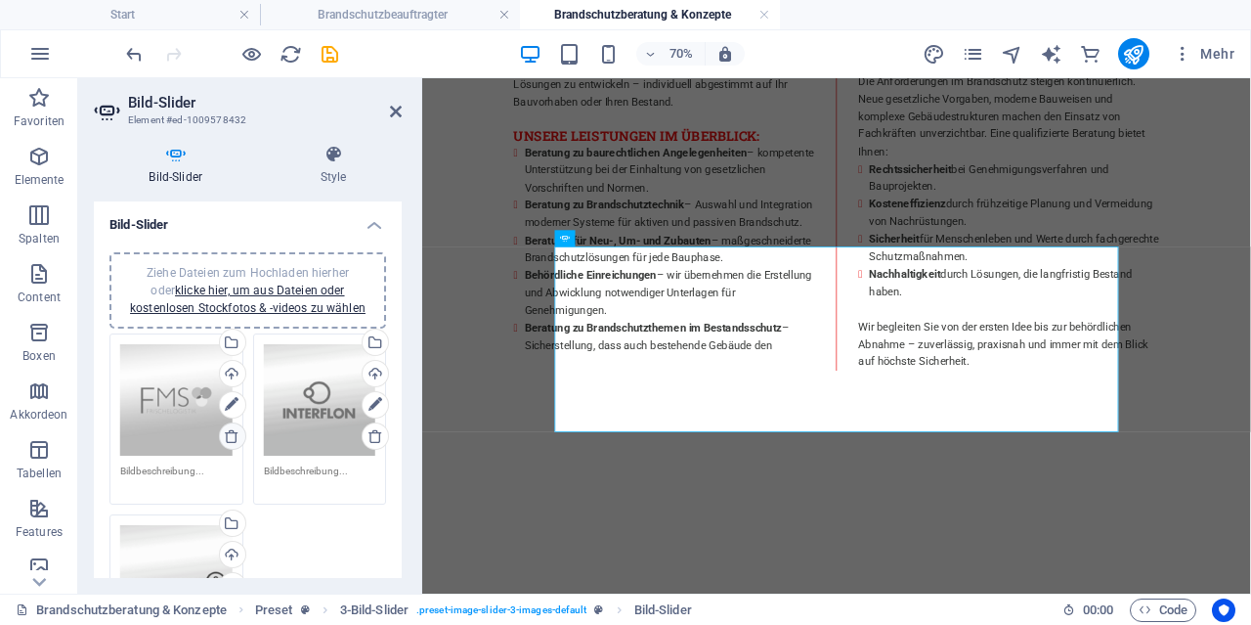
click at [234, 432] on icon at bounding box center [232, 436] width 16 height 16
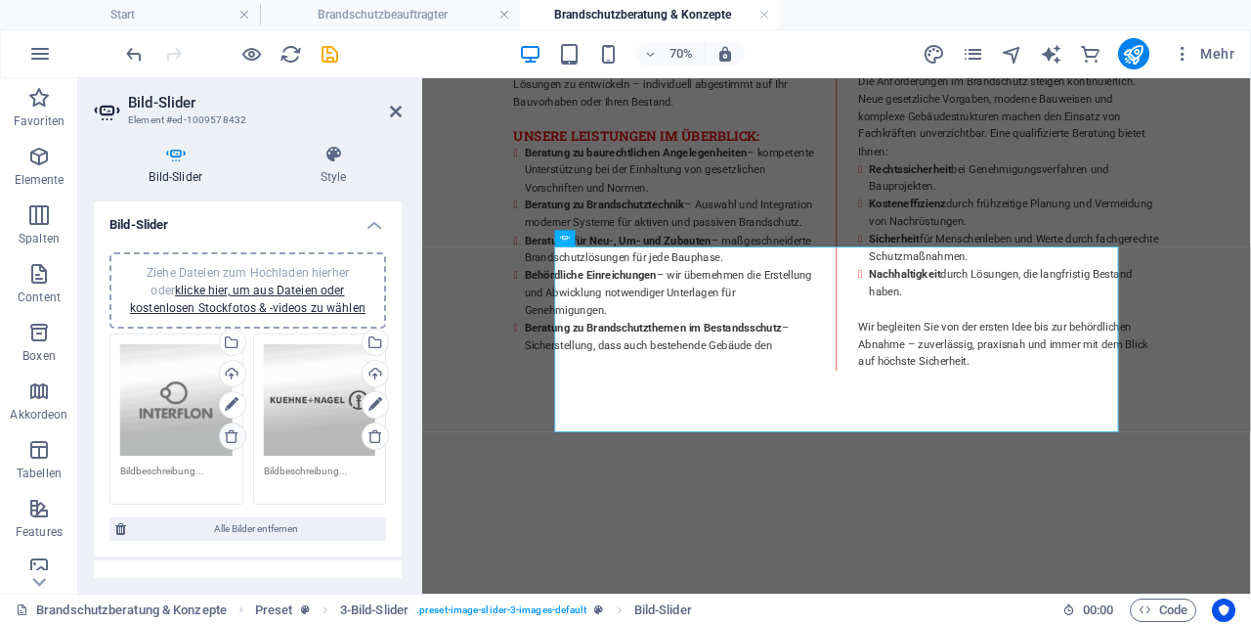
click at [234, 432] on icon at bounding box center [232, 436] width 16 height 16
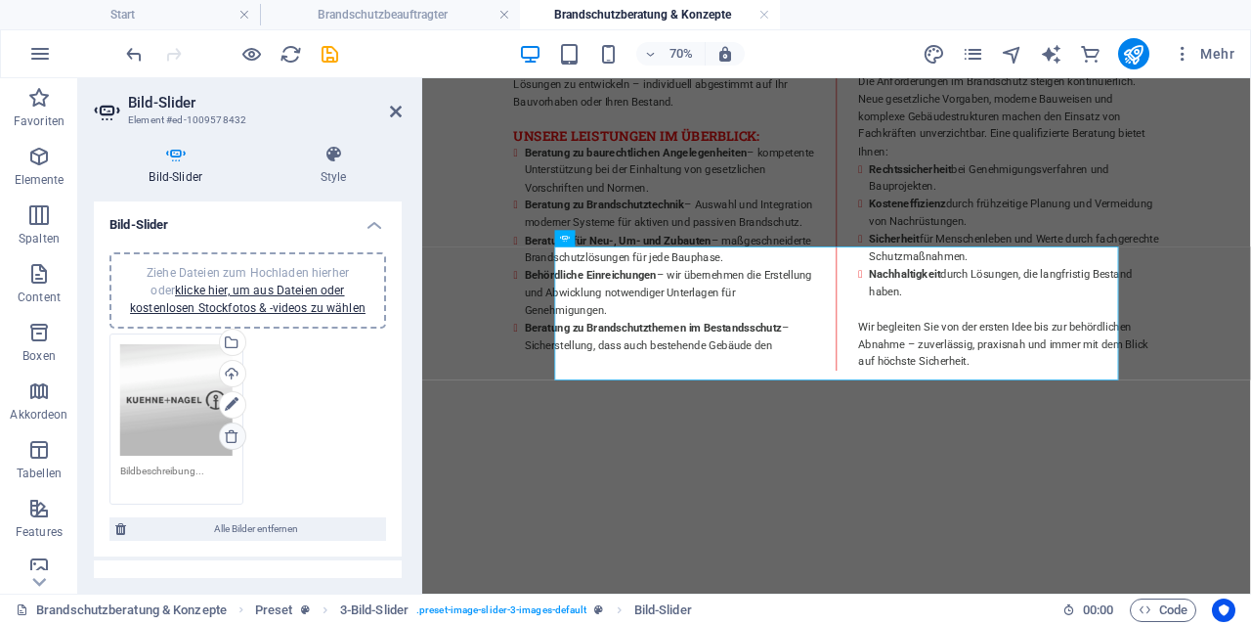
click at [234, 432] on icon at bounding box center [232, 436] width 16 height 16
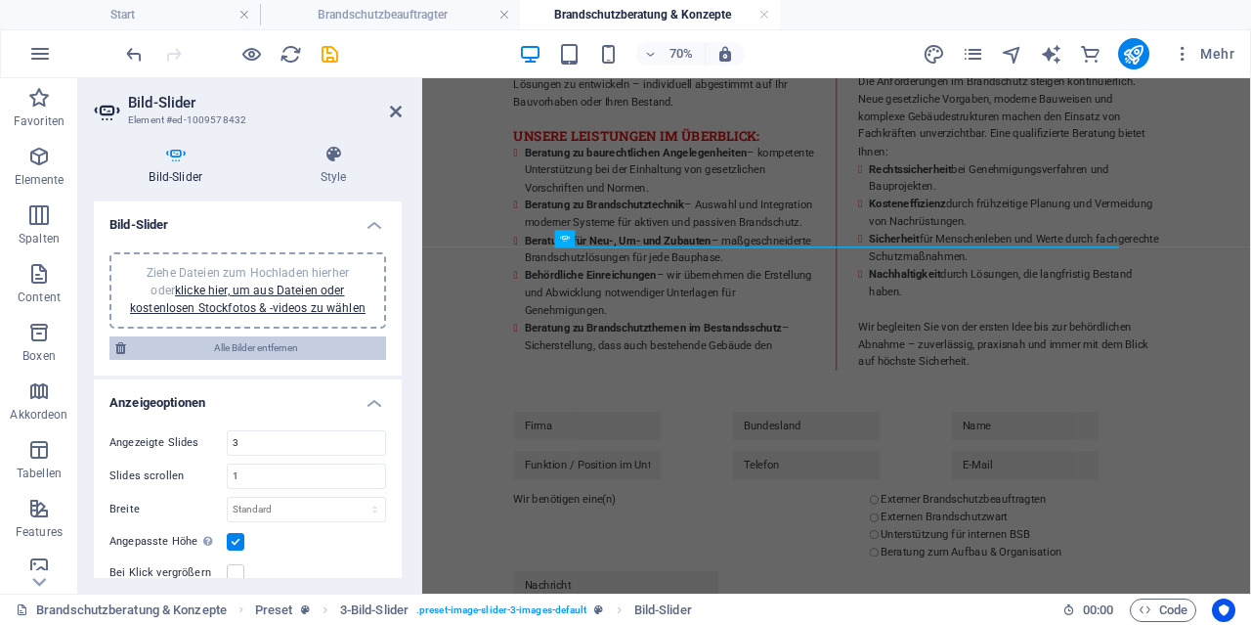
click at [238, 348] on span "Alle Bilder entfernen" at bounding box center [256, 347] width 248 height 23
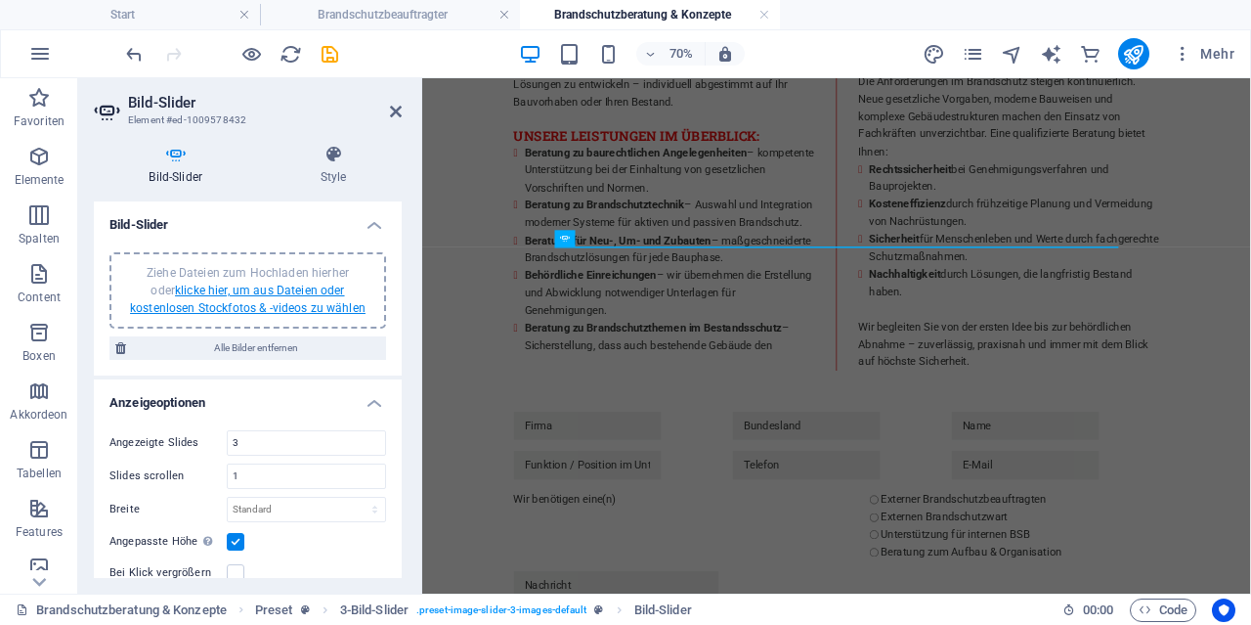
click at [234, 296] on link "klicke hier, um aus Dateien oder kostenlosen Stockfotos & -videos zu wählen" at bounding box center [248, 298] width 236 height 31
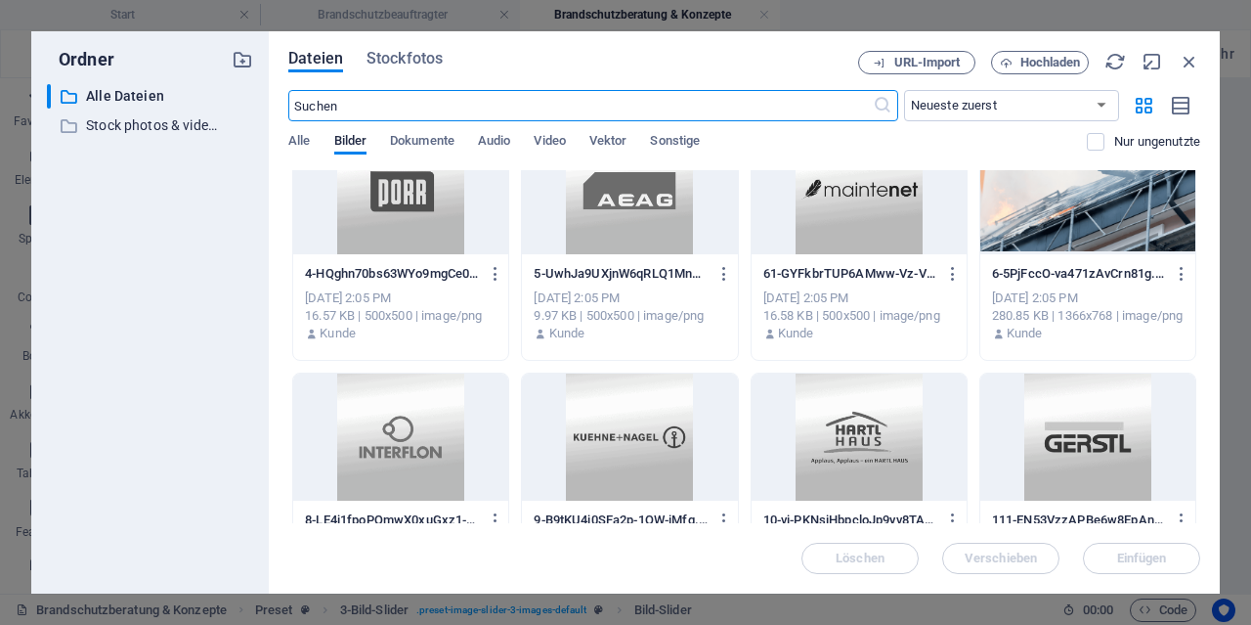
scroll to position [938, 0]
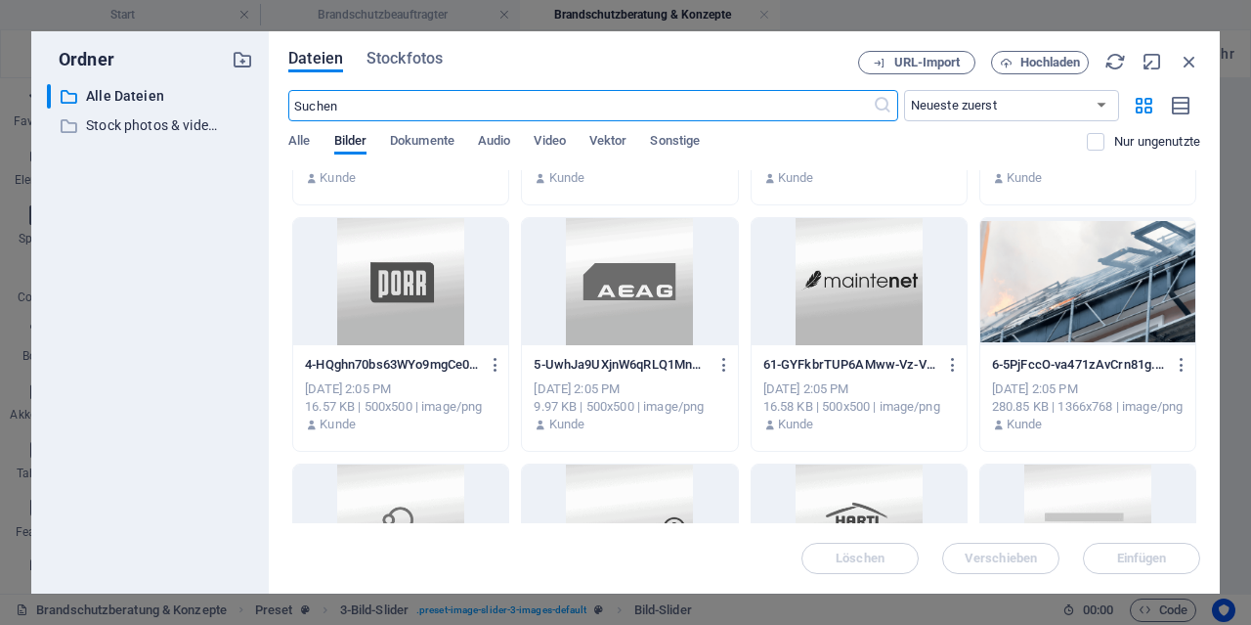
click at [379, 320] on div at bounding box center [400, 281] width 215 height 127
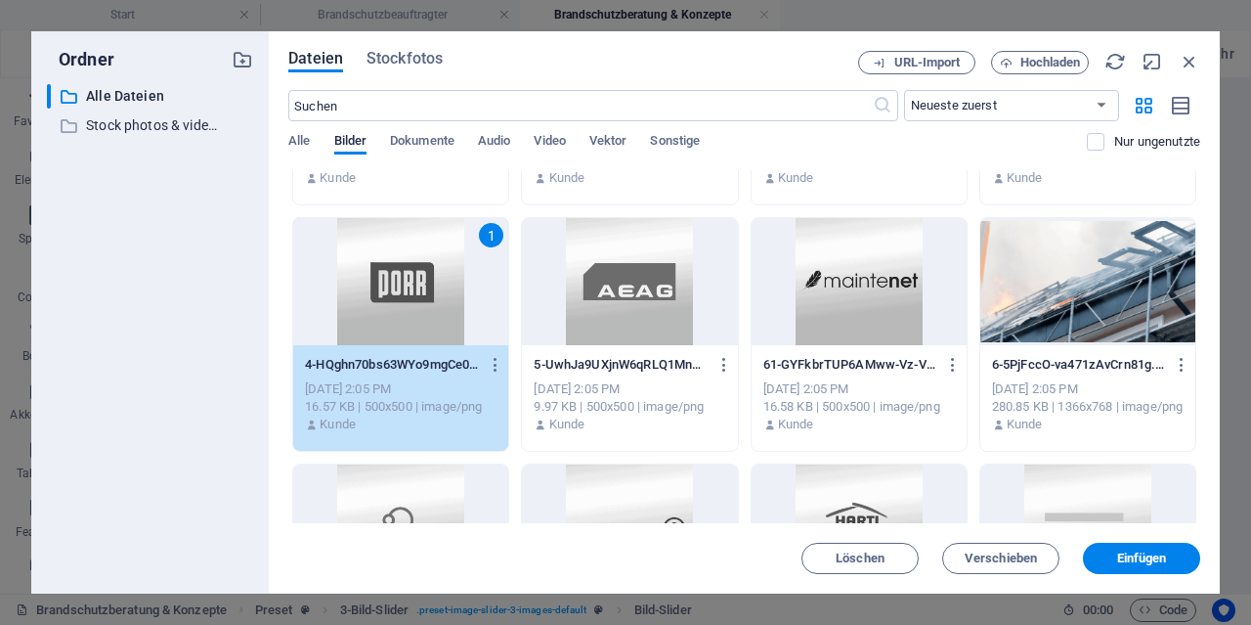
click at [379, 320] on div "1" at bounding box center [400, 281] width 215 height 127
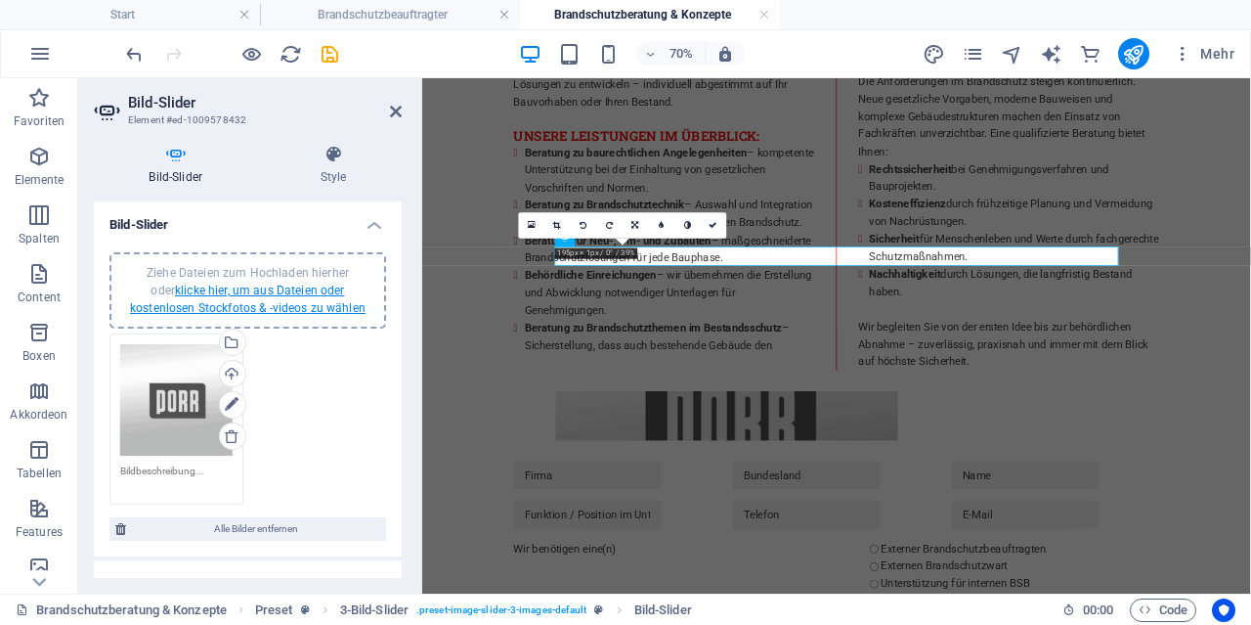
click at [282, 300] on link "klicke hier, um aus Dateien oder kostenlosen Stockfotos & -videos zu wählen" at bounding box center [248, 298] width 236 height 31
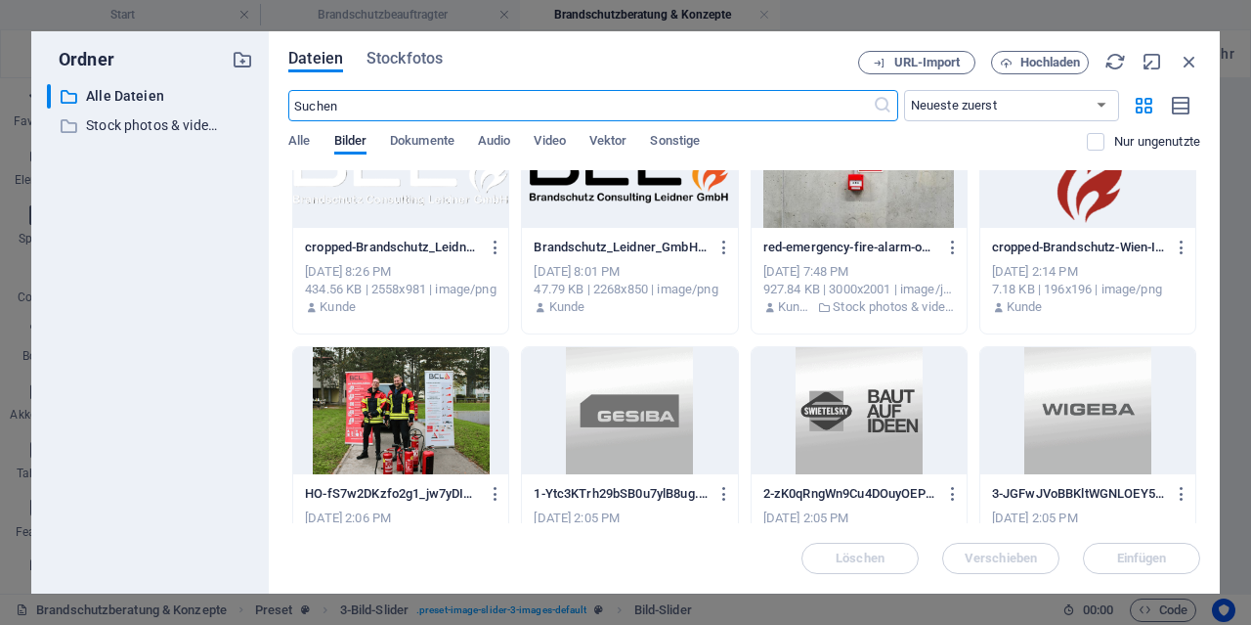
scroll to position [657, 0]
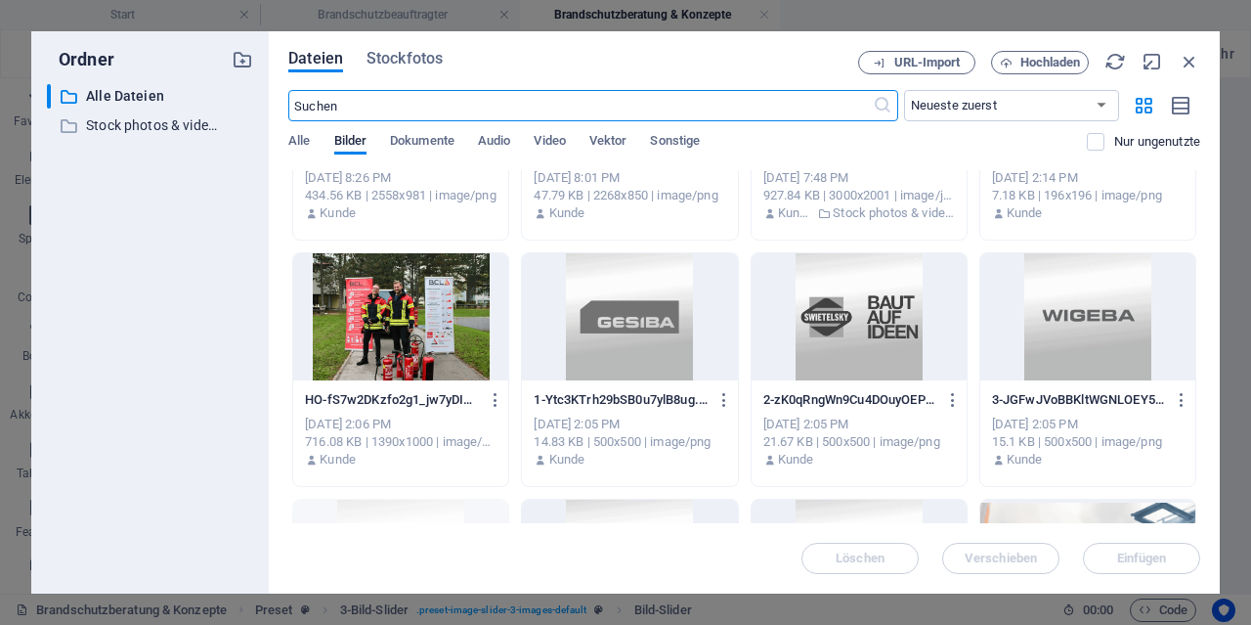
click at [897, 355] on div at bounding box center [859, 316] width 215 height 127
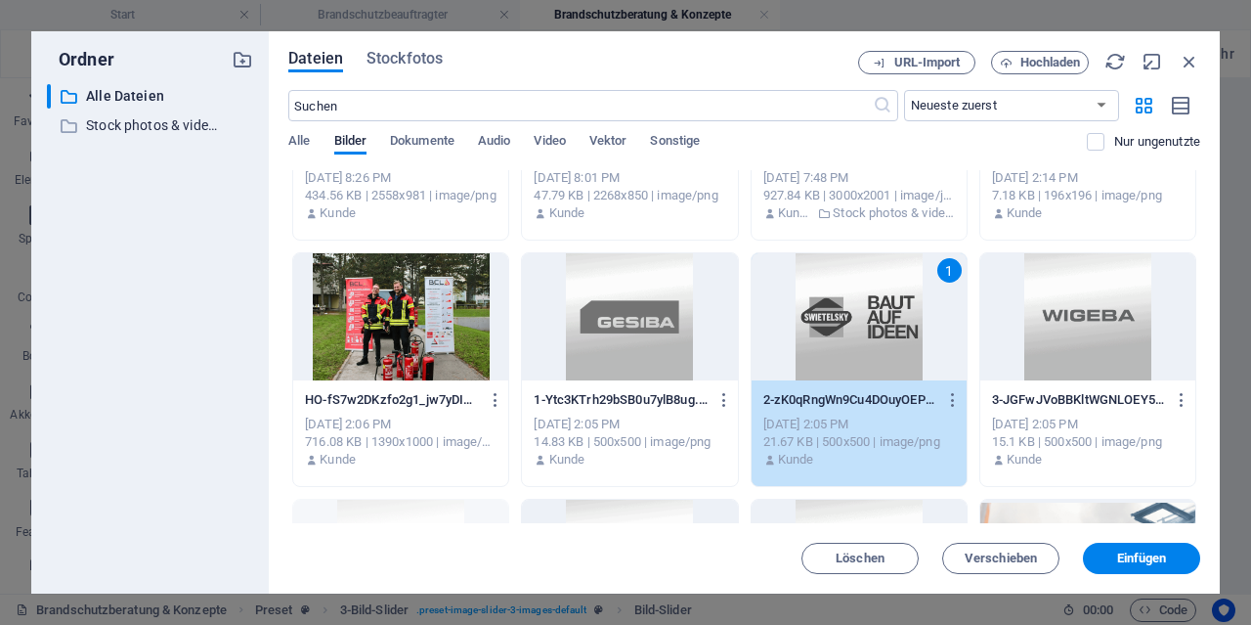
click at [897, 355] on div "1" at bounding box center [859, 316] width 215 height 127
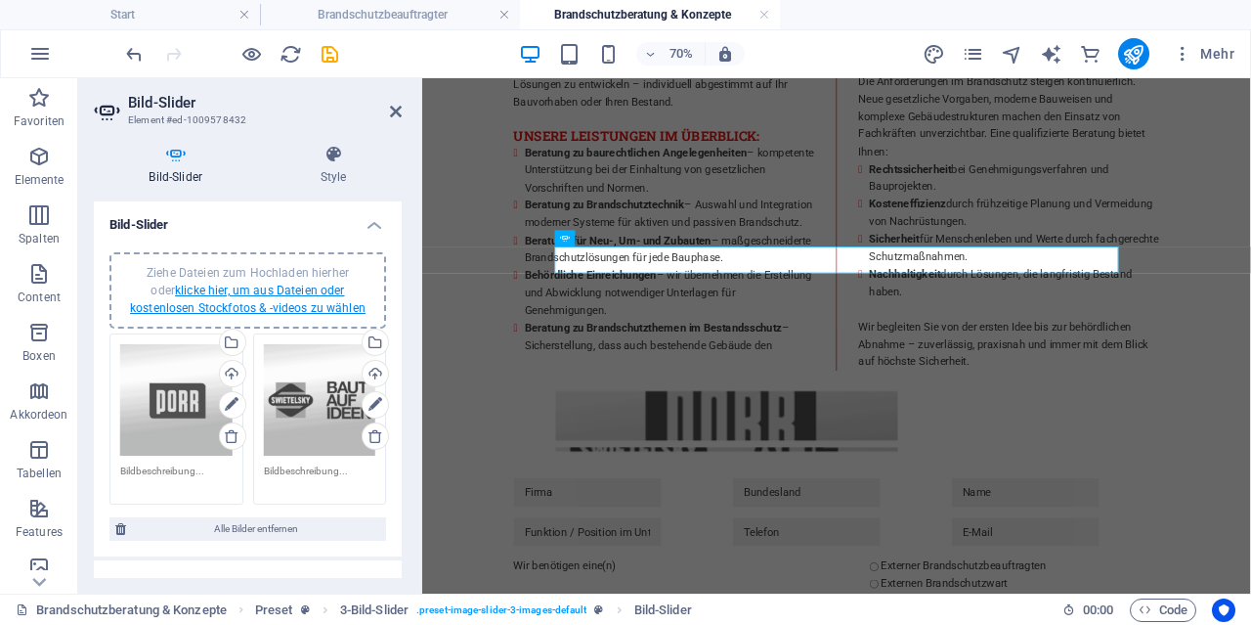
click at [264, 312] on link "klicke hier, um aus Dateien oder kostenlosen Stockfotos & -videos zu wählen" at bounding box center [248, 298] width 236 height 31
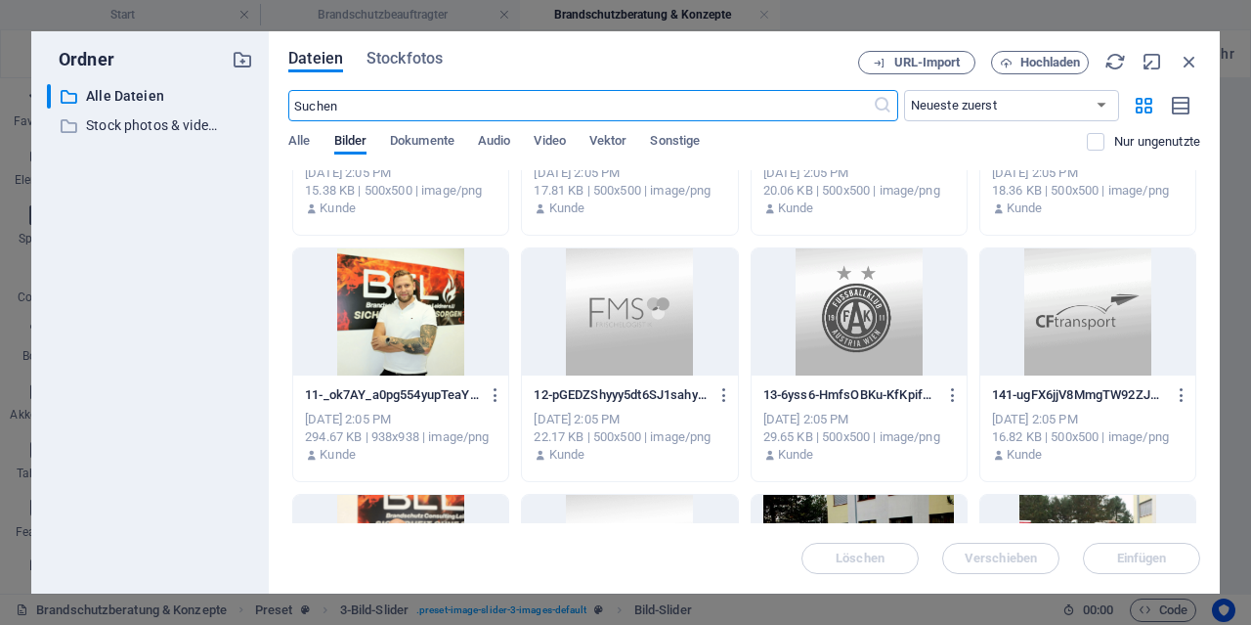
scroll to position [1408, 0]
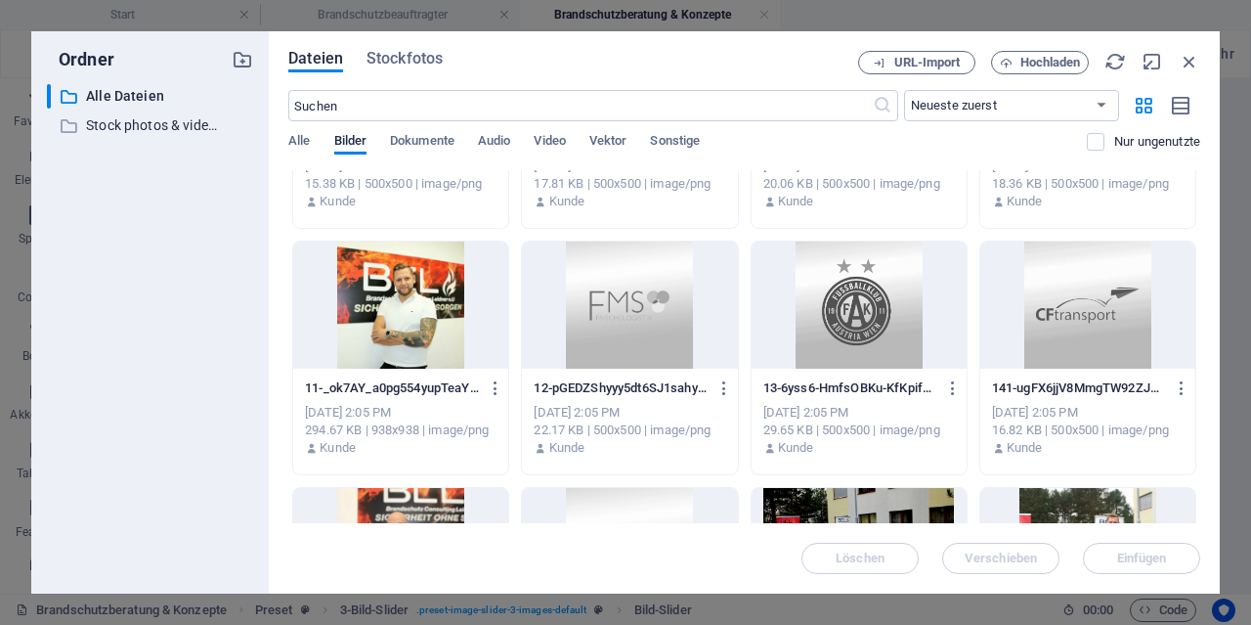
click at [846, 361] on div at bounding box center [859, 304] width 215 height 127
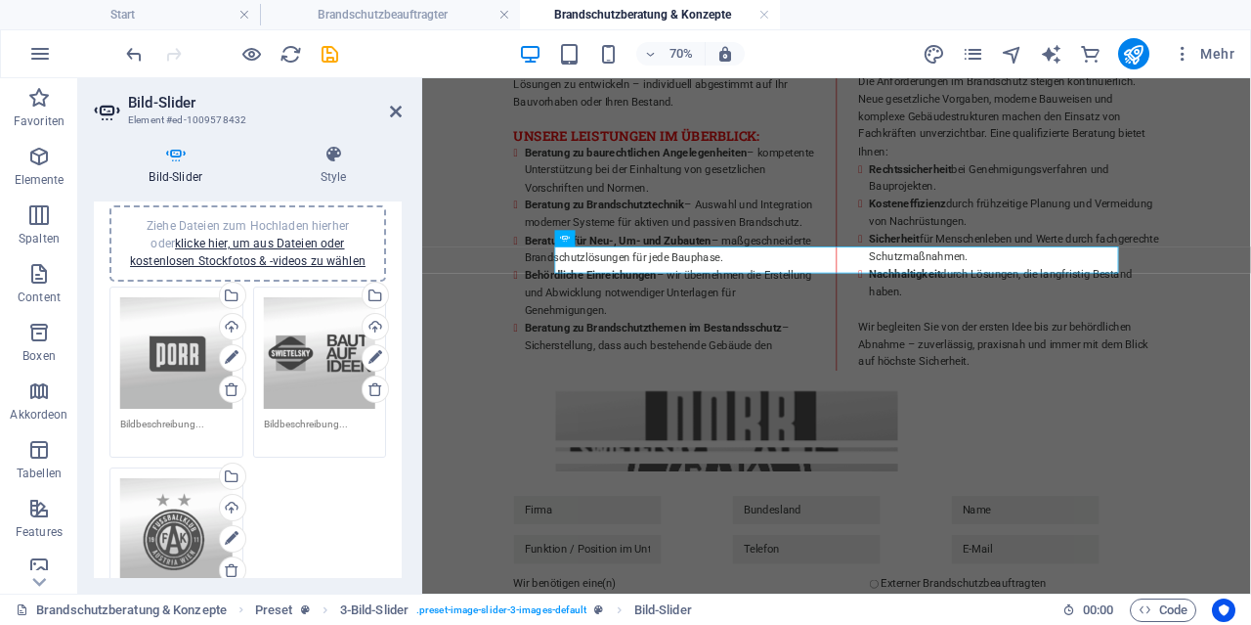
scroll to position [0, 0]
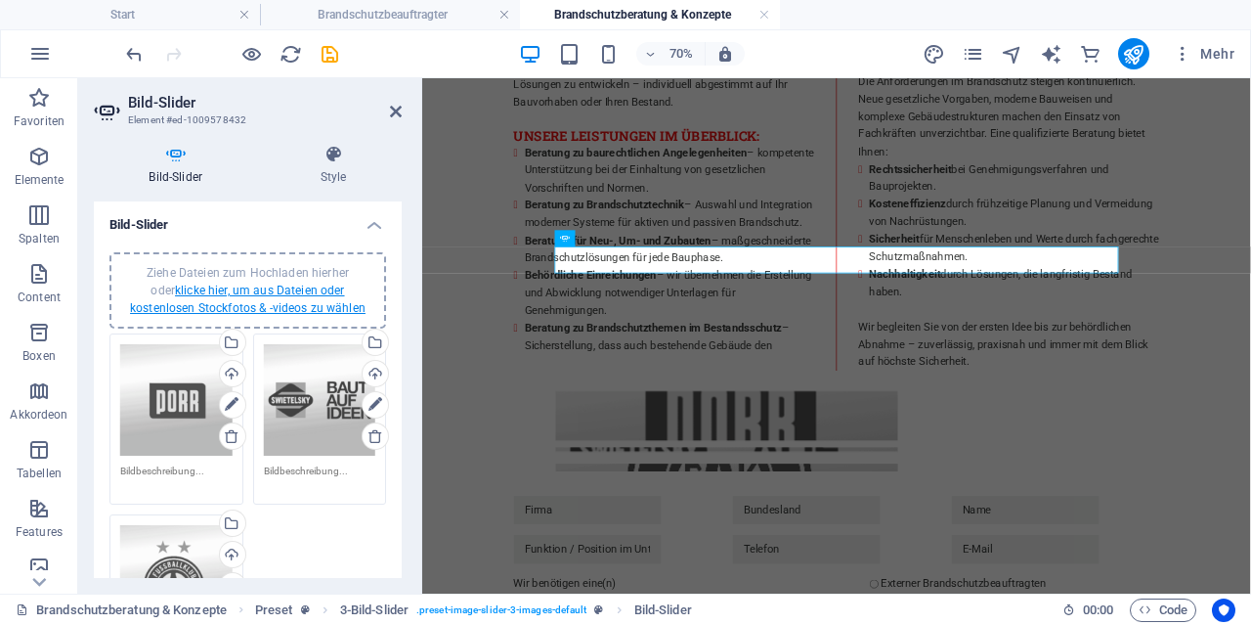
click at [276, 307] on link "klicke hier, um aus Dateien oder kostenlosen Stockfotos & -videos zu wählen" at bounding box center [248, 298] width 236 height 31
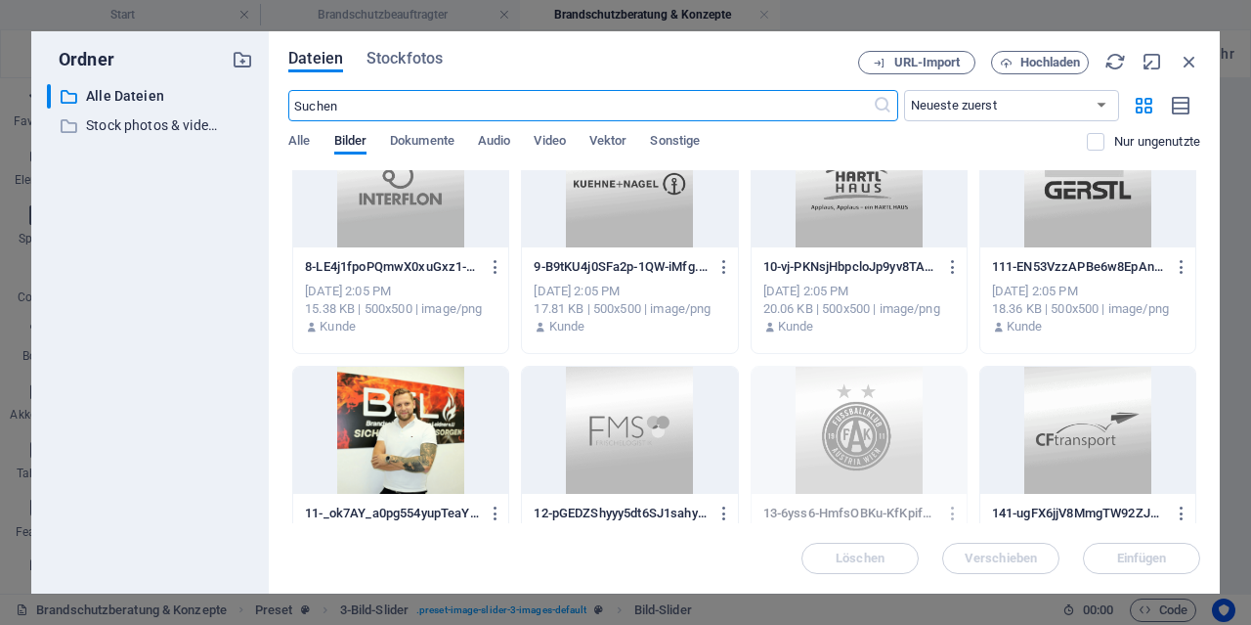
scroll to position [1314, 0]
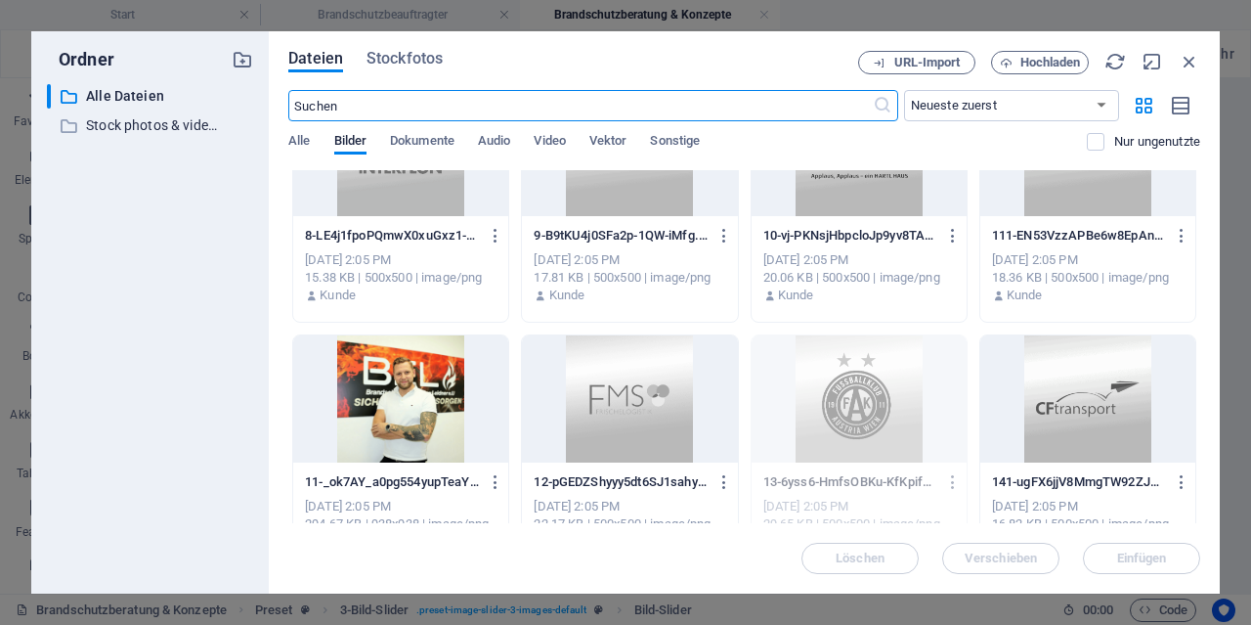
click at [1104, 417] on div at bounding box center [1087, 398] width 215 height 127
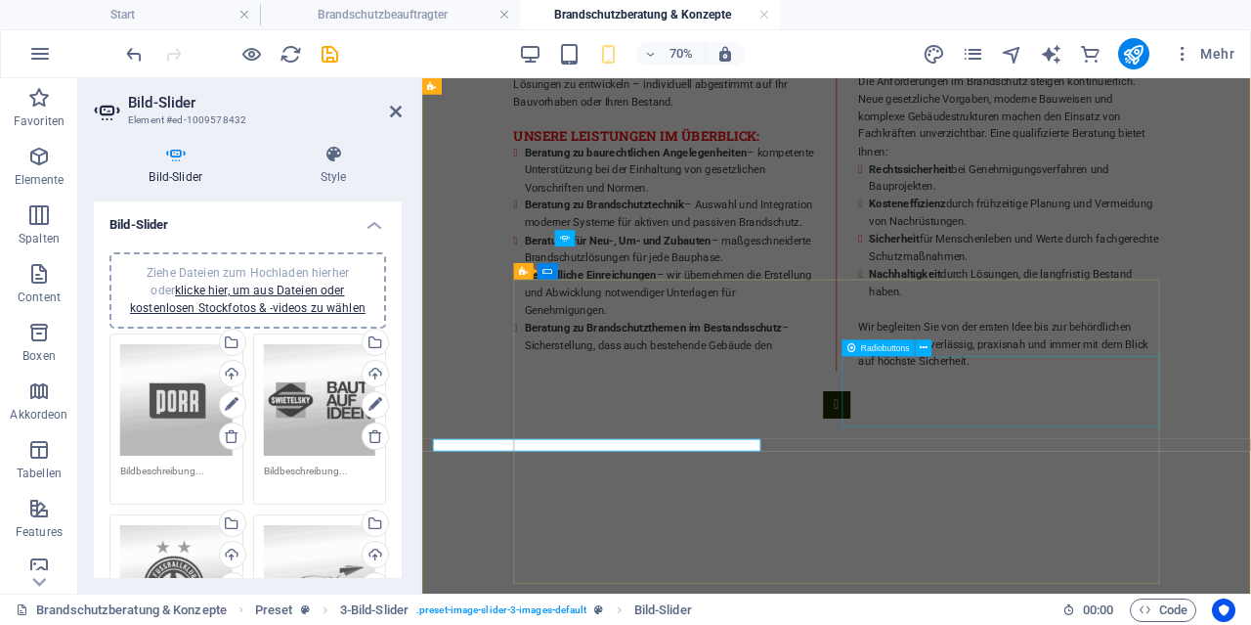
type input "1"
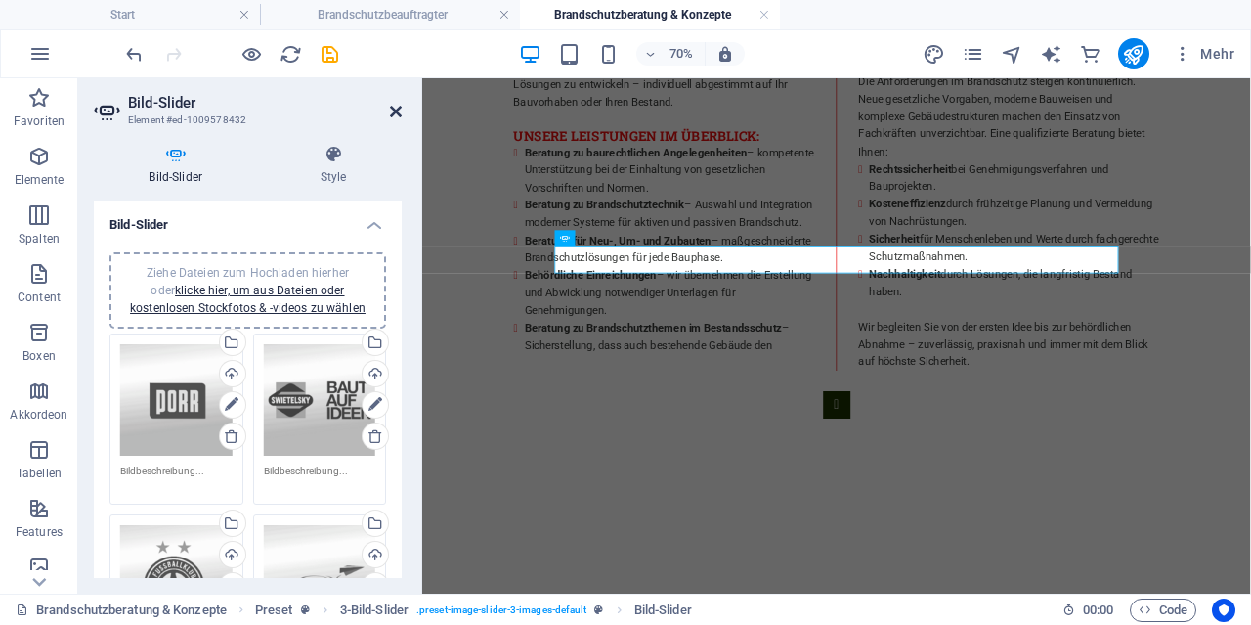
click at [397, 115] on icon at bounding box center [396, 112] width 12 height 16
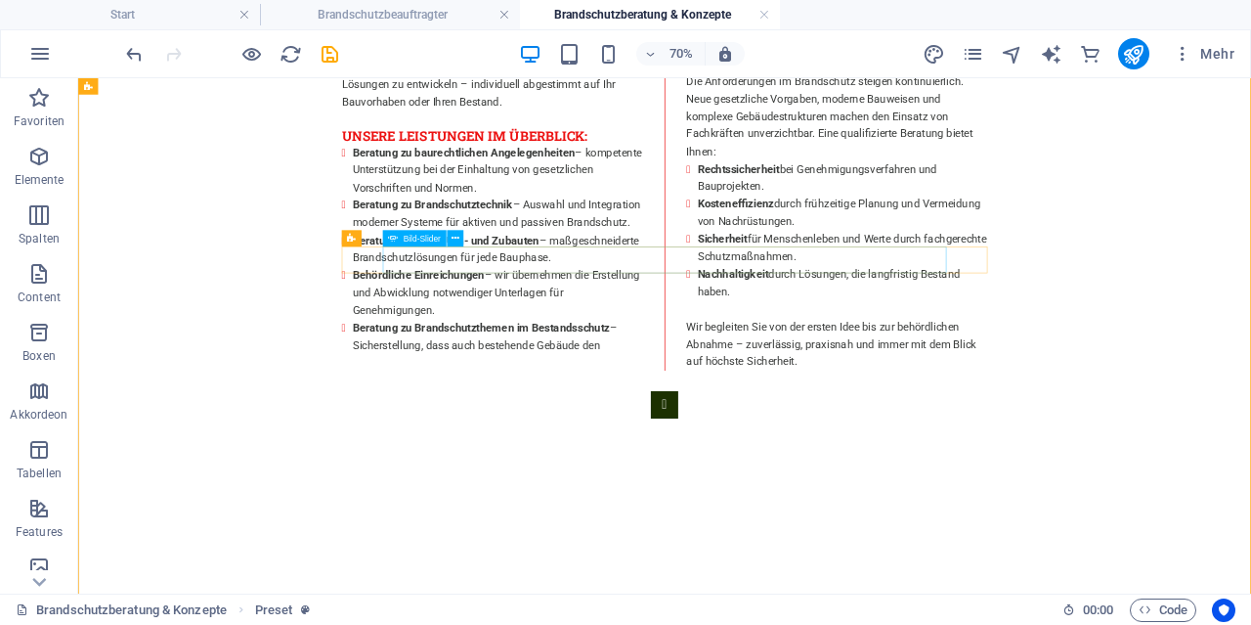
click at [413, 238] on span "Bild-Slider" at bounding box center [422, 238] width 37 height 8
select select "ms"
select select "s"
select select "progressive"
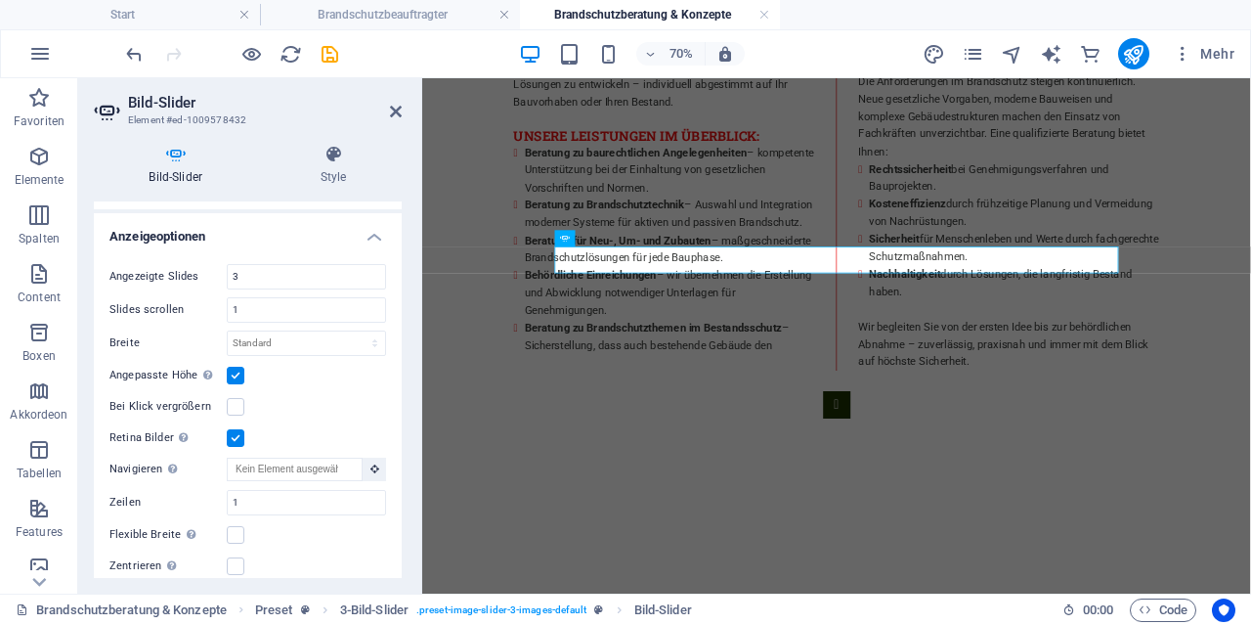
scroll to position [563, 0]
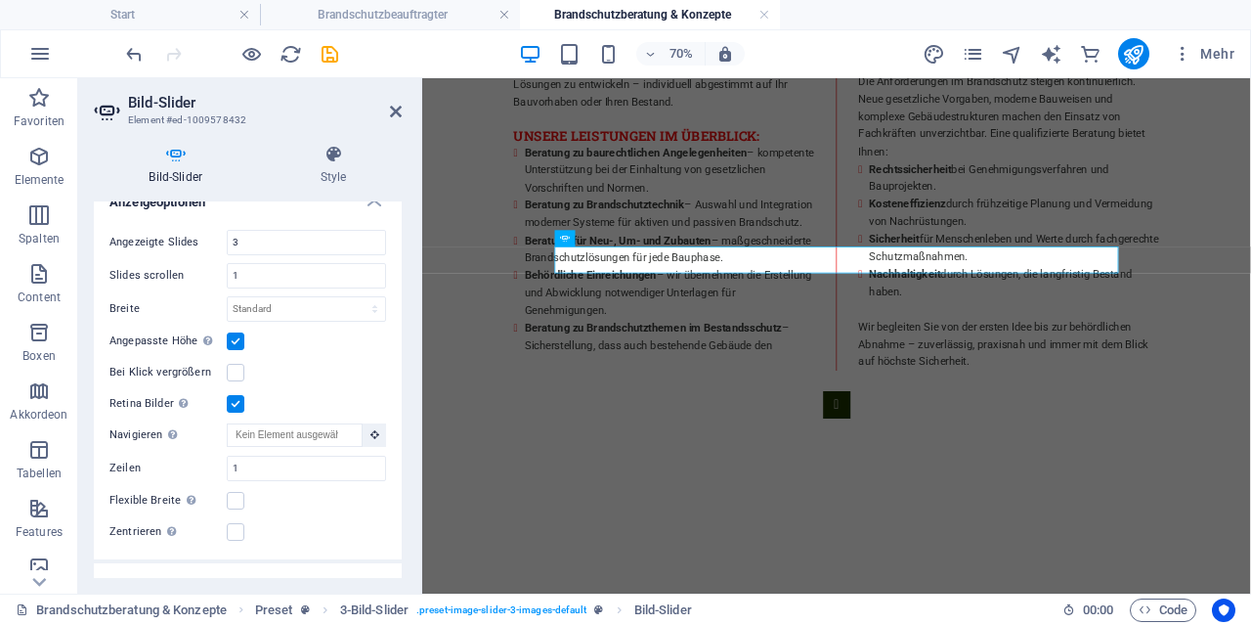
click at [236, 339] on label at bounding box center [236, 341] width 18 height 18
click at [0, 0] on input "Angepasste Höhe Slider übernimmt automatisch die Höhe des aktuellen Slides. "An…" at bounding box center [0, 0] width 0 height 0
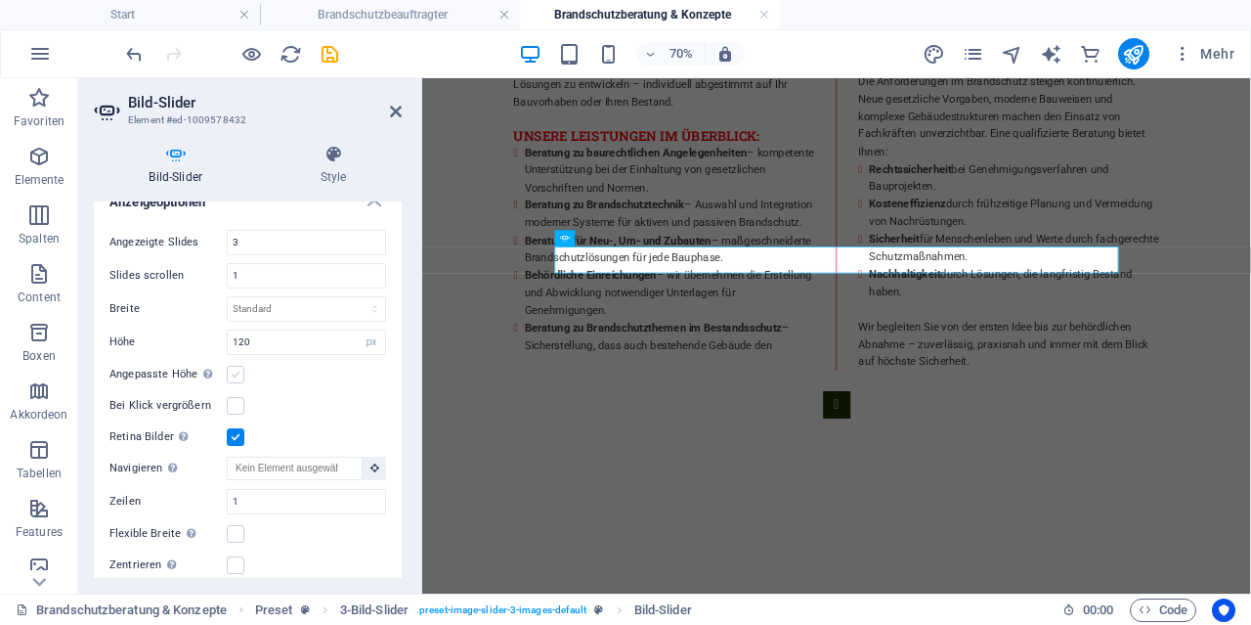
click at [232, 369] on label at bounding box center [236, 375] width 18 height 18
click at [0, 0] on input "Angepasste Höhe Slider übernimmt automatisch die Höhe des aktuellen Slides. "An…" at bounding box center [0, 0] width 0 height 0
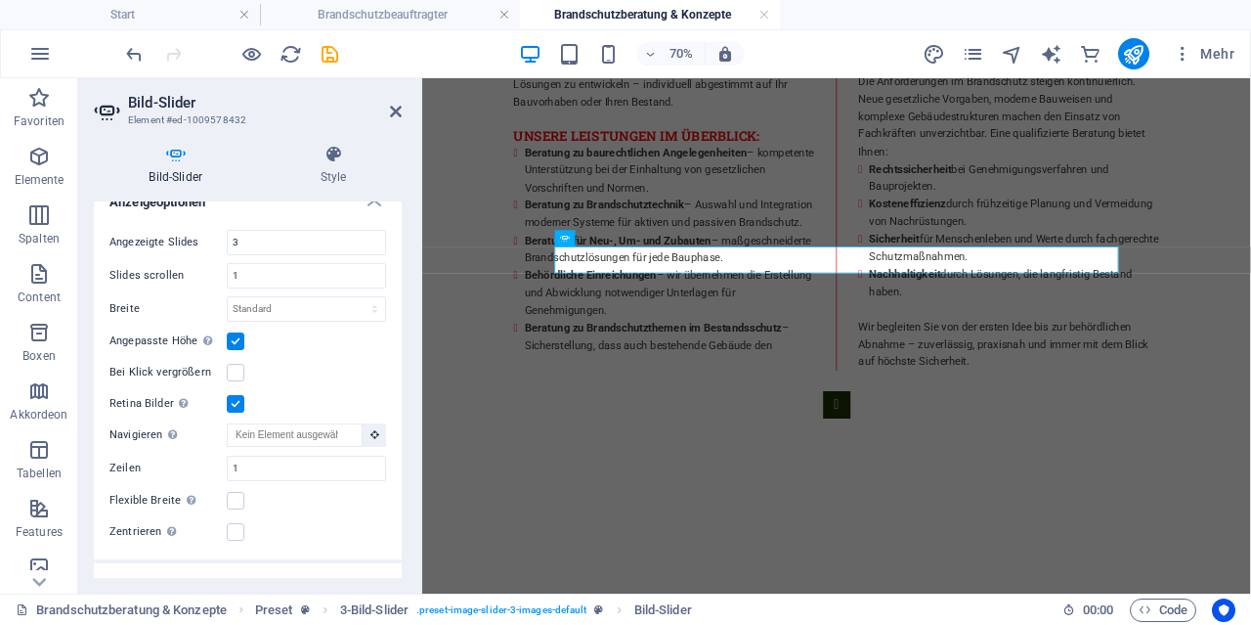
click at [239, 402] on label at bounding box center [236, 404] width 18 height 18
click at [0, 0] on input "Retina Bilder Automatisch Retina-Bilder und kleinere Bilder auf Smartphones lad…" at bounding box center [0, 0] width 0 height 0
click at [239, 402] on label at bounding box center [236, 404] width 18 height 18
click at [0, 0] on input "Retina Bilder Automatisch Retina-Bilder und kleinere Bilder auf Smartphones lad…" at bounding box center [0, 0] width 0 height 0
click at [231, 368] on label at bounding box center [236, 373] width 18 height 18
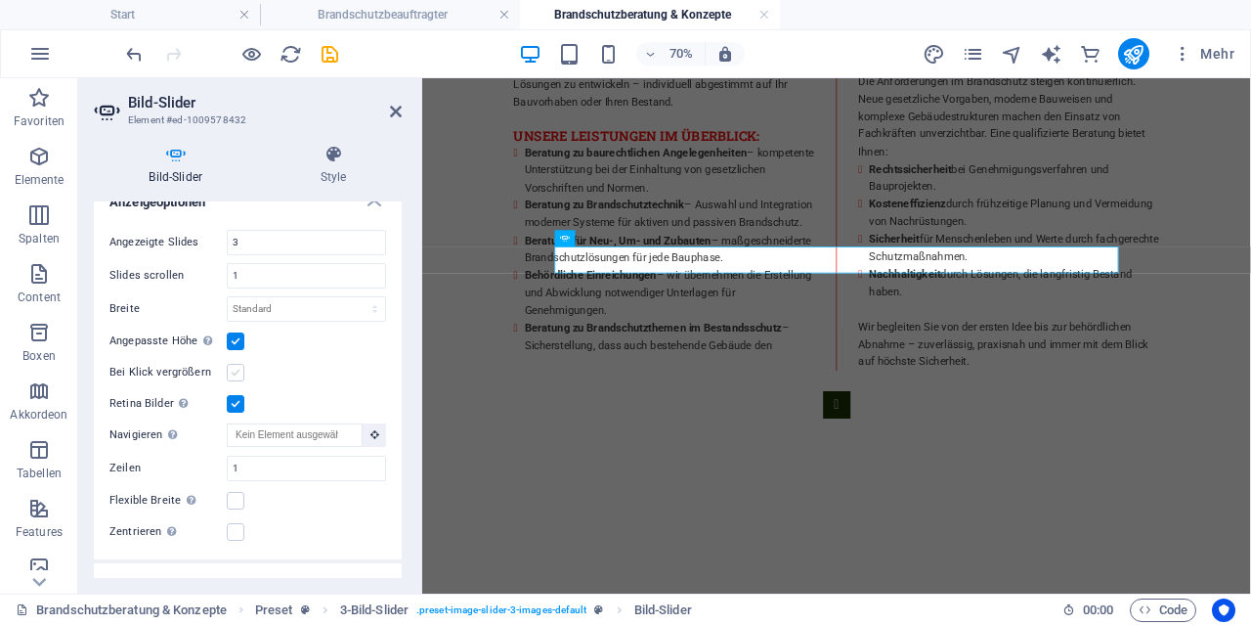
click at [0, 0] on input "Bei Klick vergrößern" at bounding box center [0, 0] width 0 height 0
click at [231, 368] on label at bounding box center [236, 373] width 18 height 18
click at [0, 0] on input "Bei Klick vergrößern" at bounding box center [0, 0] width 0 height 0
click at [228, 297] on select "Standard px % rem em vw vh" at bounding box center [306, 308] width 157 height 23
click at [253, 310] on select "Standard px % rem em vw vh" at bounding box center [306, 308] width 157 height 23
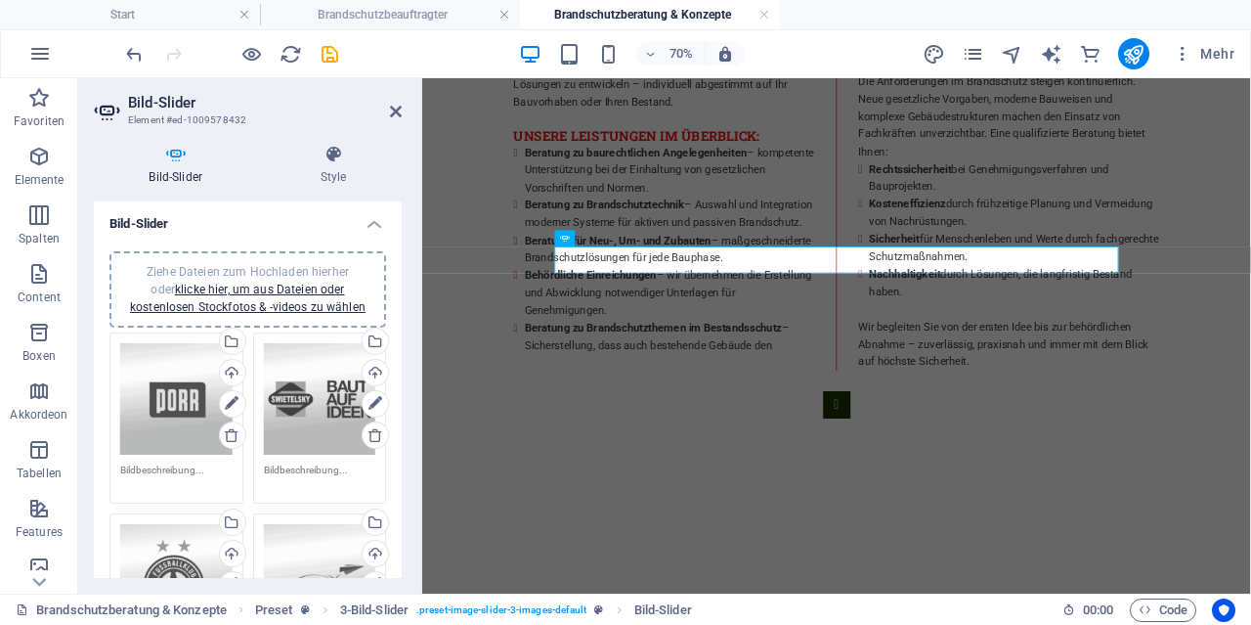
scroll to position [0, 0]
click at [400, 114] on icon at bounding box center [396, 112] width 12 height 16
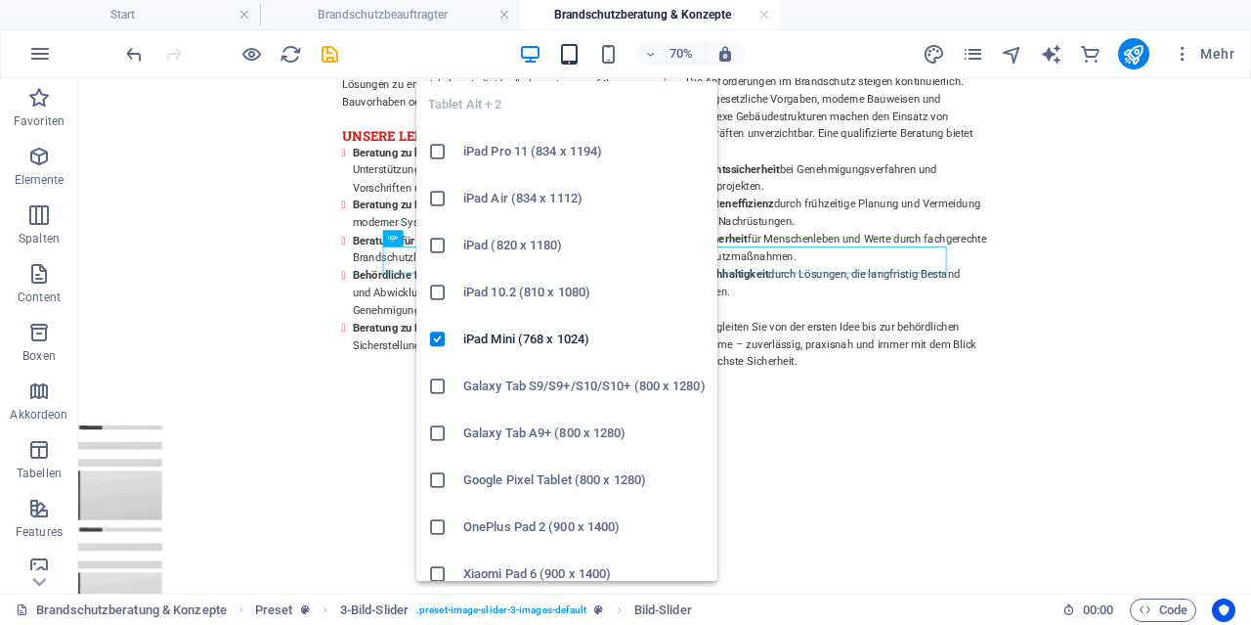
click at [568, 57] on icon "button" at bounding box center [569, 54] width 22 height 22
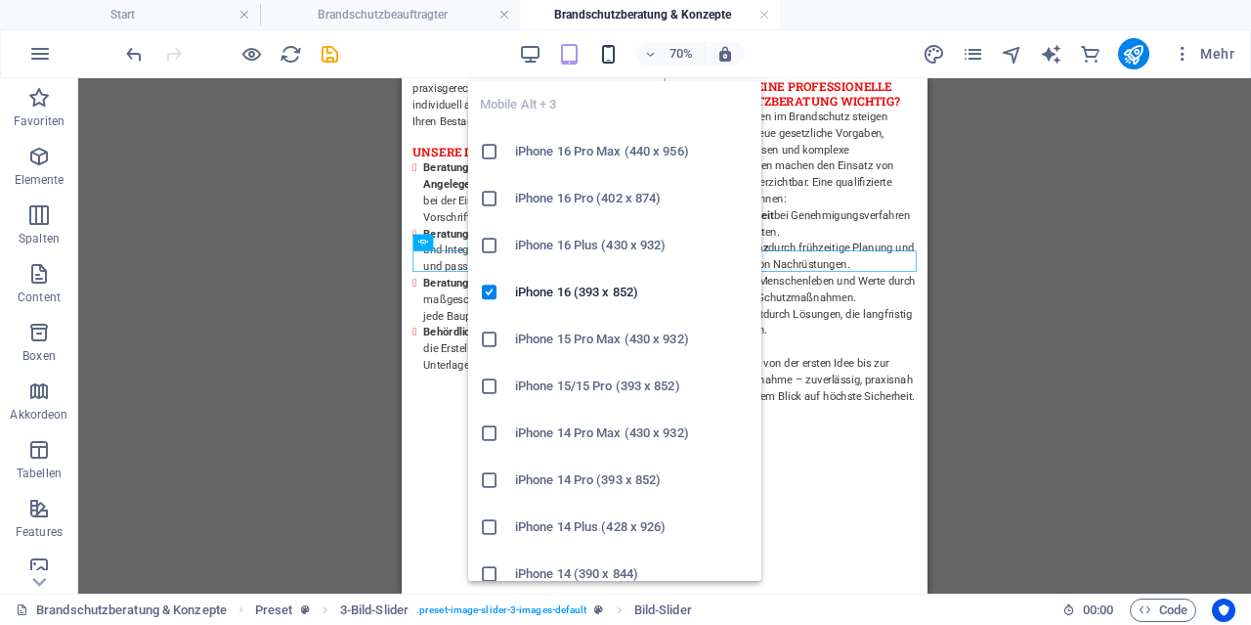
click at [613, 59] on icon "button" at bounding box center [608, 54] width 22 height 22
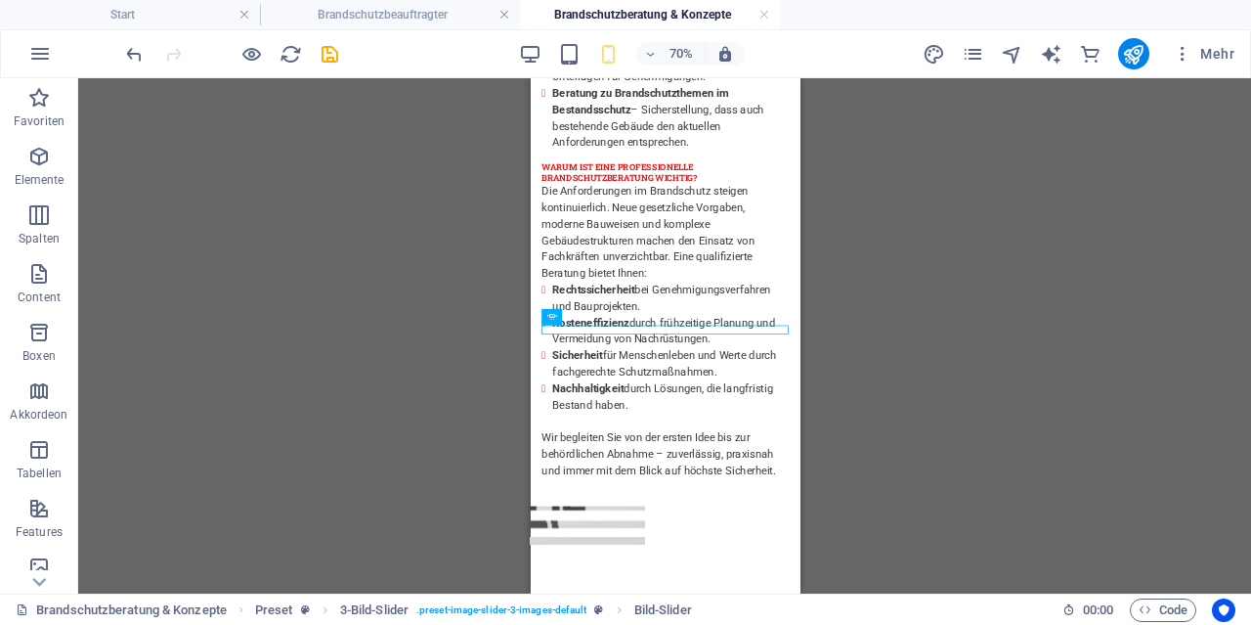
click at [989, 340] on div "H1 Banner Container Text Preset Text Preset Text Text H2 Abstand Bild-Slider 3-…" at bounding box center [664, 335] width 1173 height 515
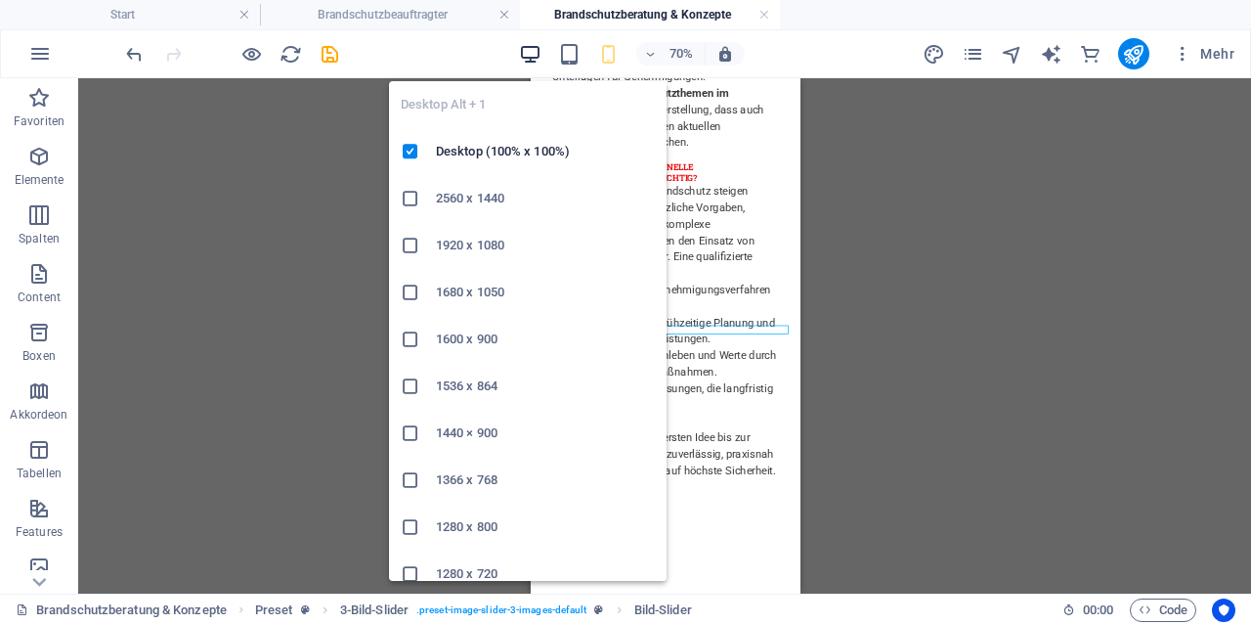
click at [523, 49] on icon "button" at bounding box center [530, 54] width 22 height 22
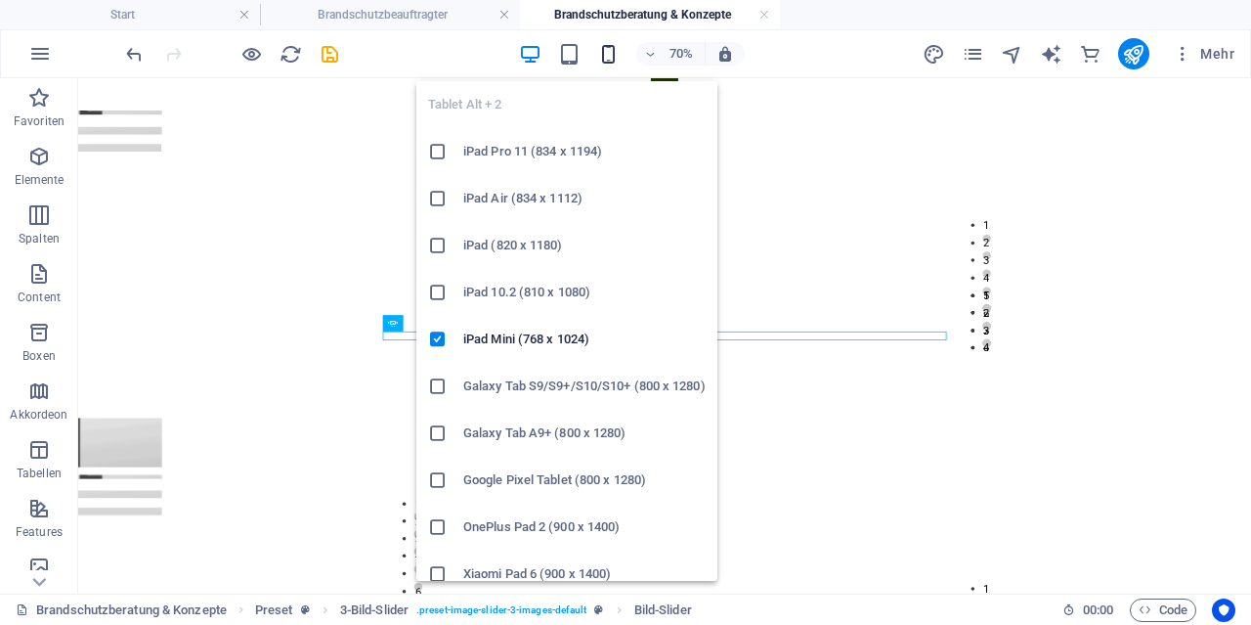
scroll to position [996, 0]
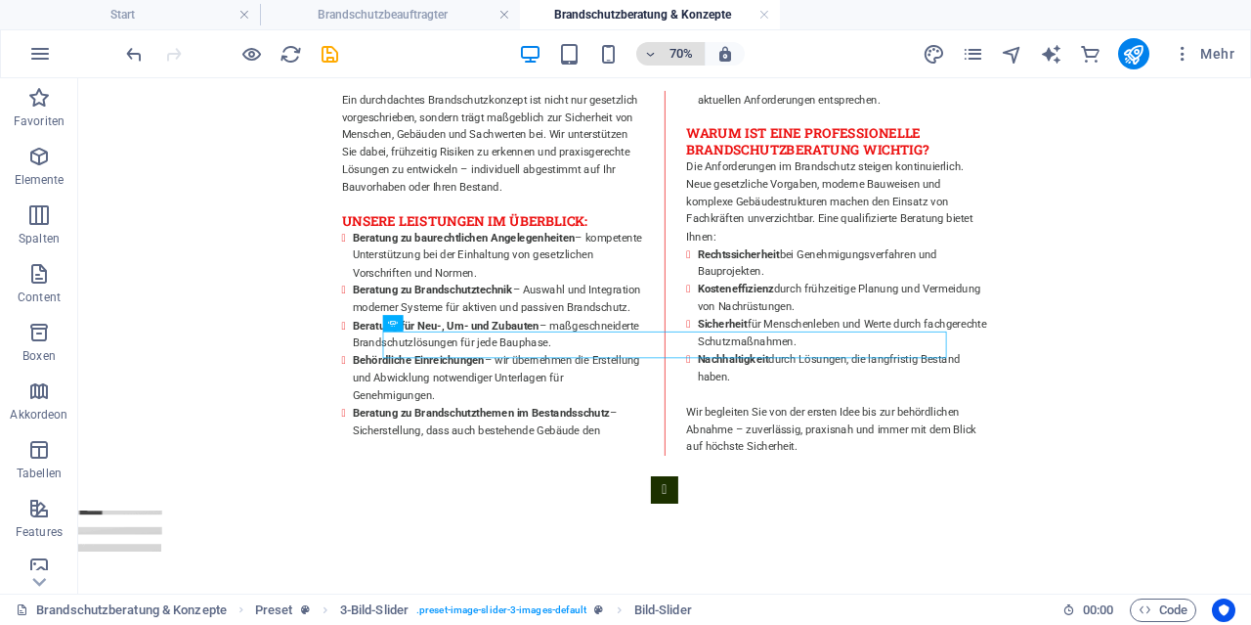
click at [649, 53] on icon "button" at bounding box center [651, 54] width 14 height 13
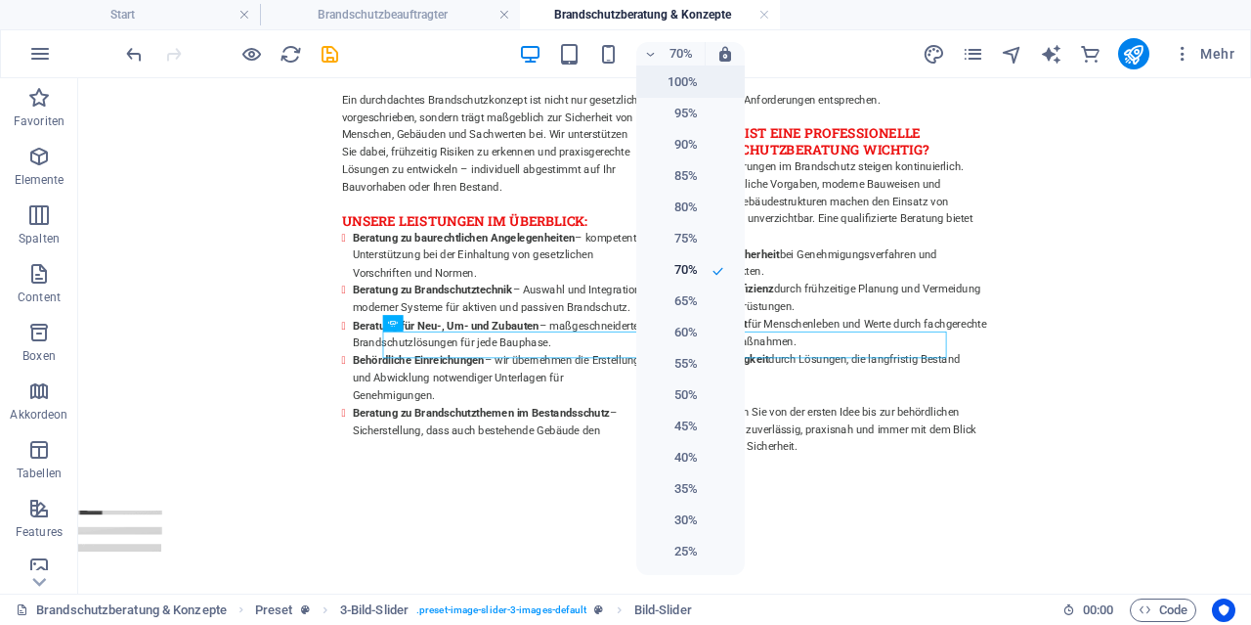
click at [679, 89] on h6 "100%" at bounding box center [673, 81] width 50 height 23
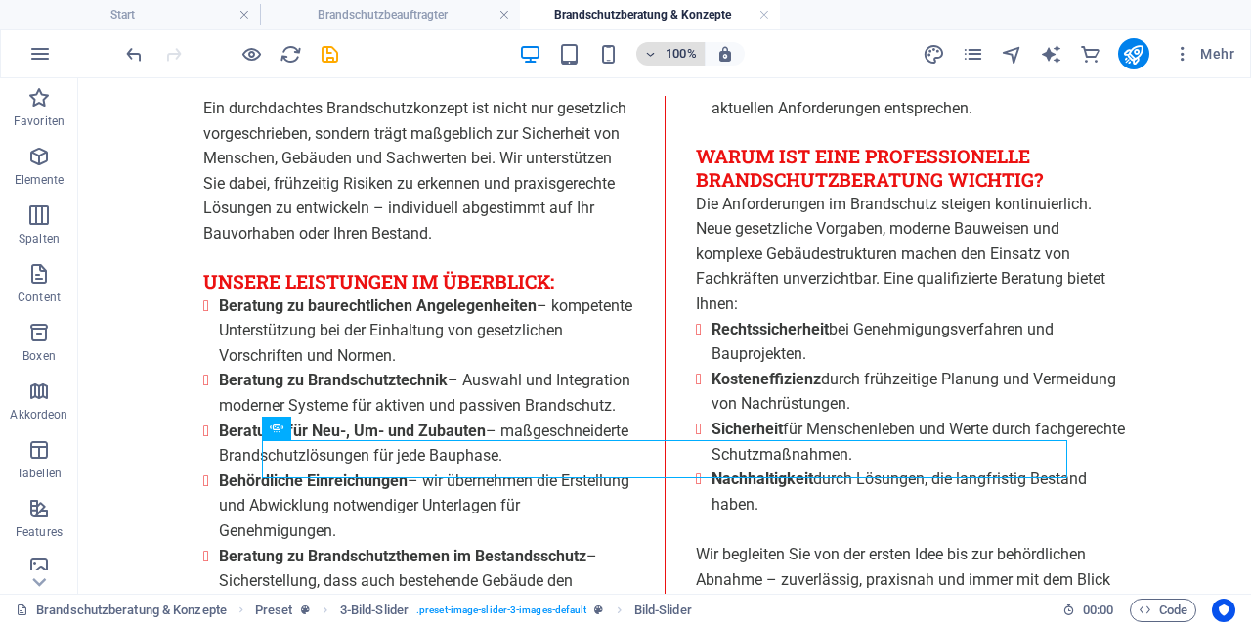
click at [685, 58] on h6 "100%" at bounding box center [681, 53] width 31 height 23
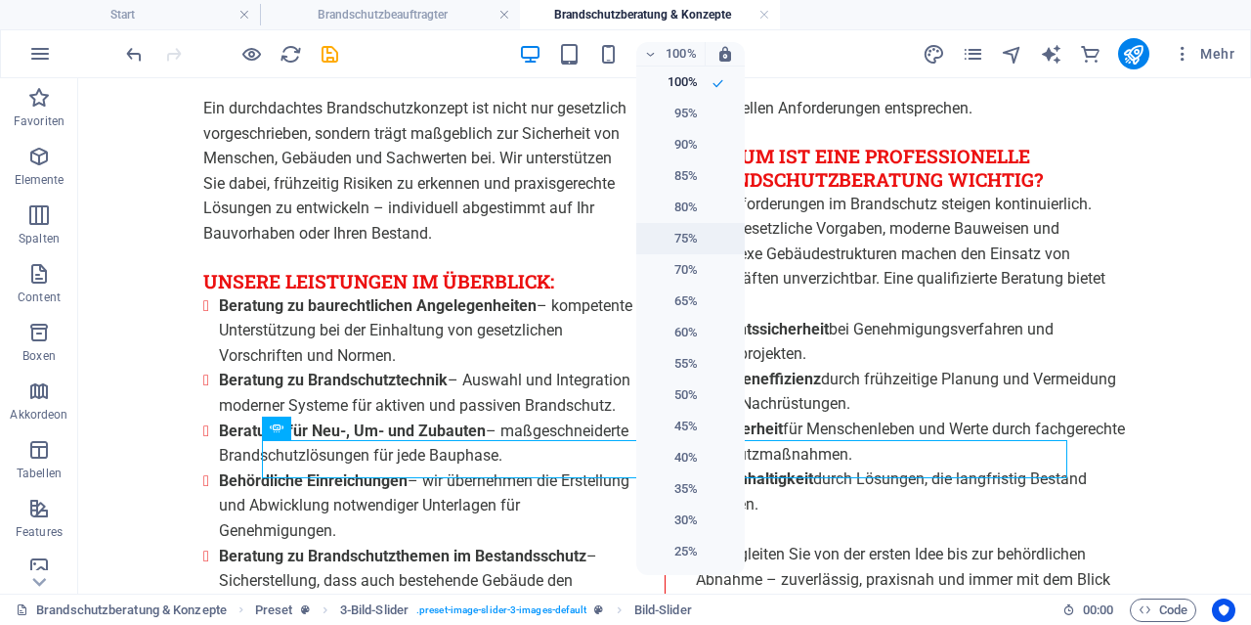
click at [677, 232] on h6 "75%" at bounding box center [673, 238] width 50 height 23
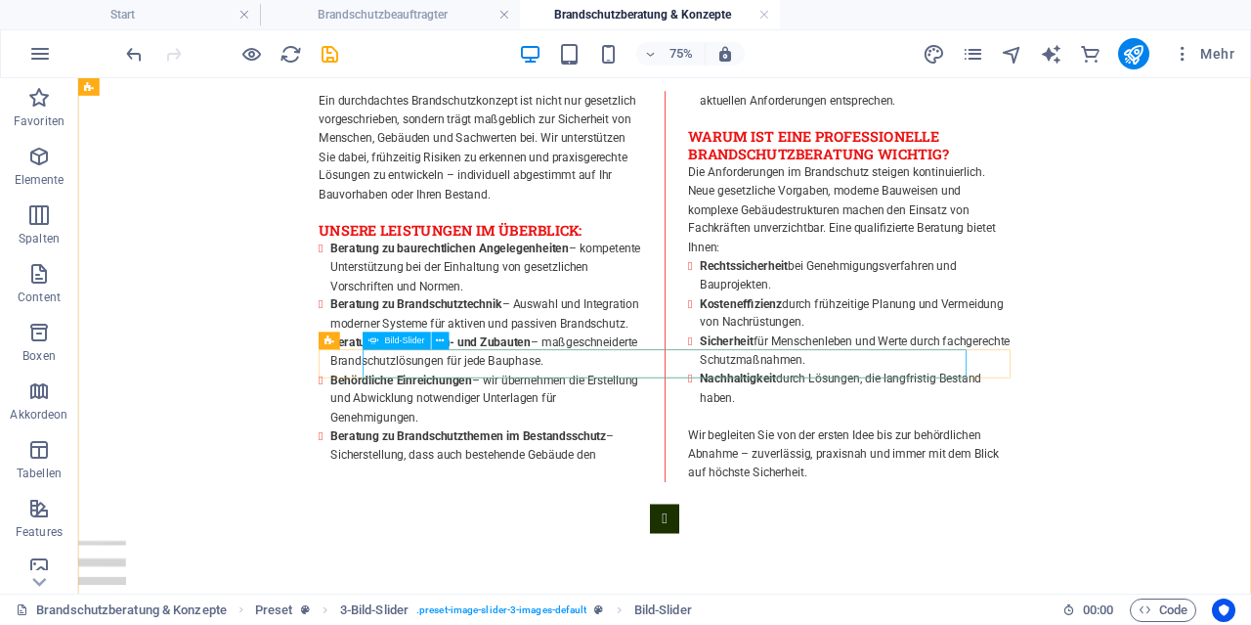
click at [397, 345] on span "Bild-Slider" at bounding box center [405, 340] width 40 height 9
click at [398, 345] on span "Bild-Slider" at bounding box center [405, 340] width 40 height 9
select select "ms"
select select "s"
select select "progressive"
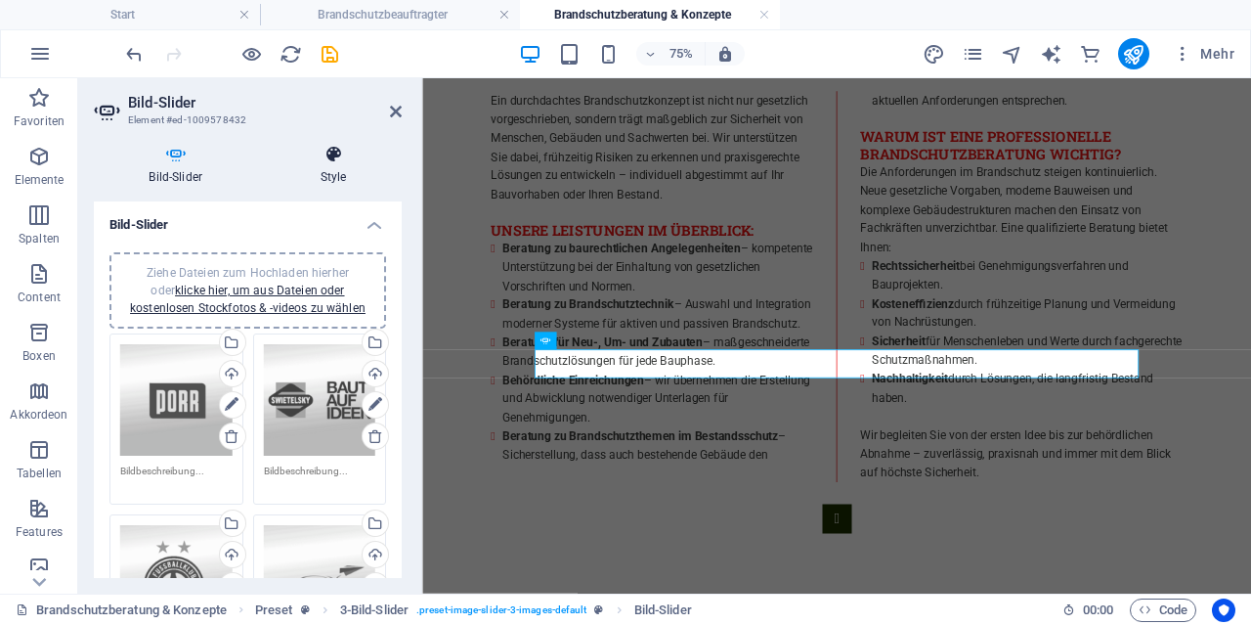
click at [342, 160] on icon at bounding box center [333, 155] width 137 height 20
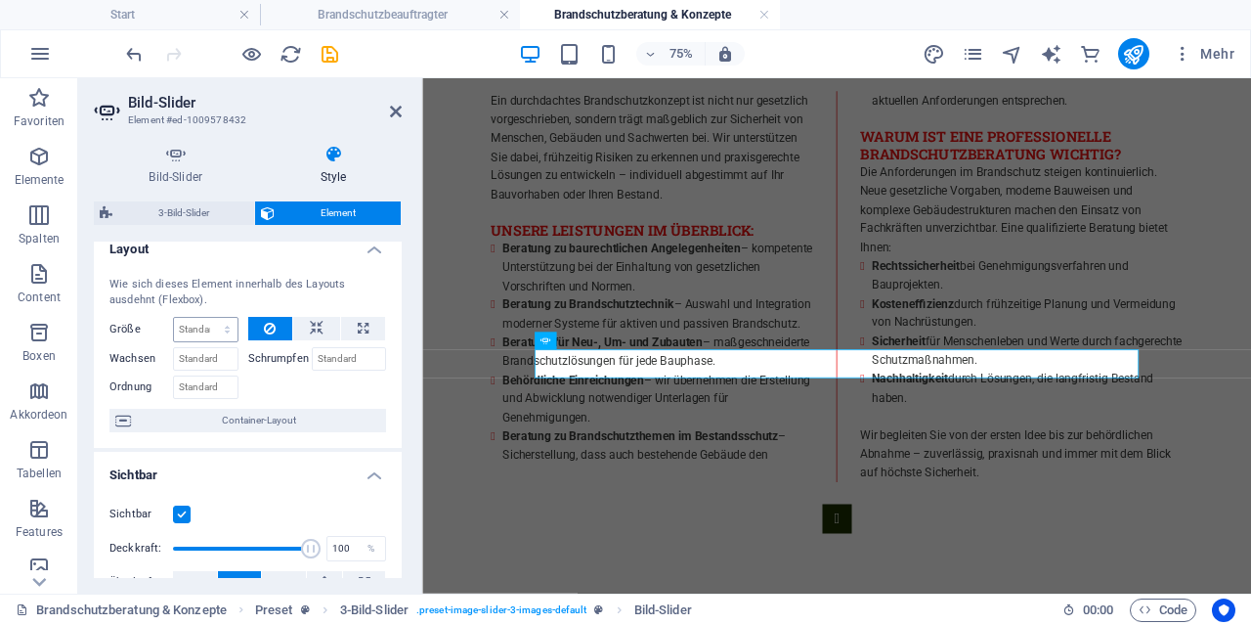
scroll to position [0, 0]
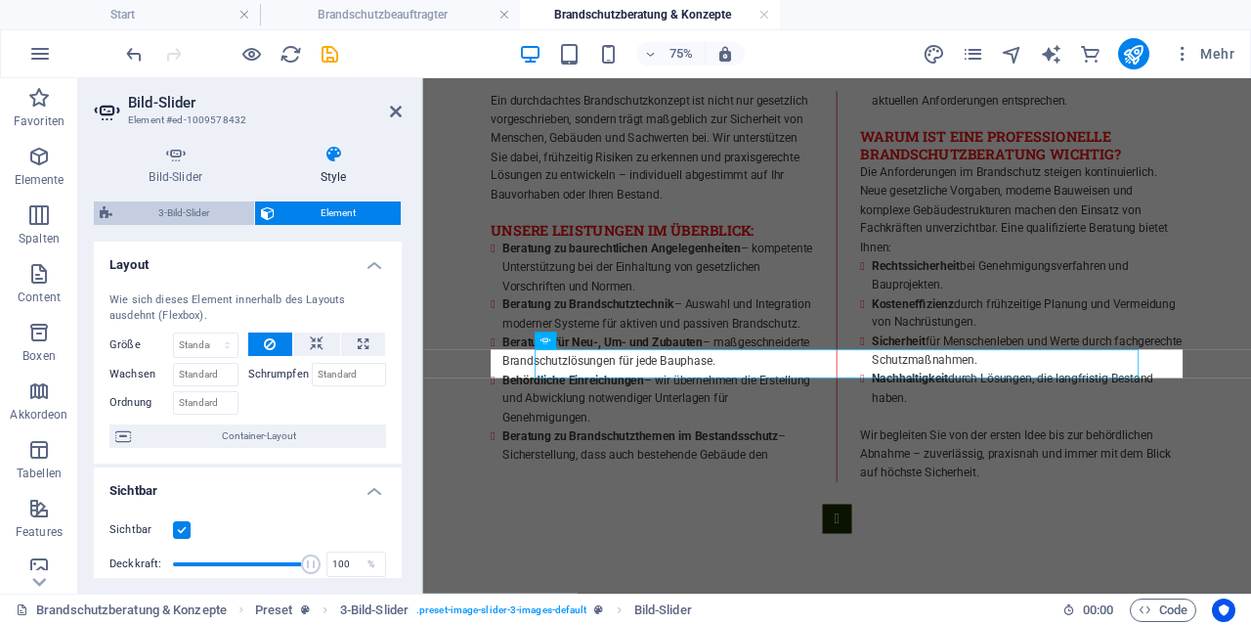
click at [196, 210] on span "3-Bild-Slider" at bounding box center [183, 212] width 130 height 23
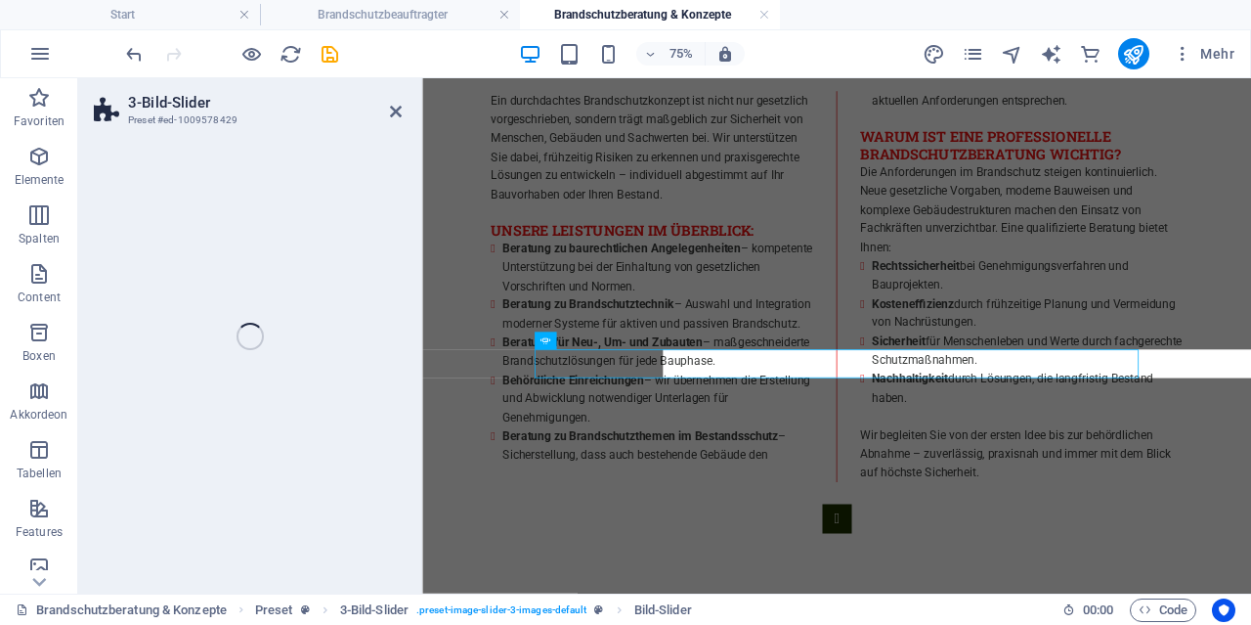
select select "rem"
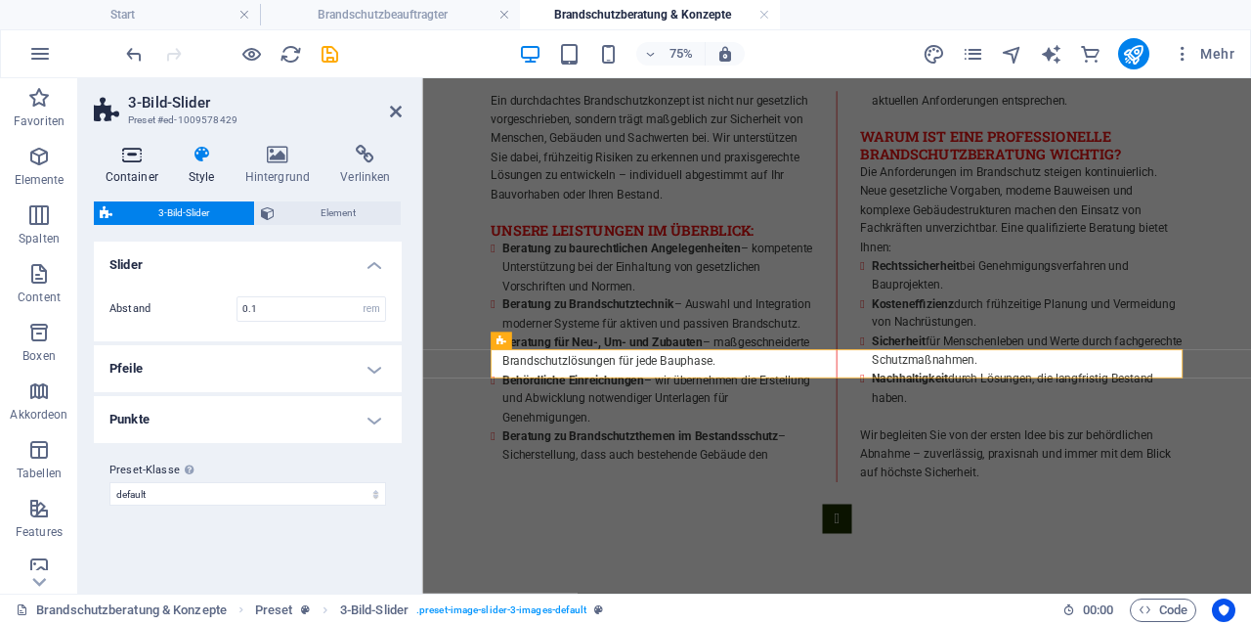
click at [132, 160] on icon at bounding box center [131, 155] width 75 height 20
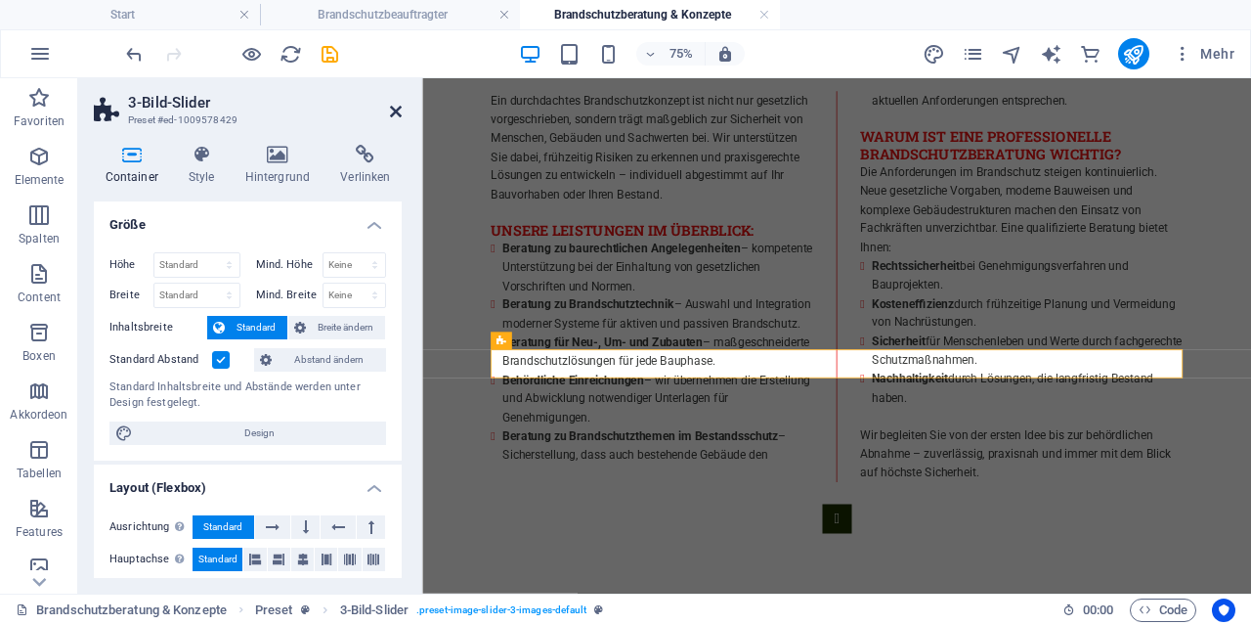
click at [398, 113] on icon at bounding box center [396, 112] width 12 height 16
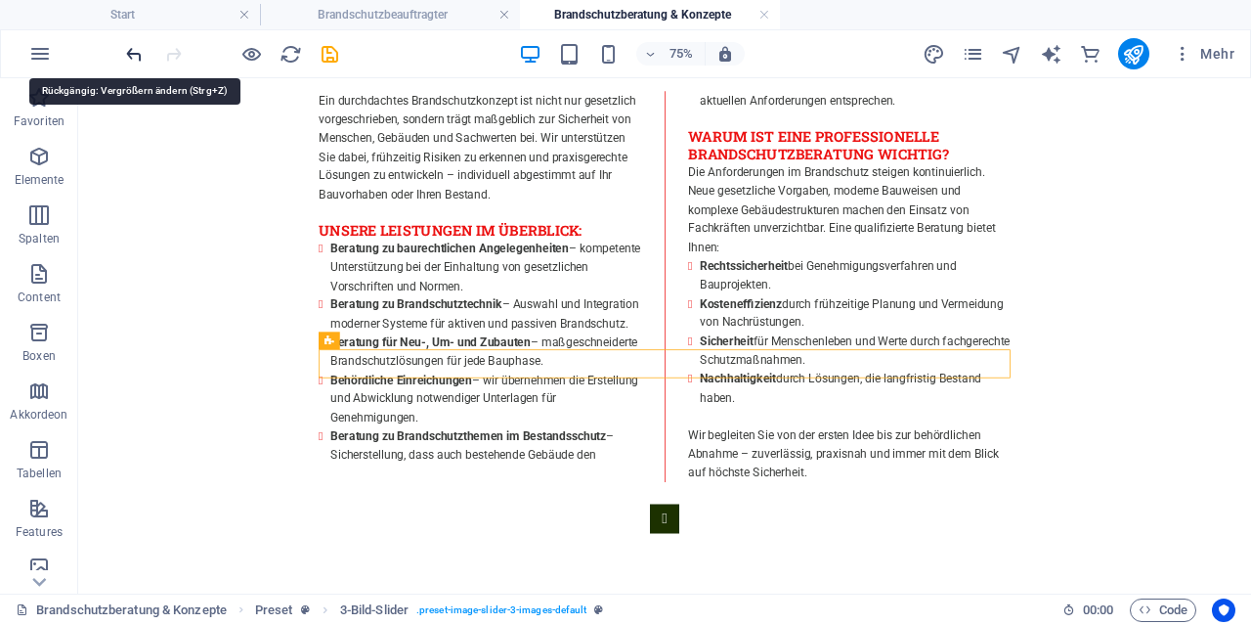
click at [129, 46] on icon "undo" at bounding box center [134, 54] width 22 height 22
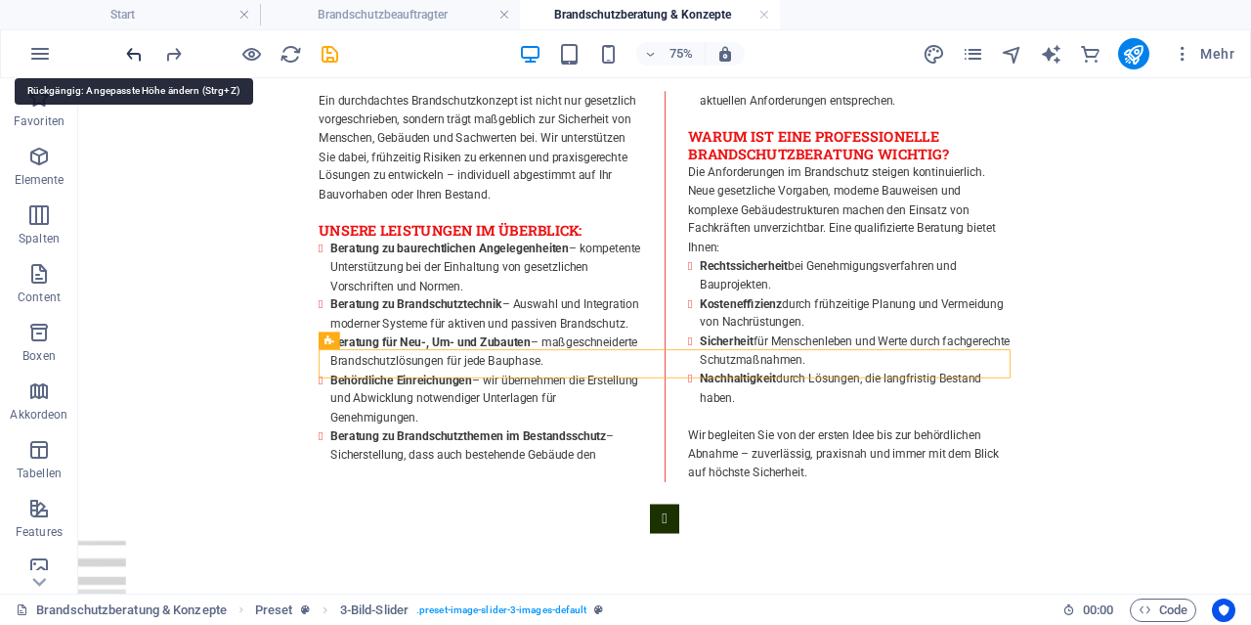
click at [129, 46] on icon "undo" at bounding box center [134, 54] width 22 height 22
click at [130, 46] on icon "undo" at bounding box center [134, 54] width 22 height 22
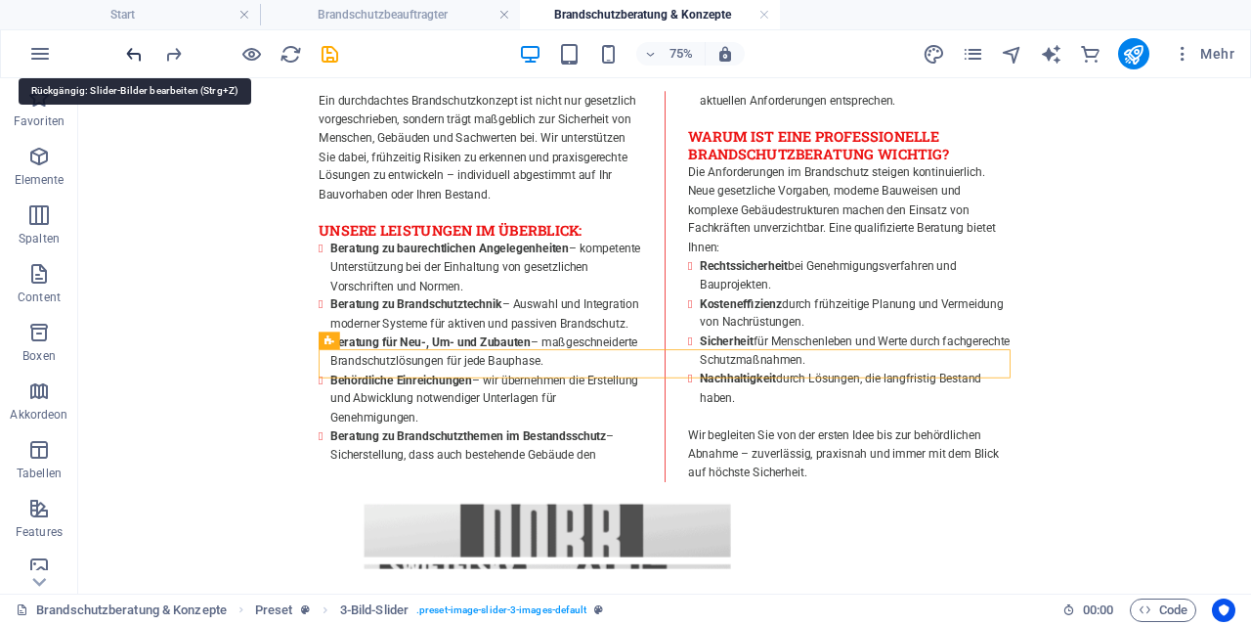
click at [130, 46] on icon "undo" at bounding box center [134, 54] width 22 height 22
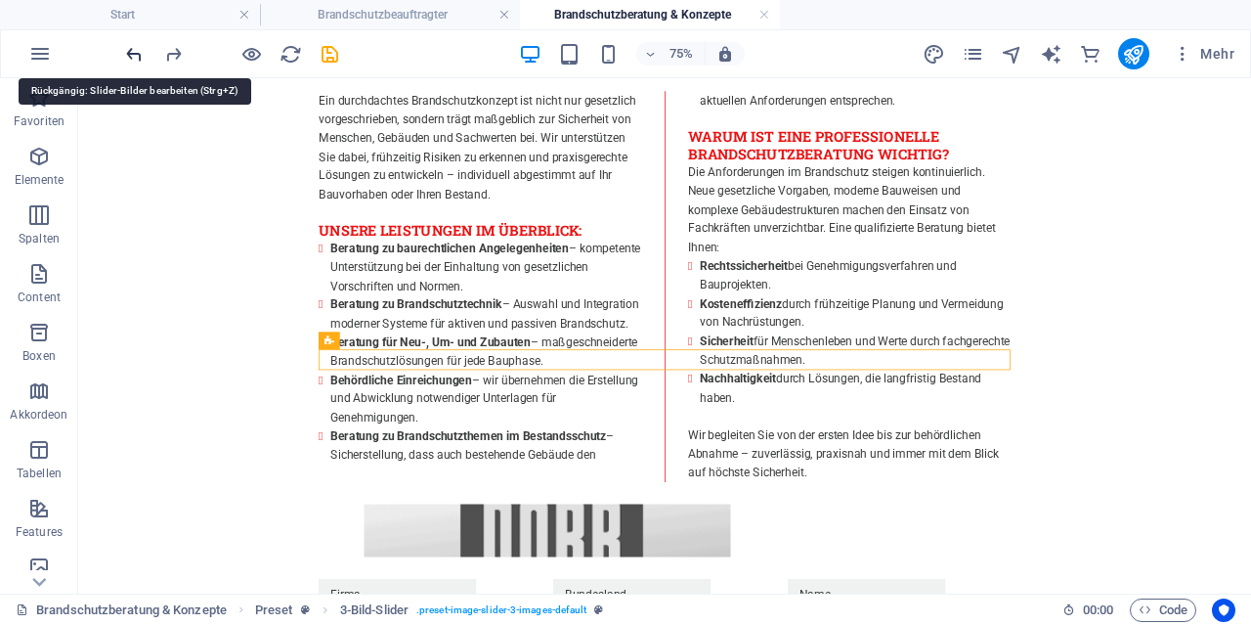
click at [130, 46] on icon "undo" at bounding box center [134, 54] width 22 height 22
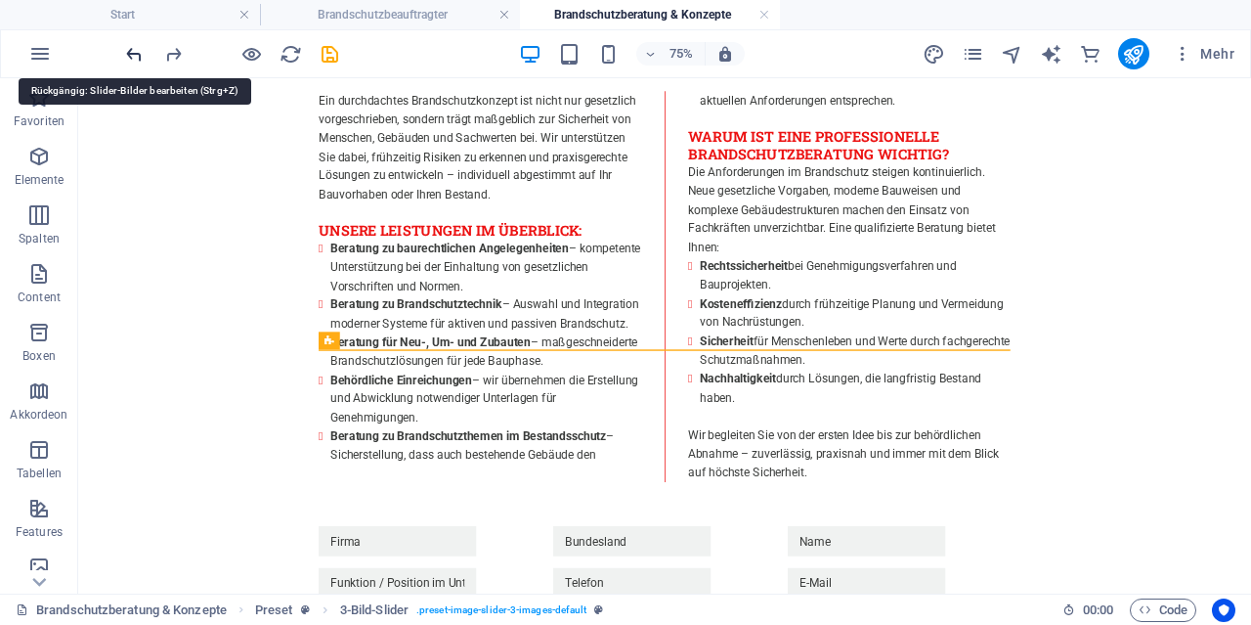
click at [130, 46] on icon "undo" at bounding box center [134, 54] width 22 height 22
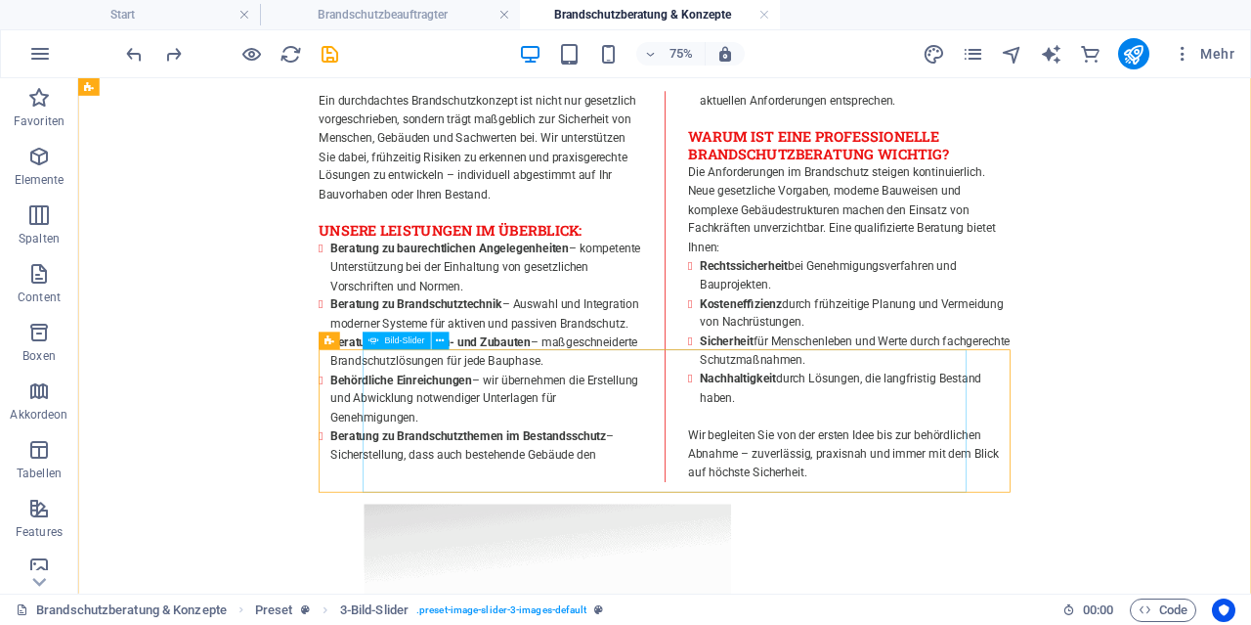
click at [401, 343] on span "Bild-Slider" at bounding box center [405, 340] width 40 height 9
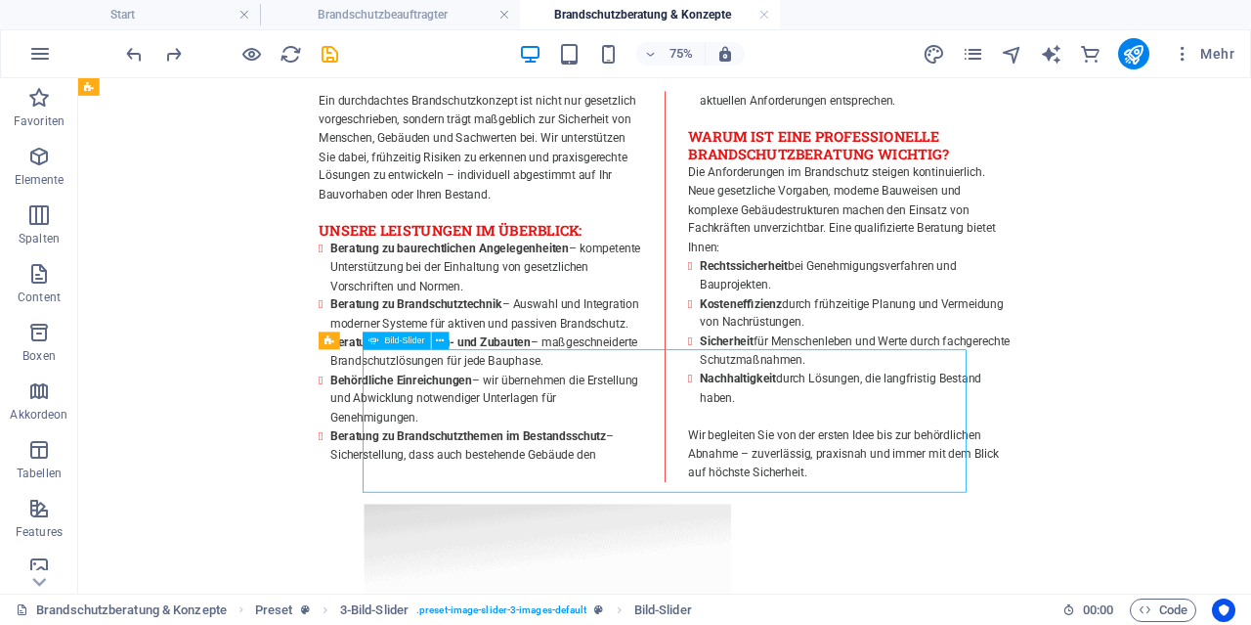
click at [400, 339] on span "Bild-Slider" at bounding box center [405, 340] width 40 height 9
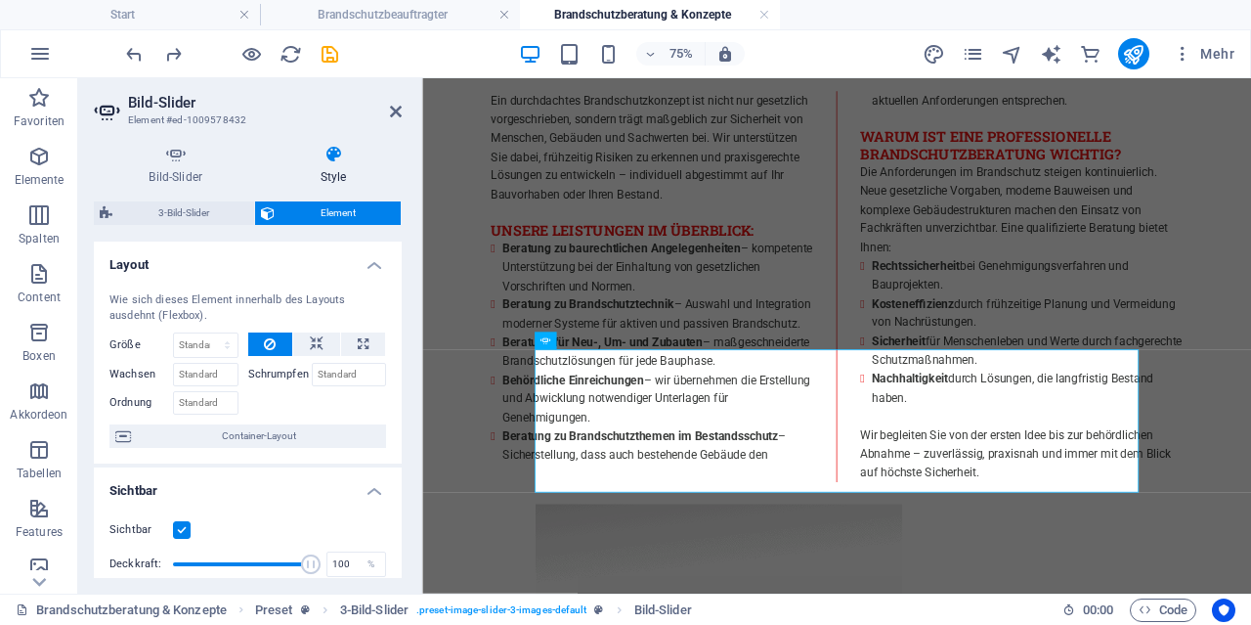
scroll to position [469, 0]
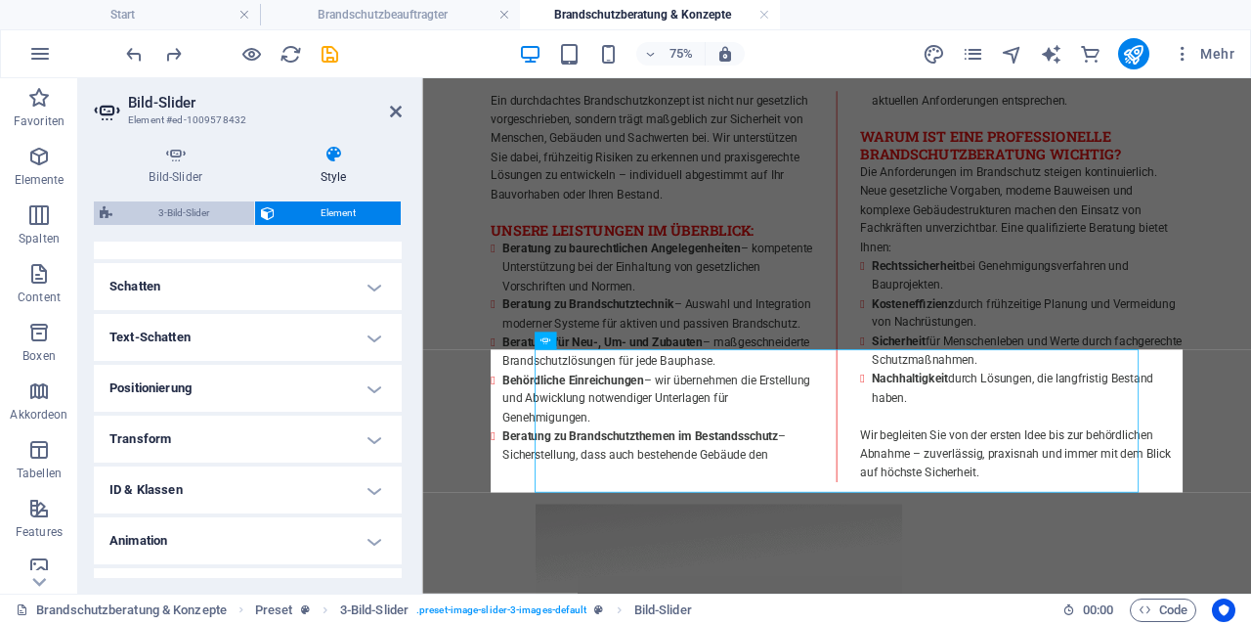
click at [219, 216] on span "3-Bild-Slider" at bounding box center [183, 212] width 130 height 23
select select "region"
select select "rem"
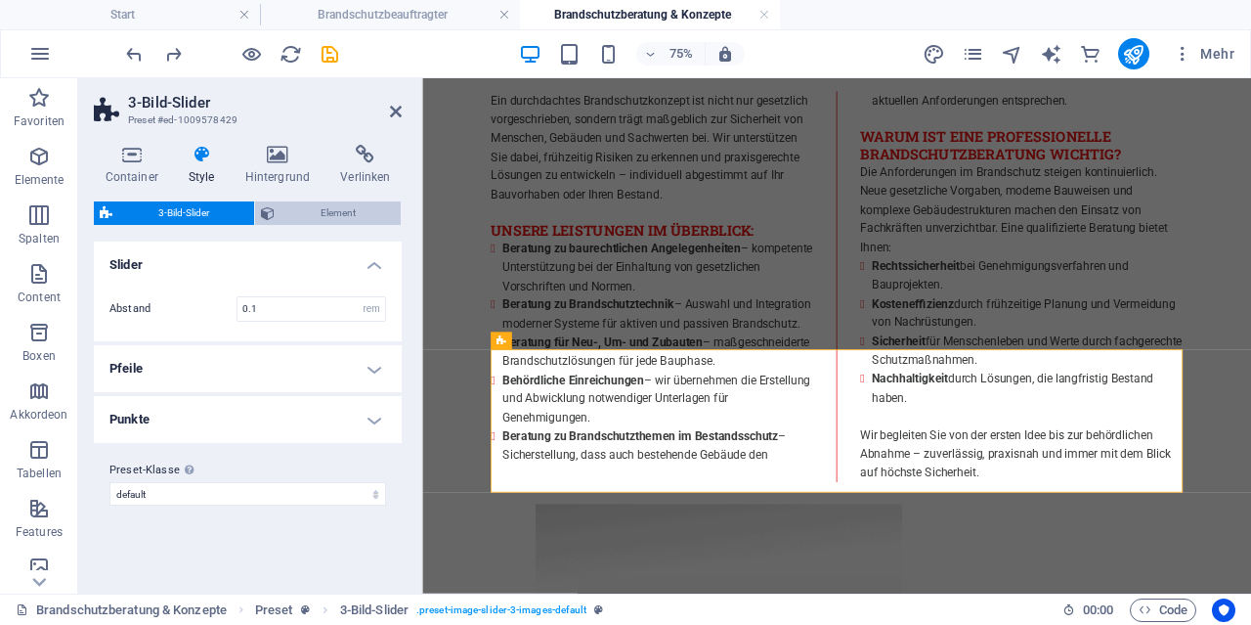
click at [328, 216] on span "Element" at bounding box center [338, 212] width 114 height 23
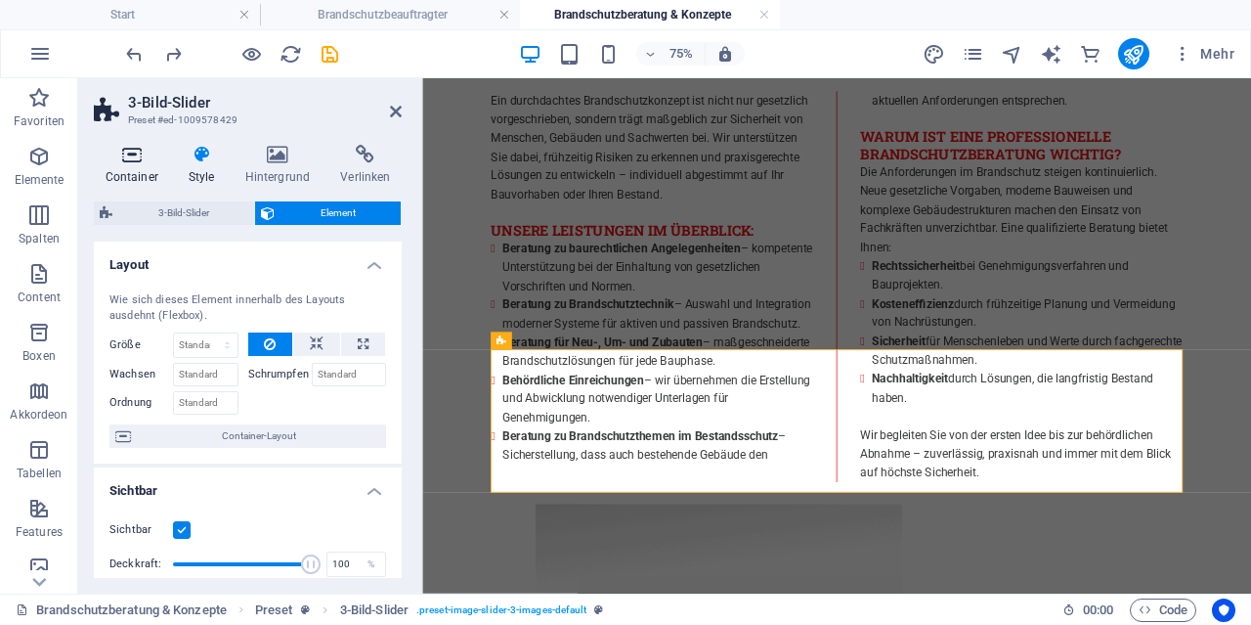
click at [121, 164] on h4 "Container" at bounding box center [135, 165] width 83 height 41
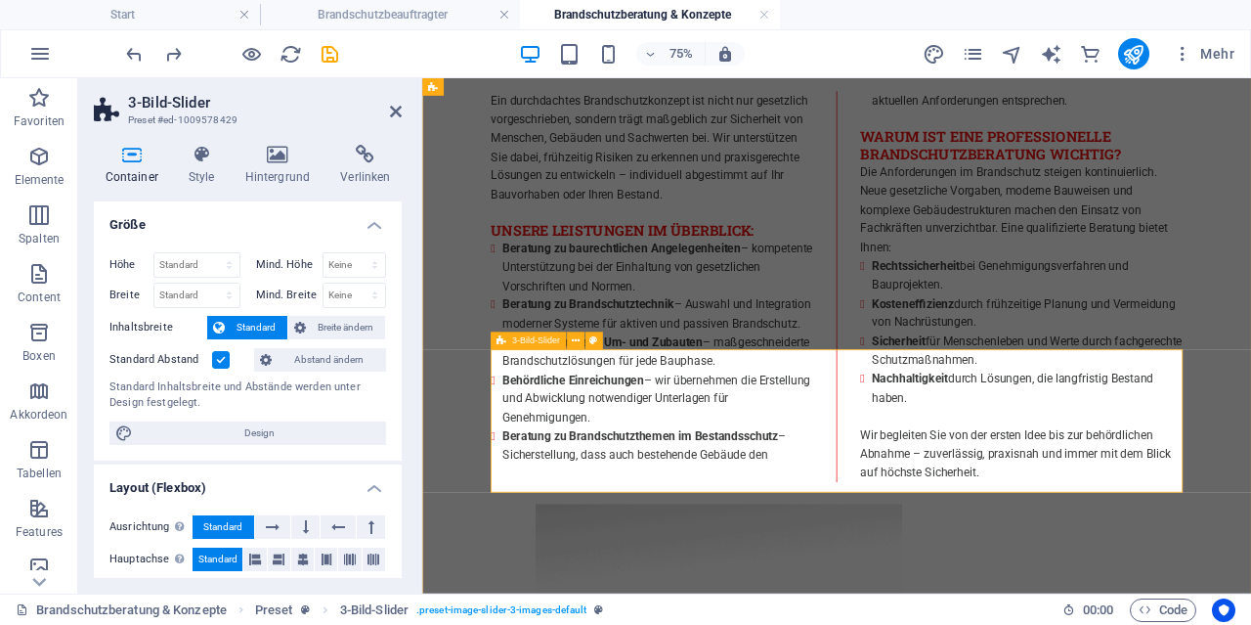
click at [508, 341] on div "3-Bild-Slider" at bounding box center [528, 341] width 75 height 18
click at [291, 160] on icon at bounding box center [278, 155] width 88 height 20
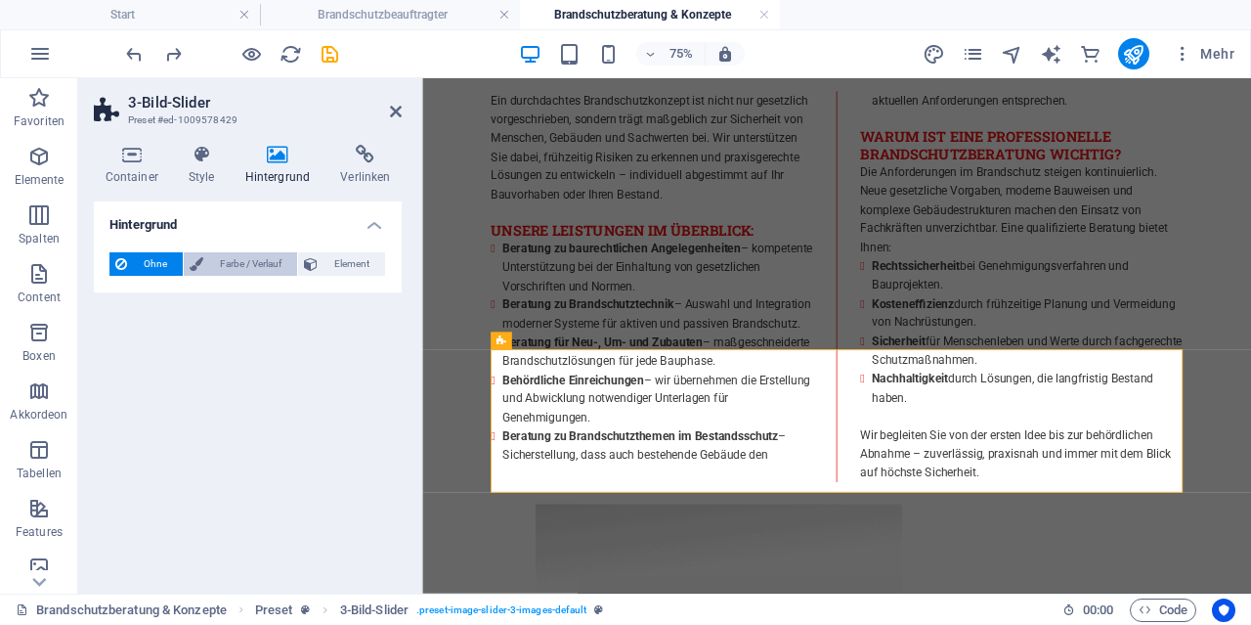
click at [256, 259] on span "Farbe / Verlauf" at bounding box center [250, 263] width 82 height 23
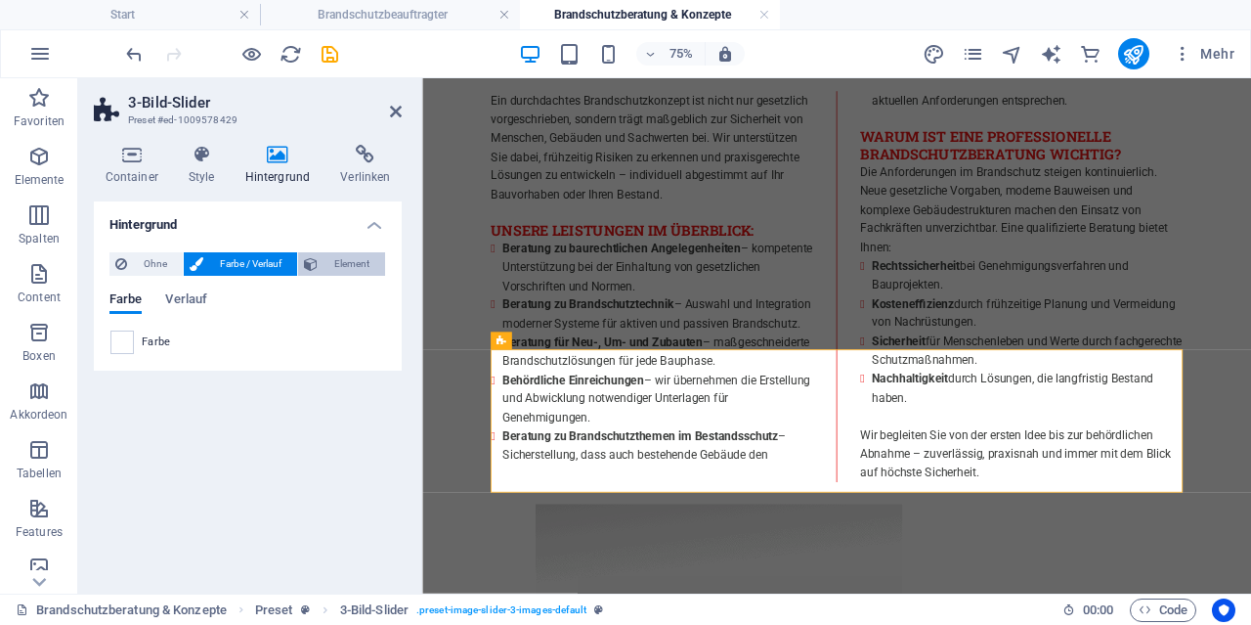
click at [333, 264] on span "Element" at bounding box center [352, 263] width 56 height 23
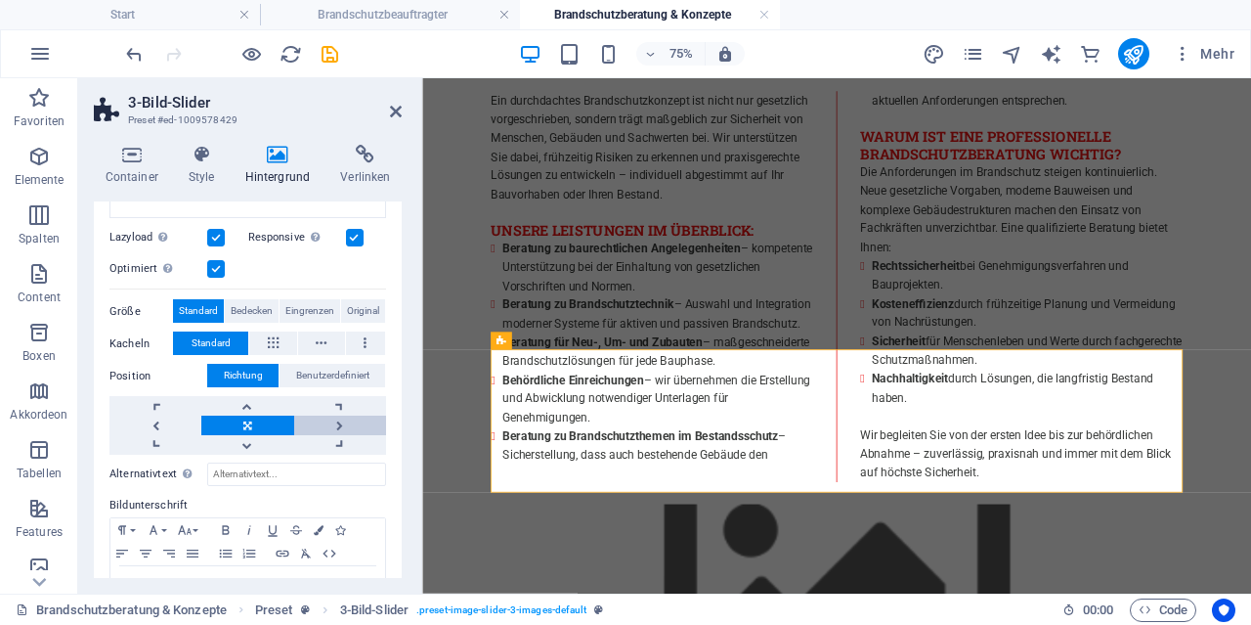
scroll to position [285, 0]
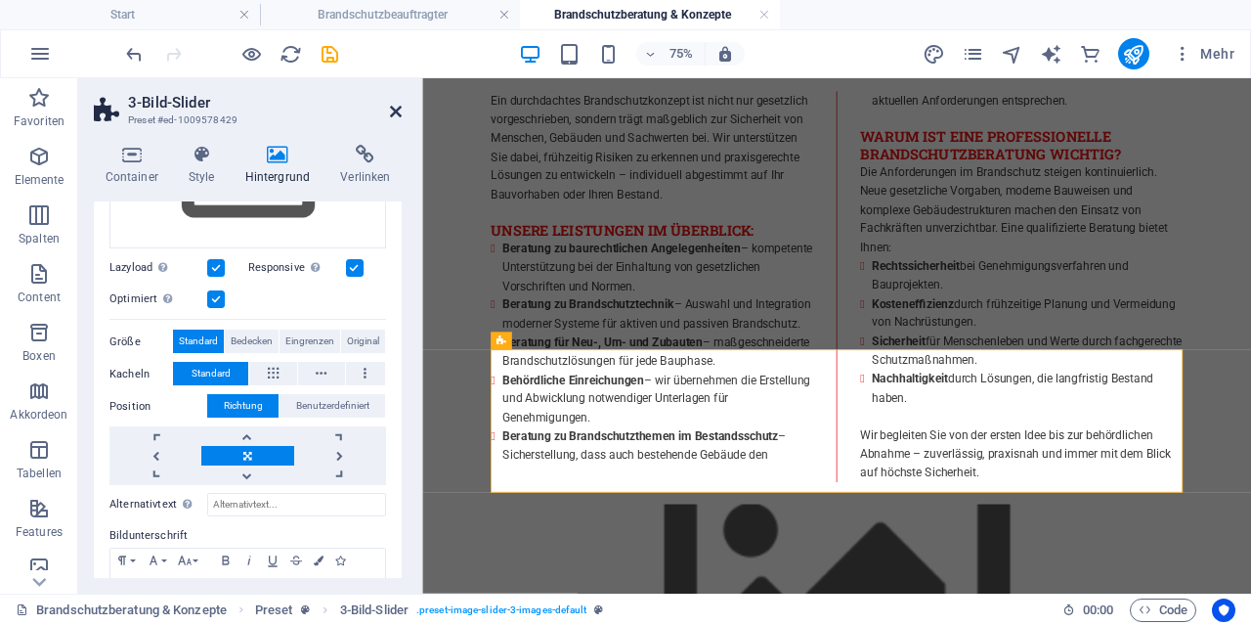
click at [394, 115] on icon at bounding box center [396, 112] width 12 height 16
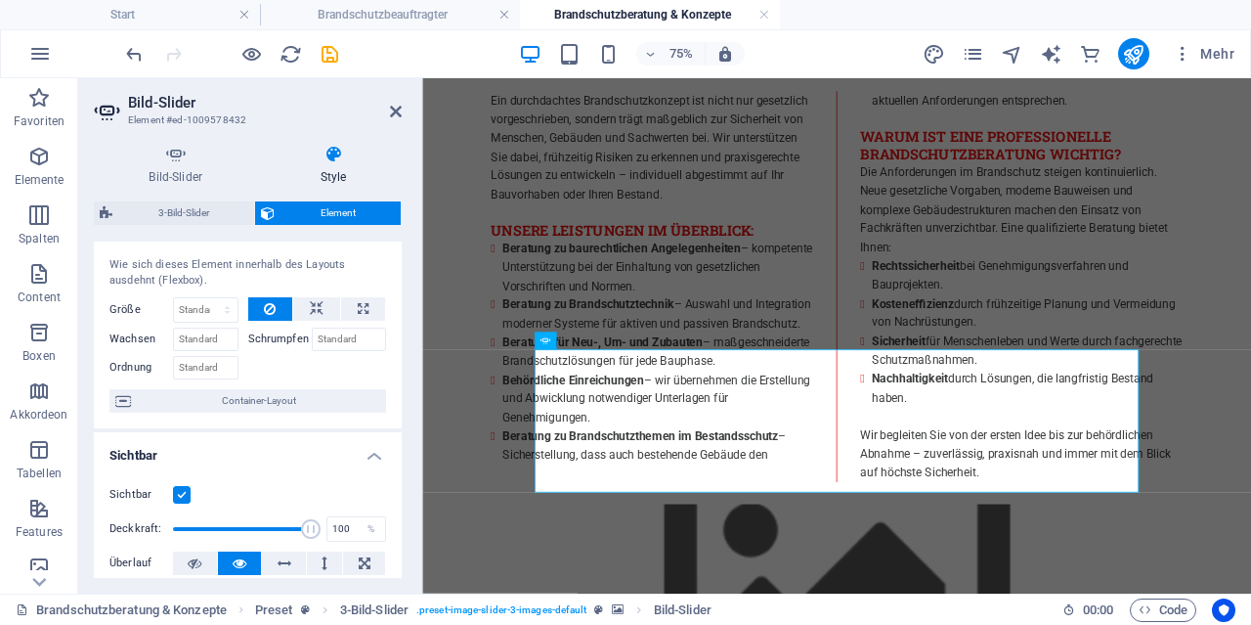
scroll to position [0, 0]
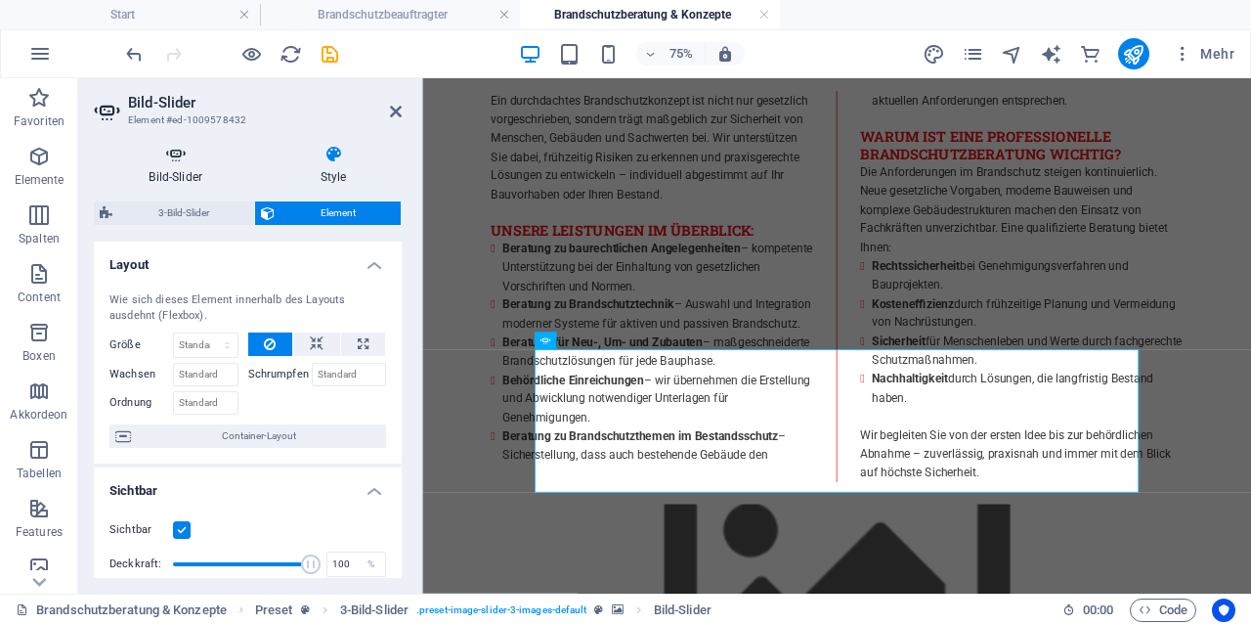
click at [185, 174] on h4 "Bild-Slider" at bounding box center [179, 165] width 171 height 41
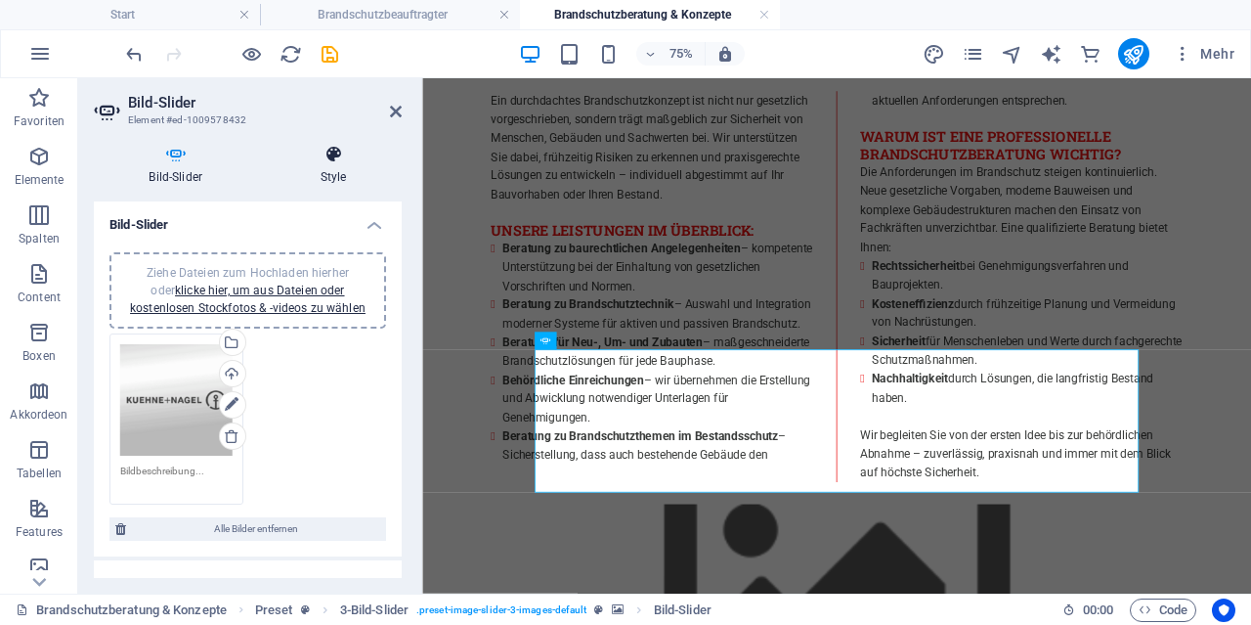
click at [333, 167] on h4 "Style" at bounding box center [333, 165] width 137 height 41
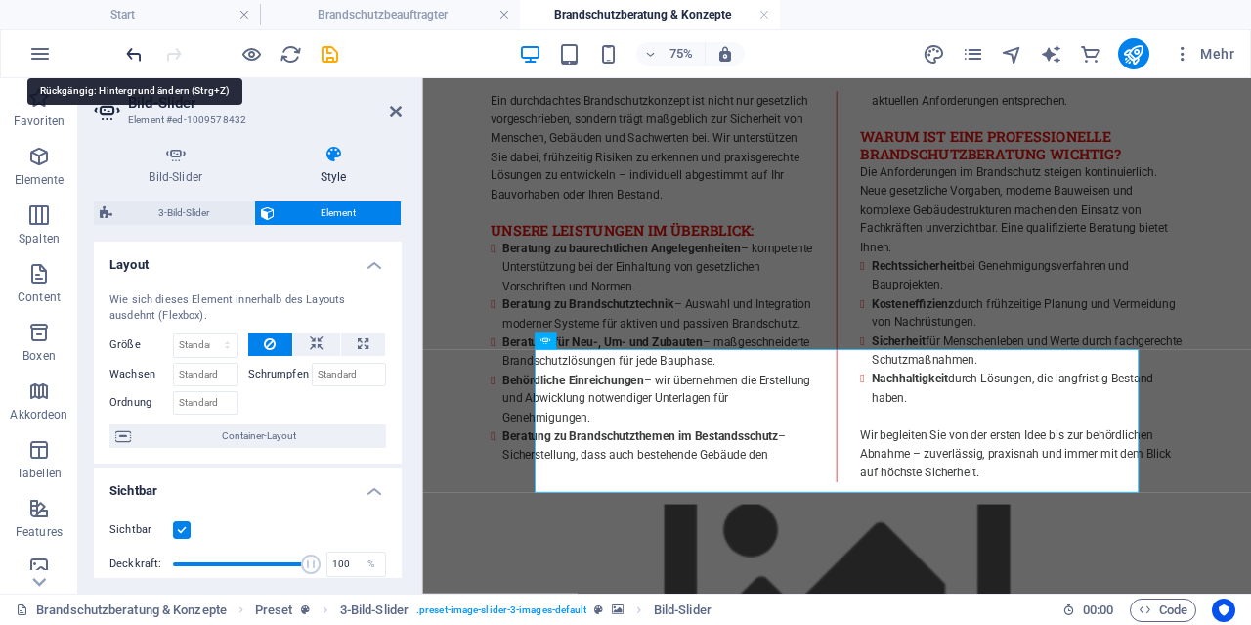
click at [134, 54] on icon "undo" at bounding box center [134, 54] width 22 height 22
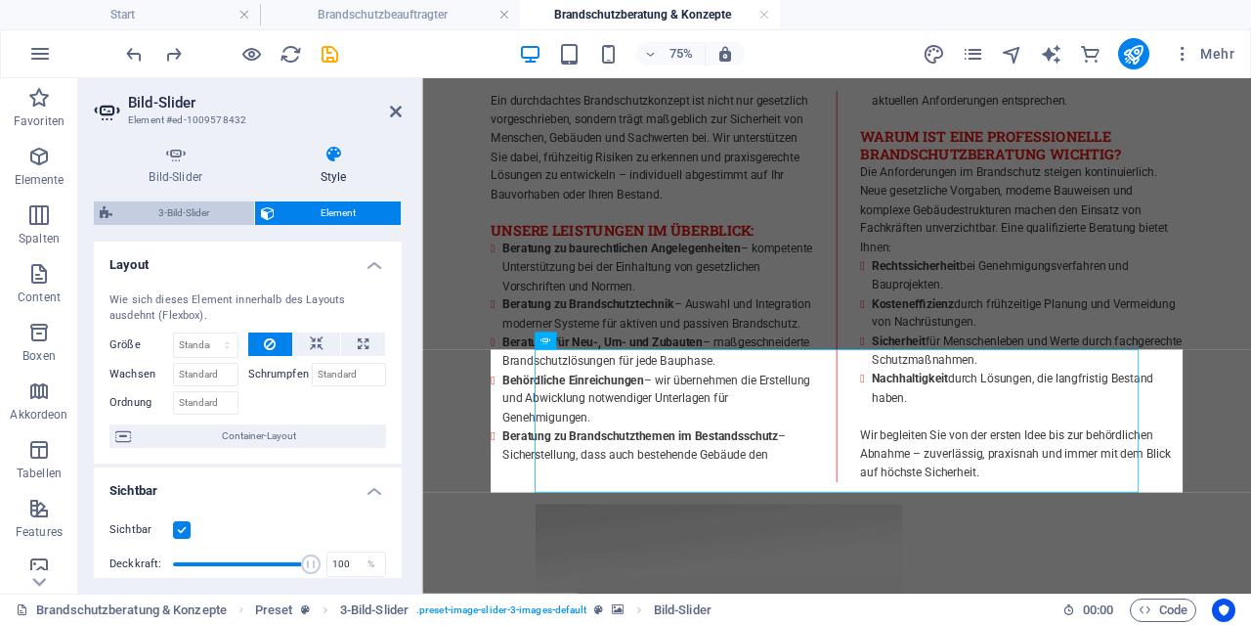
click at [190, 212] on span "3-Bild-Slider" at bounding box center [183, 212] width 130 height 23
select select "rem"
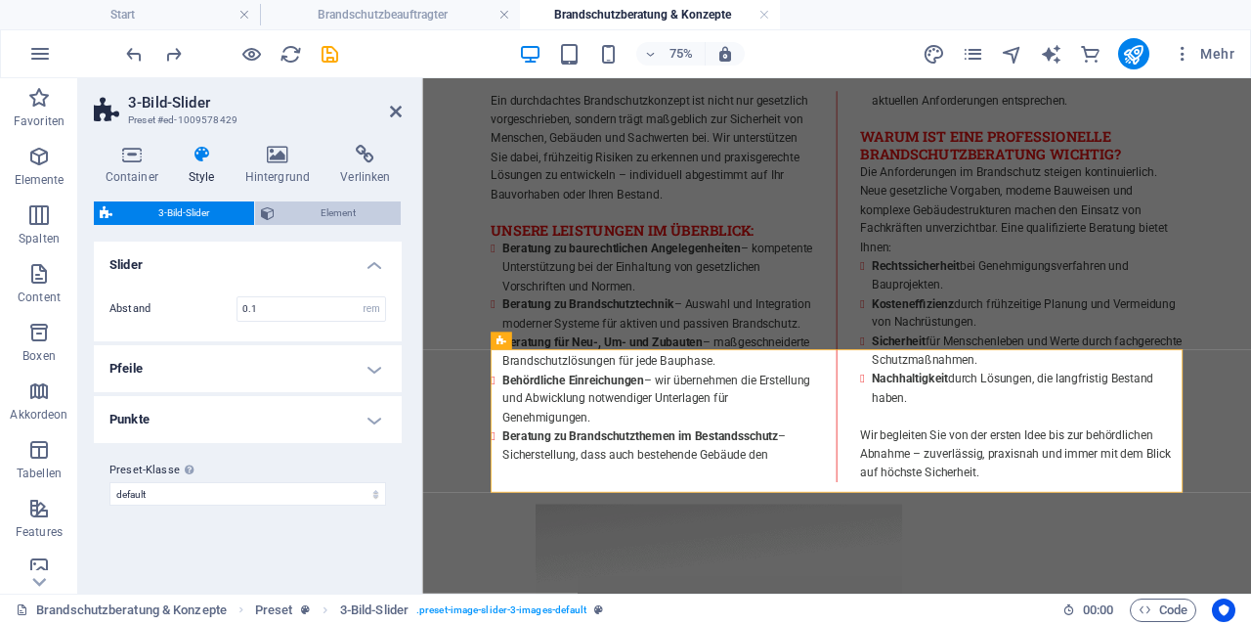
click at [286, 211] on span "Element" at bounding box center [338, 212] width 114 height 23
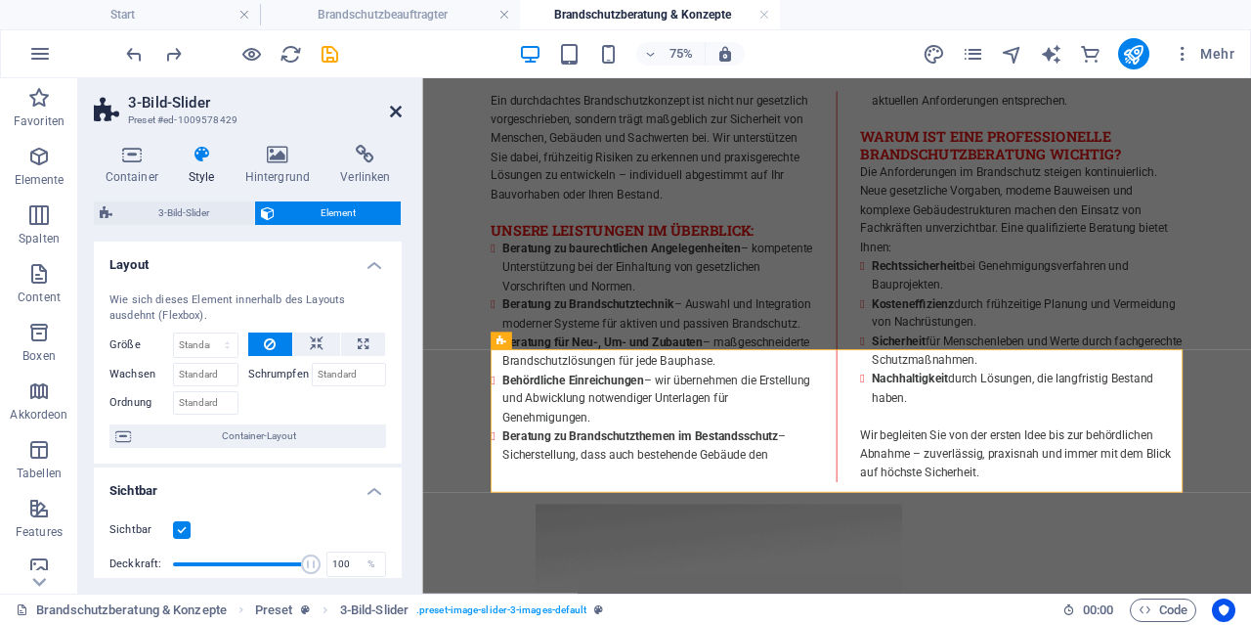
click at [395, 109] on icon at bounding box center [396, 112] width 12 height 16
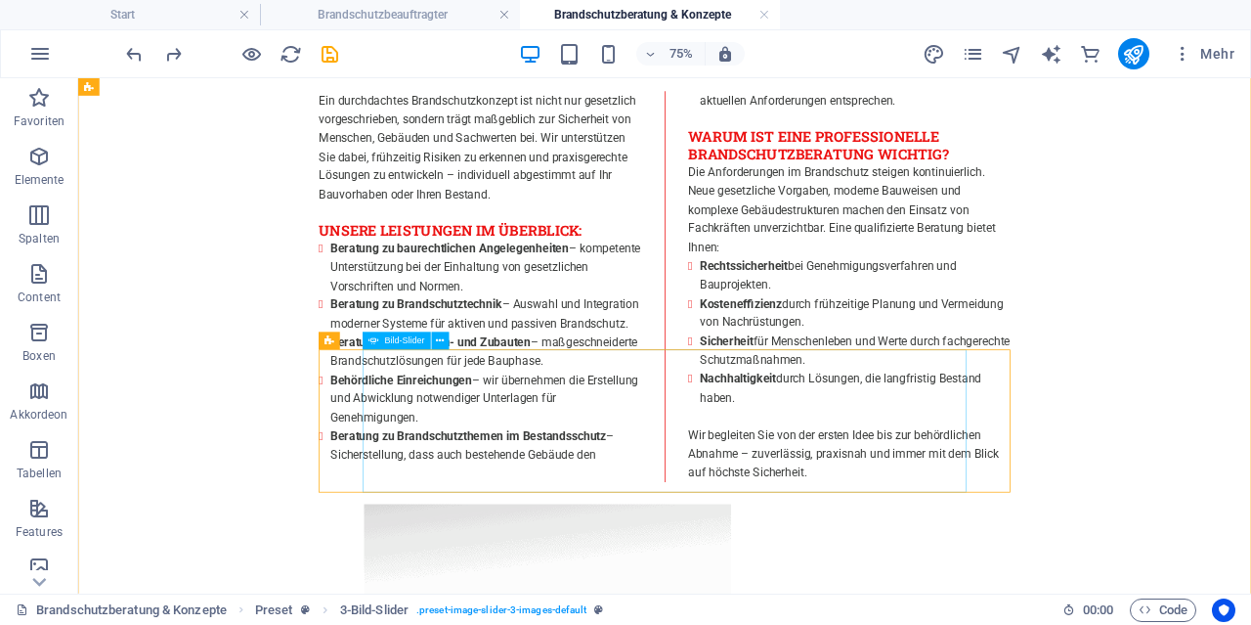
click at [386, 341] on span "Bild-Slider" at bounding box center [405, 340] width 40 height 9
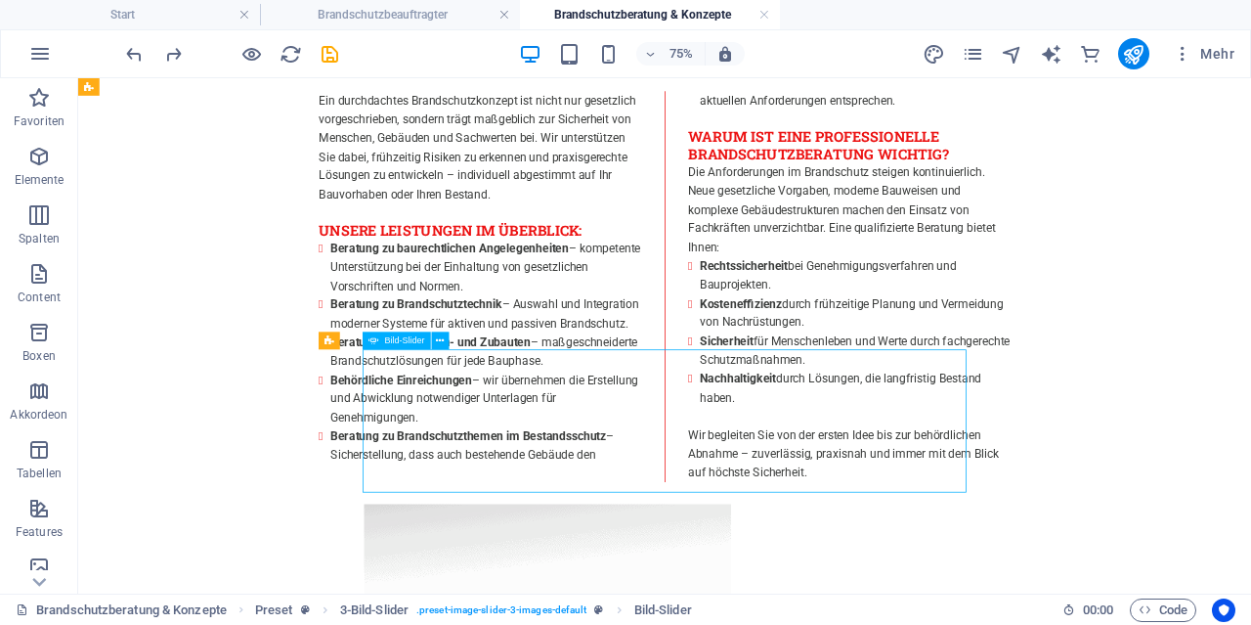
click at [386, 341] on span "Bild-Slider" at bounding box center [405, 340] width 40 height 9
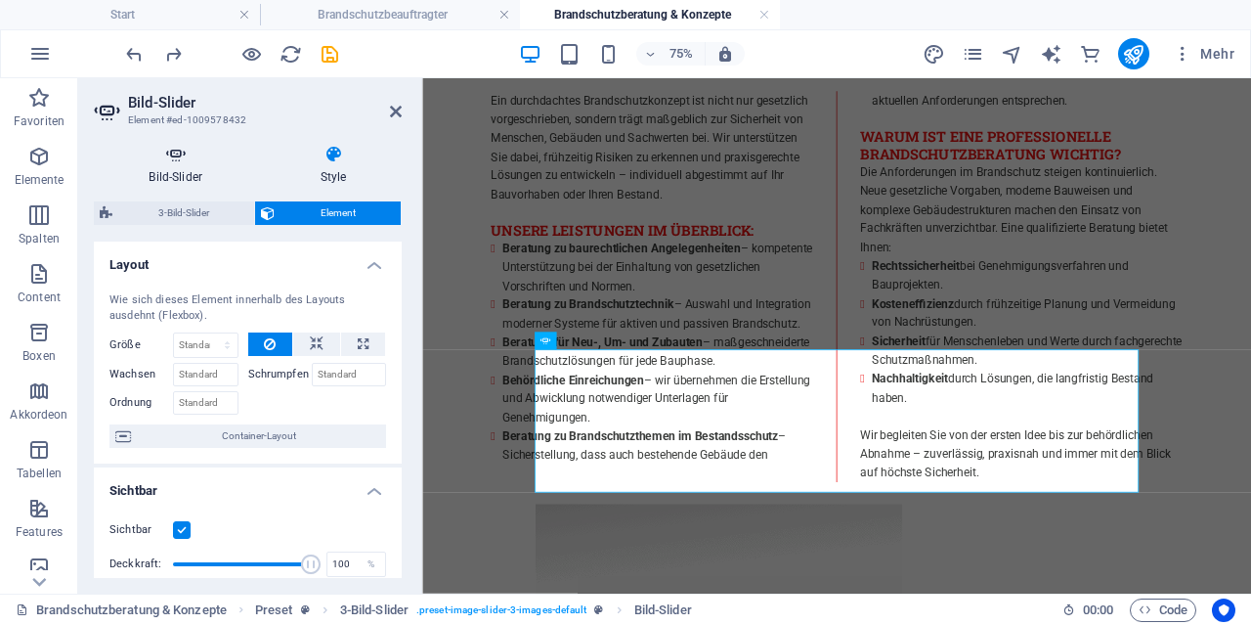
click at [193, 174] on h4 "Bild-Slider" at bounding box center [179, 165] width 171 height 41
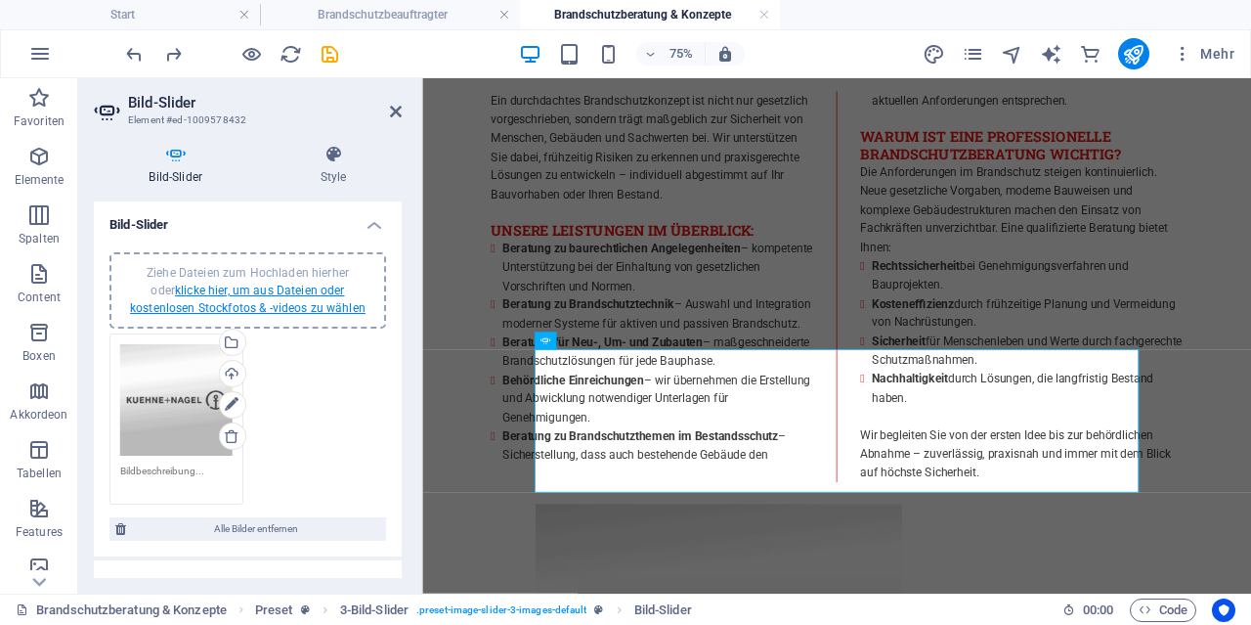
click at [262, 304] on link "klicke hier, um aus Dateien oder kostenlosen Stockfotos & -videos zu wählen" at bounding box center [248, 298] width 236 height 31
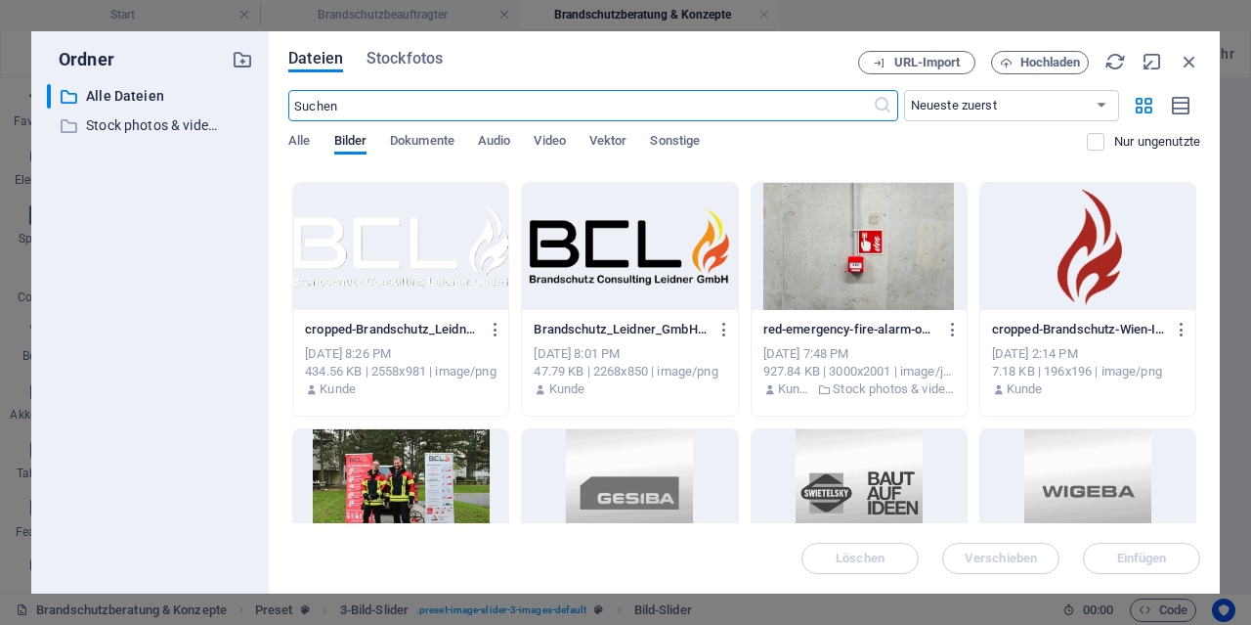
scroll to position [751, 0]
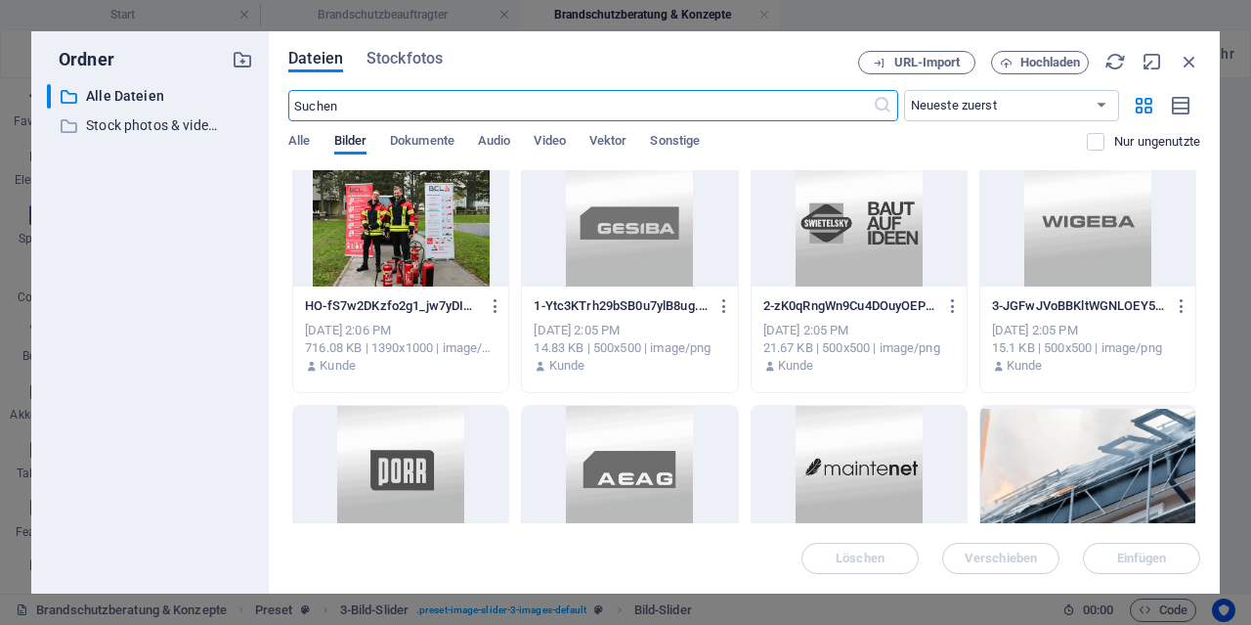
click at [834, 232] on div at bounding box center [859, 222] width 215 height 127
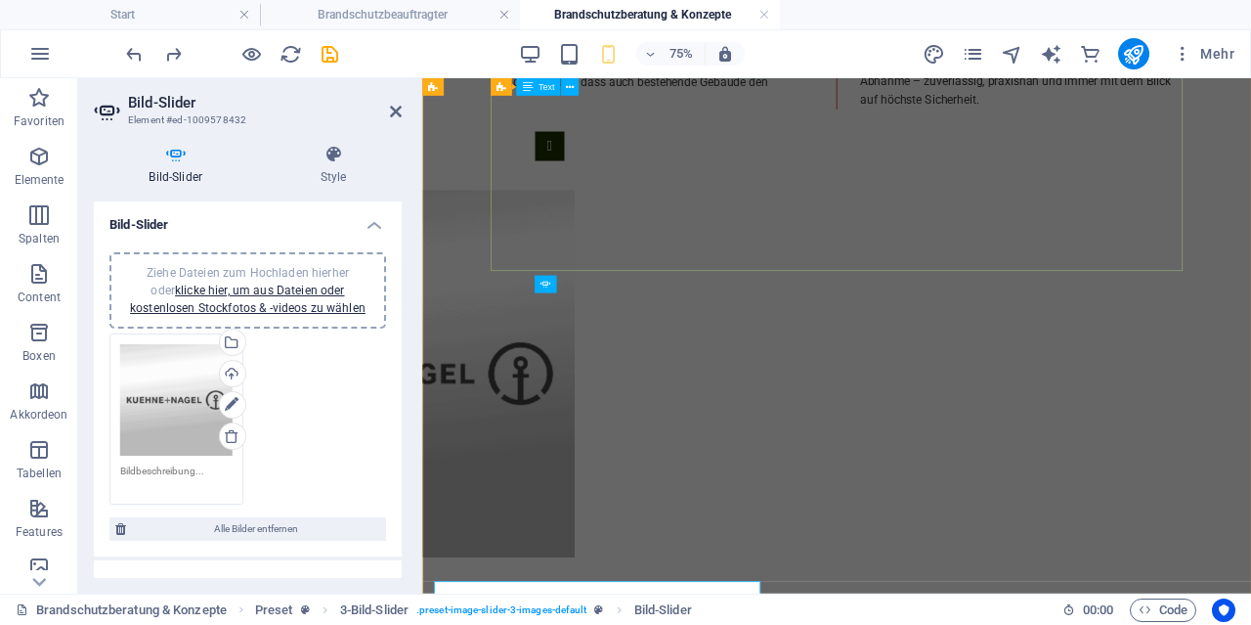
scroll to position [1022, 0]
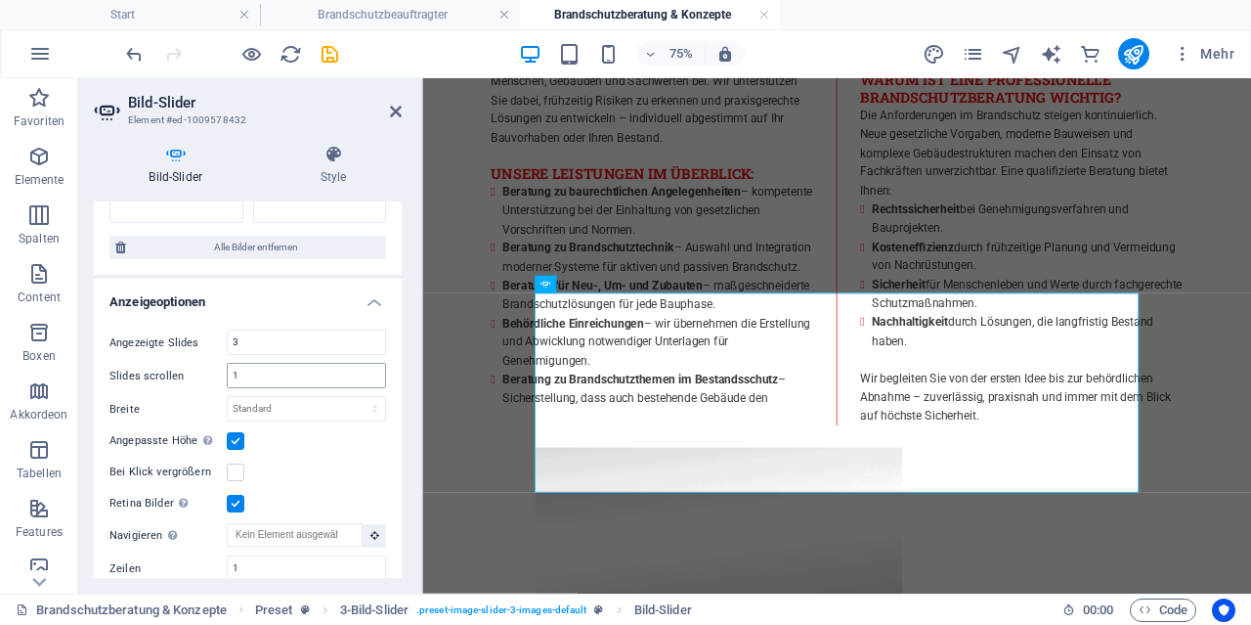
scroll to position [94, 0]
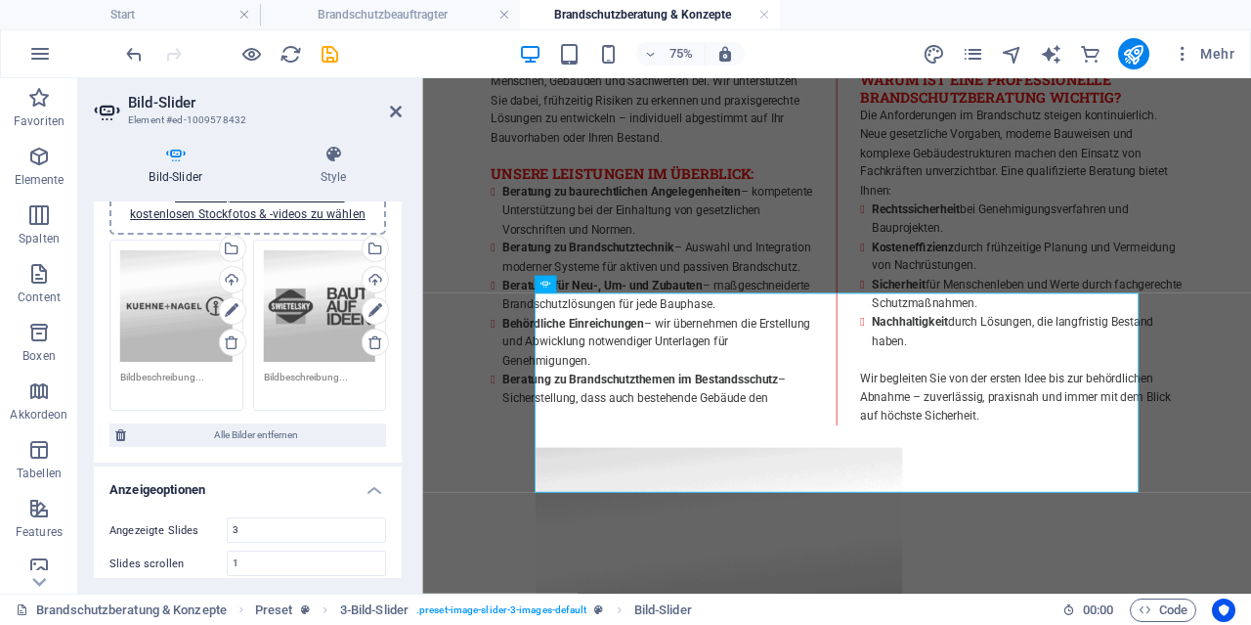
click at [309, 308] on div "Ziehe Dateien zum Hochladen hierher oder klicke hier, um aus Dateien oder koste…" at bounding box center [320, 306] width 112 height 112
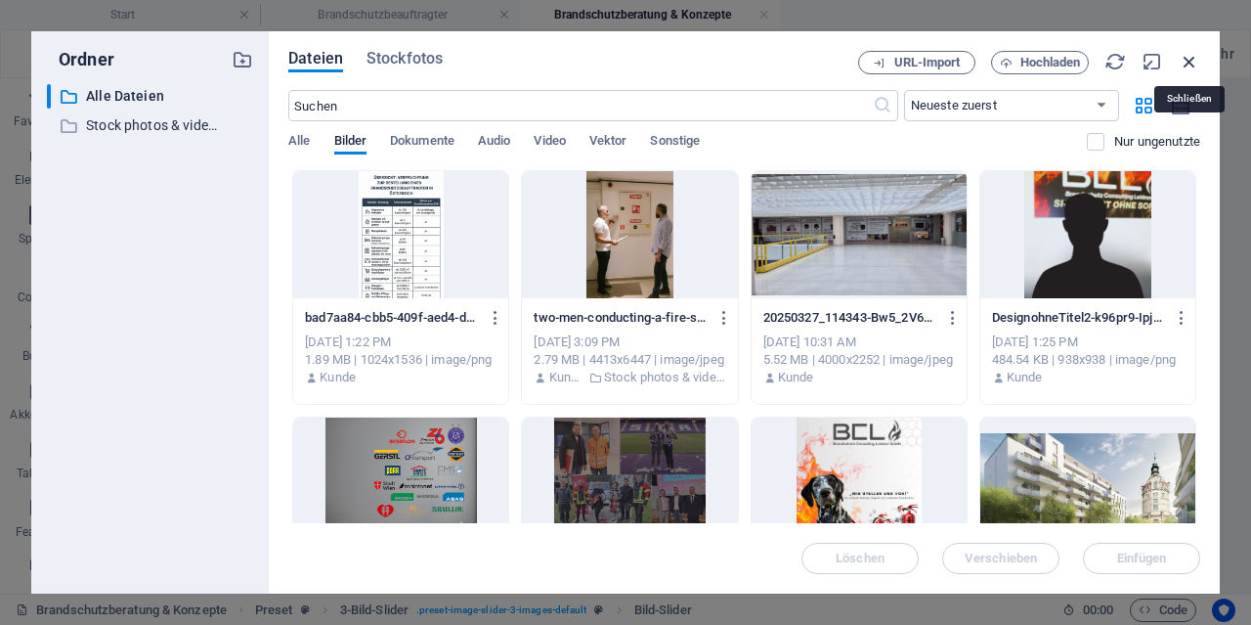
click at [1180, 63] on icon "button" at bounding box center [1190, 62] width 22 height 22
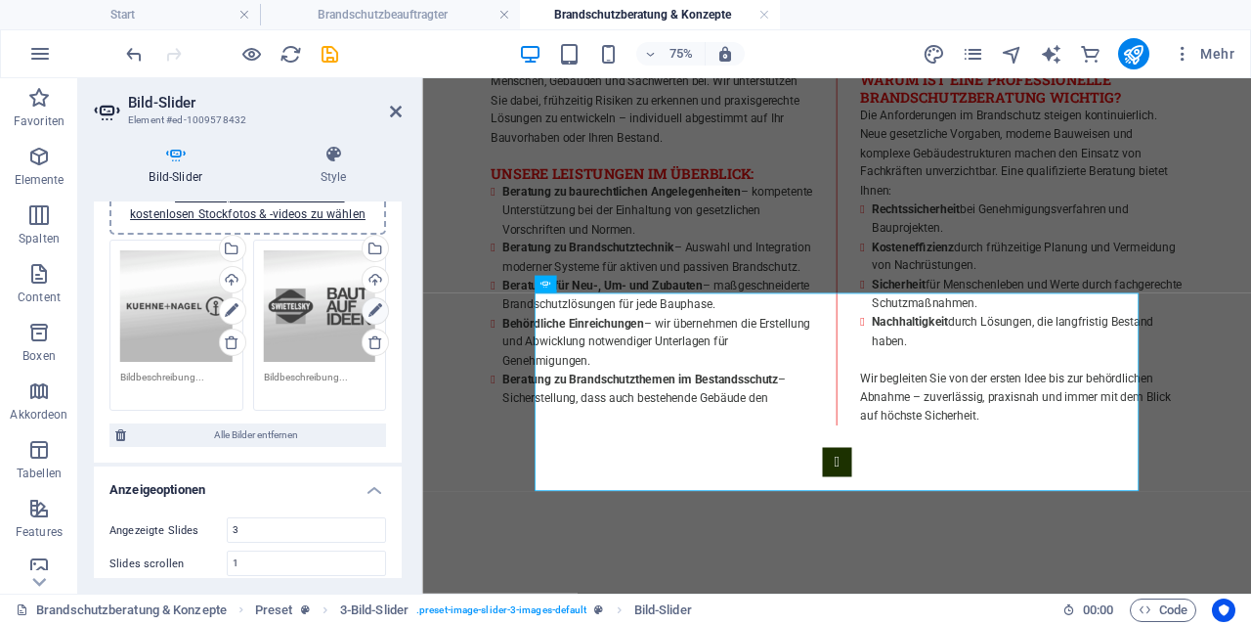
click at [384, 308] on link at bounding box center [375, 310] width 27 height 27
click at [277, 271] on div "Ziehe Dateien zum Hochladen hierher oder klicke hier, um aus Dateien oder koste…" at bounding box center [320, 306] width 112 height 112
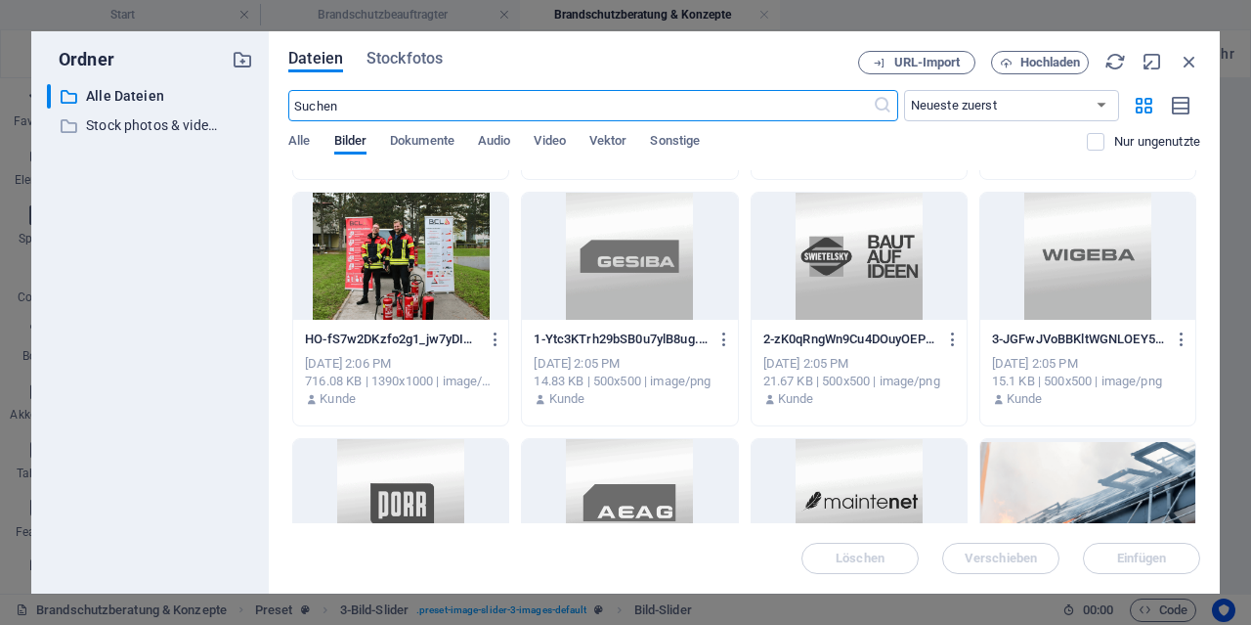
scroll to position [845, 0]
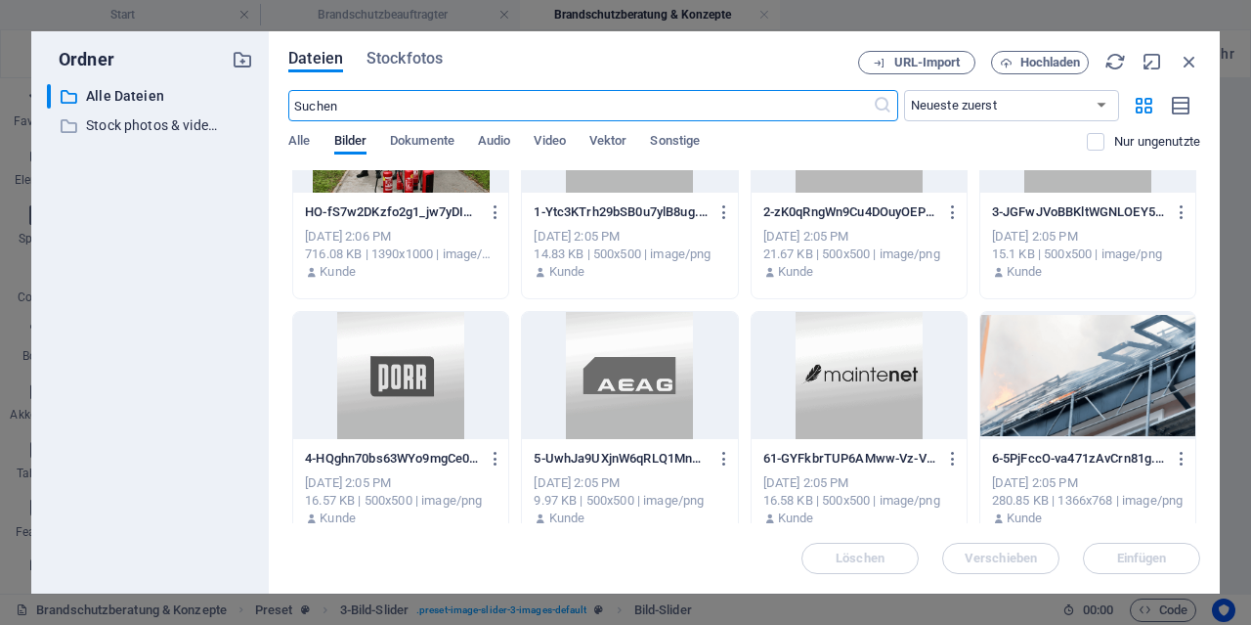
click at [468, 386] on div at bounding box center [400, 375] width 215 height 127
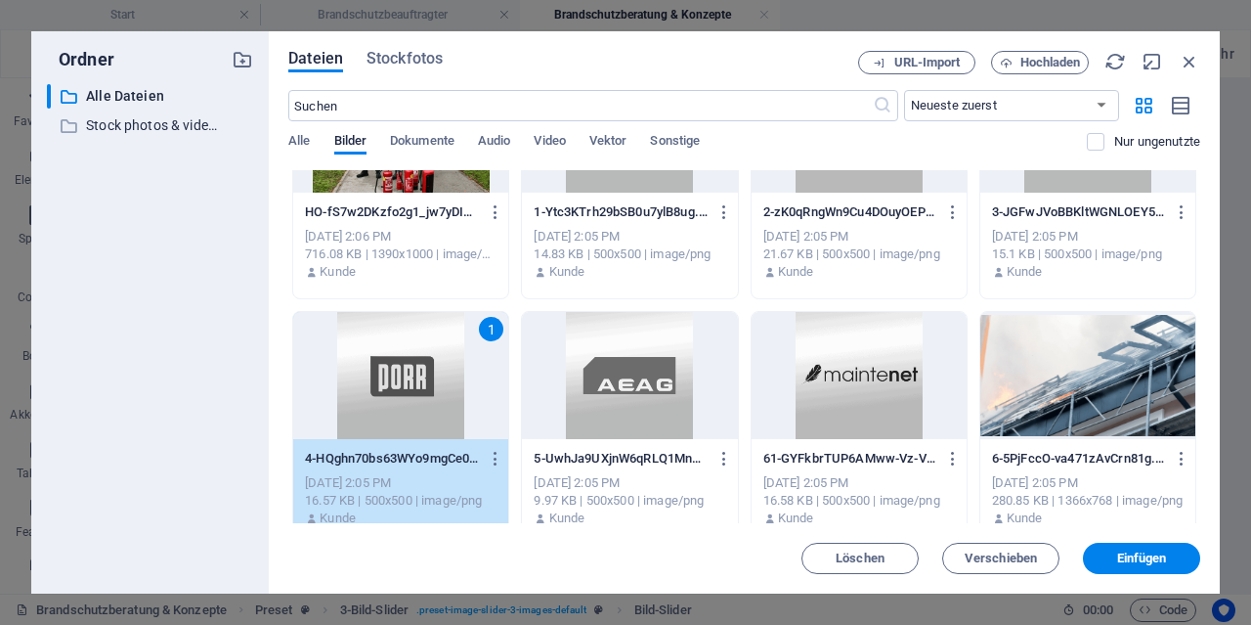
click at [468, 386] on div "1" at bounding box center [400, 375] width 215 height 127
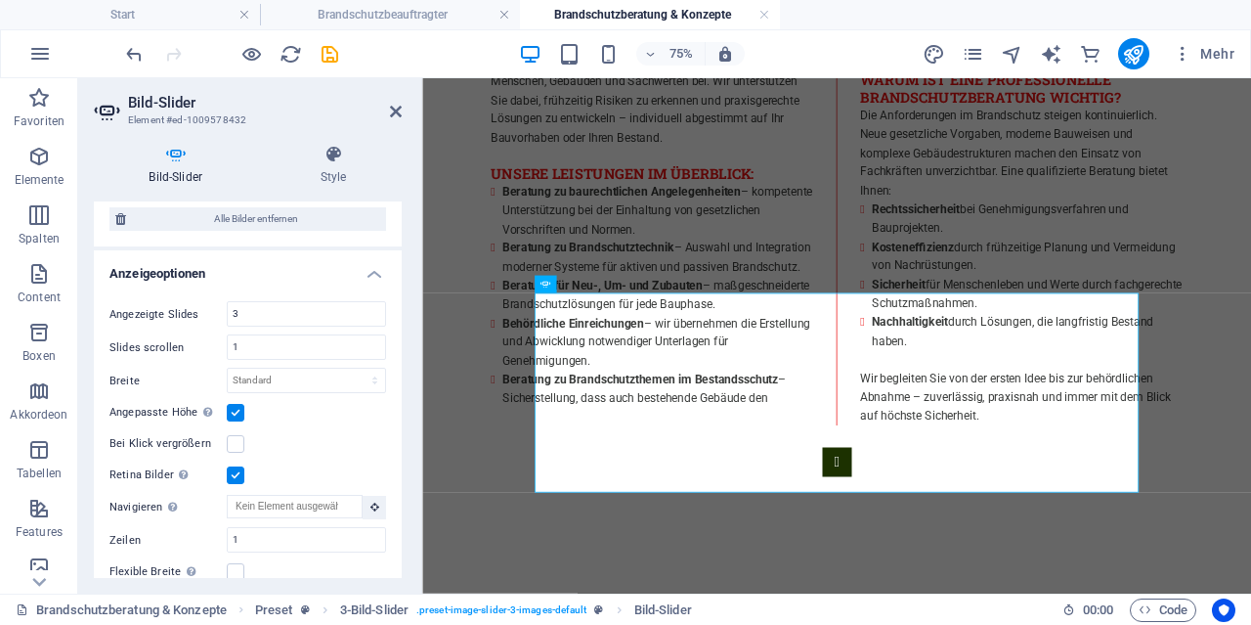
scroll to position [375, 0]
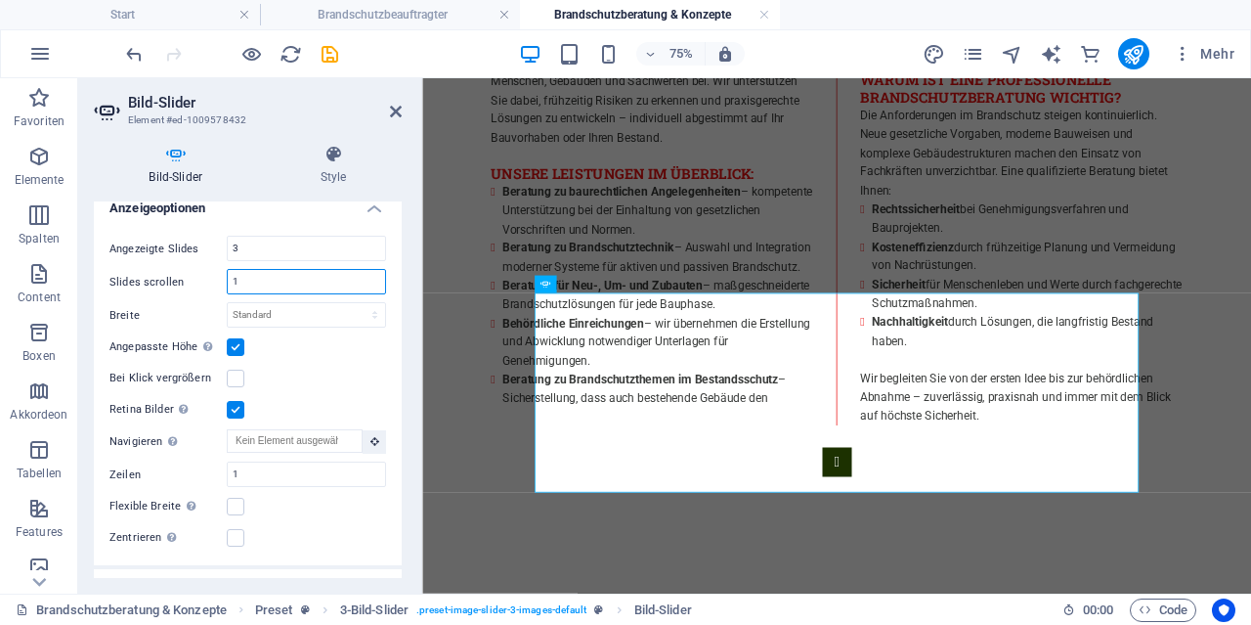
click at [255, 282] on input "1" at bounding box center [306, 281] width 157 height 23
click at [233, 341] on label at bounding box center [236, 347] width 18 height 18
click at [0, 0] on input "Angepasste Höhe Slider übernimmt automatisch die Höhe des aktuellen Slides. "An…" at bounding box center [0, 0] width 0 height 0
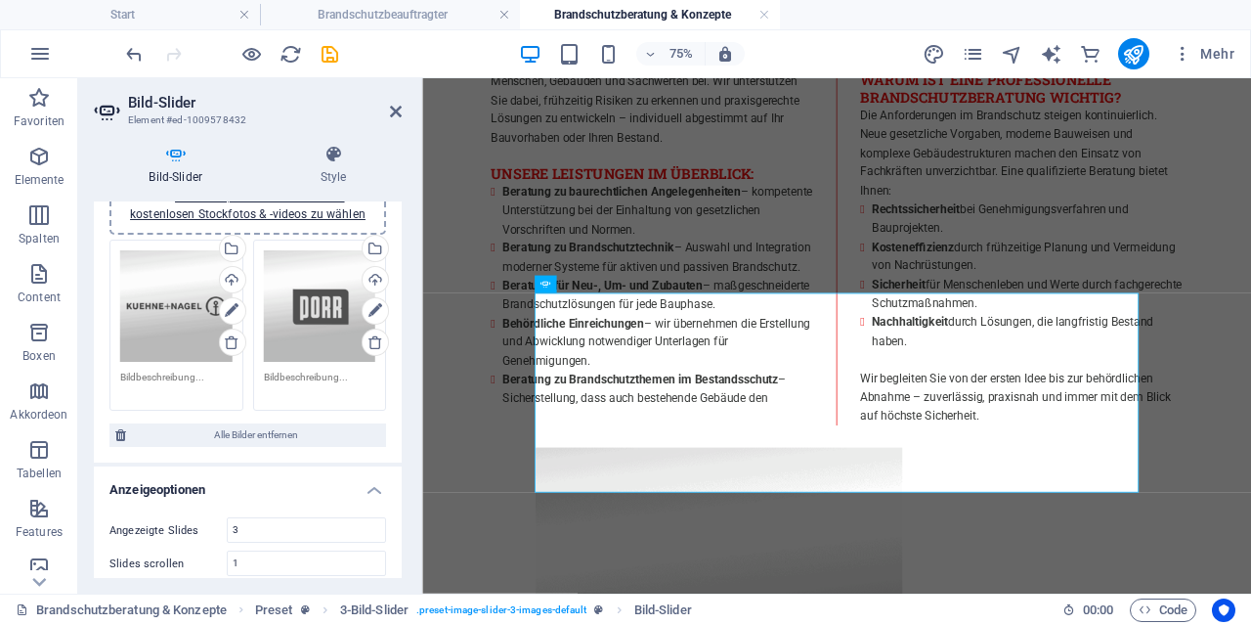
scroll to position [0, 0]
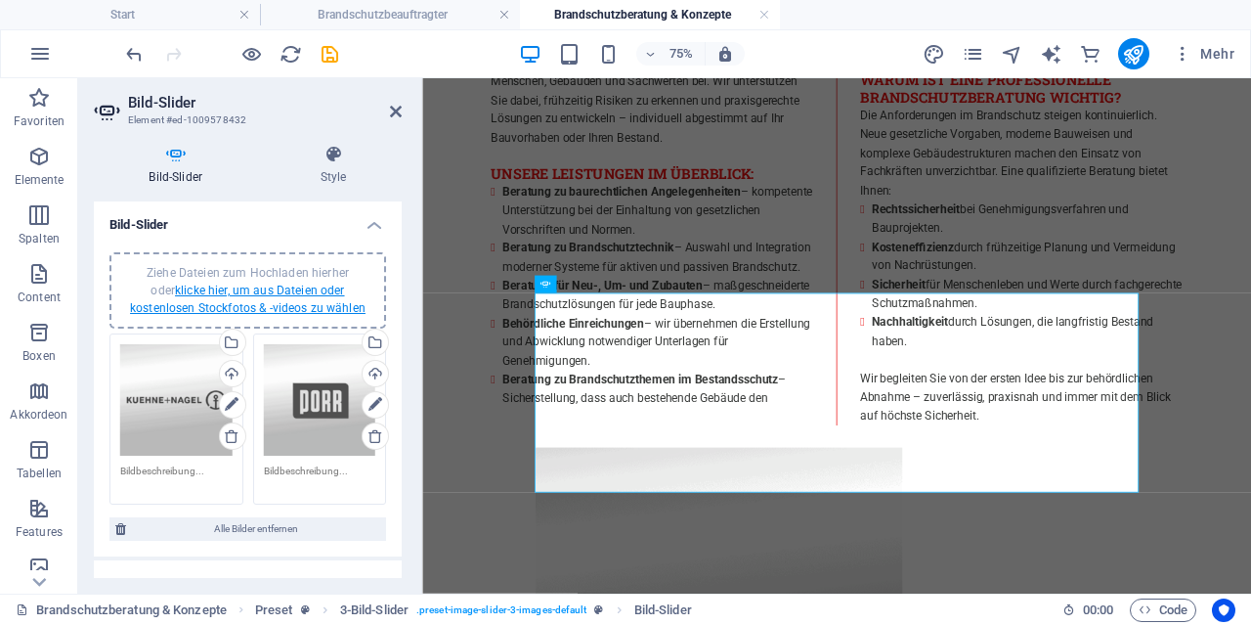
click at [270, 295] on link "klicke hier, um aus Dateien oder kostenlosen Stockfotos & -videos zu wählen" at bounding box center [248, 298] width 236 height 31
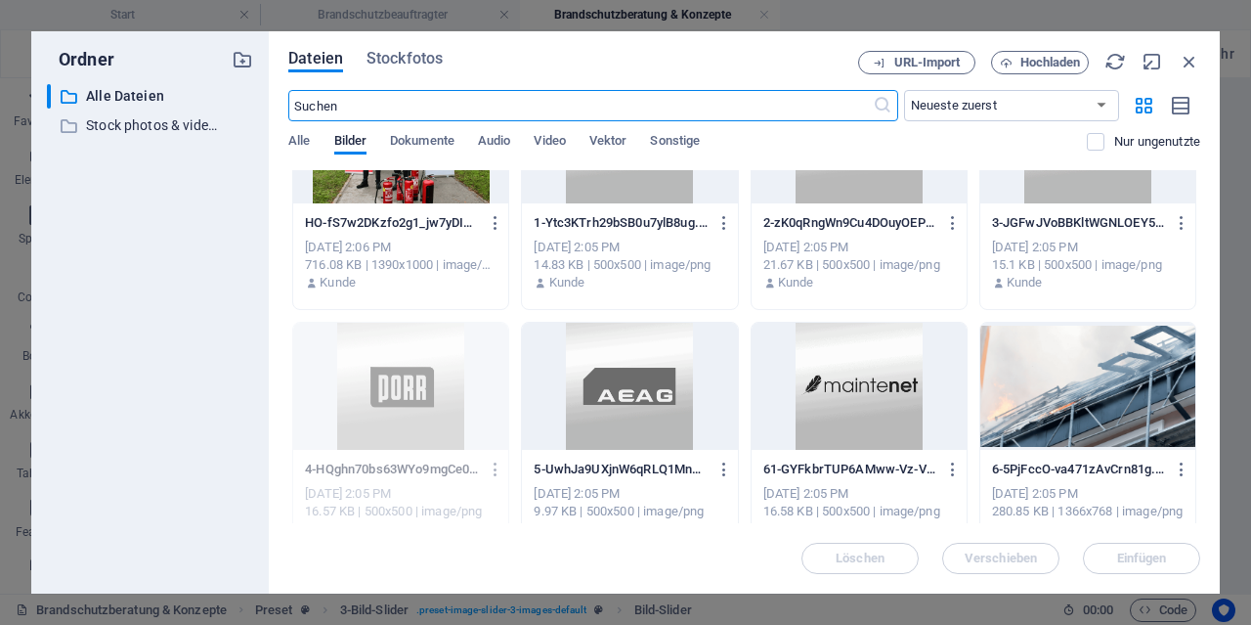
scroll to position [845, 0]
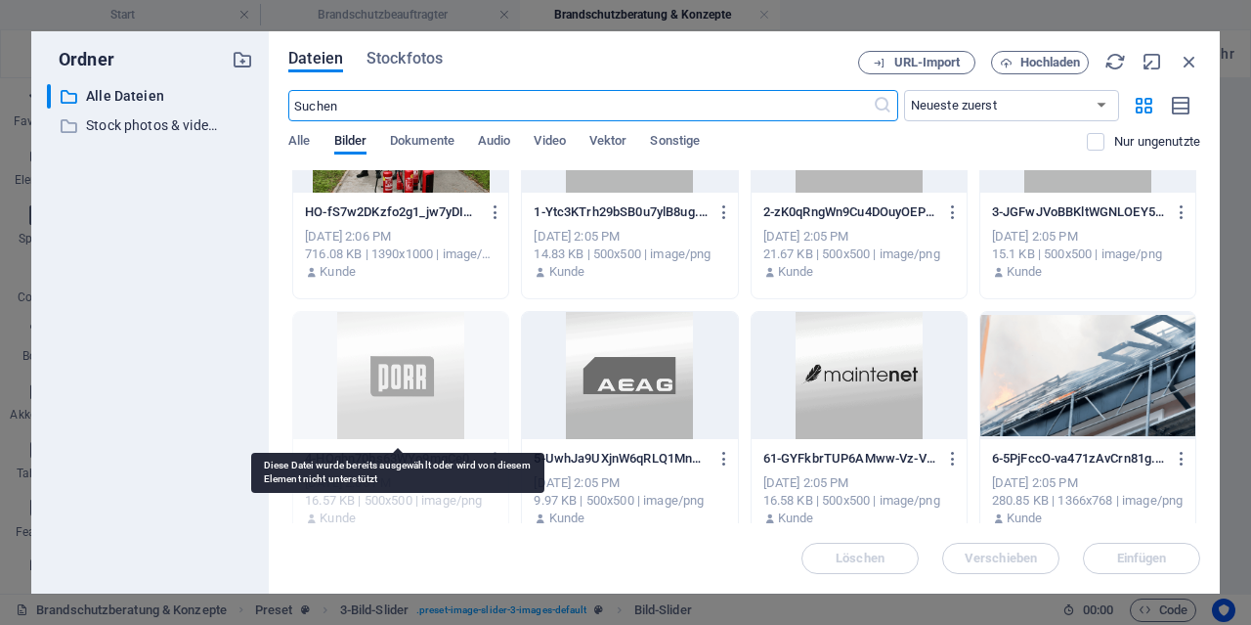
click at [433, 372] on div at bounding box center [400, 375] width 215 height 127
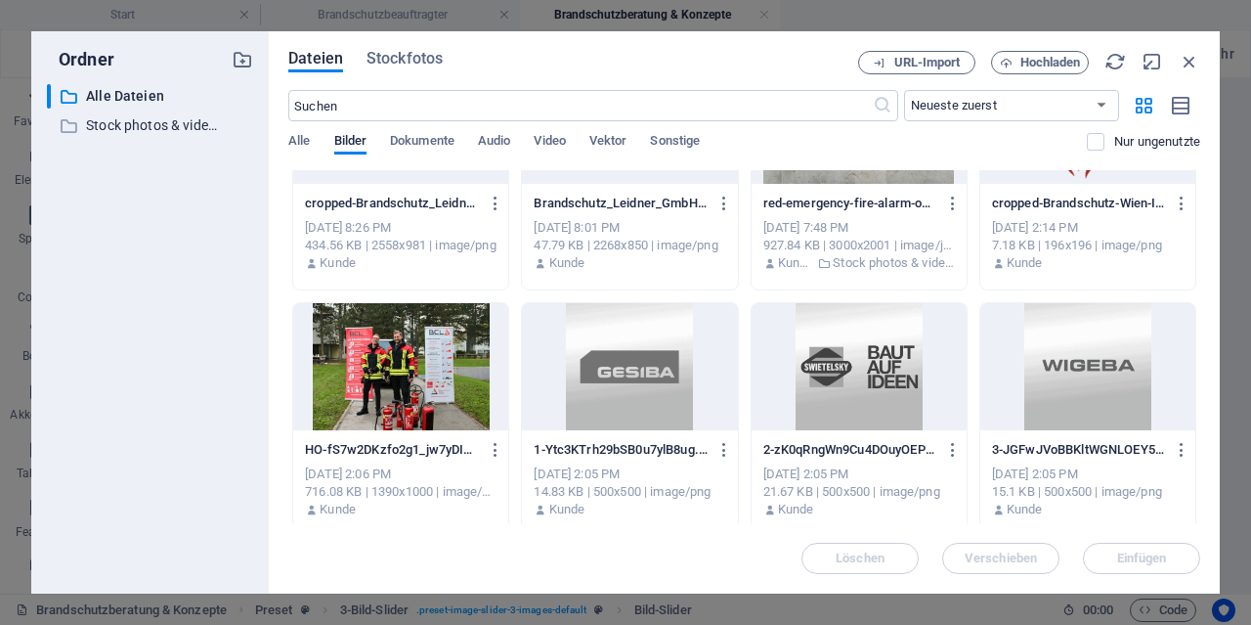
scroll to position [563, 0]
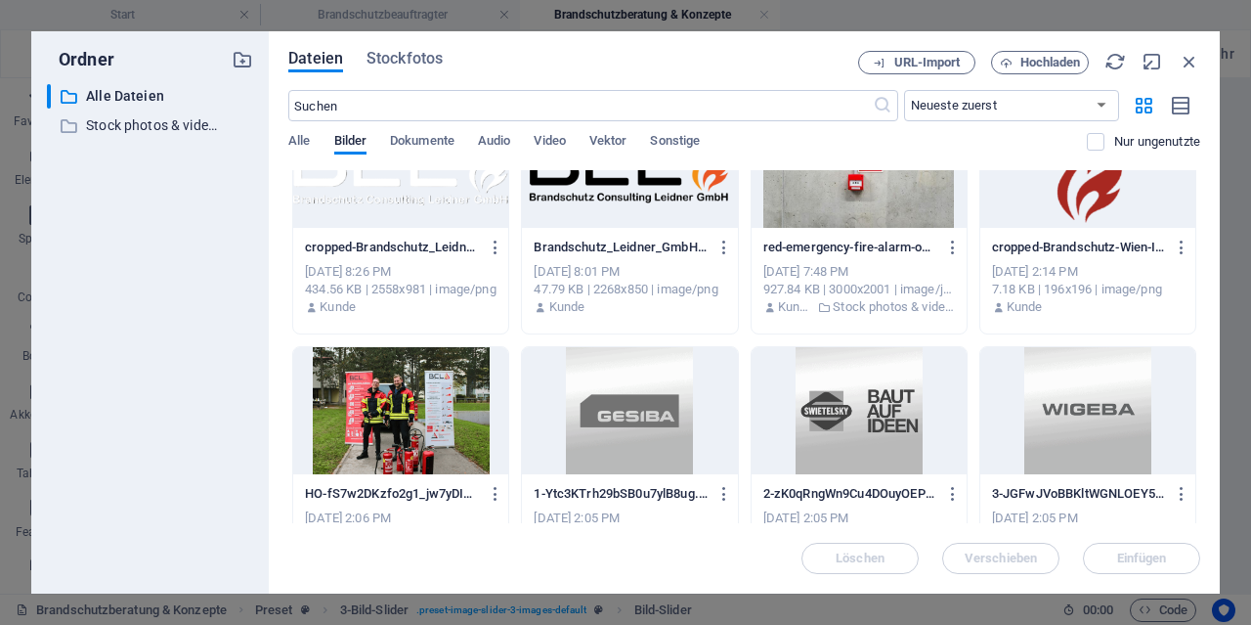
click at [846, 404] on div at bounding box center [859, 410] width 215 height 127
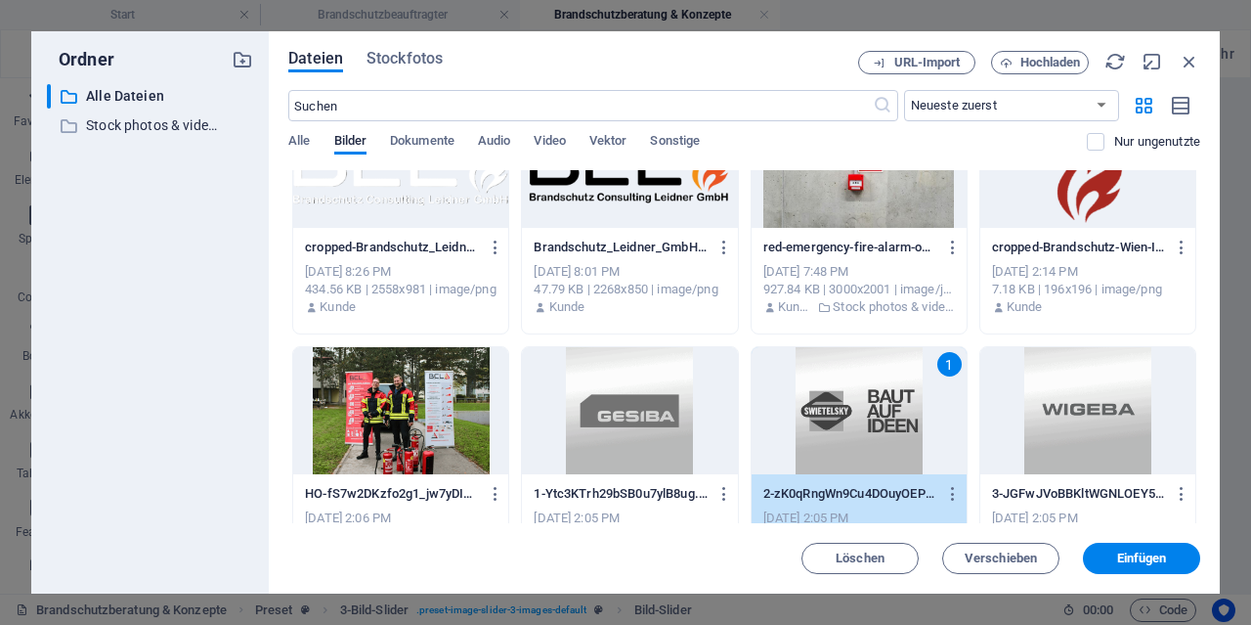
click at [846, 404] on div "1" at bounding box center [859, 410] width 215 height 127
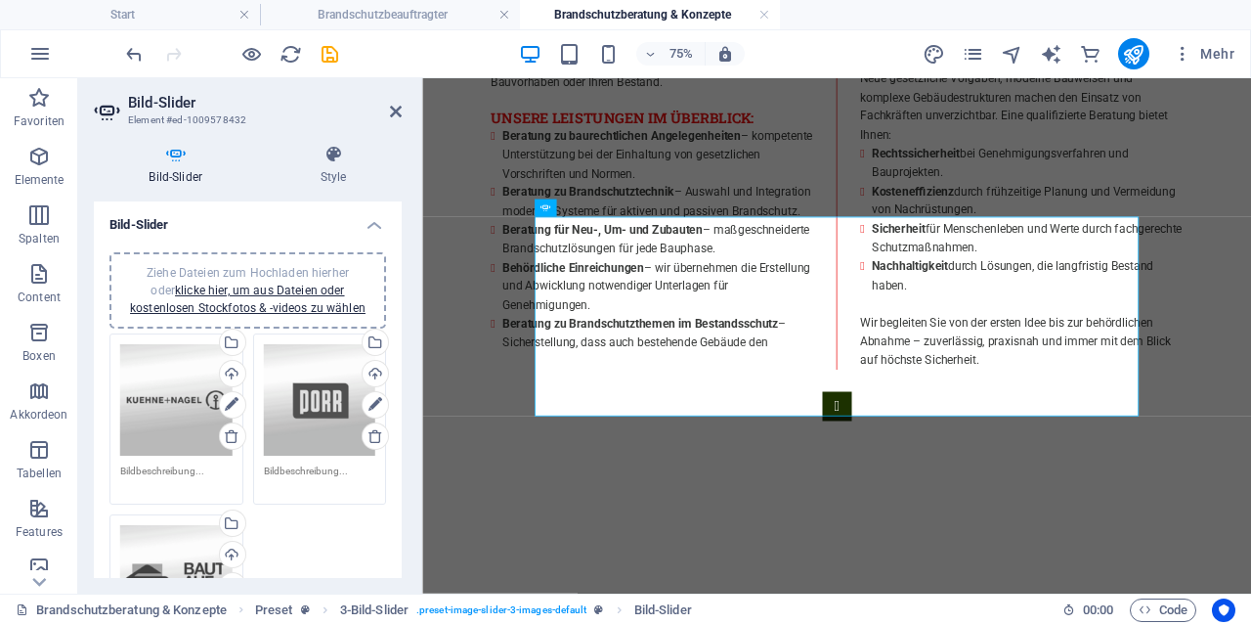
scroll to position [1124, 0]
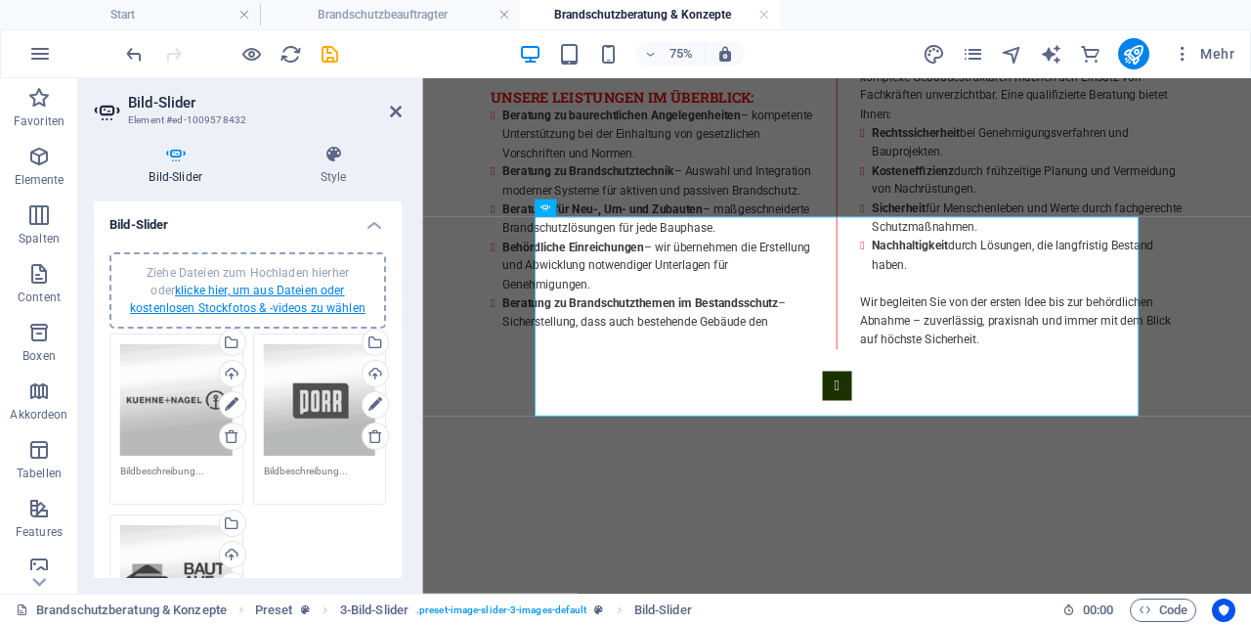
click at [296, 290] on link "klicke hier, um aus Dateien oder kostenlosen Stockfotos & -videos zu wählen" at bounding box center [248, 298] width 236 height 31
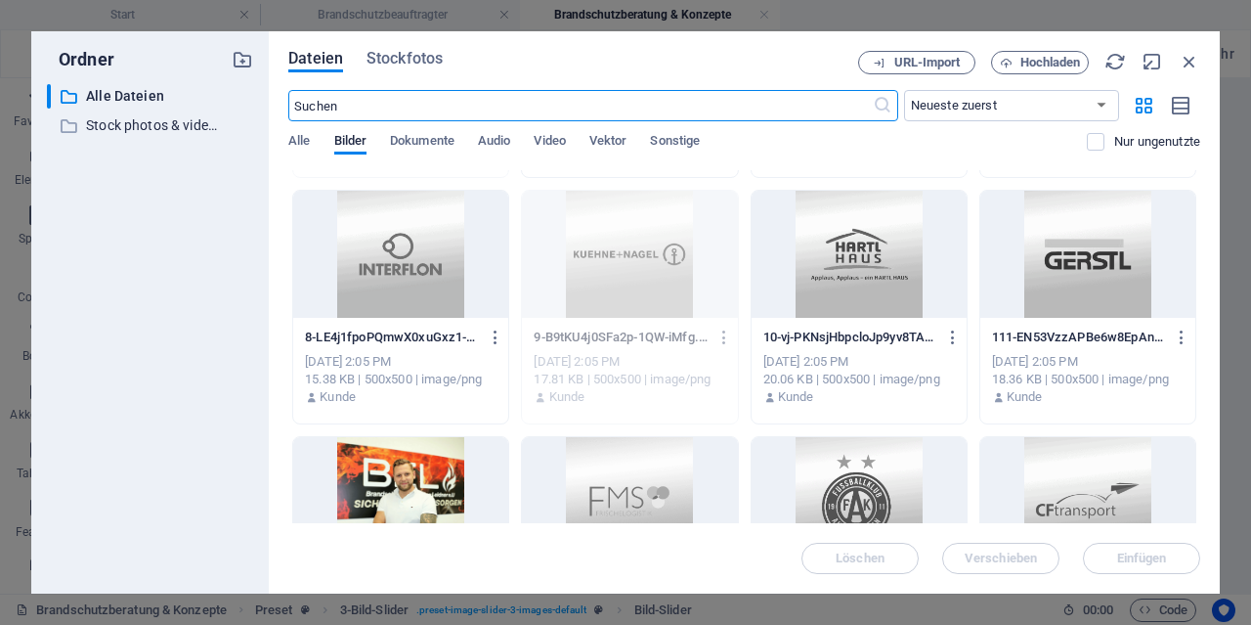
scroll to position [1314, 0]
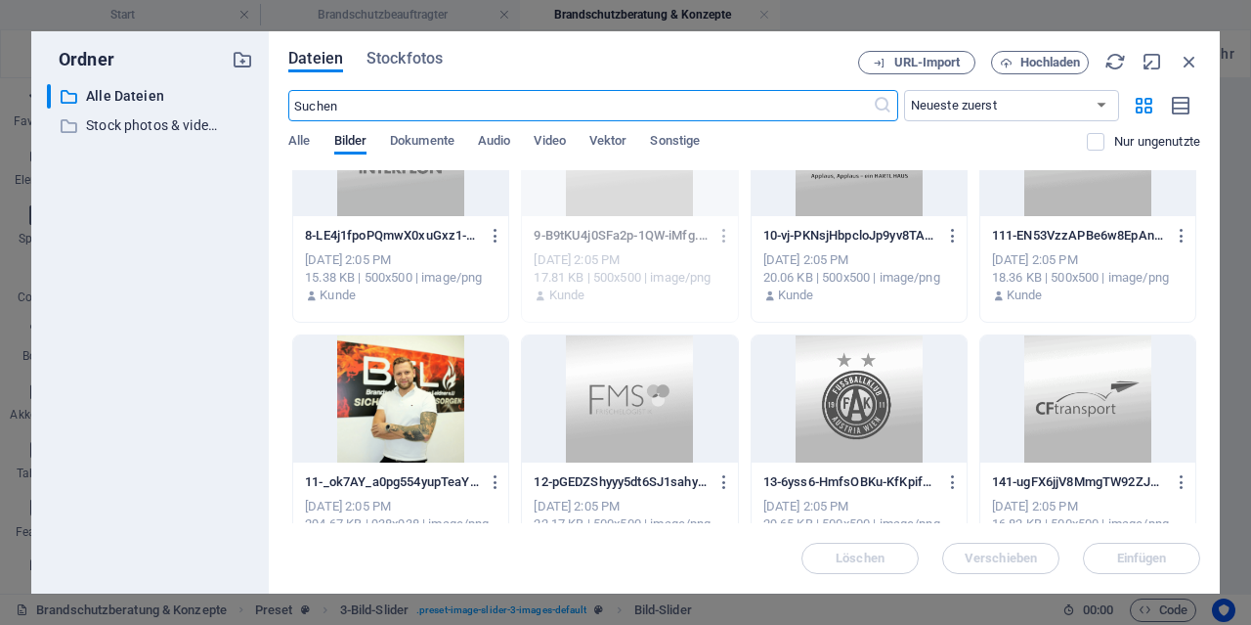
click at [1110, 421] on div at bounding box center [1087, 398] width 215 height 127
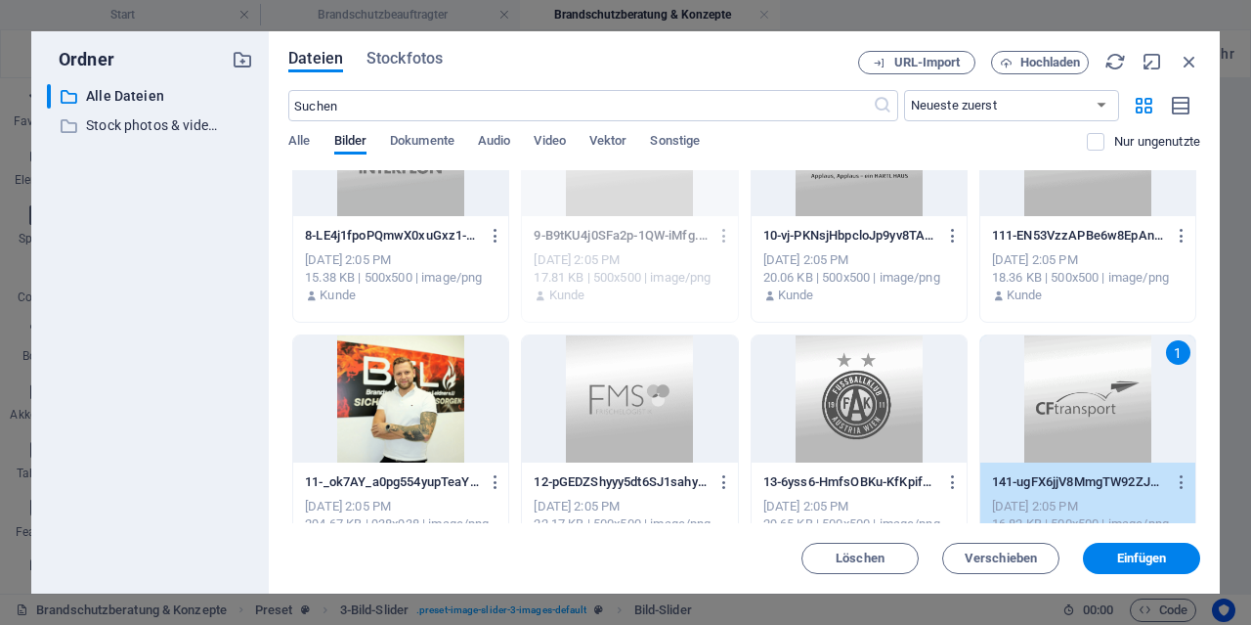
click at [1110, 421] on div "1" at bounding box center [1087, 398] width 215 height 127
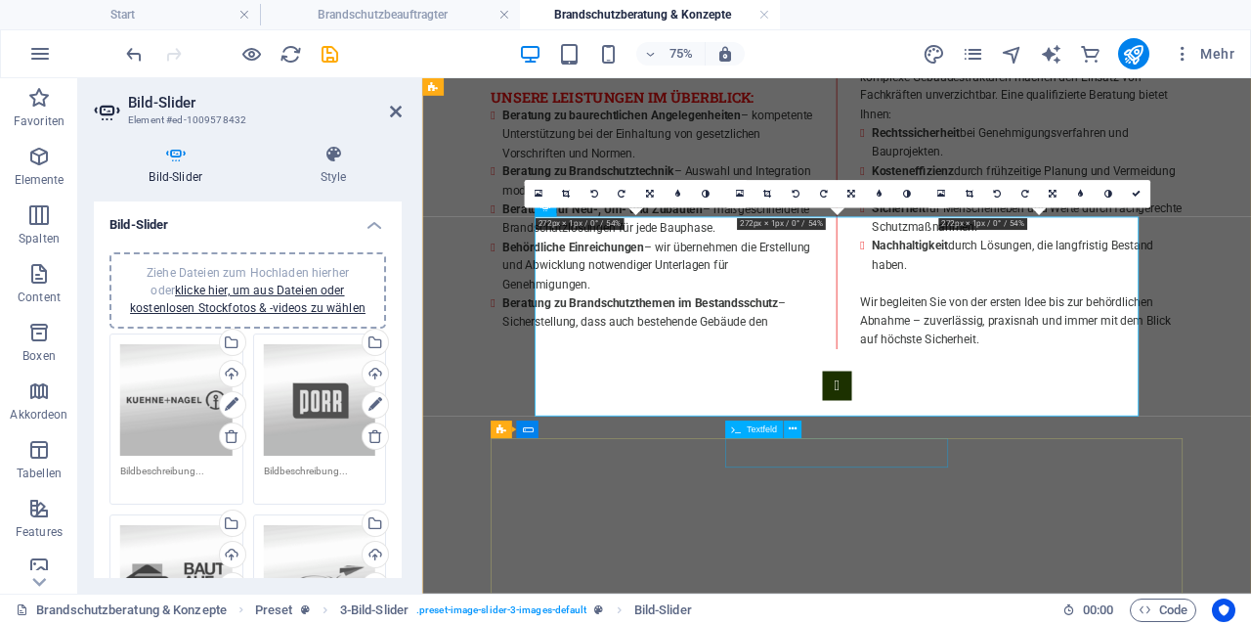
type input "1"
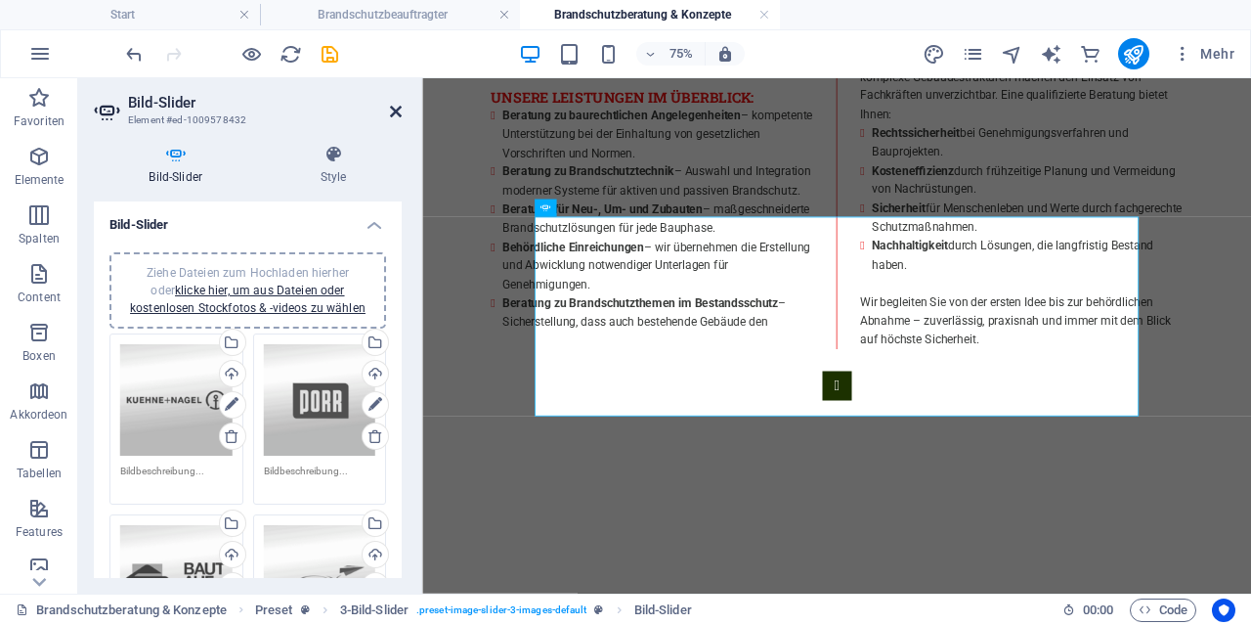
drag, startPoint x: 398, startPoint y: 112, endPoint x: 1042, endPoint y: 298, distance: 670.4
click at [398, 112] on icon at bounding box center [396, 112] width 12 height 16
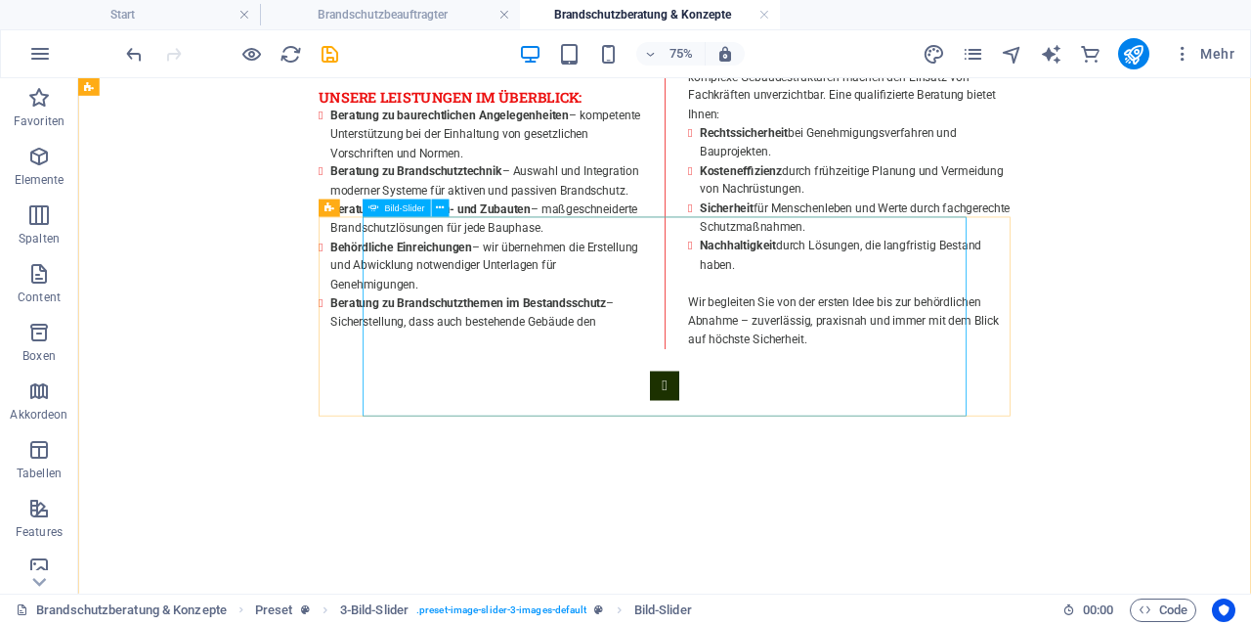
select select "px"
select select "ms"
select select "s"
select select "progressive"
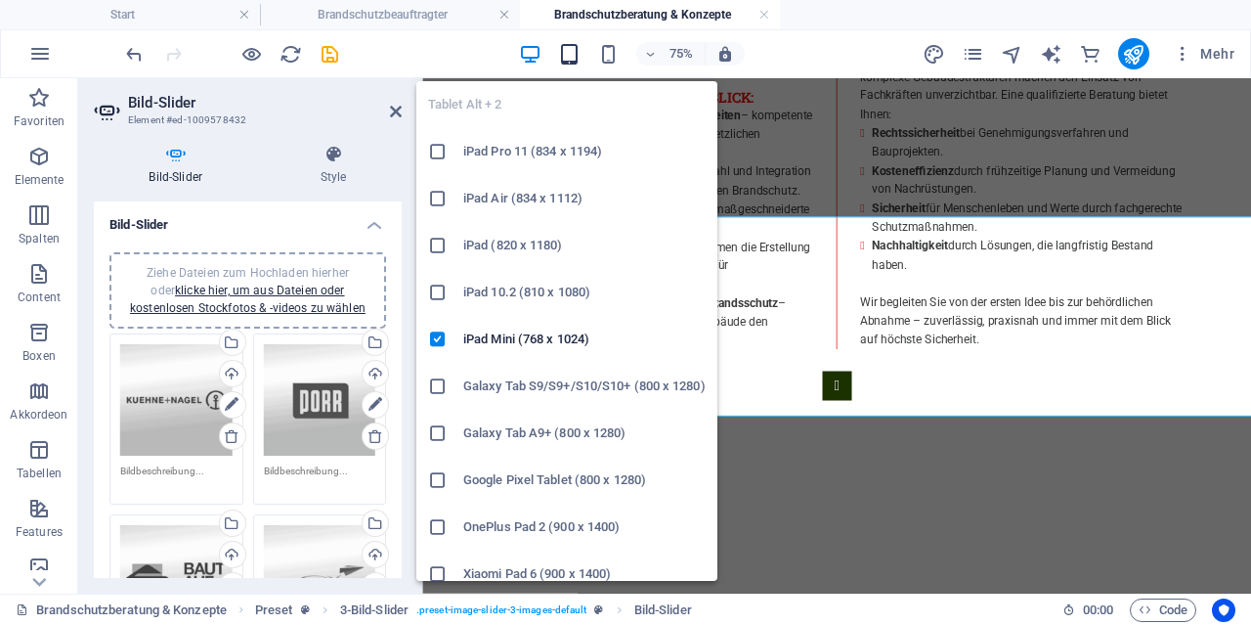
click at [574, 54] on icon "button" at bounding box center [569, 54] width 22 height 22
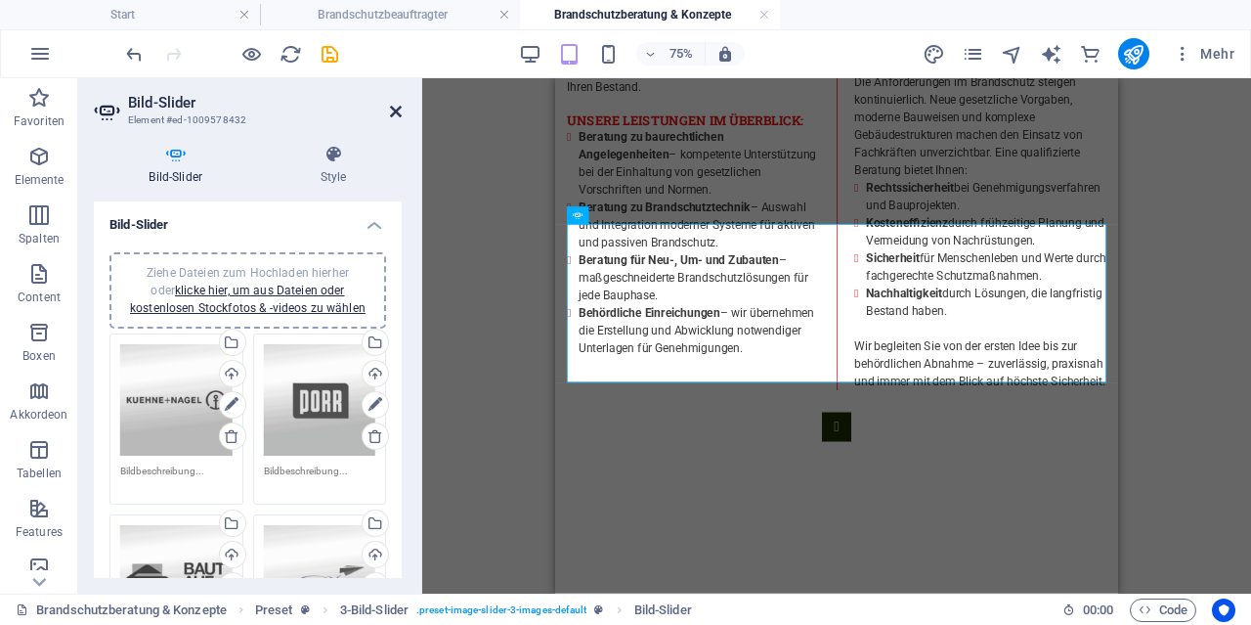
click at [400, 112] on icon at bounding box center [396, 112] width 12 height 16
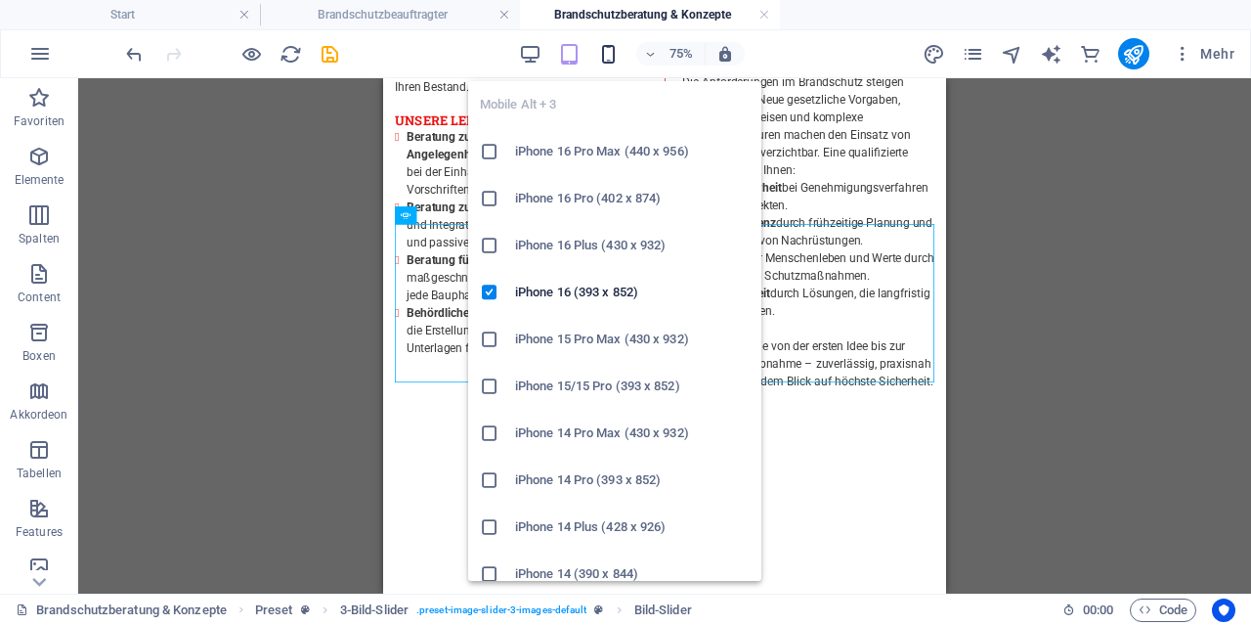
click at [611, 56] on icon "button" at bounding box center [608, 54] width 22 height 22
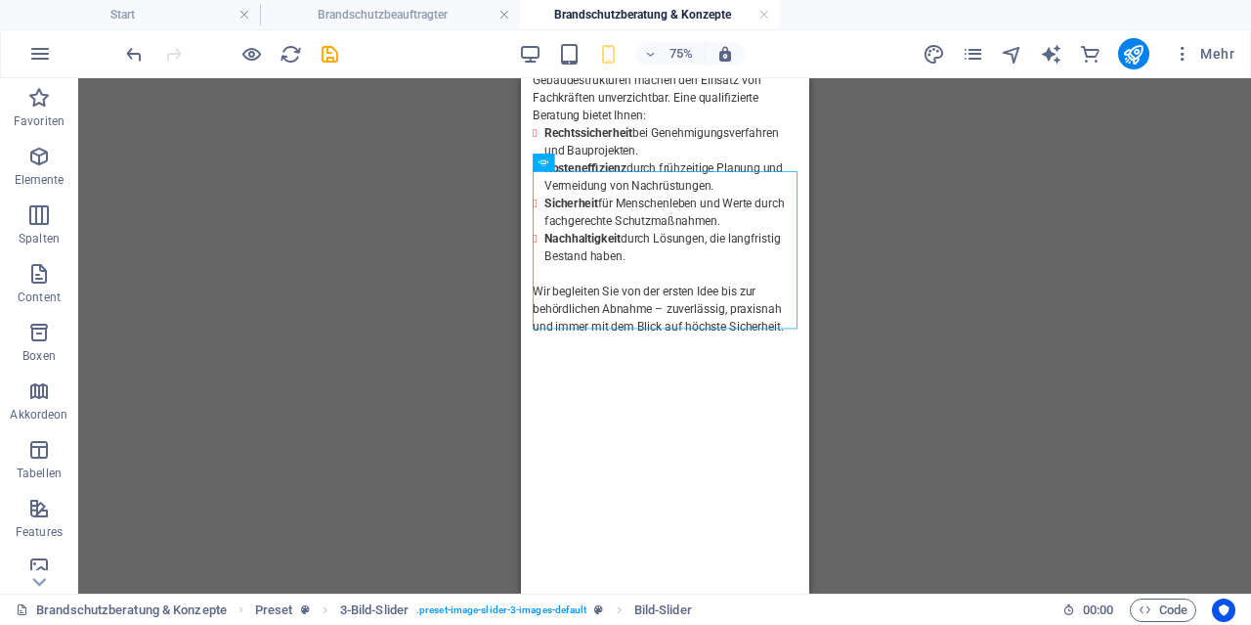
click at [980, 400] on div "Ziehe eine Datei hier rein, um sie hinzuzufügen H1 Banner Container Text Text P…" at bounding box center [664, 335] width 1173 height 515
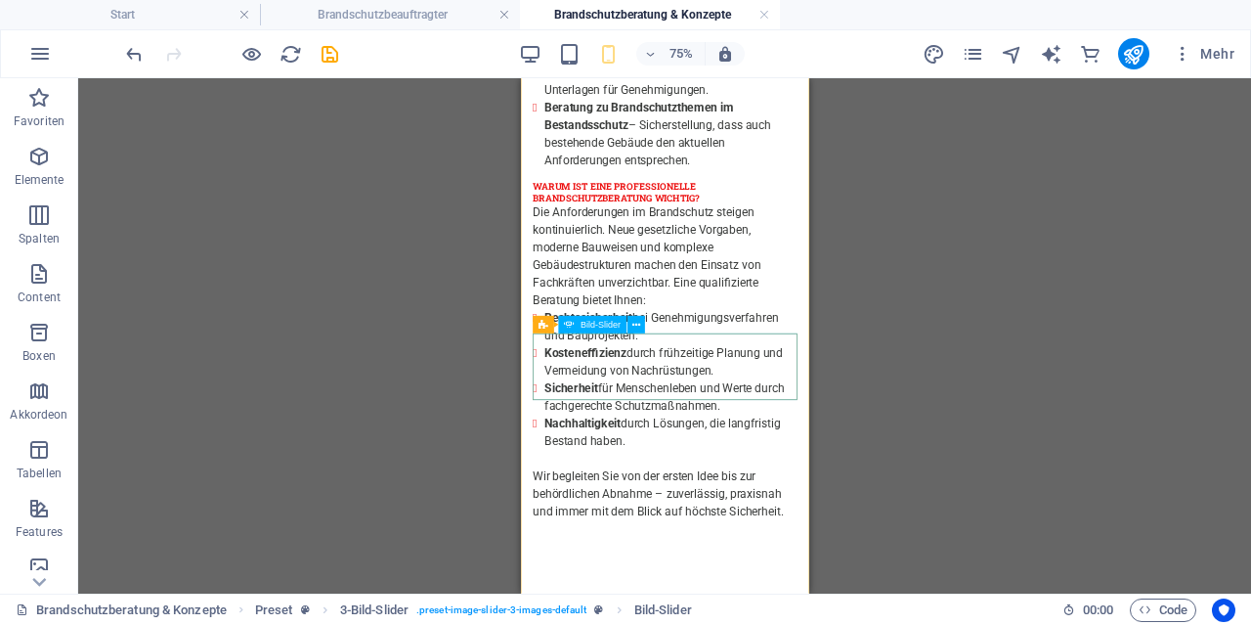
scroll to position [1530, 0]
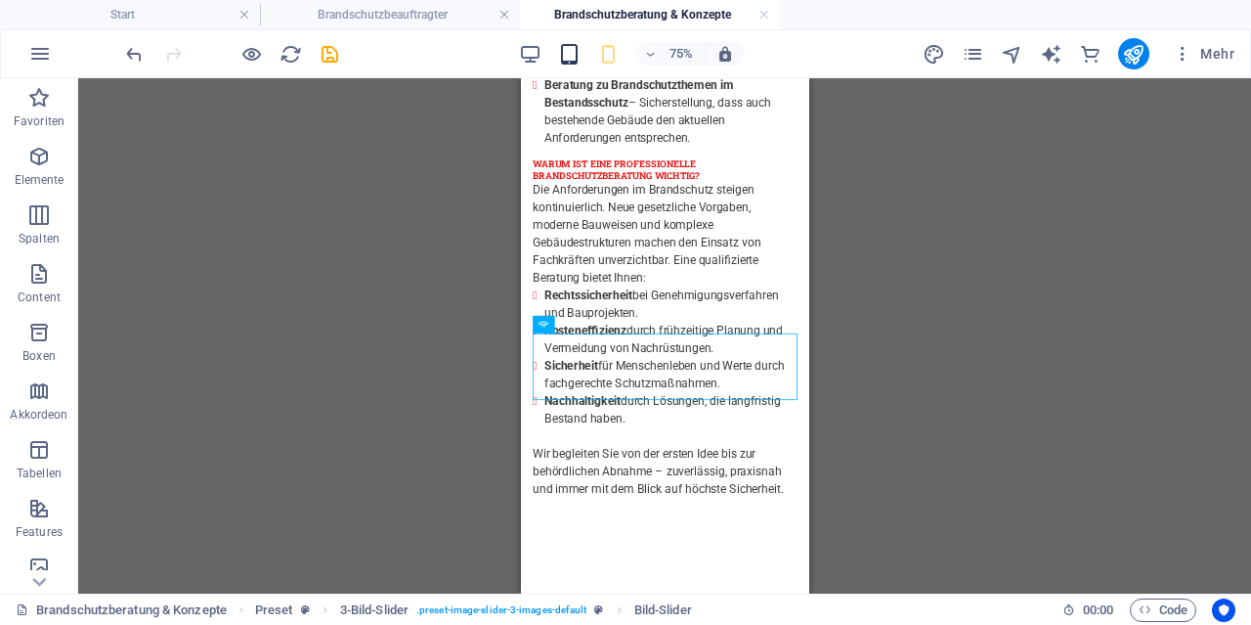
click at [578, 58] on icon "button" at bounding box center [569, 54] width 22 height 22
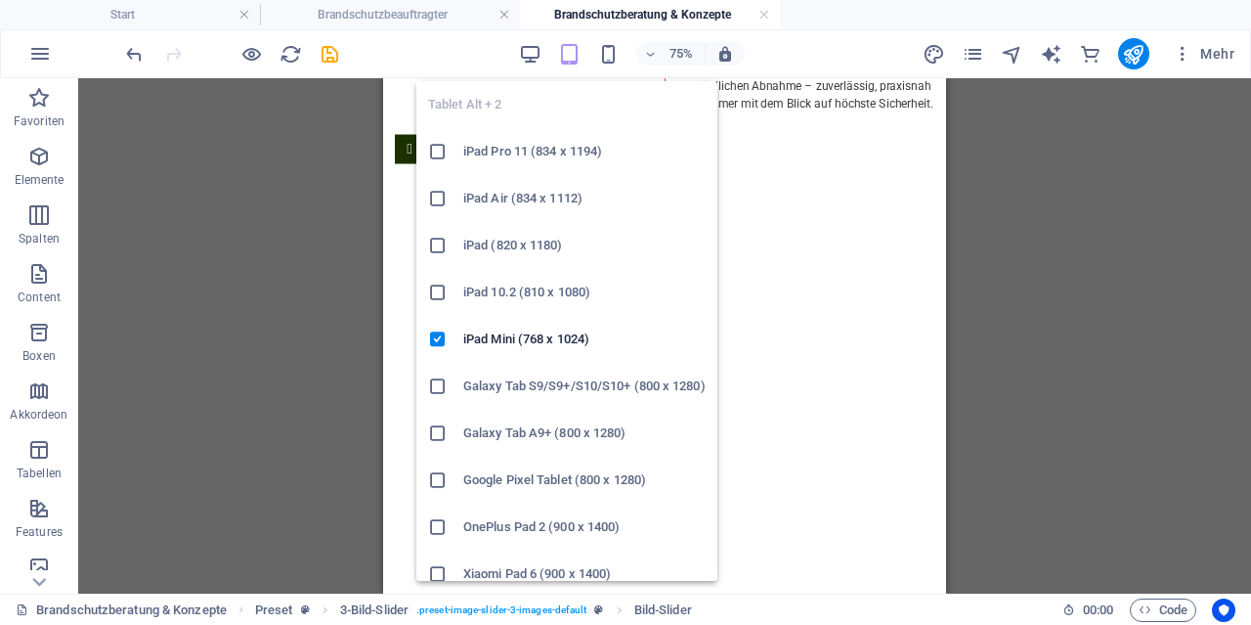
scroll to position [1056, 0]
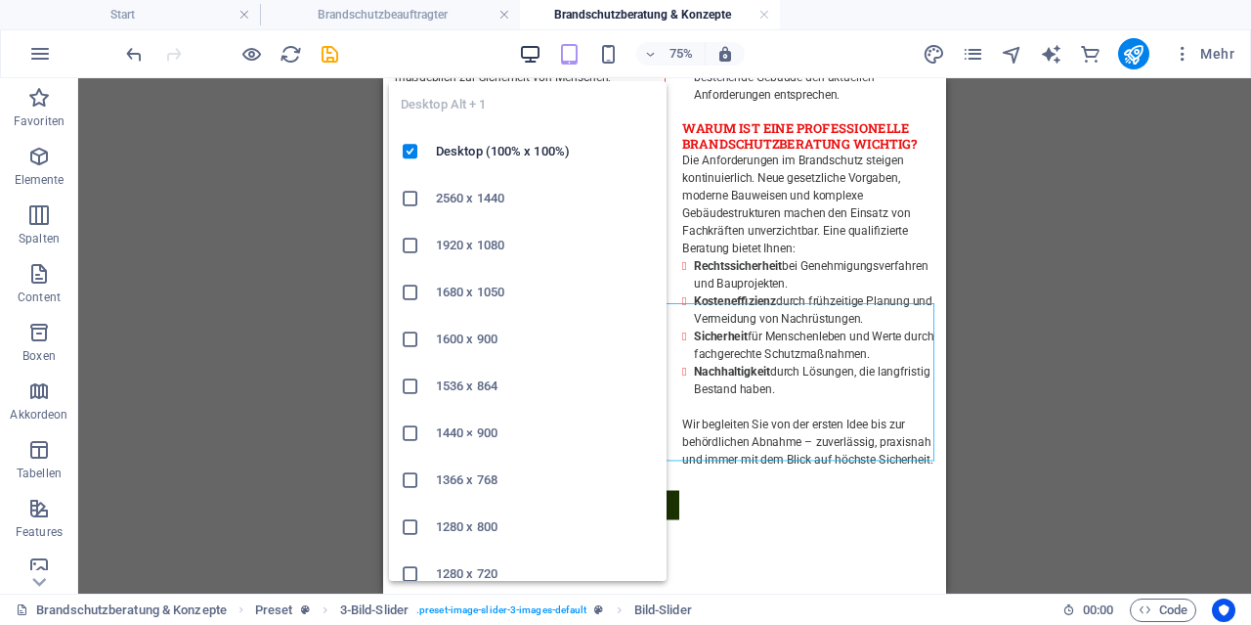
click at [529, 53] on icon "button" at bounding box center [530, 54] width 22 height 22
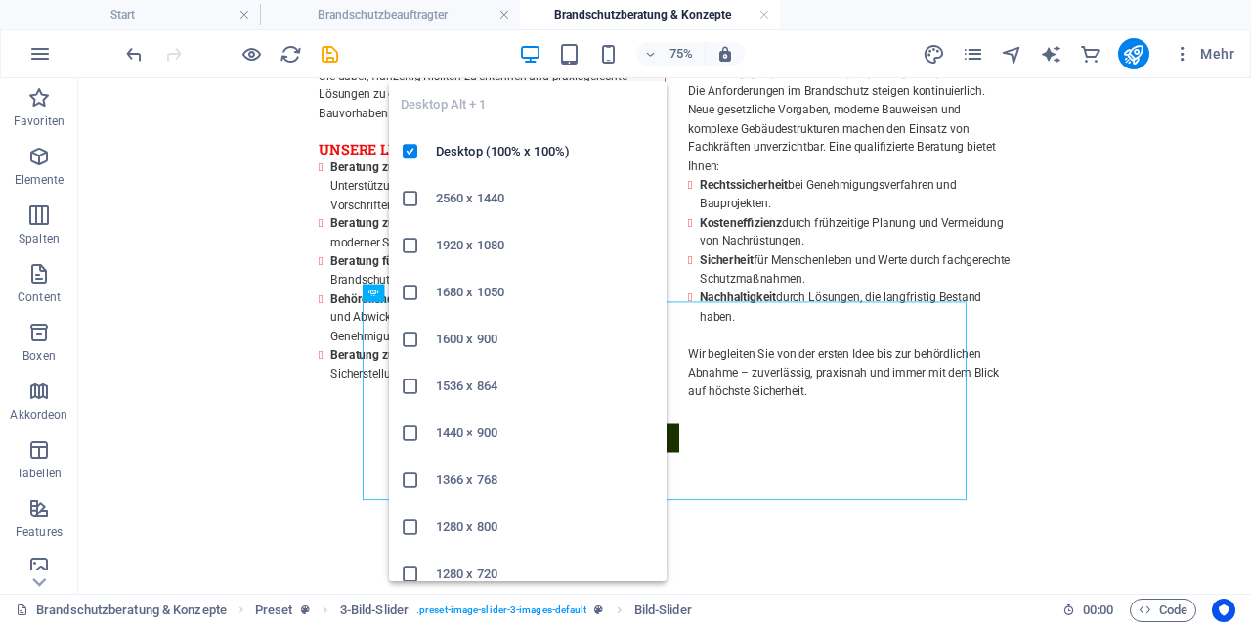
scroll to position [1011, 0]
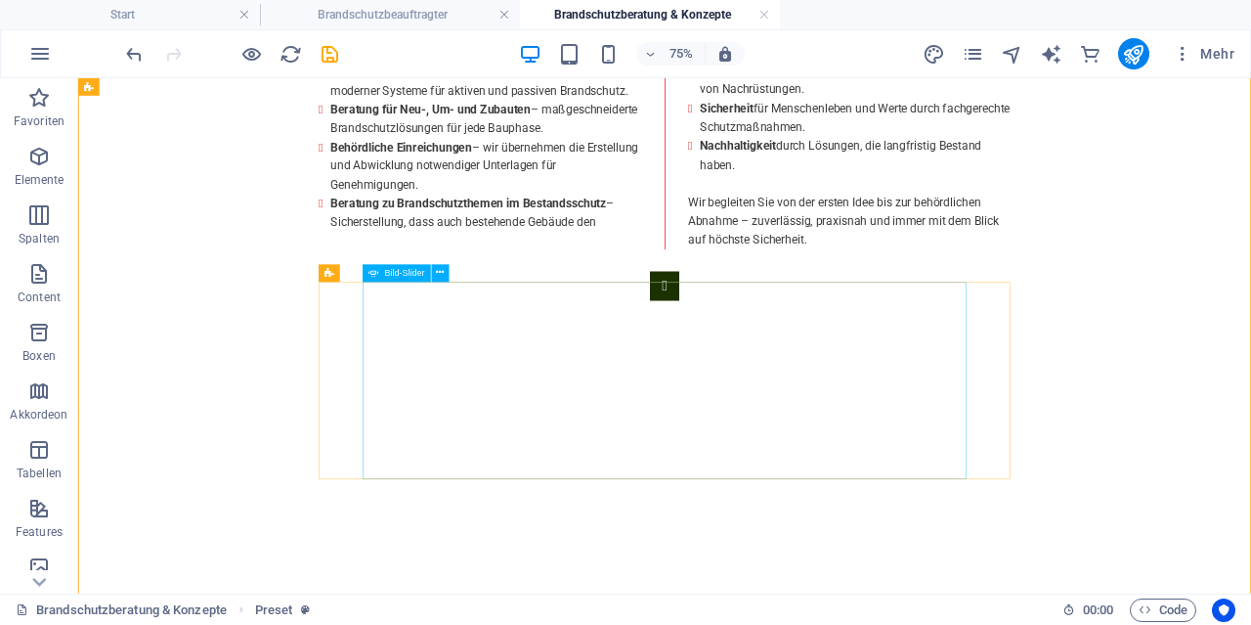
scroll to position [1417, 0]
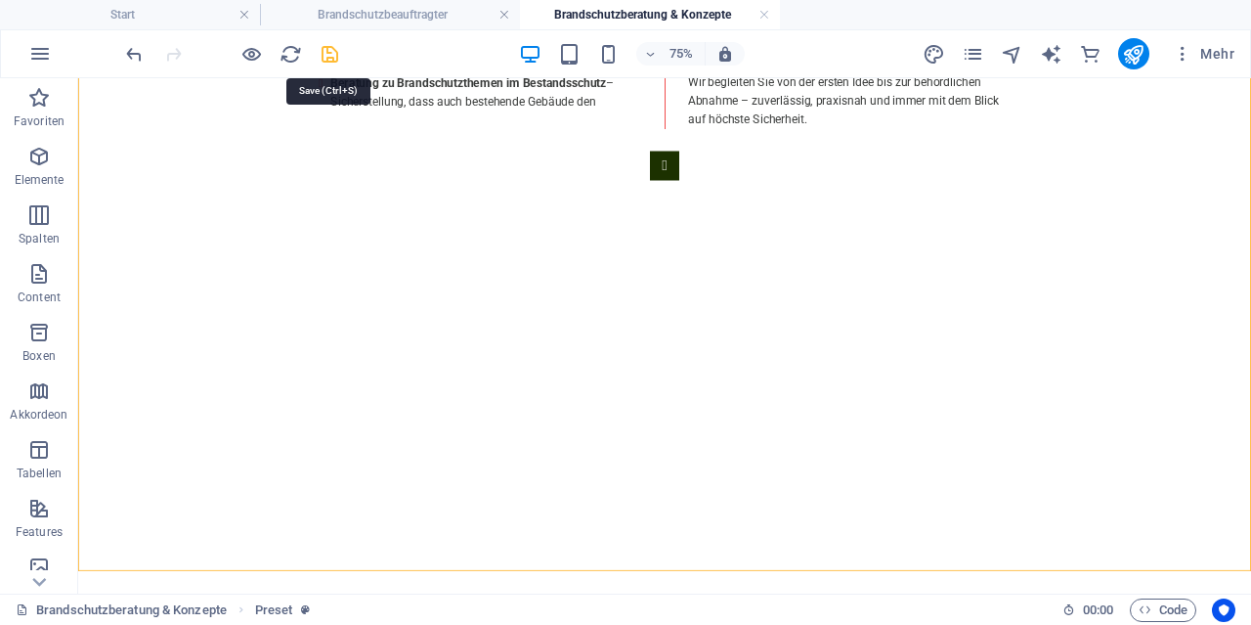
click at [323, 56] on icon "save" at bounding box center [330, 54] width 22 height 22
checkbox input "false"
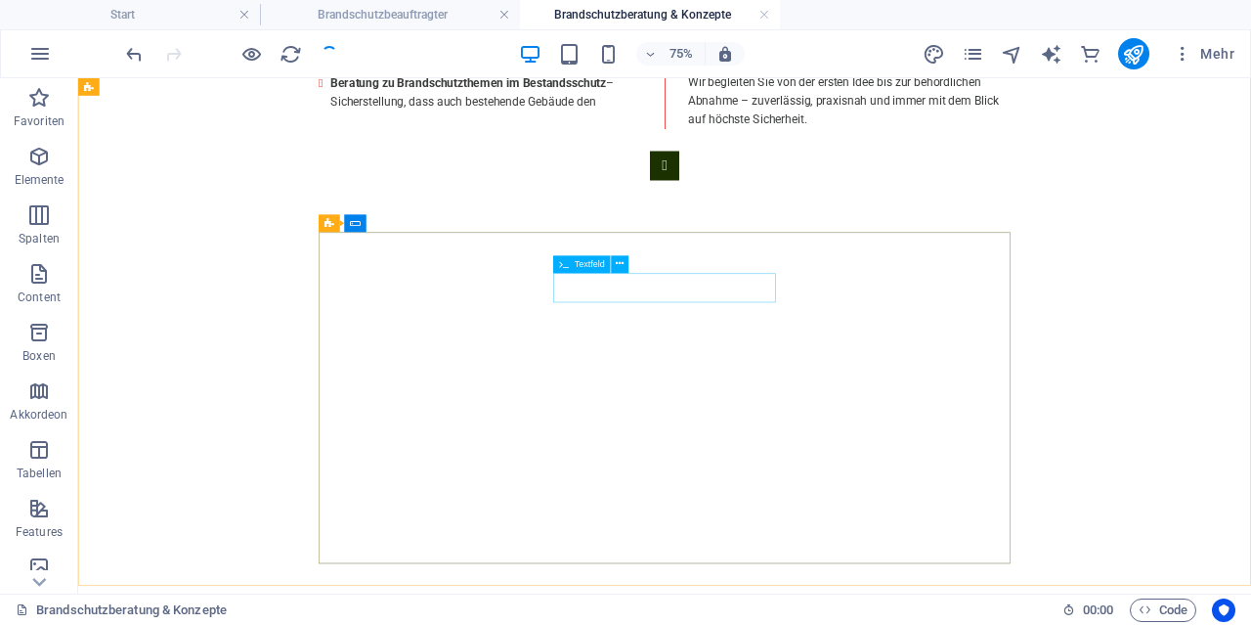
scroll to position [1214, 0]
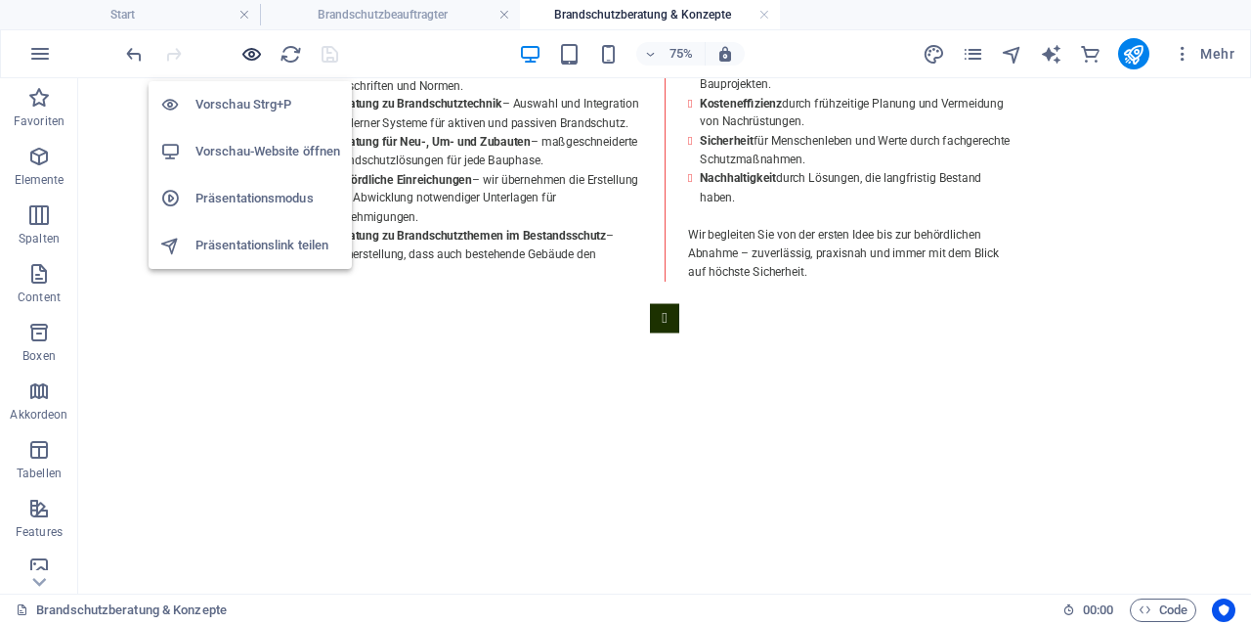
click at [248, 56] on icon "button" at bounding box center [251, 54] width 22 height 22
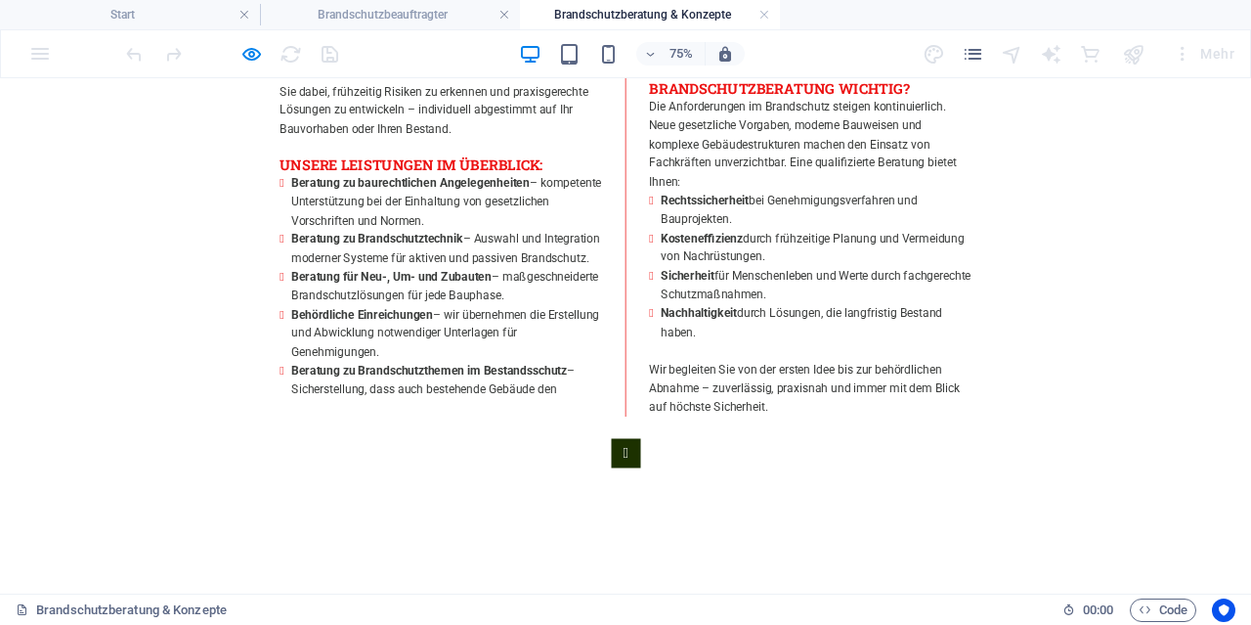
scroll to position [909, 0]
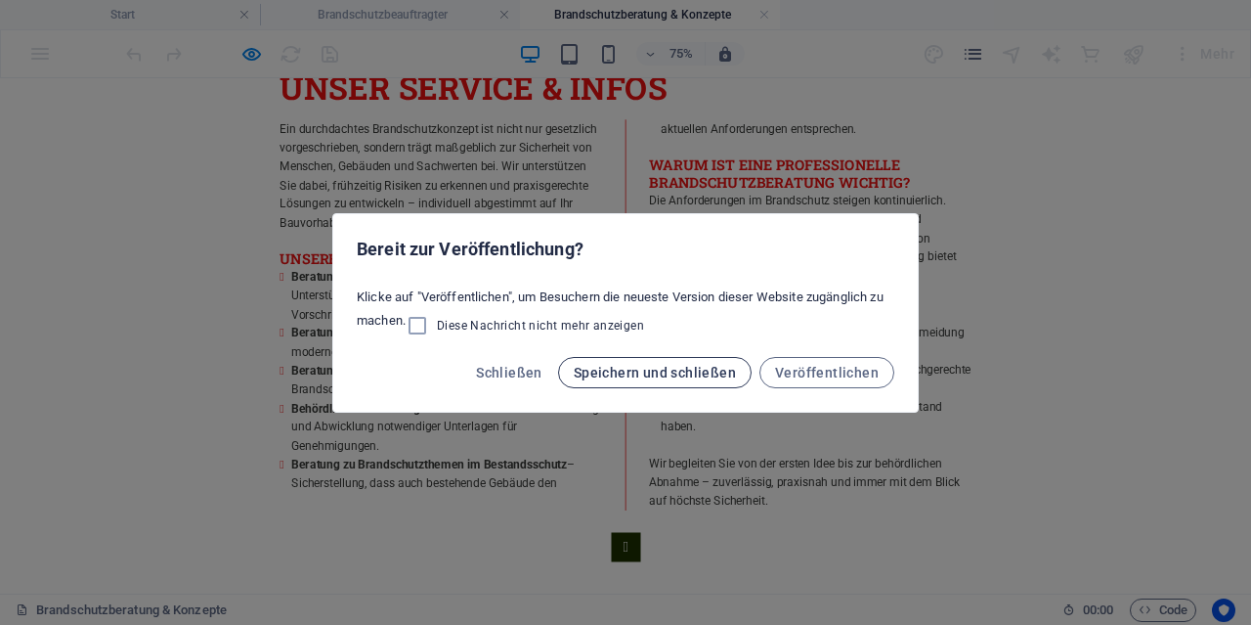
click at [713, 369] on span "Speichern und schließen" at bounding box center [655, 373] width 162 height 16
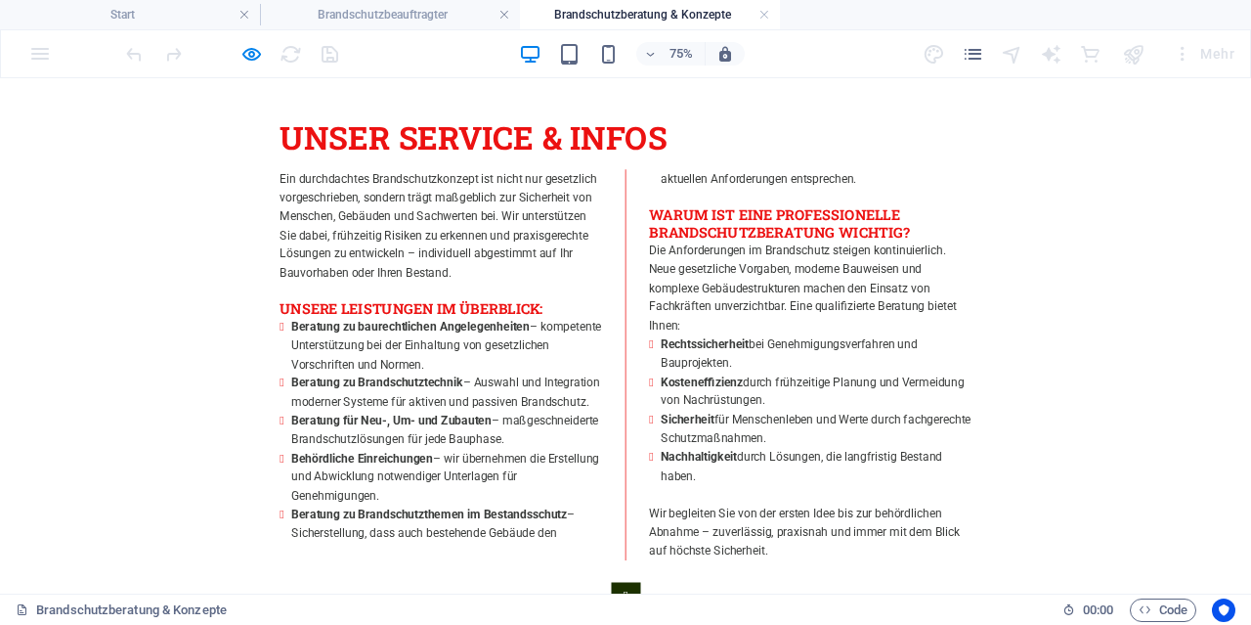
scroll to position [807, 0]
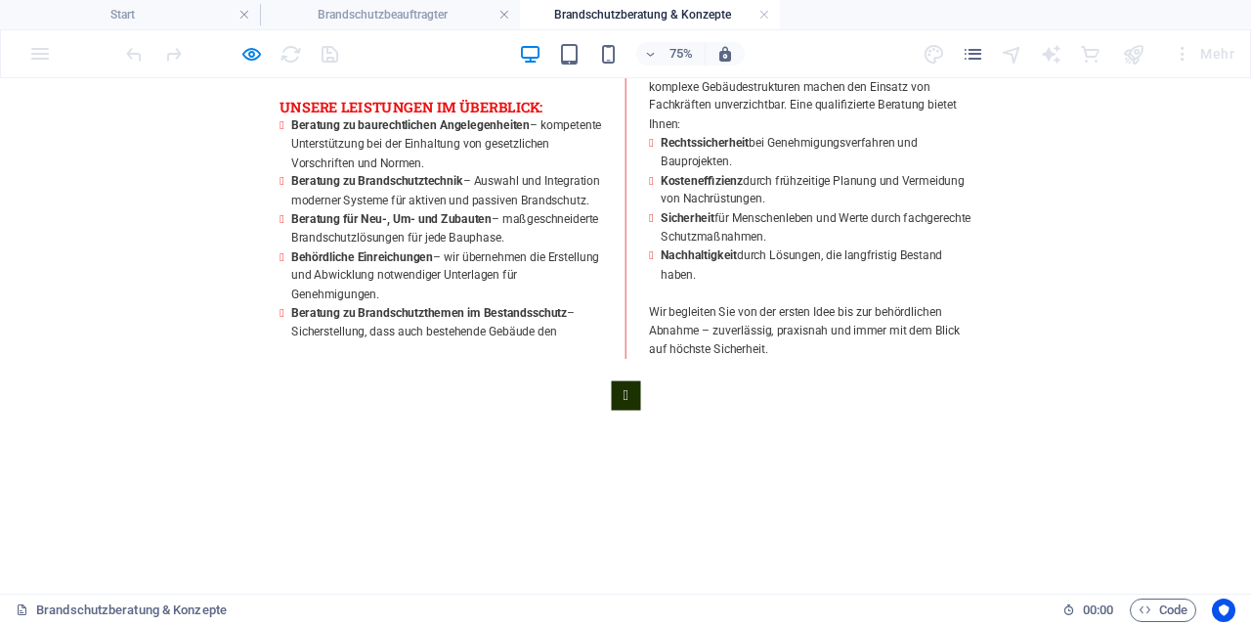
scroll to position [1112, 0]
click at [378, 9] on h4 "Brandschutzbeauftragter" at bounding box center [390, 15] width 260 height 22
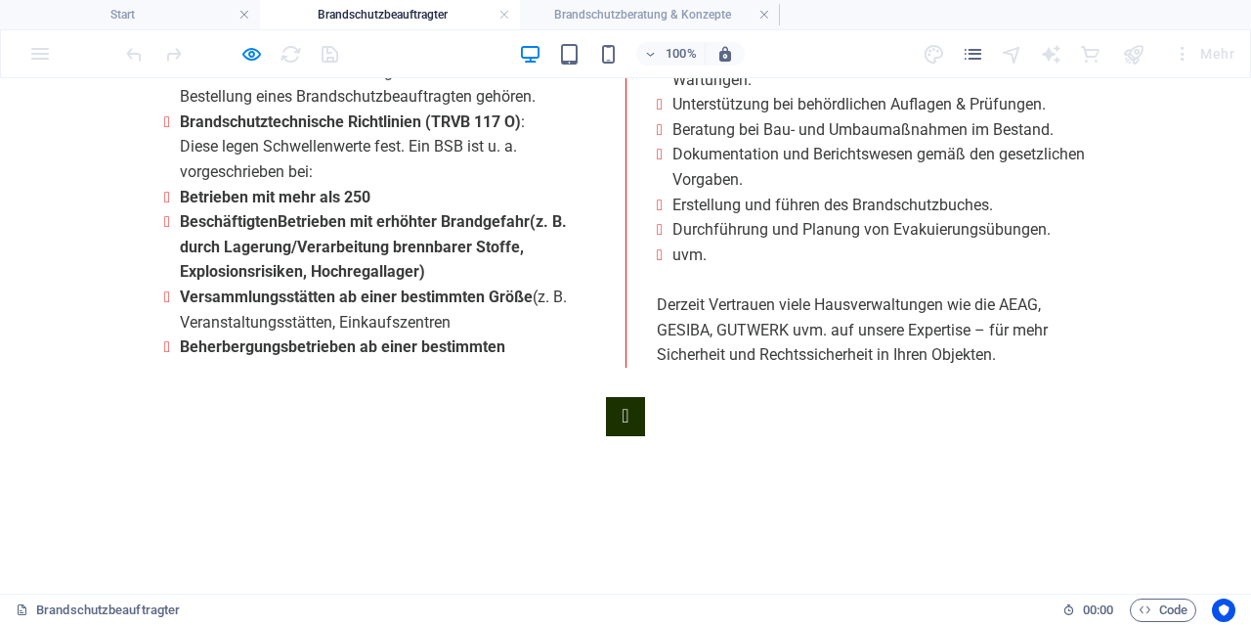
scroll to position [1423, 0]
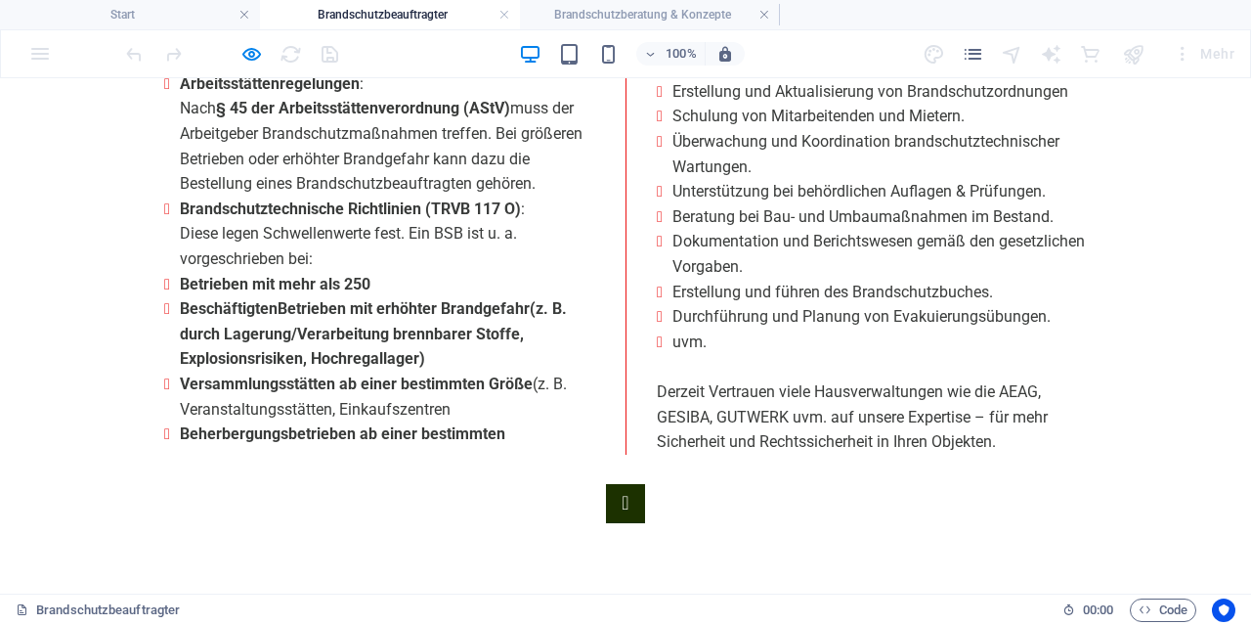
click at [614, 31] on div "100% Mehr" at bounding box center [625, 53] width 1249 height 47
click at [614, 19] on h4 "Brandschutzberatung & Konzepte" at bounding box center [650, 15] width 260 height 22
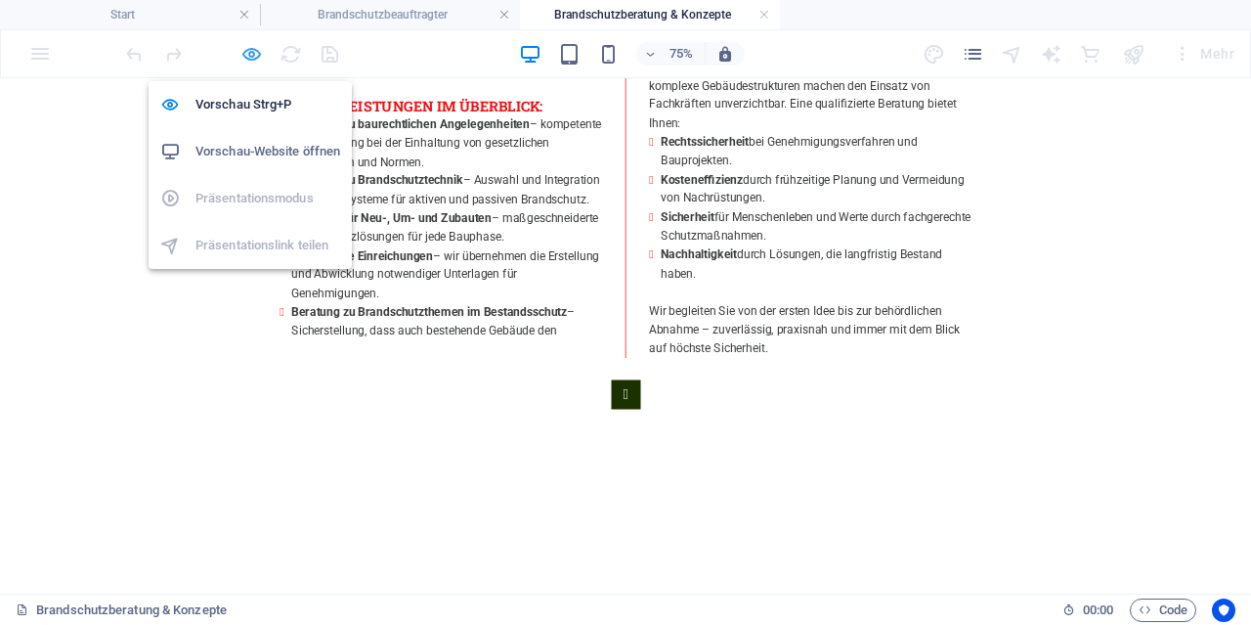
click at [248, 57] on icon "button" at bounding box center [251, 54] width 22 height 22
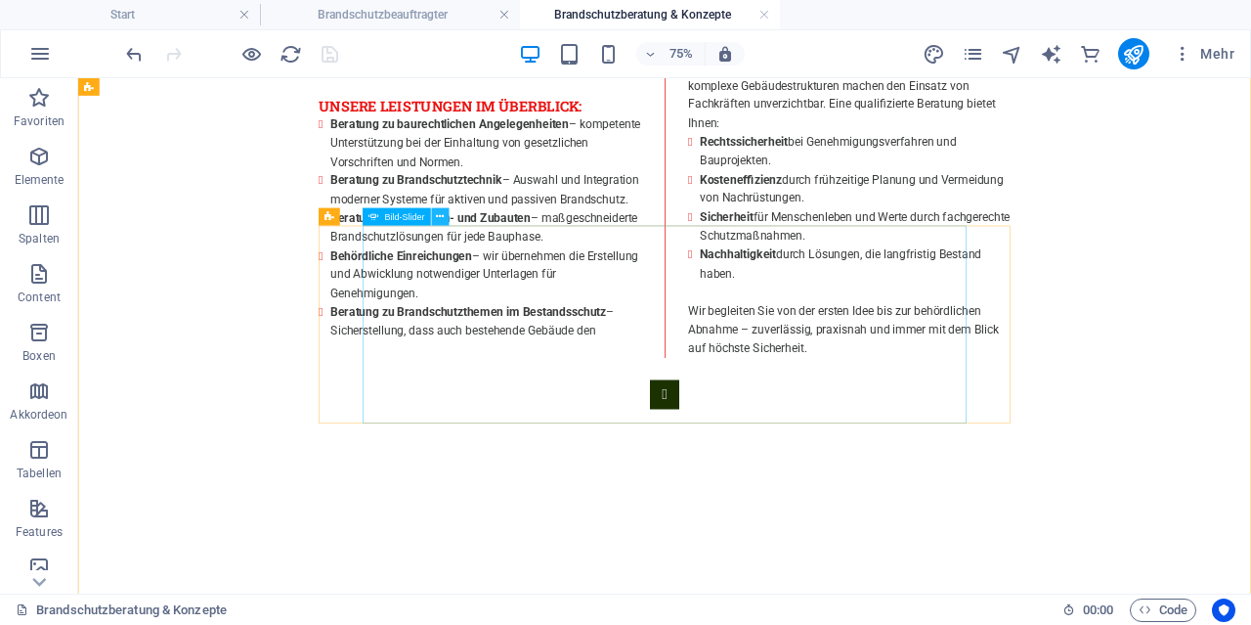
click at [438, 214] on icon at bounding box center [440, 217] width 8 height 16
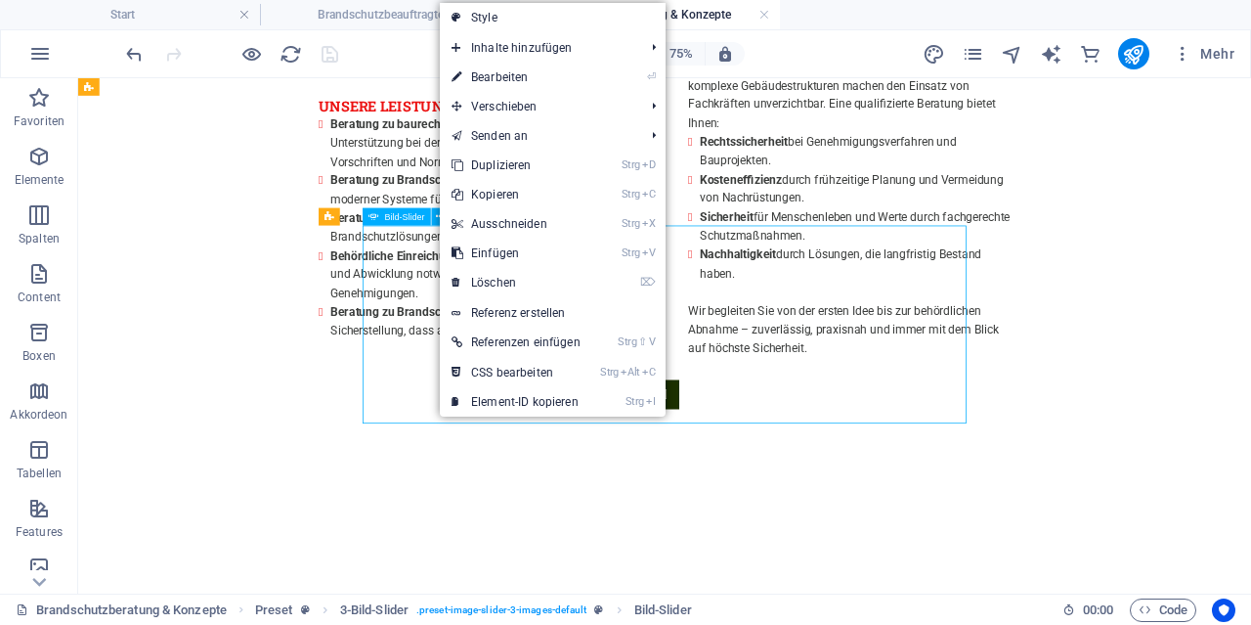
click at [411, 210] on div "Bild-Slider" at bounding box center [397, 217] width 68 height 18
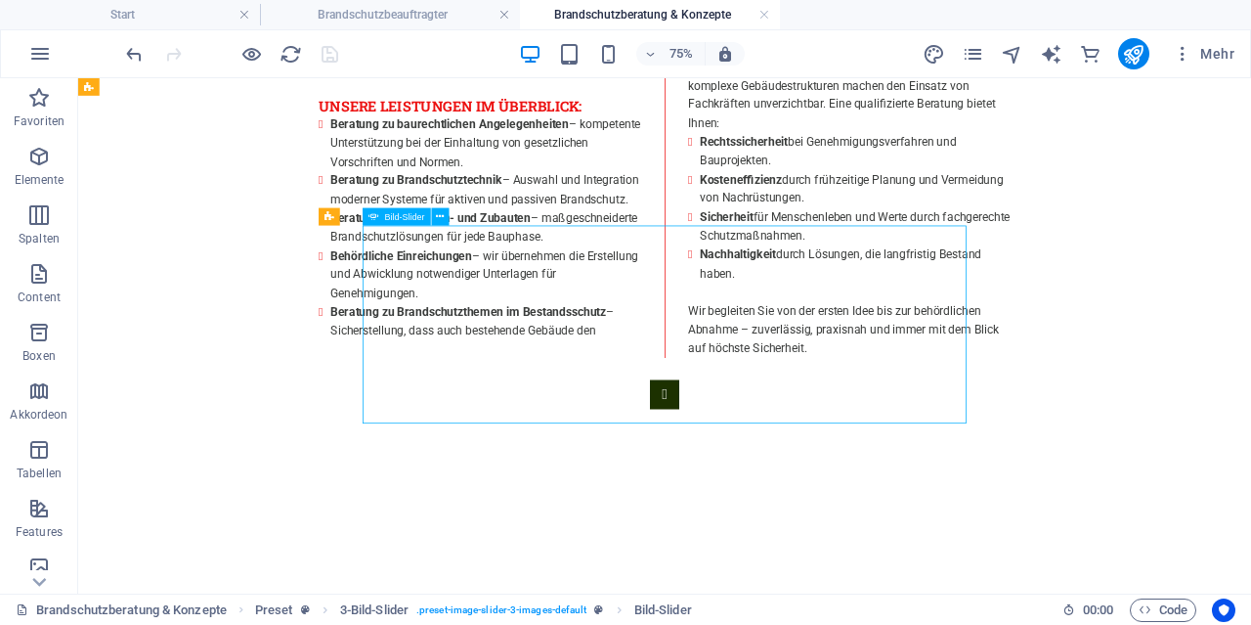
click at [410, 212] on span "Bild-Slider" at bounding box center [405, 216] width 40 height 9
click at [410, 214] on span "Bild-Slider" at bounding box center [405, 216] width 40 height 9
select select "px"
select select "ms"
select select "s"
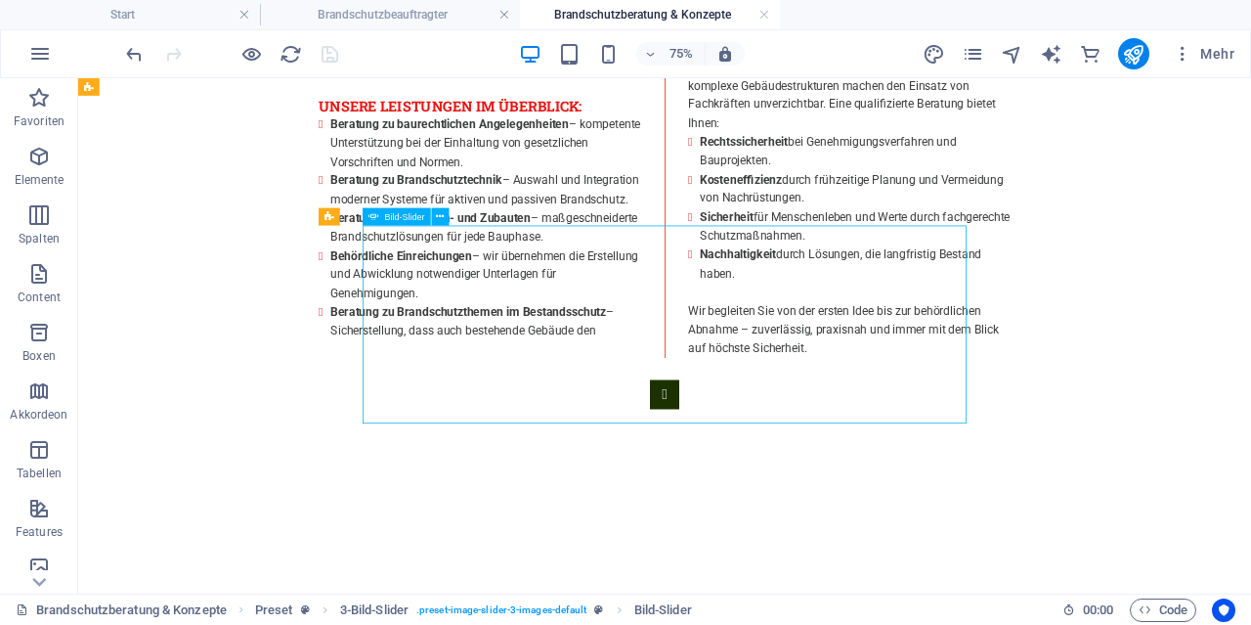
select select "progressive"
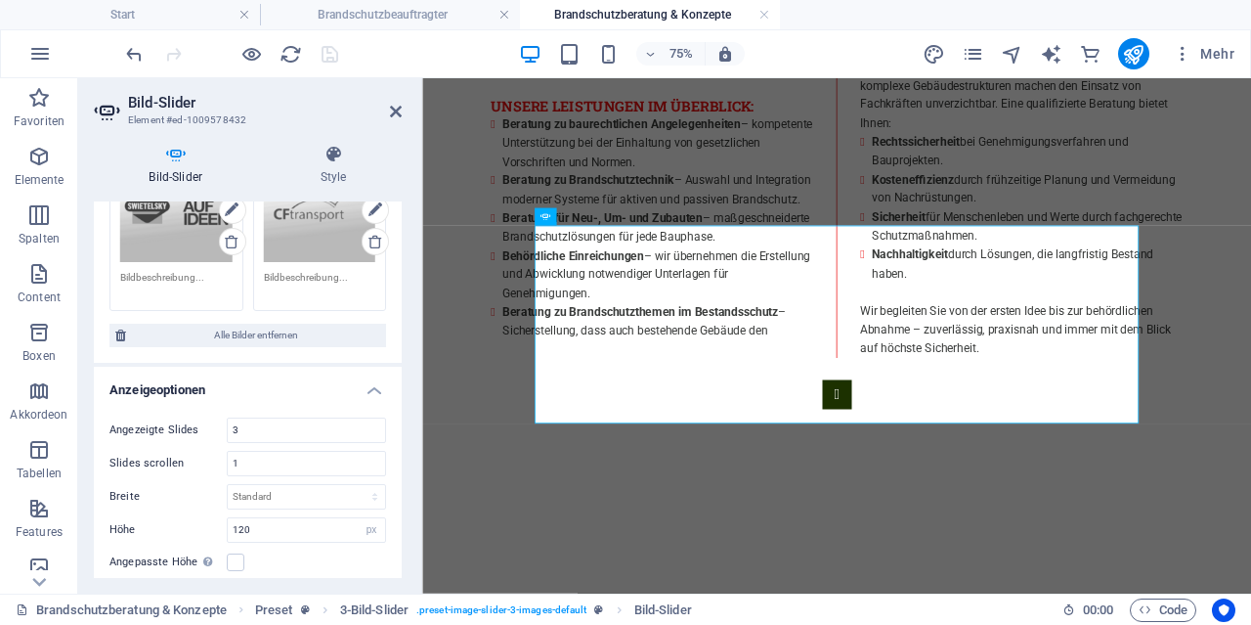
scroll to position [0, 0]
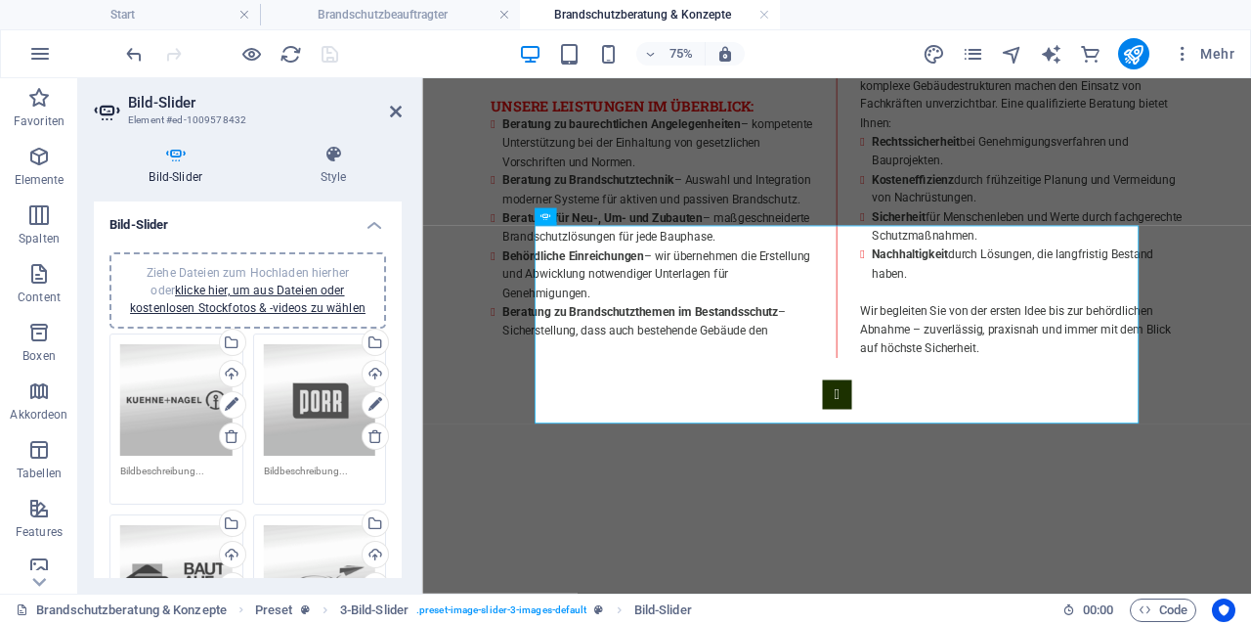
click at [312, 134] on div "Bild-Slider Style Bild-Slider Ziehe Dateien zum Hochladen hierher oder klicke h…" at bounding box center [247, 361] width 339 height 464
click at [347, 177] on h4 "Style" at bounding box center [333, 165] width 137 height 41
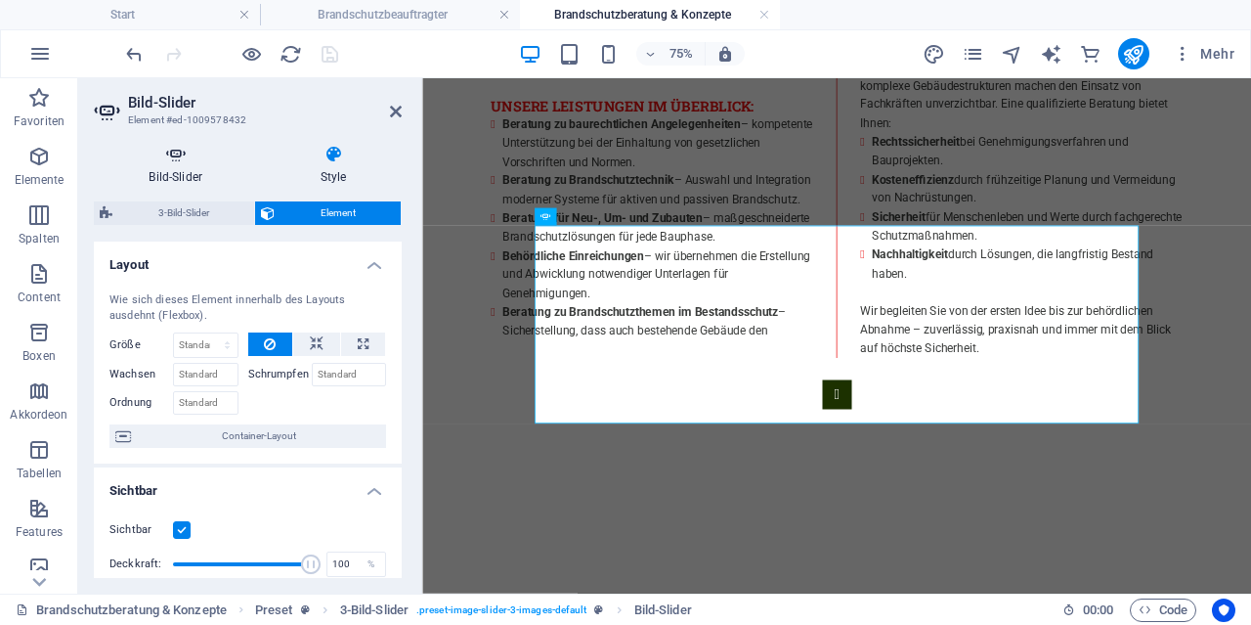
click at [193, 163] on icon at bounding box center [175, 155] width 163 height 20
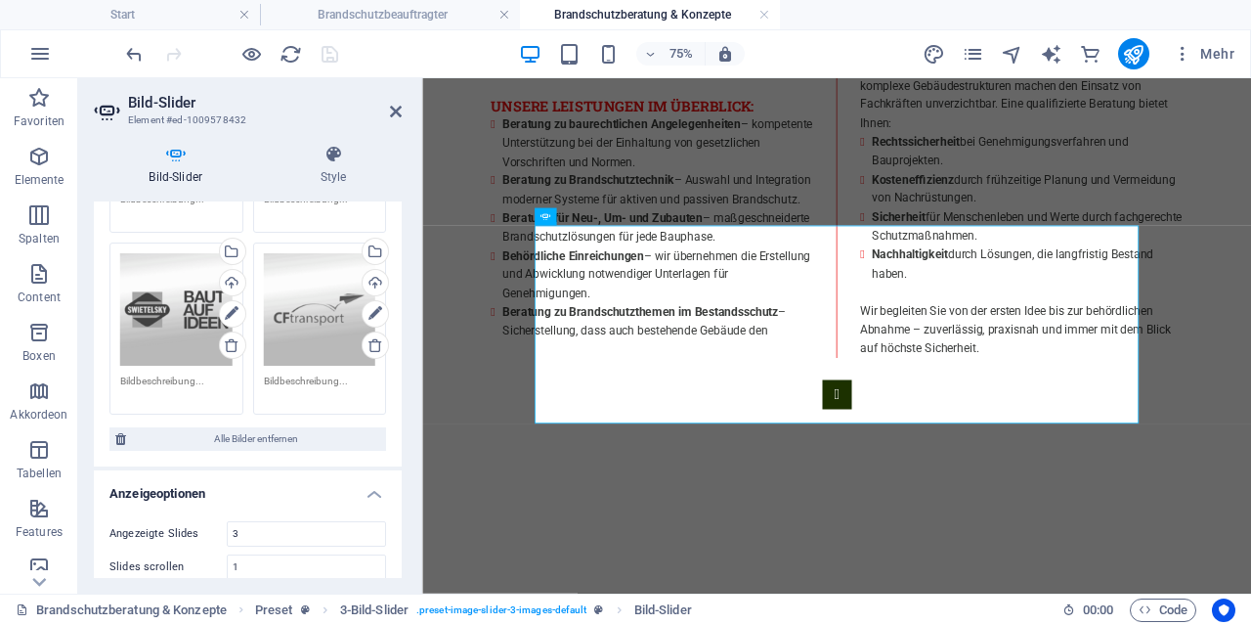
scroll to position [282, 0]
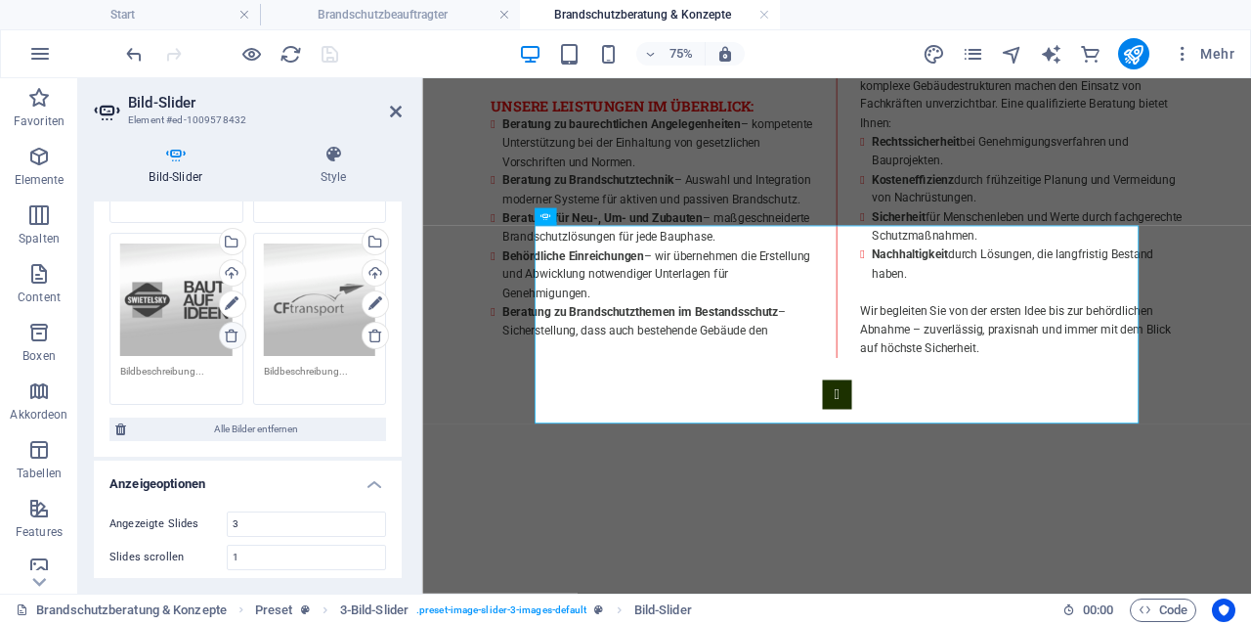
click at [239, 337] on icon at bounding box center [232, 335] width 16 height 16
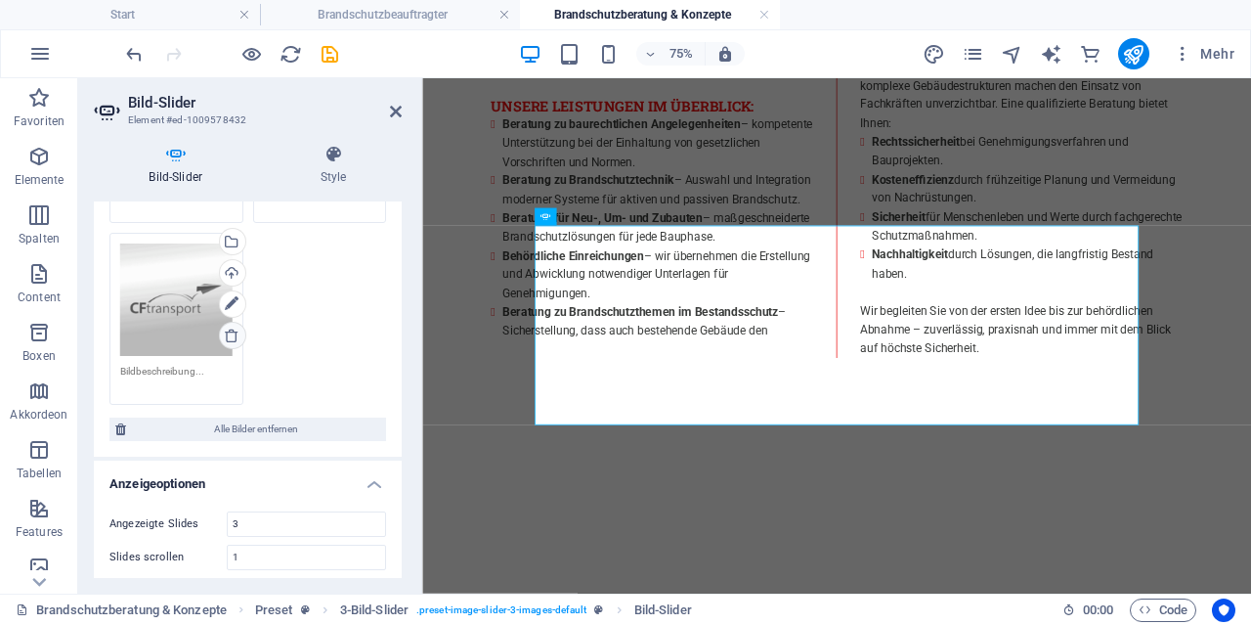
click at [238, 337] on icon at bounding box center [232, 335] width 16 height 16
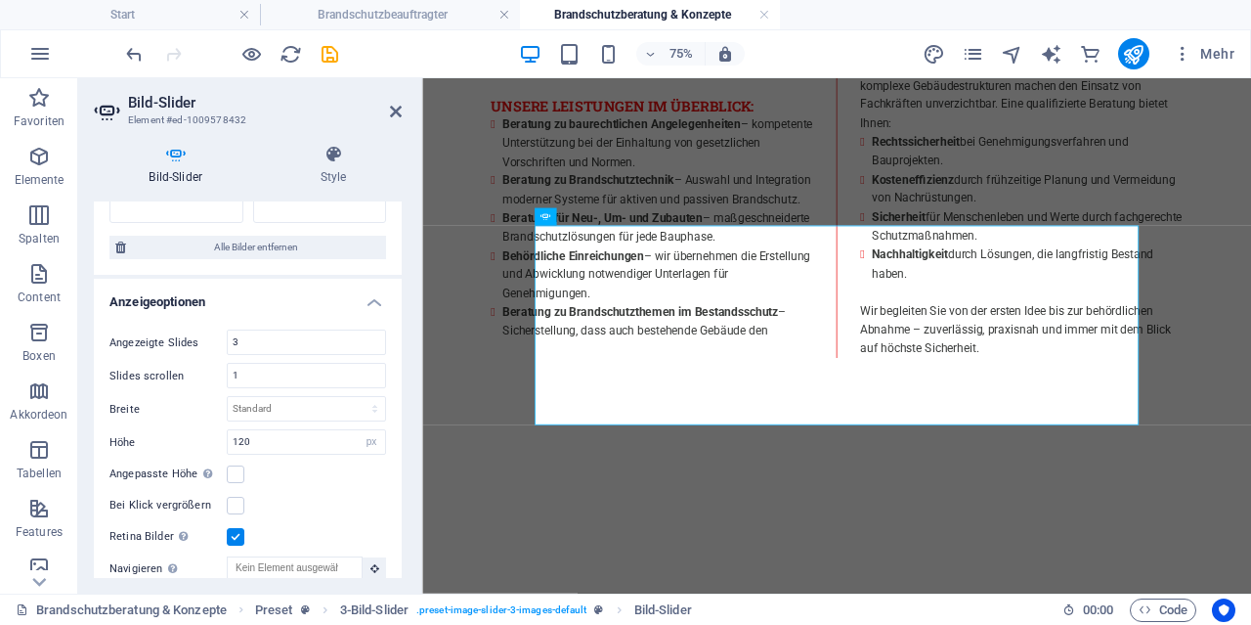
scroll to position [100, 0]
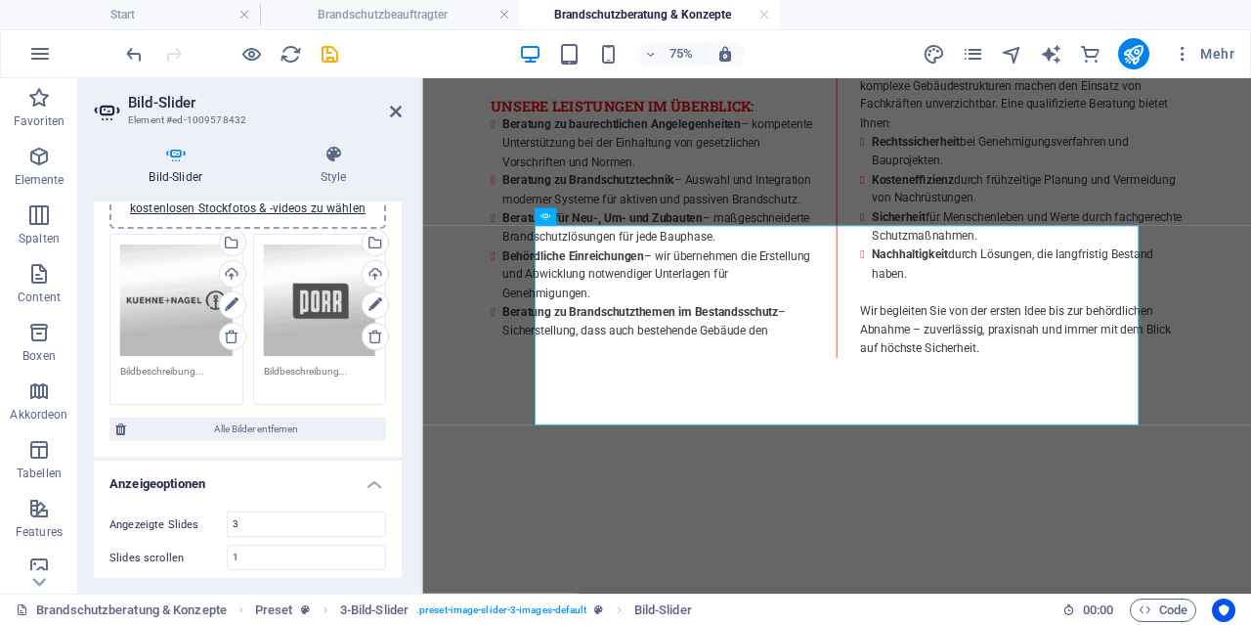
click at [238, 337] on icon at bounding box center [232, 336] width 16 height 16
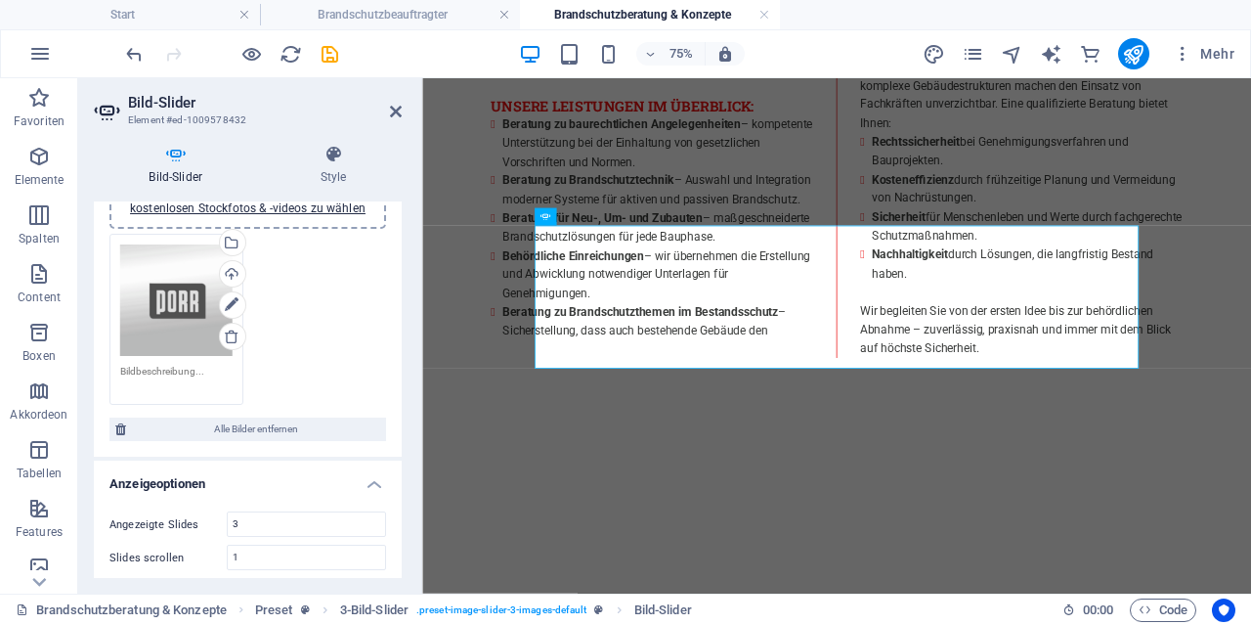
click at [238, 337] on icon at bounding box center [232, 336] width 16 height 16
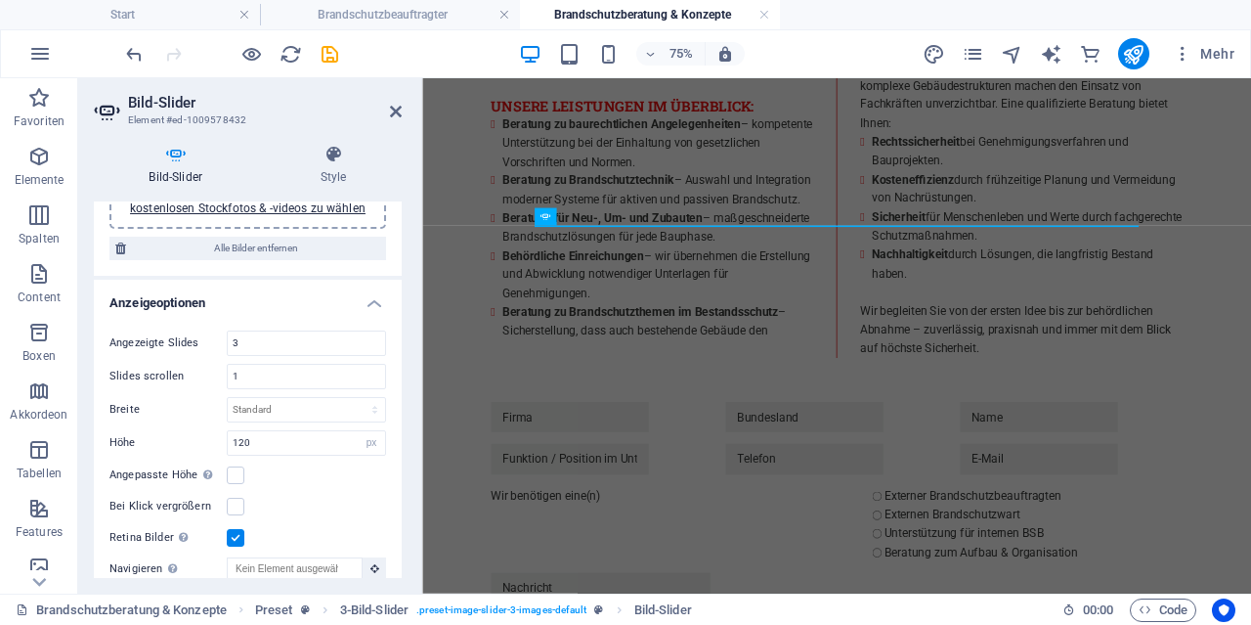
scroll to position [0, 0]
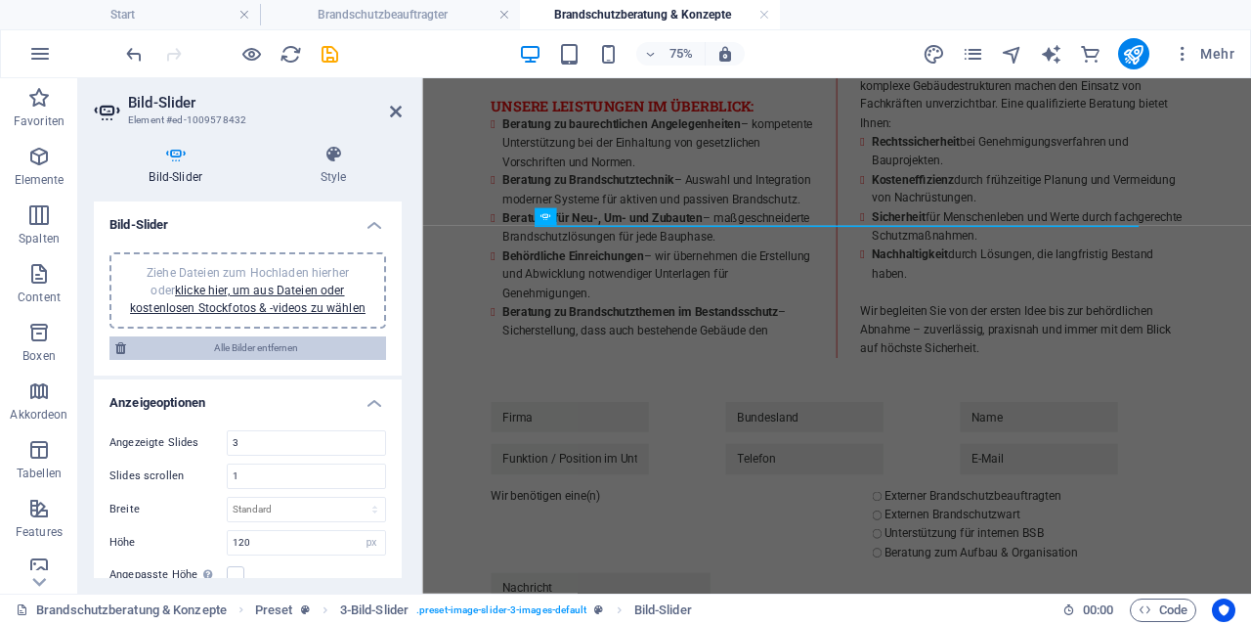
click at [246, 347] on span "Alle Bilder entfernen" at bounding box center [256, 347] width 248 height 23
click at [247, 349] on span "Alle Bilder entfernen" at bounding box center [256, 347] width 248 height 23
click at [399, 102] on h2 "Bild-Slider" at bounding box center [265, 103] width 274 height 18
click at [399, 109] on icon at bounding box center [396, 112] width 12 height 16
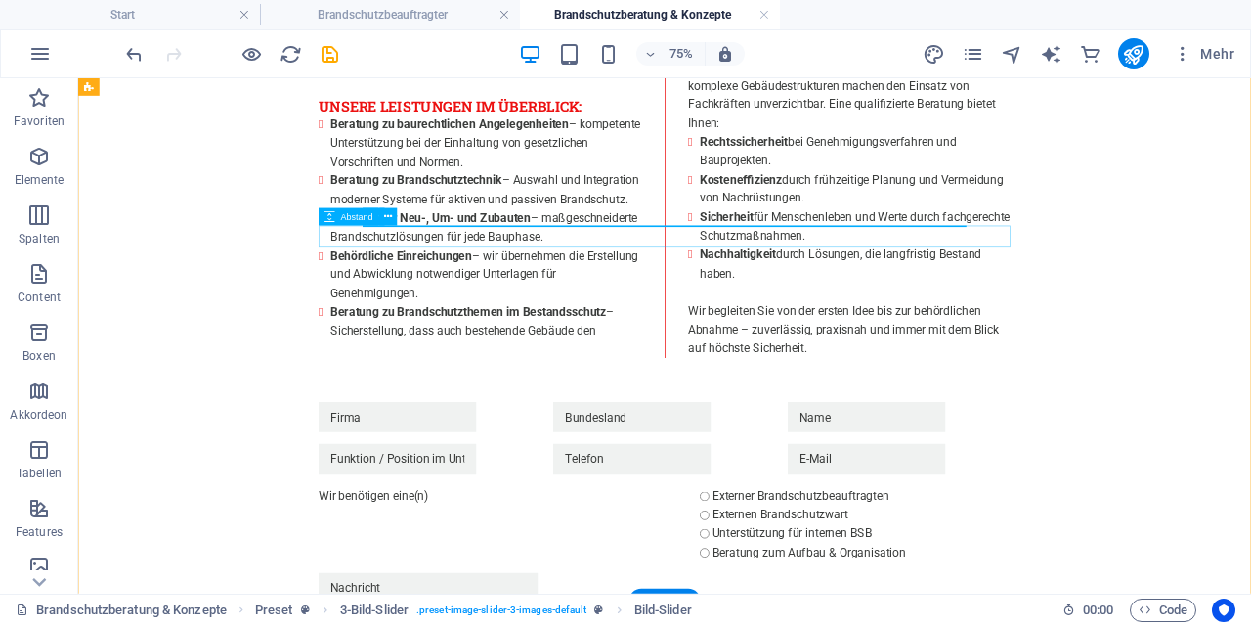
click at [604, 481] on div at bounding box center [860, 495] width 923 height 29
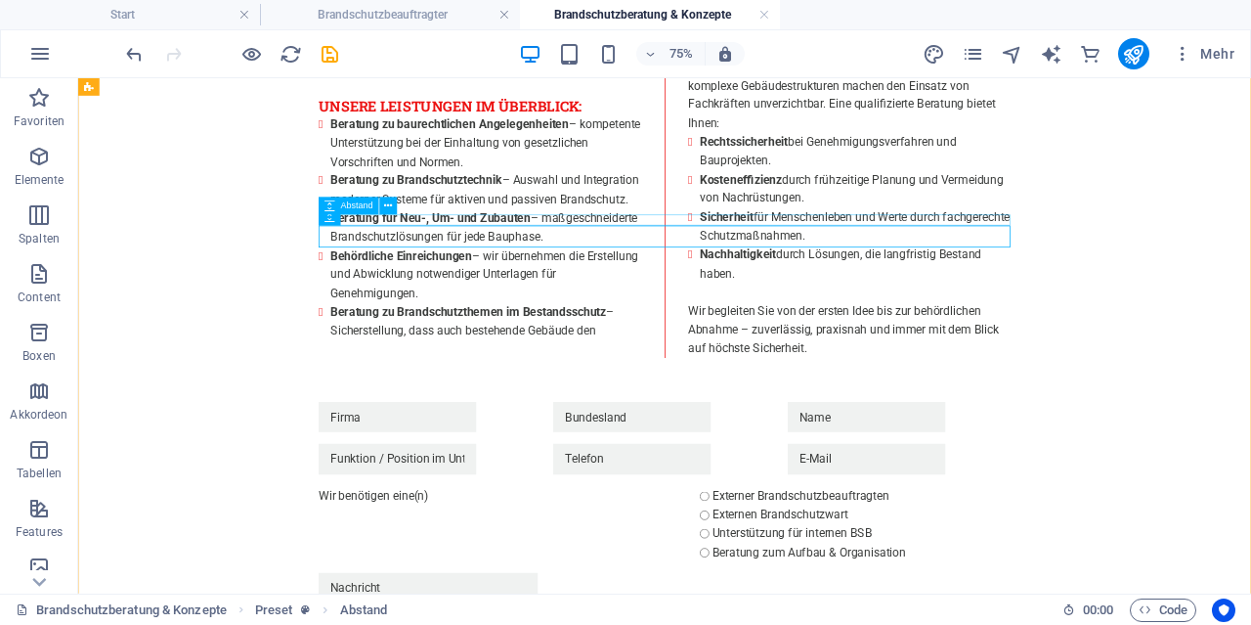
click at [362, 207] on span "Abstand" at bounding box center [357, 205] width 32 height 9
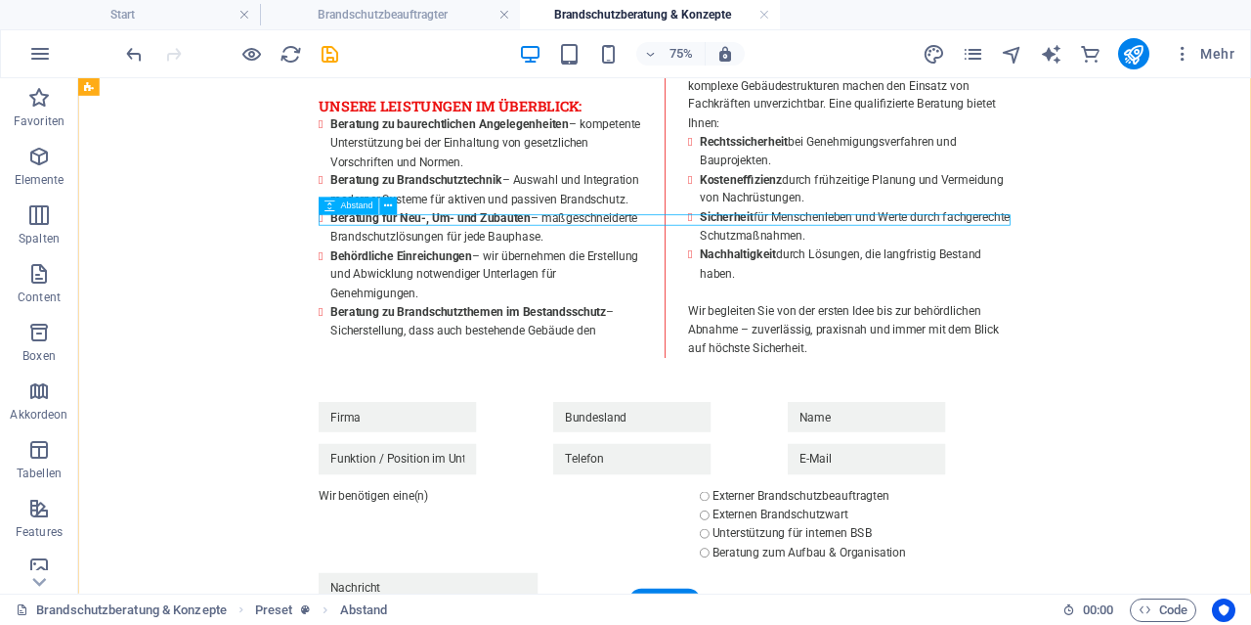
click at [441, 466] on div at bounding box center [860, 473] width 923 height 15
click at [963, 54] on span "pages" at bounding box center [973, 54] width 23 height 22
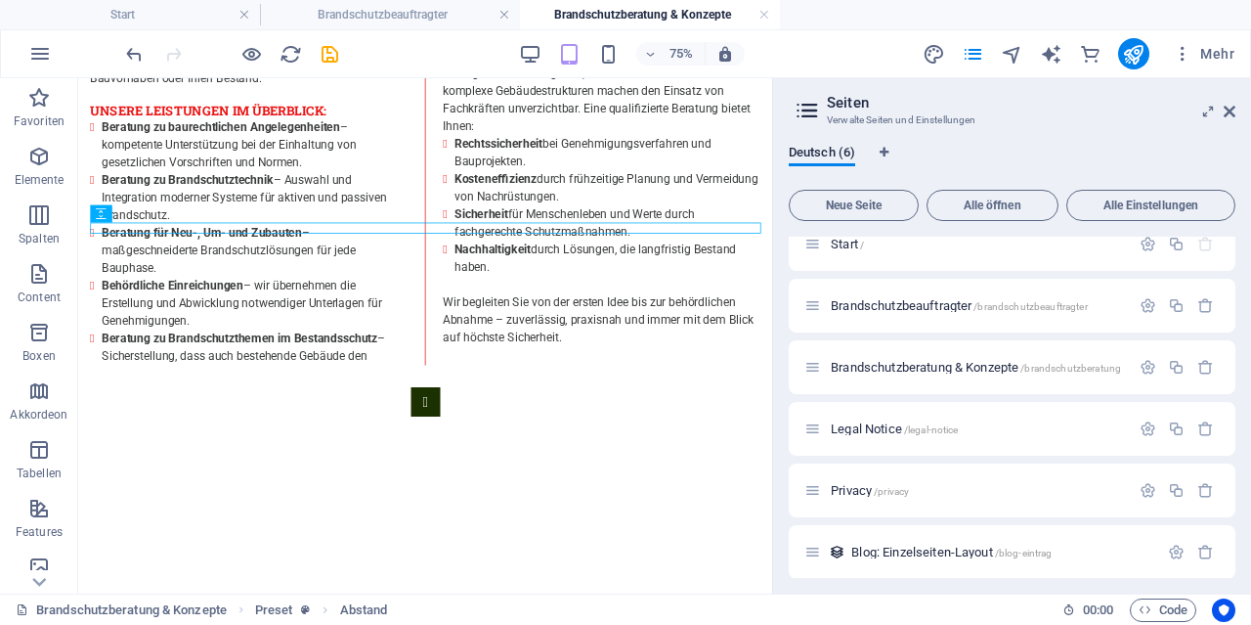
scroll to position [27, 0]
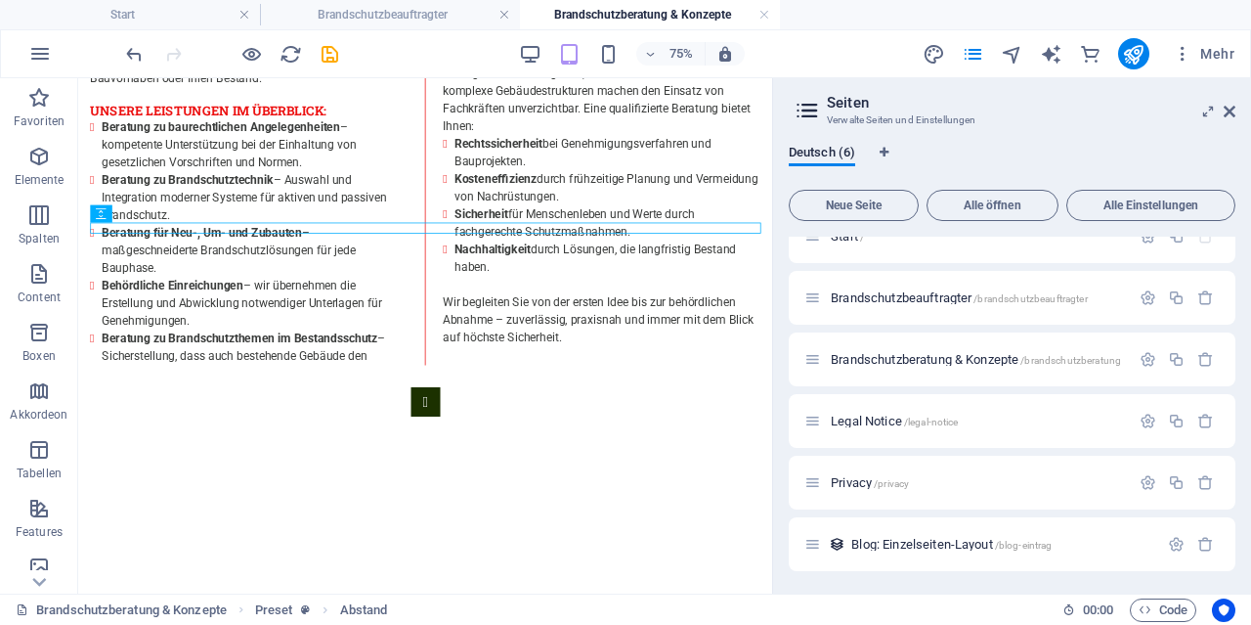
click at [1223, 110] on header "Seiten Verwalte Seiten und Einstellungen" at bounding box center [1014, 103] width 443 height 51
click at [1223, 105] on h2 "Seiten" at bounding box center [1031, 103] width 409 height 18
click at [1228, 109] on icon at bounding box center [1230, 112] width 12 height 16
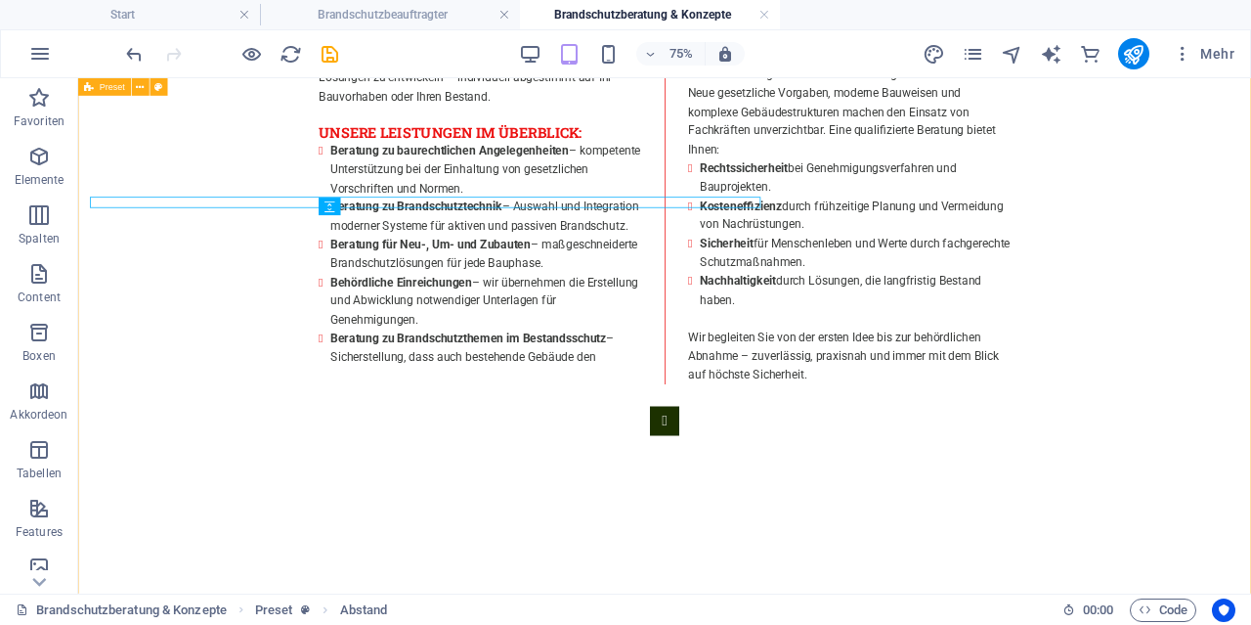
scroll to position [1112, 0]
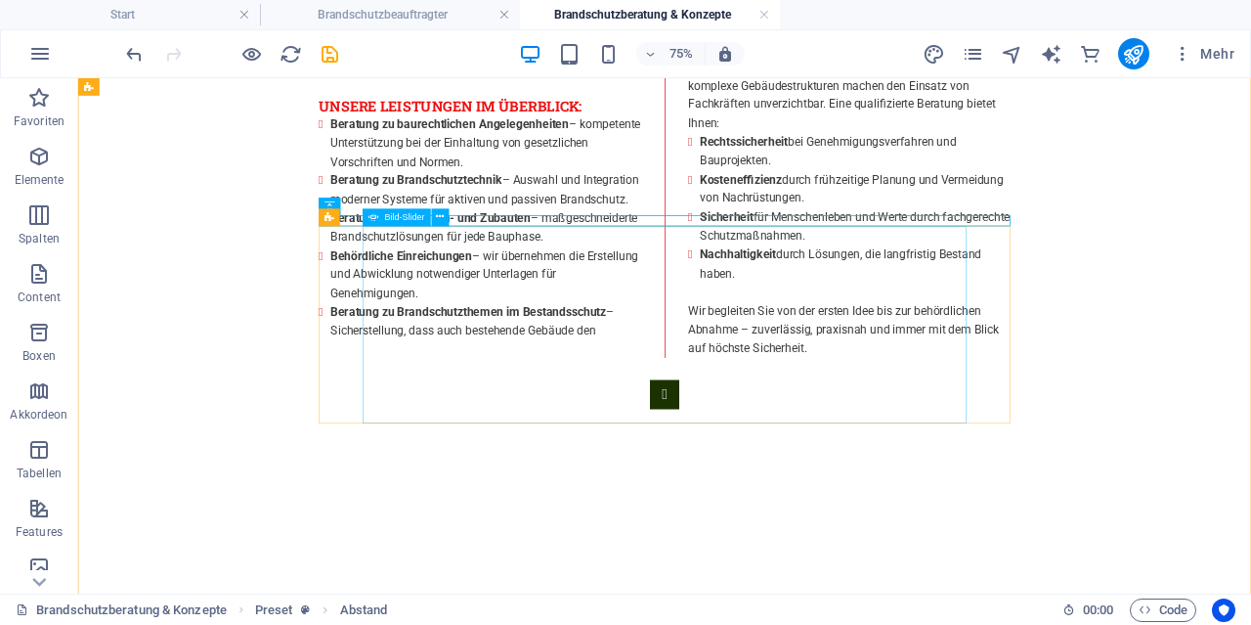
click at [399, 220] on span "Bild-Slider" at bounding box center [405, 217] width 40 height 9
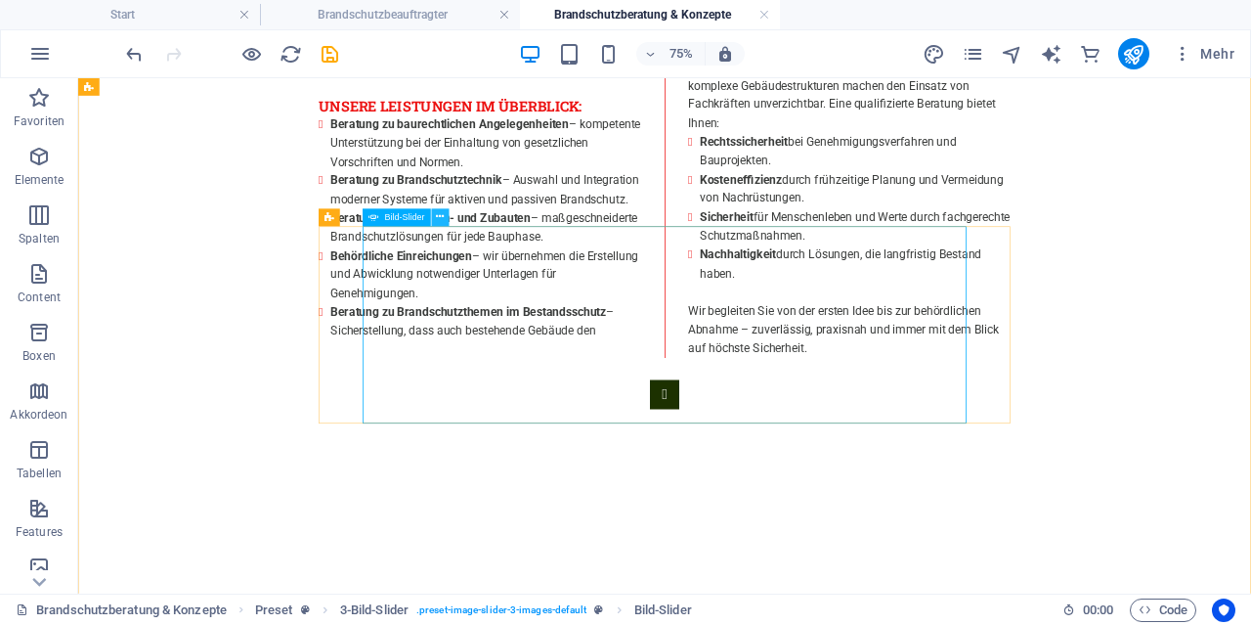
click at [445, 220] on button at bounding box center [440, 217] width 18 height 18
click at [404, 218] on span "Bild-Slider" at bounding box center [405, 217] width 40 height 9
select select "px"
select select "ms"
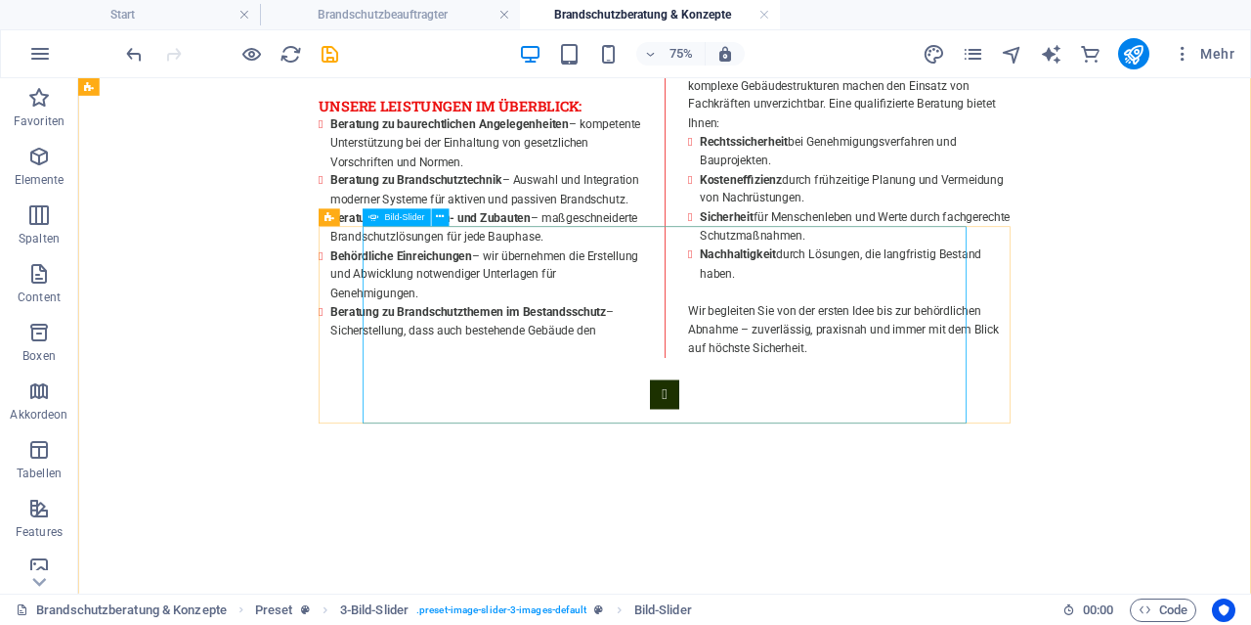
select select "s"
select select "progressive"
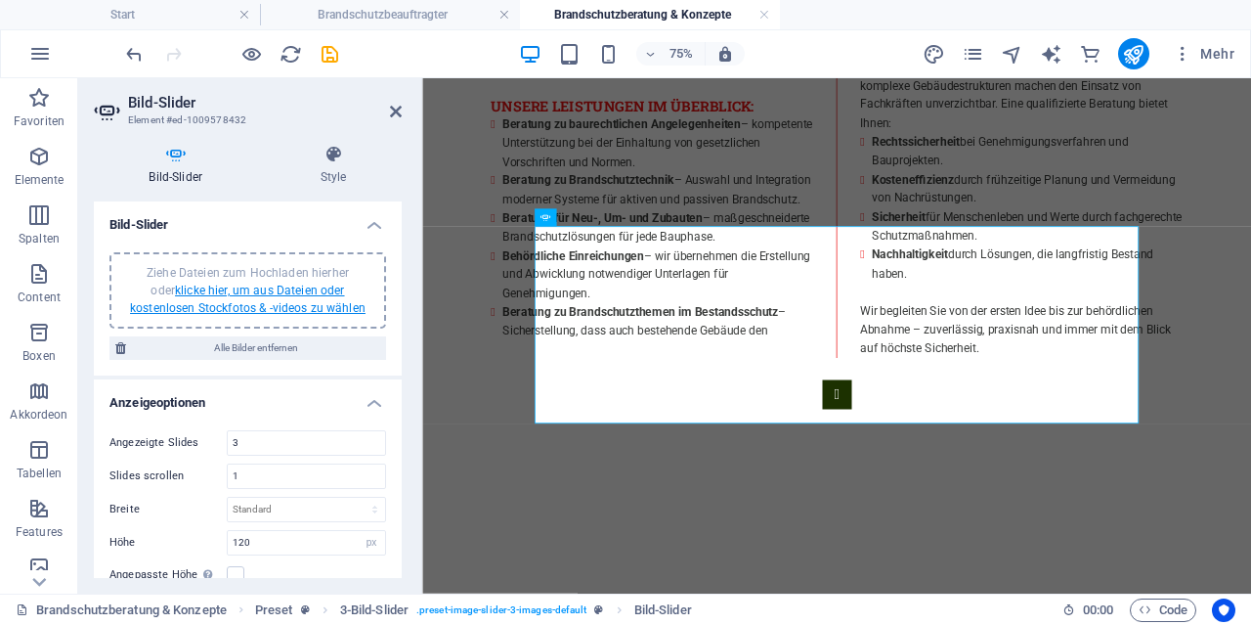
click at [286, 302] on link "klicke hier, um aus Dateien oder kostenlosen Stockfotos & -videos zu wählen" at bounding box center [248, 298] width 236 height 31
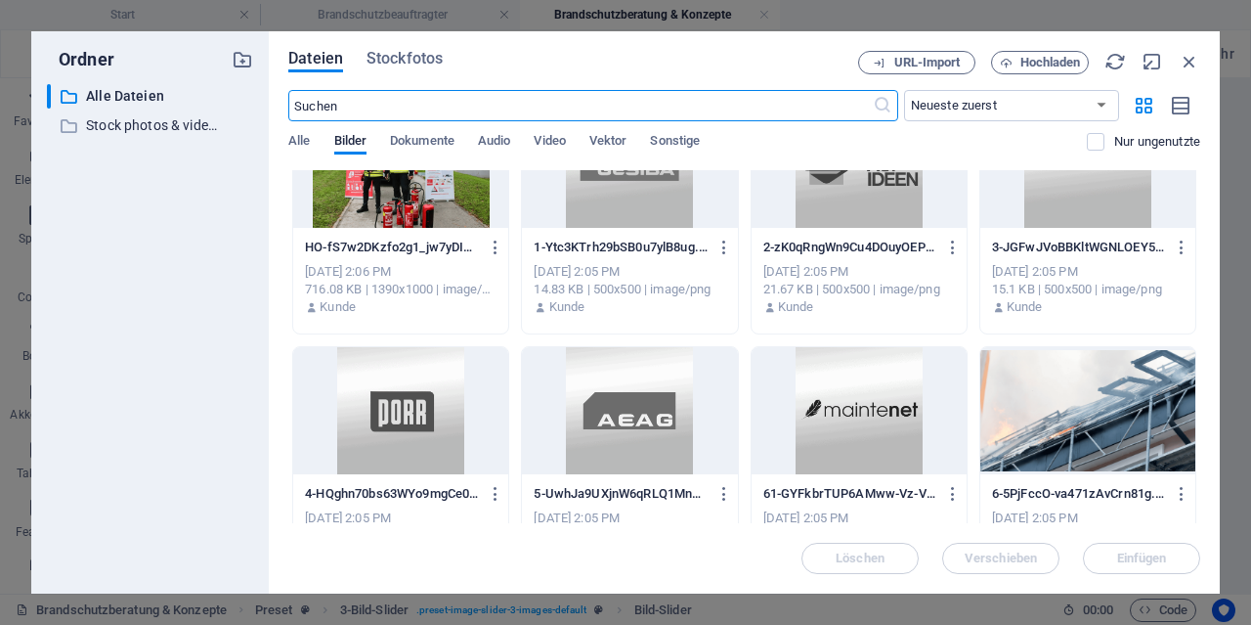
scroll to position [845, 0]
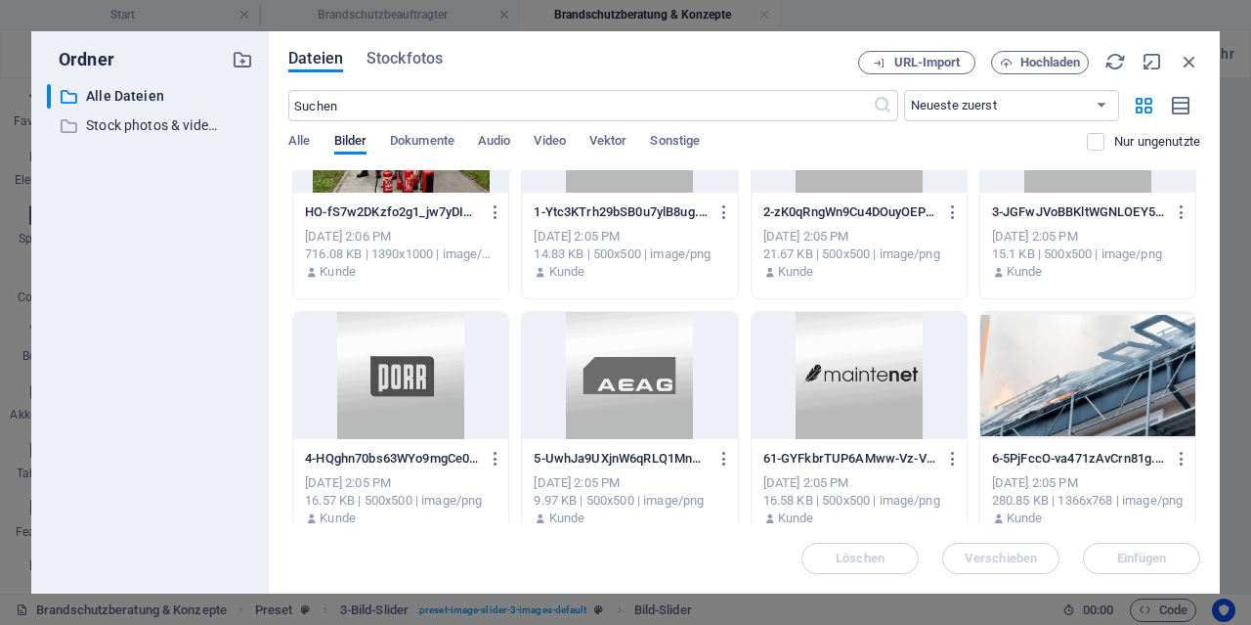
click at [413, 389] on div at bounding box center [400, 375] width 215 height 127
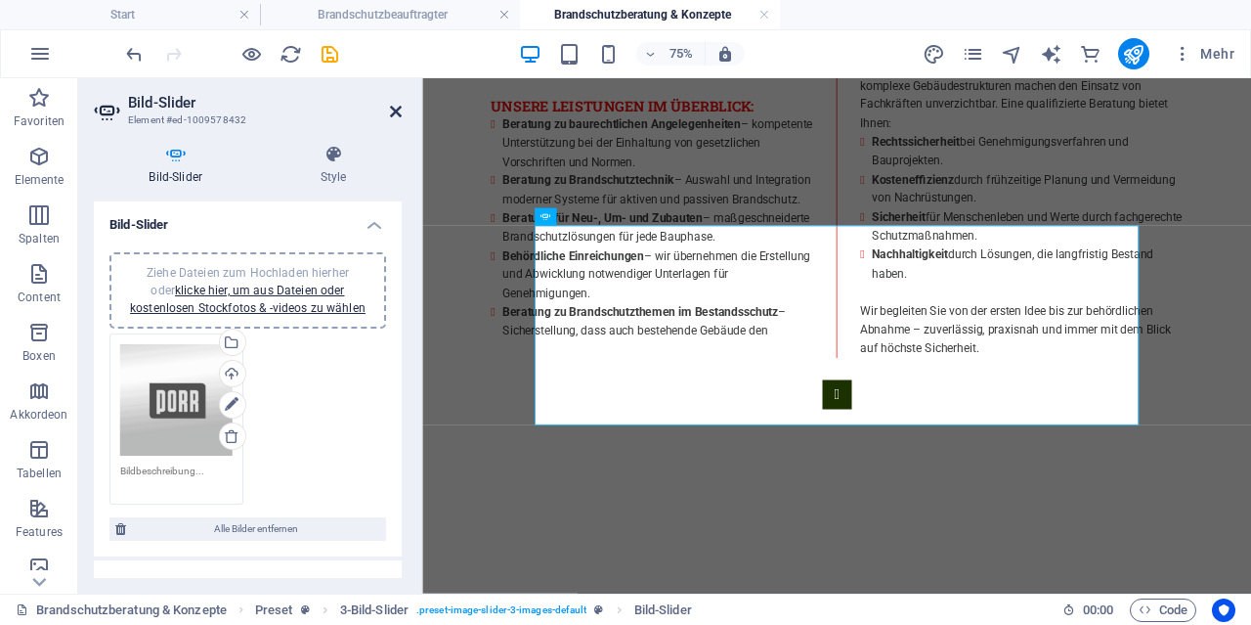
drag, startPoint x: 394, startPoint y: 111, endPoint x: 794, endPoint y: 271, distance: 430.4
click at [394, 111] on icon at bounding box center [396, 112] width 12 height 16
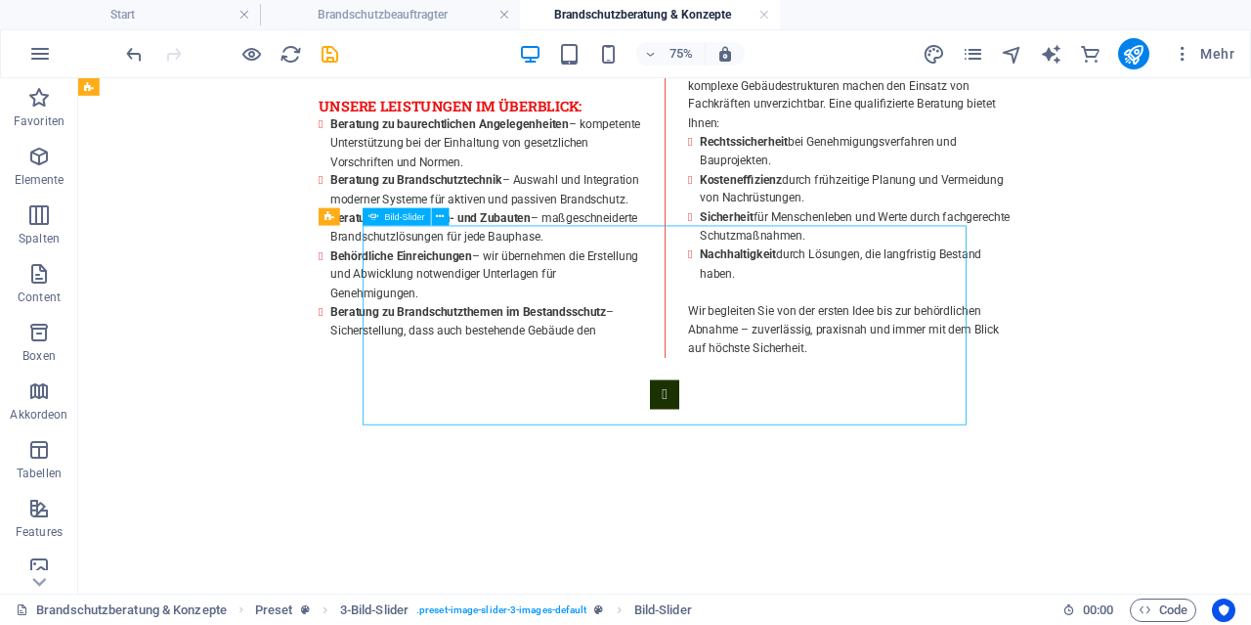
select select "px"
select select "ms"
select select "s"
select select "progressive"
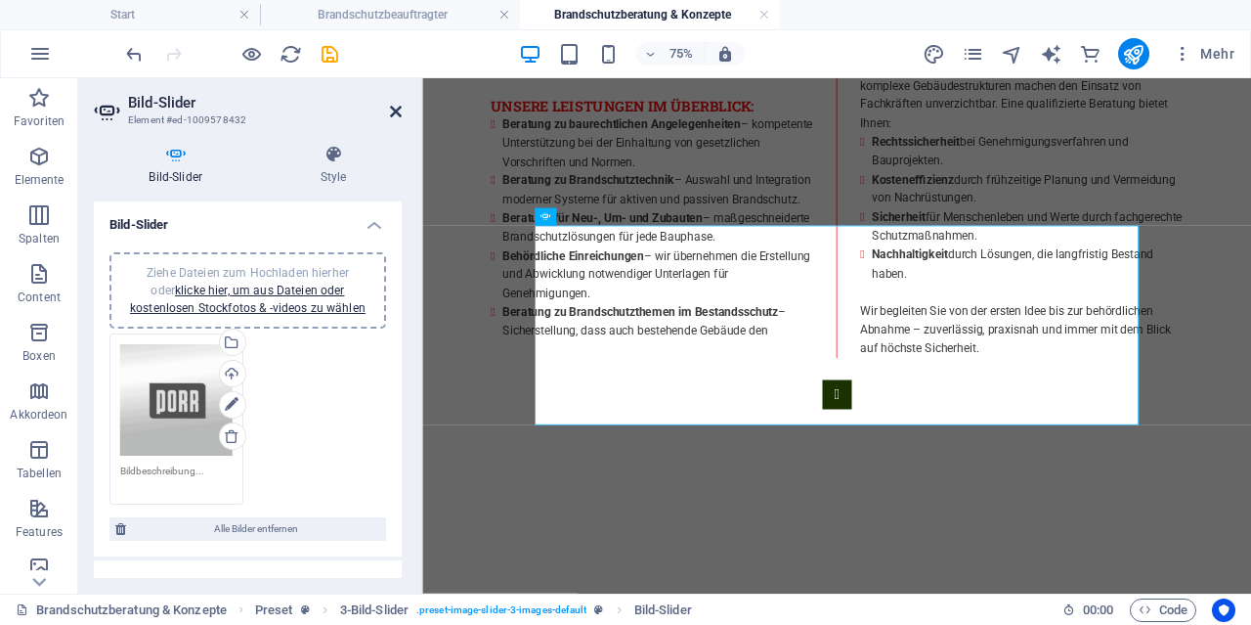
click at [400, 112] on icon at bounding box center [396, 112] width 12 height 16
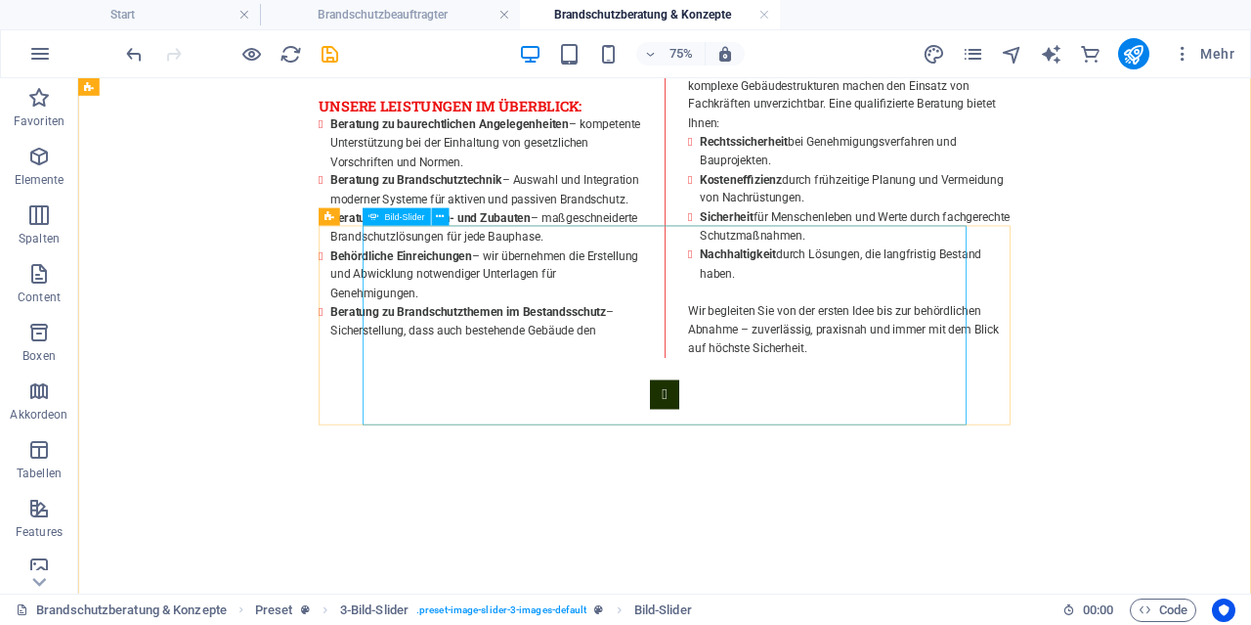
select select "px"
select select "ms"
select select "s"
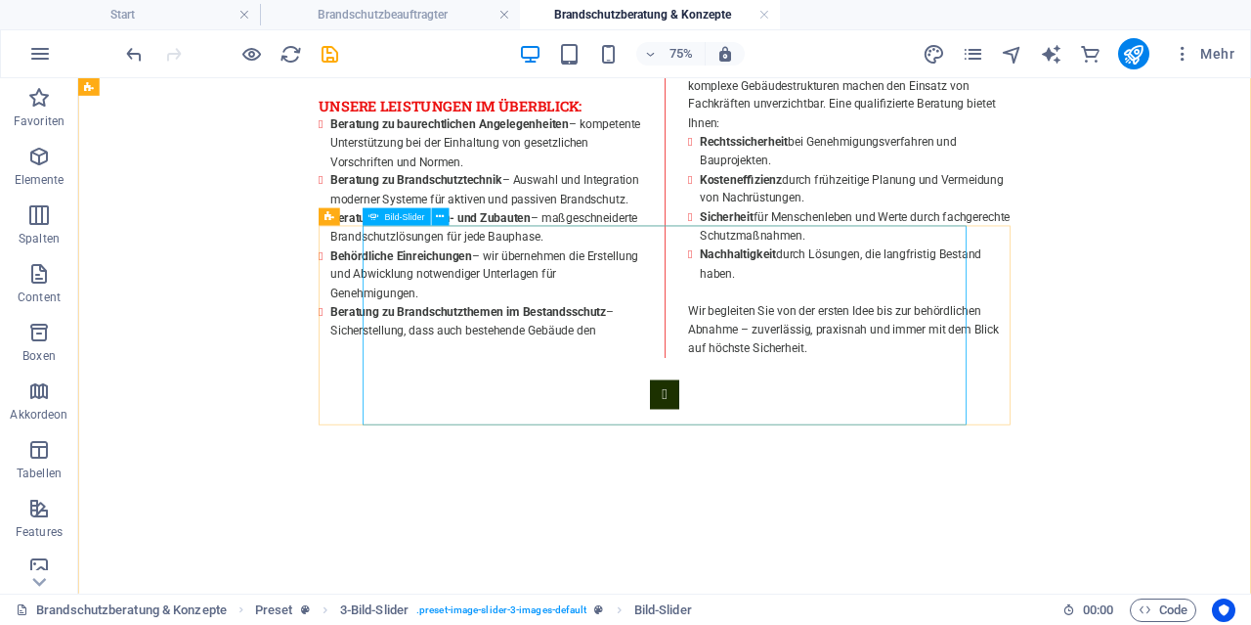
select select "progressive"
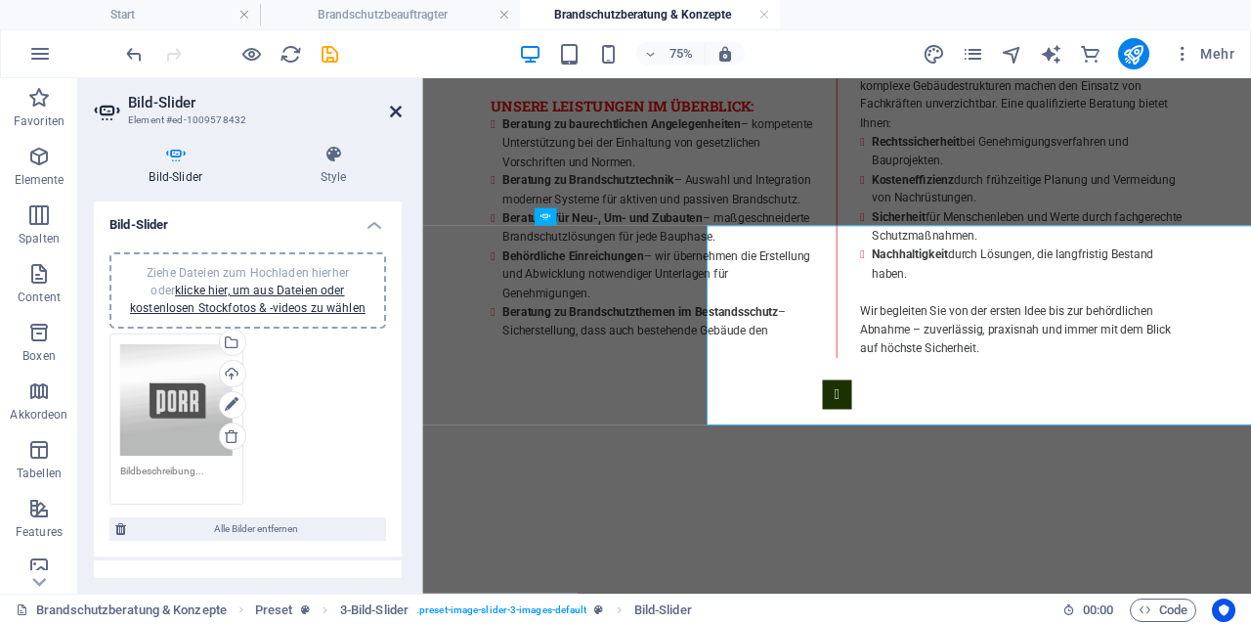
click at [395, 111] on icon at bounding box center [396, 112] width 12 height 16
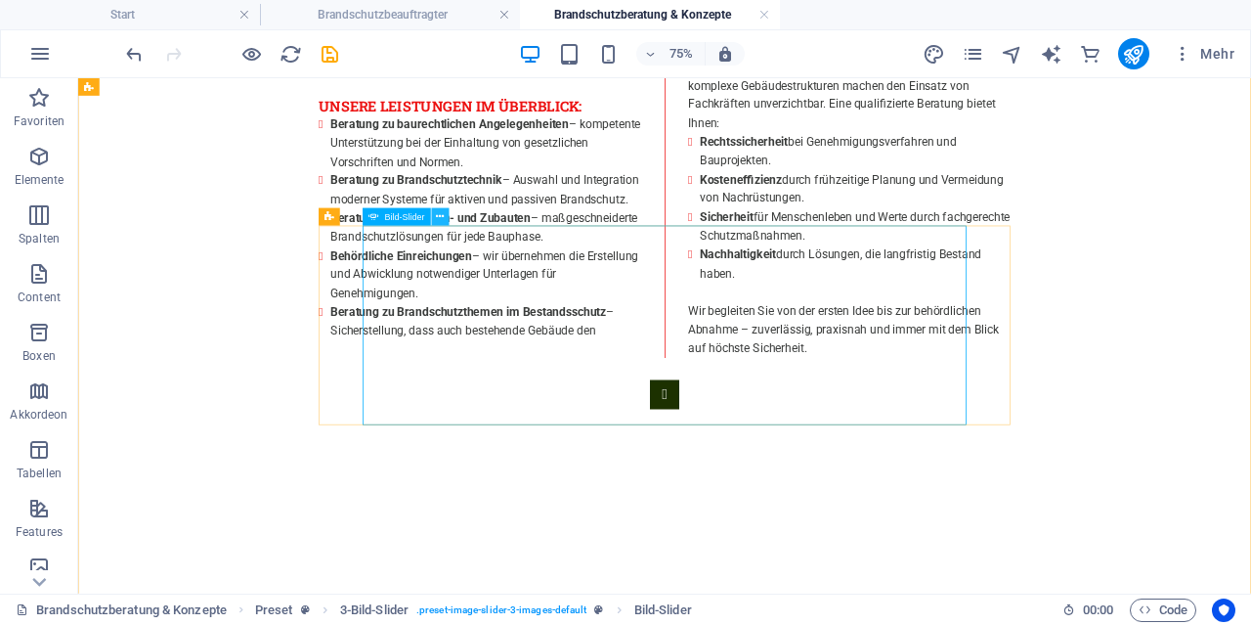
click at [442, 216] on icon at bounding box center [440, 217] width 8 height 16
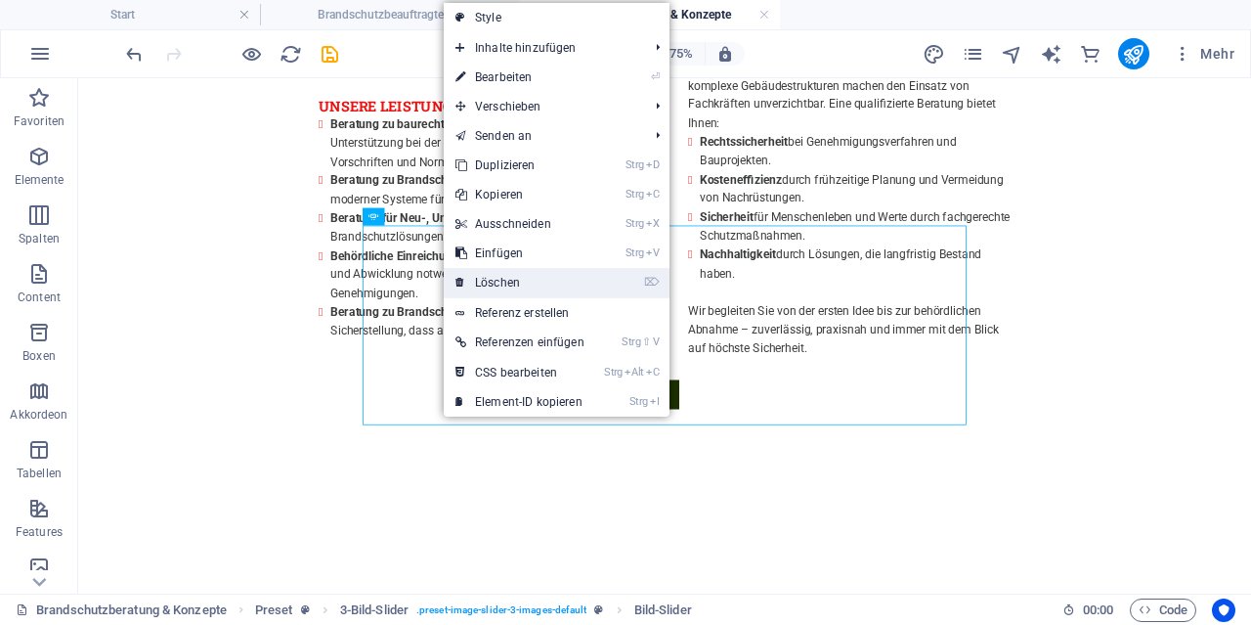
click at [488, 278] on link "⌦ Löschen" at bounding box center [520, 282] width 152 height 29
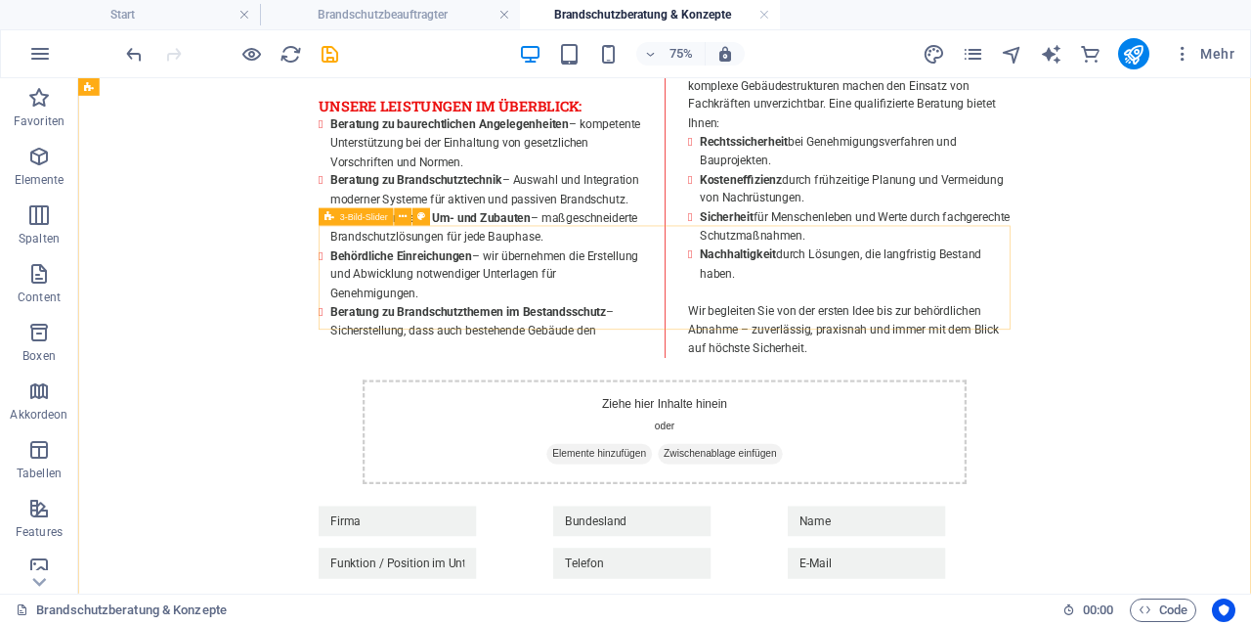
click at [583, 481] on div "Ziehe hier Inhalte hinein oder Elemente hinzufügen Zwischenablage einfügen" at bounding box center [859, 550] width 805 height 139
click at [372, 211] on div "3-Bild-Slider" at bounding box center [356, 217] width 75 height 18
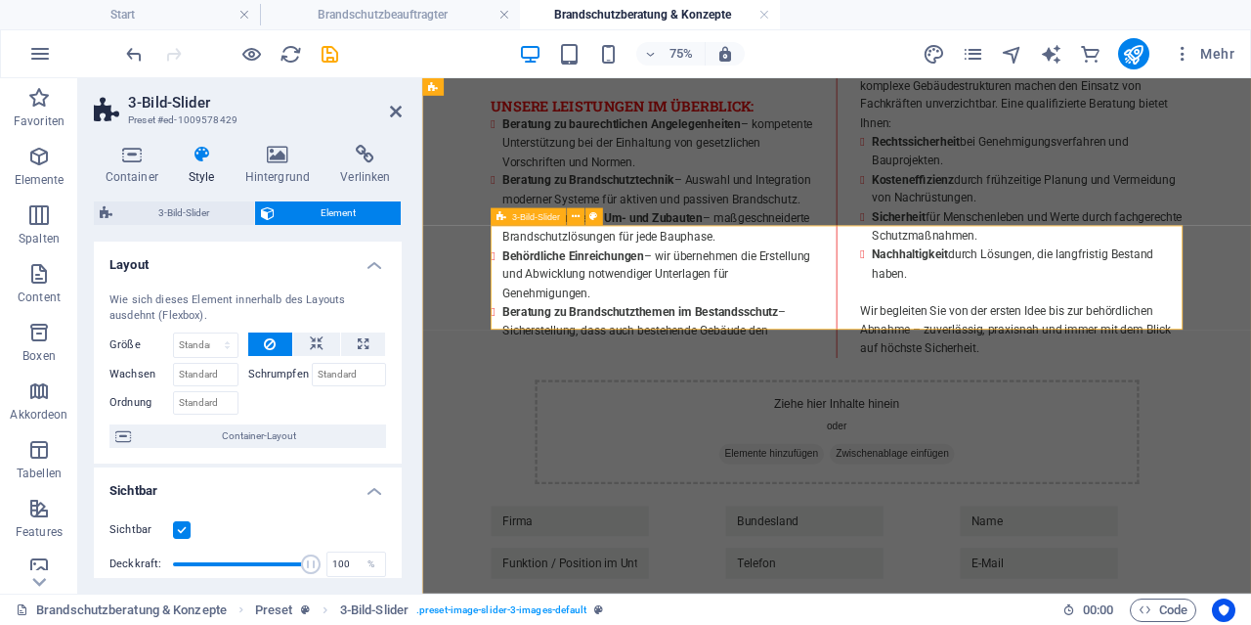
click at [866, 566] on span "Elemente hinzufügen" at bounding box center [888, 579] width 141 height 27
click at [53, 166] on span "Elemente" at bounding box center [39, 168] width 78 height 47
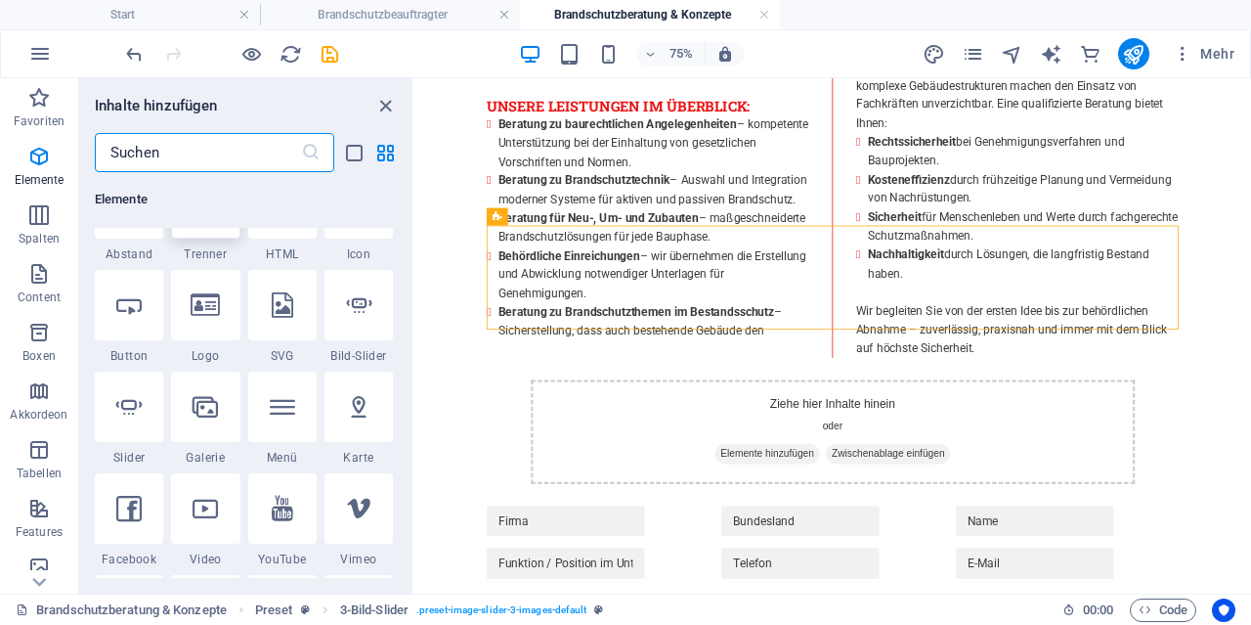
scroll to position [396, 0]
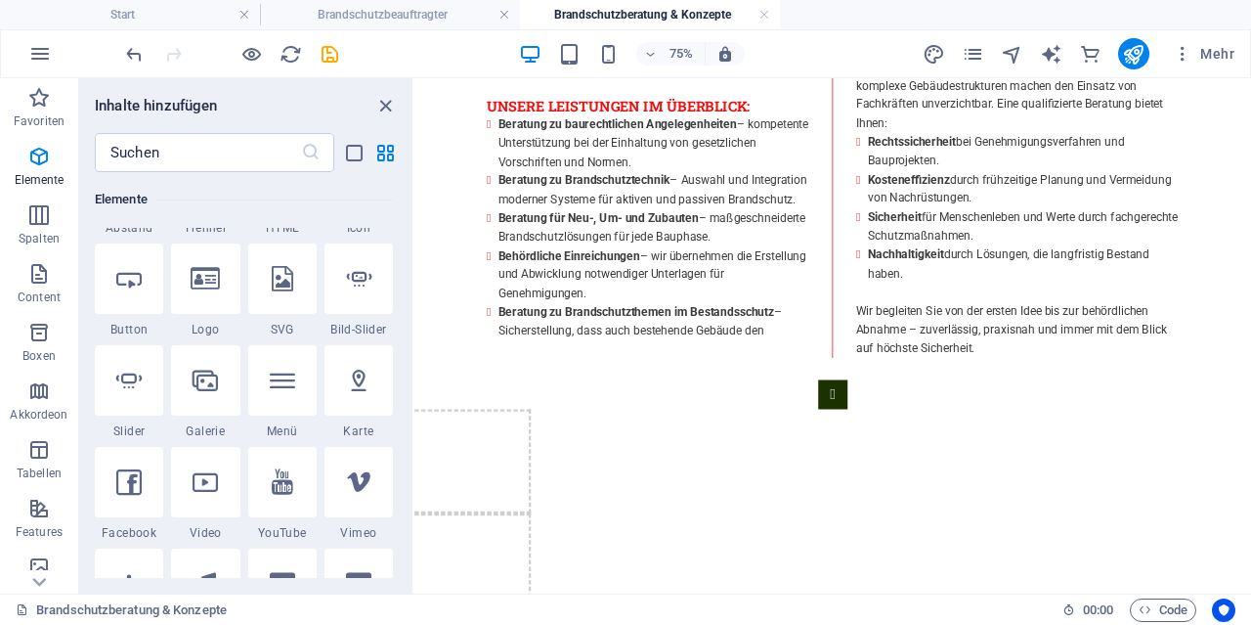
select select "ms"
select select "s"
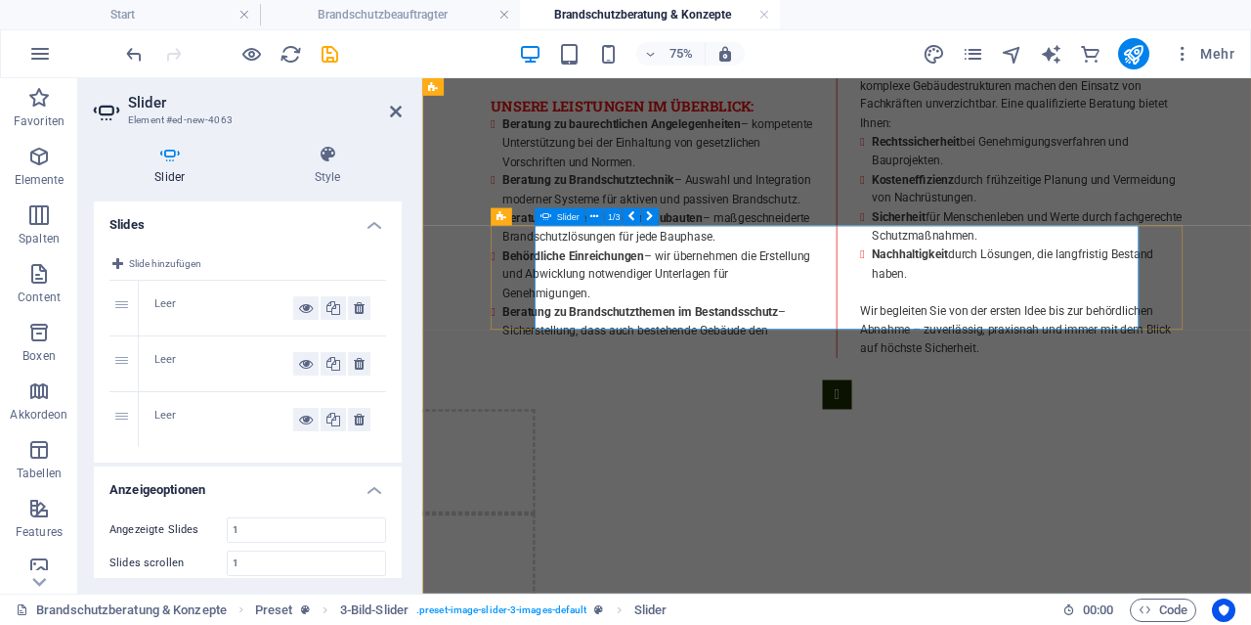
click at [214, 315] on div "Leer" at bounding box center [223, 307] width 139 height 23
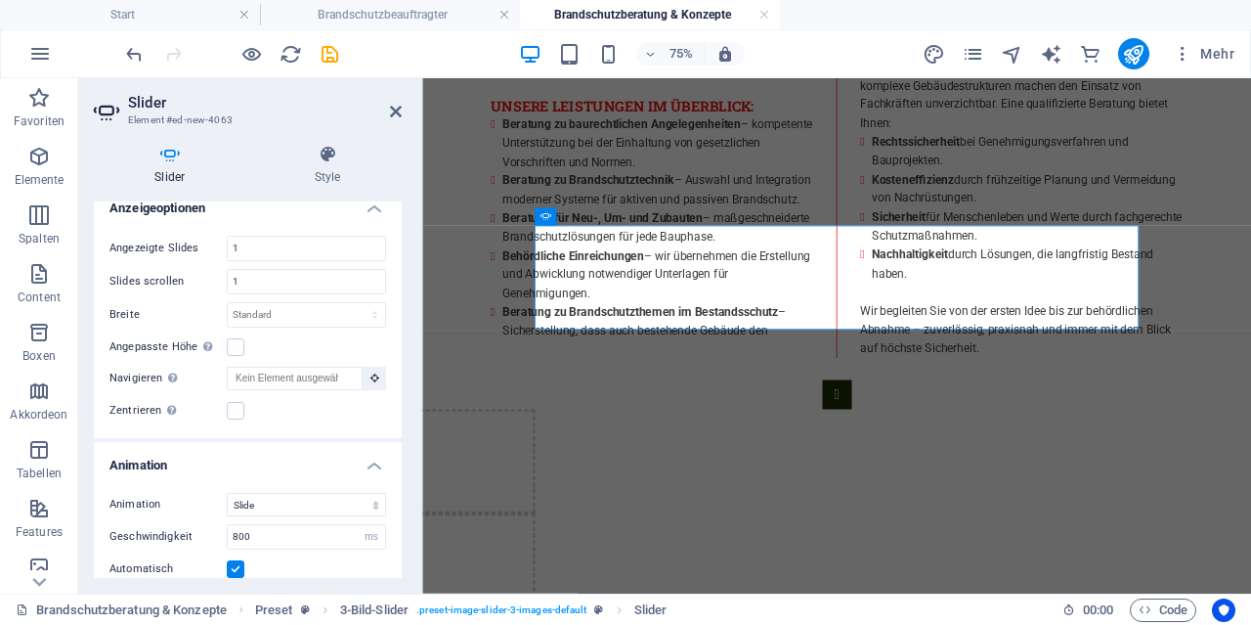
scroll to position [0, 0]
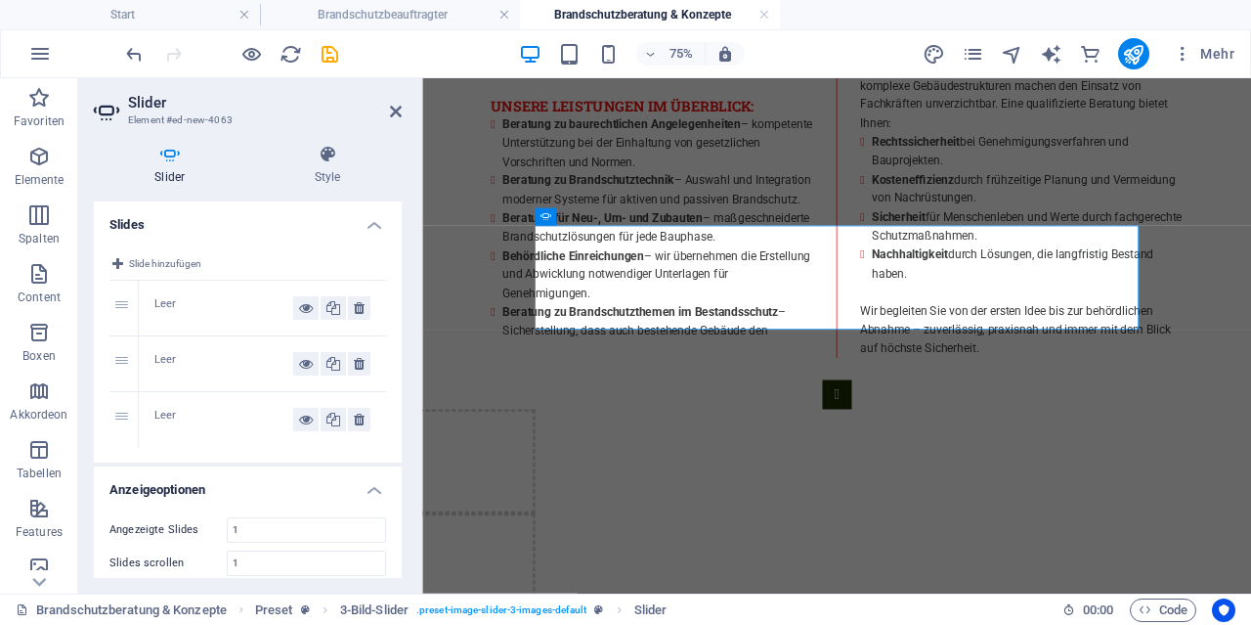
click at [161, 304] on div "Leer" at bounding box center [223, 307] width 139 height 23
click at [222, 308] on div "Leer" at bounding box center [223, 307] width 139 height 23
click at [126, 307] on div "1" at bounding box center [123, 308] width 29 height 55
click at [202, 308] on div "Leer" at bounding box center [223, 307] width 139 height 23
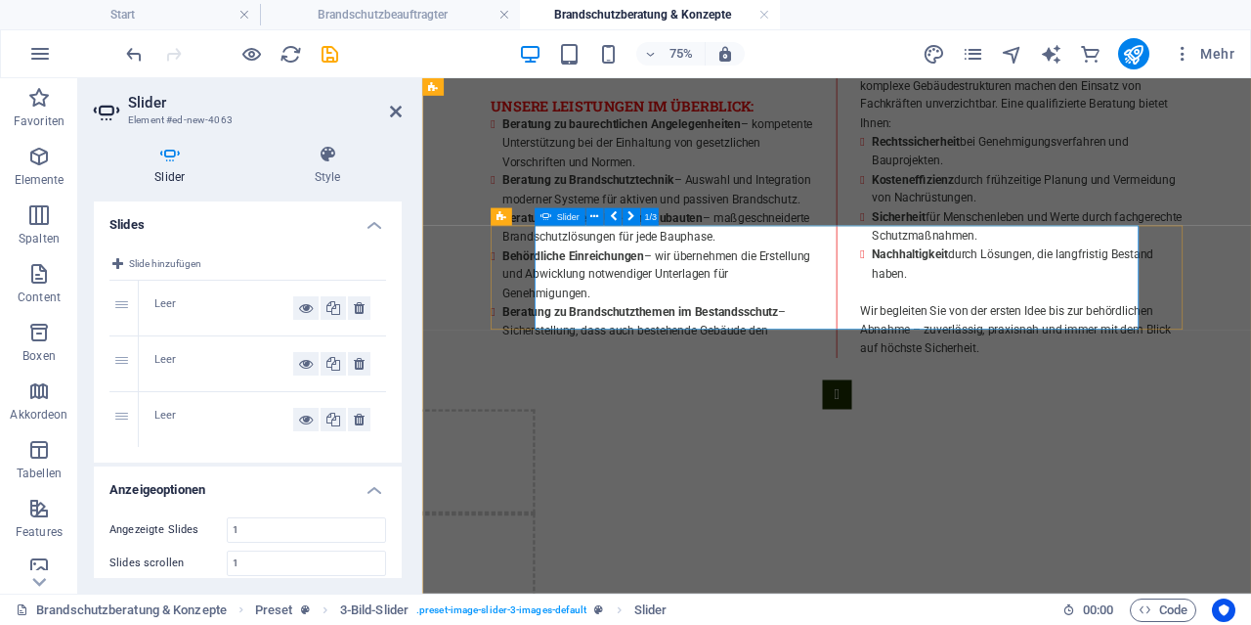
click at [565, 221] on span "Slider" at bounding box center [568, 216] width 22 height 9
click at [327, 172] on h4 "Style" at bounding box center [328, 165] width 148 height 41
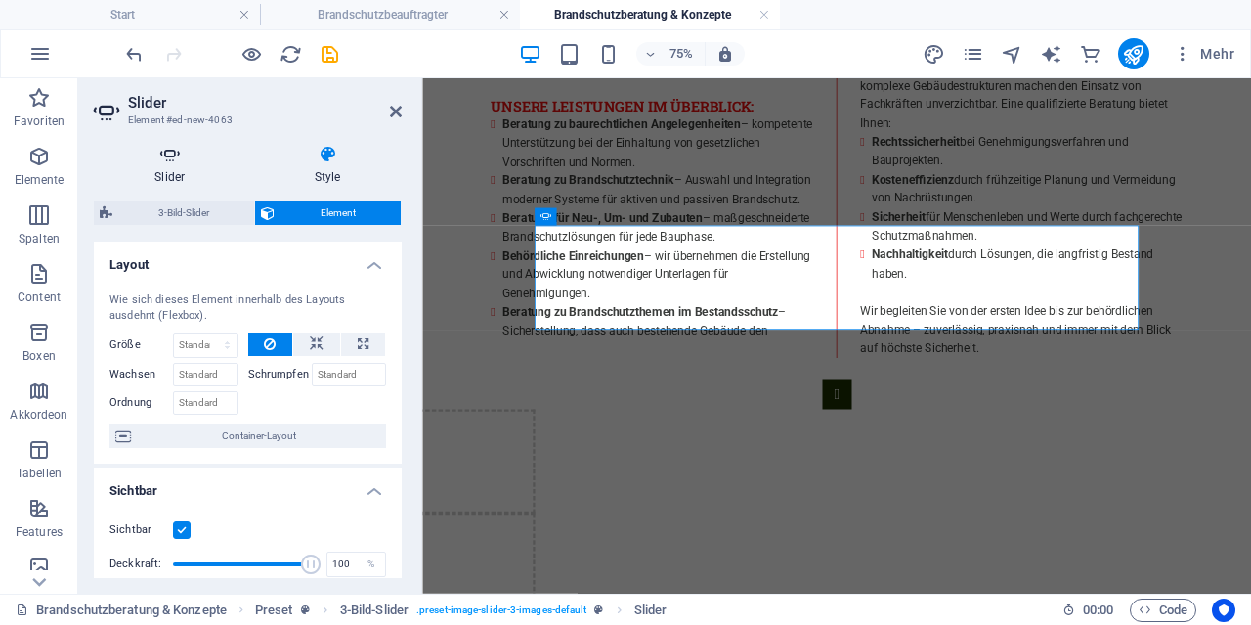
click at [139, 157] on icon at bounding box center [170, 155] width 152 height 20
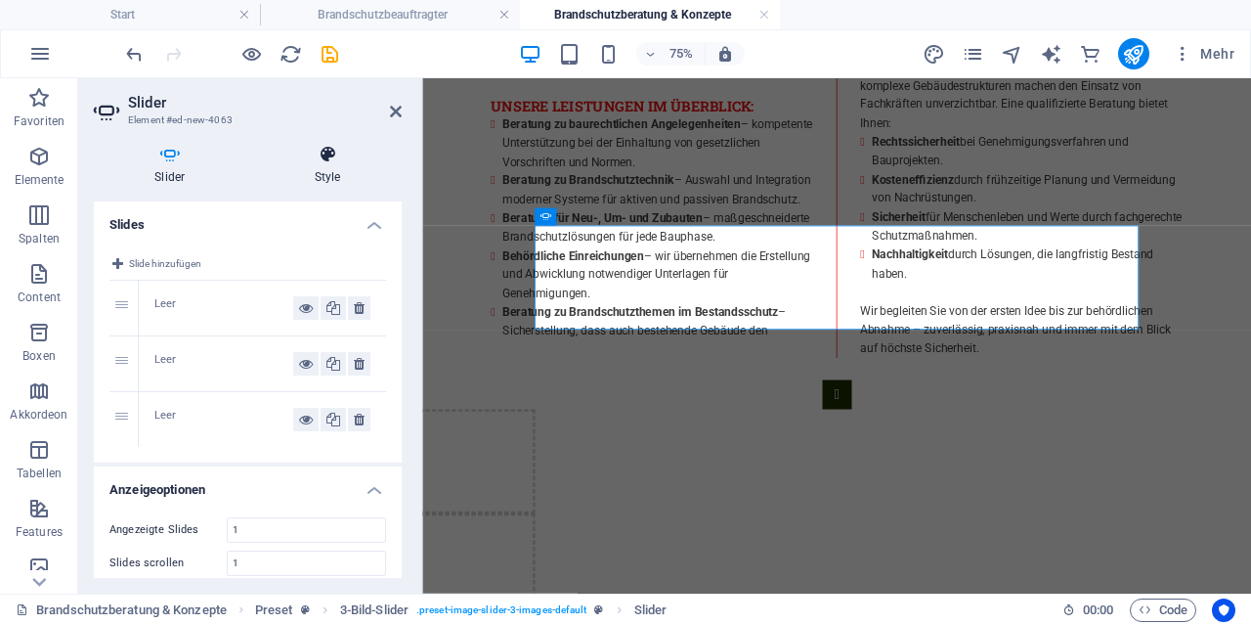
click at [316, 169] on h4 "Style" at bounding box center [328, 165] width 148 height 41
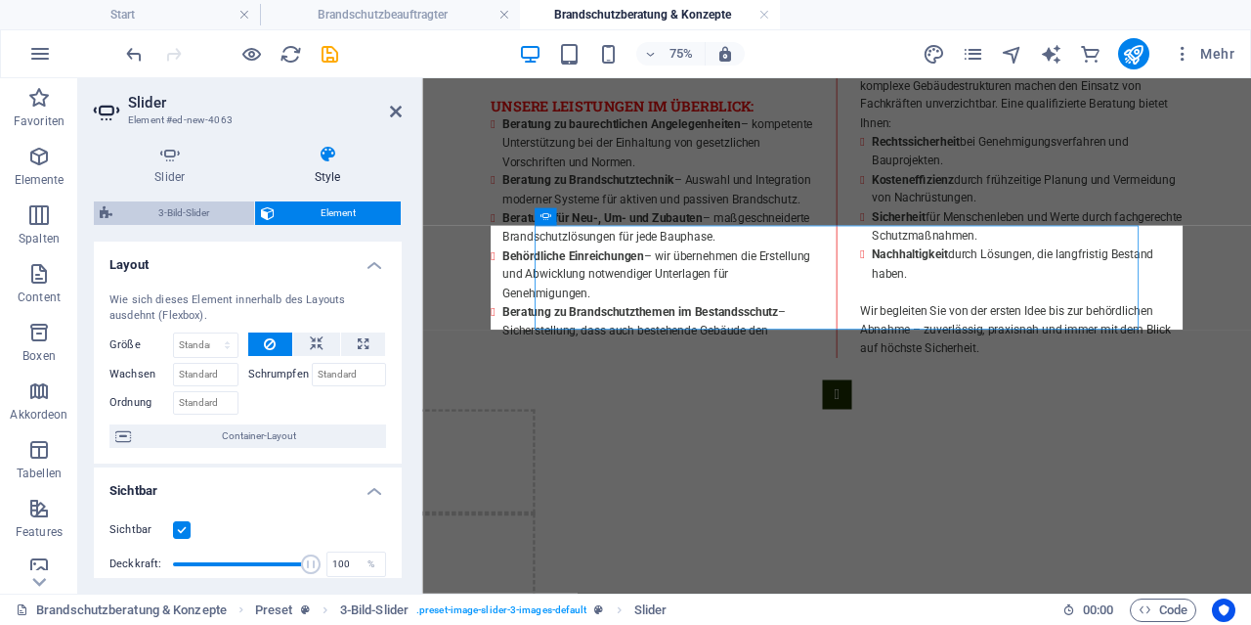
click at [152, 220] on span "3-Bild-Slider" at bounding box center [183, 212] width 130 height 23
select select "rem"
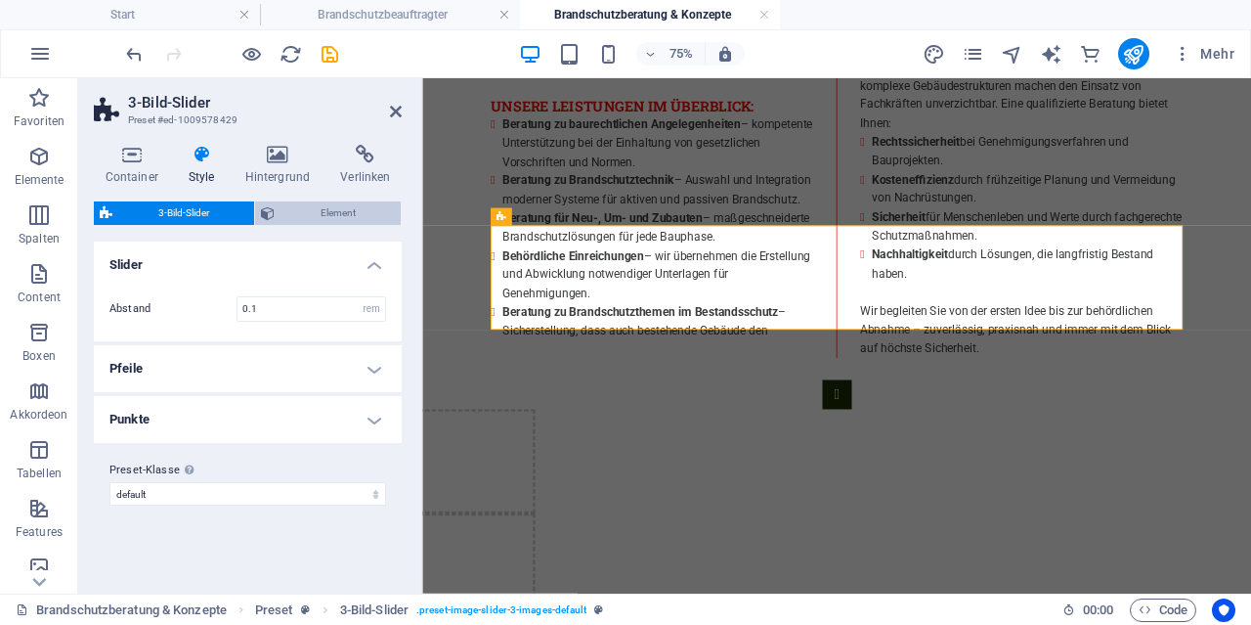
click at [291, 214] on span "Element" at bounding box center [338, 212] width 114 height 23
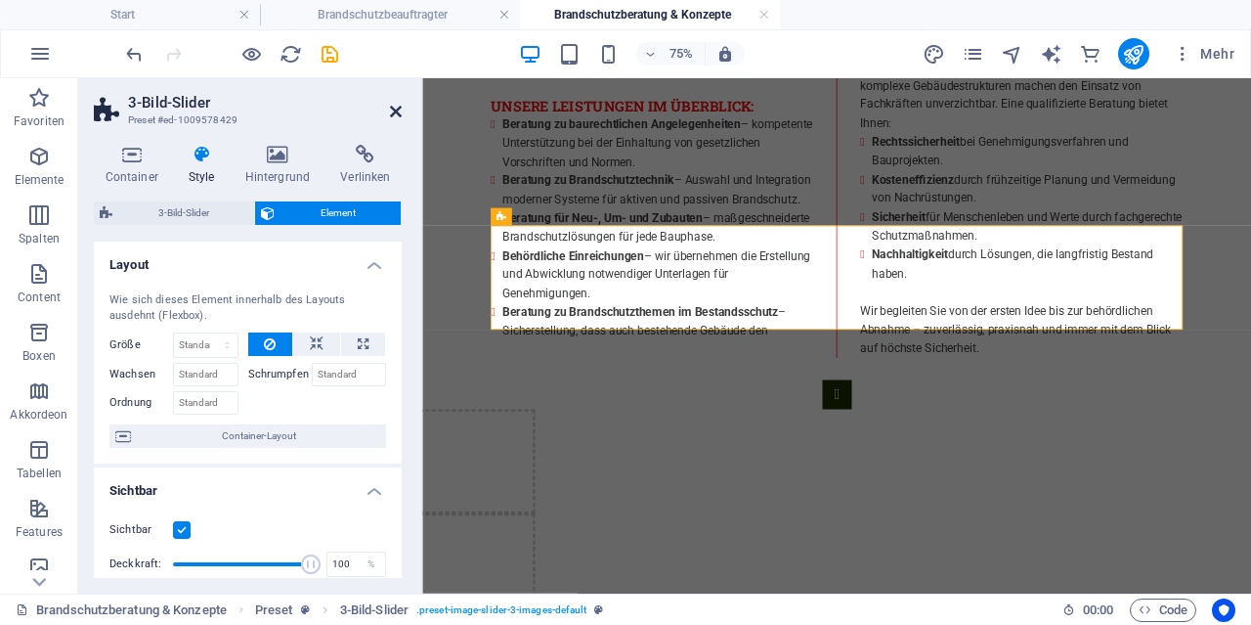
drag, startPoint x: 396, startPoint y: 109, endPoint x: 834, endPoint y: 311, distance: 482.4
click at [396, 109] on icon at bounding box center [396, 112] width 12 height 16
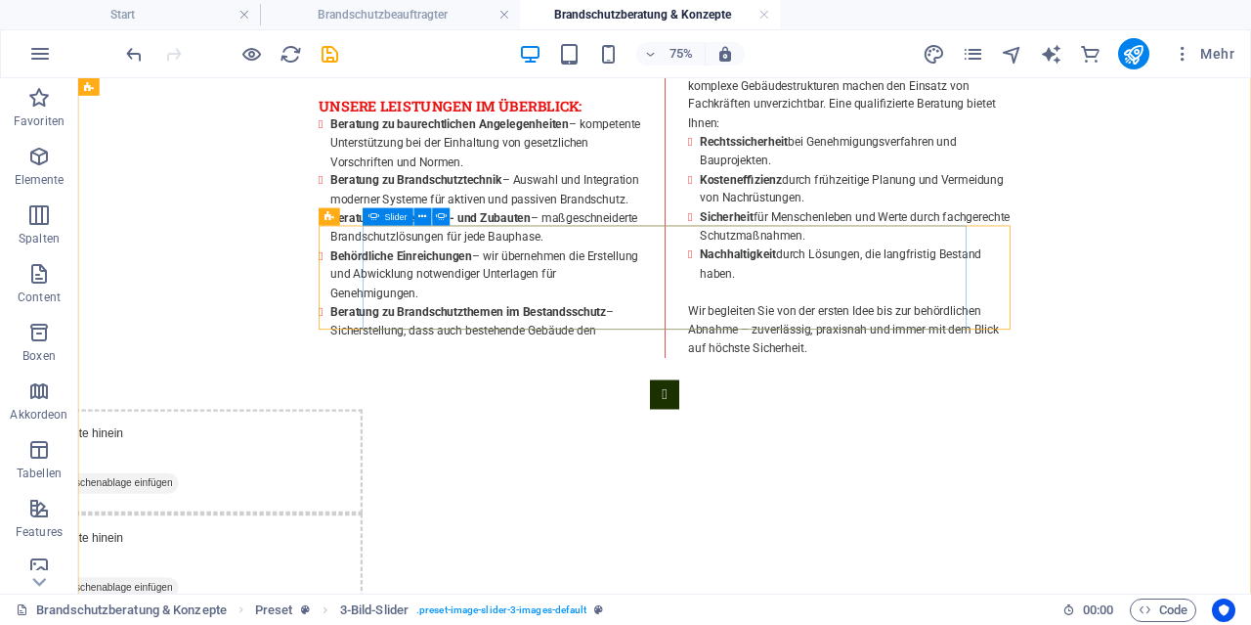
click at [441, 221] on icon at bounding box center [441, 217] width 11 height 16
select select "ms"
select select "s"
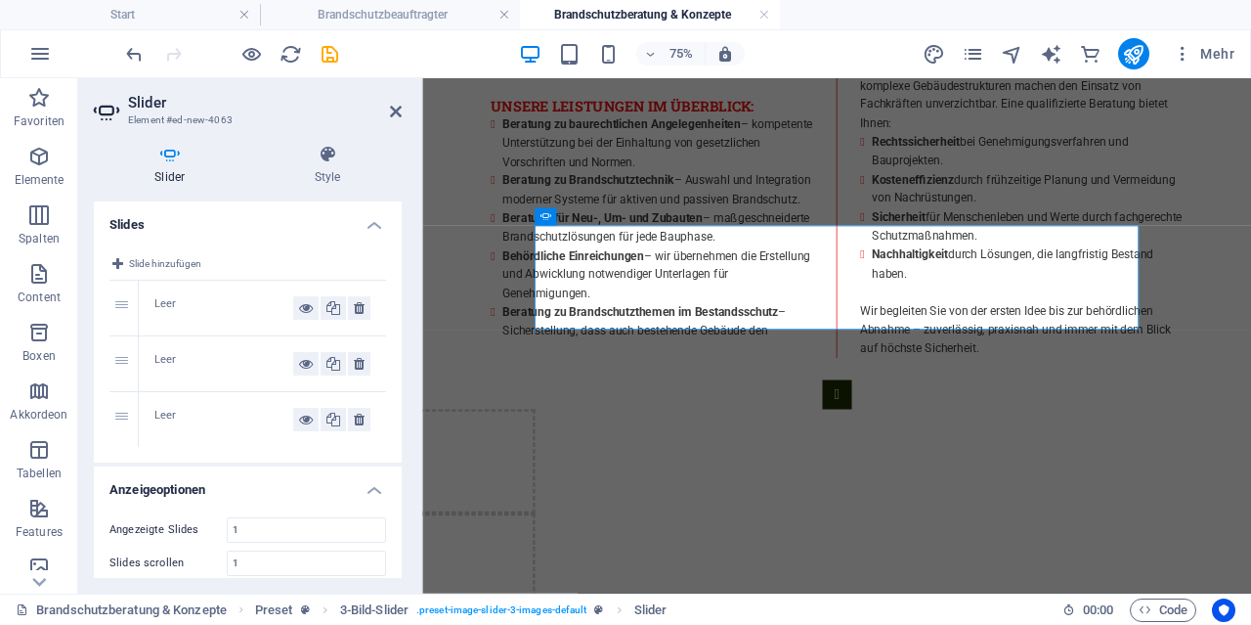
click at [191, 300] on div "Leer" at bounding box center [223, 307] width 139 height 23
click at [187, 302] on div "Leer" at bounding box center [223, 307] width 139 height 23
click at [188, 302] on div "Leer" at bounding box center [223, 307] width 139 height 23
click at [187, 305] on div "Leer" at bounding box center [223, 307] width 139 height 23
click at [308, 304] on icon at bounding box center [306, 307] width 14 height 23
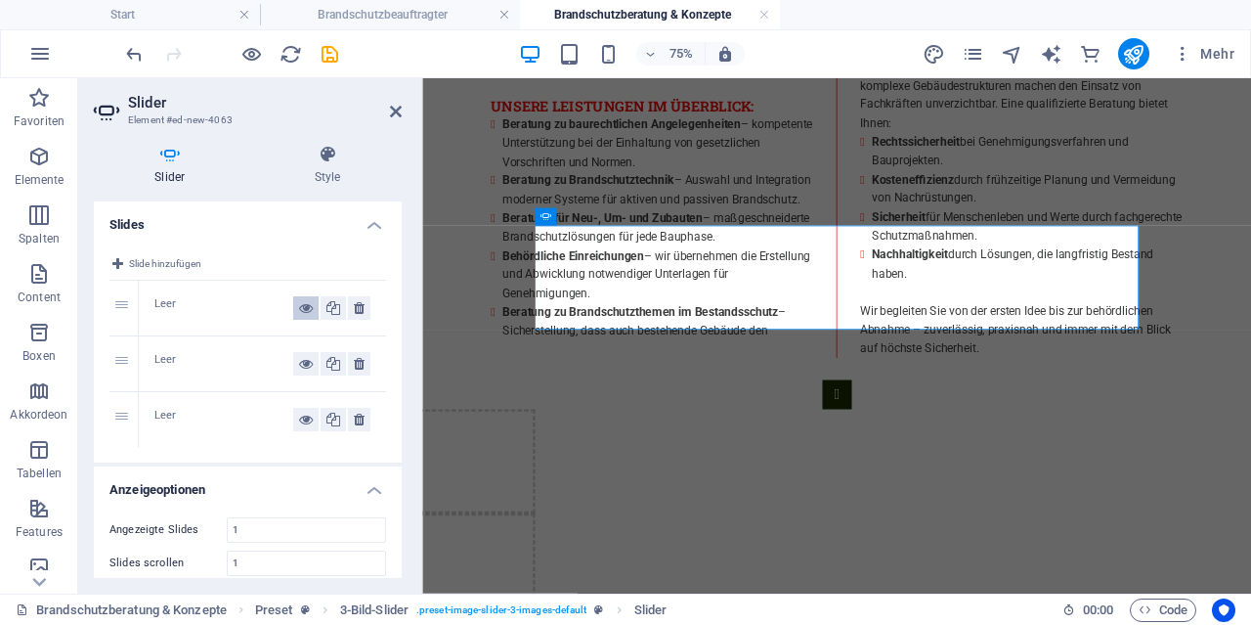
click at [305, 305] on icon at bounding box center [306, 307] width 14 height 23
click at [329, 155] on icon at bounding box center [328, 155] width 148 height 20
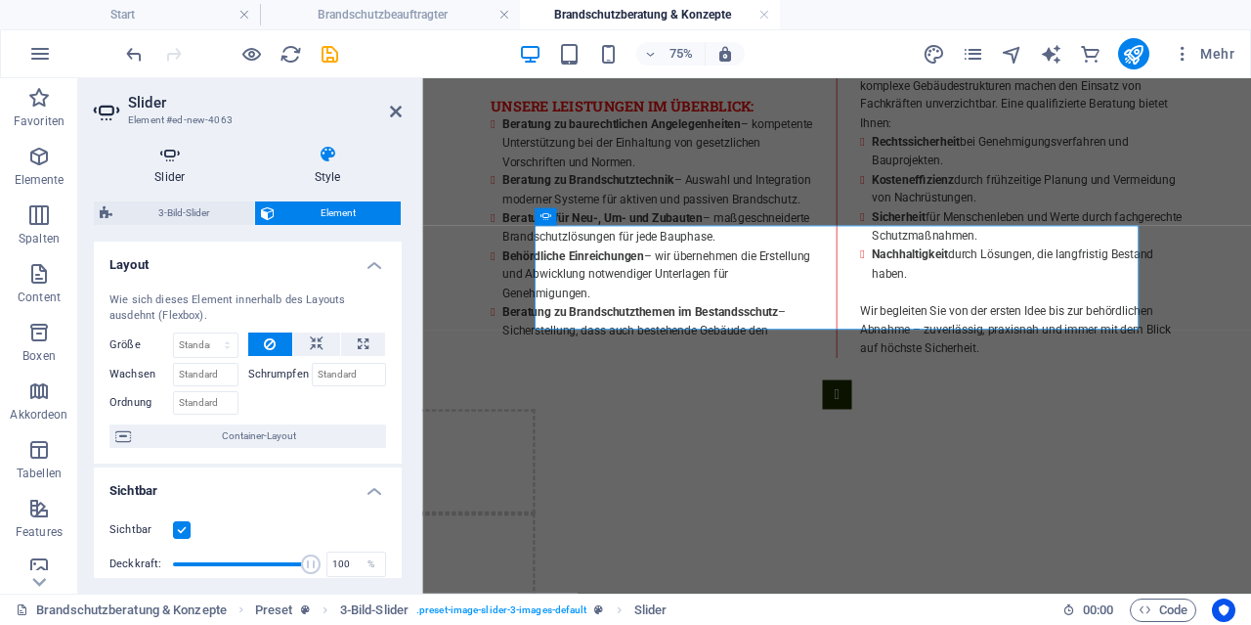
click at [175, 159] on icon at bounding box center [170, 155] width 152 height 20
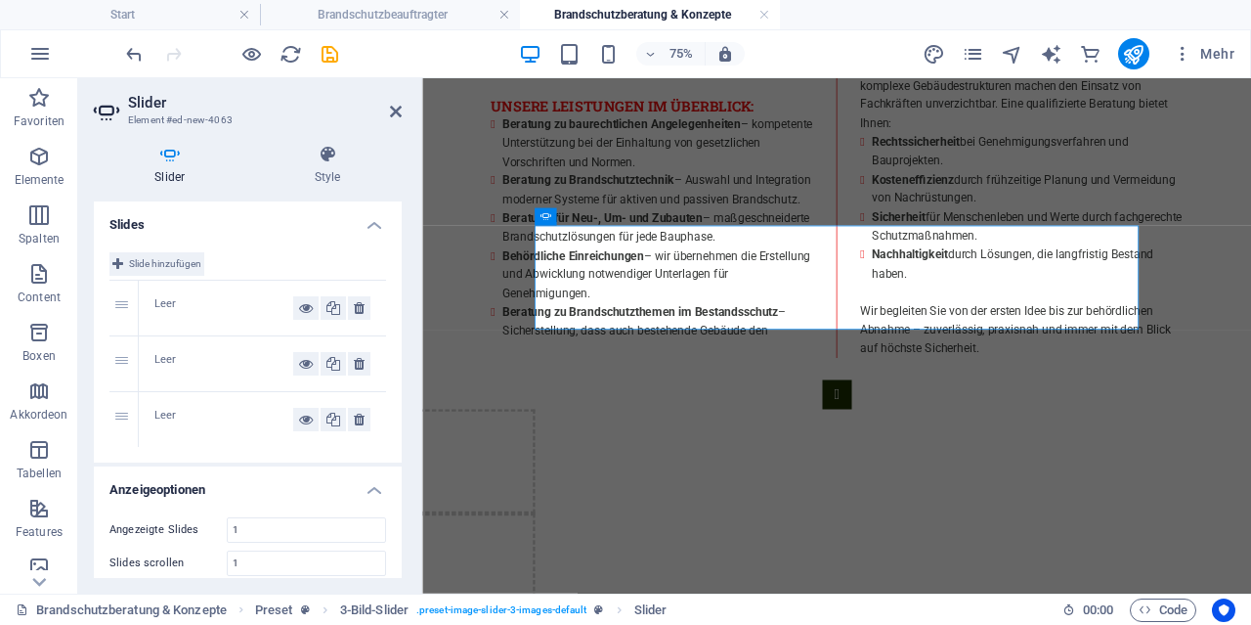
click at [127, 263] on button "Slide hinzufügen" at bounding box center [156, 263] width 95 height 23
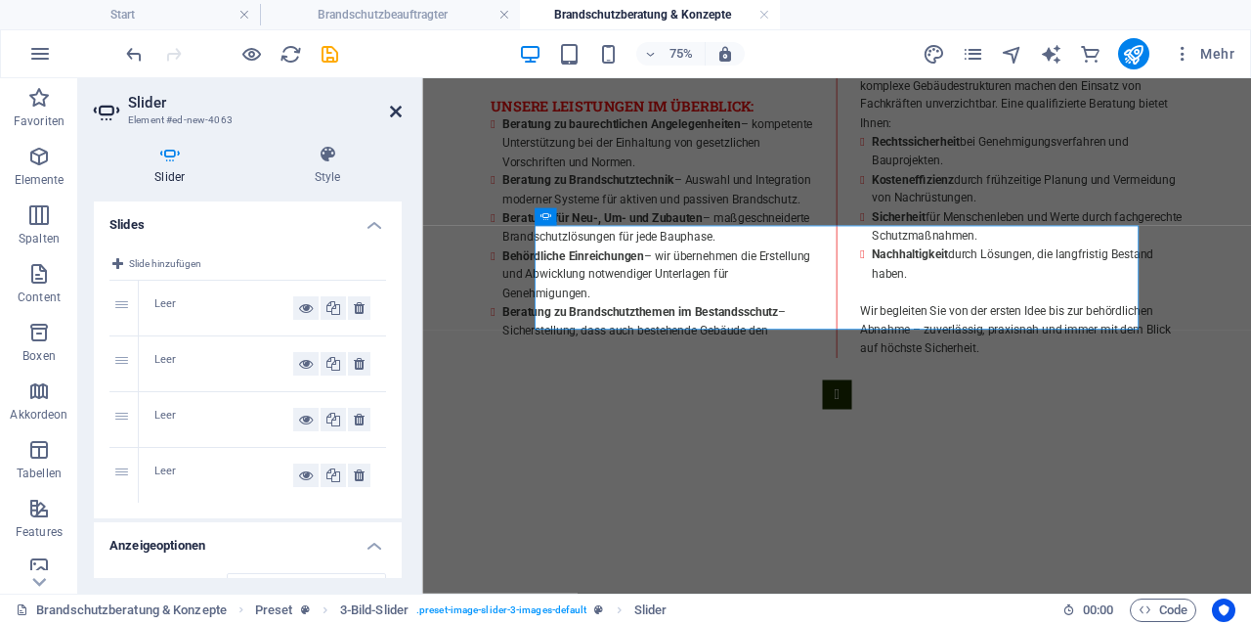
click at [401, 112] on icon at bounding box center [396, 112] width 12 height 16
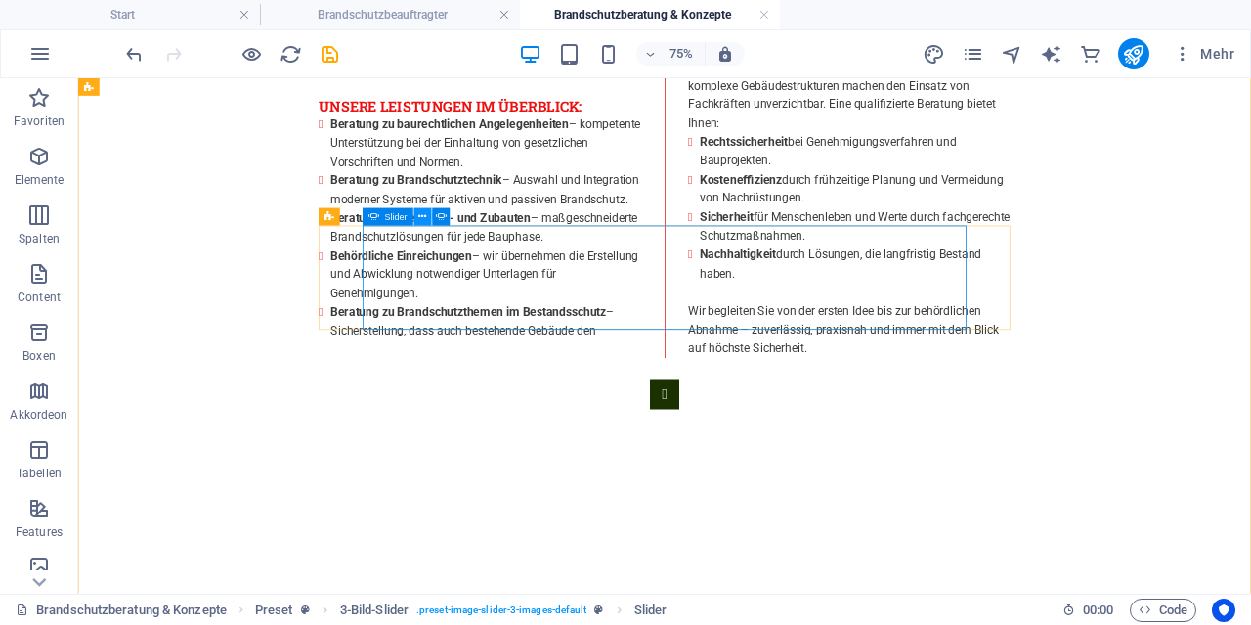
click at [419, 218] on icon at bounding box center [422, 217] width 8 height 16
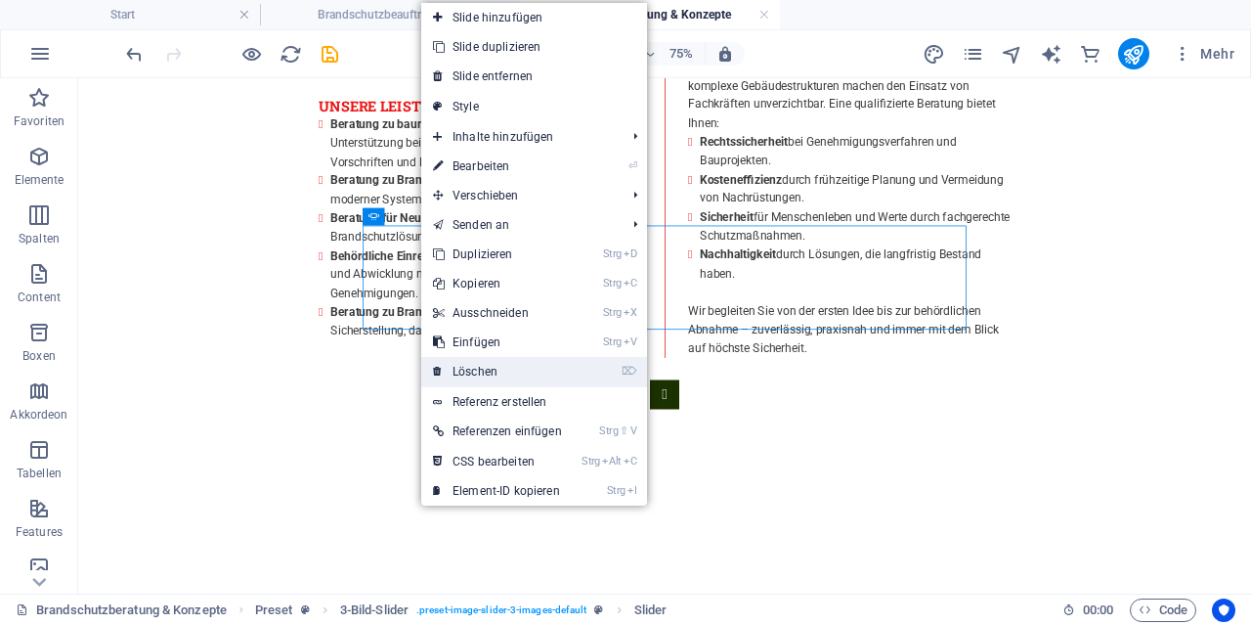
click at [476, 370] on link "⌦ Löschen" at bounding box center [497, 371] width 152 height 29
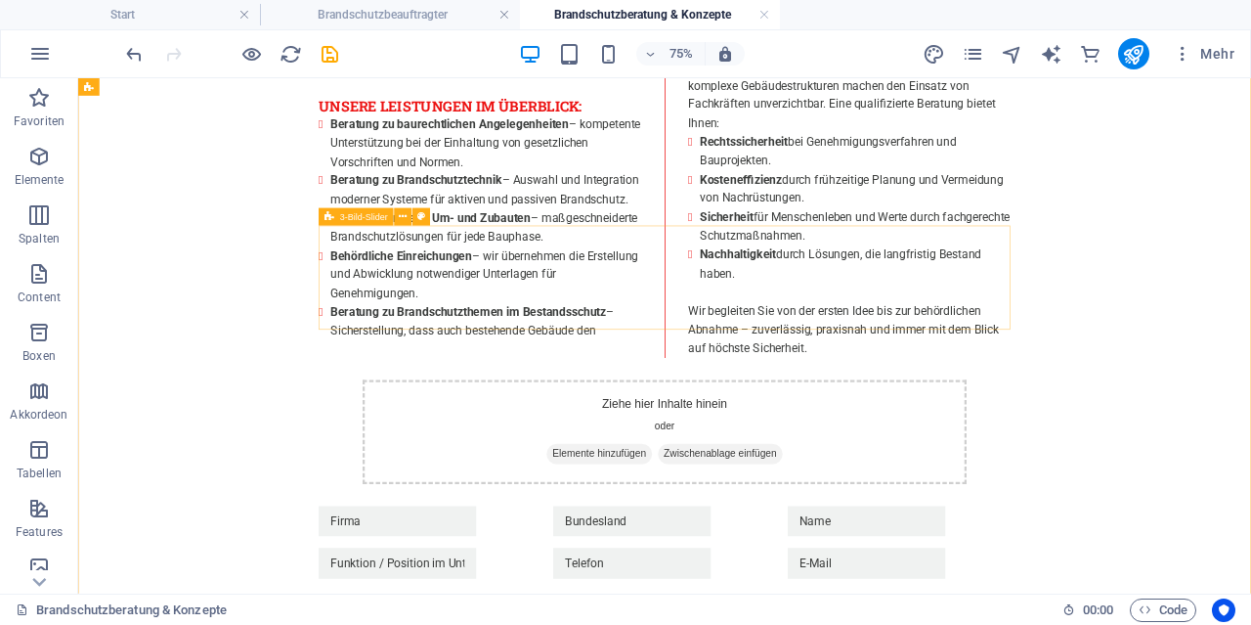
click at [598, 481] on div "Ziehe hier Inhalte hinein oder Elemente hinzufügen Zwischenablage einfügen" at bounding box center [859, 550] width 805 height 139
click at [401, 218] on icon at bounding box center [403, 217] width 8 height 16
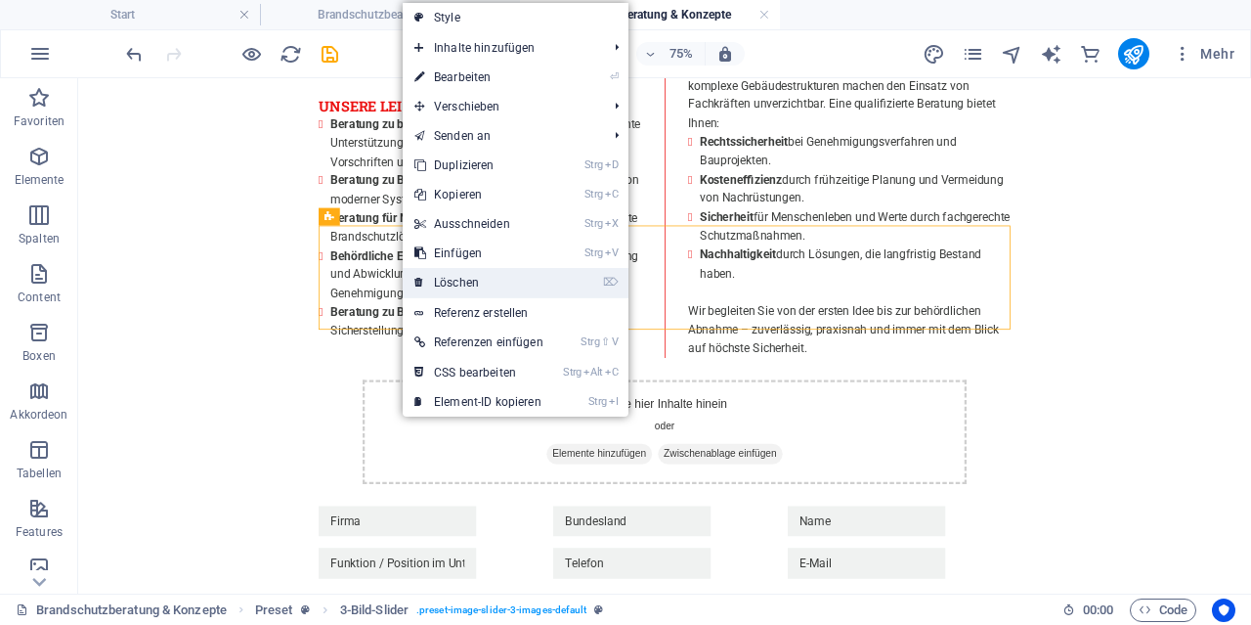
click at [456, 281] on link "⌦ Löschen" at bounding box center [479, 282] width 152 height 29
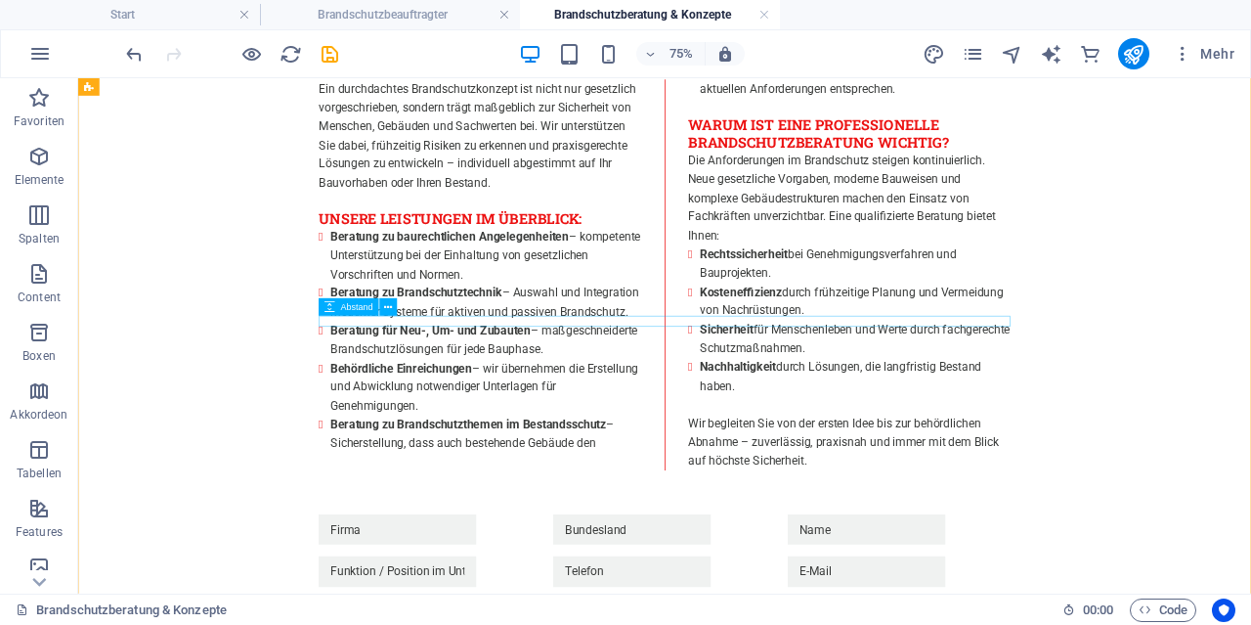
scroll to position [909, 0]
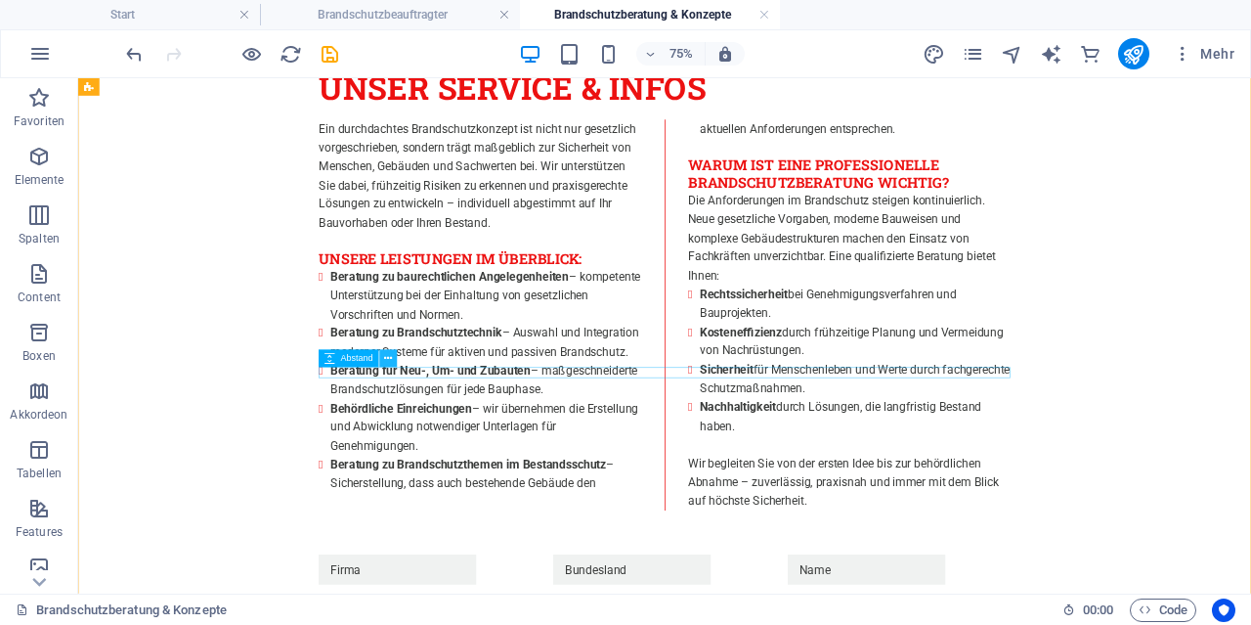
click at [388, 359] on icon at bounding box center [388, 359] width 8 height 16
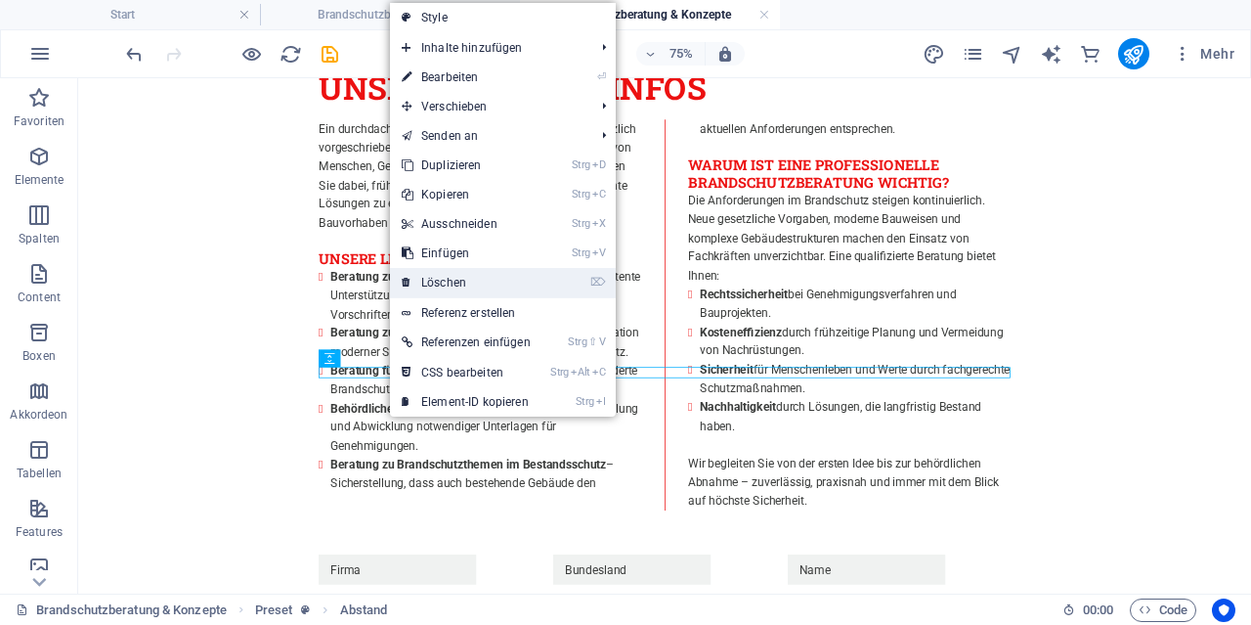
click at [439, 287] on link "⌦ Löschen" at bounding box center [466, 282] width 152 height 29
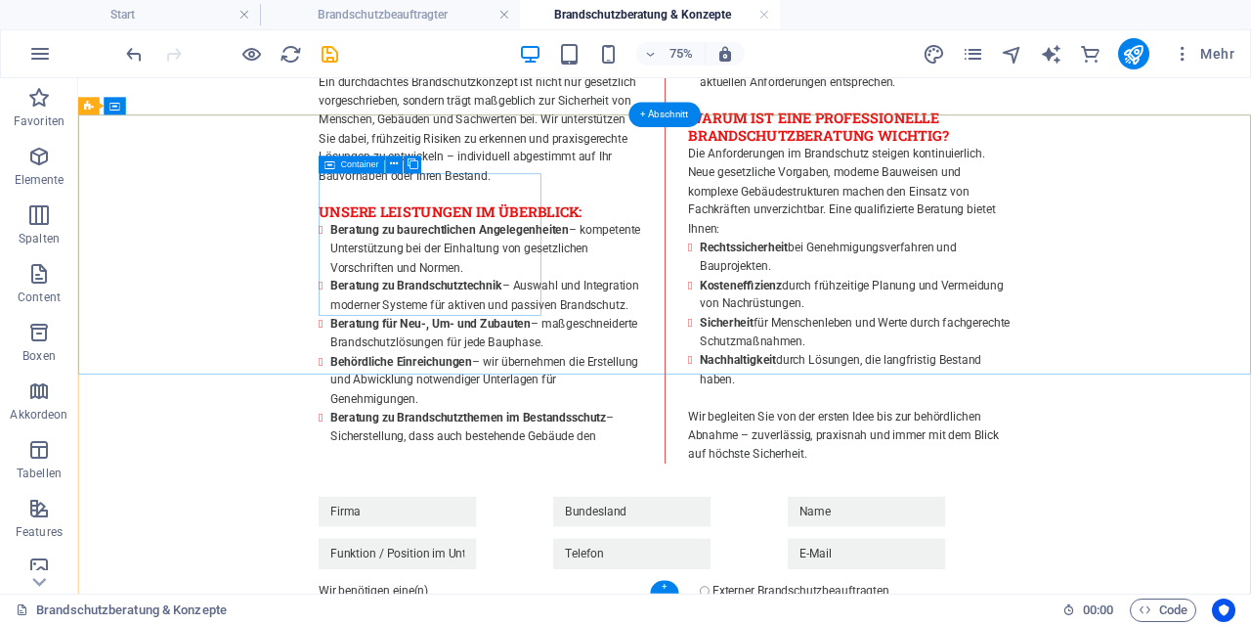
scroll to position [1836, 0]
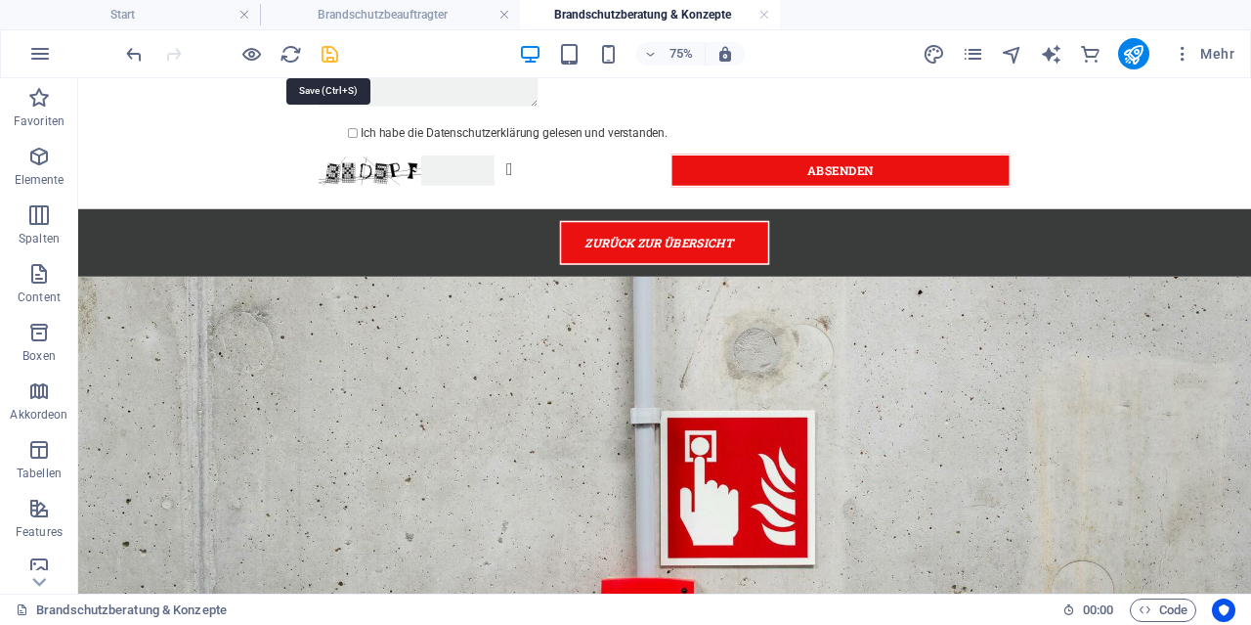
click at [328, 50] on icon "save" at bounding box center [330, 54] width 22 height 22
checkbox input "false"
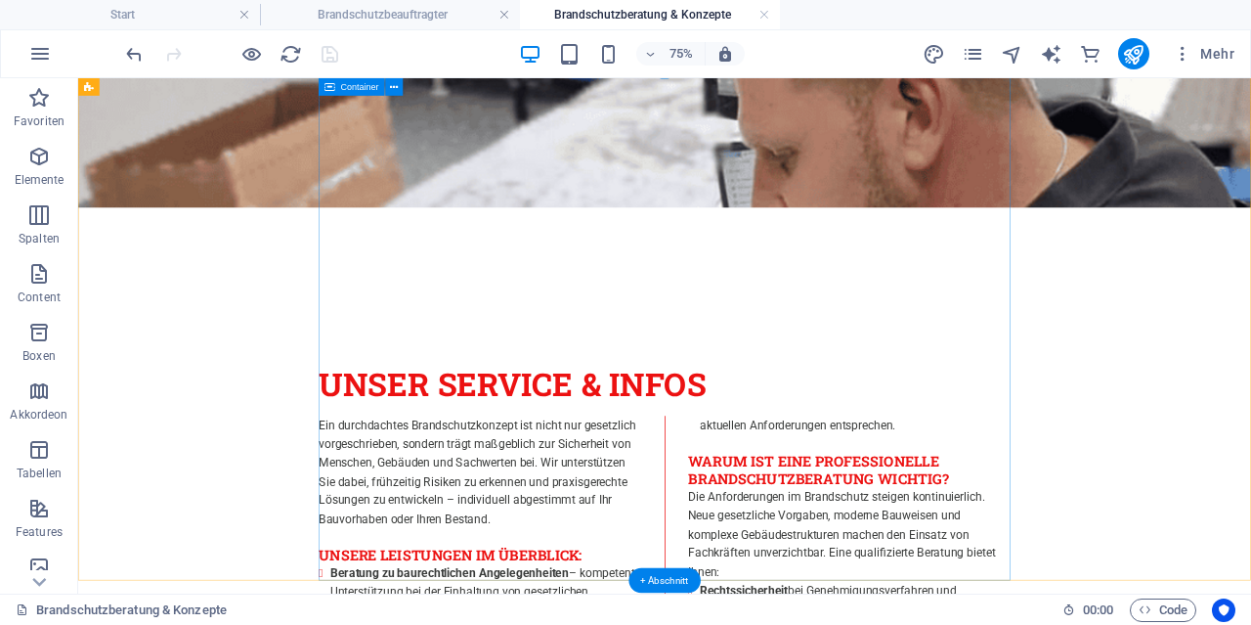
scroll to position [0, 0]
